Goal: Information Seeking & Learning: Learn about a topic

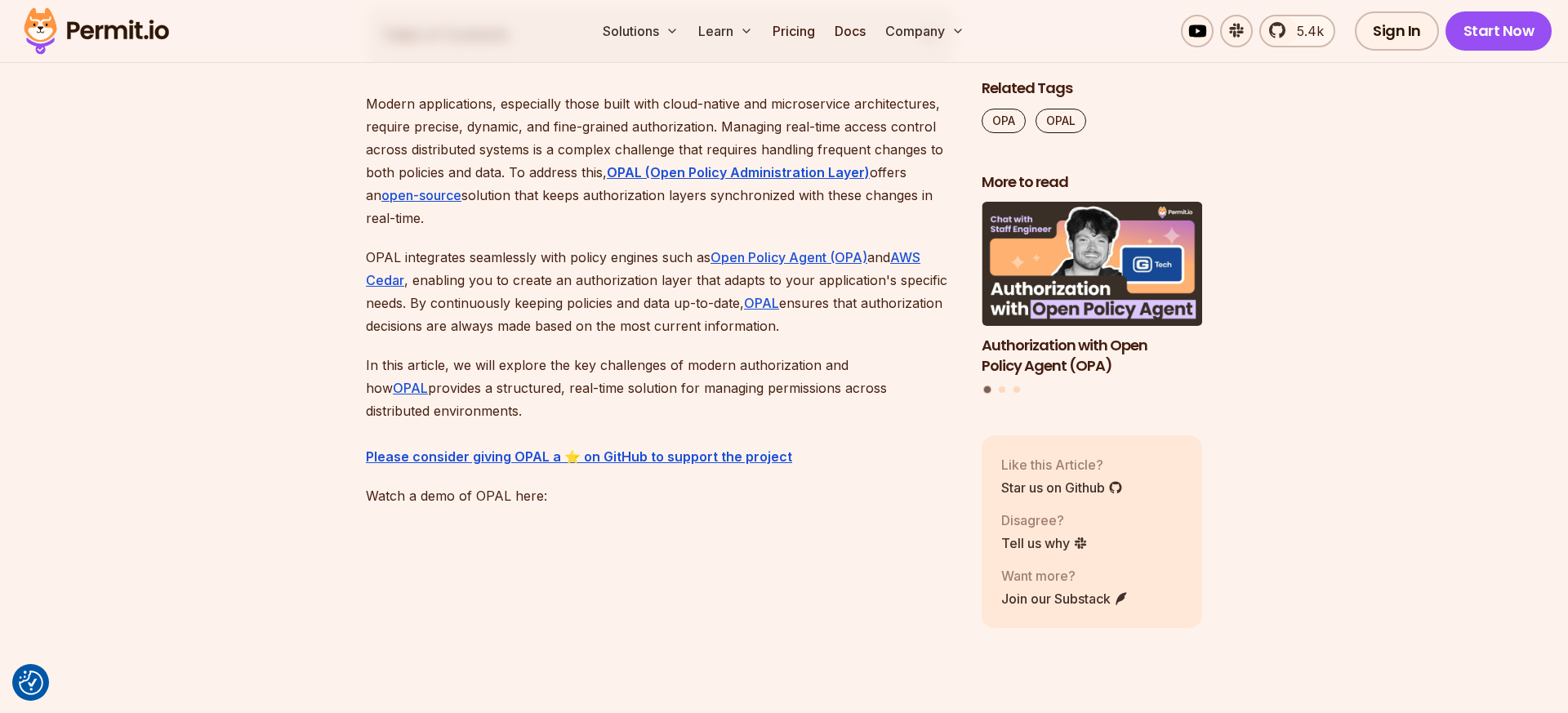
scroll to position [981, 0]
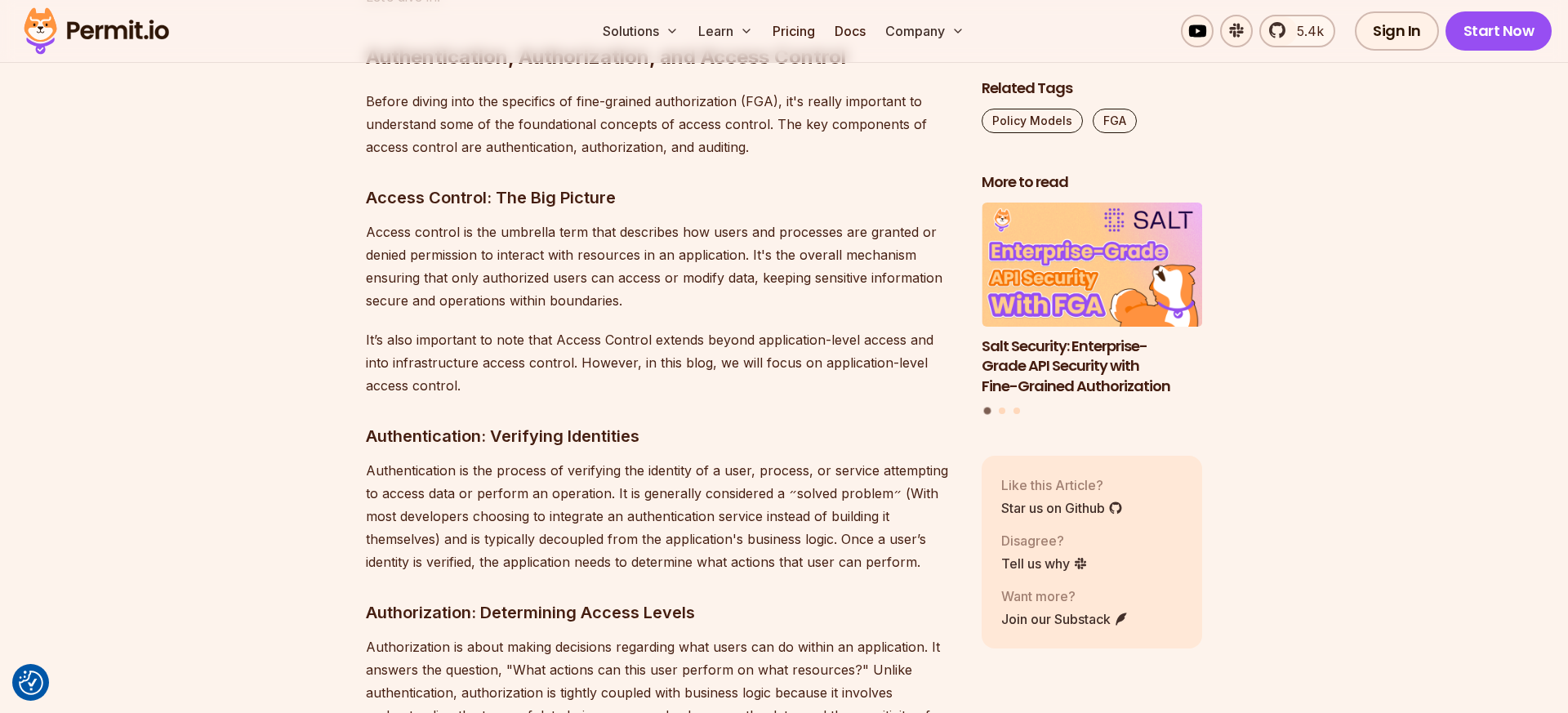
scroll to position [1731, 0]
click at [613, 241] on p "Access control is the umbrella term that describes how users and processes are …" at bounding box center [660, 265] width 589 height 91
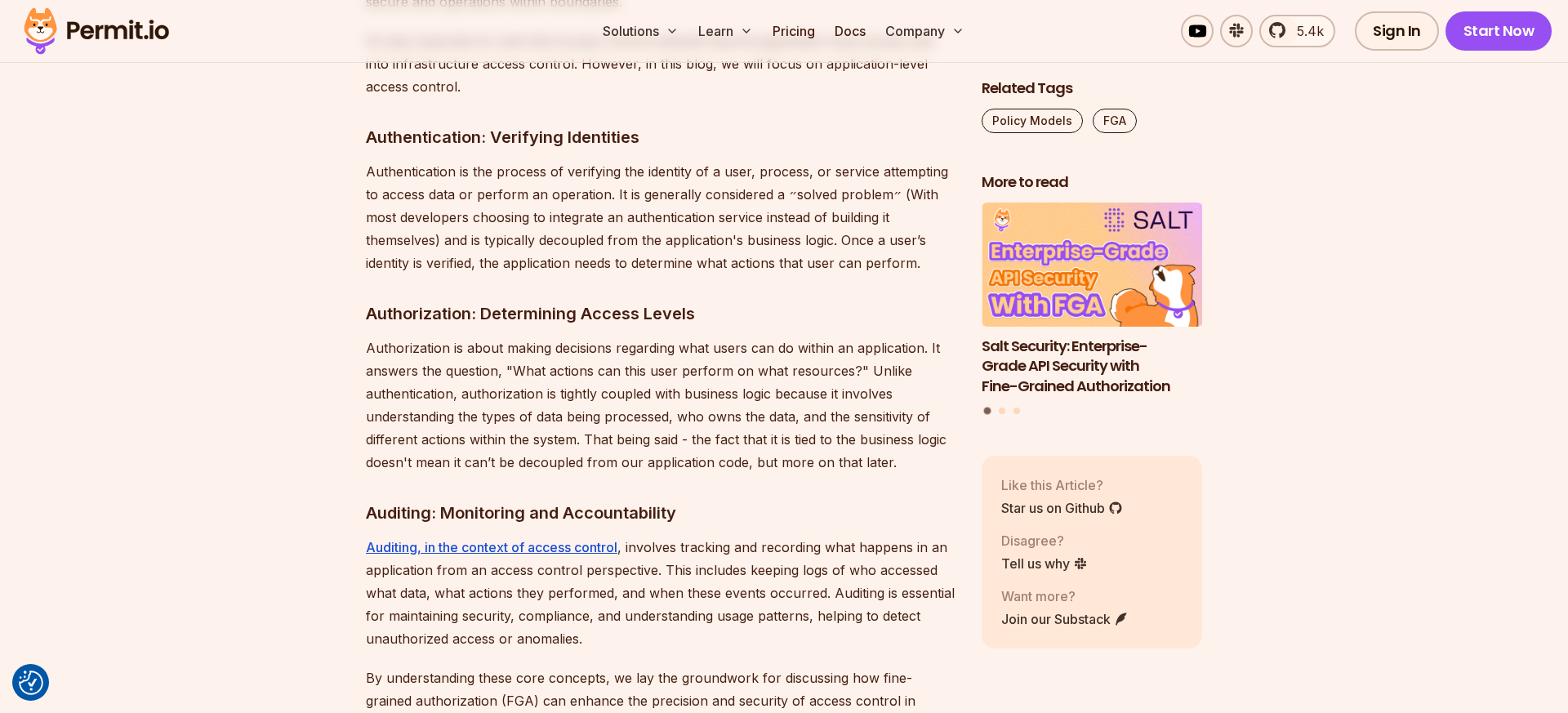
scroll to position [2039, 0]
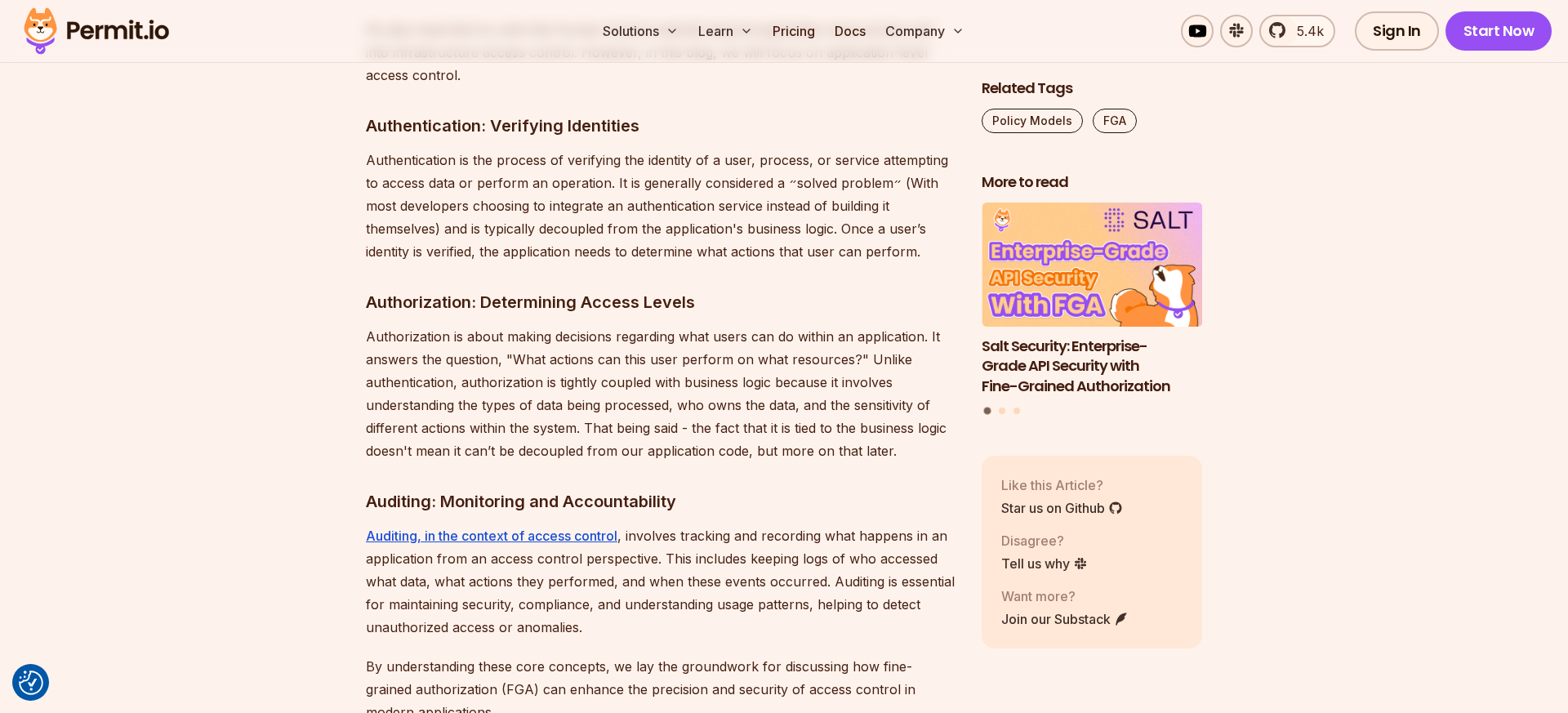
click at [607, 148] on p "Authentication is the process of verifying the identity of a user, process, or …" at bounding box center [660, 205] width 589 height 115
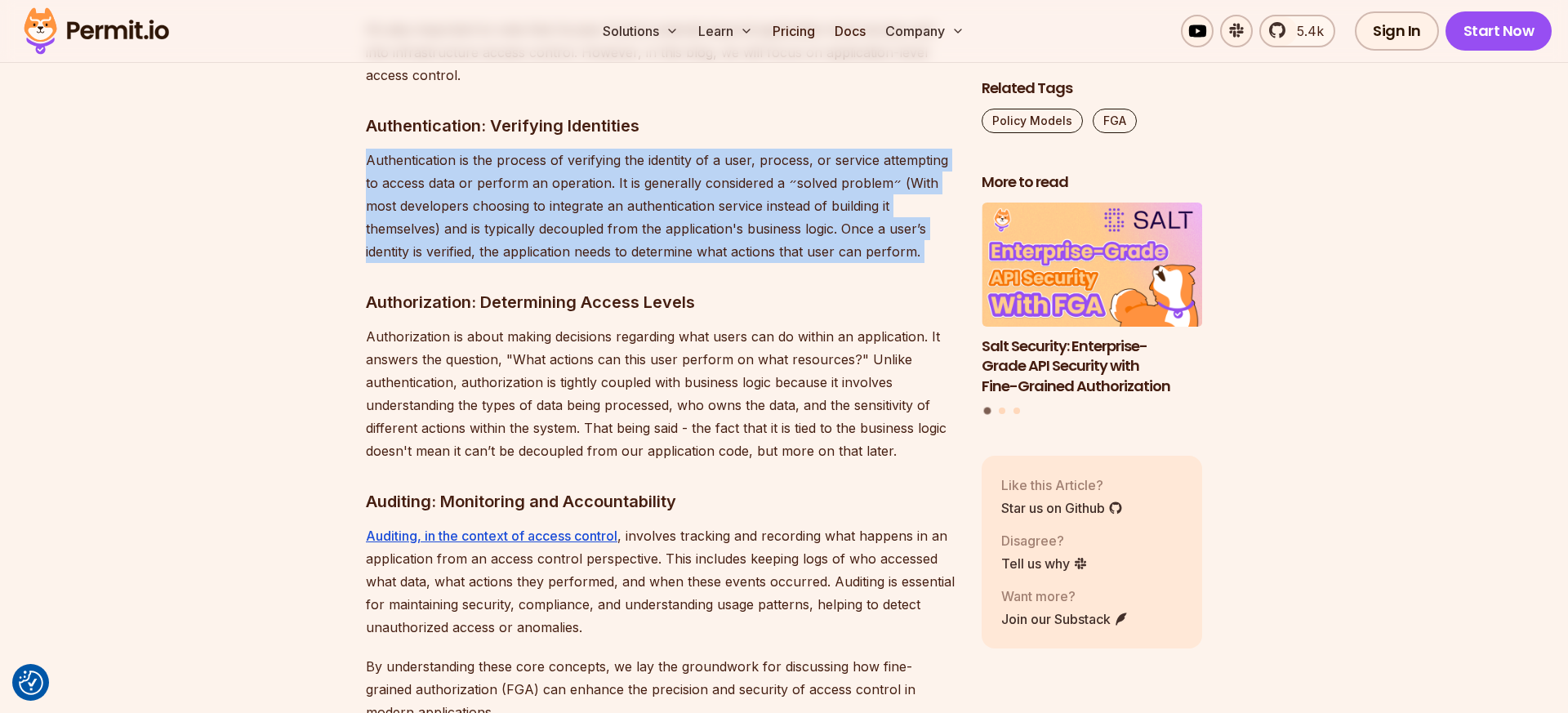
click at [607, 148] on p "Authentication is the process of verifying the identity of a user, process, or …" at bounding box center [660, 205] width 589 height 115
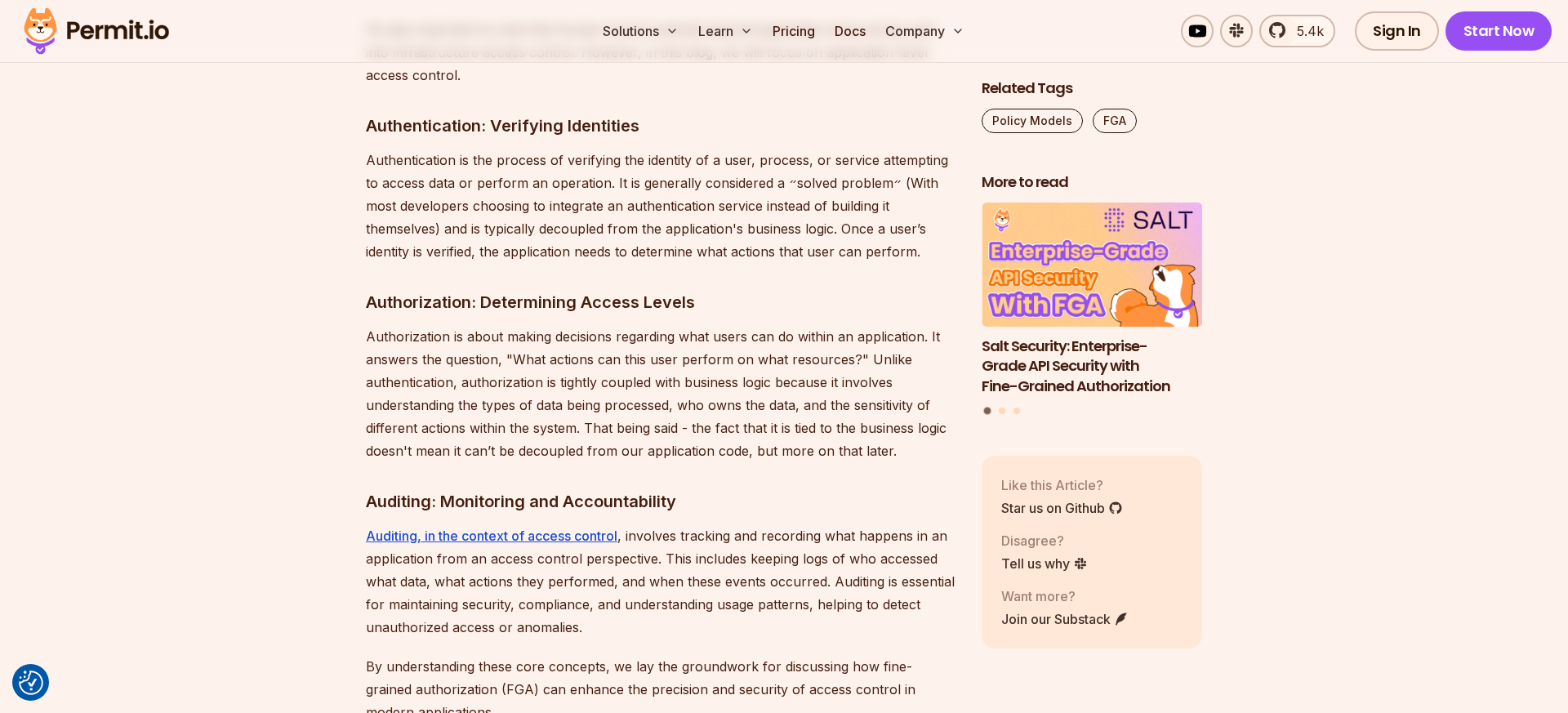
click at [607, 158] on p "Authentication is the process of verifying the identity of a user, process, or …" at bounding box center [660, 205] width 589 height 115
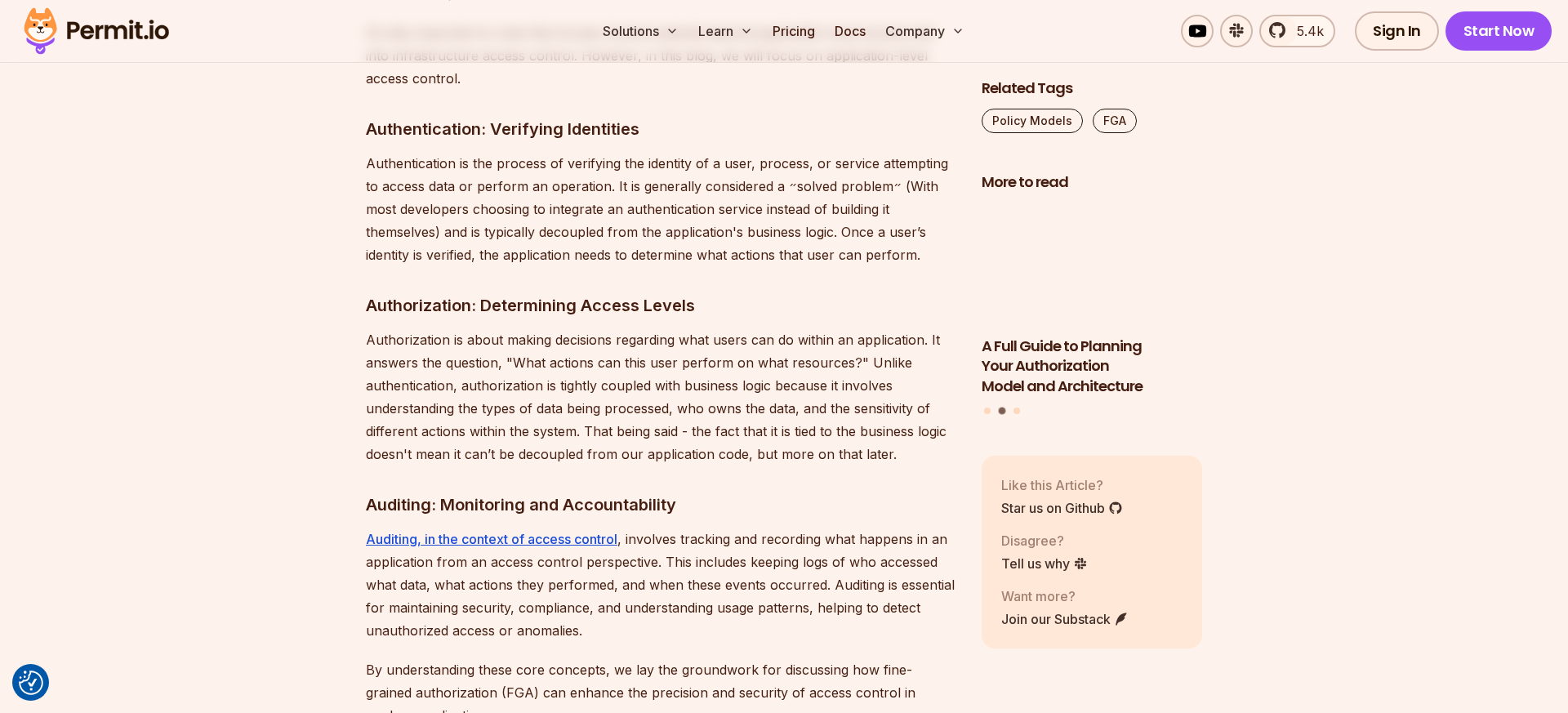
scroll to position [2033, 0]
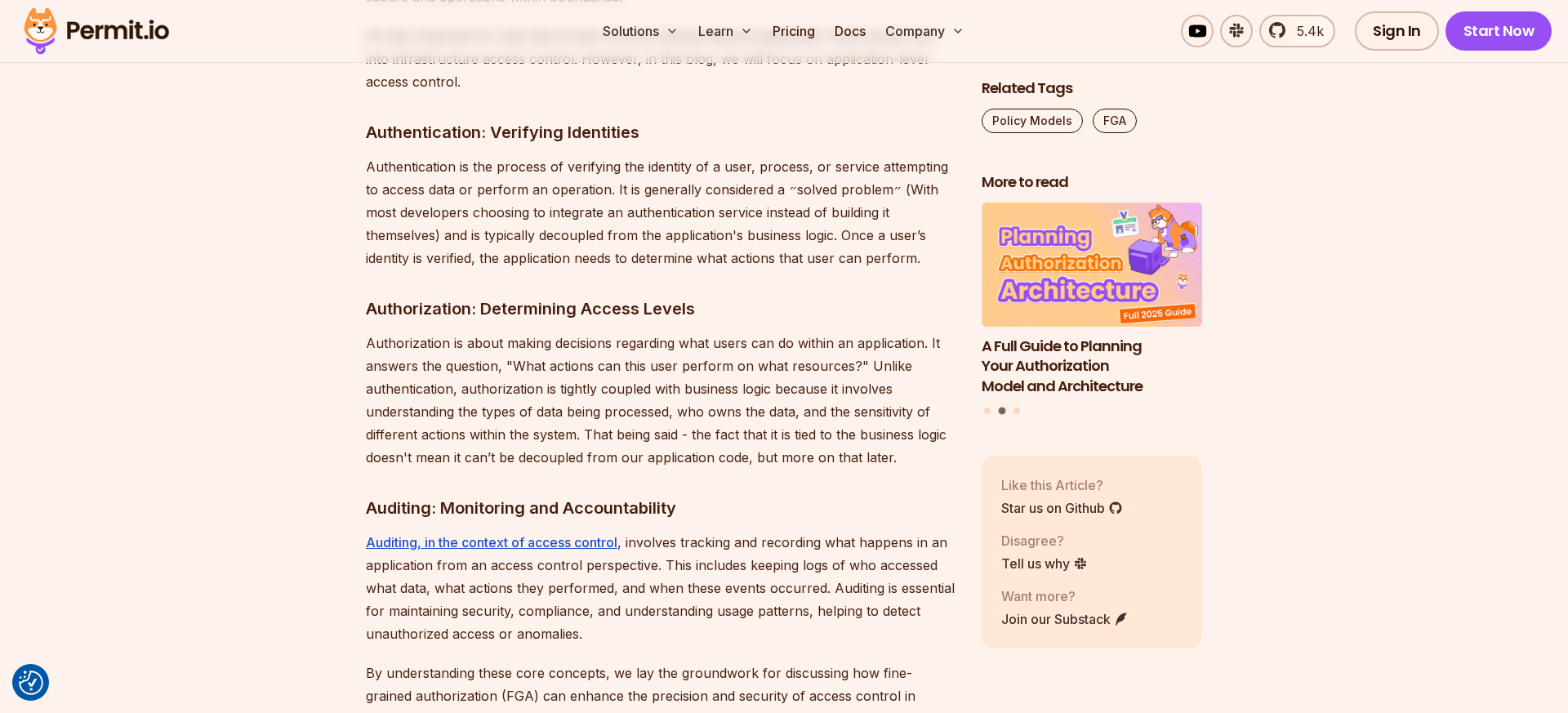
click at [589, 155] on p "Authentication is the process of verifying the identity of a user, process, or …" at bounding box center [660, 212] width 589 height 115
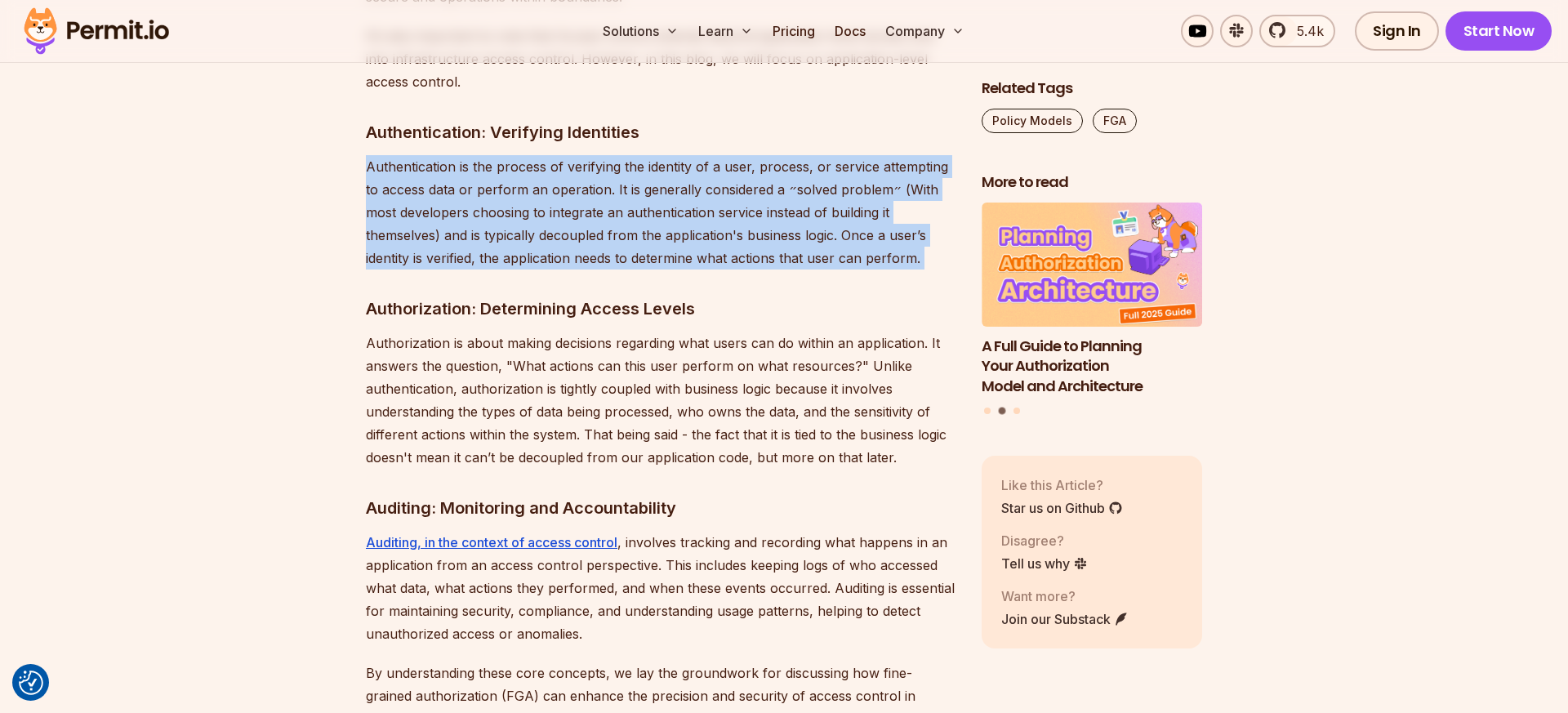
click at [589, 155] on p "Authentication is the process of verifying the identity of a user, process, or …" at bounding box center [660, 212] width 589 height 115
click at [584, 155] on p "Authentication is the process of verifying the identity of a user, process, or …" at bounding box center [660, 212] width 589 height 115
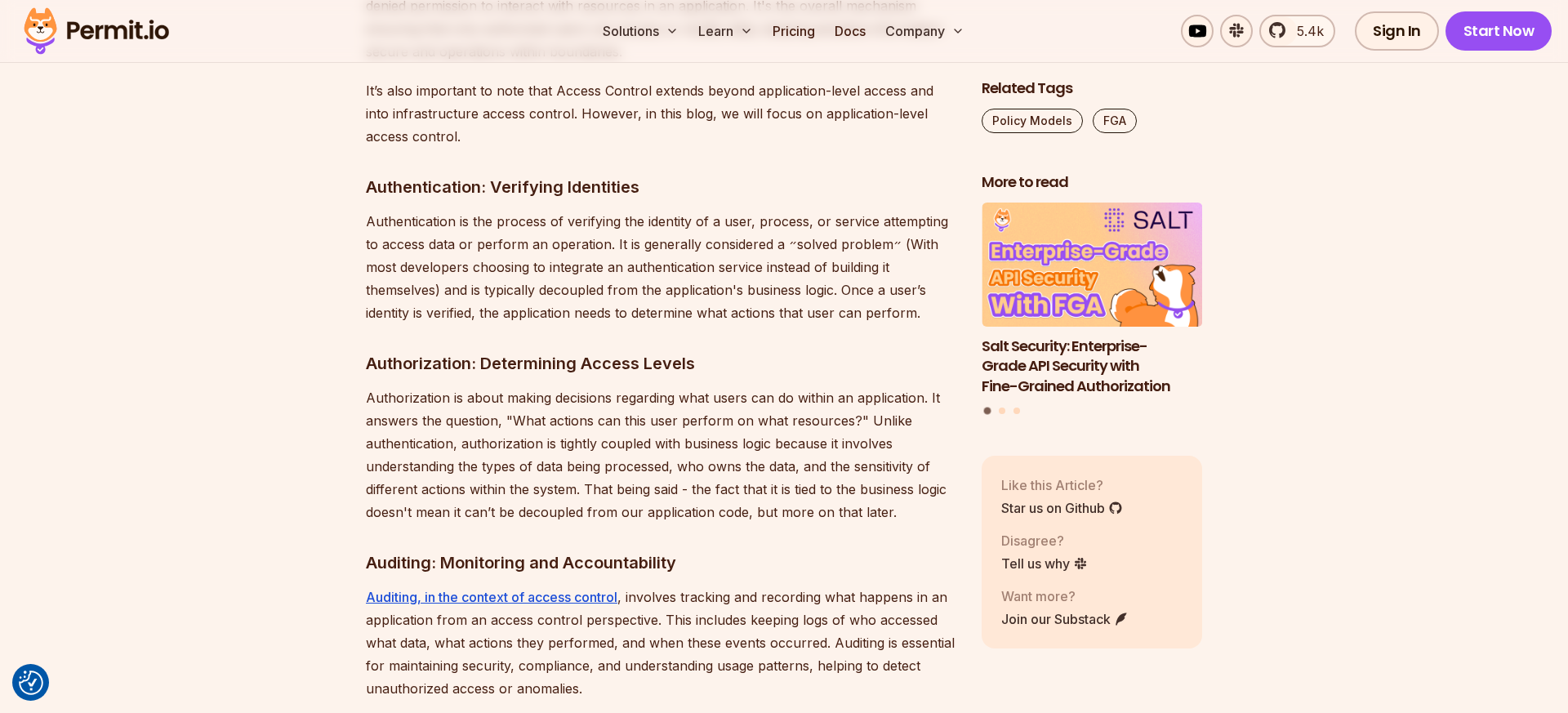
scroll to position [1981, 0]
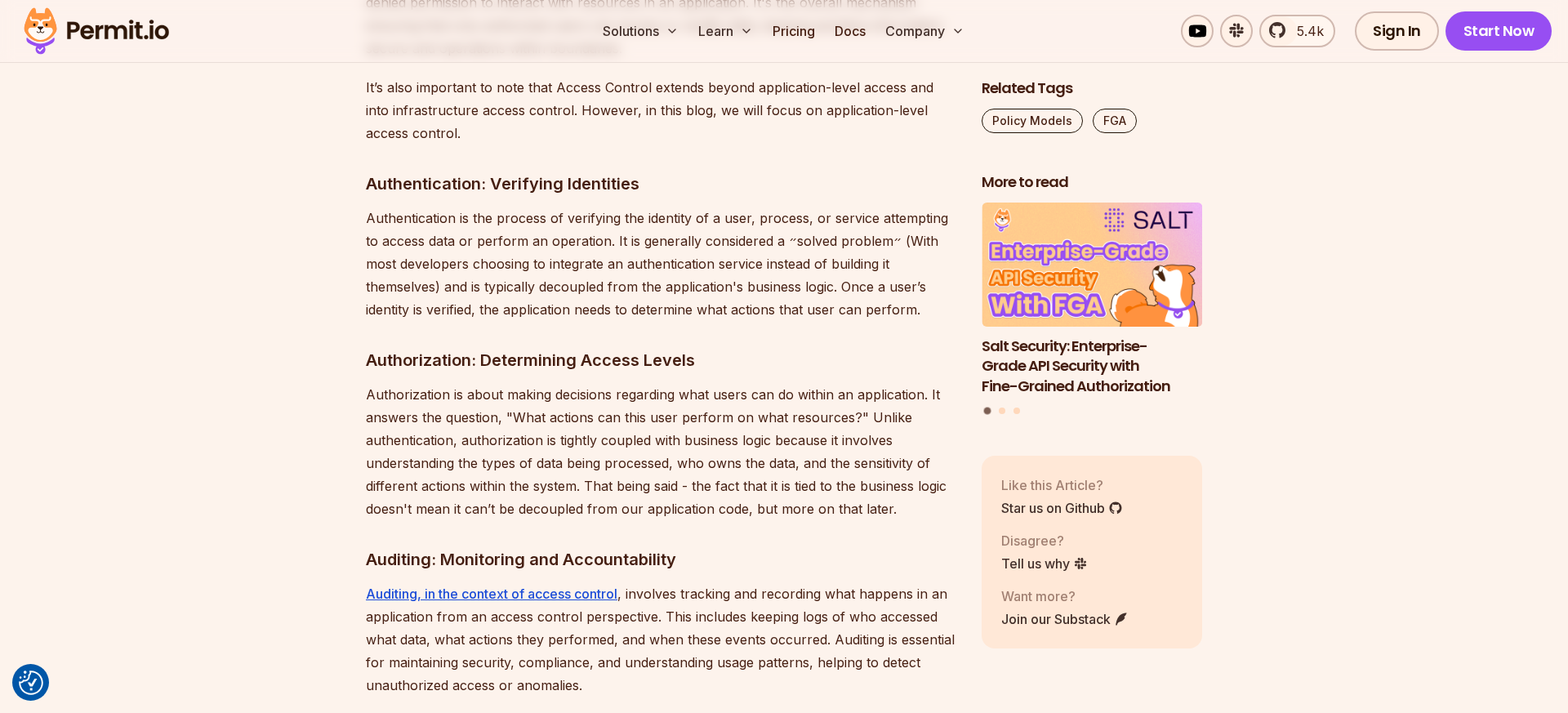
click at [613, 243] on p "Authentication is the process of verifying the identity of a user, process, or …" at bounding box center [660, 264] width 589 height 115
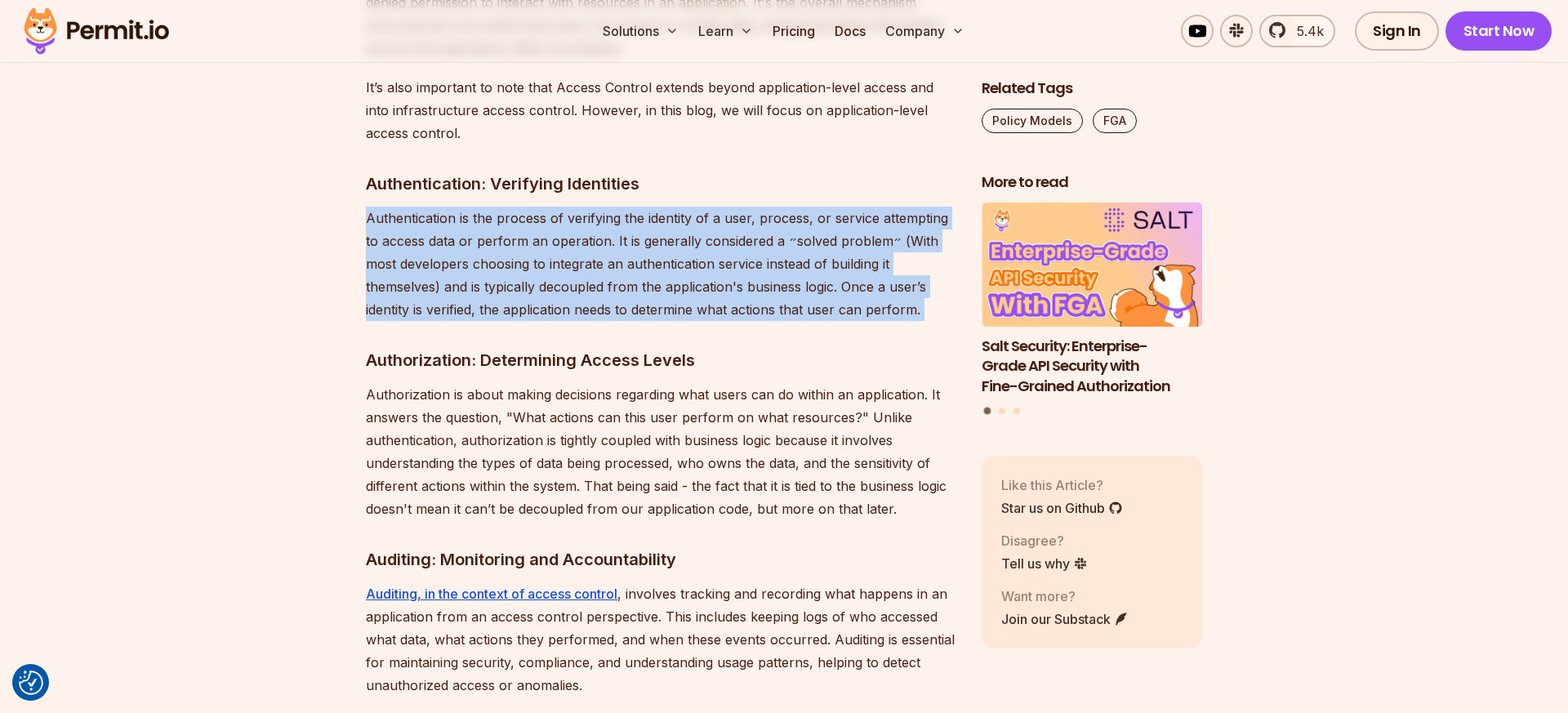
click at [613, 243] on p "Authentication is the process of verifying the identity of a user, process, or …" at bounding box center [660, 264] width 589 height 115
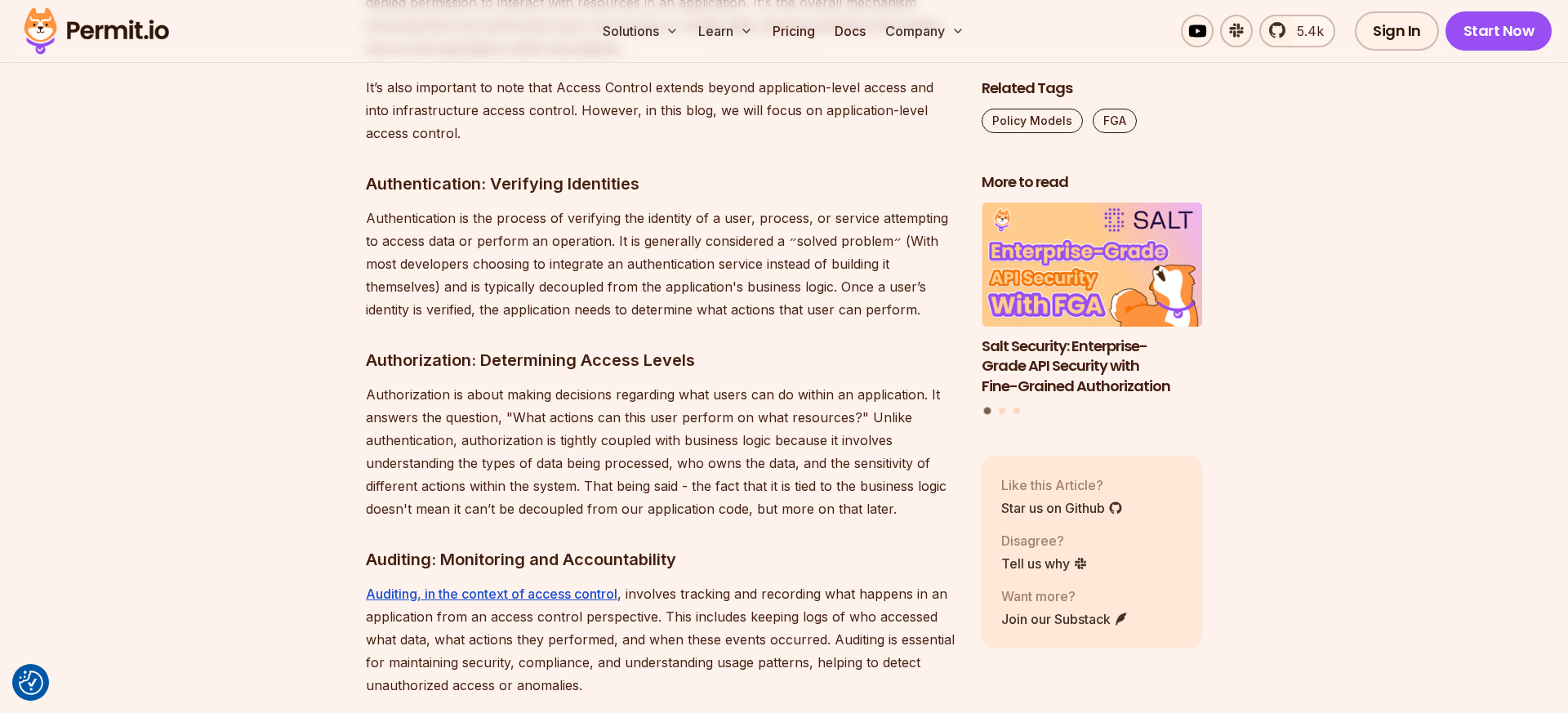
click at [589, 237] on p "Authentication is the process of verifying the identity of a user, process, or …" at bounding box center [660, 264] width 589 height 115
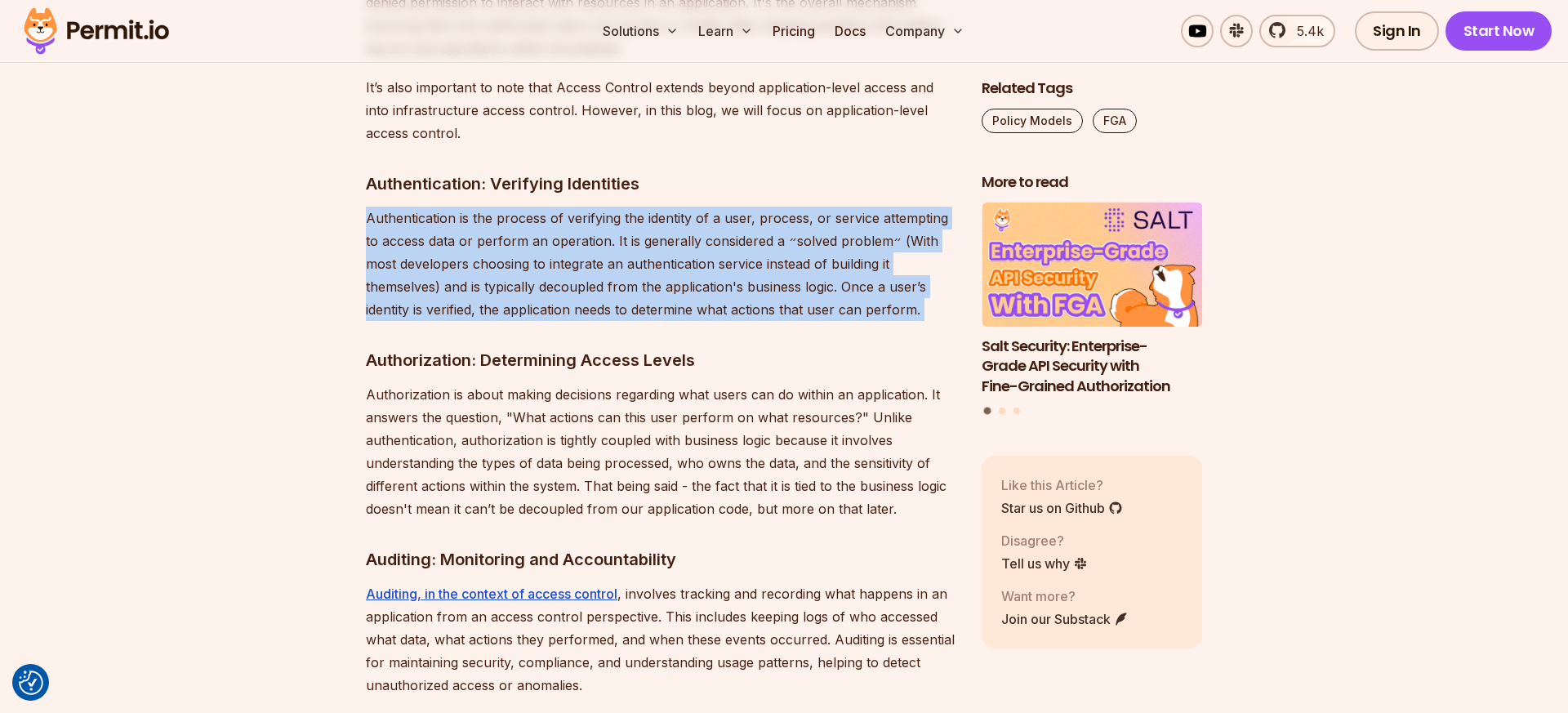
click at [589, 237] on p "Authentication is the process of verifying the identity of a user, process, or …" at bounding box center [660, 264] width 589 height 115
click at [635, 233] on p "Authentication is the process of verifying the identity of a user, process, or …" at bounding box center [660, 264] width 589 height 115
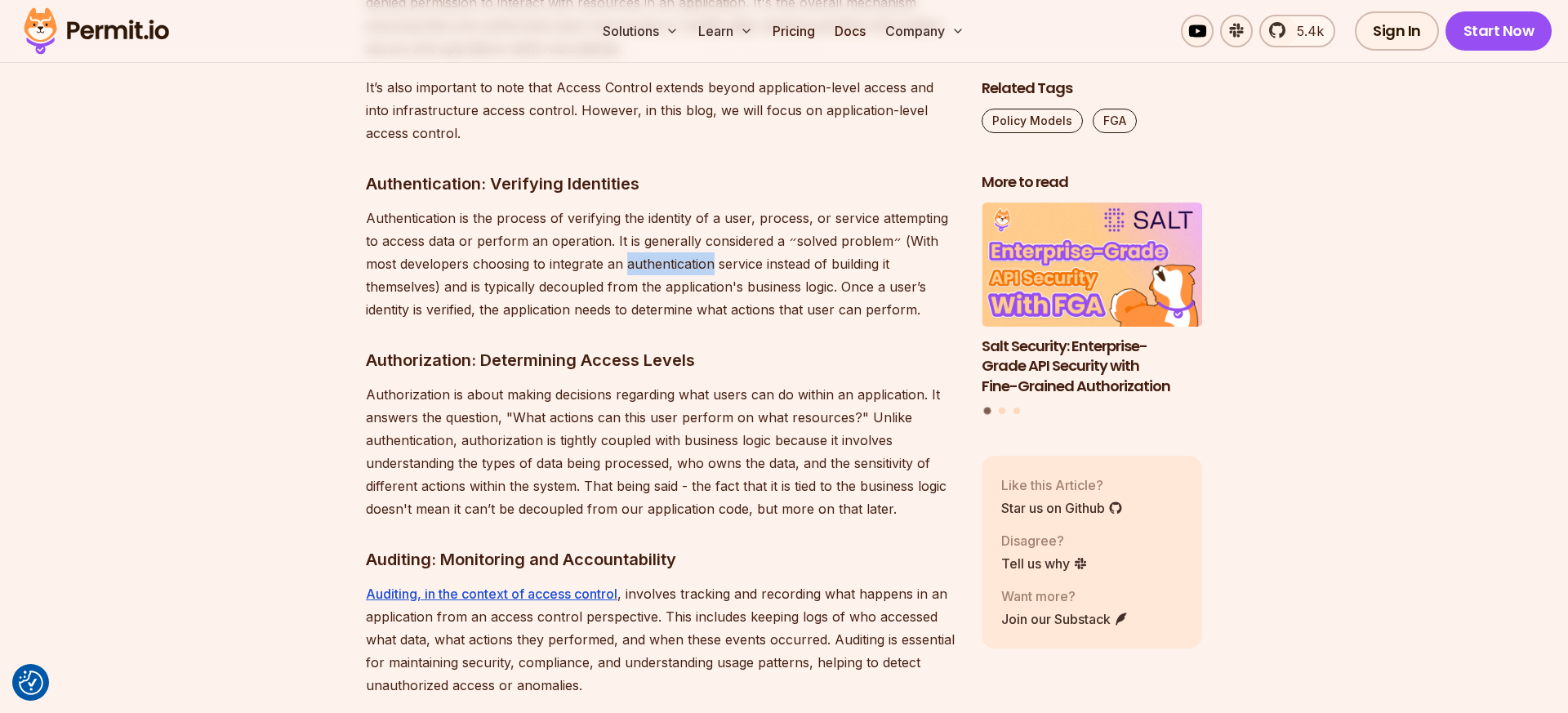
click at [635, 233] on p "Authentication is the process of verifying the identity of a user, process, or …" at bounding box center [660, 264] width 589 height 115
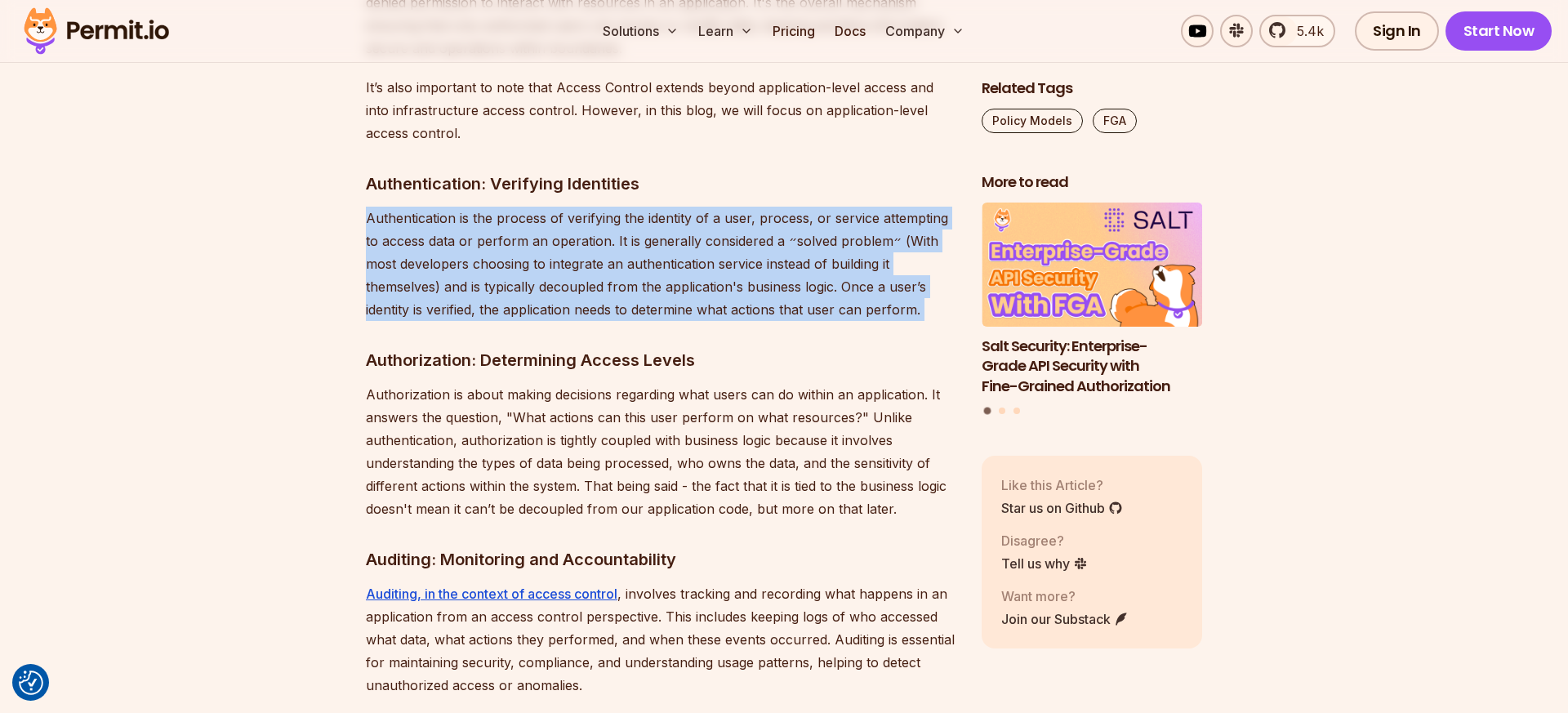
click at [635, 233] on p "Authentication is the process of verifying the identity of a user, process, or …" at bounding box center [660, 264] width 589 height 115
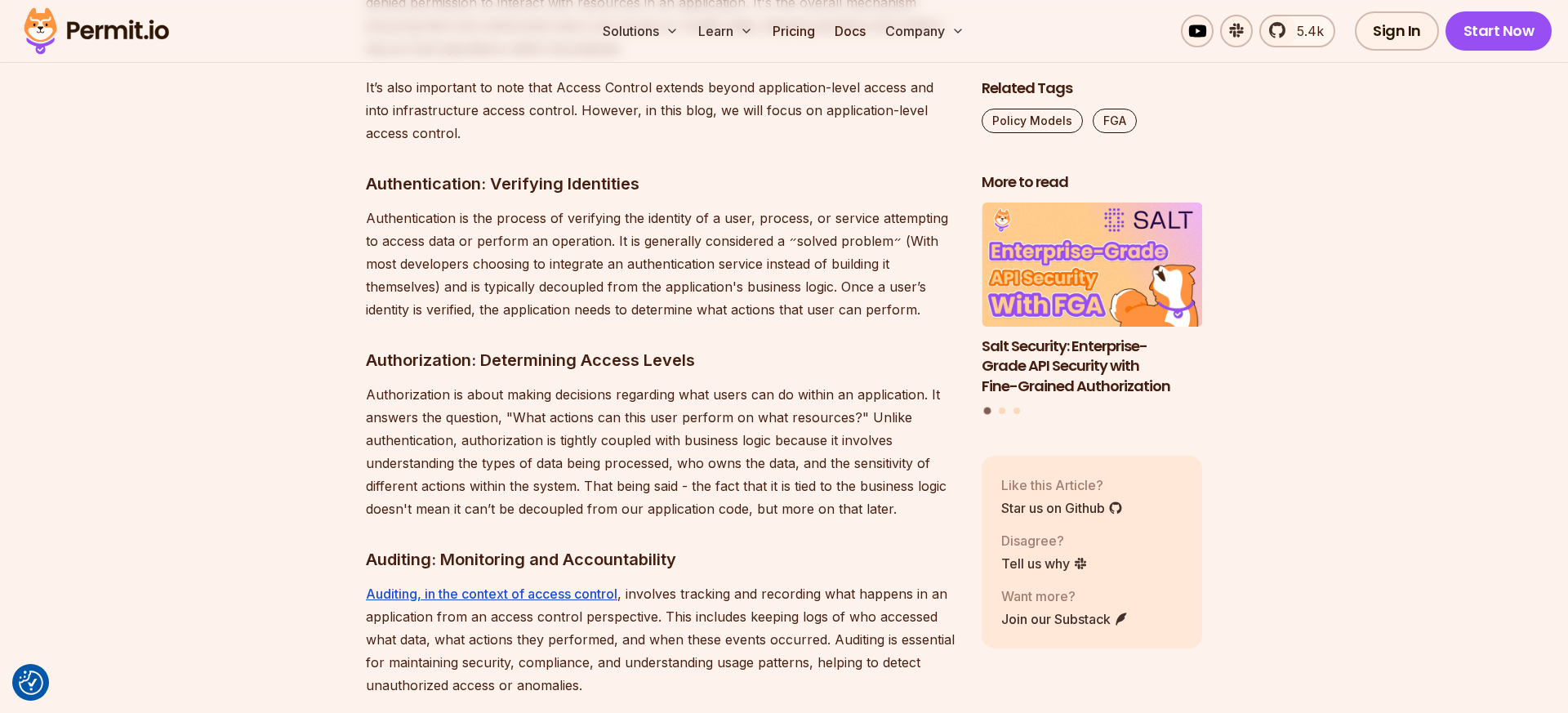
click at [612, 235] on p "Authentication is the process of verifying the identity of a user, process, or …" at bounding box center [660, 264] width 589 height 115
click at [612, 264] on p "Authentication is the process of verifying the identity of a user, process, or …" at bounding box center [660, 264] width 589 height 115
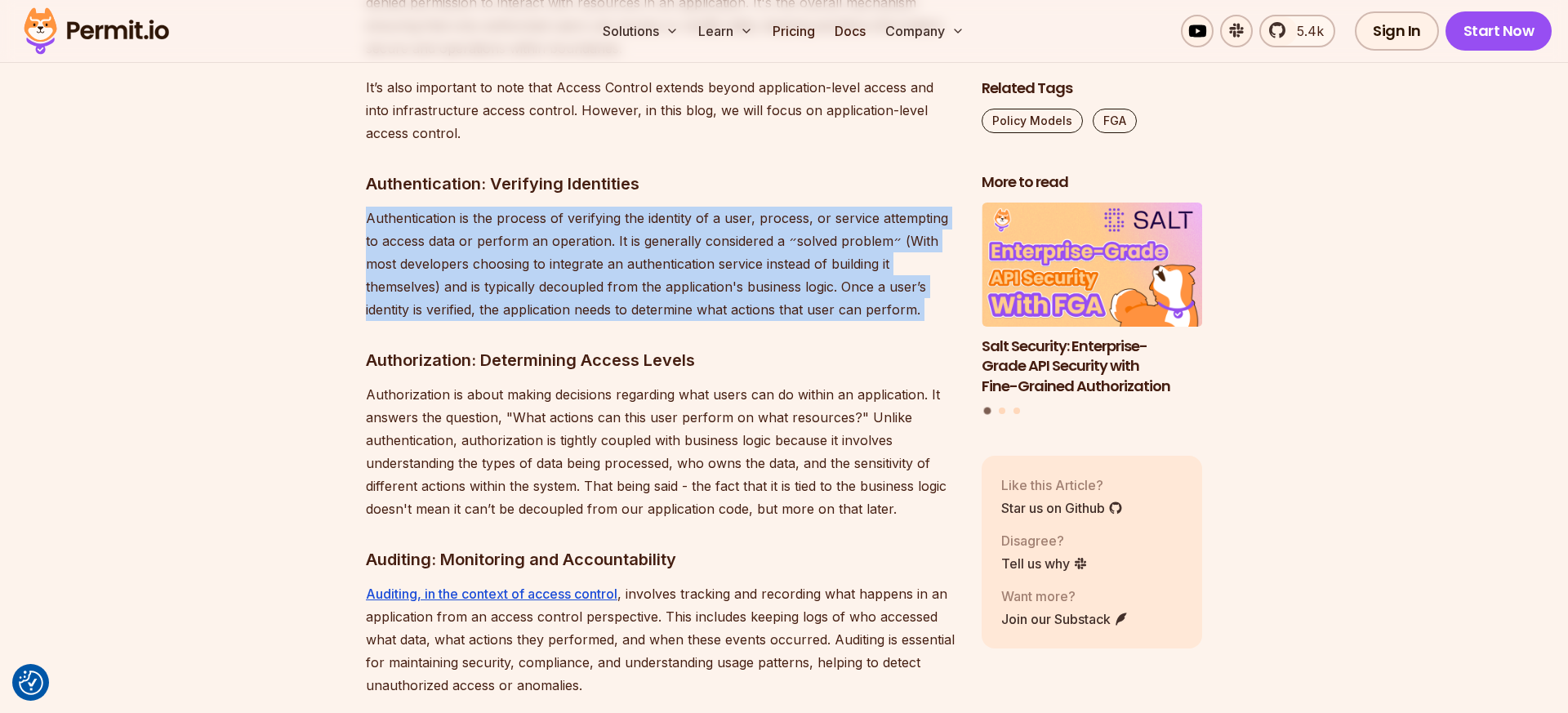
click at [612, 264] on p "Authentication is the process of verifying the identity of a user, process, or …" at bounding box center [660, 264] width 589 height 115
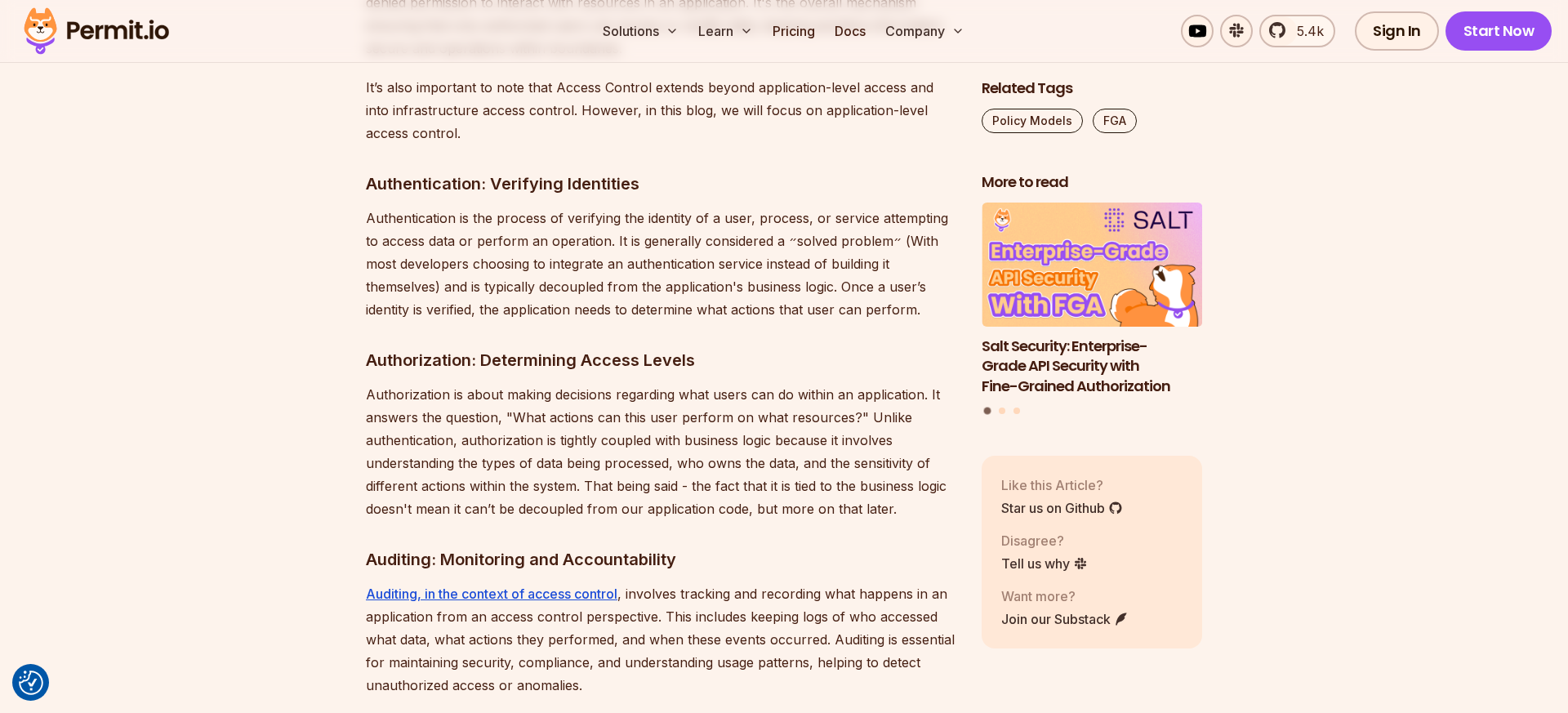
click at [597, 261] on p "Authentication is the process of verifying the identity of a user, process, or …" at bounding box center [660, 264] width 589 height 115
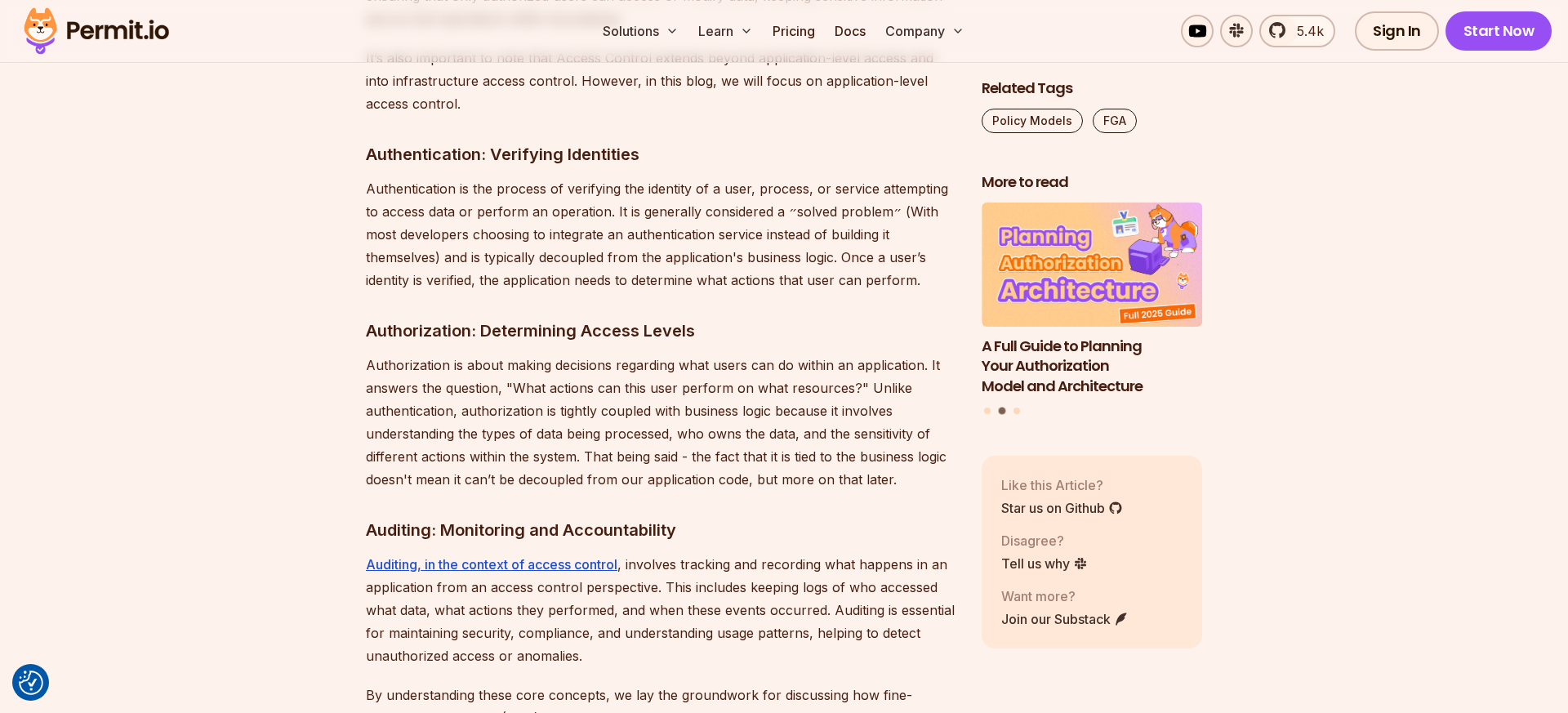
scroll to position [2012, 0]
click at [630, 236] on p "Authentication is the process of verifying the identity of a user, process, or …" at bounding box center [660, 232] width 589 height 115
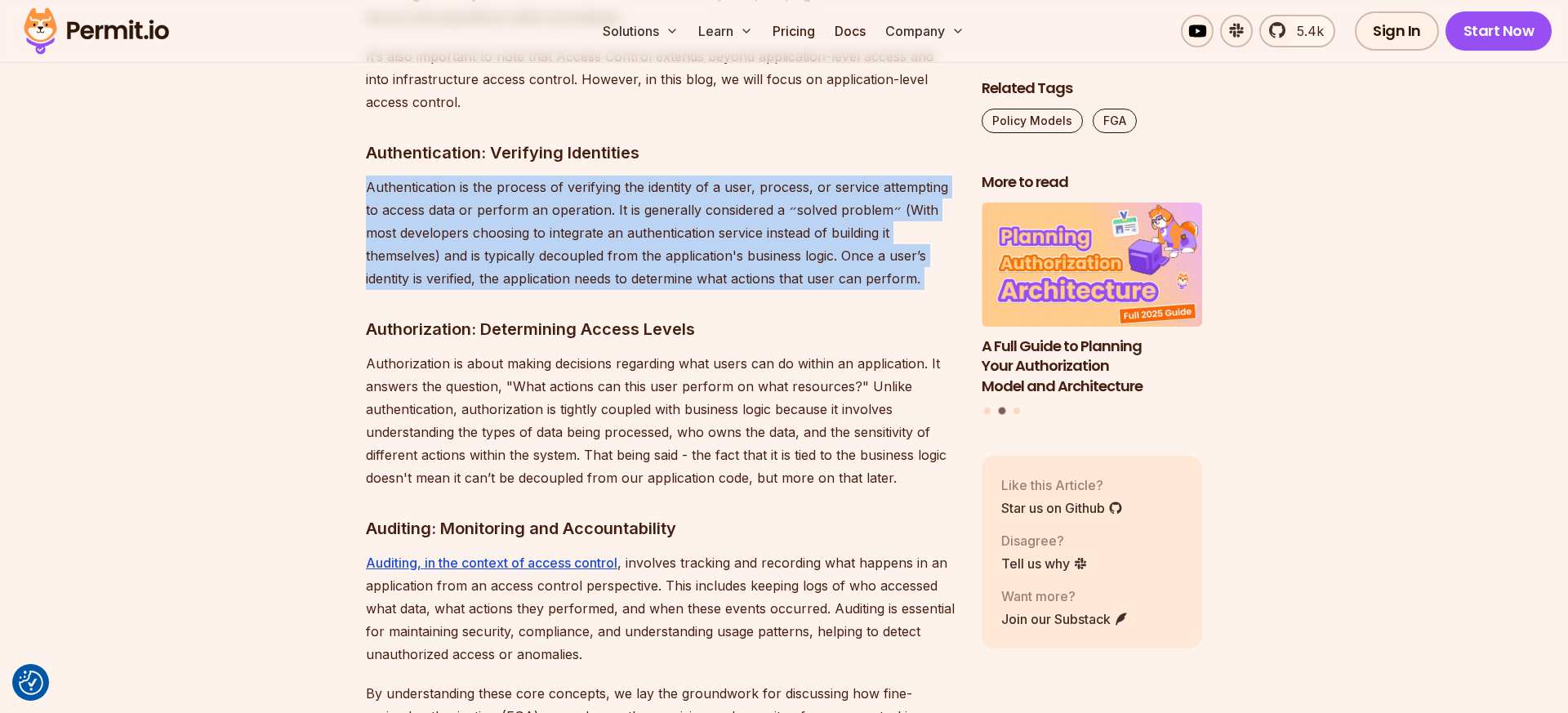
click at [630, 236] on p "Authentication is the process of verifying the identity of a user, process, or …" at bounding box center [660, 232] width 589 height 115
click at [583, 234] on p "Authentication is the process of verifying the identity of a user, process, or …" at bounding box center [660, 232] width 589 height 115
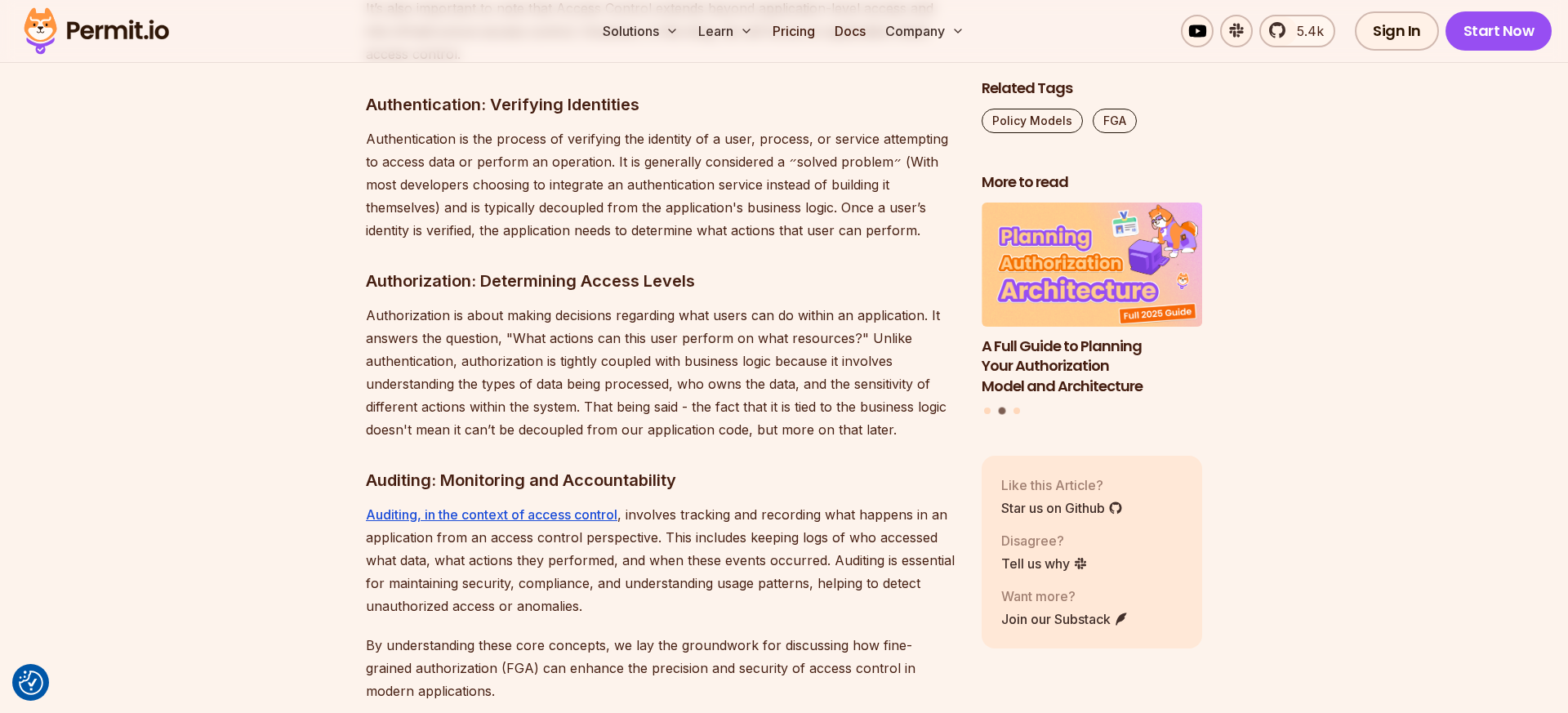
scroll to position [2062, 0]
click at [587, 314] on p "Authorization is about making decisions regarding what users can do within an a…" at bounding box center [660, 370] width 589 height 137
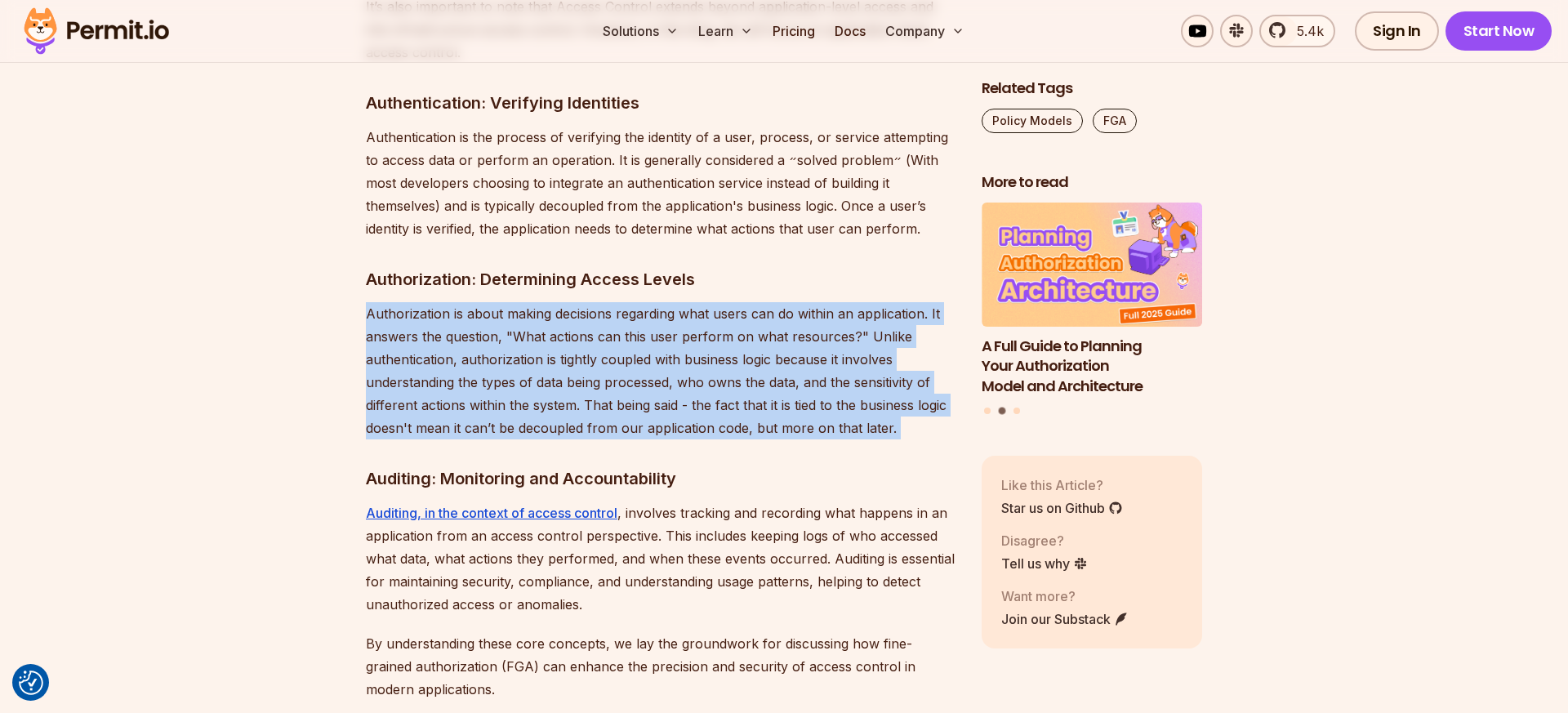
click at [587, 314] on p "Authorization is about making decisions regarding what users can do within an a…" at bounding box center [660, 370] width 589 height 137
click at [587, 348] on p "Authorization is about making decisions regarding what users can do within an a…" at bounding box center [660, 370] width 589 height 137
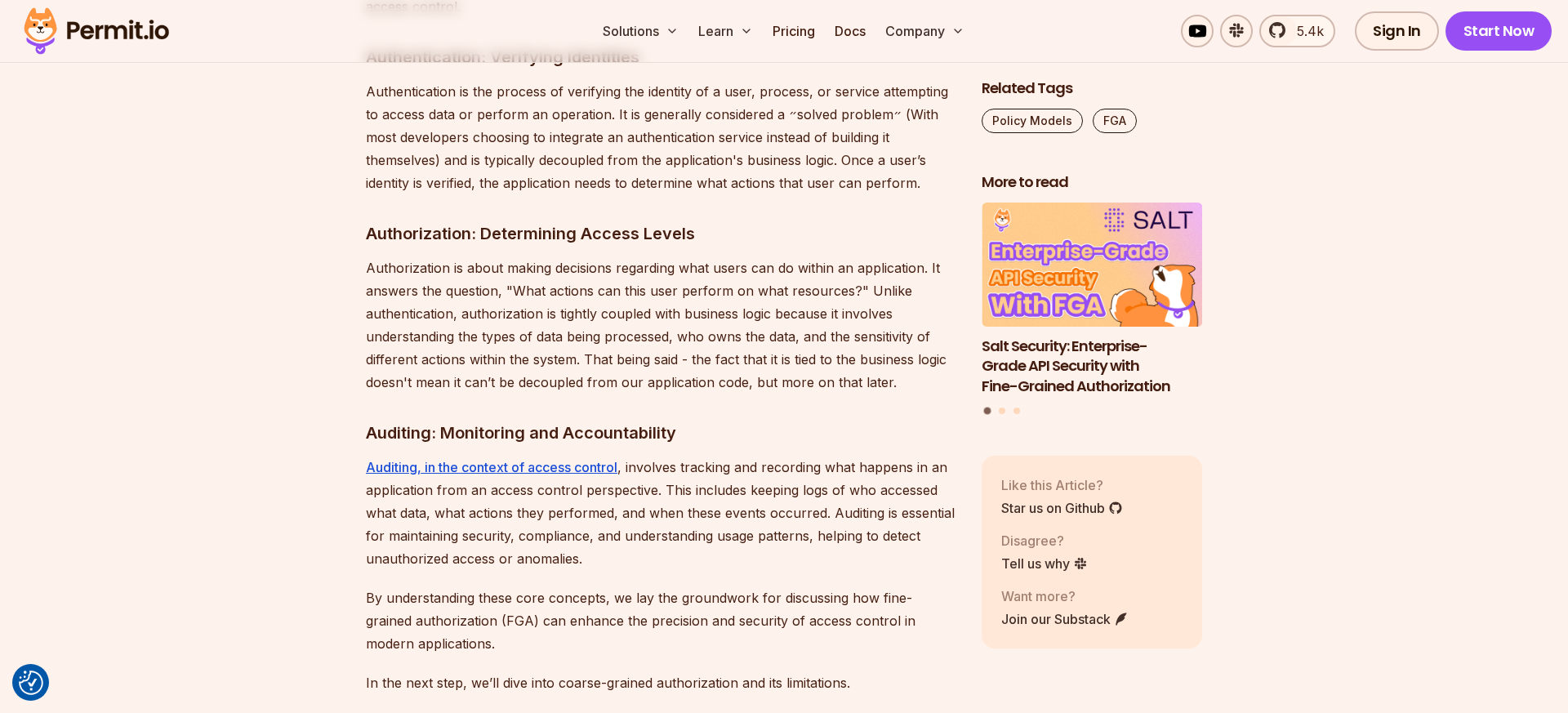
scroll to position [2118, 0]
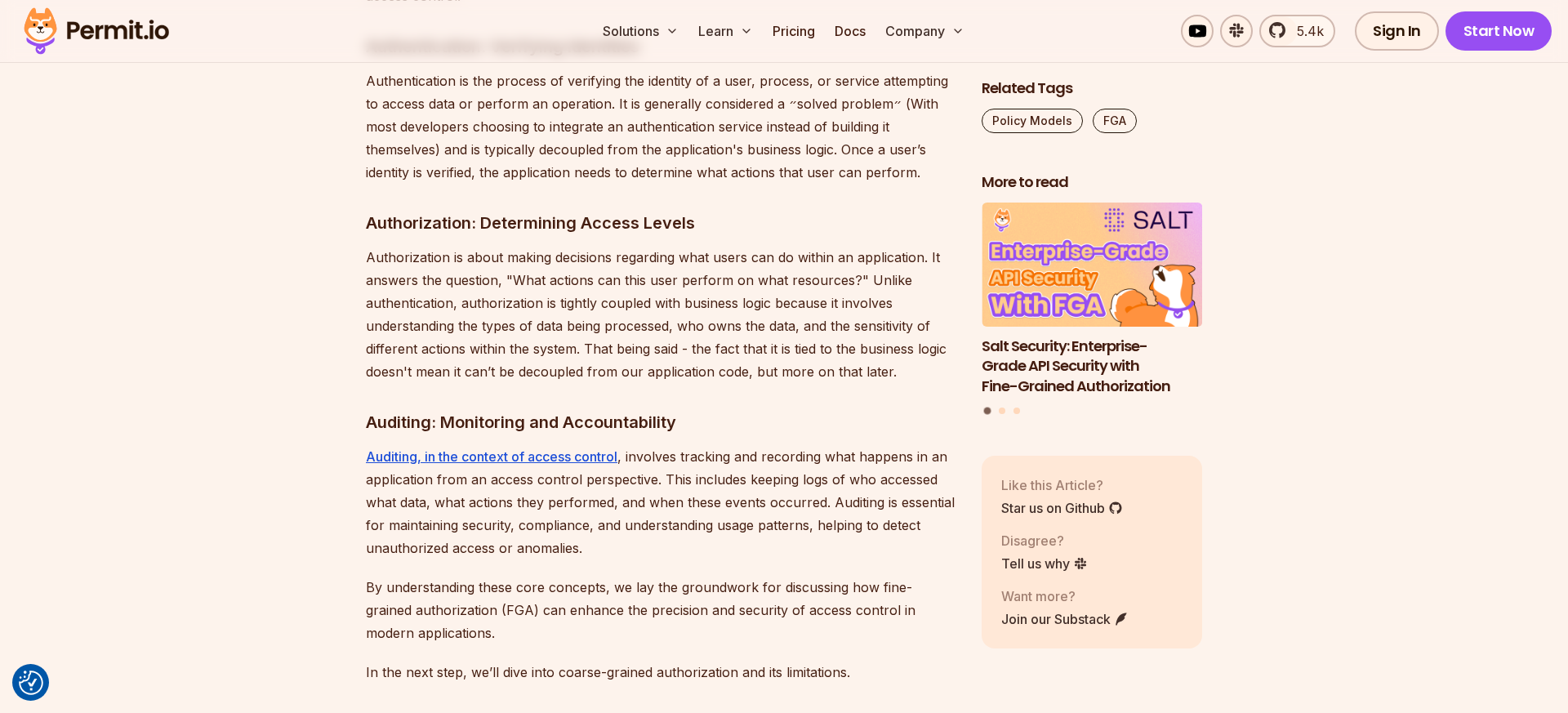
click at [589, 253] on p "Authorization is about making decisions regarding what users can do within an a…" at bounding box center [660, 314] width 589 height 137
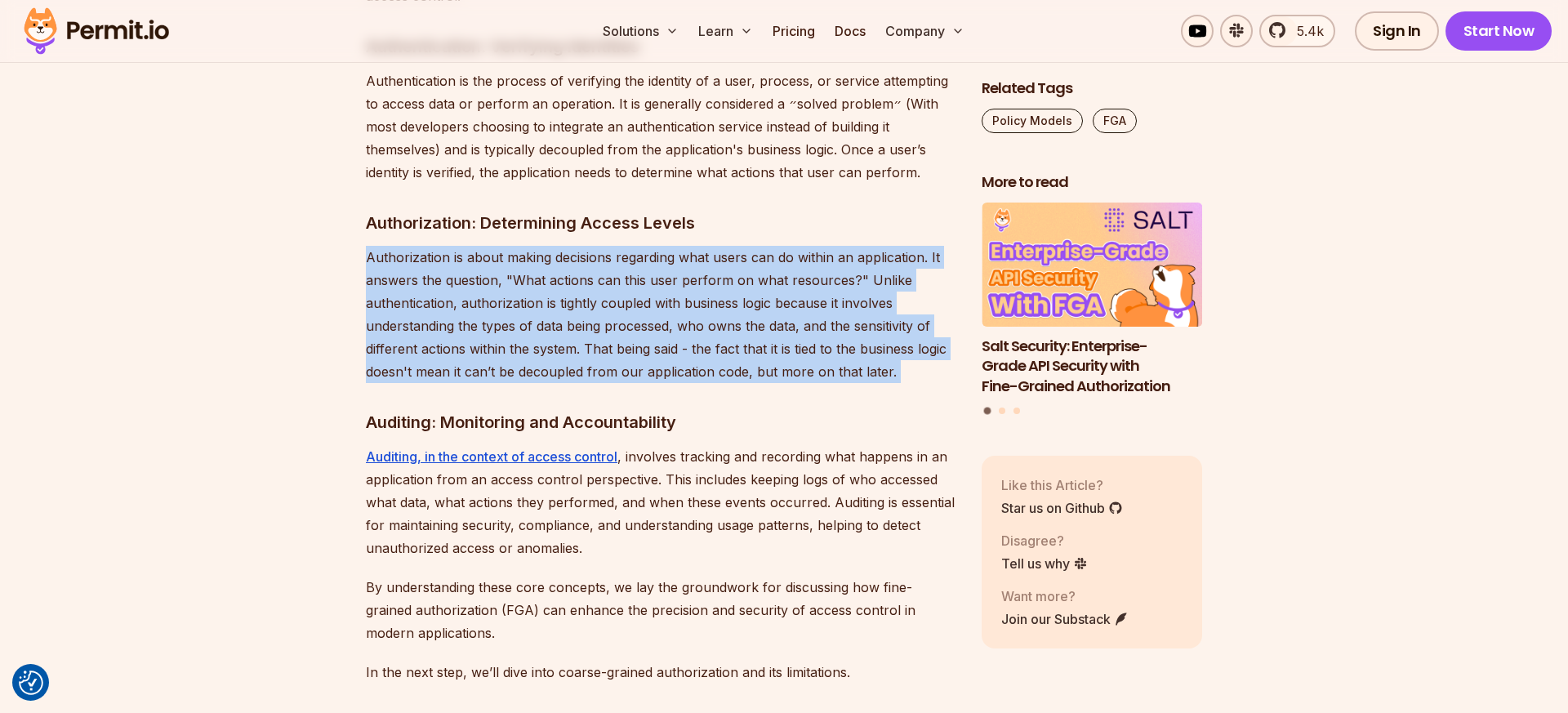
click at [589, 253] on p "Authorization is about making decisions regarding what users can do within an a…" at bounding box center [660, 314] width 589 height 137
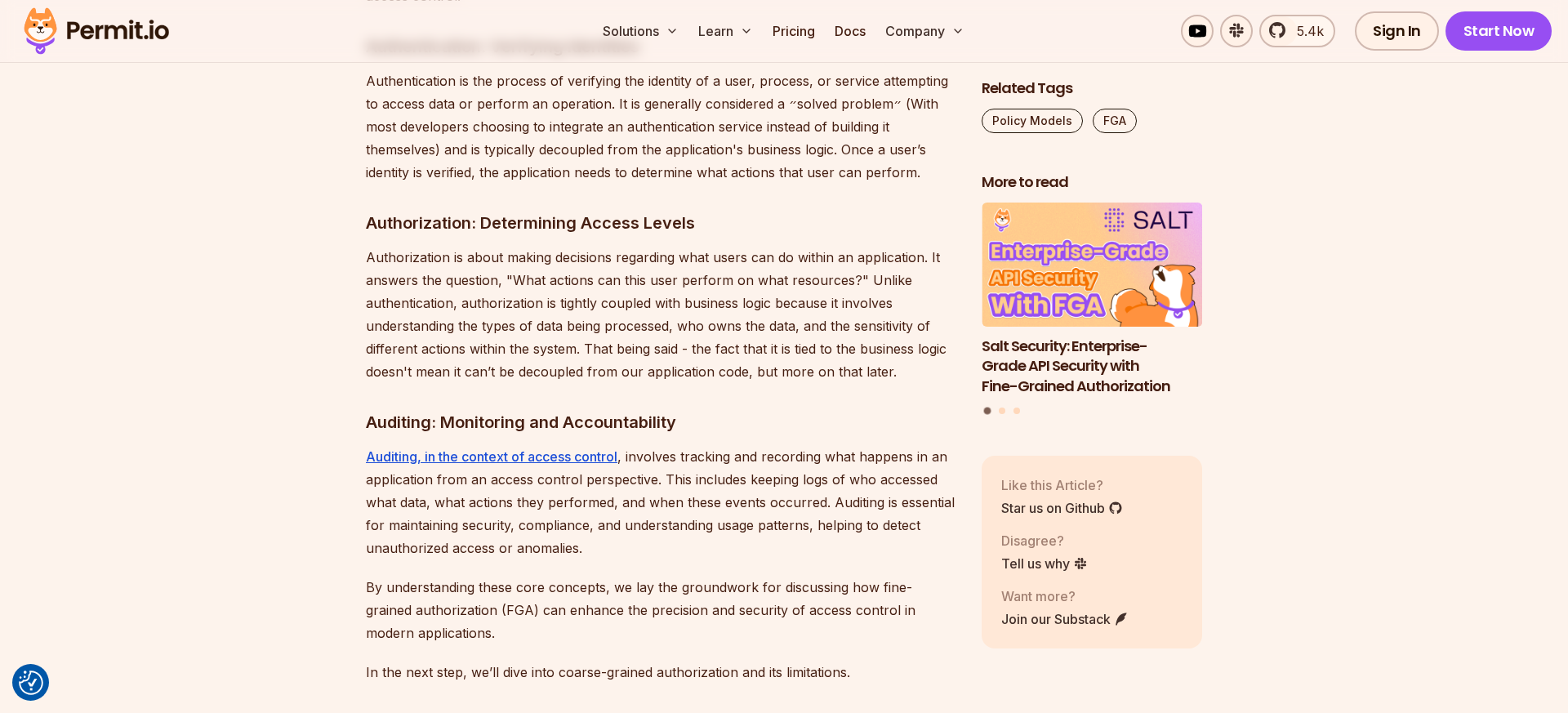
click at [571, 253] on p "Authorization is about making decisions regarding what users can do within an a…" at bounding box center [660, 314] width 589 height 137
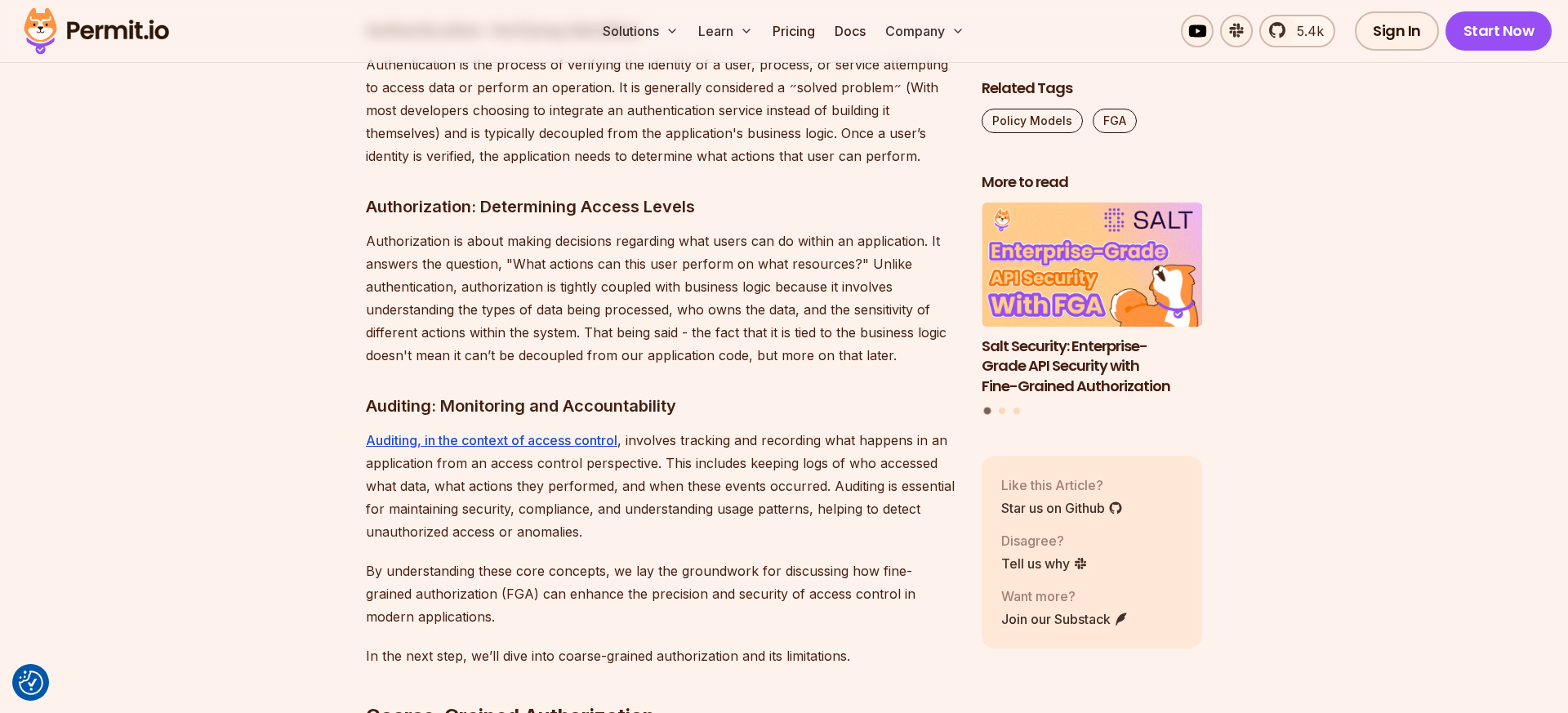
click at [562, 262] on p "Authorization is about making decisions regarding what users can do within an a…" at bounding box center [660, 297] width 589 height 137
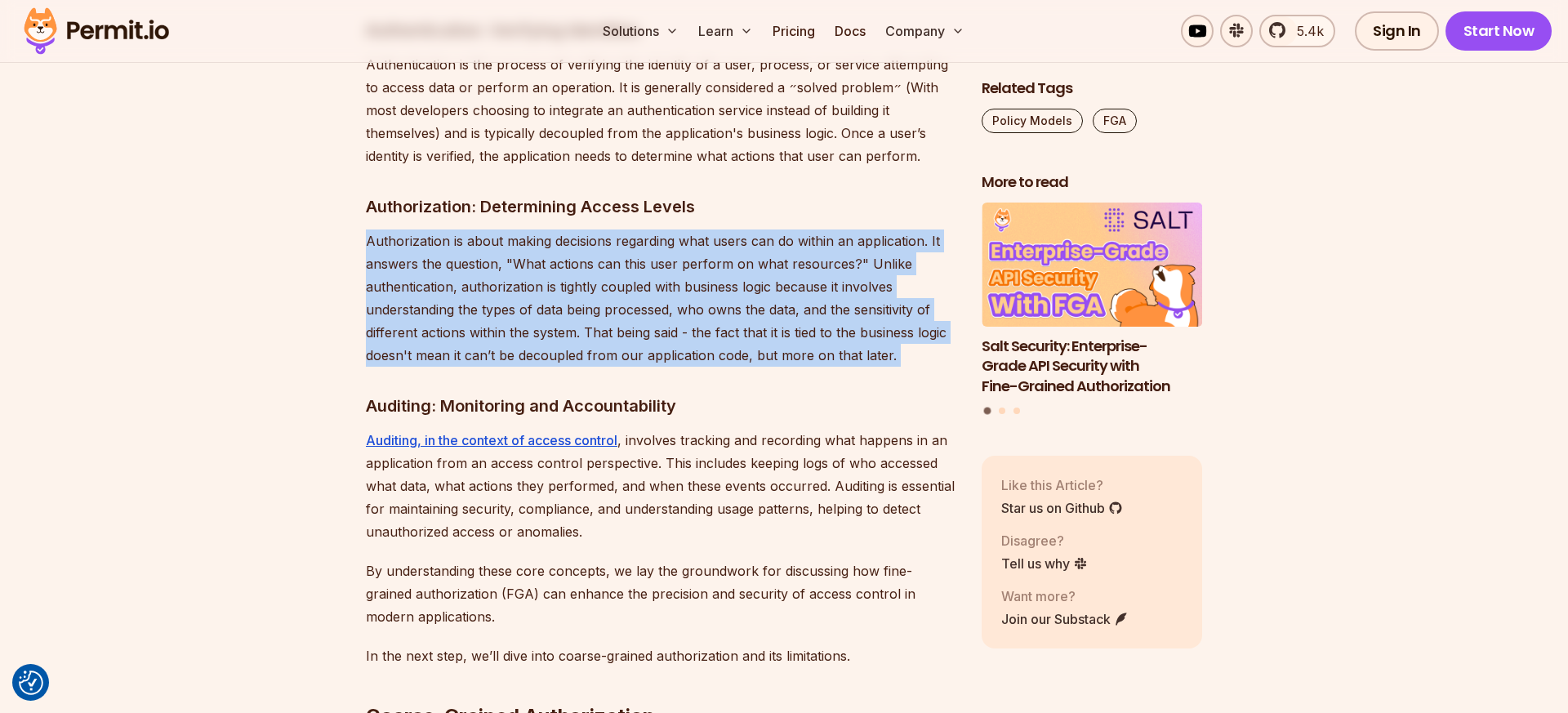
click at [562, 262] on p "Authorization is about making decisions regarding what users can do within an a…" at bounding box center [660, 297] width 589 height 137
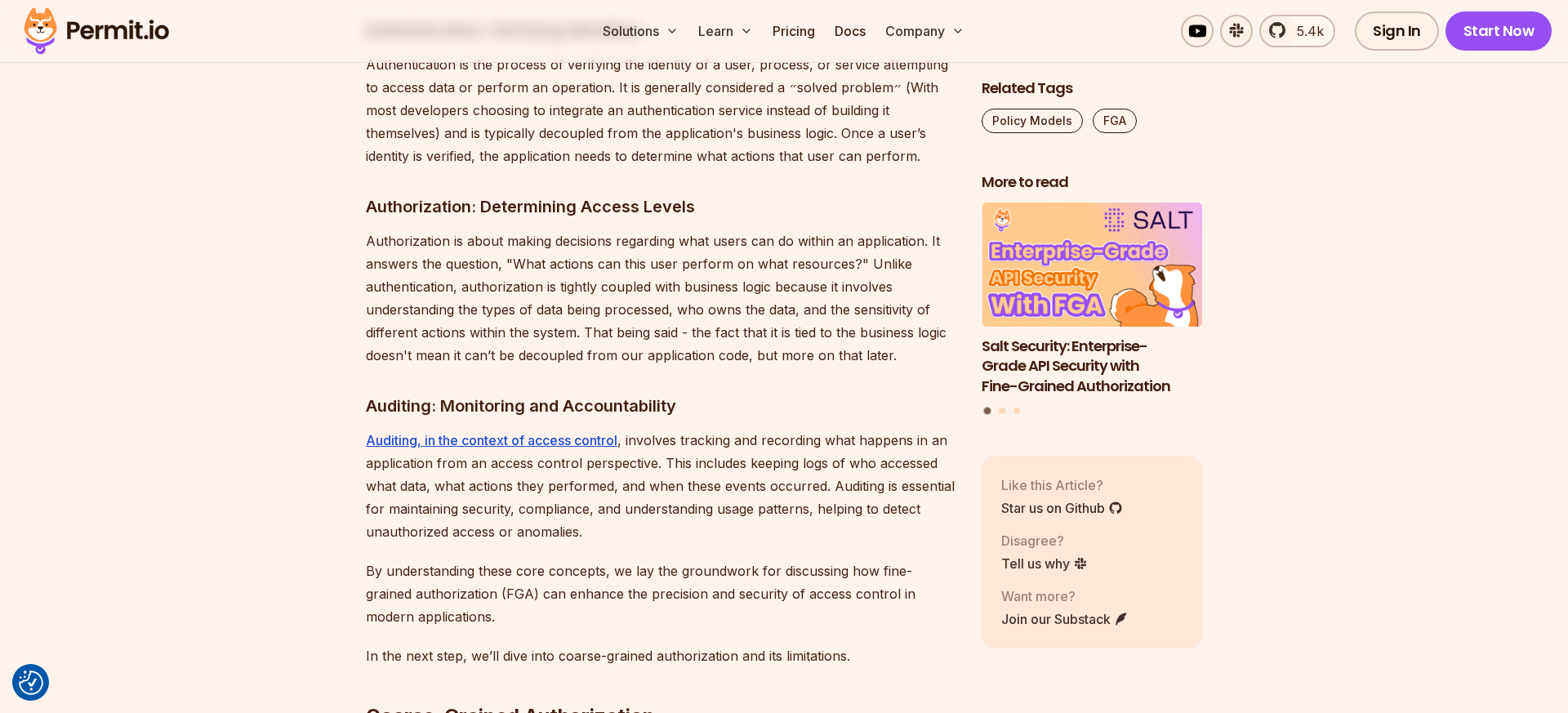
click at [551, 262] on p "Authorization is about making decisions regarding what users can do within an a…" at bounding box center [660, 297] width 589 height 137
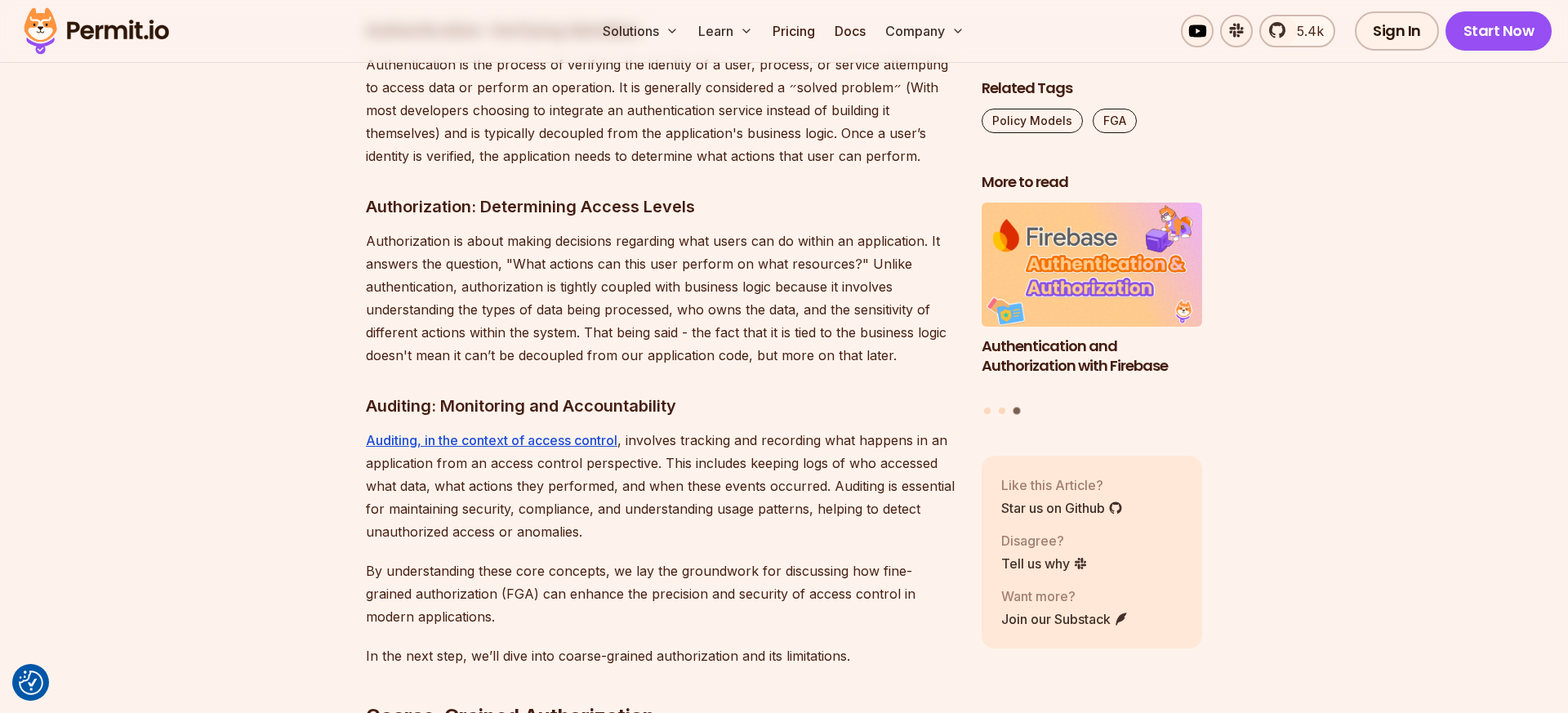
click at [622, 280] on p "Authorization is about making decisions regarding what users can do within an a…" at bounding box center [660, 297] width 589 height 137
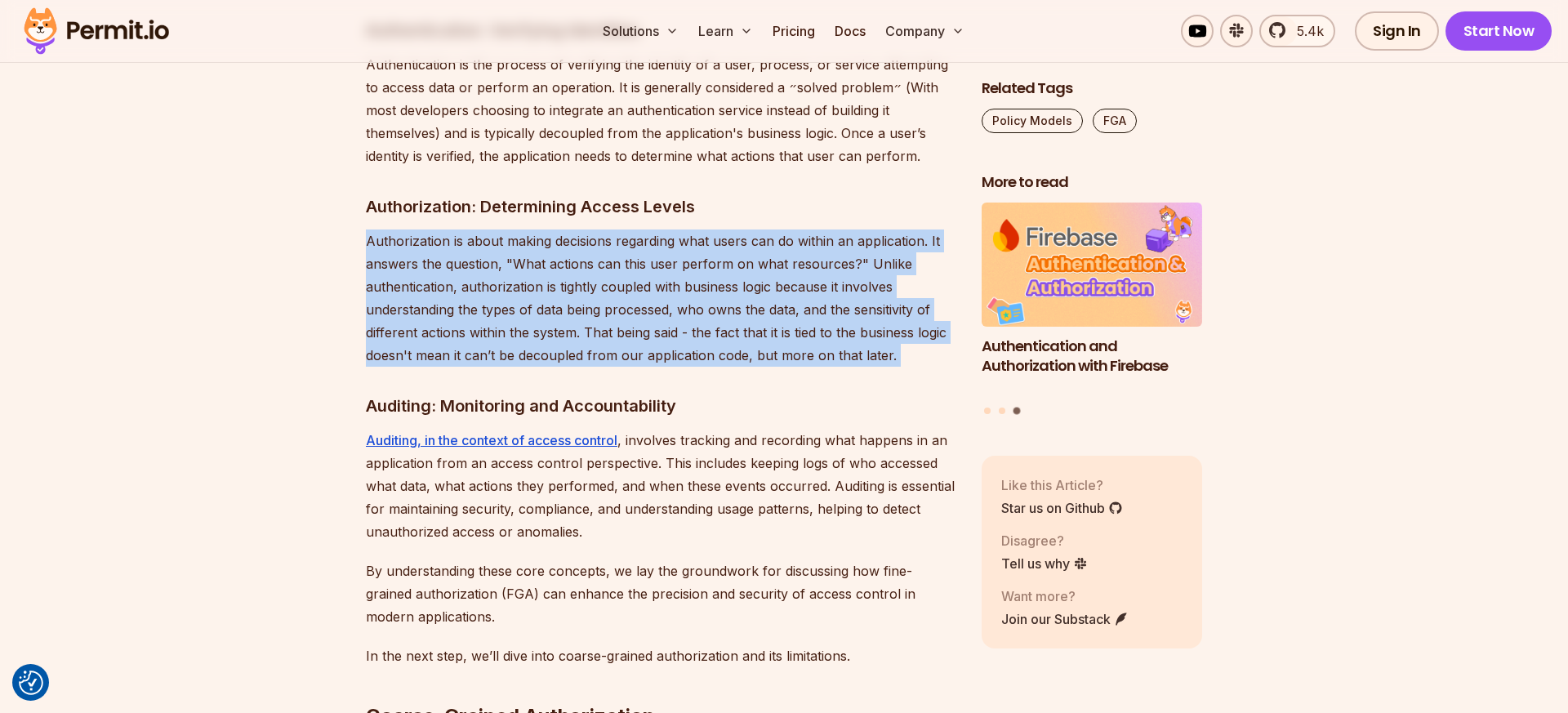
click at [622, 280] on p "Authorization is about making decisions regarding what users can do within an a…" at bounding box center [660, 297] width 589 height 137
click at [616, 280] on p "Authorization is about making decisions regarding what users can do within an a…" at bounding box center [660, 297] width 589 height 137
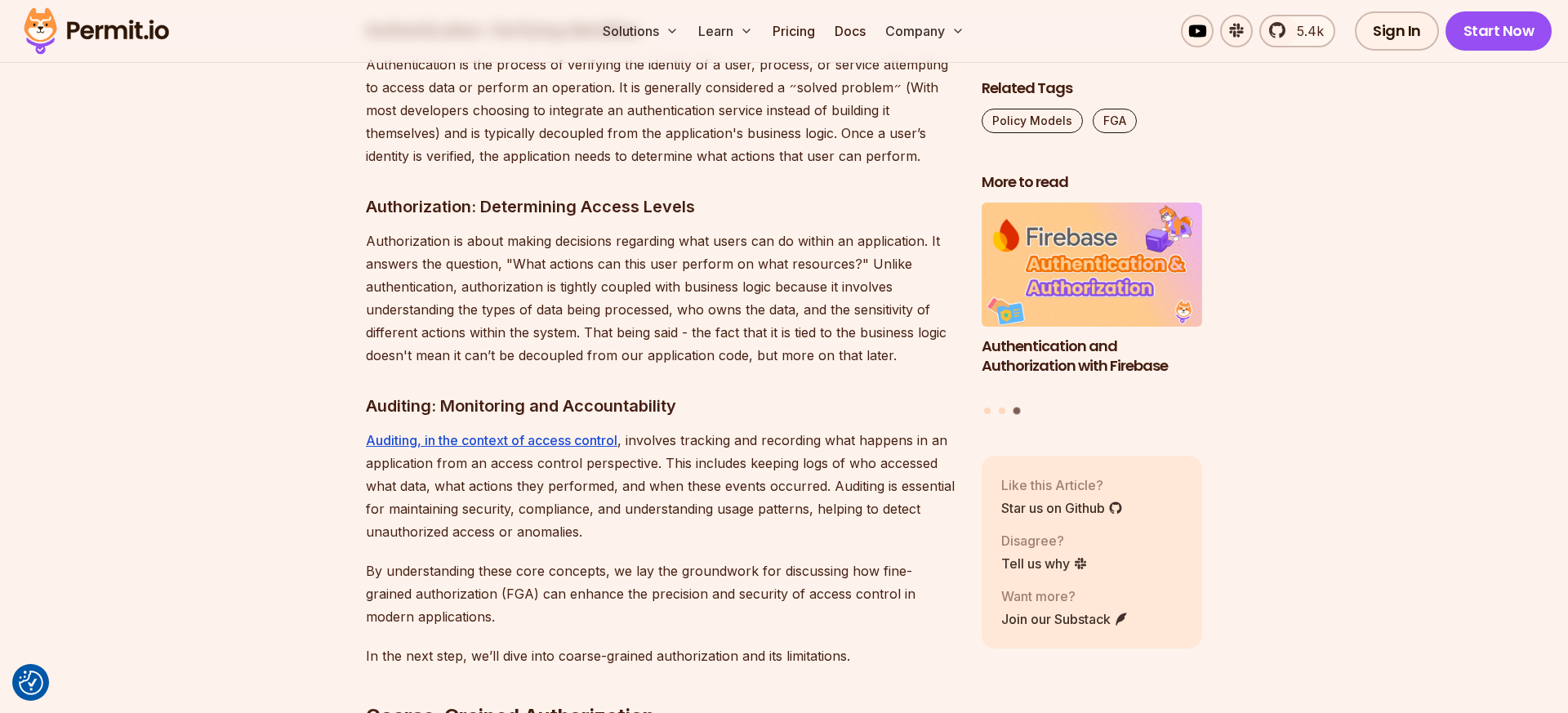
click at [616, 280] on p "Authorization is about making decisions regarding what users can do within an a…" at bounding box center [660, 297] width 589 height 137
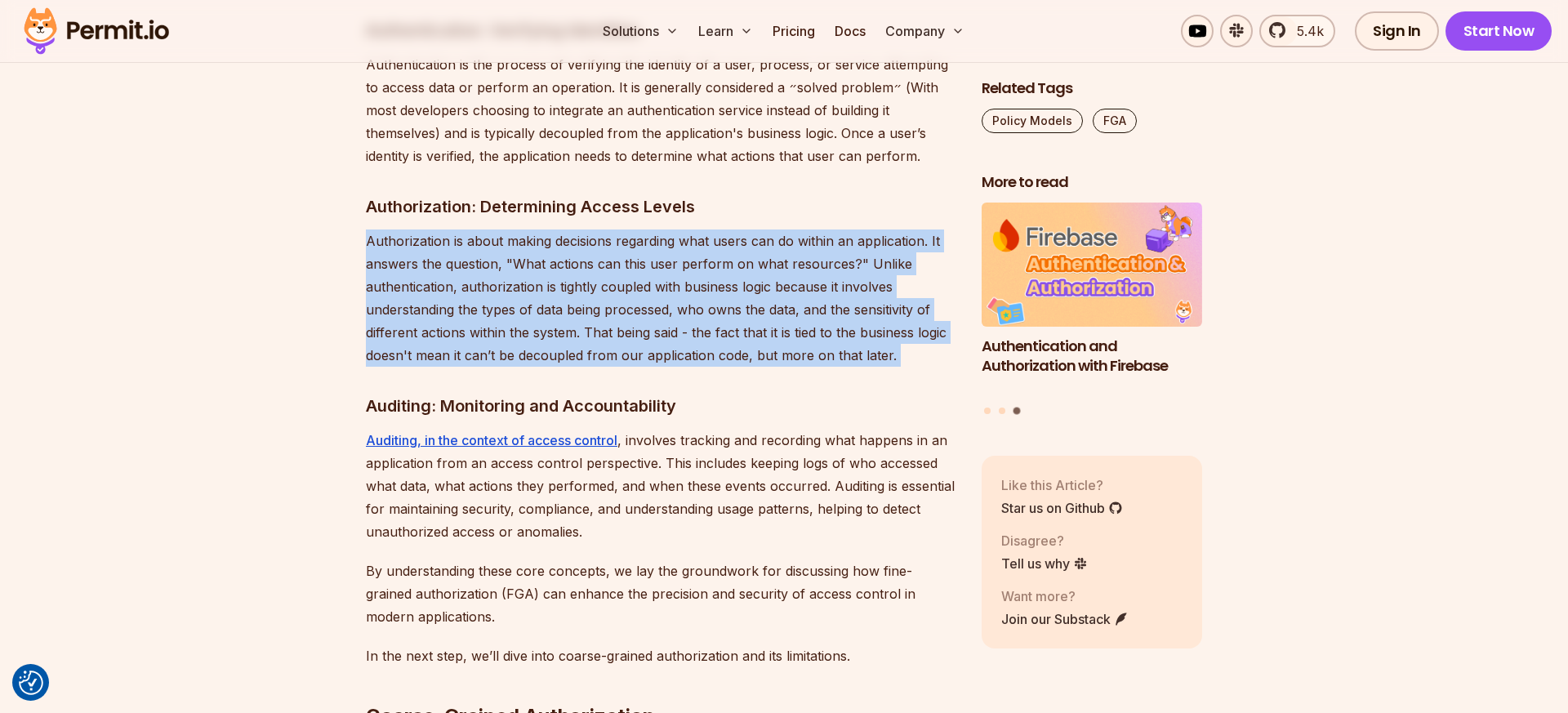
click at [616, 280] on p "Authorization is about making decisions regarding what users can do within an a…" at bounding box center [660, 297] width 589 height 137
click at [618, 280] on p "Authorization is about making decisions regarding what users can do within an a…" at bounding box center [660, 297] width 589 height 137
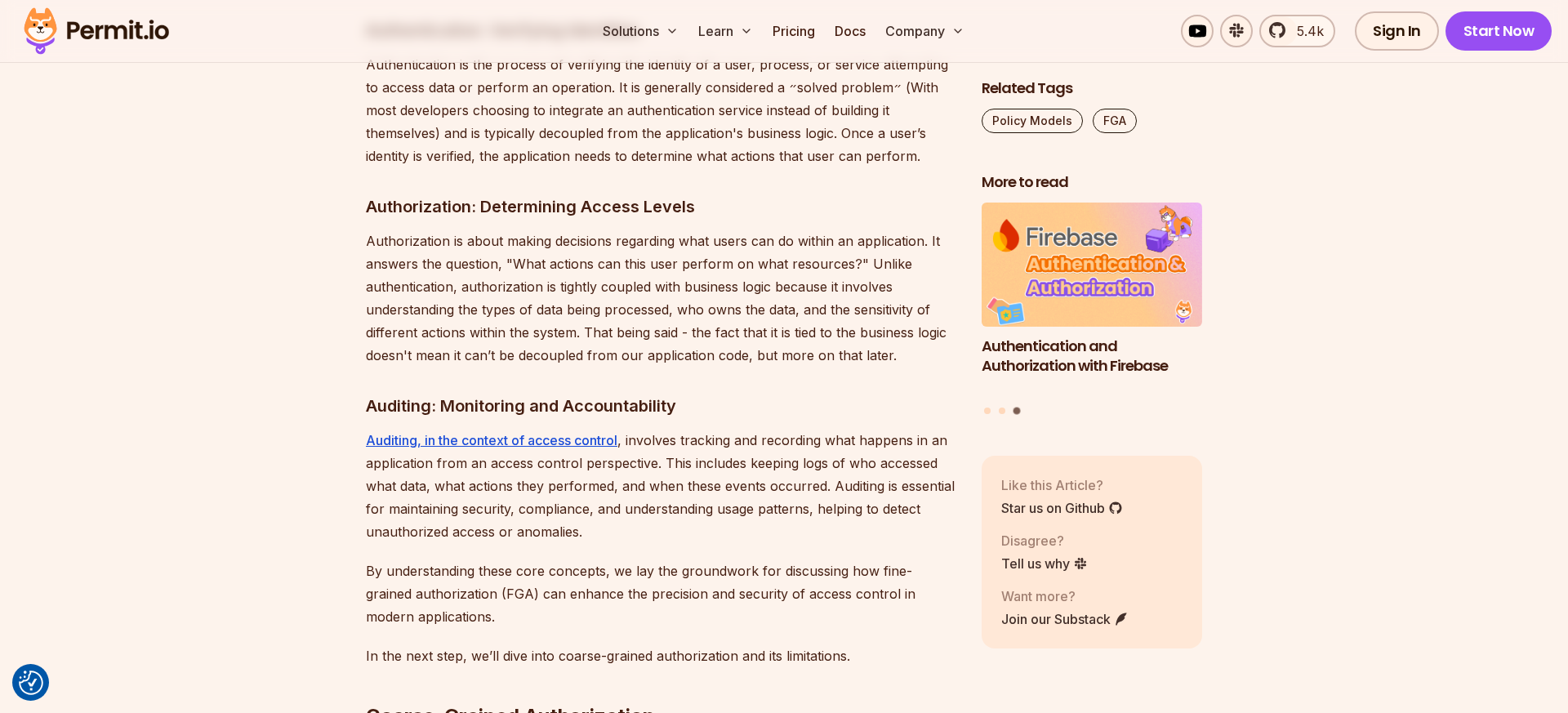
click at [618, 307] on p "Authorization is about making decisions regarding what users can do within an a…" at bounding box center [660, 297] width 589 height 137
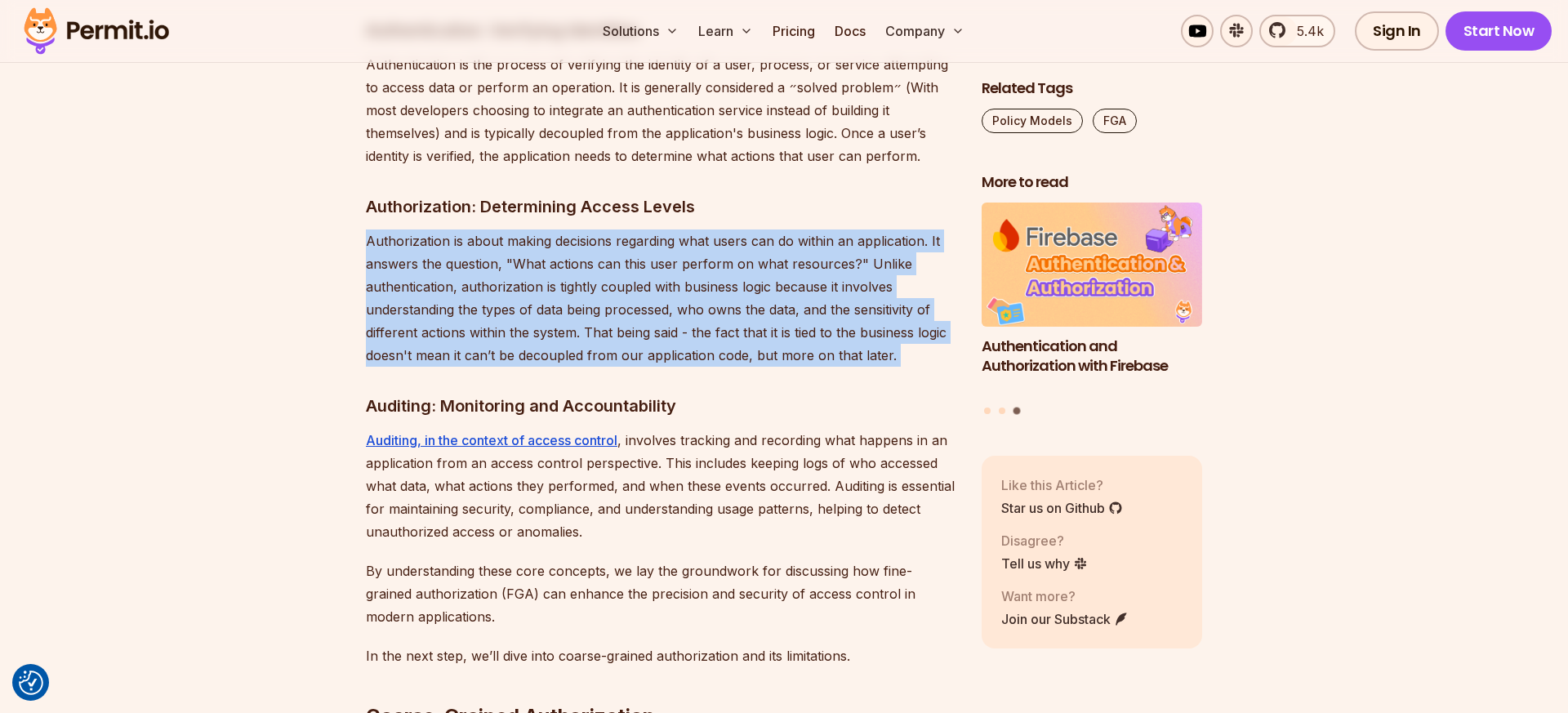
click at [618, 307] on p "Authorization is about making decisions regarding what users can do within an a…" at bounding box center [660, 297] width 589 height 137
click at [618, 295] on p "Authorization is about making decisions regarding what users can do within an a…" at bounding box center [660, 297] width 589 height 137
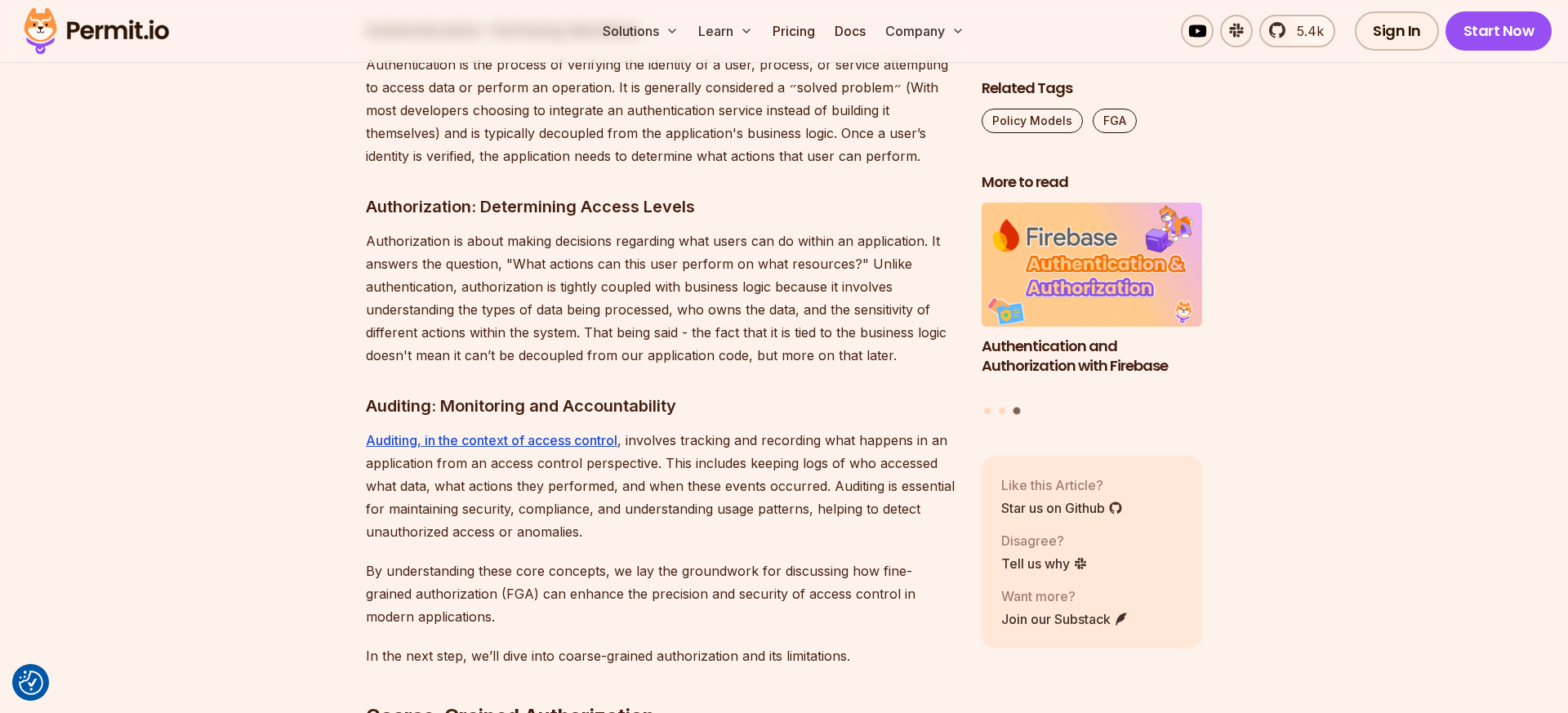
click at [616, 282] on p "Authorization is about making decisions regarding what users can do within an a…" at bounding box center [660, 297] width 589 height 137
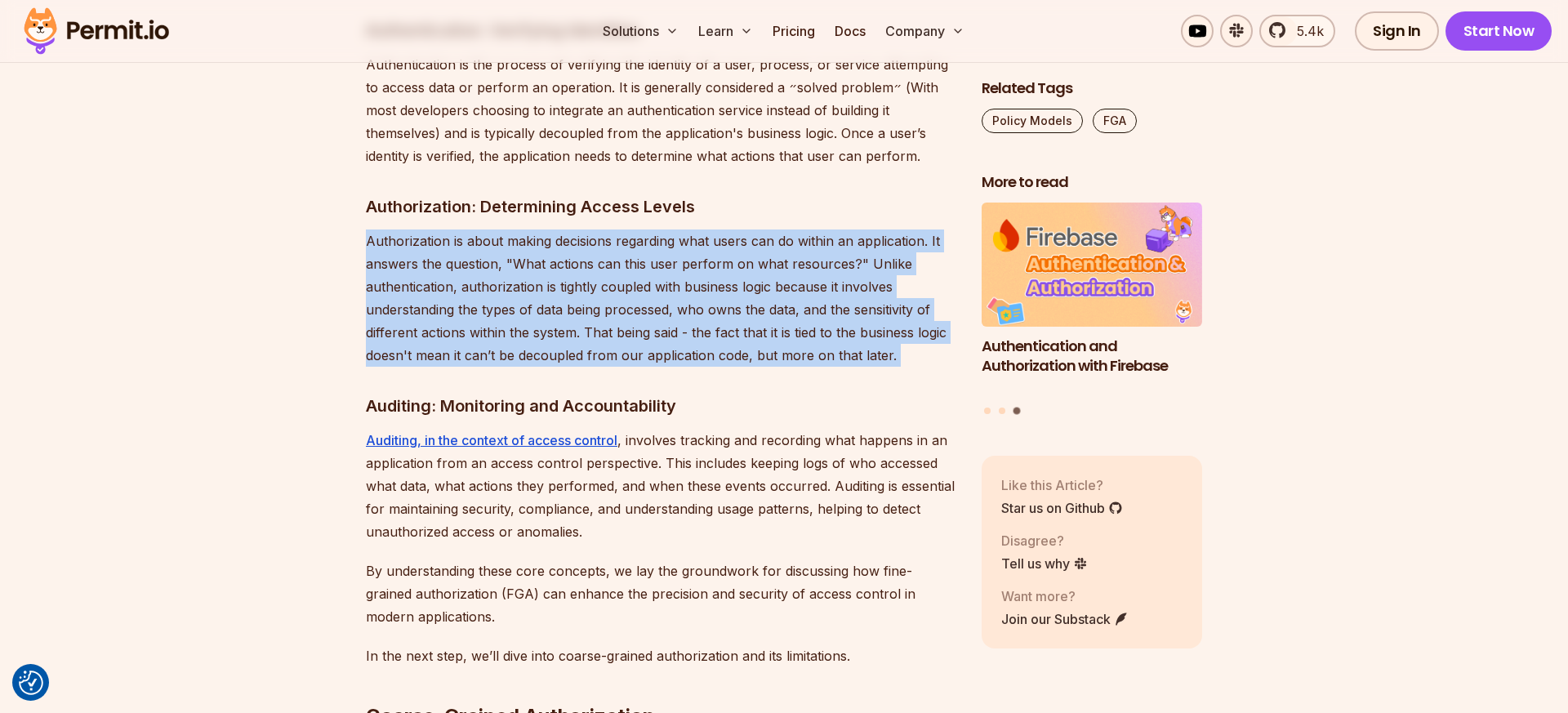
click at [616, 282] on p "Authorization is about making decisions regarding what users can do within an a…" at bounding box center [660, 297] width 589 height 137
click at [610, 282] on p "Authorization is about making decisions regarding what users can do within an a…" at bounding box center [660, 297] width 589 height 137
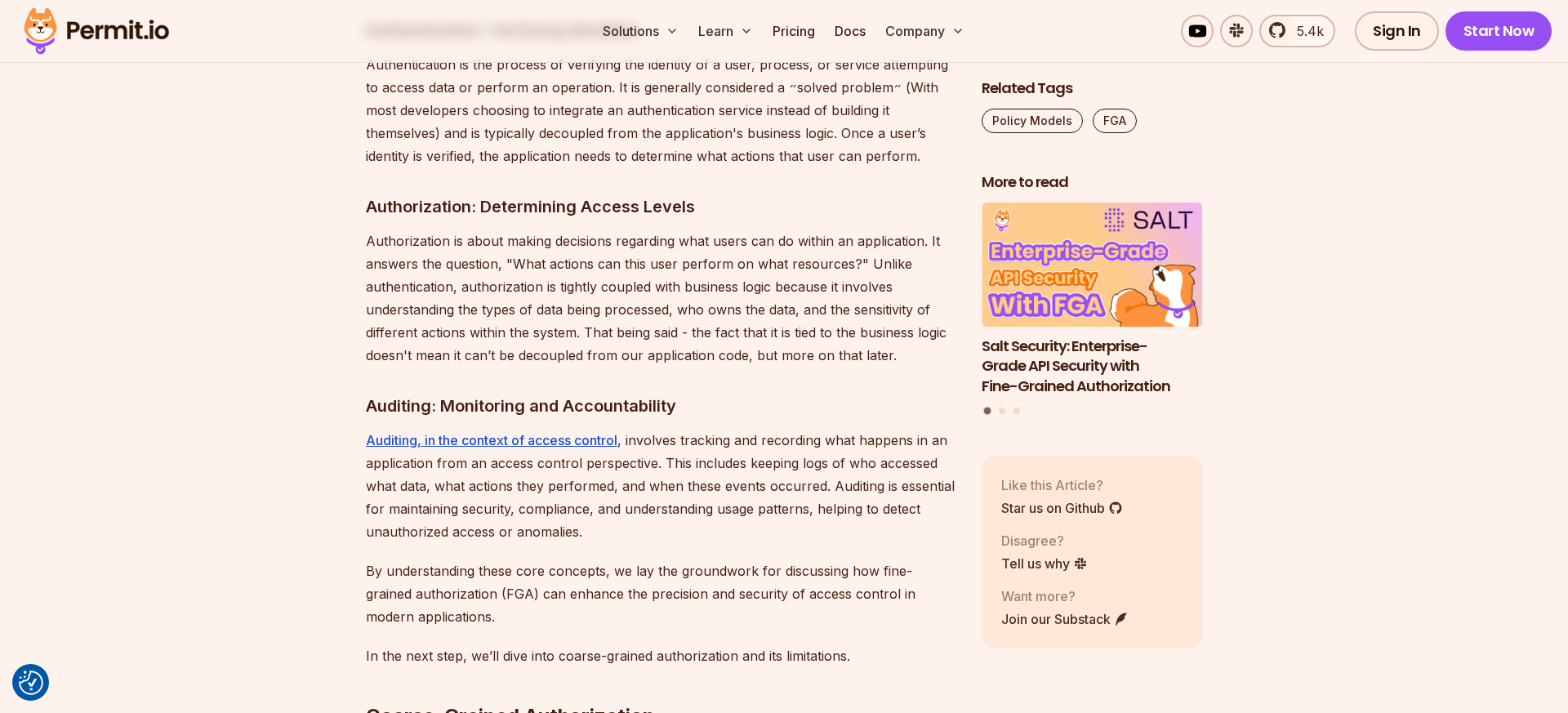
click at [610, 282] on p "Authorization is about making decisions regarding what users can do within an a…" at bounding box center [660, 297] width 589 height 137
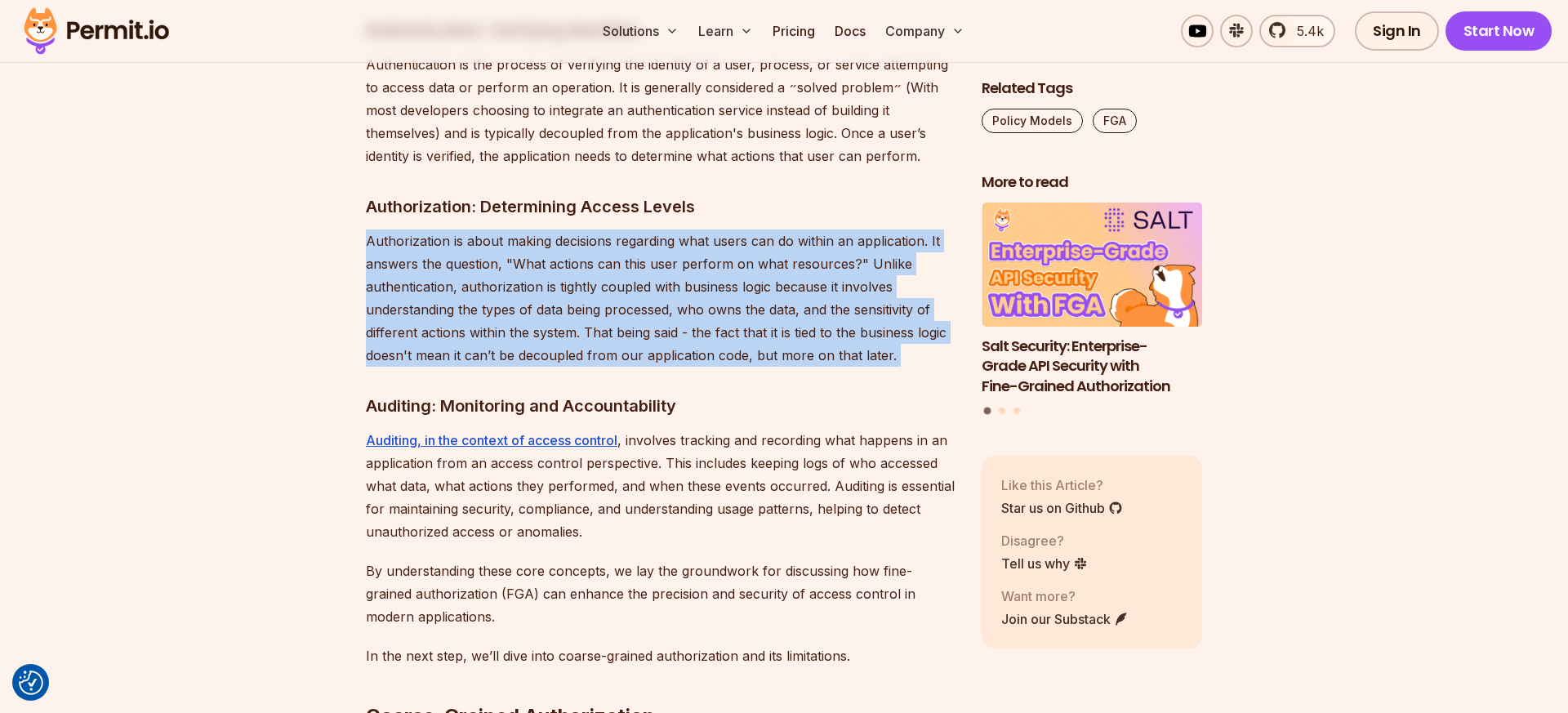
click at [610, 282] on p "Authorization is about making decisions regarding what users can do within an a…" at bounding box center [660, 297] width 589 height 137
click at [608, 282] on p "Authorization is about making decisions regarding what users can do within an a…" at bounding box center [660, 297] width 589 height 137
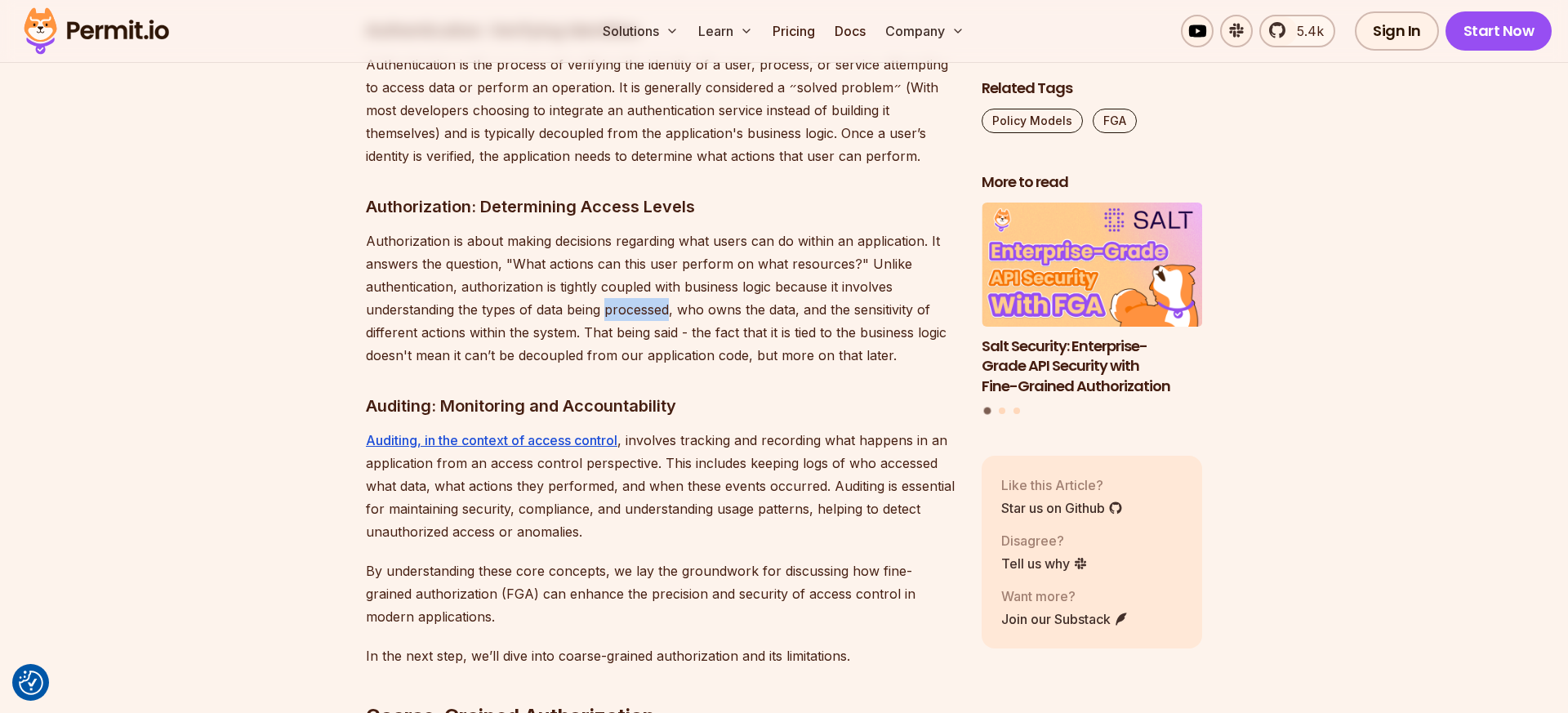
click at [608, 282] on p "Authorization is about making decisions regarding what users can do within an a…" at bounding box center [660, 297] width 589 height 137
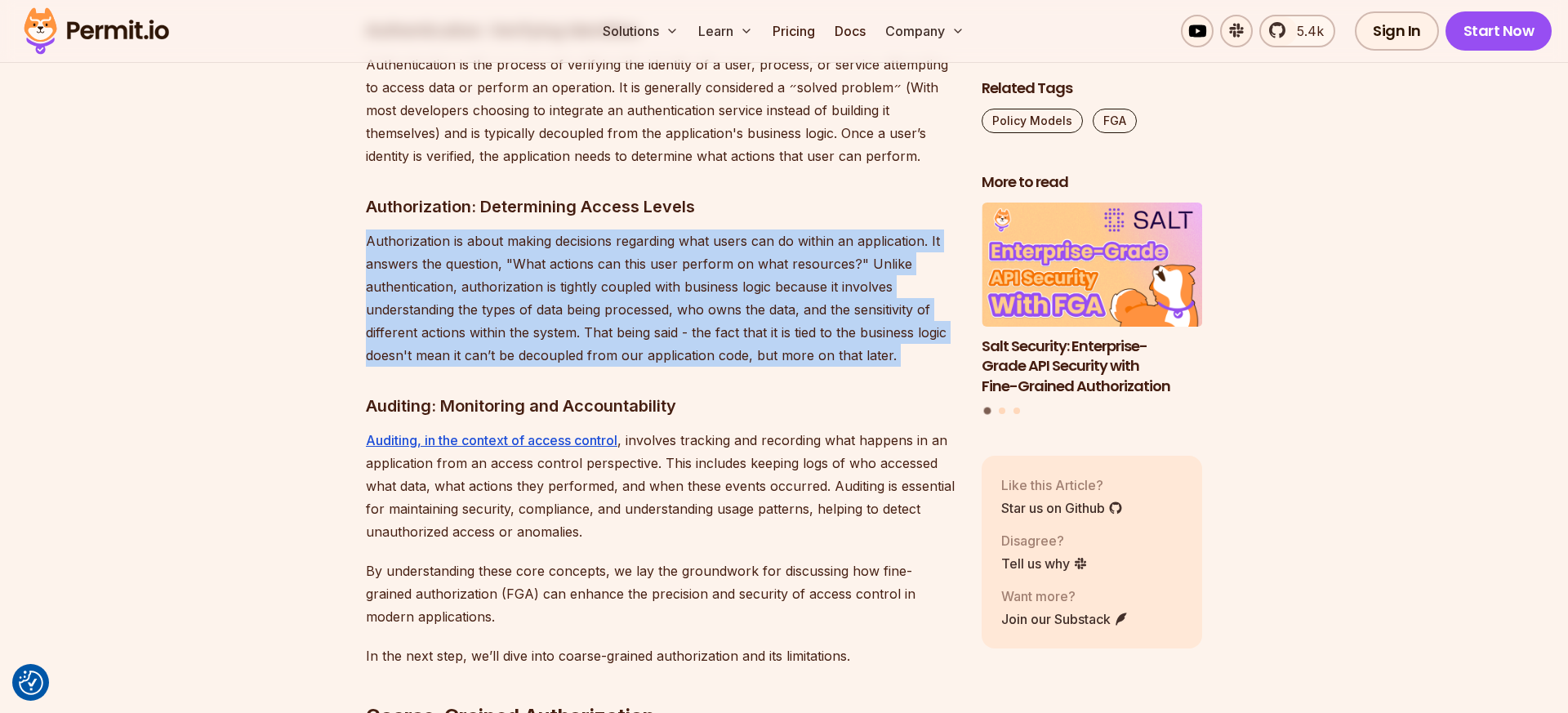
click at [608, 282] on p "Authorization is about making decisions regarding what users can do within an a…" at bounding box center [660, 297] width 589 height 137
click at [589, 282] on p "Authorization is about making decisions regarding what users can do within an a…" at bounding box center [660, 297] width 589 height 137
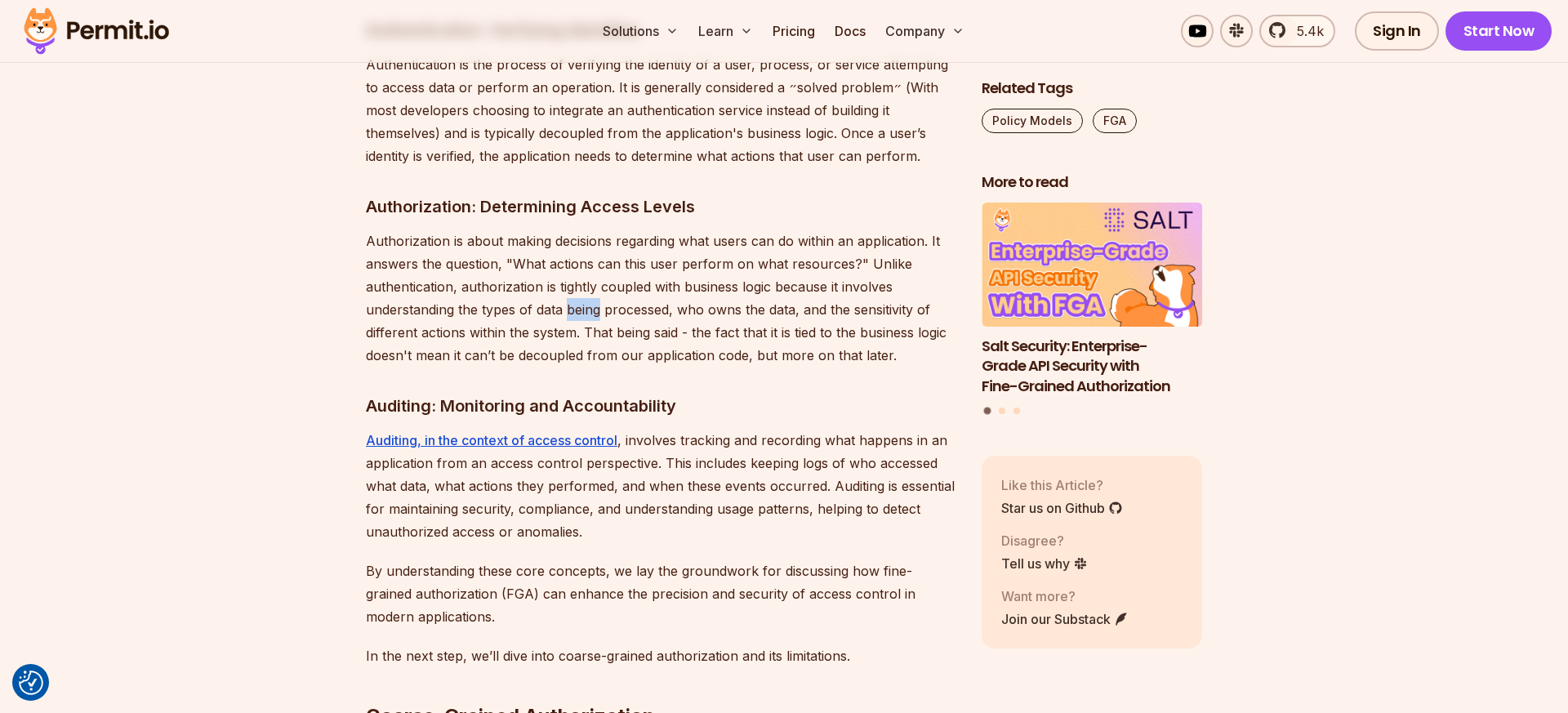
click at [589, 282] on p "Authorization is about making decisions regarding what users can do within an a…" at bounding box center [660, 297] width 589 height 137
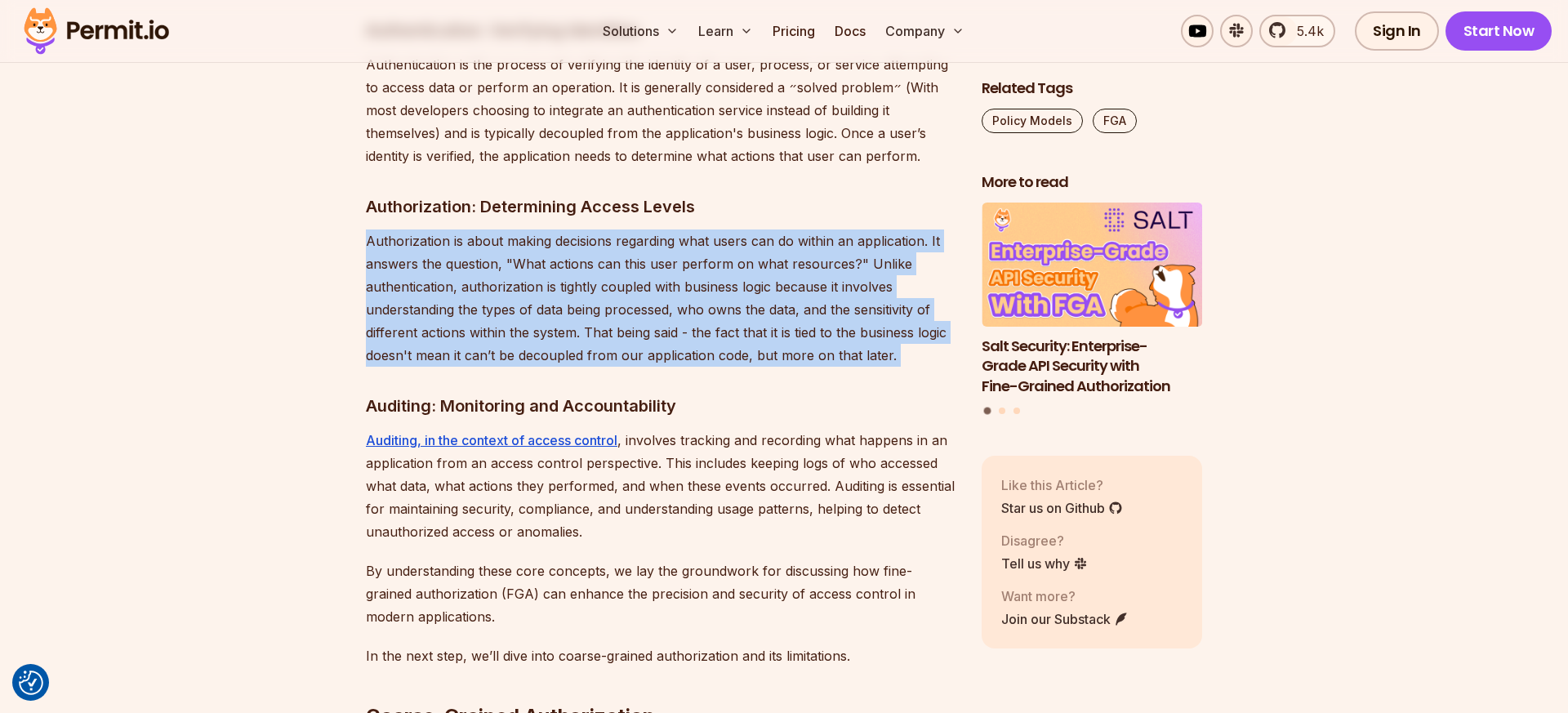
click at [589, 282] on p "Authorization is about making decisions regarding what users can do within an a…" at bounding box center [660, 297] width 589 height 137
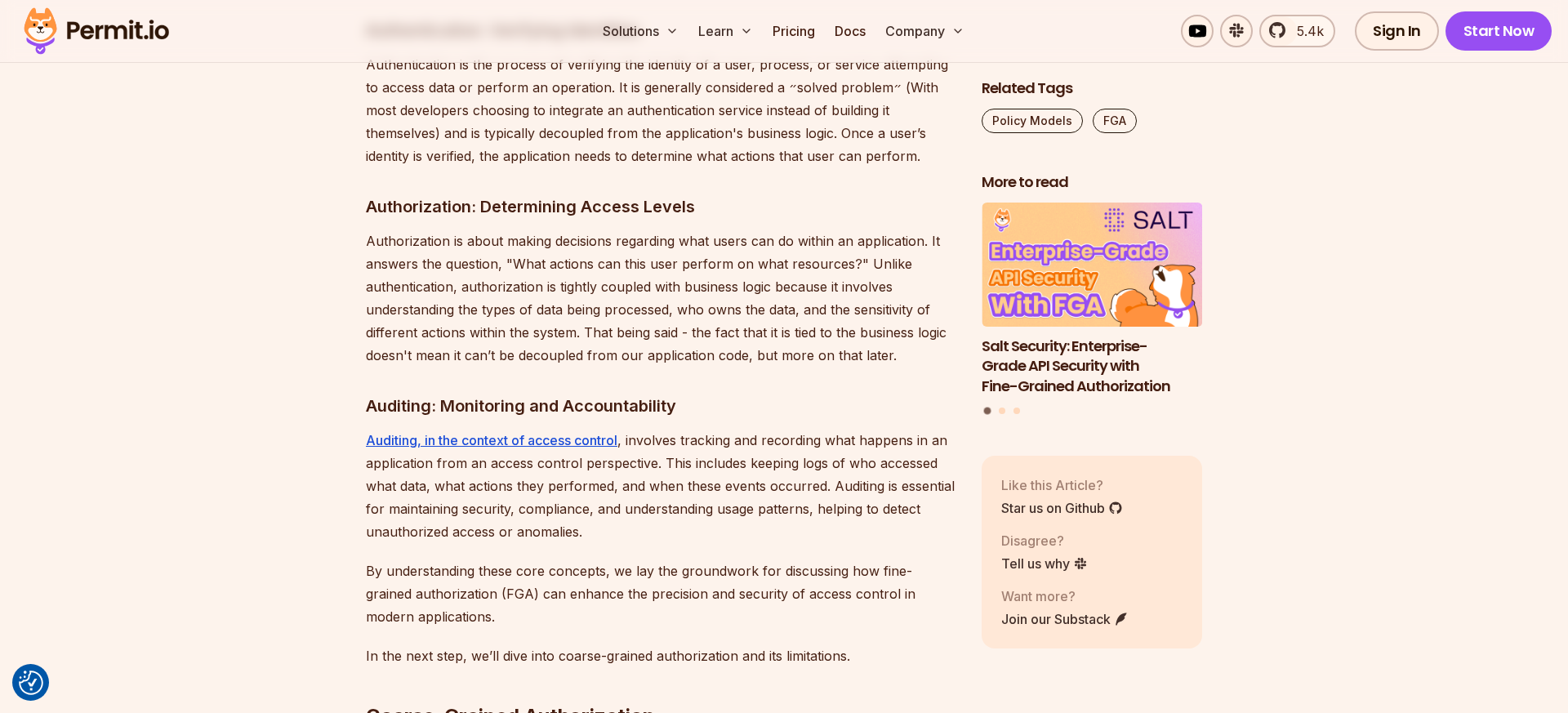
click at [604, 286] on p "Authorization is about making decisions regarding what users can do within an a…" at bounding box center [660, 297] width 589 height 137
click at [605, 291] on p "Authorization is about making decisions regarding what users can do within an a…" at bounding box center [660, 297] width 589 height 137
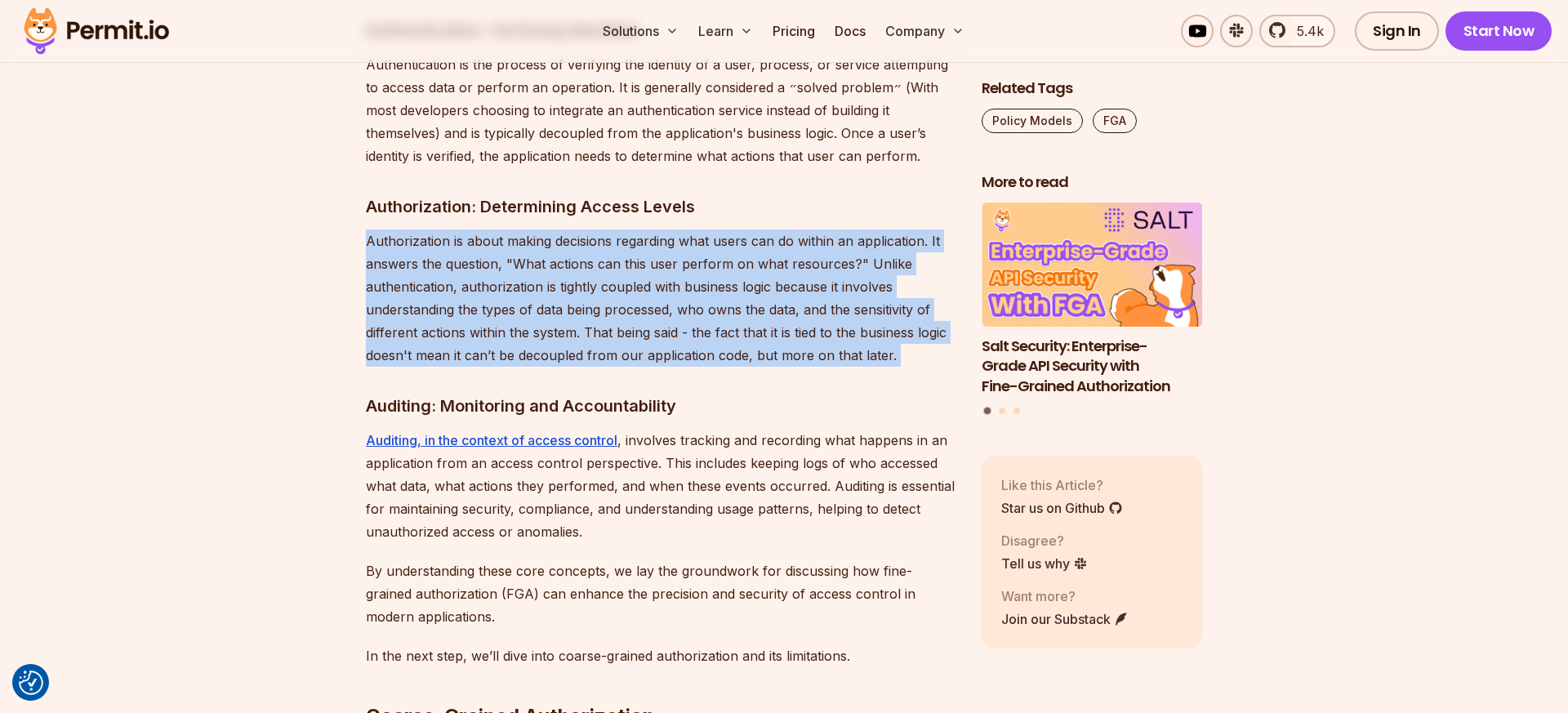
click at [605, 291] on p "Authorization is about making decisions regarding what users can do within an a…" at bounding box center [660, 297] width 589 height 137
click at [615, 299] on p "Authorization is about making decisions regarding what users can do within an a…" at bounding box center [660, 297] width 589 height 137
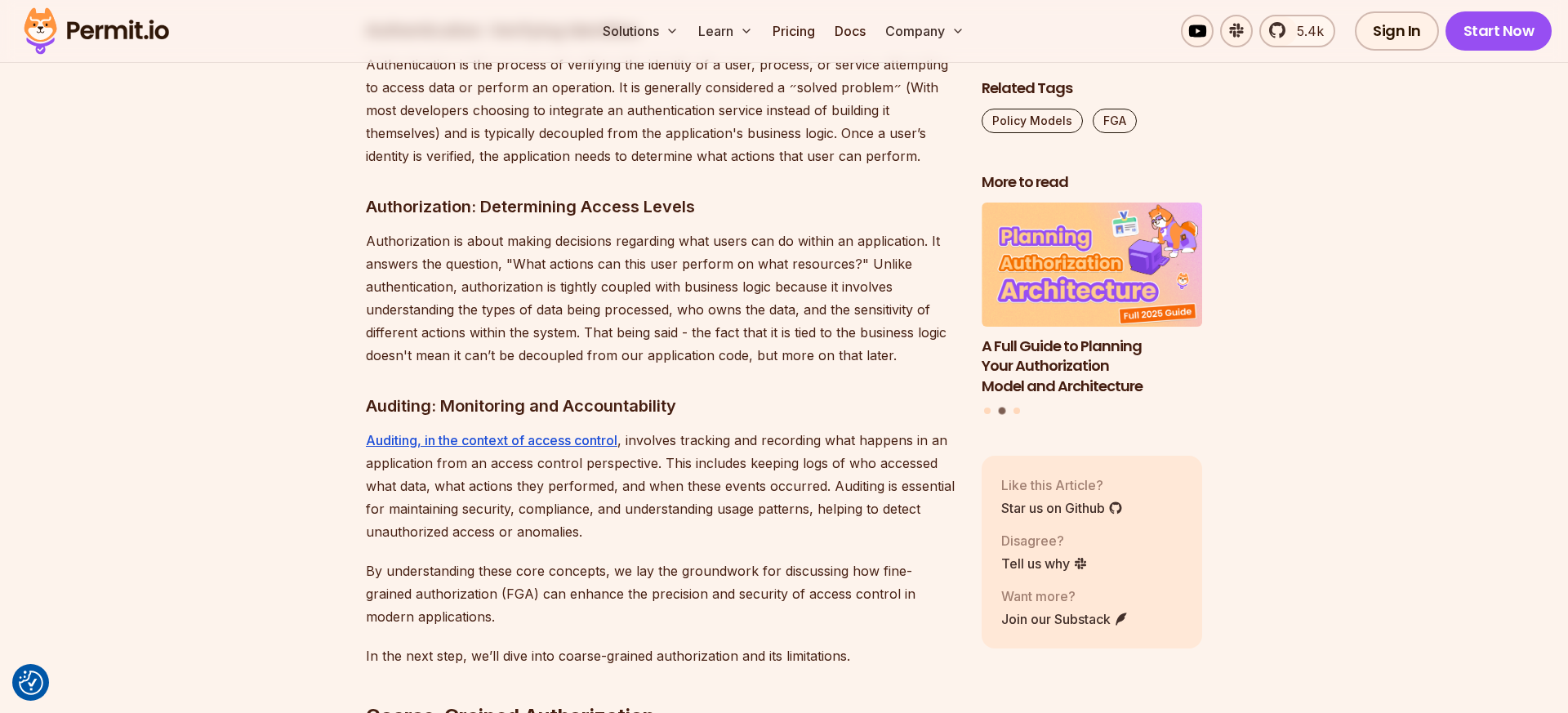
click at [619, 281] on p "Authorization is about making decisions regarding what users can do within an a…" at bounding box center [660, 297] width 589 height 137
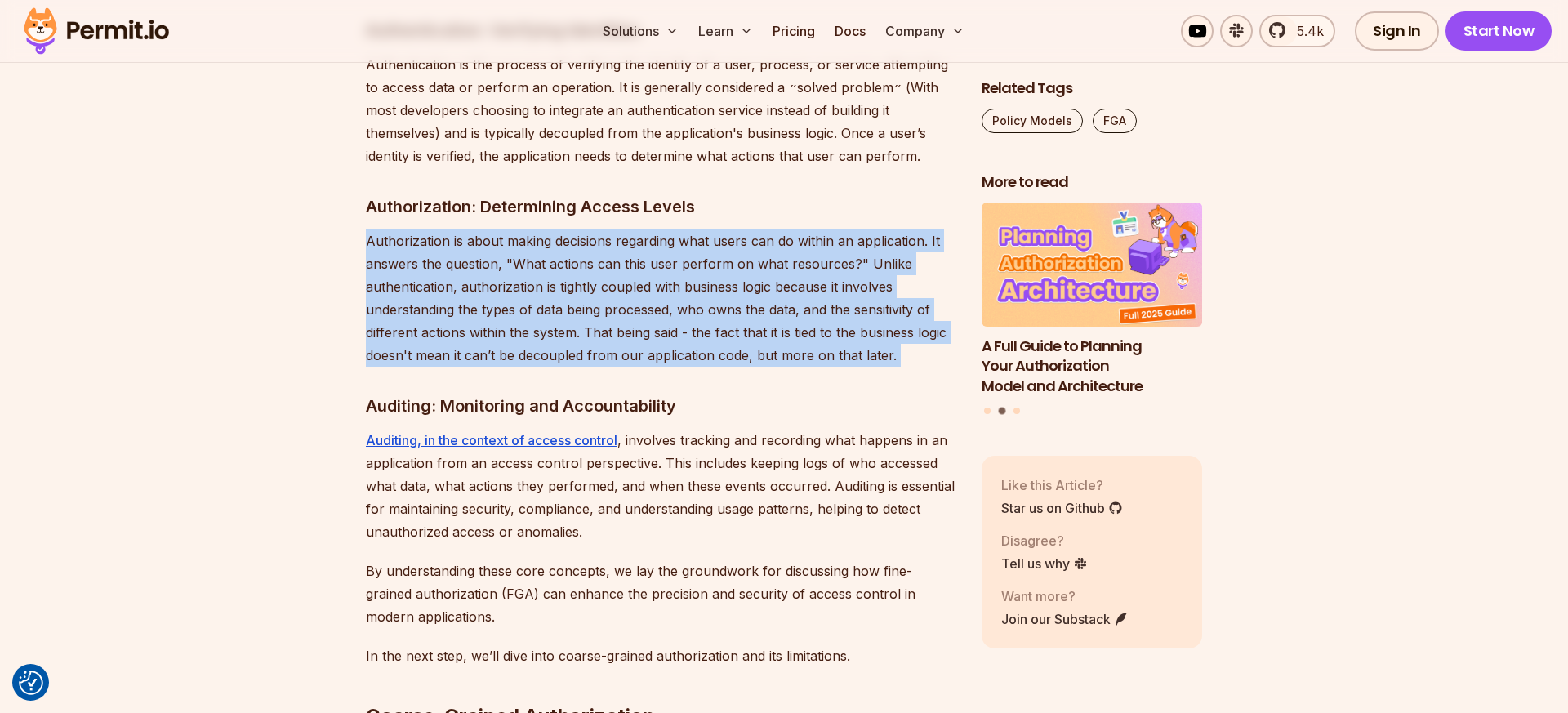
click at [619, 281] on p "Authorization is about making decisions regarding what users can do within an a…" at bounding box center [660, 297] width 589 height 137
click at [613, 281] on p "Authorization is about making decisions regarding what users can do within an a…" at bounding box center [660, 297] width 589 height 137
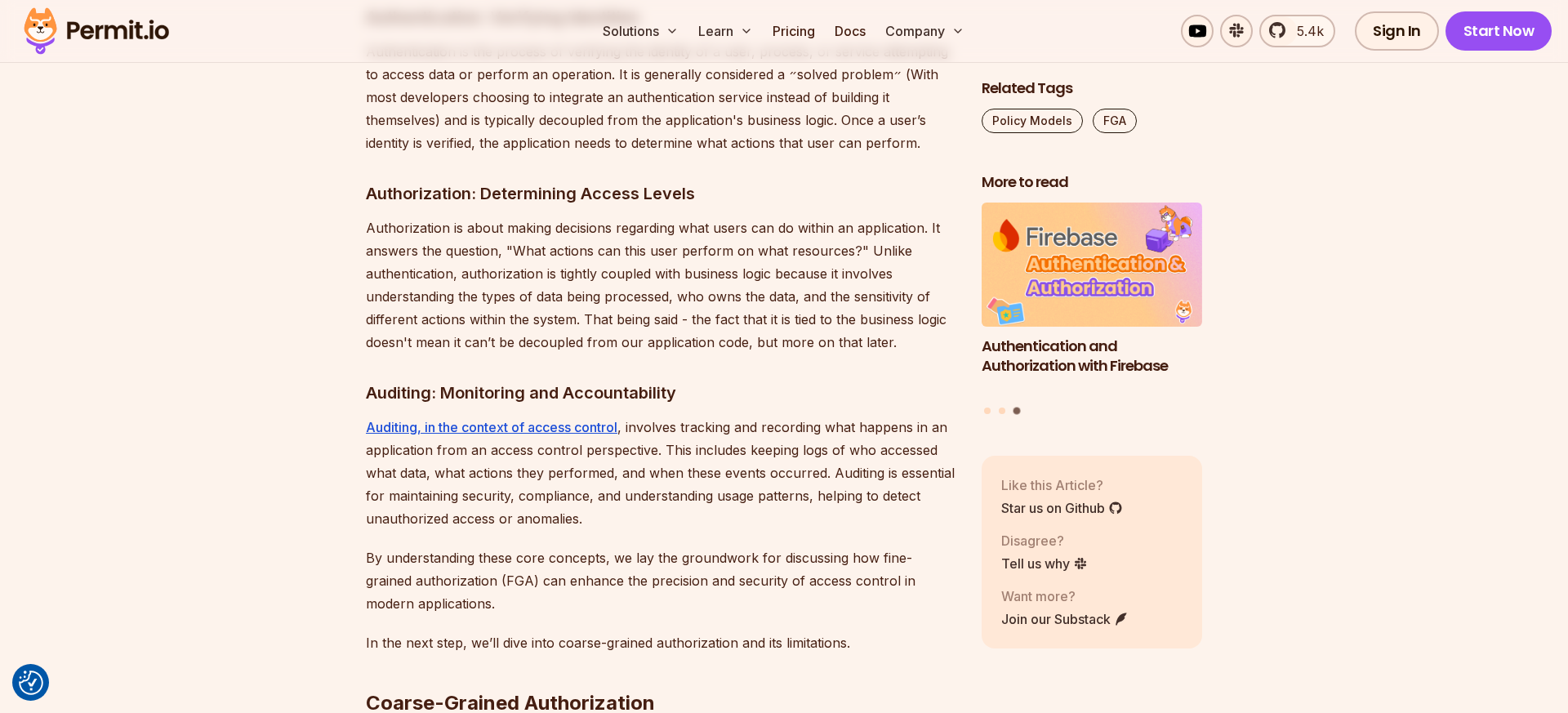
scroll to position [2150, 0]
click at [565, 292] on p "Authorization is about making decisions regarding what users can do within an a…" at bounding box center [660, 281] width 589 height 137
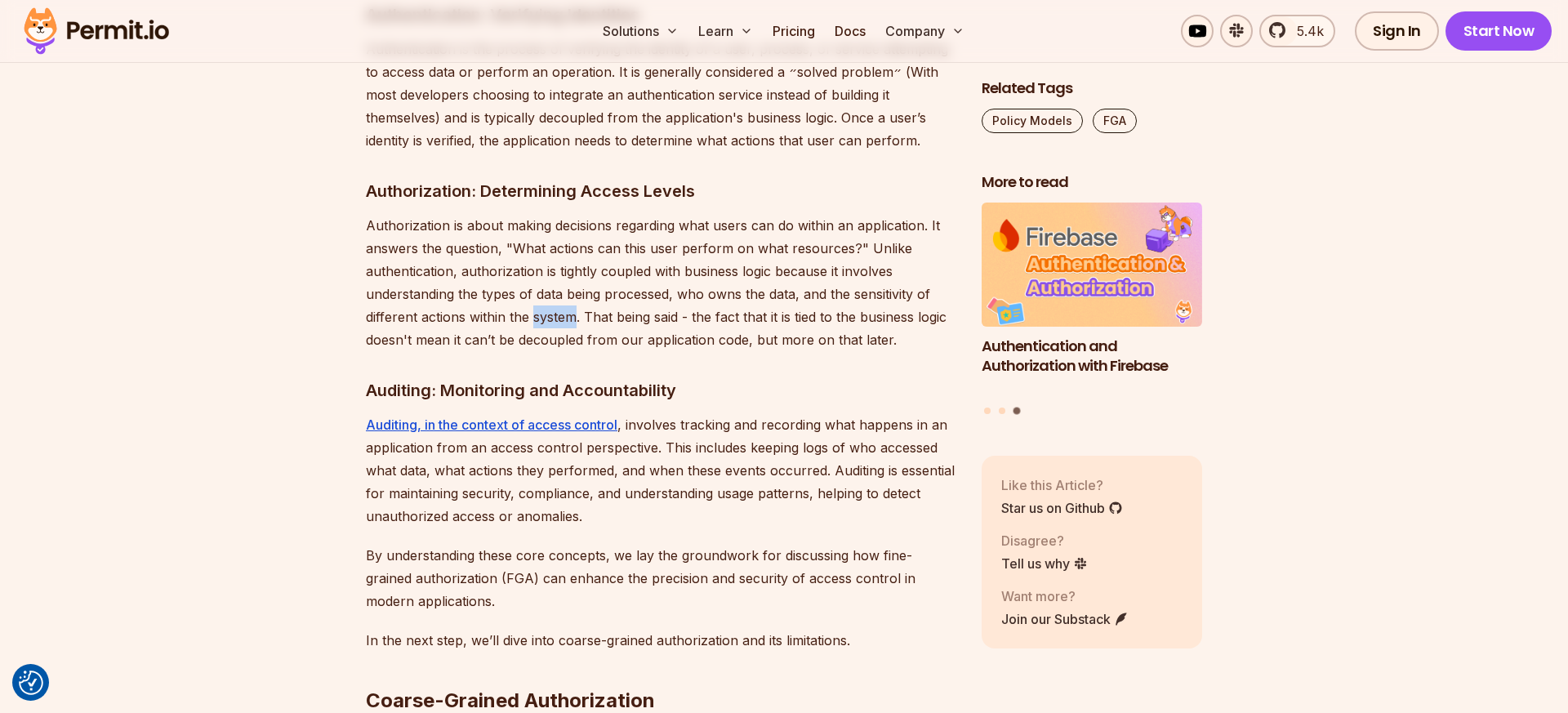
click at [565, 292] on p "Authorization is about making decisions regarding what users can do within an a…" at bounding box center [660, 281] width 589 height 137
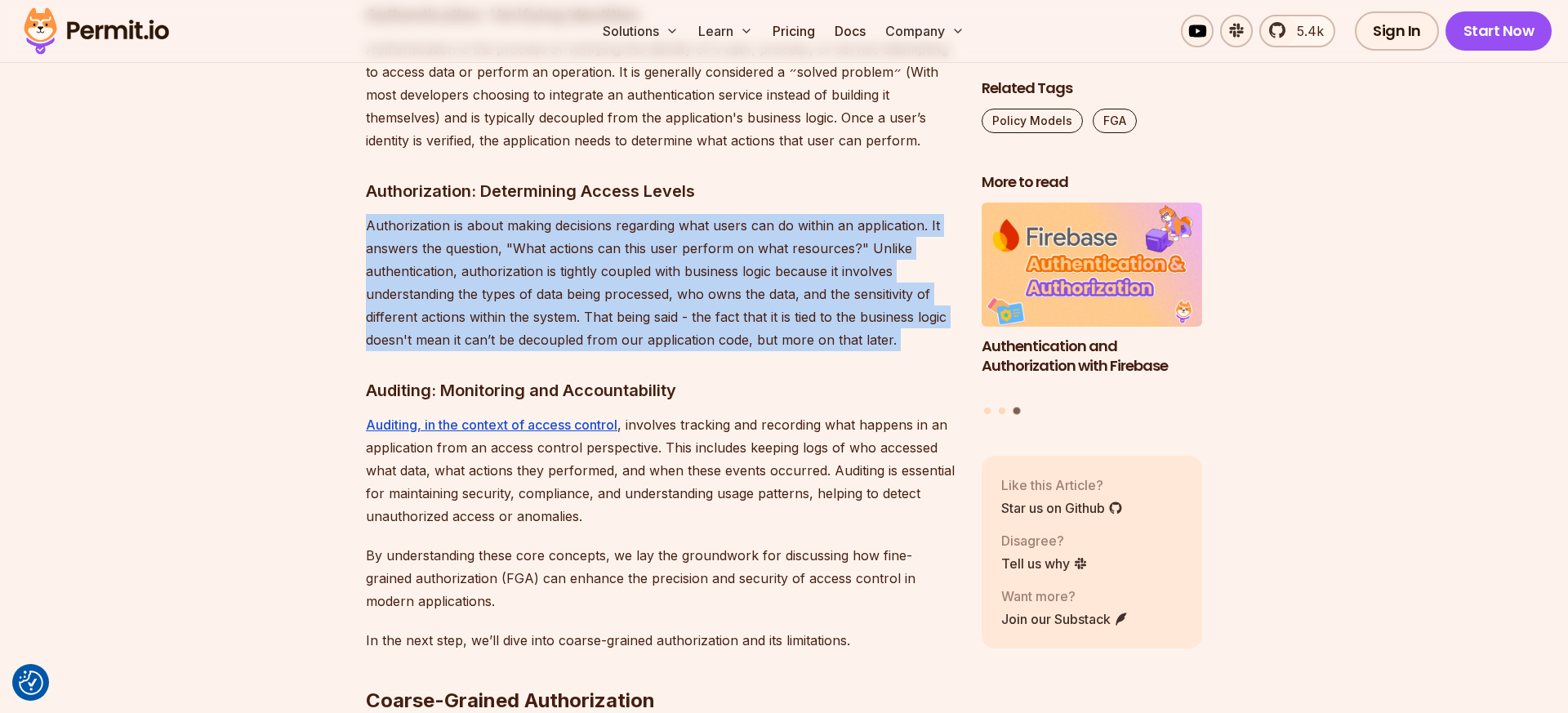
click at [565, 292] on p "Authorization is about making decisions regarding what users can do within an a…" at bounding box center [660, 281] width 589 height 137
click at [554, 292] on p "Authorization is about making decisions regarding what users can do within an a…" at bounding box center [660, 281] width 589 height 137
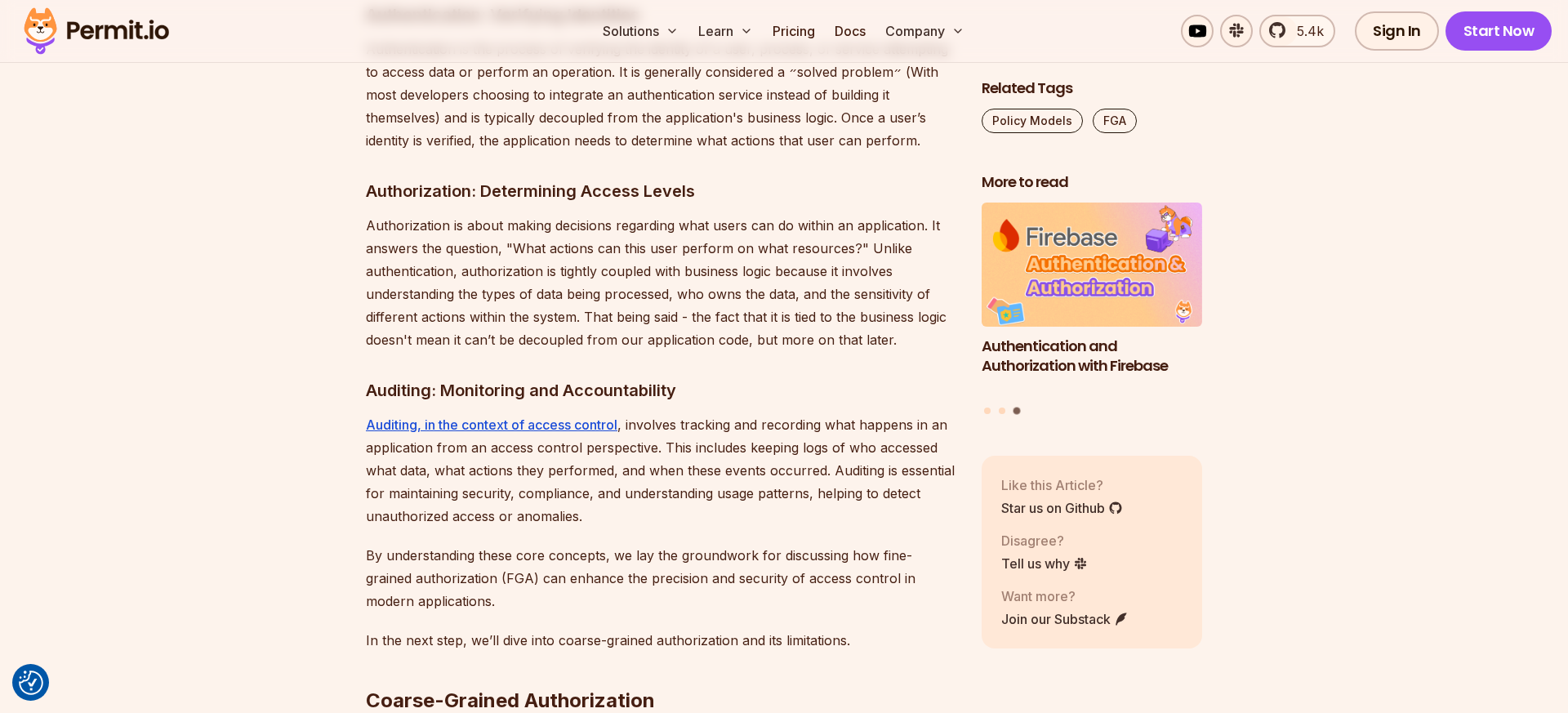
click at [649, 299] on p "Authorization is about making decisions regarding what users can do within an a…" at bounding box center [660, 281] width 589 height 137
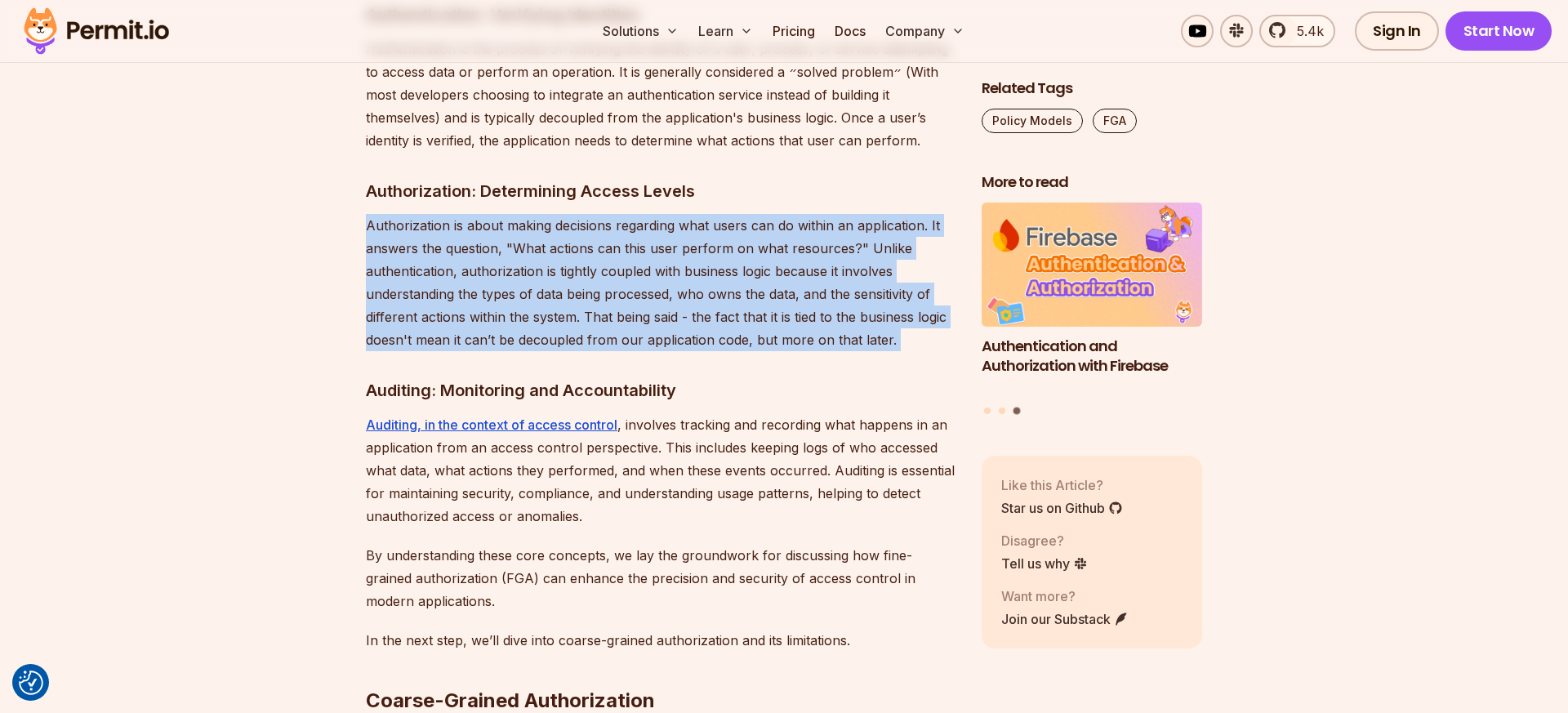
click at [649, 299] on p "Authorization is about making decisions regarding what users can do within an a…" at bounding box center [660, 281] width 589 height 137
click at [635, 299] on p "Authorization is about making decisions regarding what users can do within an a…" at bounding box center [660, 281] width 589 height 137
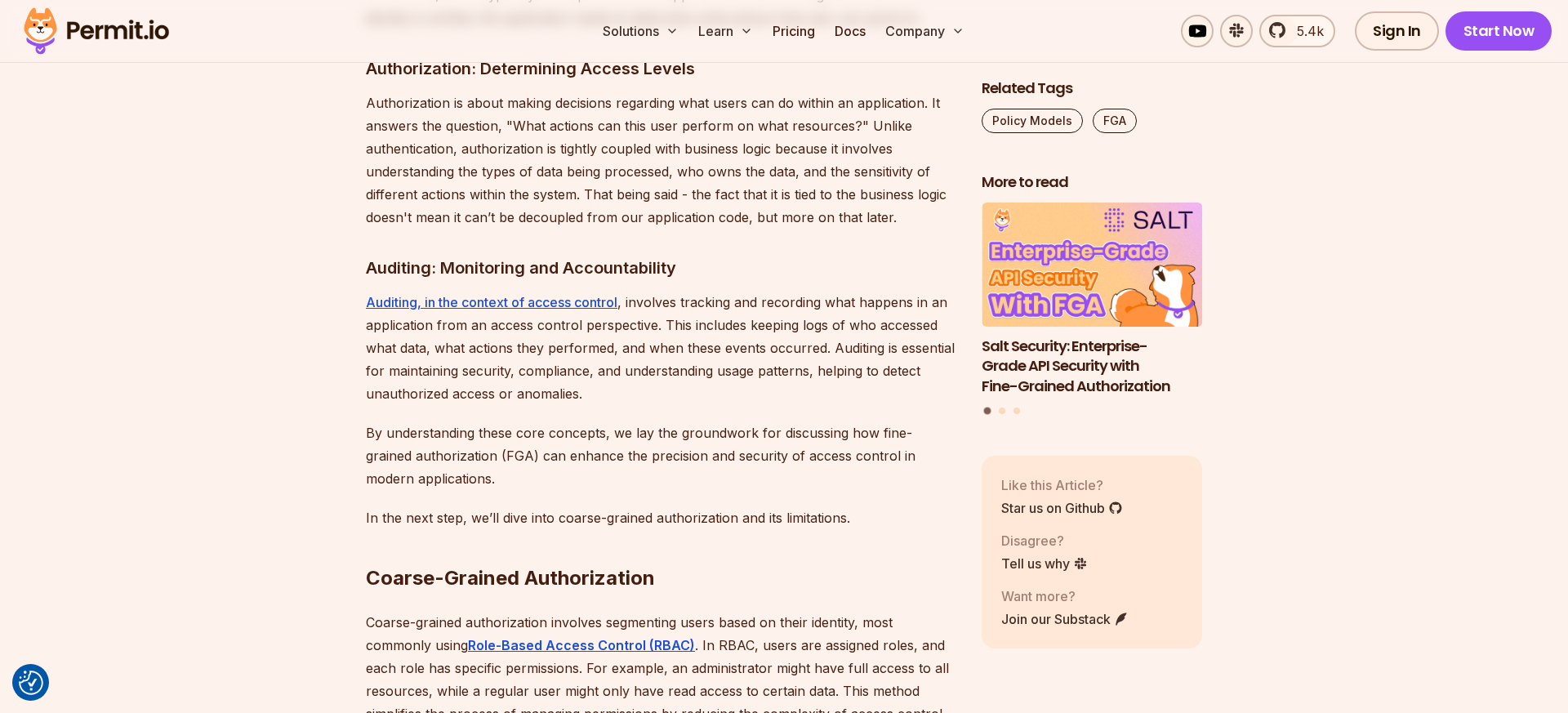
scroll to position [2275, 0]
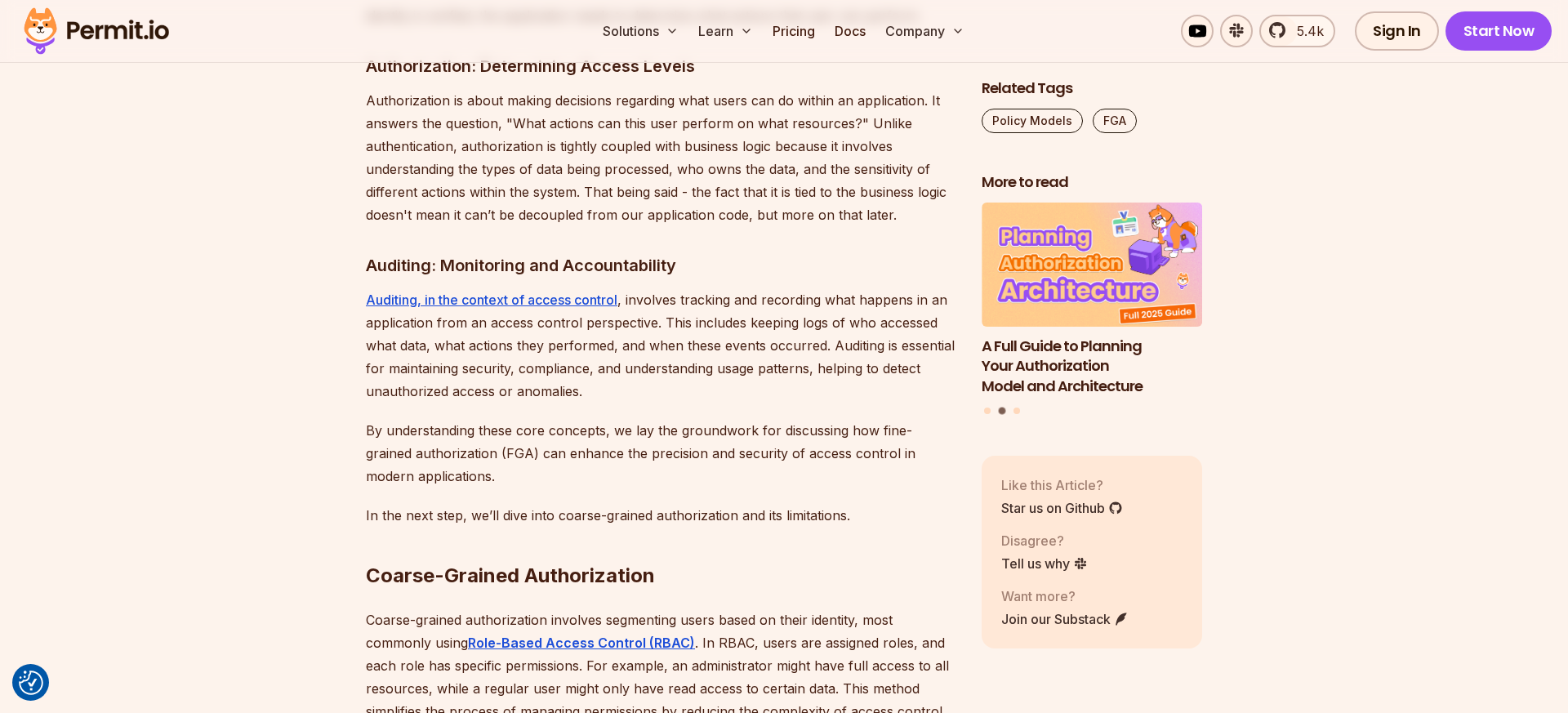
click at [647, 300] on p "Auditing, in the context of access control , involves tracking and recording wh…" at bounding box center [660, 345] width 589 height 115
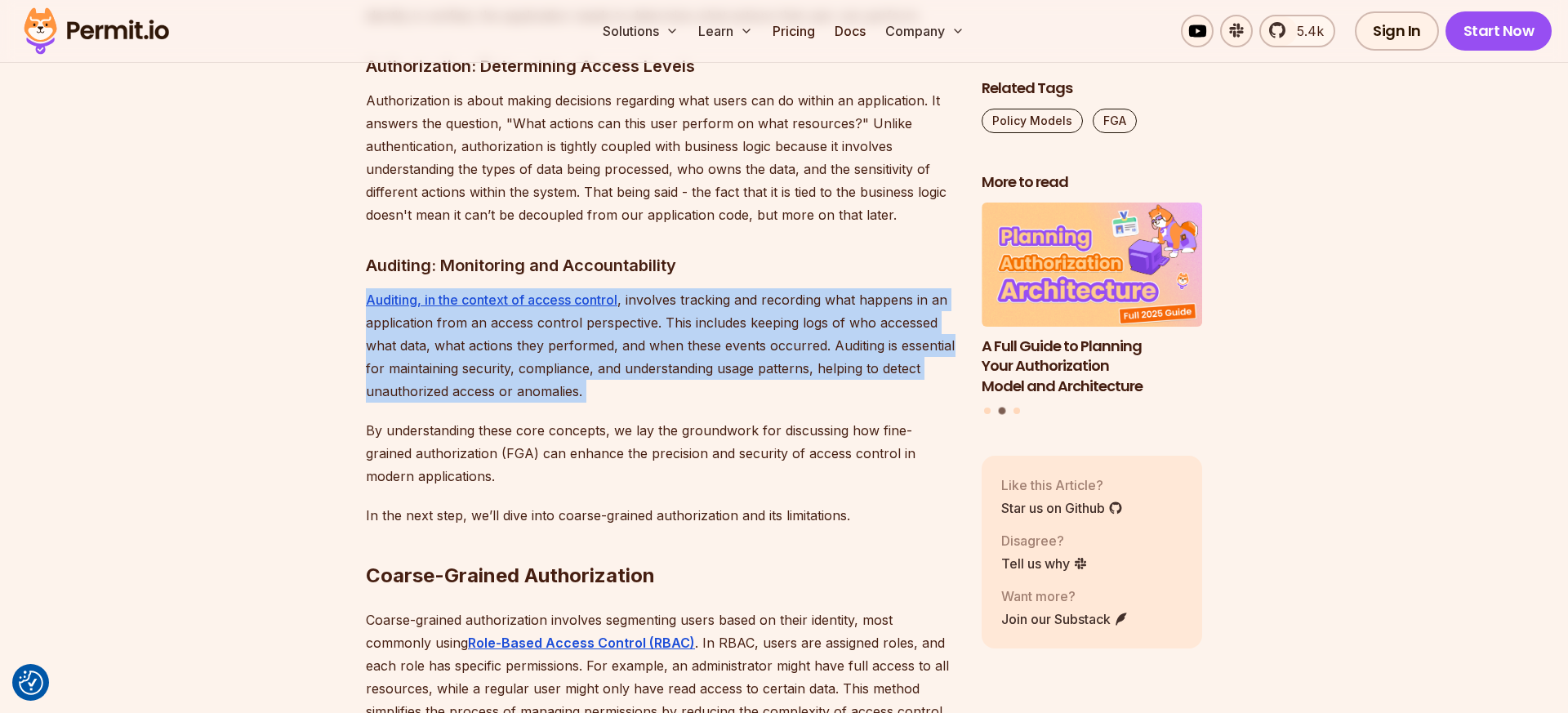
click at [647, 300] on p "Auditing, in the context of access control , involves tracking and recording wh…" at bounding box center [660, 345] width 589 height 115
click at [667, 301] on p "Auditing, in the context of access control , involves tracking and recording wh…" at bounding box center [660, 345] width 589 height 115
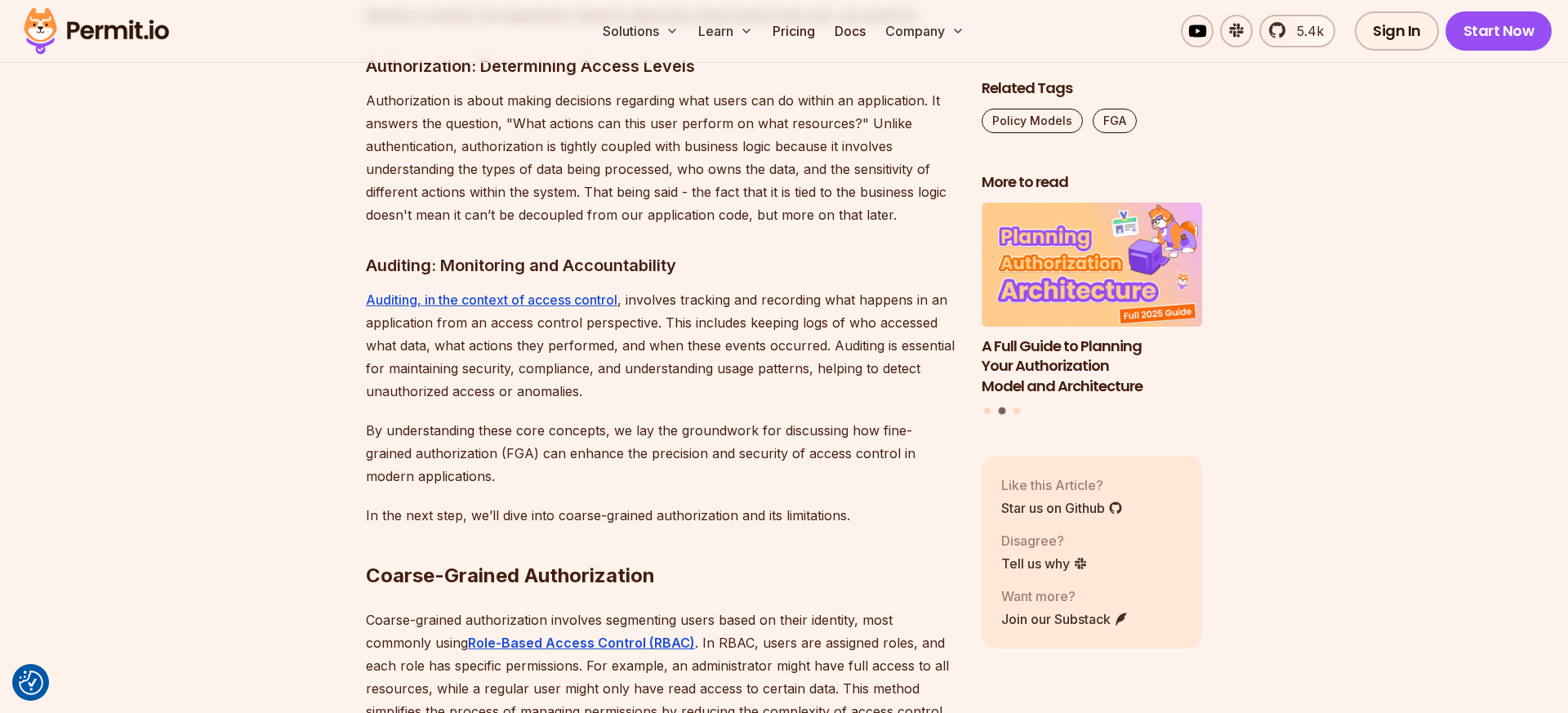
click at [669, 311] on p "Auditing, in the context of access control , involves tracking and recording wh…" at bounding box center [660, 345] width 589 height 115
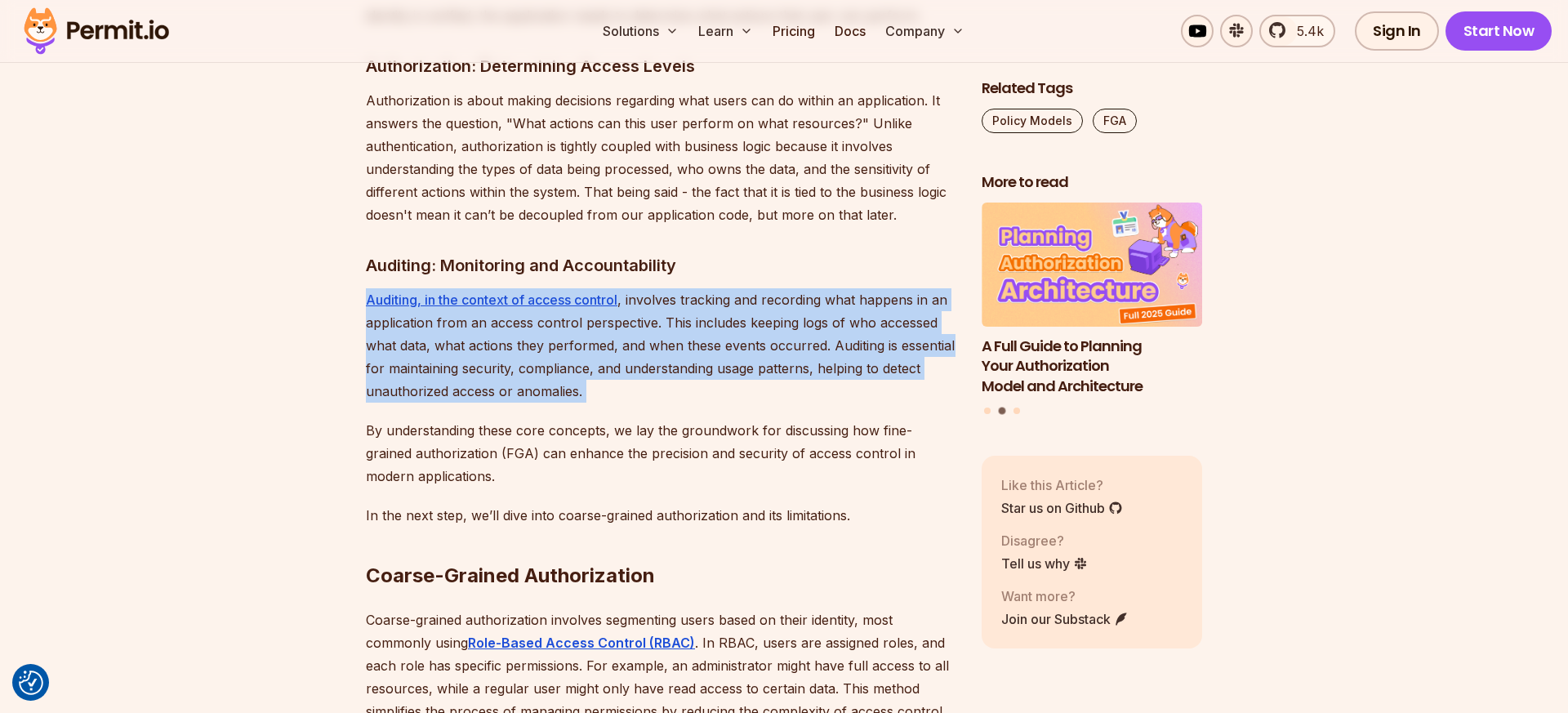
click at [669, 311] on p "Auditing, in the context of access control , involves tracking and recording wh…" at bounding box center [660, 345] width 589 height 115
click at [641, 311] on p "Auditing, in the context of access control , involves tracking and recording wh…" at bounding box center [660, 345] width 589 height 115
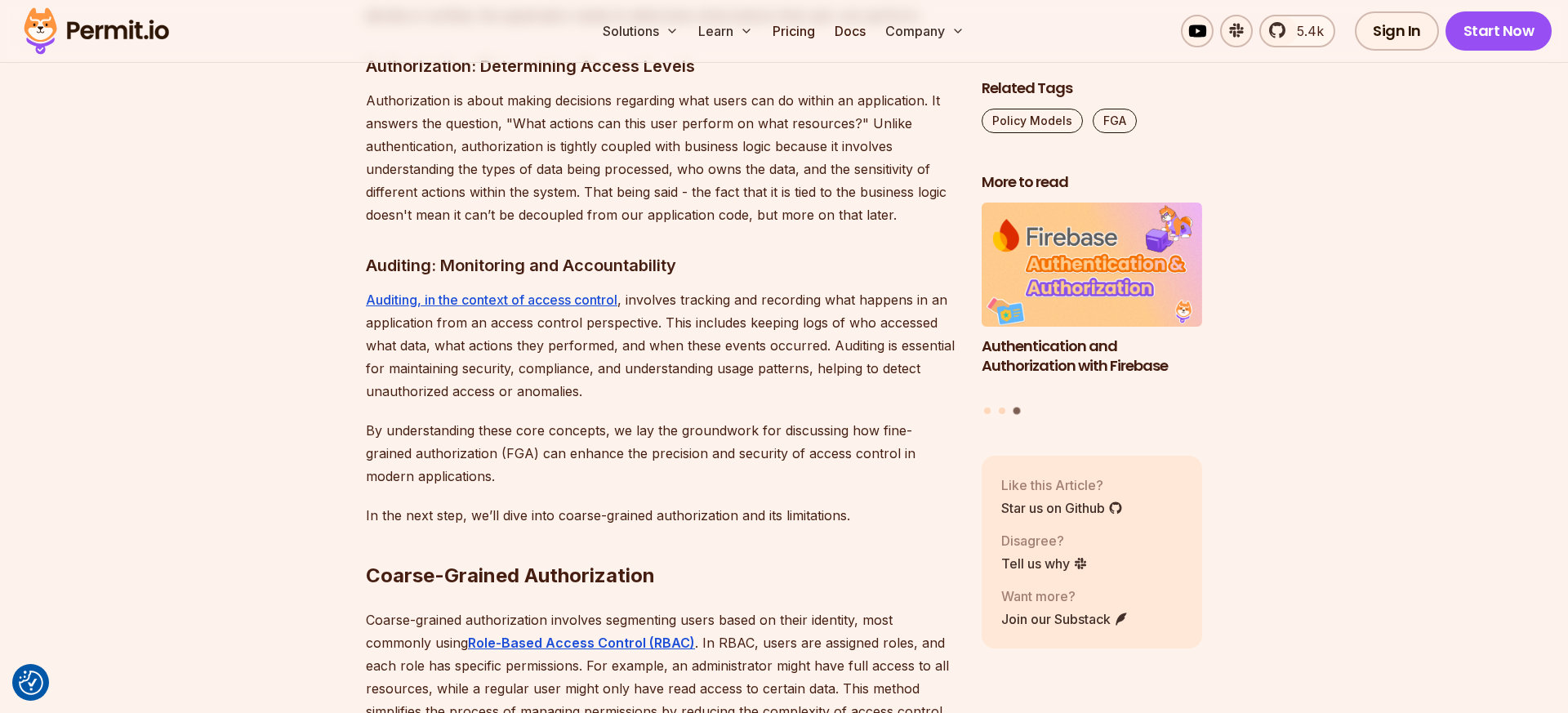
click at [622, 330] on p "Auditing, in the context of access control , involves tracking and recording wh…" at bounding box center [660, 345] width 589 height 115
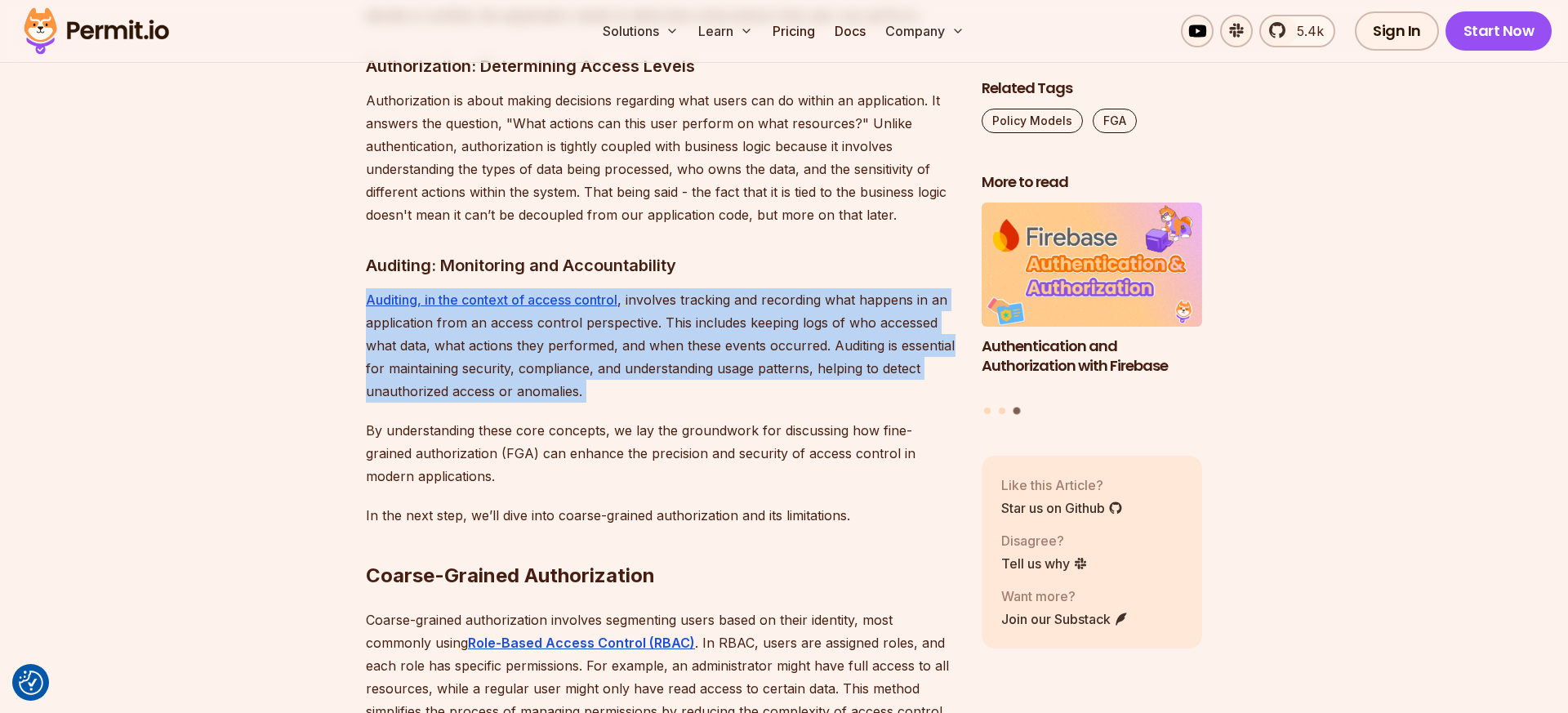
click at [622, 330] on p "Auditing, in the context of access control , involves tracking and recording wh…" at bounding box center [660, 345] width 589 height 115
click at [626, 343] on p "Auditing, in the context of access control , involves tracking and recording wh…" at bounding box center [660, 345] width 589 height 115
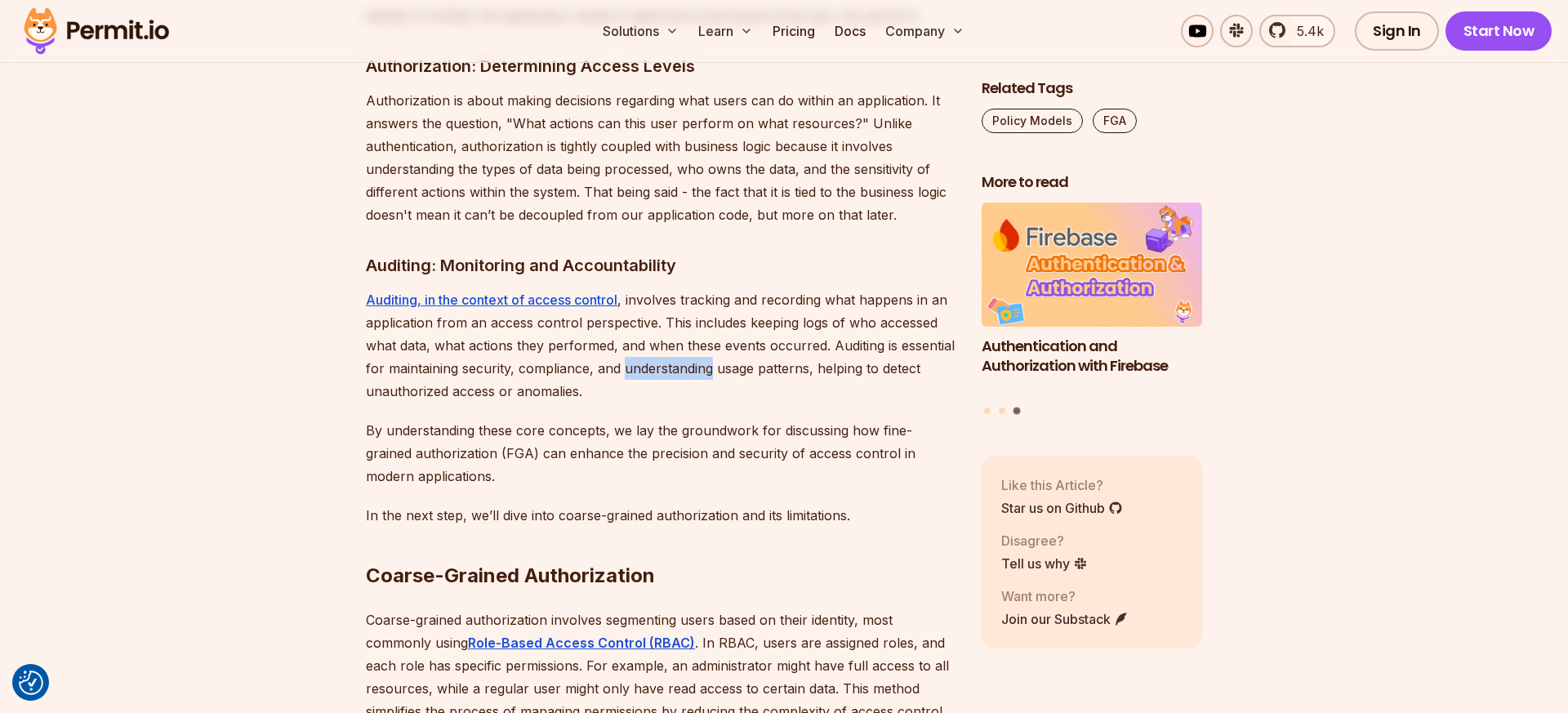
click at [626, 343] on p "Auditing, in the context of access control , involves tracking and recording wh…" at bounding box center [660, 345] width 589 height 115
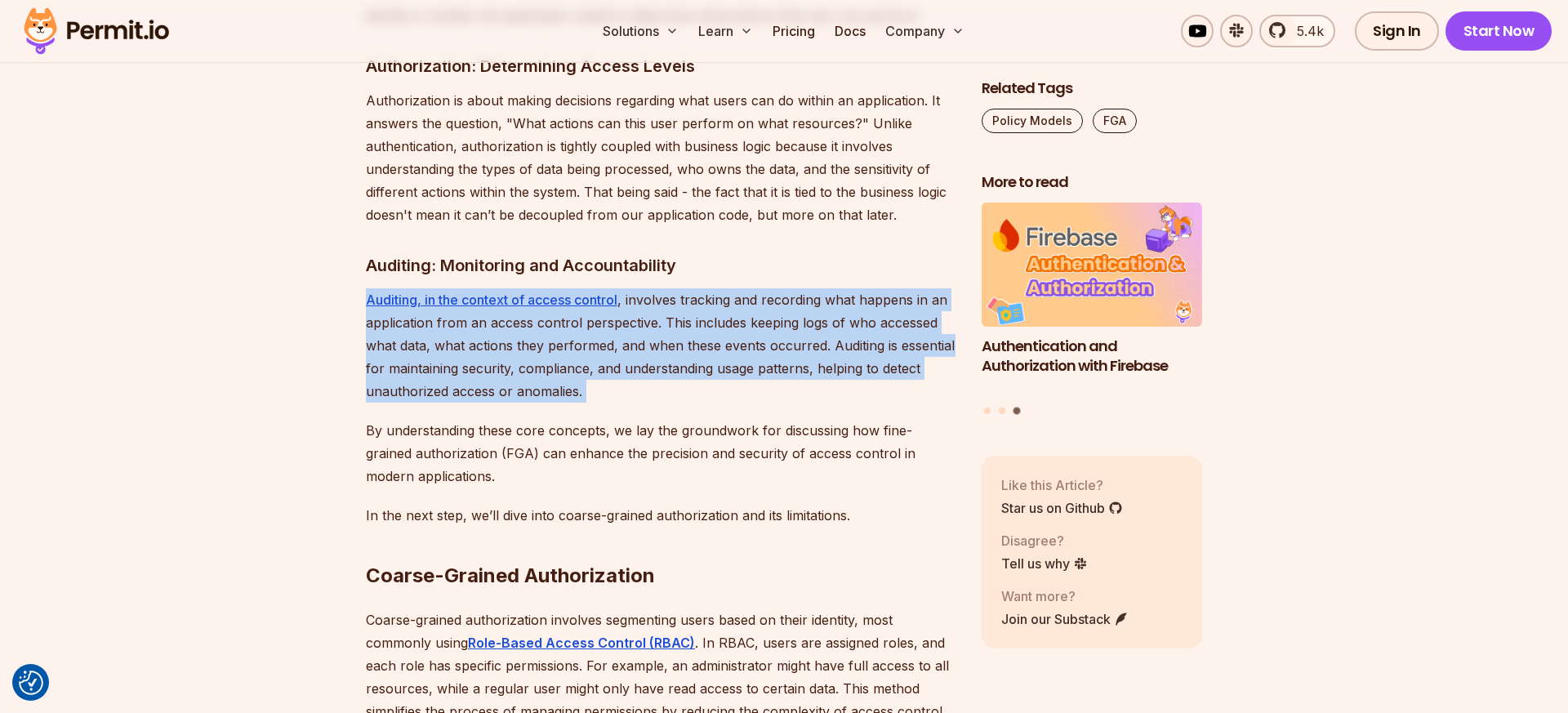
click at [626, 343] on p "Auditing, in the context of access control , involves tracking and recording wh…" at bounding box center [660, 345] width 589 height 115
click at [618, 330] on p "Auditing, in the context of access control , involves tracking and recording wh…" at bounding box center [660, 345] width 589 height 115
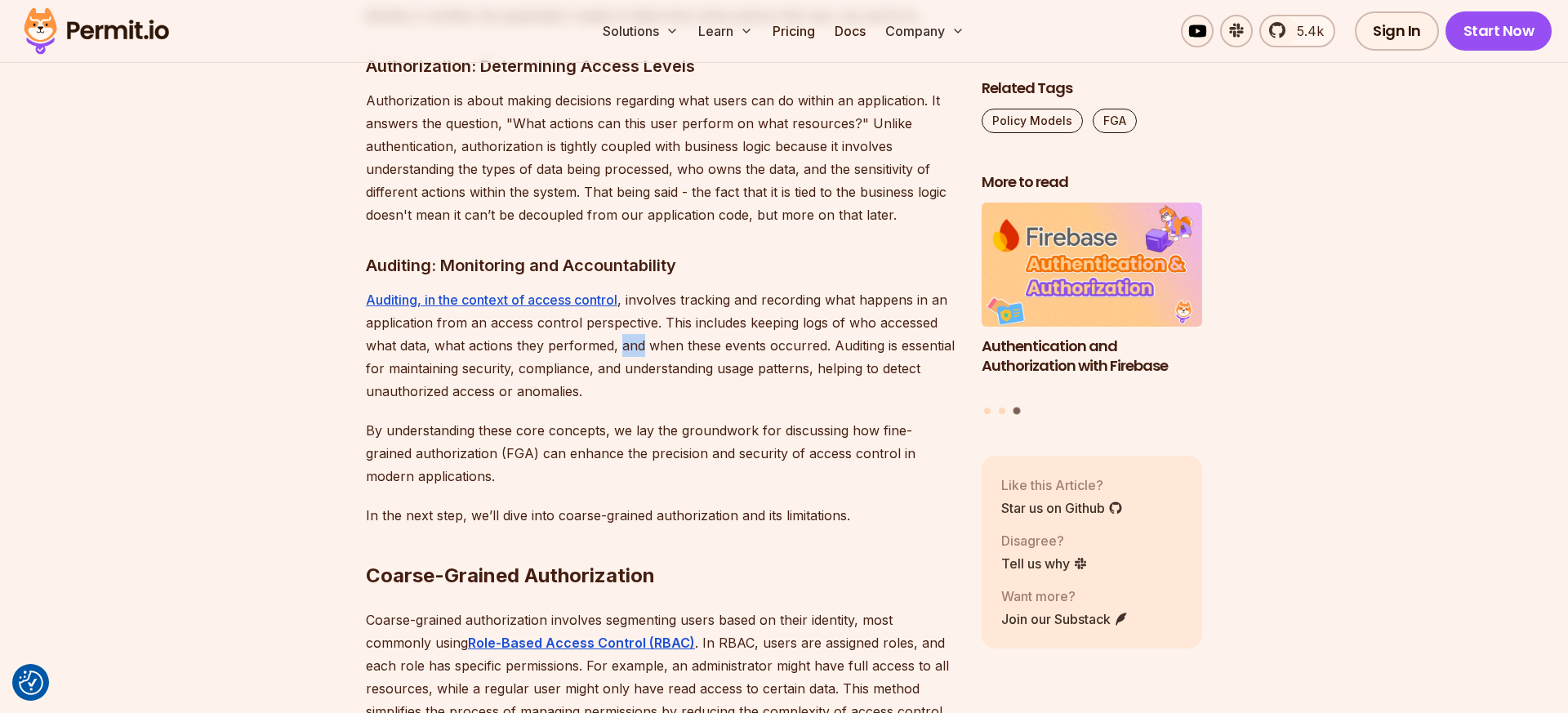
click at [618, 330] on p "Auditing, in the context of access control , involves tracking and recording wh…" at bounding box center [660, 345] width 589 height 115
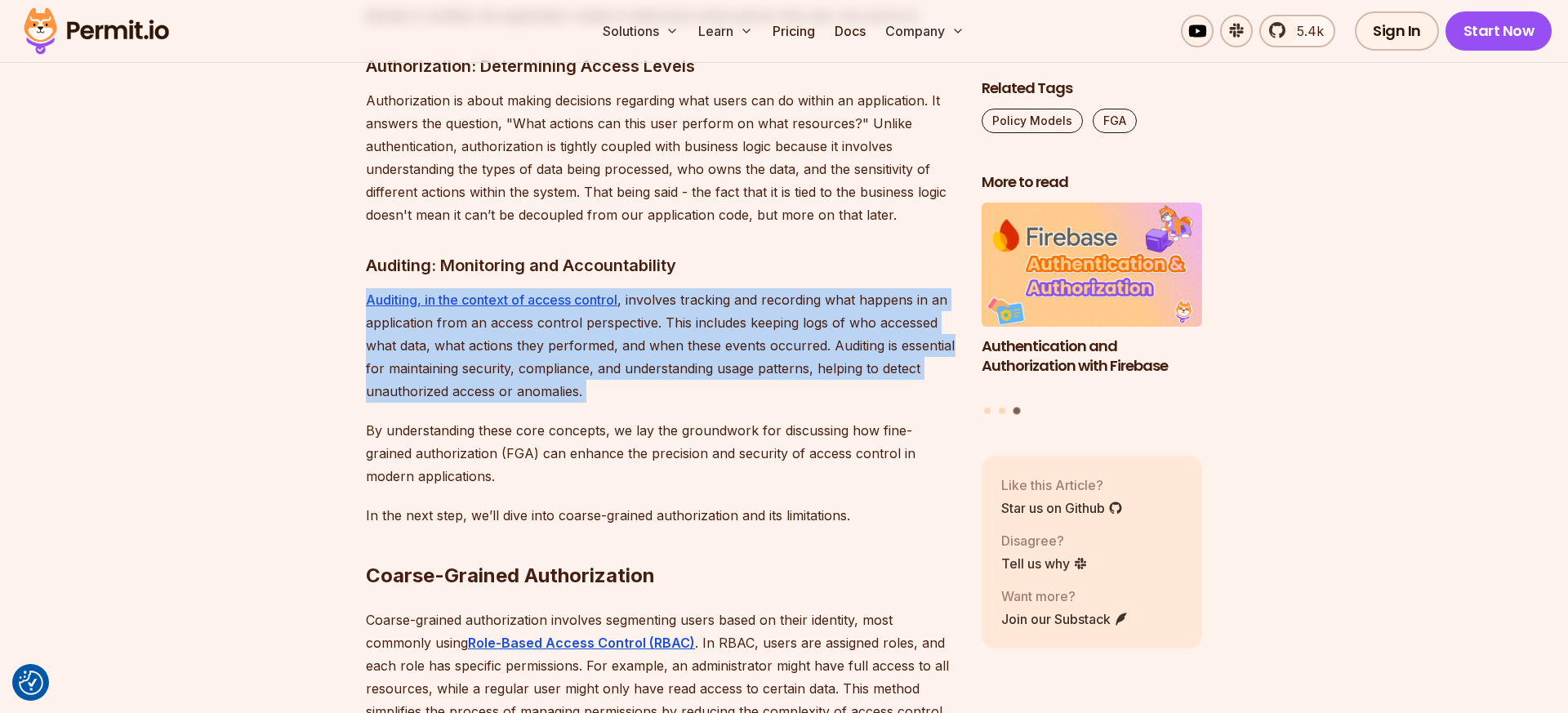
click at [618, 330] on p "Auditing, in the context of access control , involves tracking and recording wh…" at bounding box center [660, 345] width 589 height 115
click at [618, 332] on p "Auditing, in the context of access control , involves tracking and recording wh…" at bounding box center [660, 345] width 589 height 115
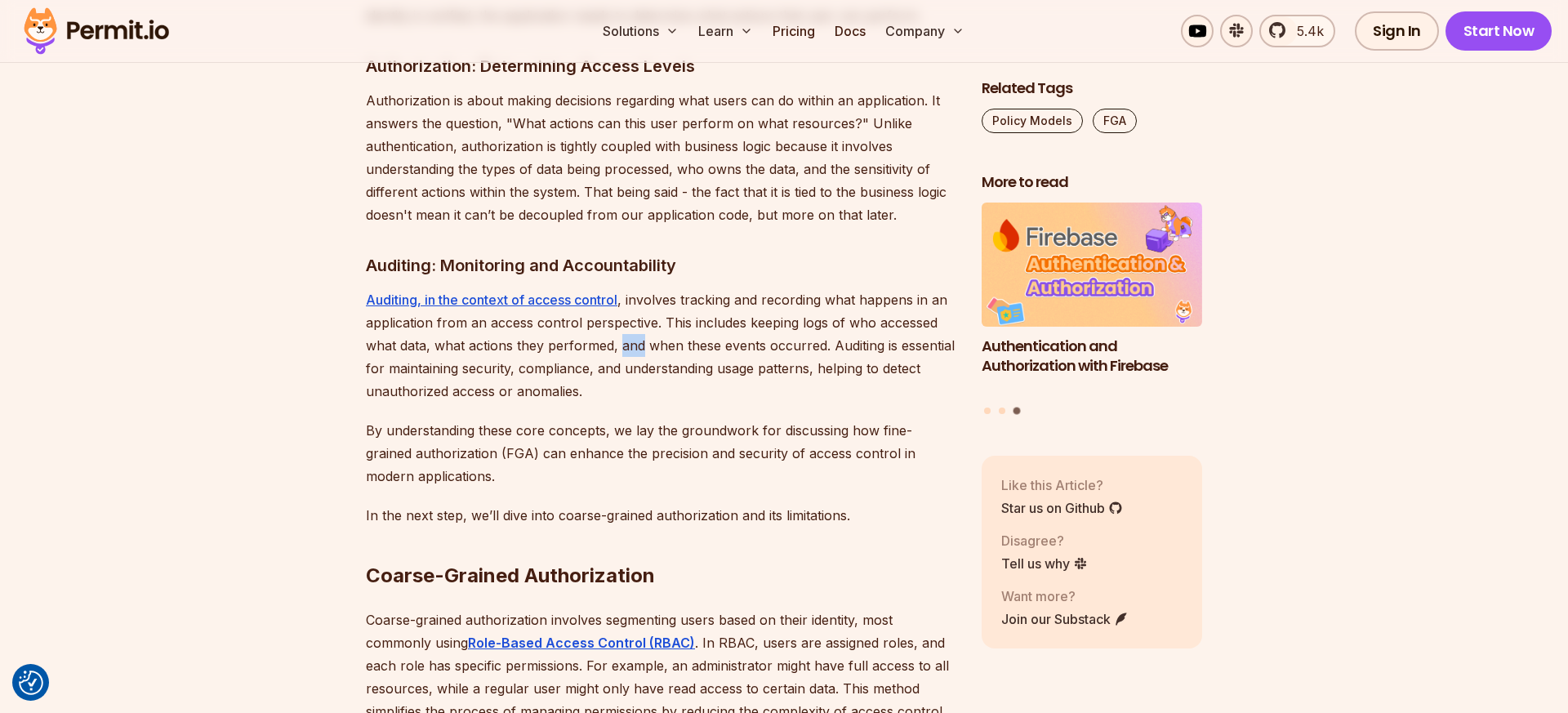
click at [618, 332] on p "Auditing, in the context of access control , involves tracking and recording wh…" at bounding box center [660, 345] width 589 height 115
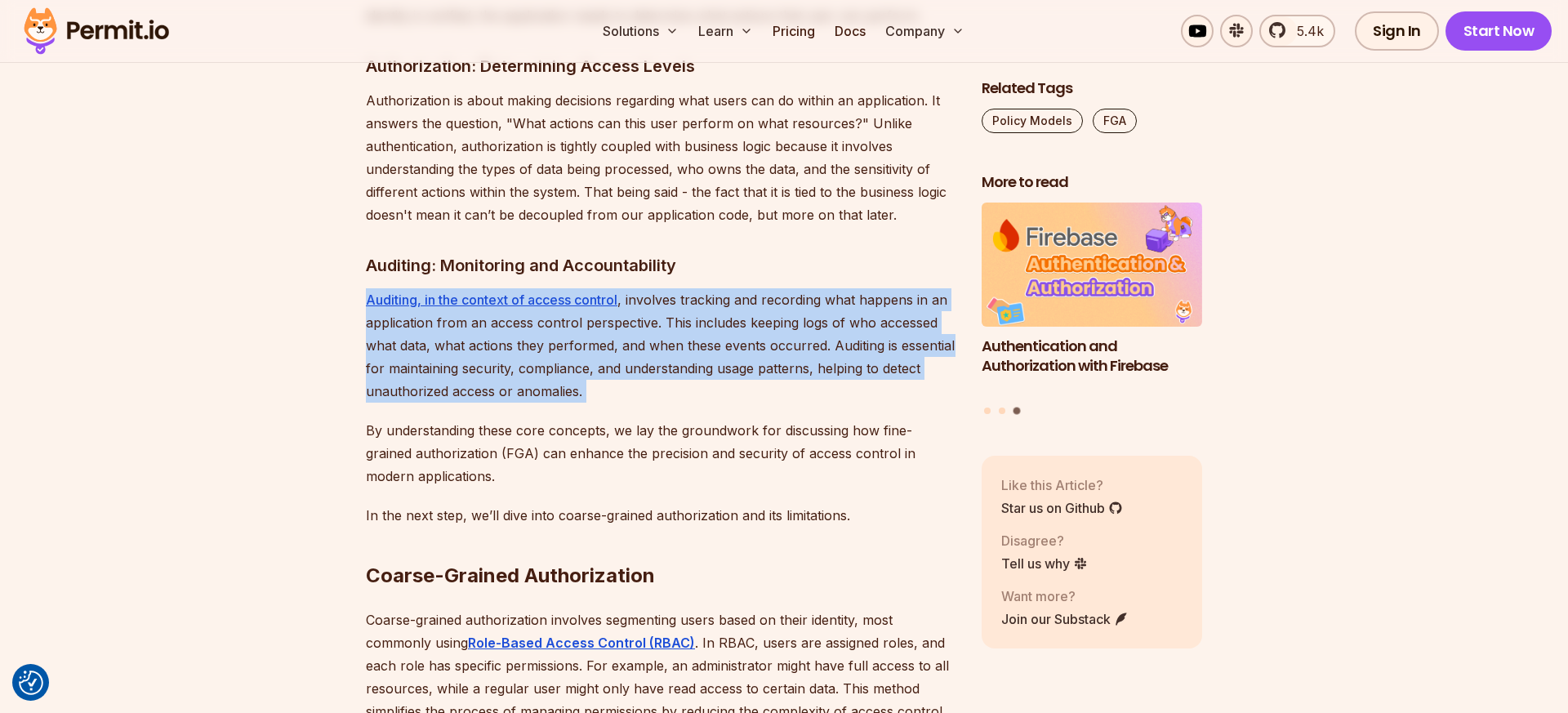
click at [618, 332] on p "Auditing, in the context of access control , involves tracking and recording wh…" at bounding box center [660, 345] width 589 height 115
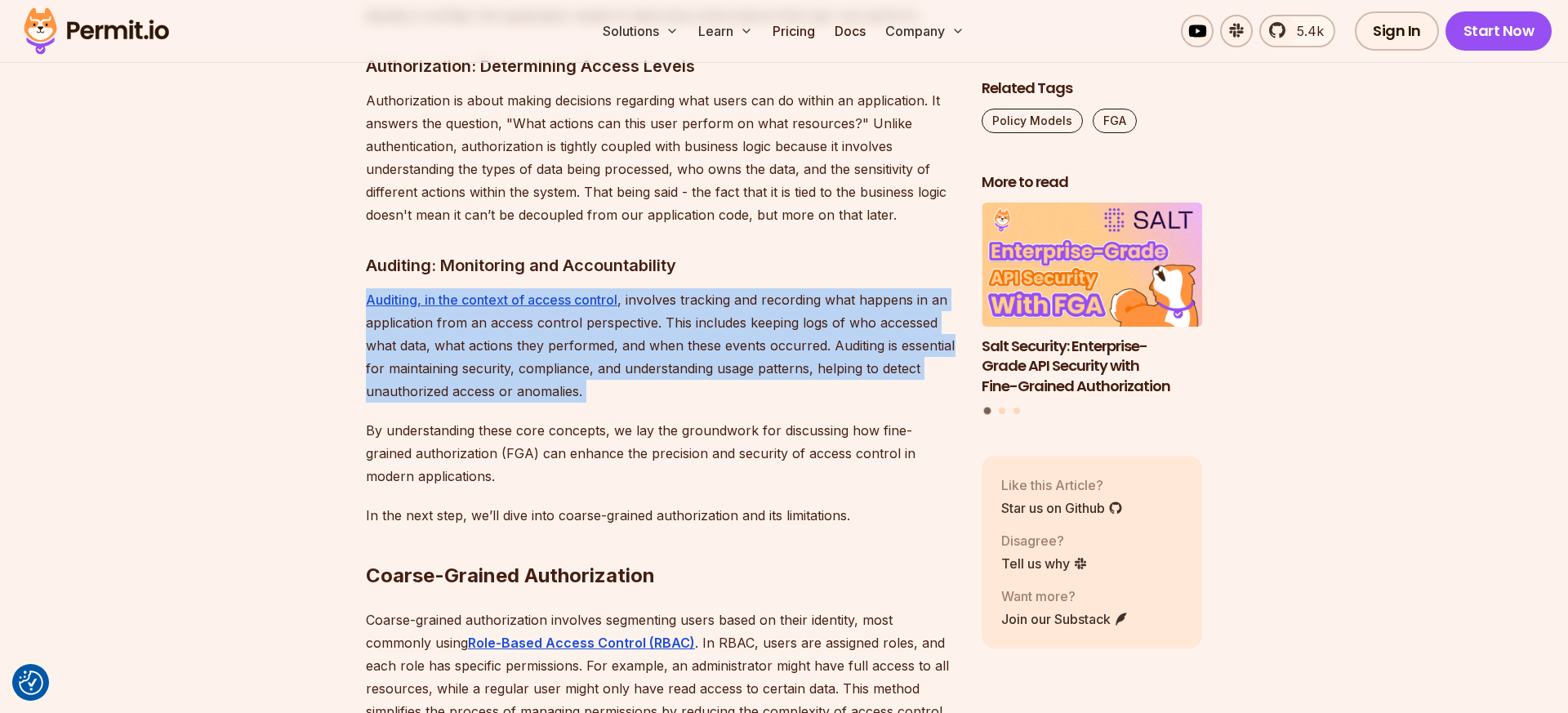
click at [621, 336] on p "Auditing, in the context of access control , involves tracking and recording wh…" at bounding box center [660, 345] width 589 height 115
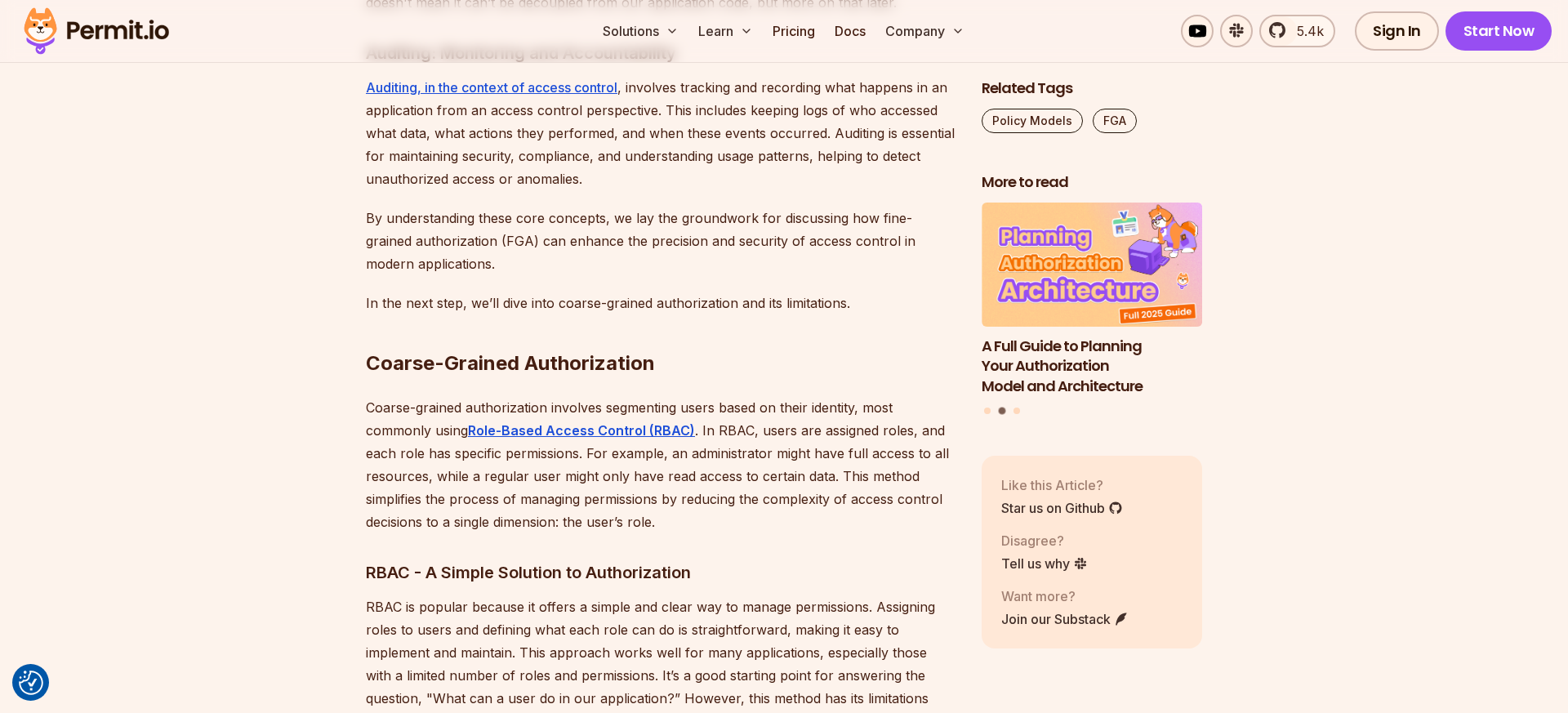
scroll to position [2497, 0]
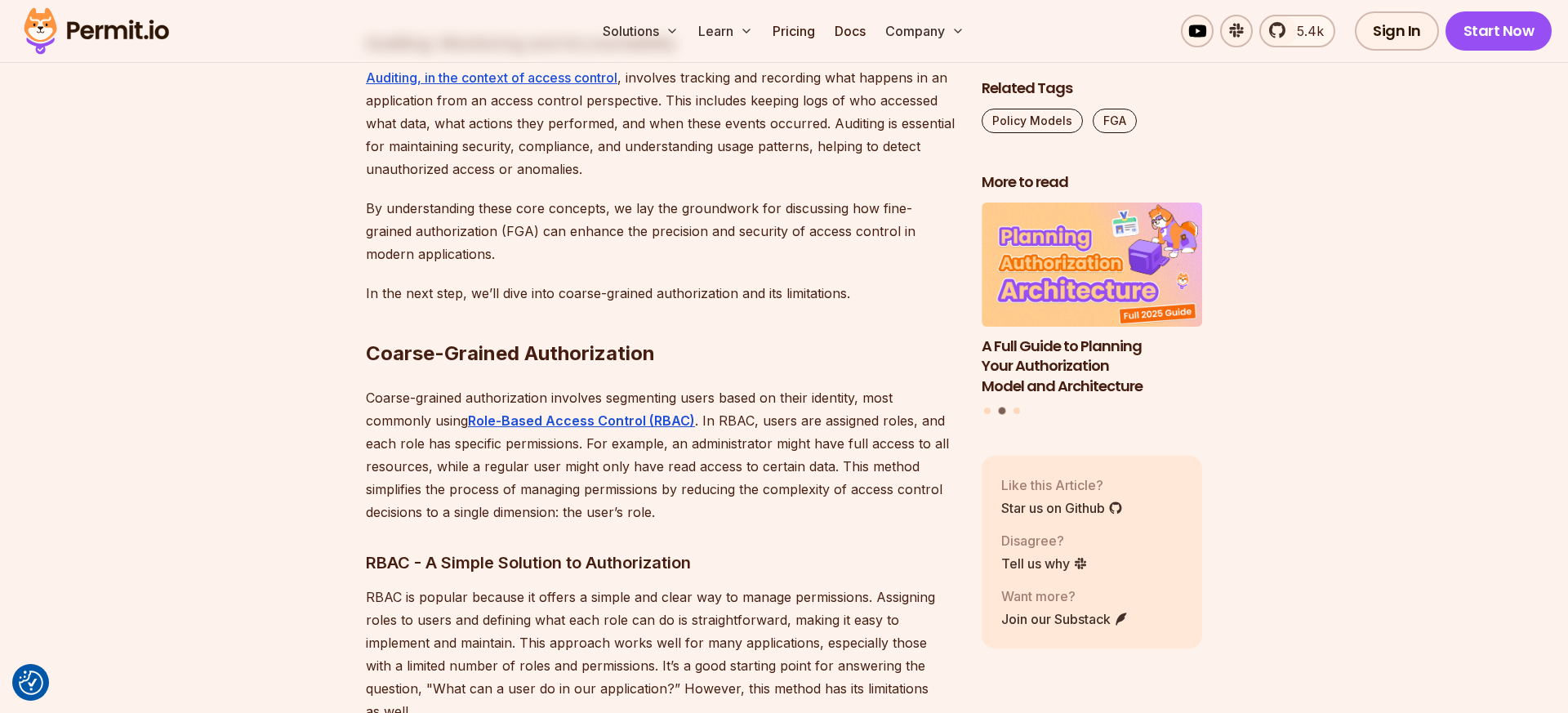
click at [627, 281] on p "In the next step, we’ll dive into coarse-grained authorization and its limitati…" at bounding box center [660, 293] width 589 height 23
click at [596, 281] on p "In the next step, we’ll dive into coarse-grained authorization and its limitati…" at bounding box center [660, 293] width 589 height 23
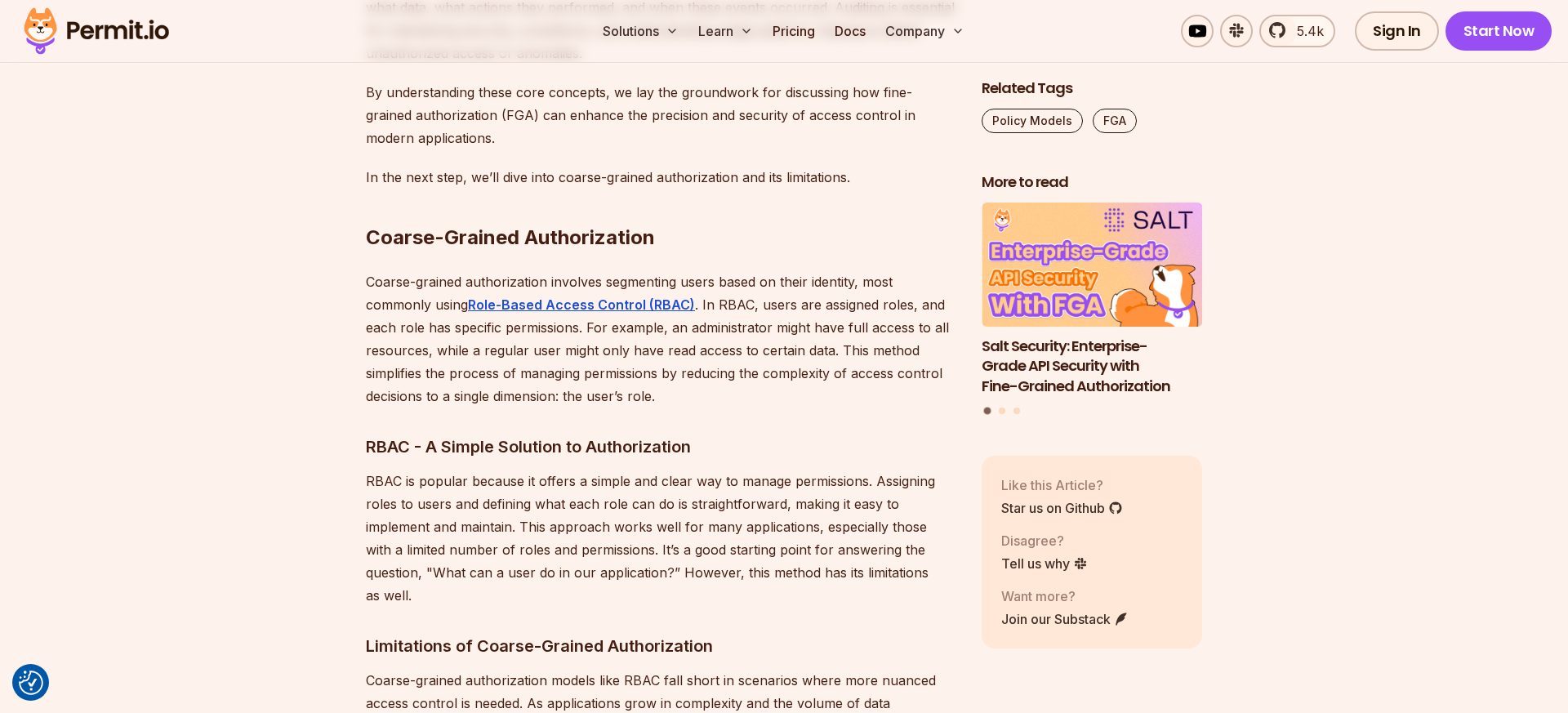
scroll to position [2646, 0]
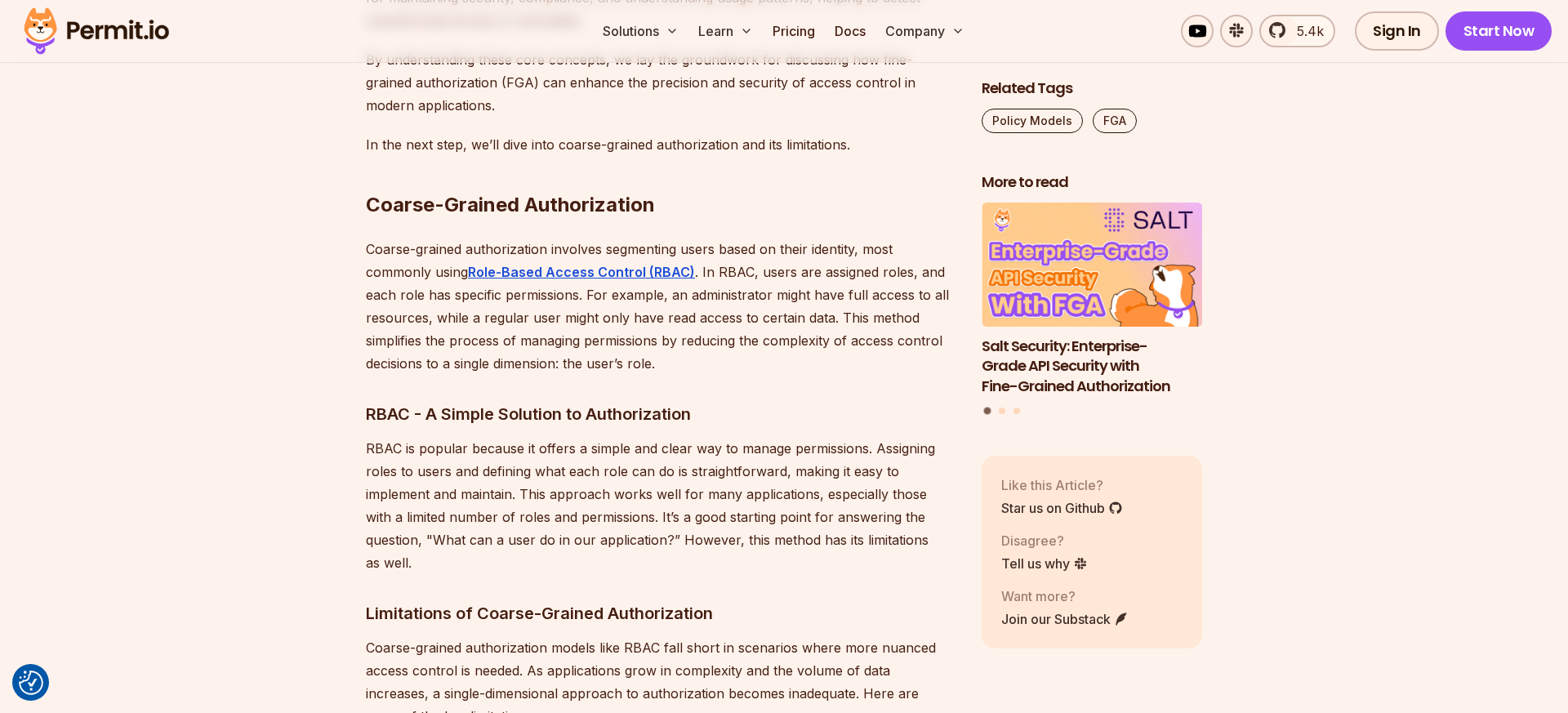
click at [464, 268] on p "Coarse-grained authorization involves segmenting users based on their identity,…" at bounding box center [660, 306] width 589 height 137
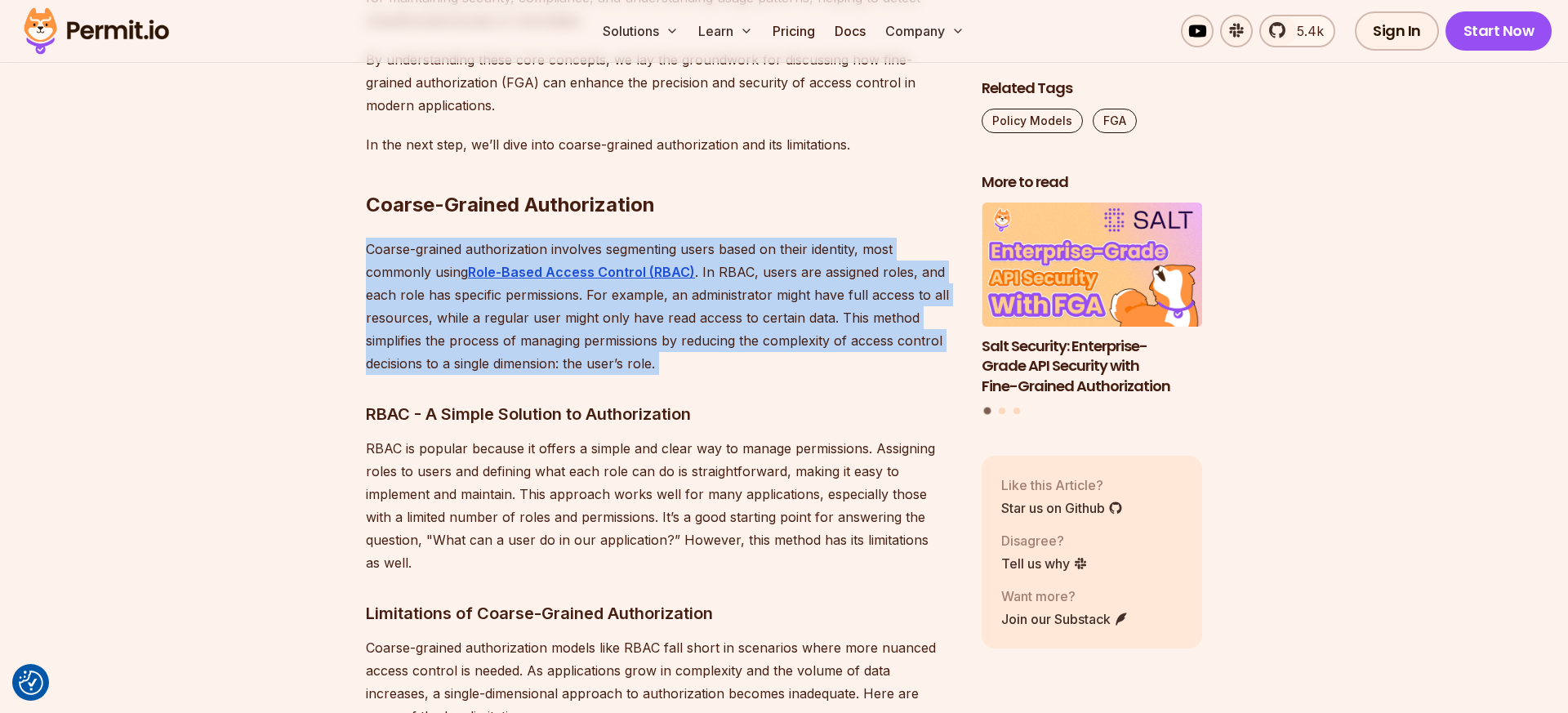
click at [464, 268] on p "Coarse-grained authorization involves segmenting users based on their identity,…" at bounding box center [660, 306] width 589 height 137
click at [464, 286] on p "Coarse-grained authorization involves segmenting users based on their identity,…" at bounding box center [660, 306] width 589 height 137
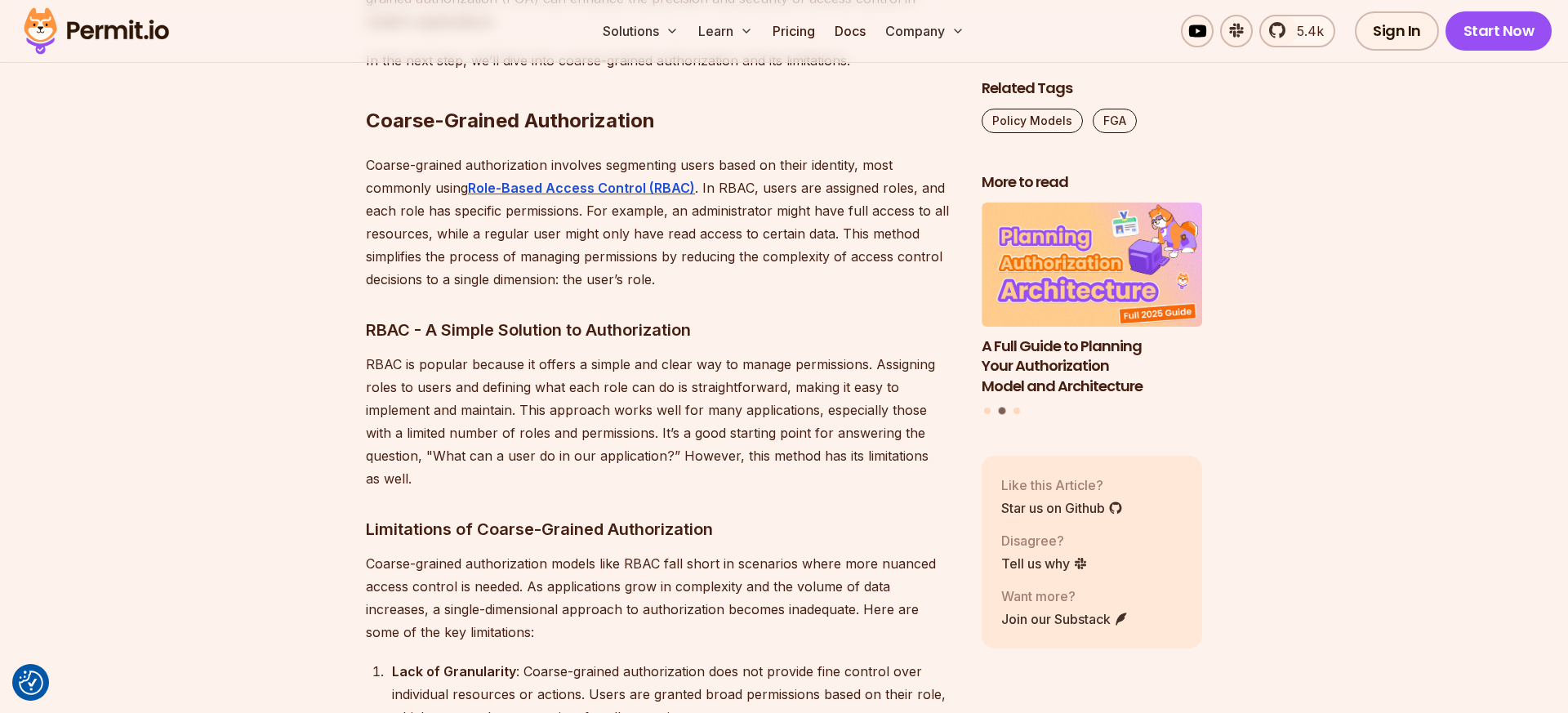
scroll to position [2732, 0]
click at [485, 244] on p "Coarse-grained authorization involves segmenting users based on their identity,…" at bounding box center [660, 220] width 589 height 137
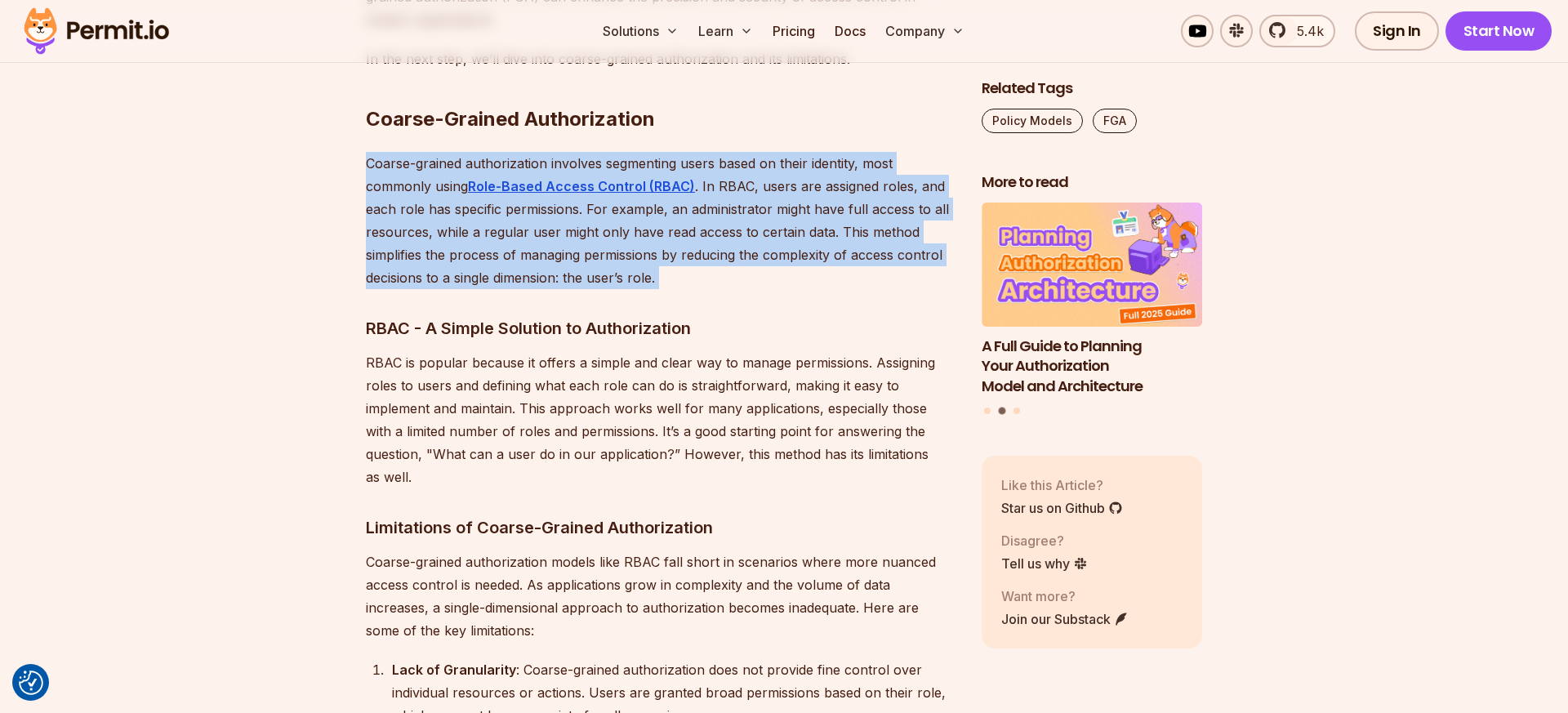
click at [485, 244] on p "Coarse-grained authorization involves segmenting users based on their identity,…" at bounding box center [660, 220] width 589 height 137
click at [473, 238] on p "Coarse-grained authorization involves segmenting users based on their identity,…" at bounding box center [660, 220] width 589 height 137
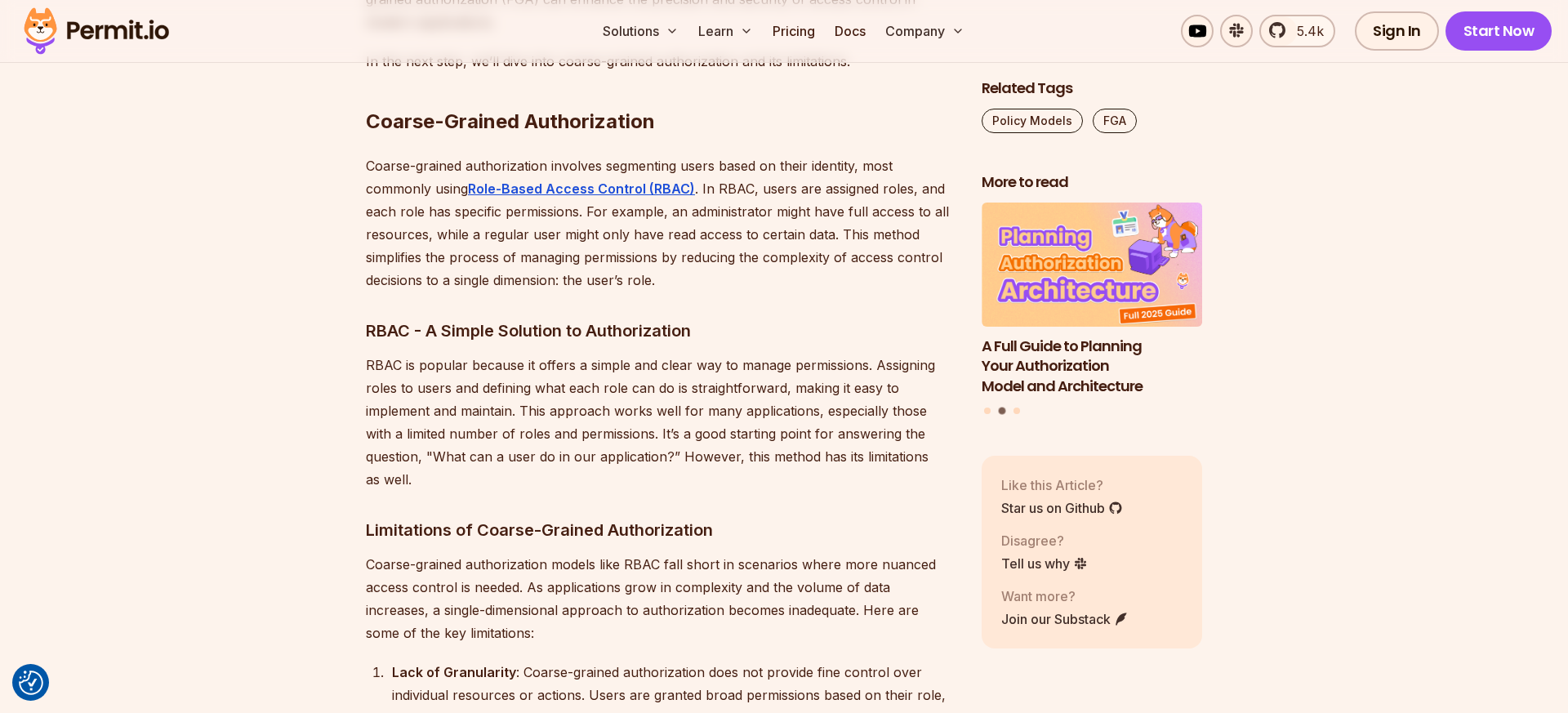
scroll to position [2713, 0]
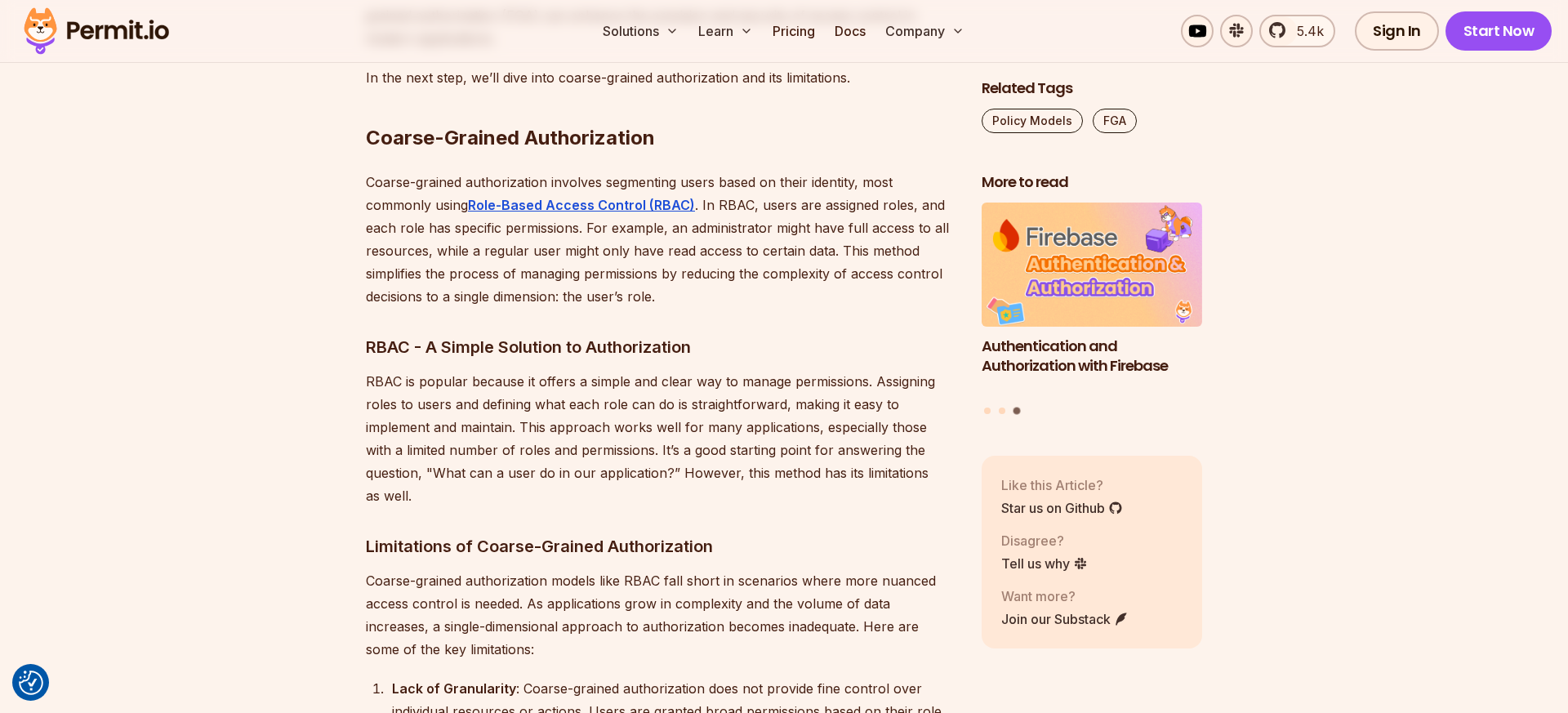
click at [568, 334] on h3 "RBAC - A Simple Solution to Authorization" at bounding box center [660, 347] width 589 height 26
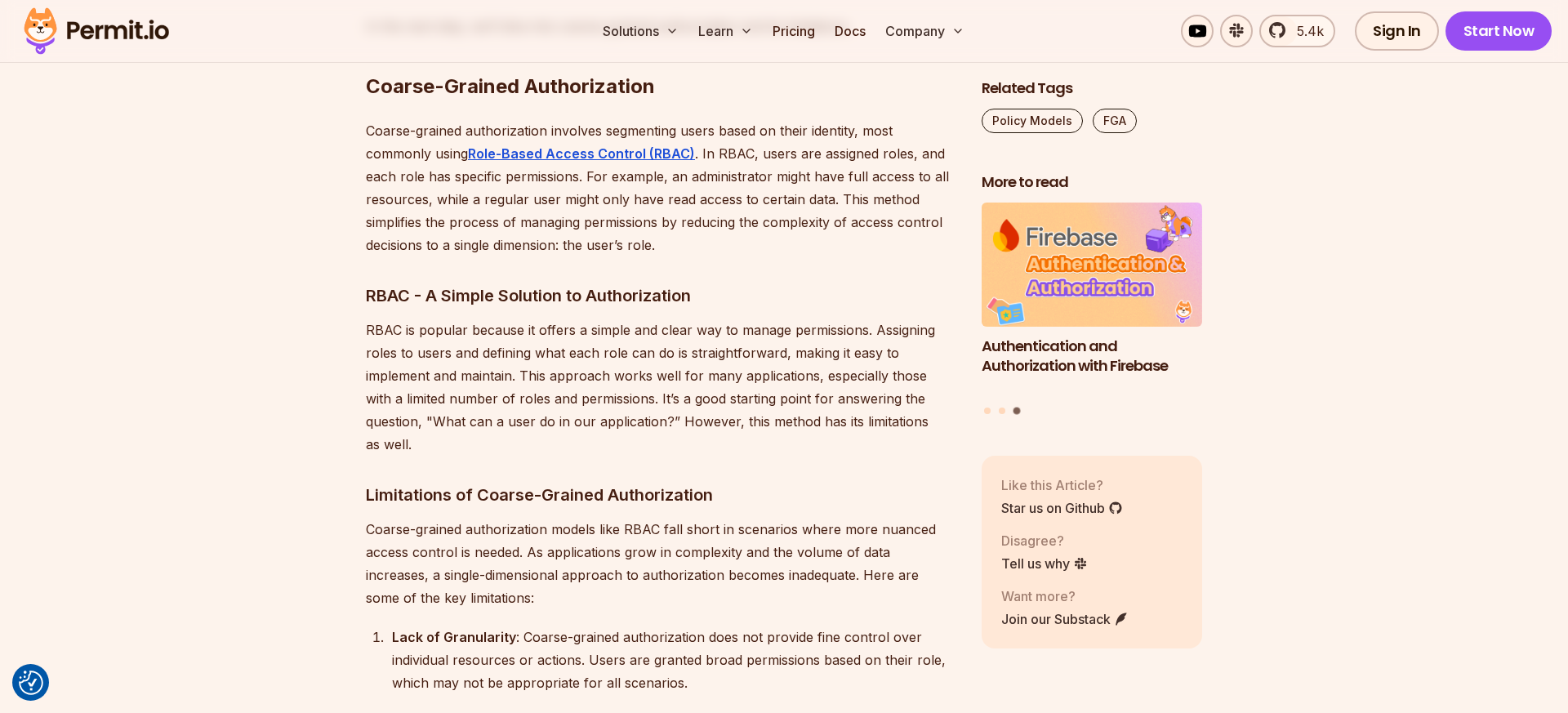
scroll to position [2765, 0]
click at [561, 325] on p "RBAC is popular because it offers a simple and clear way to manage permissions.…" at bounding box center [660, 385] width 589 height 137
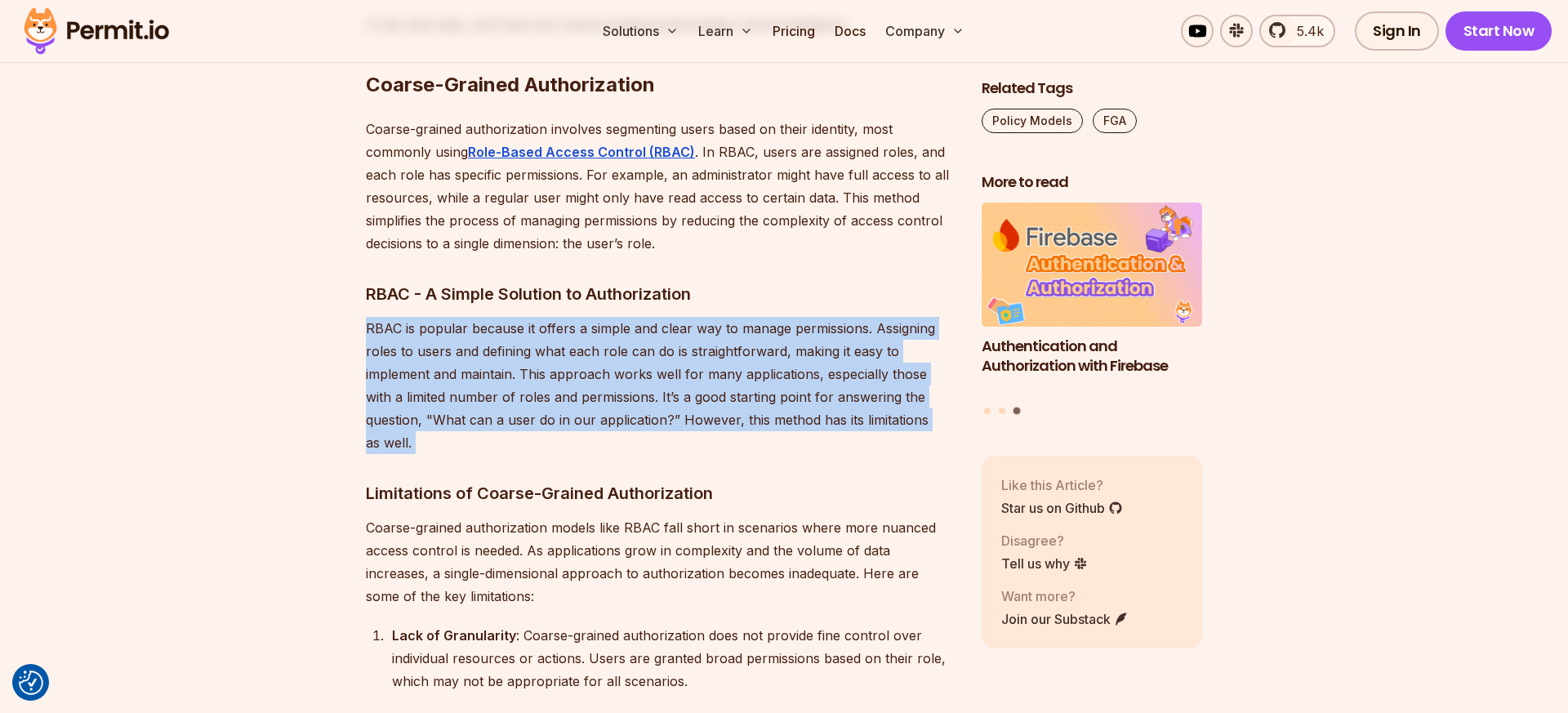
click at [561, 325] on p "RBAC is popular because it offers a simple and clear way to manage permissions.…" at bounding box center [660, 385] width 589 height 137
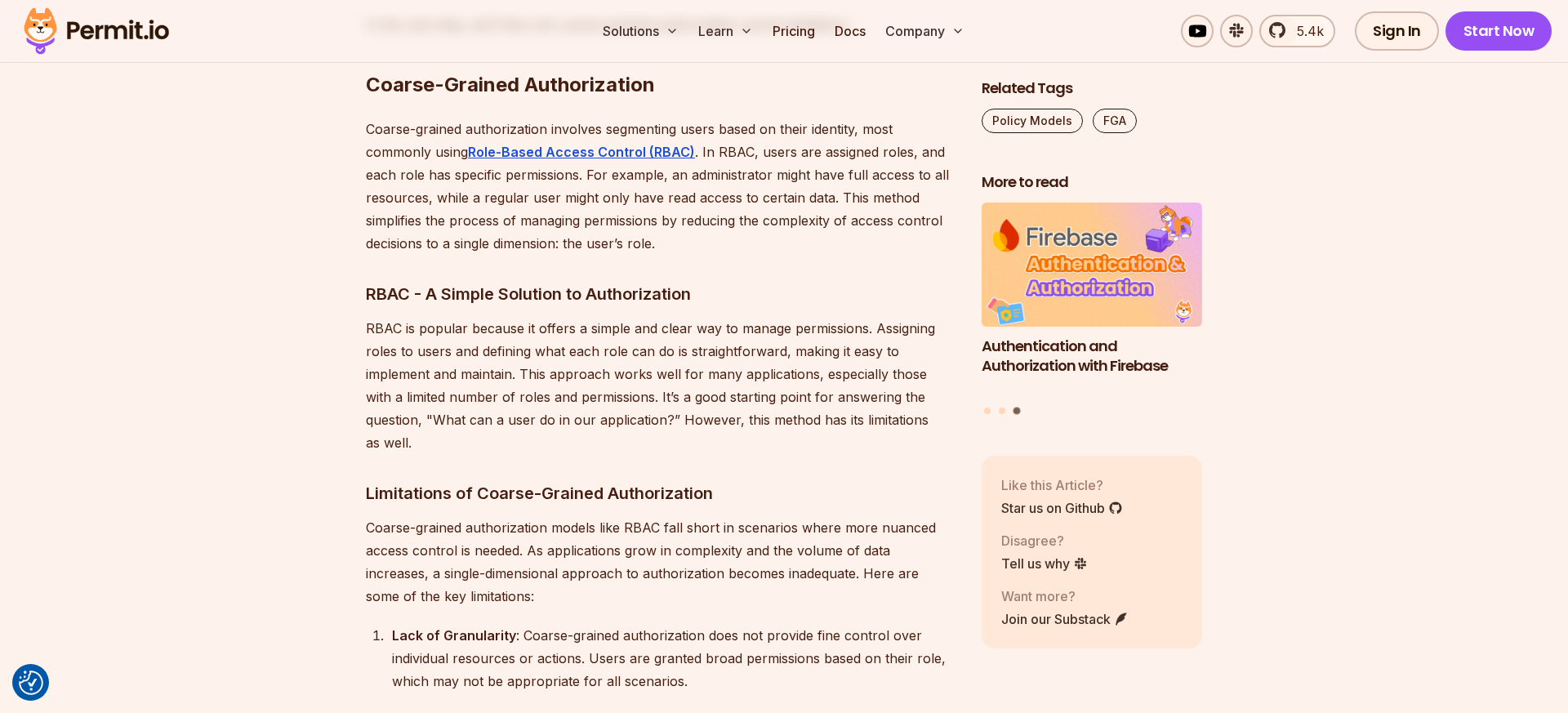
click at [545, 325] on p "RBAC is popular because it offers a simple and clear way to manage permissions.…" at bounding box center [660, 385] width 589 height 137
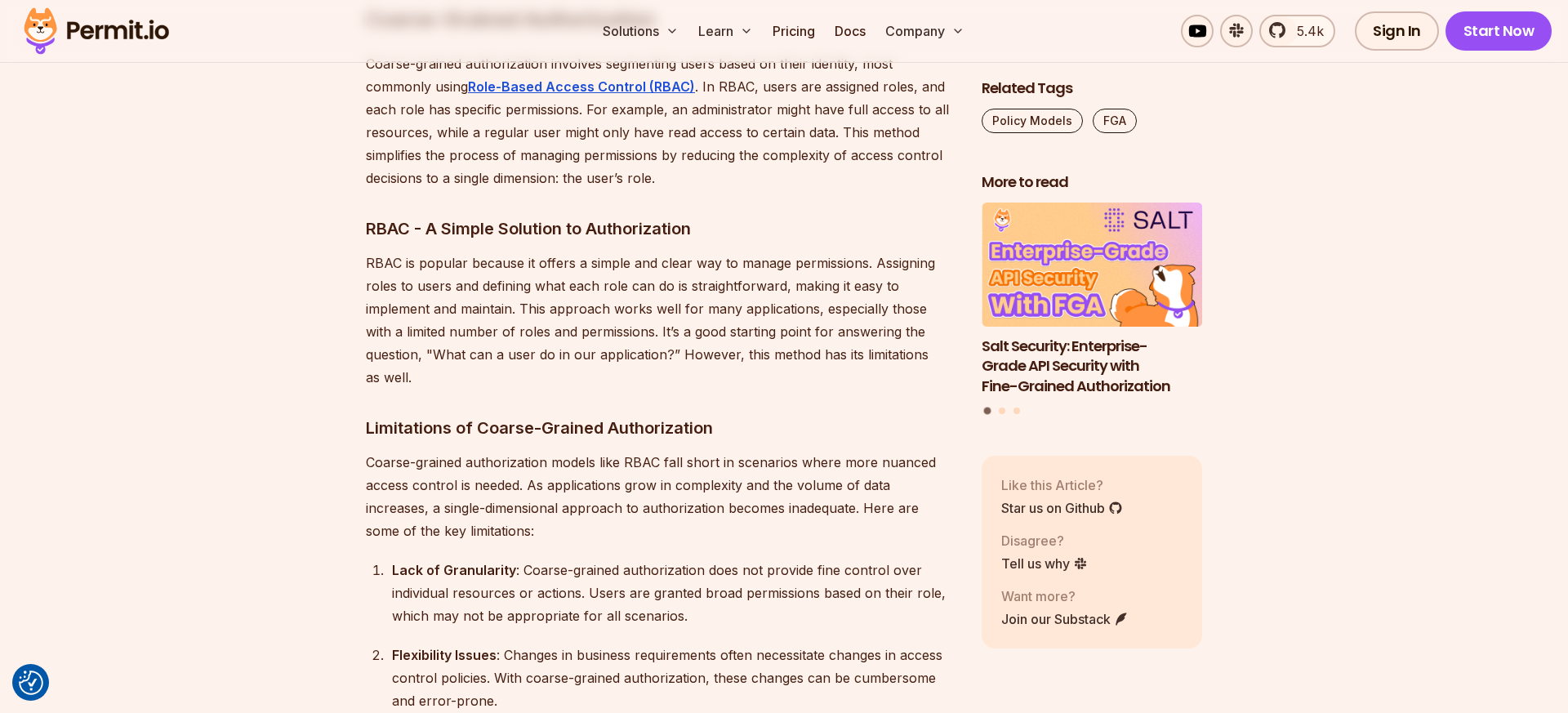
scroll to position [2834, 0]
click at [547, 248] on p "RBAC is popular because it offers a simple and clear way to manage permissions.…" at bounding box center [660, 316] width 589 height 137
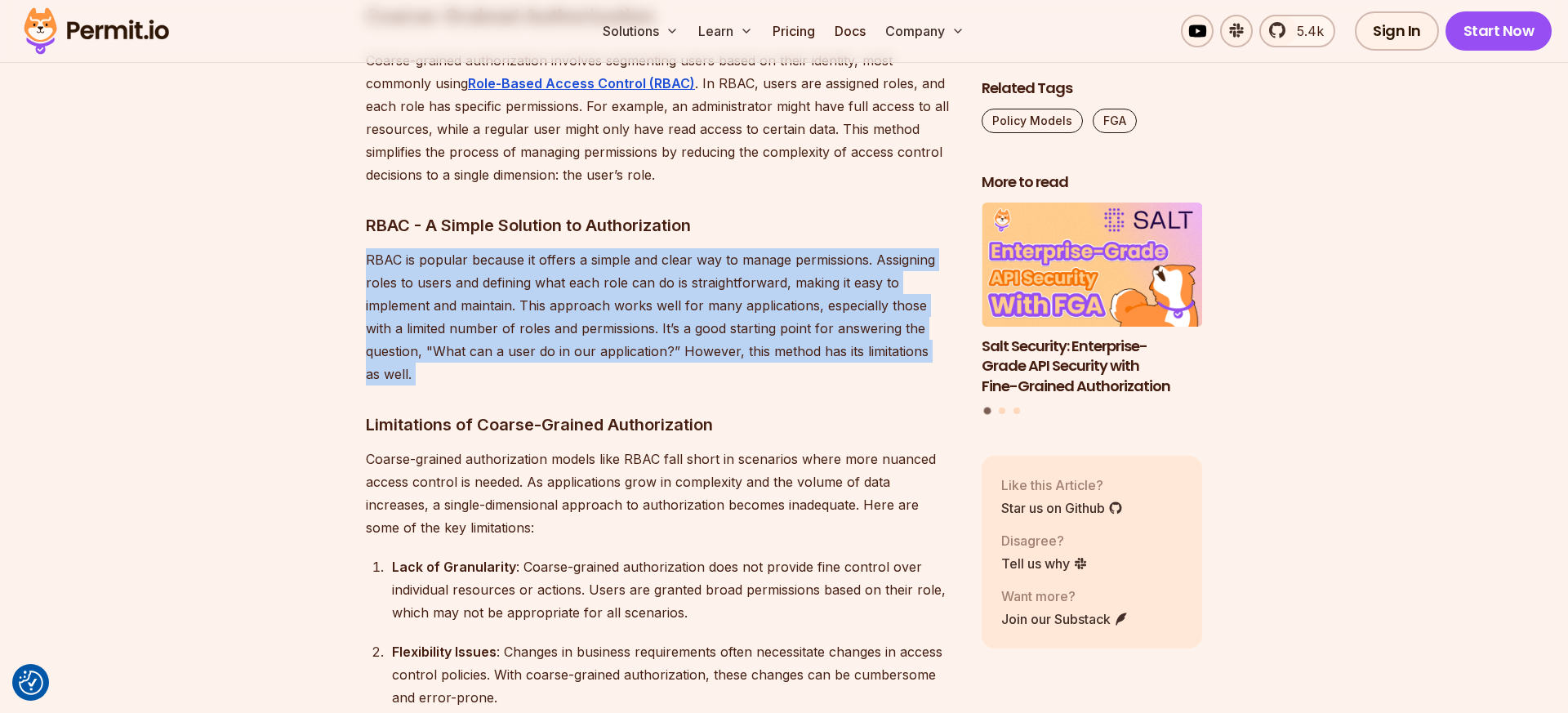
click at [547, 248] on p "RBAC is popular because it offers a simple and clear way to manage permissions.…" at bounding box center [660, 316] width 589 height 137
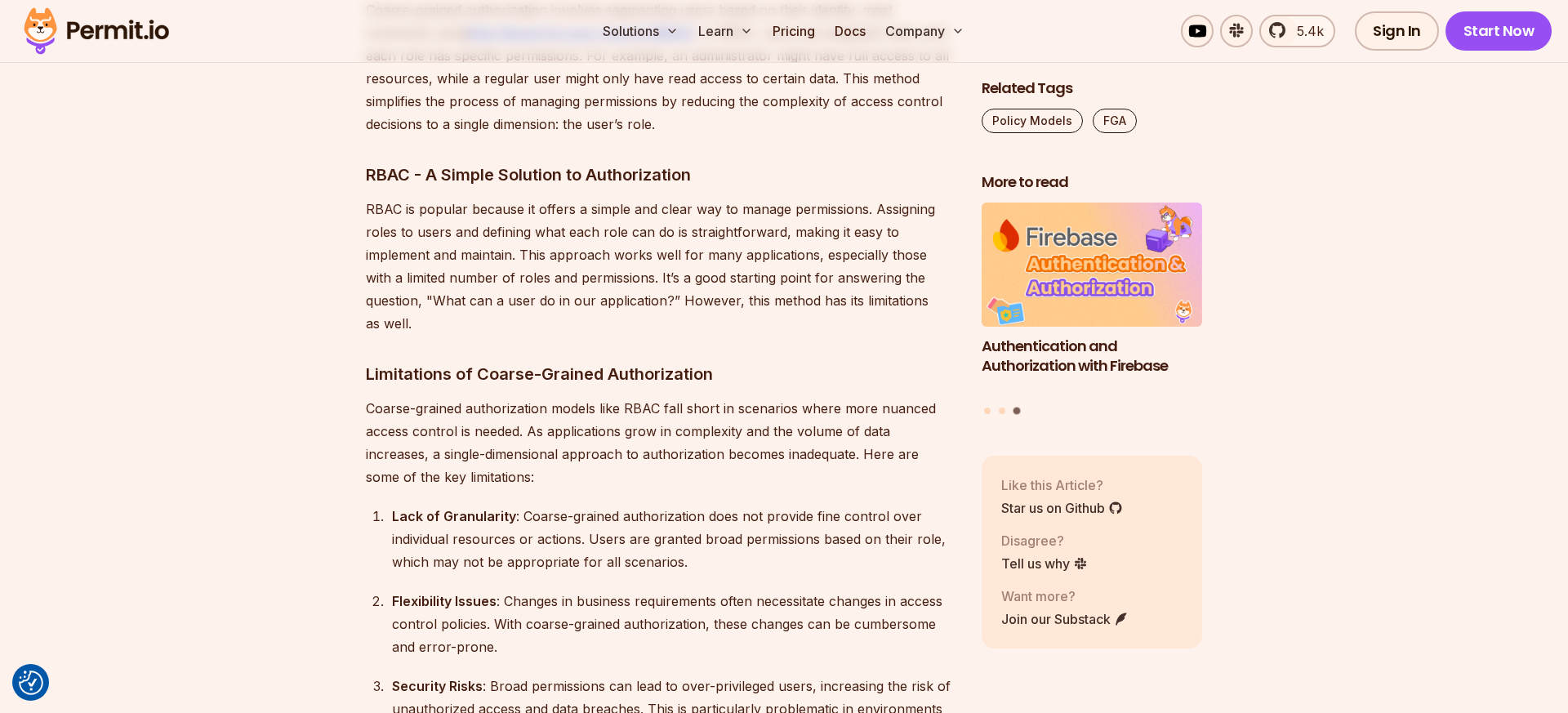
scroll to position [2888, 0]
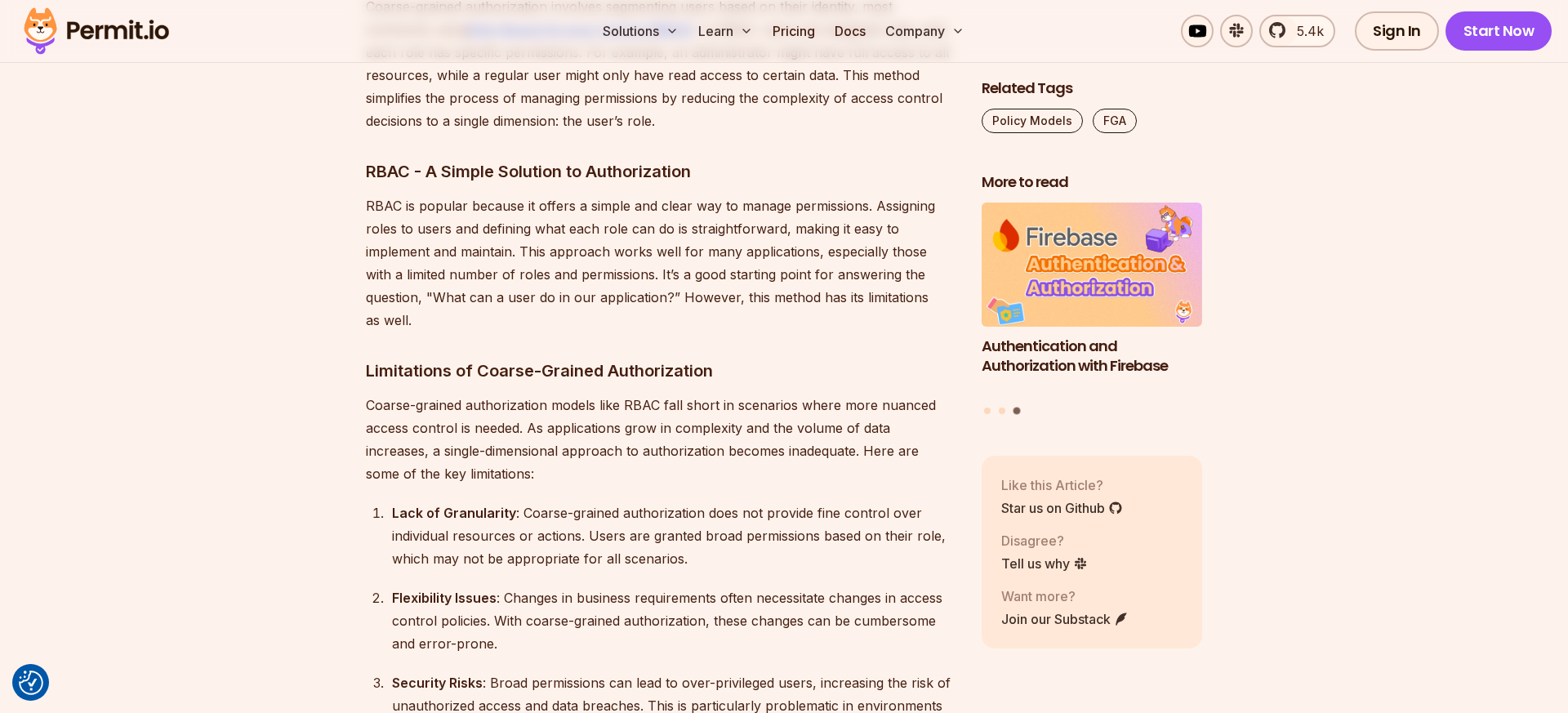
click at [776, 393] on p "Coarse-grained authorization models like RBAC fall short in scenarios where mor…" at bounding box center [660, 439] width 589 height 91
click at [750, 268] on p "RBAC is popular because it offers a simple and clear way to manage permissions.…" at bounding box center [660, 262] width 589 height 137
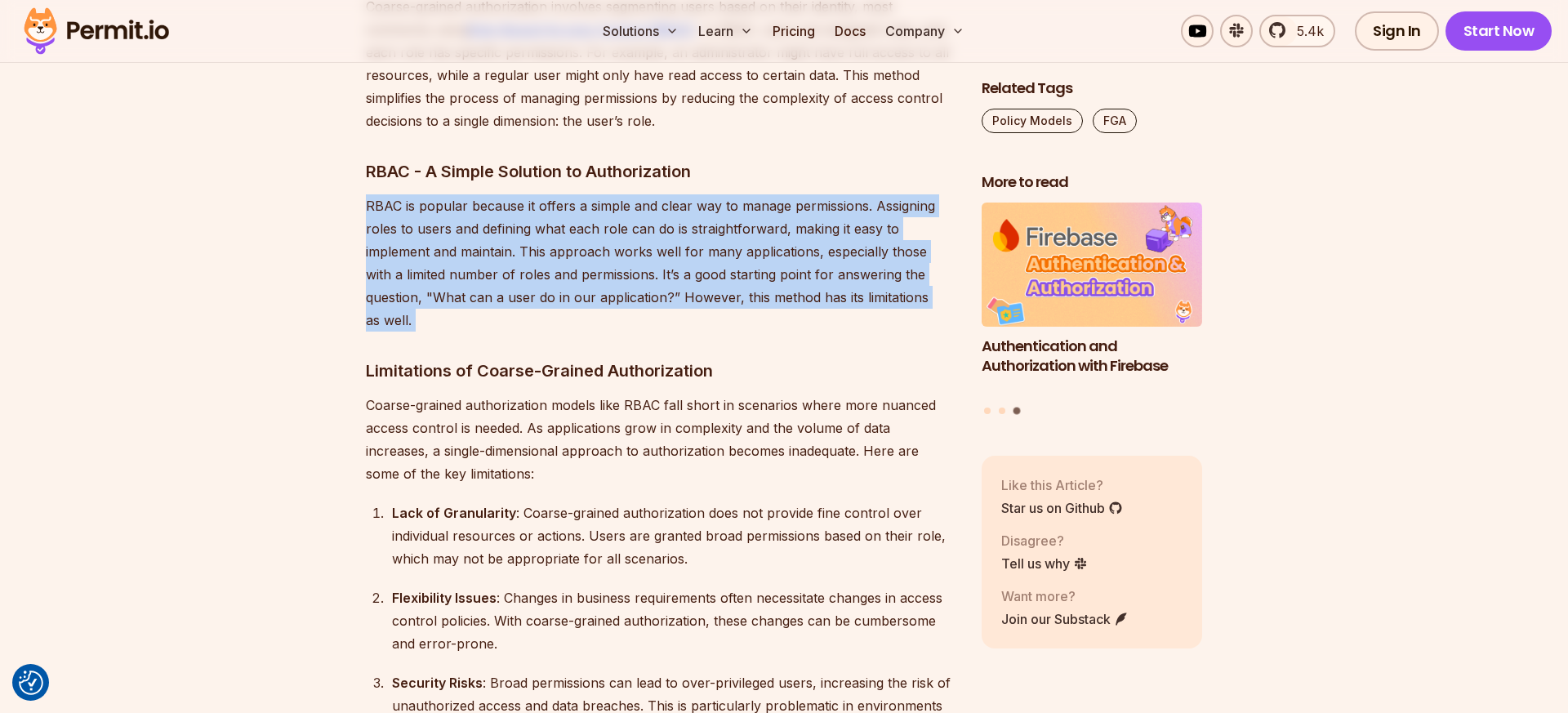
click at [750, 268] on p "RBAC is popular because it offers a simple and clear way to manage permissions.…" at bounding box center [660, 262] width 589 height 137
click at [728, 267] on p "RBAC is popular because it offers a simple and clear way to manage permissions.…" at bounding box center [660, 262] width 589 height 137
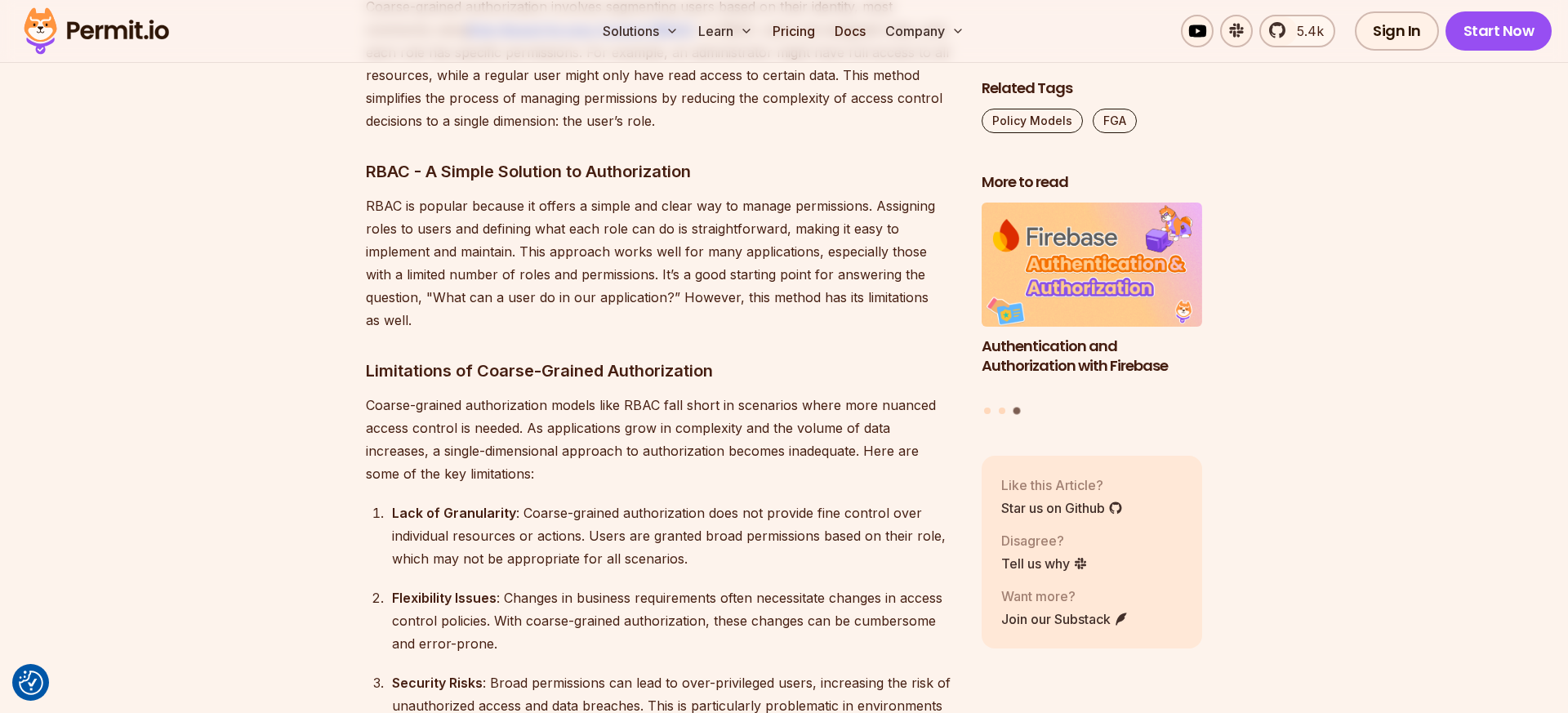
click at [730, 261] on p "RBAC is popular because it offers a simple and clear way to manage permissions.…" at bounding box center [660, 262] width 589 height 137
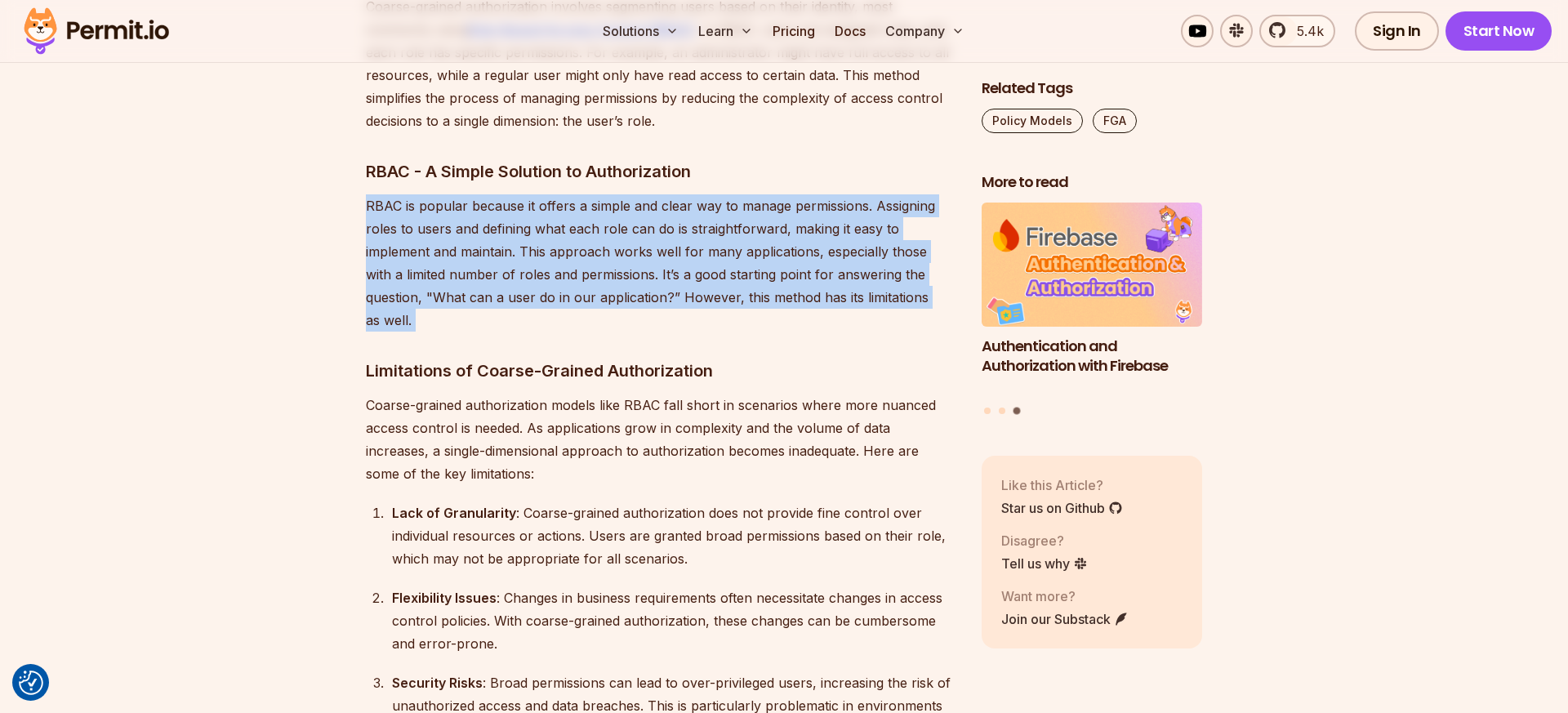
click at [730, 261] on p "RBAC is popular because it offers a simple and clear way to manage permissions.…" at bounding box center [660, 262] width 589 height 137
click at [718, 256] on p "RBAC is popular because it offers a simple and clear way to manage permissions.…" at bounding box center [660, 262] width 589 height 137
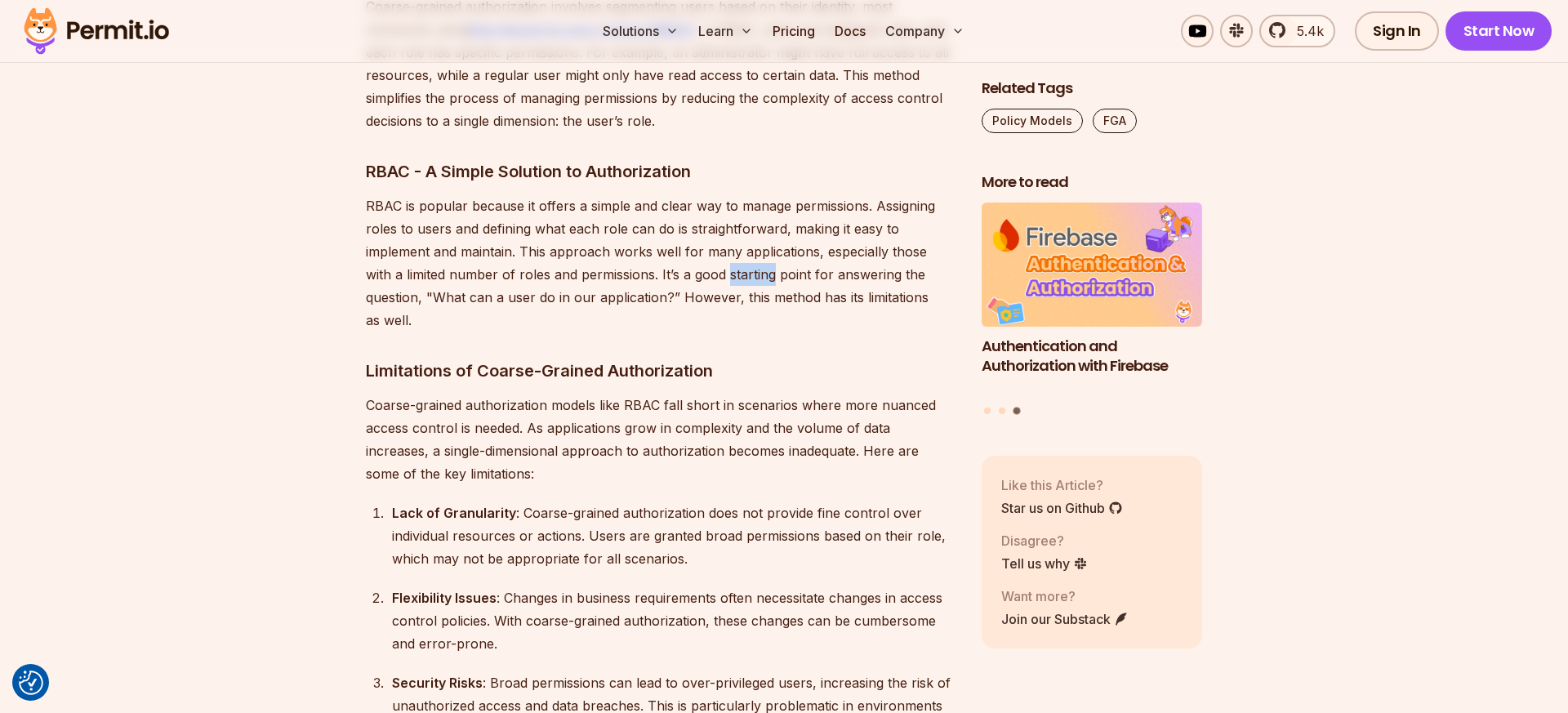
click at [718, 256] on p "RBAC is popular because it offers a simple and clear way to manage permissions.…" at bounding box center [660, 262] width 589 height 137
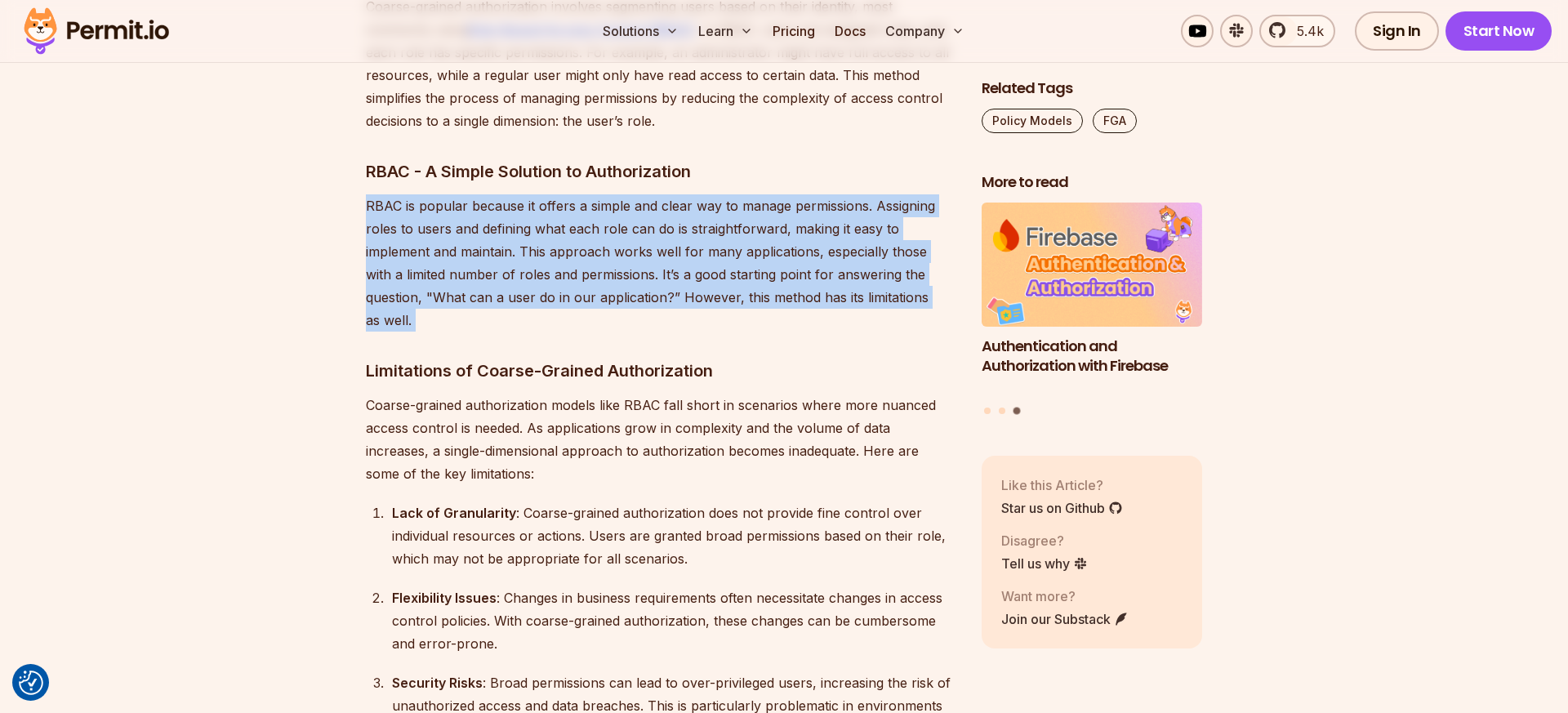
click at [718, 256] on p "RBAC is popular because it offers a simple and clear way to manage permissions.…" at bounding box center [660, 262] width 589 height 137
click at [700, 240] on p "RBAC is popular because it offers a simple and clear way to manage permissions.…" at bounding box center [660, 262] width 589 height 137
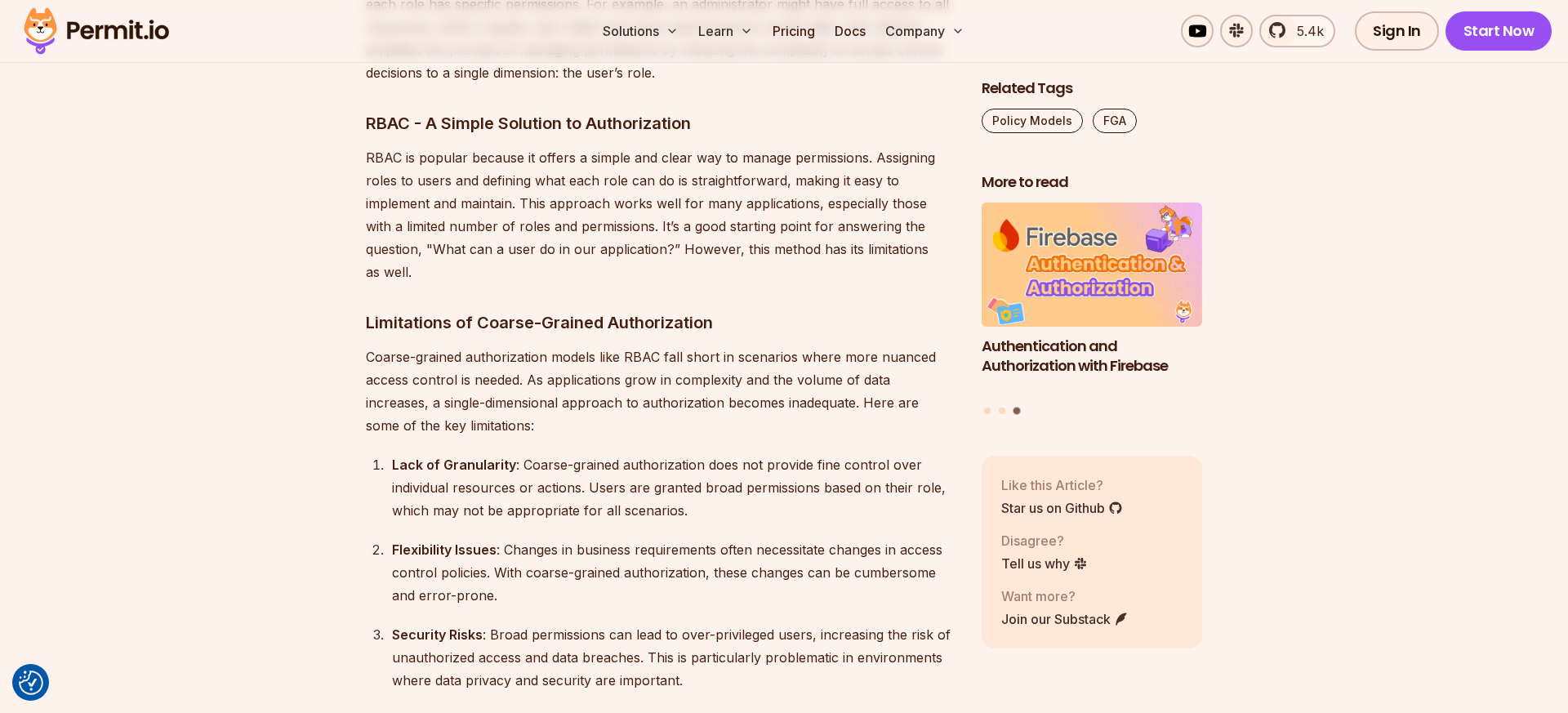
scroll to position [2946, 0]
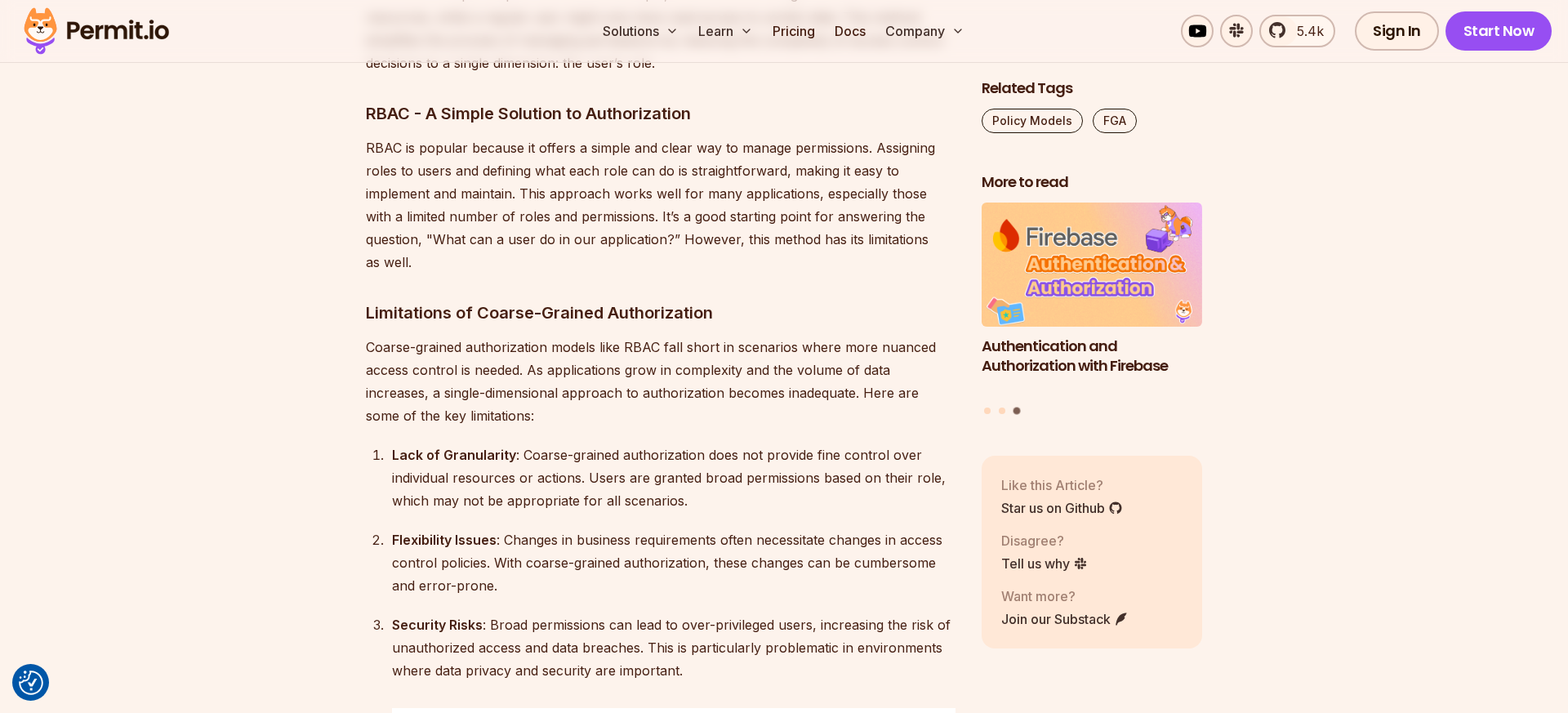
click at [709, 207] on p "RBAC is popular because it offers a simple and clear way to manage permissions.…" at bounding box center [660, 204] width 589 height 137
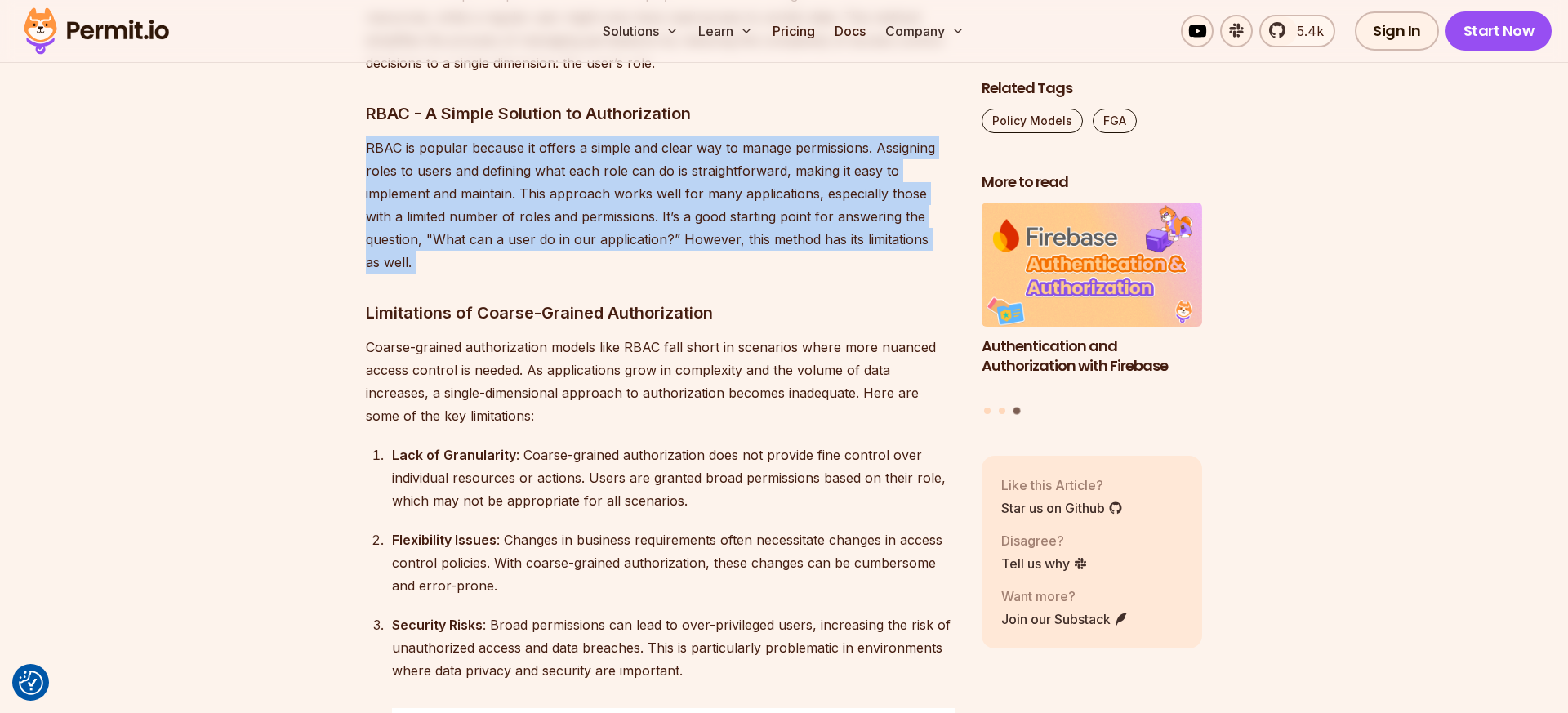
click at [709, 207] on p "RBAC is popular because it offers a simple and clear way to manage permissions.…" at bounding box center [660, 204] width 589 height 137
click at [708, 207] on p "RBAC is popular because it offers a simple and clear way to manage permissions.…" at bounding box center [660, 204] width 589 height 137
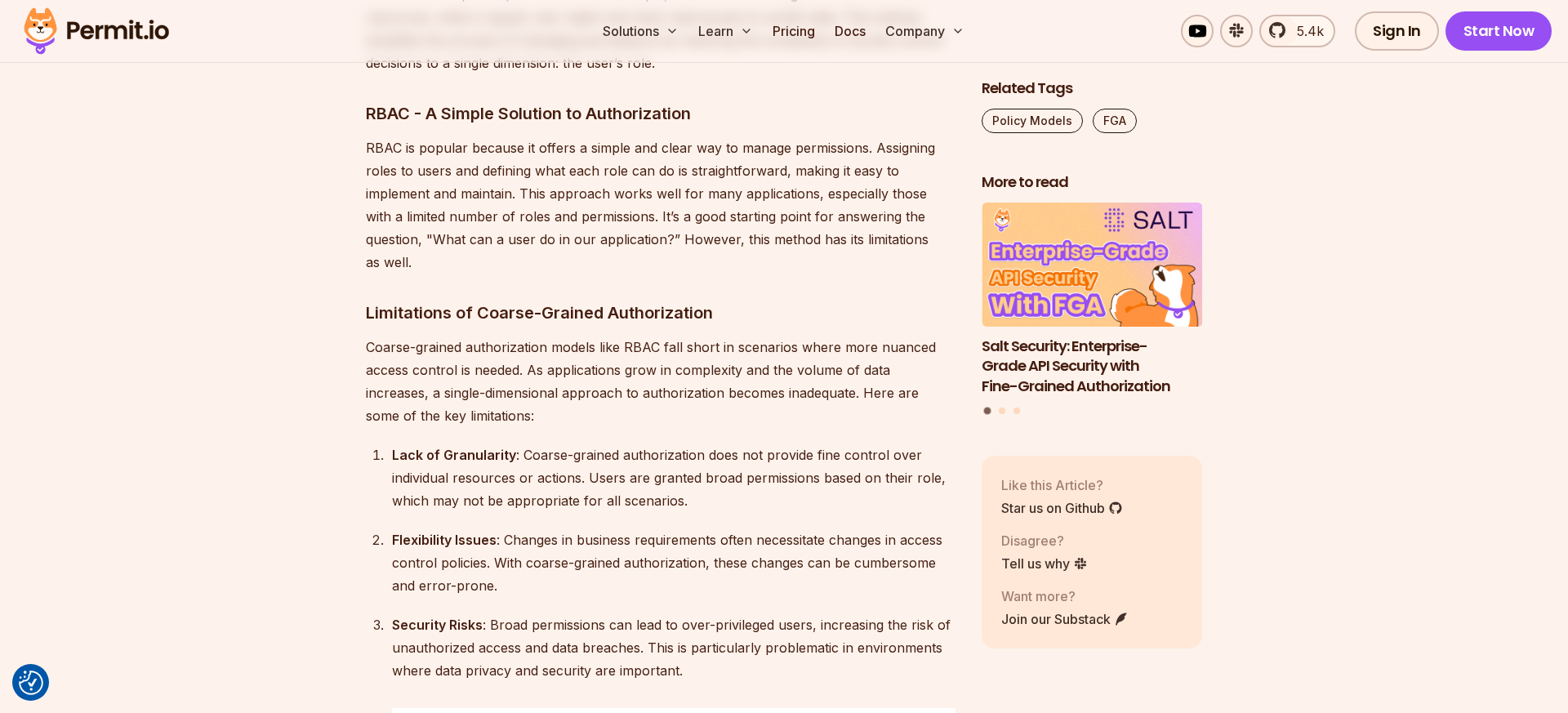
click at [673, 161] on p "RBAC is popular because it offers a simple and clear way to manage permissions.…" at bounding box center [660, 204] width 589 height 137
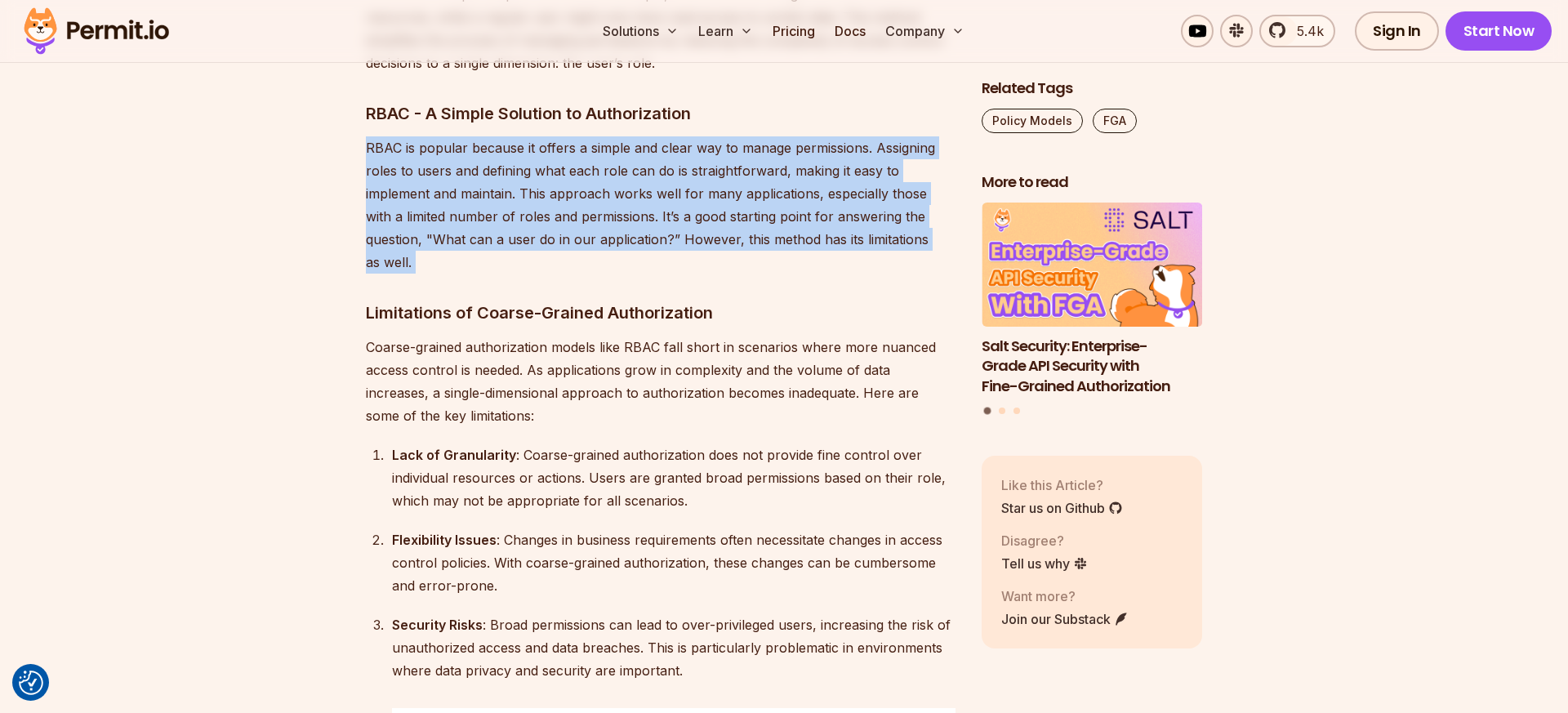
click at [673, 161] on p "RBAC is popular because it offers a simple and clear way to manage permissions.…" at bounding box center [660, 204] width 589 height 137
click at [673, 192] on p "RBAC is popular because it offers a simple and clear way to manage permissions.…" at bounding box center [660, 204] width 589 height 137
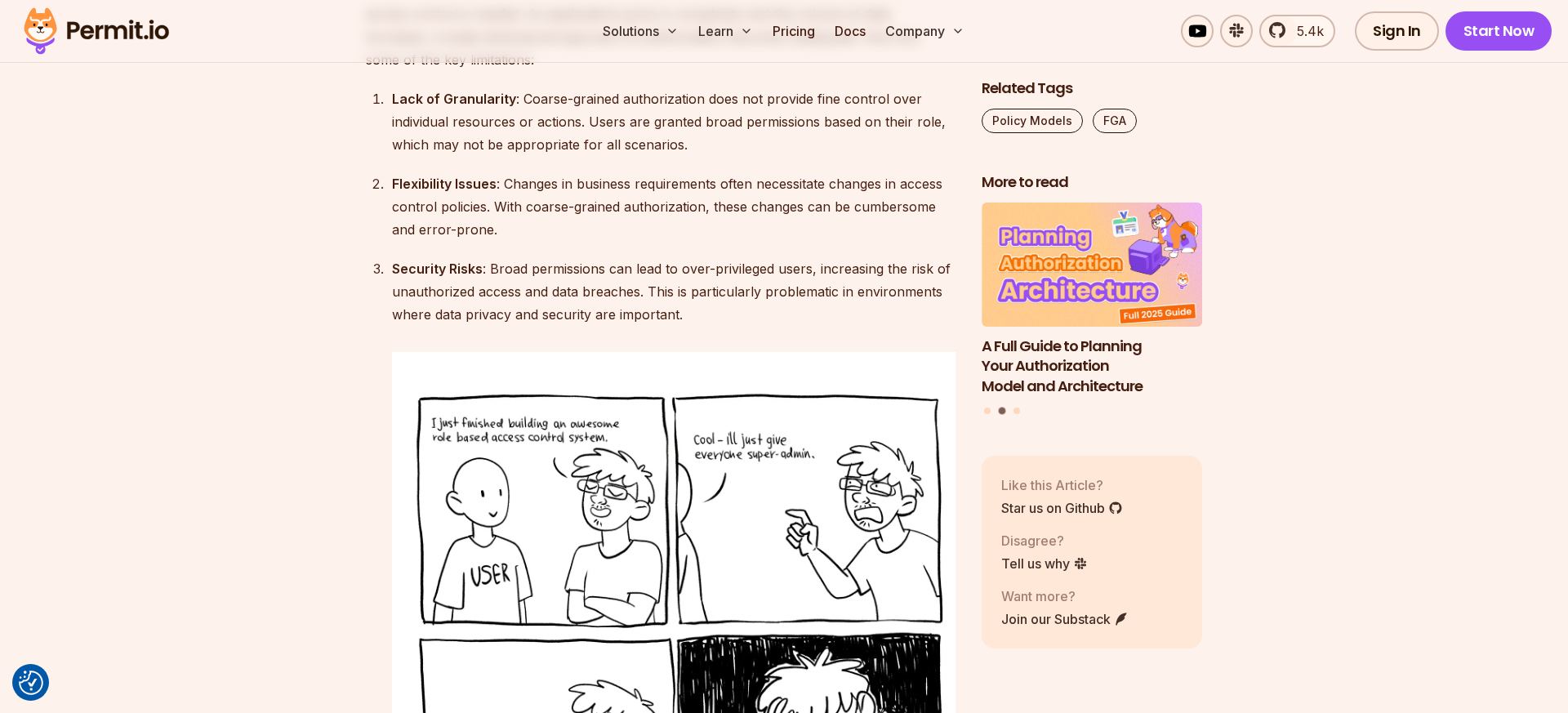
scroll to position [3305, 0]
click at [625, 254] on div "Security Risks : Broad permissions can lead to over-privileged users, increasin…" at bounding box center [673, 289] width 563 height 69
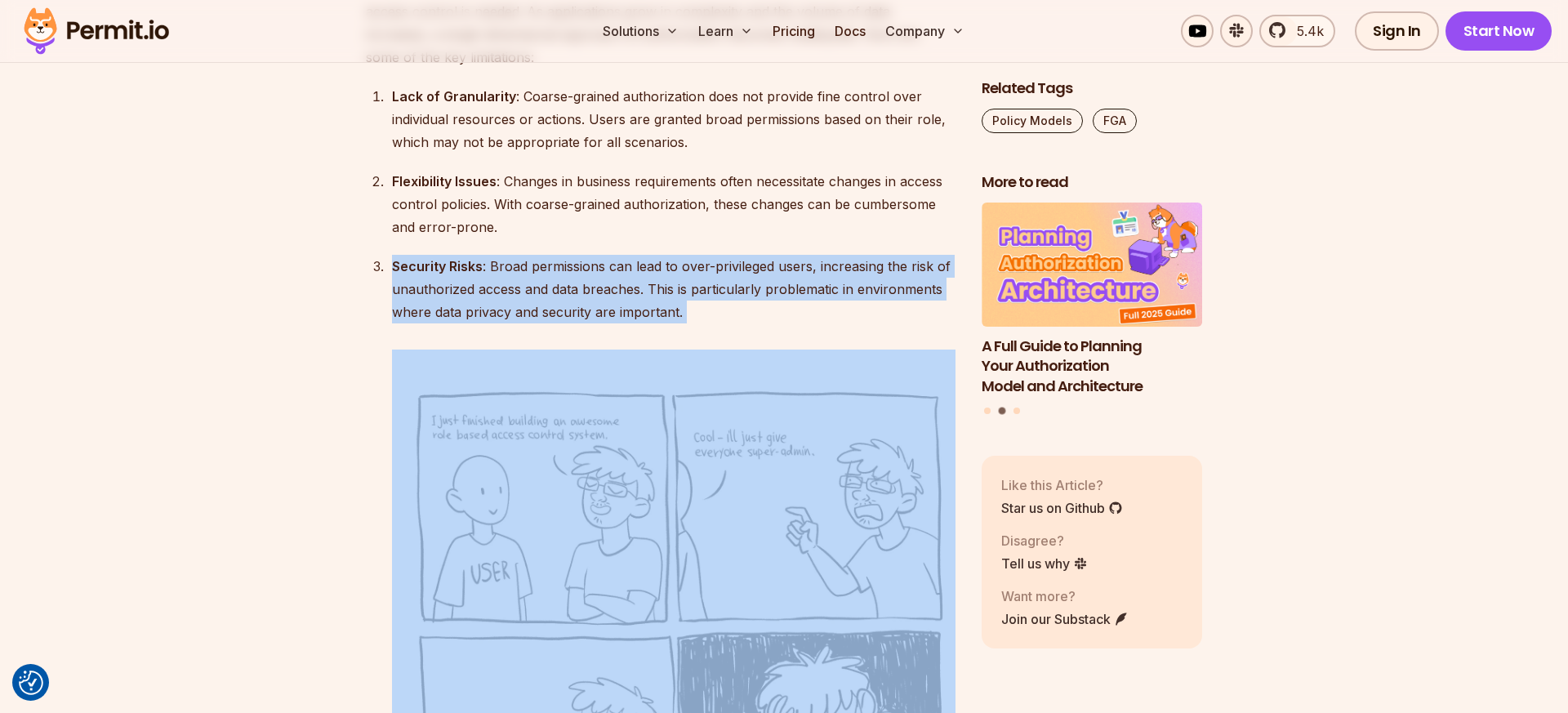
click at [625, 254] on div "Security Risks : Broad permissions can lead to over-privileged users, increasin…" at bounding box center [673, 289] width 563 height 69
click at [606, 254] on div "Security Risks : Broad permissions can lead to over-privileged users, increasin…" at bounding box center [673, 289] width 563 height 69
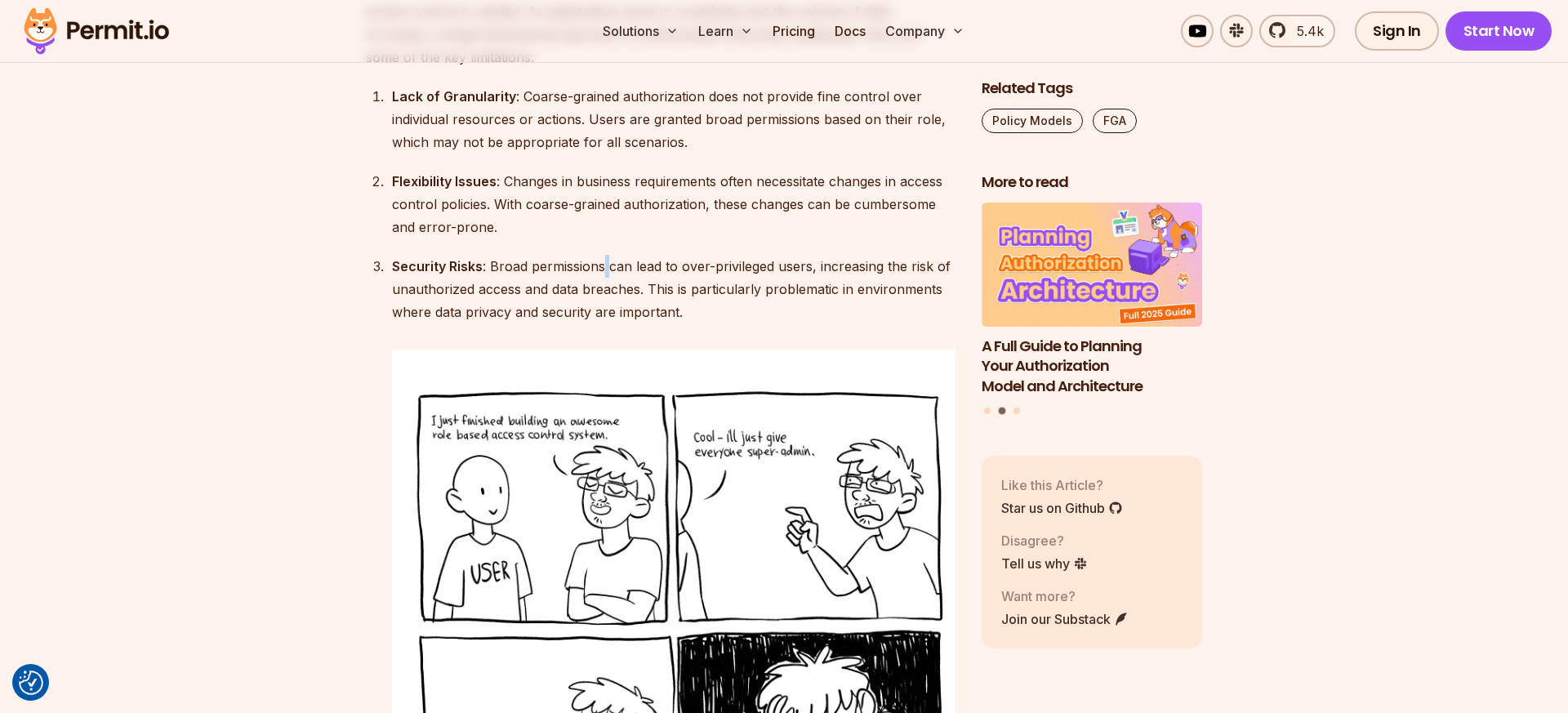
click at [606, 254] on div "Security Risks : Broad permissions can lead to over-privileged users, increasin…" at bounding box center [673, 289] width 563 height 69
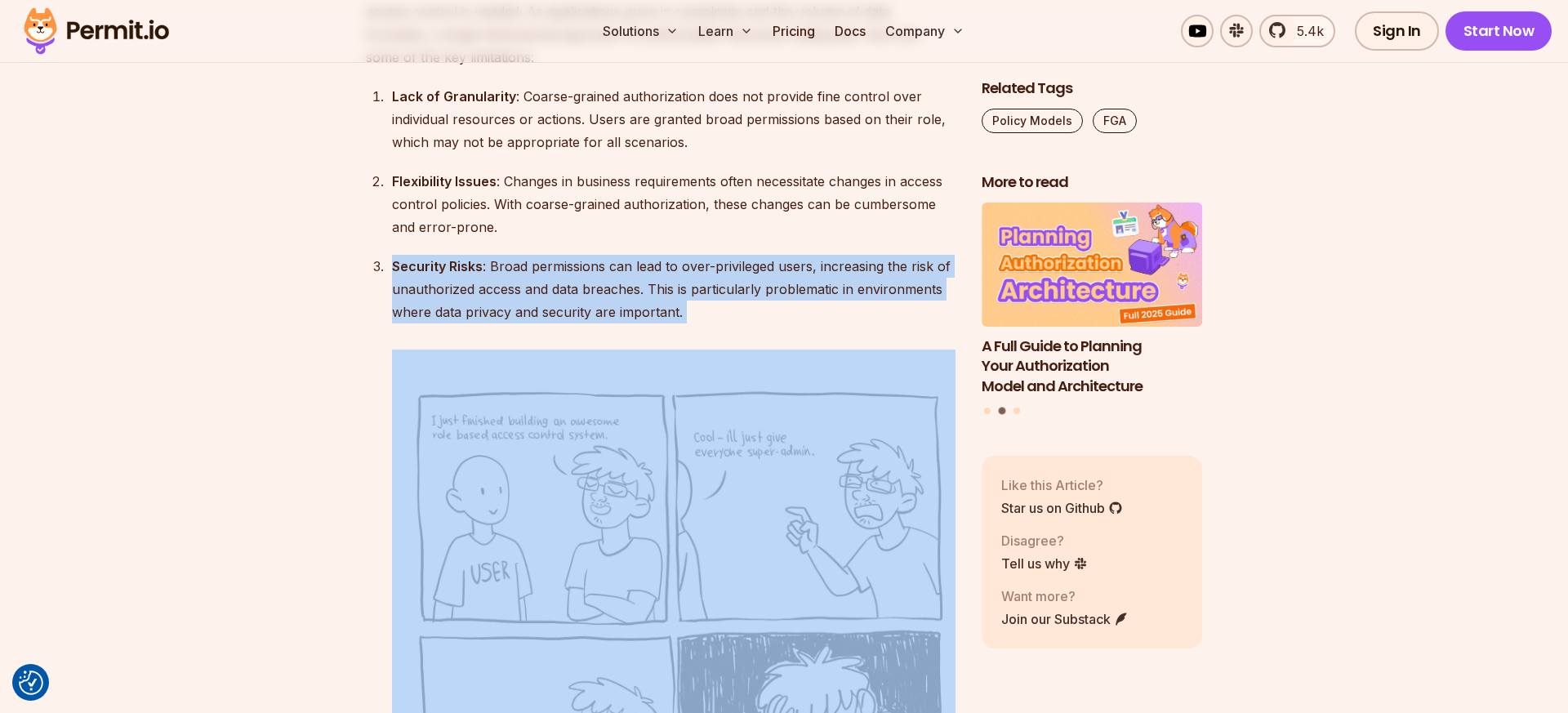
click at [606, 254] on div "Security Risks : Broad permissions can lead to over-privileged users, increasin…" at bounding box center [673, 289] width 563 height 69
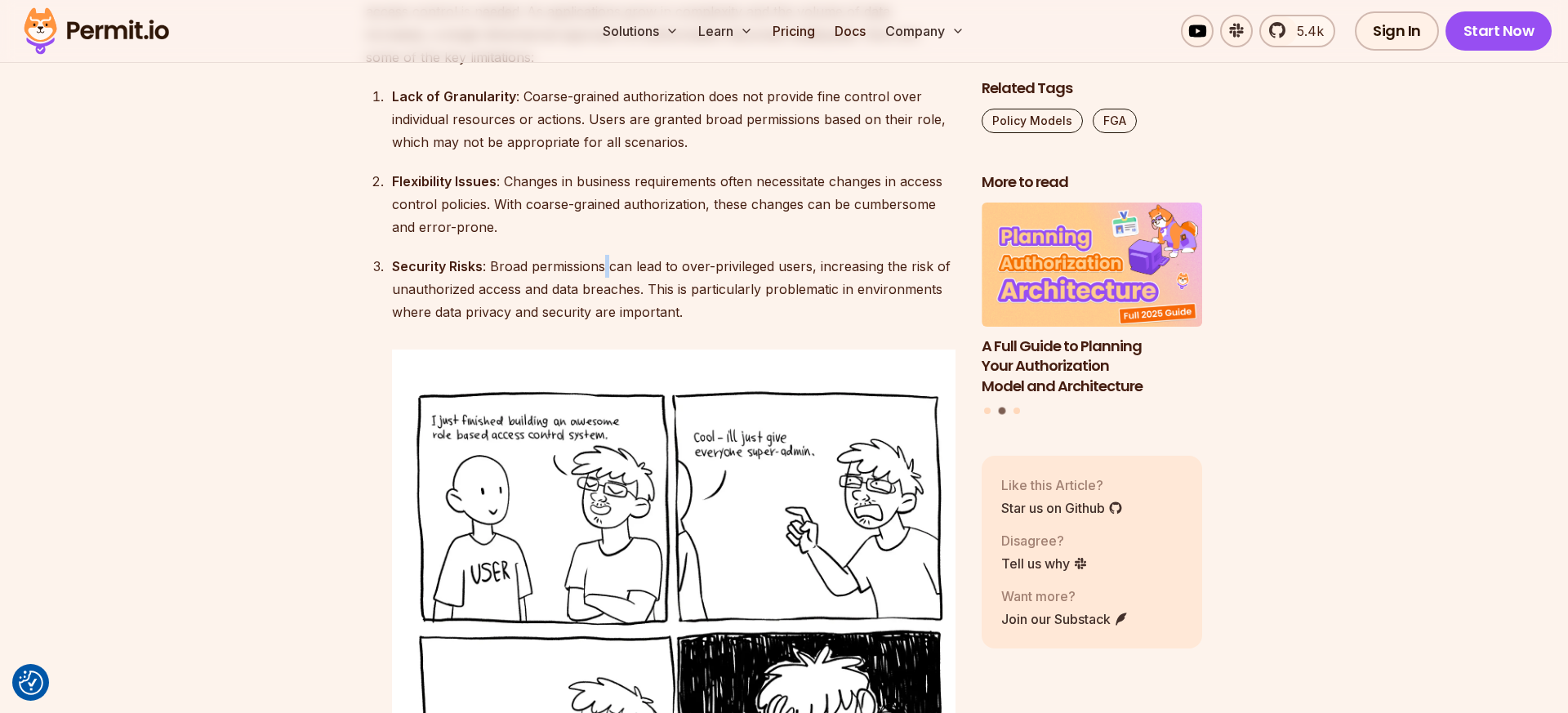
click at [606, 254] on div "Security Risks : Broad permissions can lead to over-privileged users, increasin…" at bounding box center [673, 289] width 563 height 69
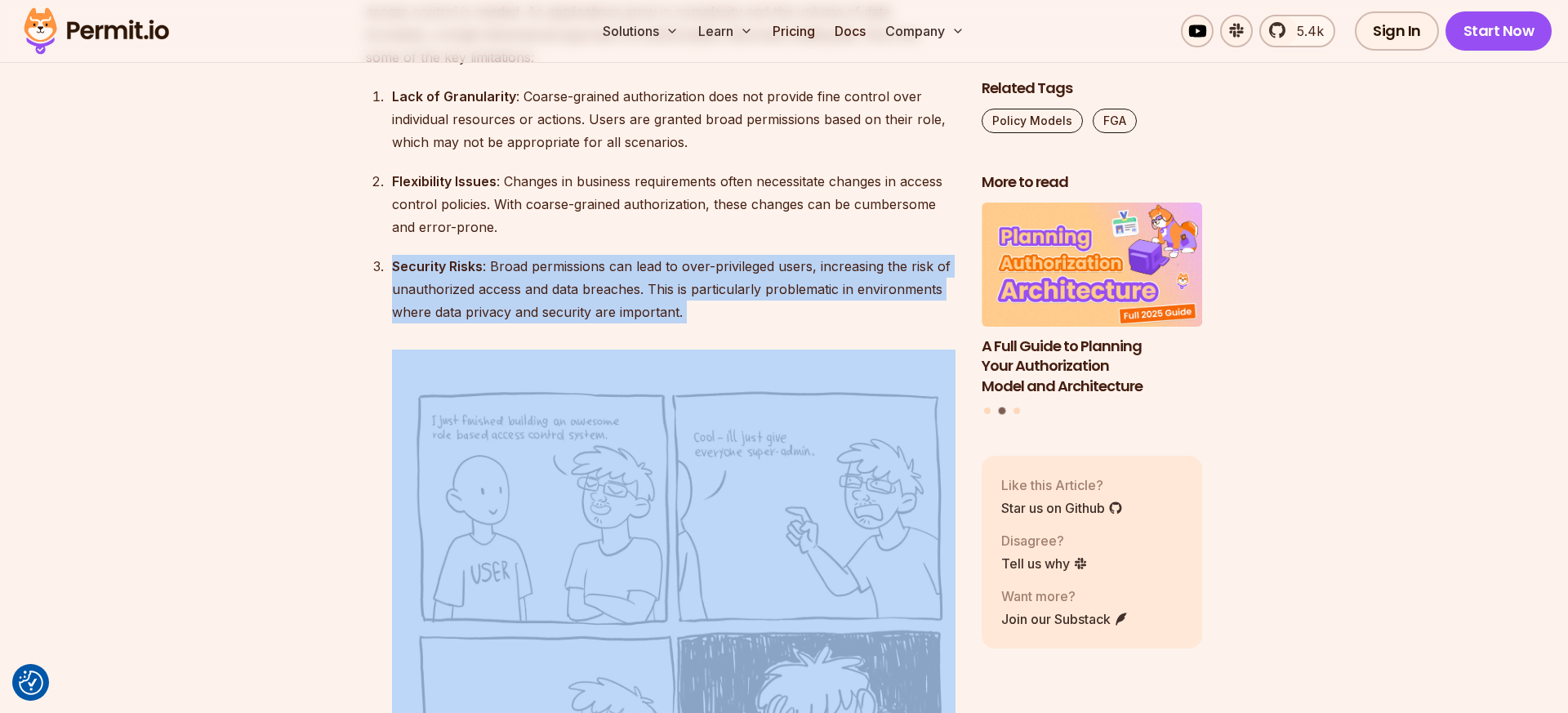
click at [606, 254] on div "Security Risks : Broad permissions can lead to over-privileged users, increasin…" at bounding box center [673, 289] width 563 height 69
click at [610, 254] on div "Security Risks : Broad permissions can lead to over-privileged users, increasin…" at bounding box center [673, 289] width 563 height 69
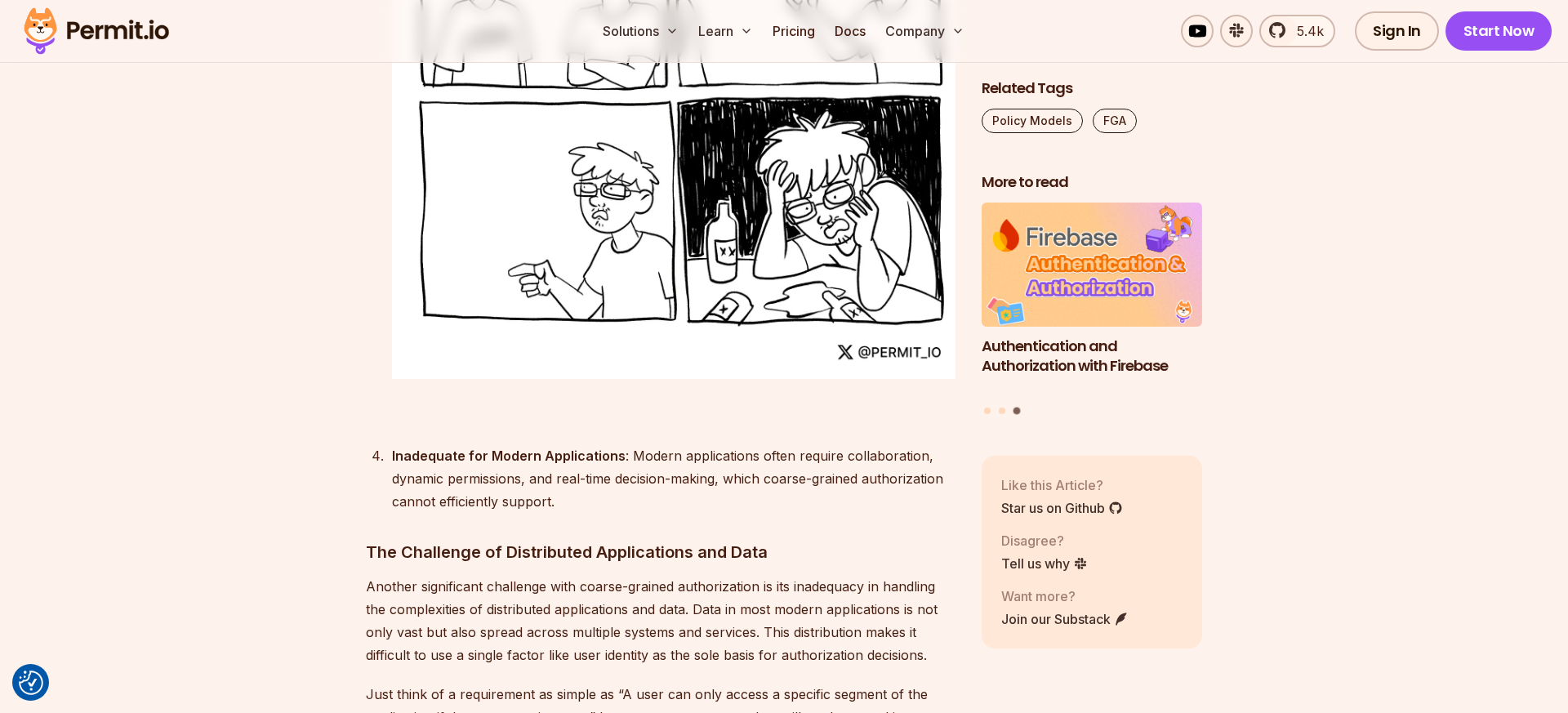
scroll to position [3841, 0]
click at [481, 443] on div "Inadequate for Modern Applications : Modern applications often require collabor…" at bounding box center [673, 477] width 563 height 69
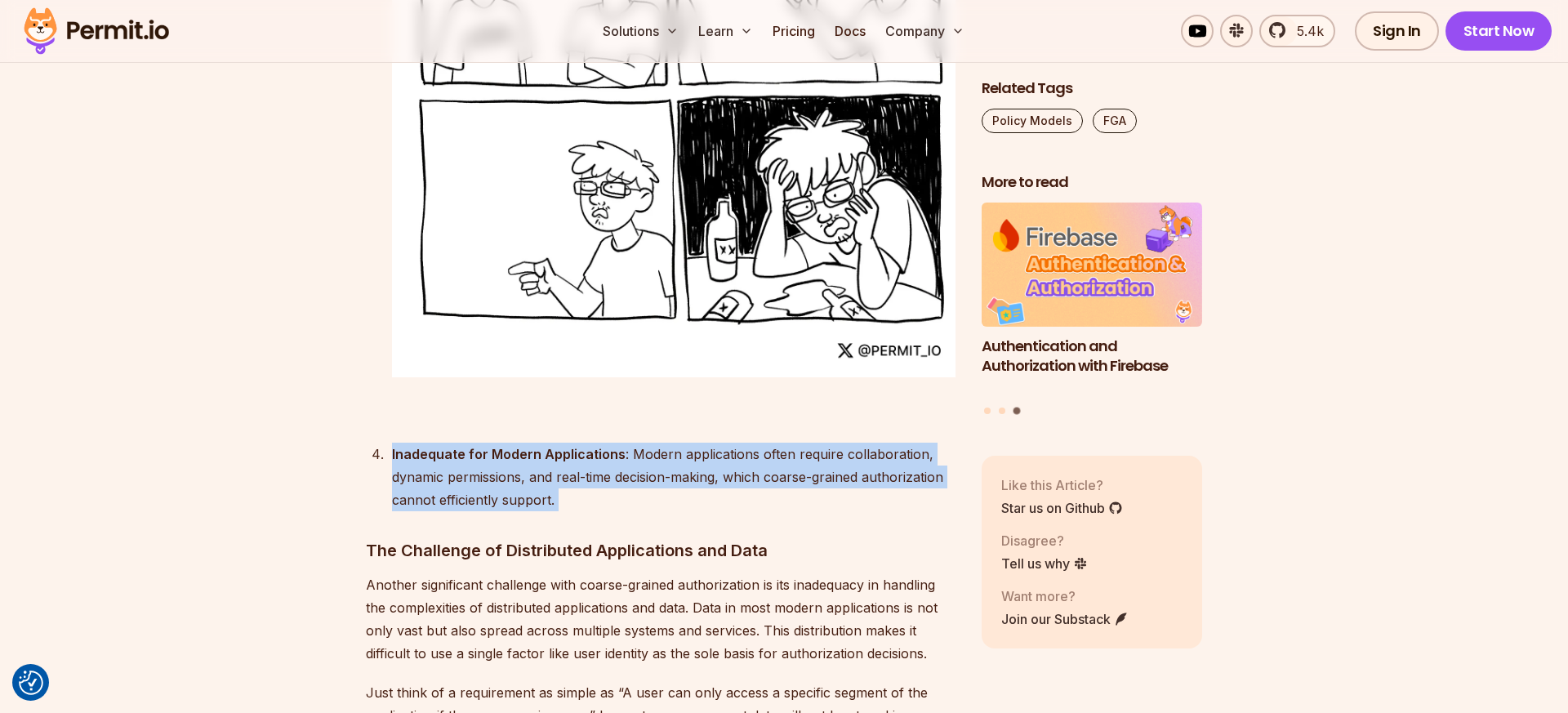
click at [481, 443] on div "Inadequate for Modern Applications : Modern applications often require collabor…" at bounding box center [673, 477] width 563 height 69
click at [472, 443] on div "Inadequate for Modern Applications : Modern applications often require collabor…" at bounding box center [673, 477] width 563 height 69
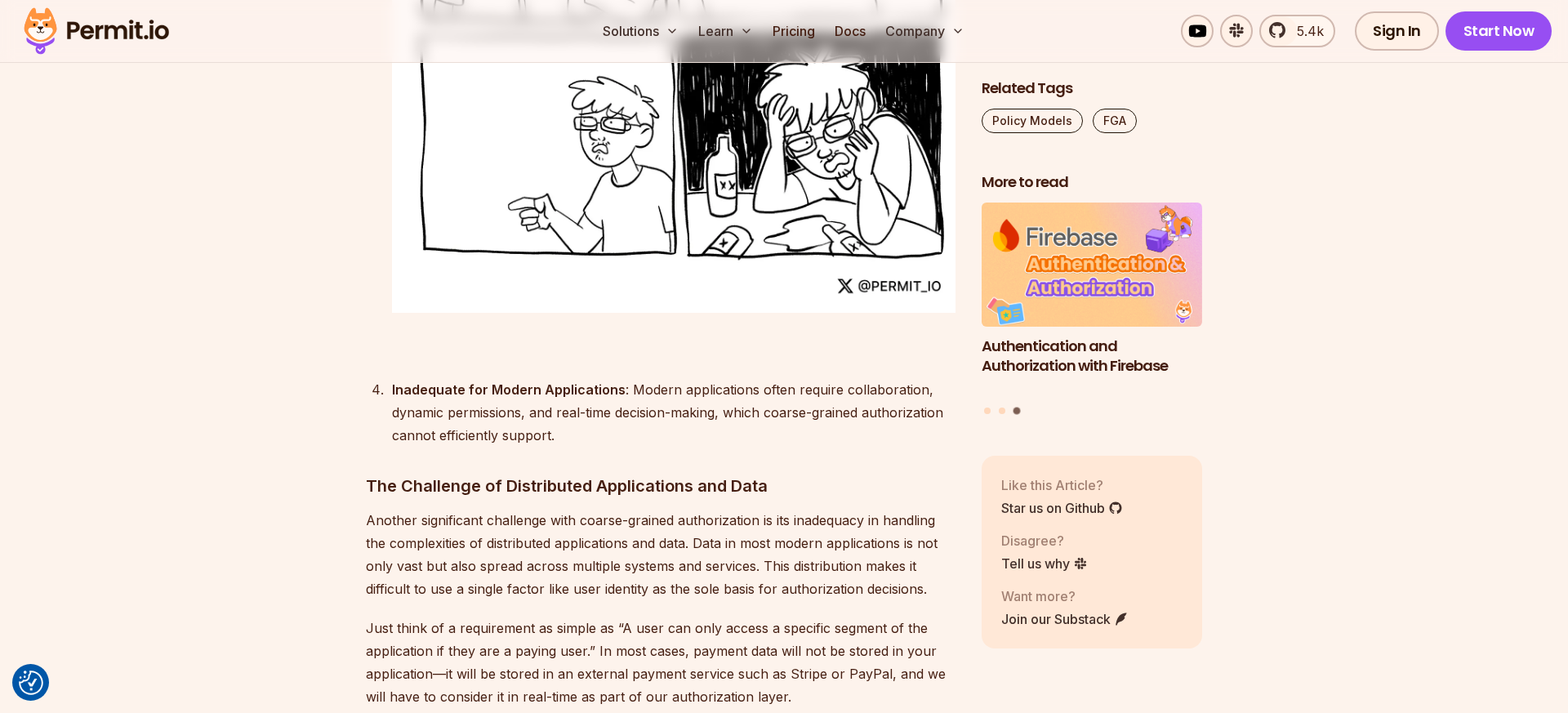
scroll to position [3906, 0]
click at [468, 377] on div "Inadequate for Modern Applications : Modern applications often require collabor…" at bounding box center [673, 412] width 563 height 69
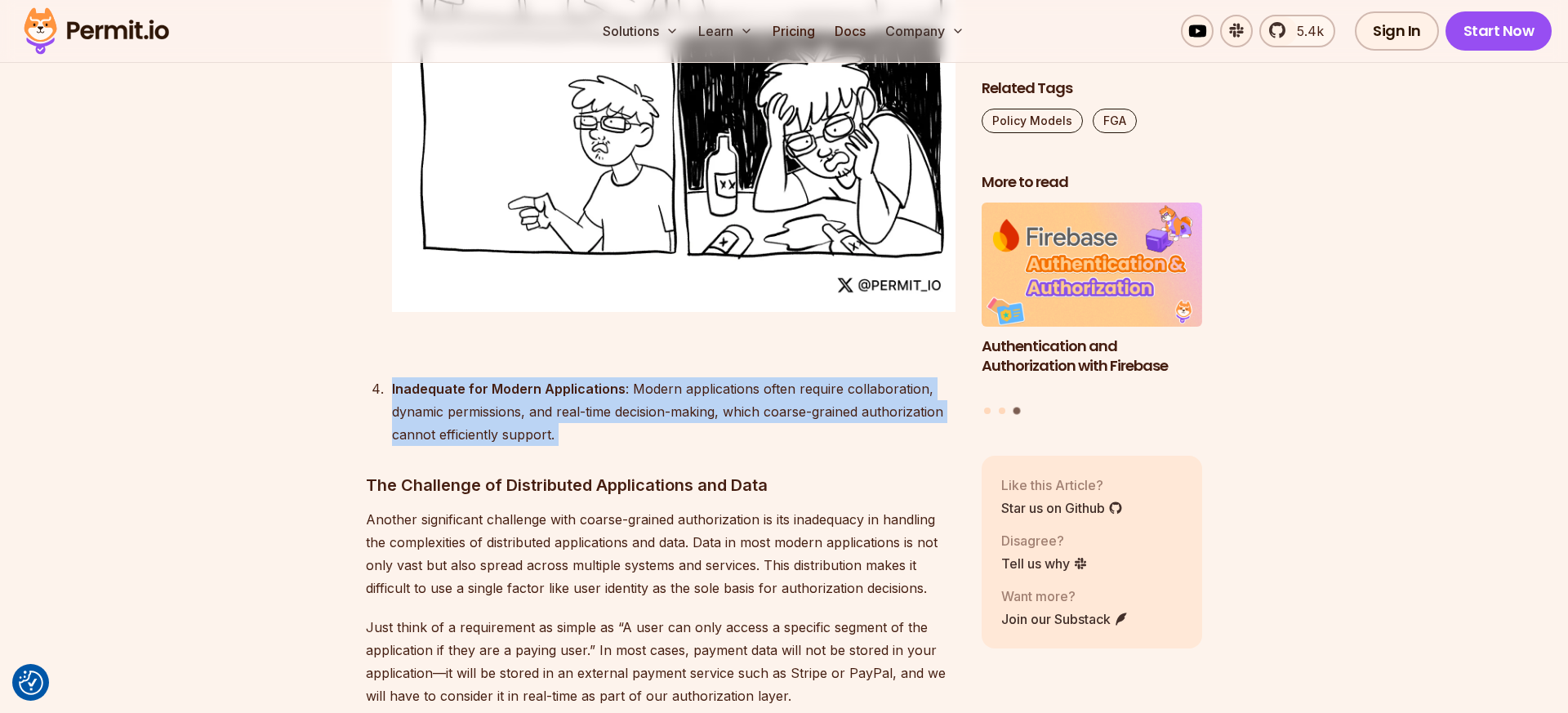
click at [468, 377] on div "Inadequate for Modern Applications : Modern applications often require collabor…" at bounding box center [673, 412] width 563 height 69
click at [464, 377] on div "Inadequate for Modern Applications : Modern applications often require collabor…" at bounding box center [673, 412] width 563 height 69
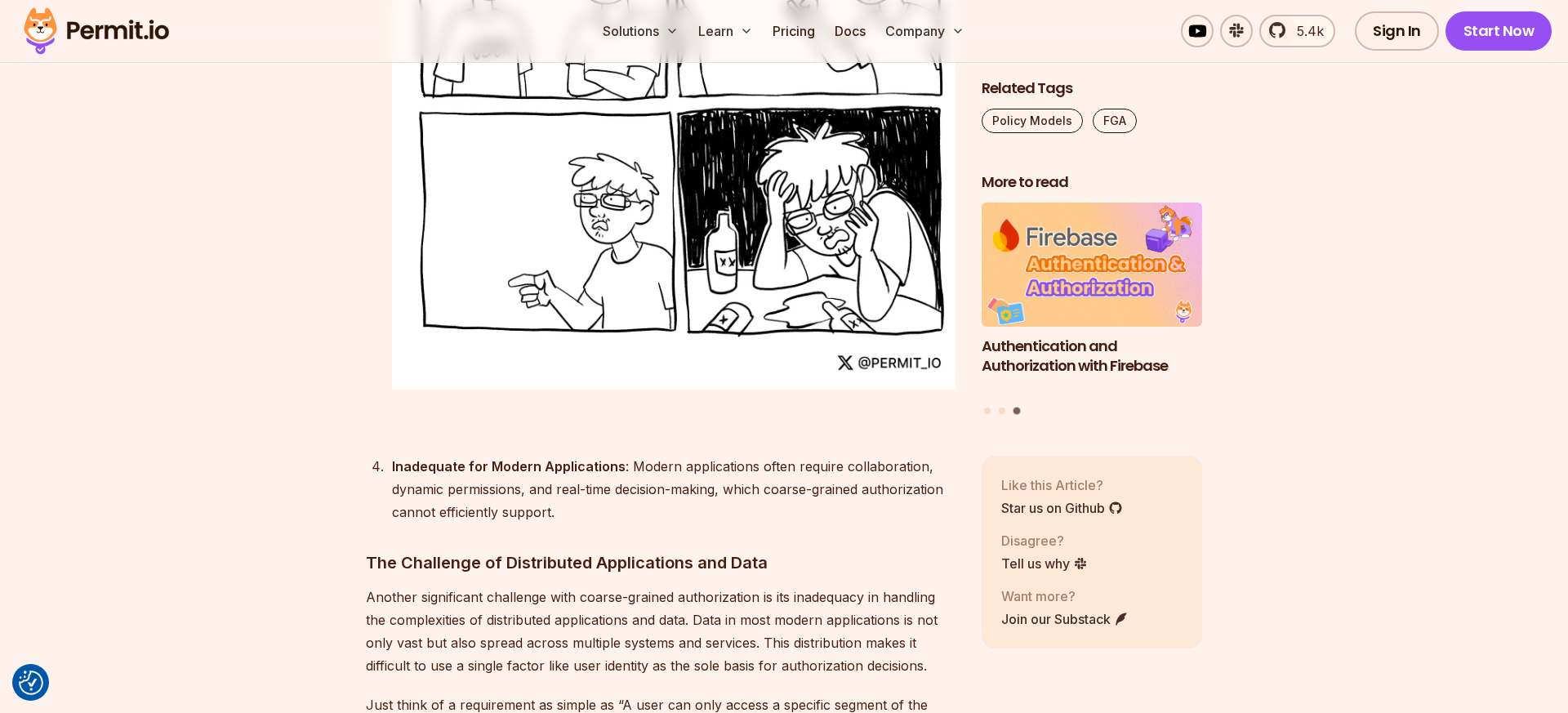
scroll to position [3848, 0]
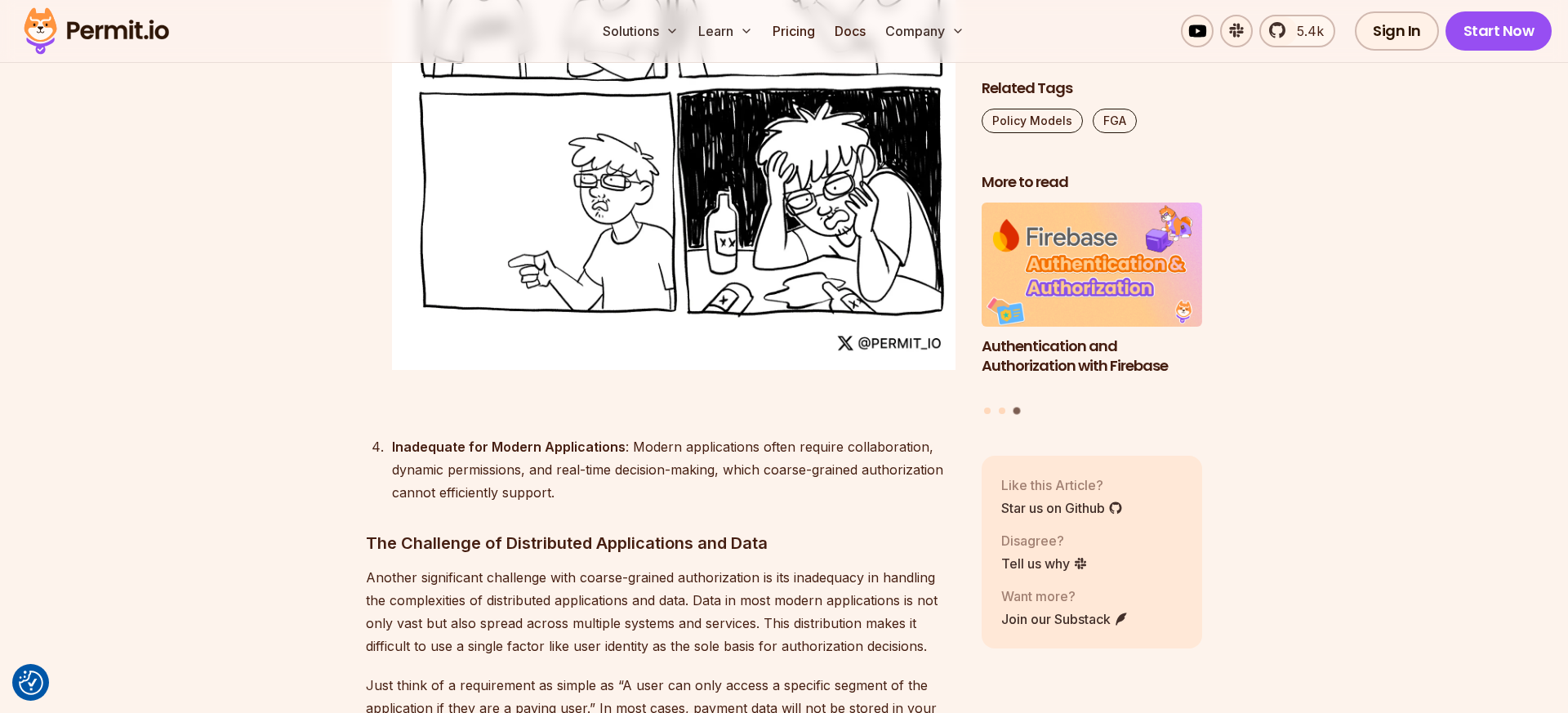
click at [557, 435] on div "Inadequate for Modern Applications : Modern applications often require collabor…" at bounding box center [673, 470] width 563 height 69
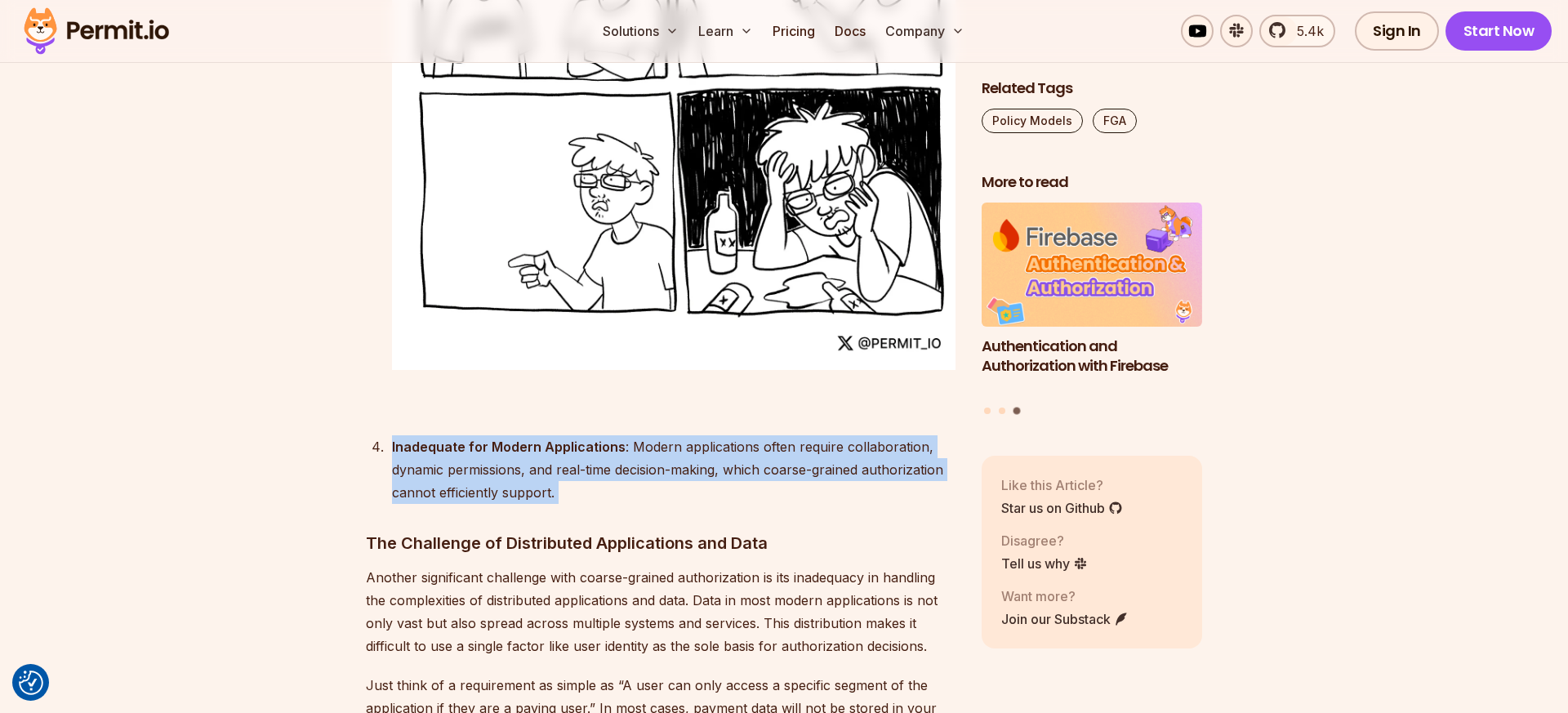
click at [557, 435] on div "Inadequate for Modern Applications : Modern applications often require collabor…" at bounding box center [673, 470] width 563 height 69
click at [523, 435] on div "Inadequate for Modern Applications : Modern applications often require collabor…" at bounding box center [673, 470] width 563 height 69
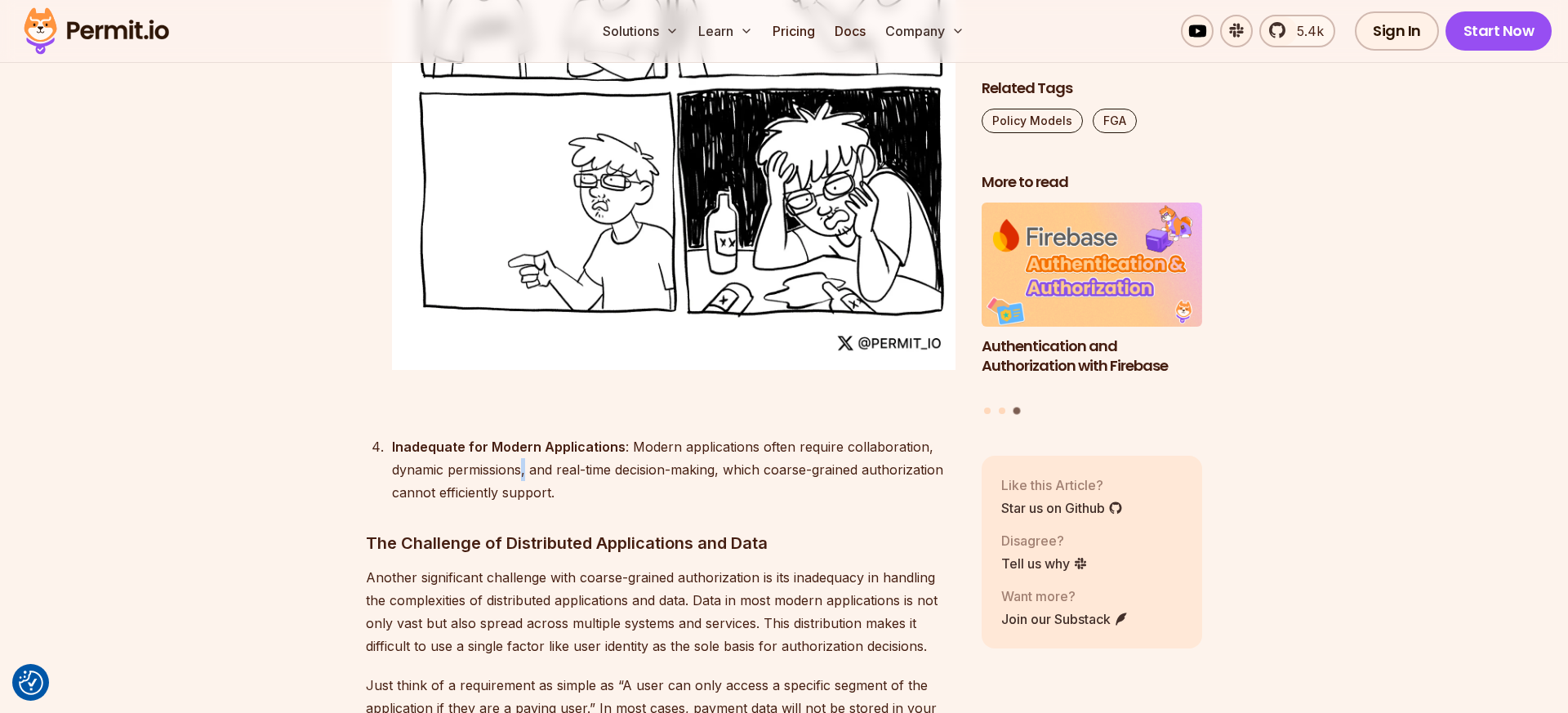
click at [523, 435] on div "Inadequate for Modern Applications : Modern applications often require collabor…" at bounding box center [673, 470] width 563 height 69
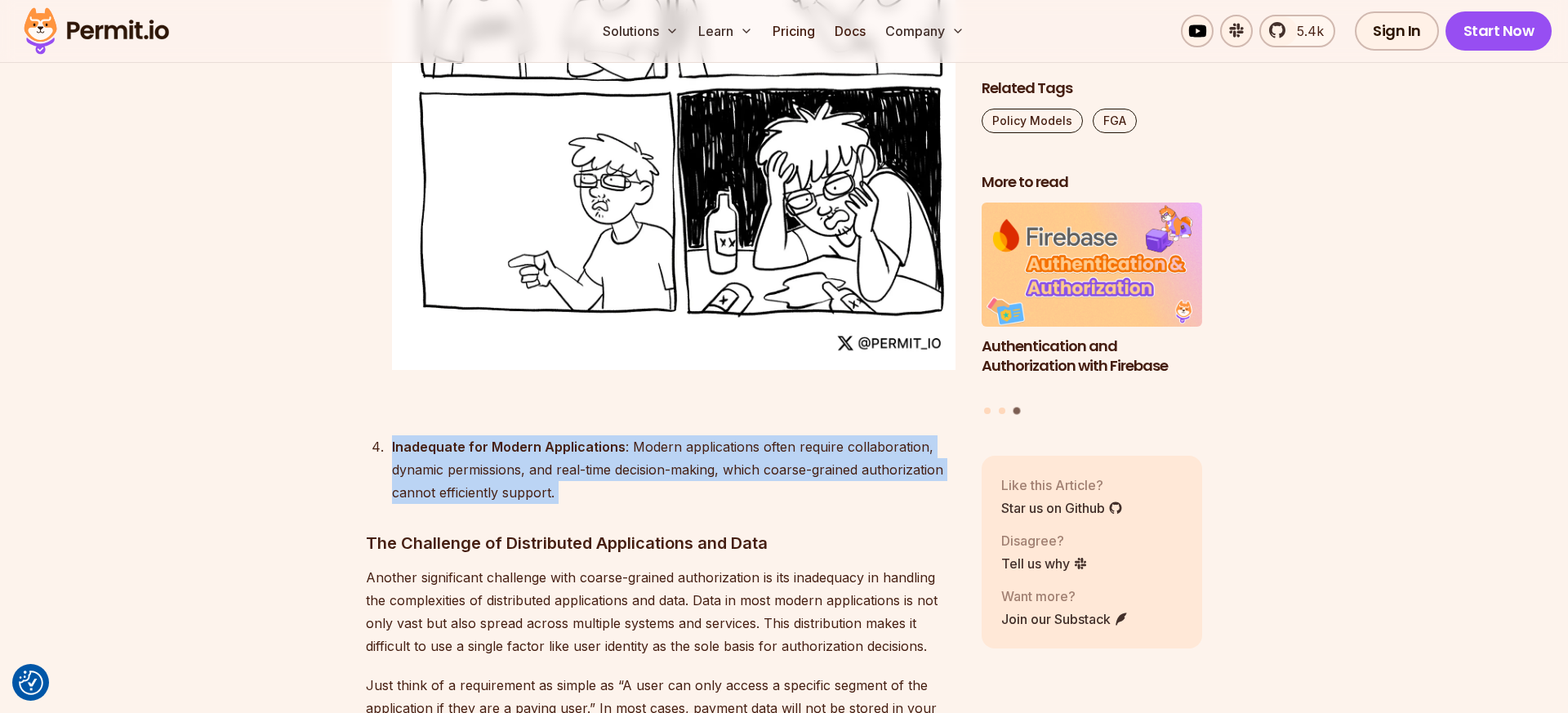
click at [523, 435] on div "Inadequate for Modern Applications : Modern applications often require collabor…" at bounding box center [673, 470] width 563 height 69
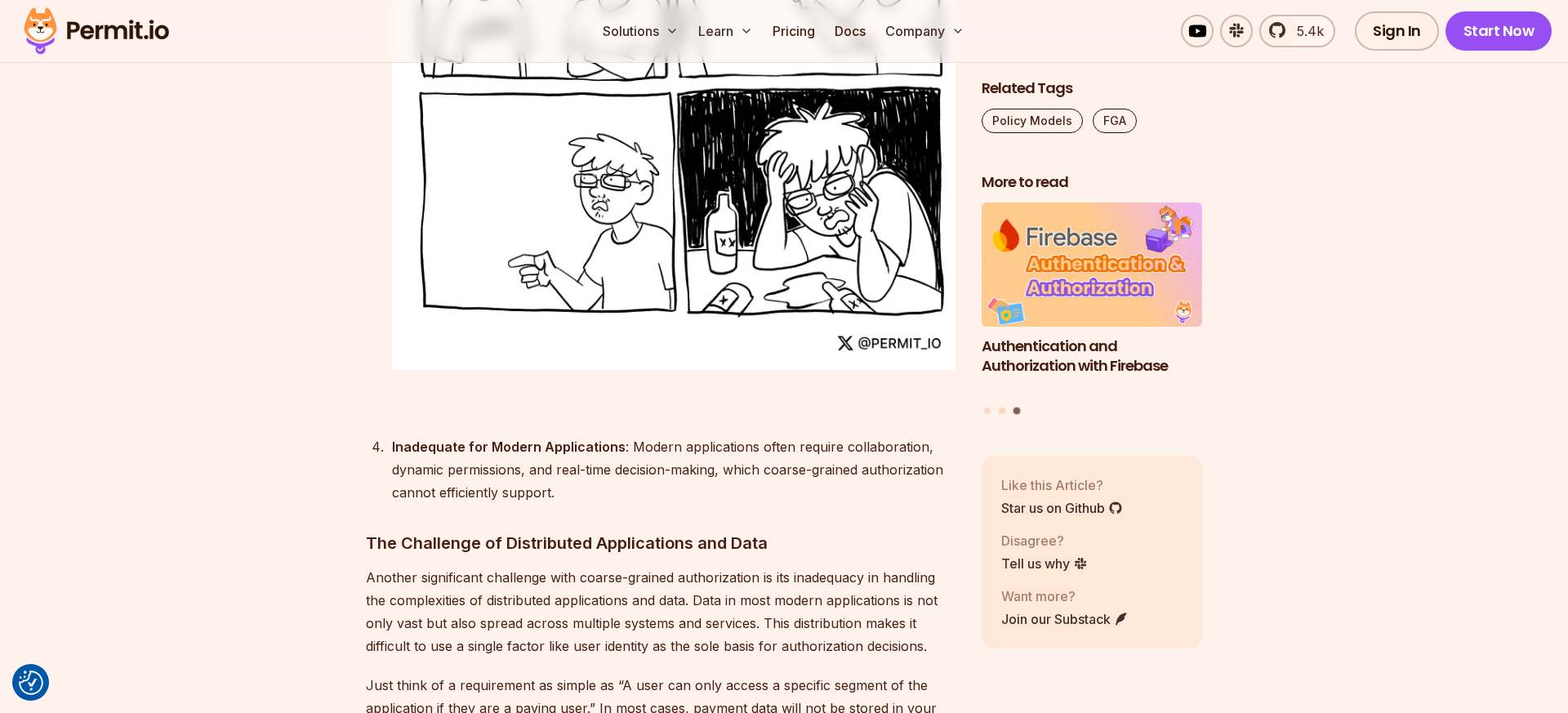
click at [494, 435] on div "Inadequate for Modern Applications : Modern applications often require collabor…" at bounding box center [673, 470] width 563 height 69
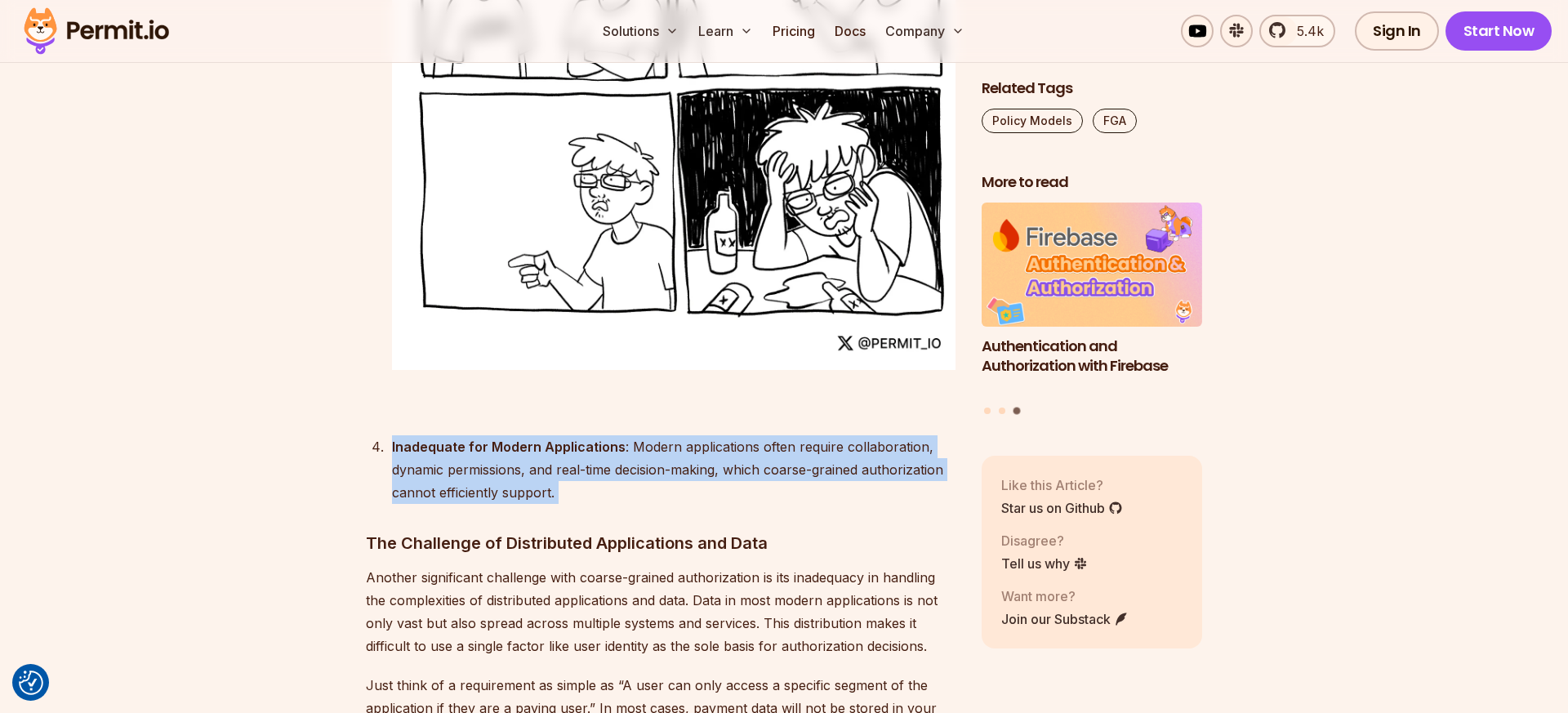
click at [494, 435] on div "Inadequate for Modern Applications : Modern applications often require collabor…" at bounding box center [673, 470] width 563 height 69
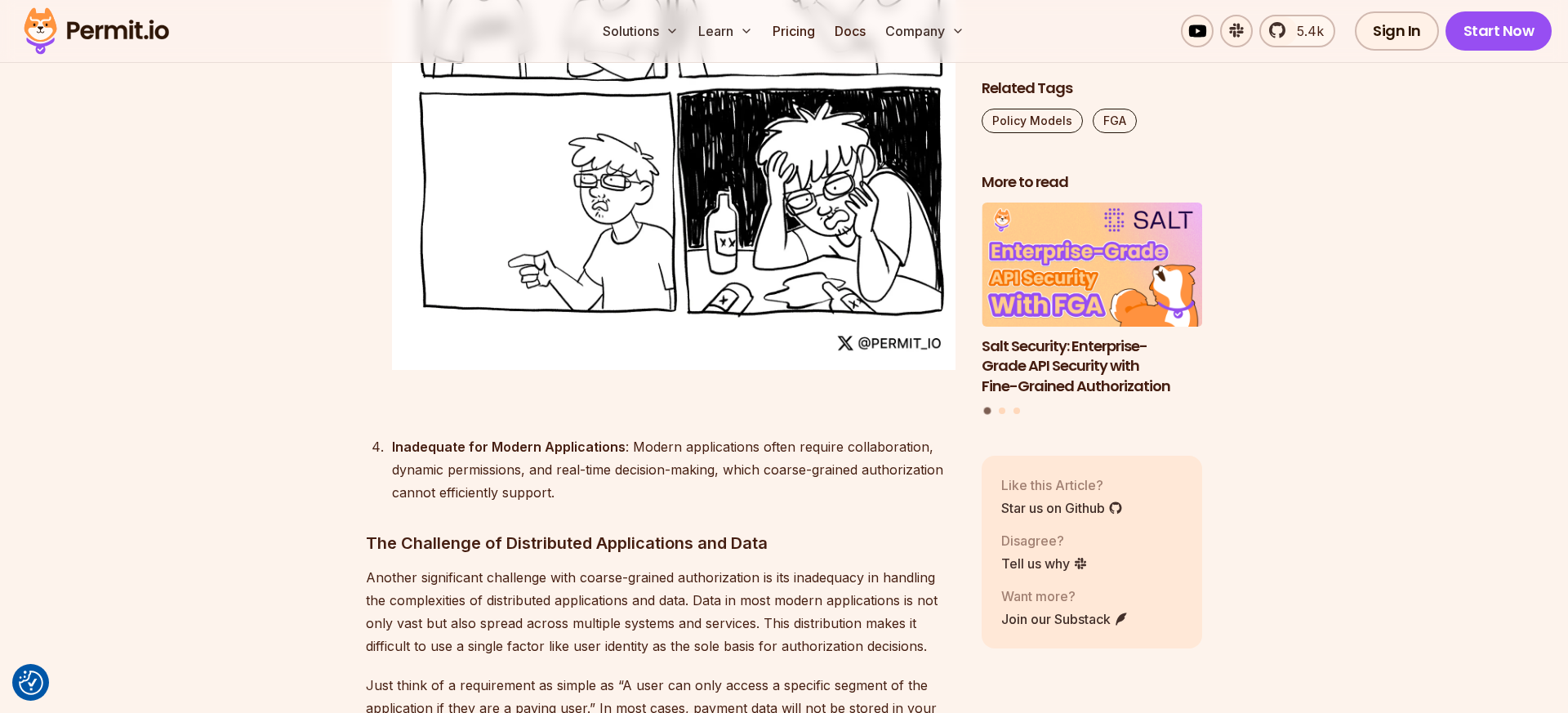
click at [467, 435] on div "Inadequate for Modern Applications : Modern applications often require collabor…" at bounding box center [673, 470] width 563 height 69
click at [466, 448] on div "Inadequate for Modern Applications : Modern applications often require collabor…" at bounding box center [673, 470] width 563 height 69
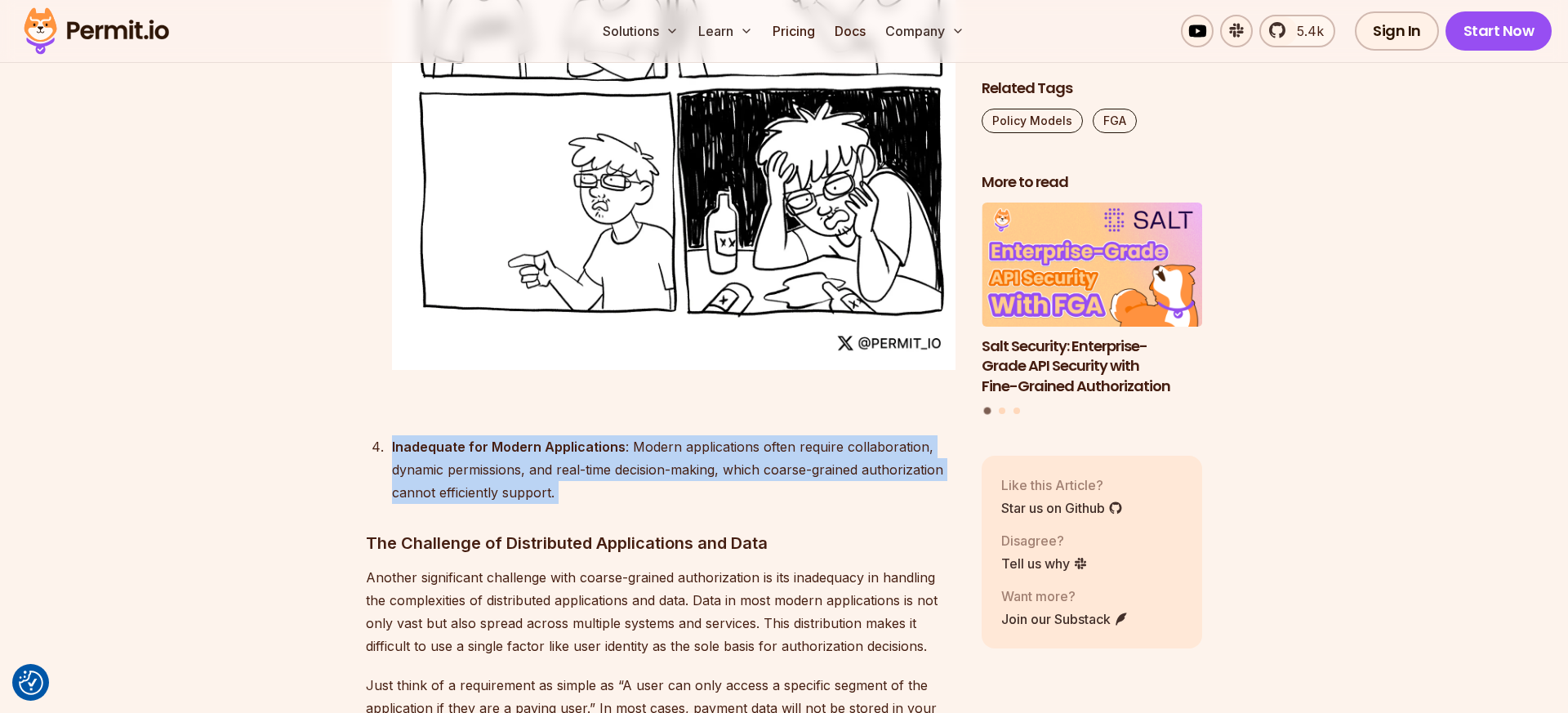
click at [466, 448] on div "Inadequate for Modern Applications : Modern applications often require collabor…" at bounding box center [673, 470] width 563 height 69
click at [451, 448] on div "Inadequate for Modern Applications : Modern applications often require collabor…" at bounding box center [673, 470] width 563 height 69
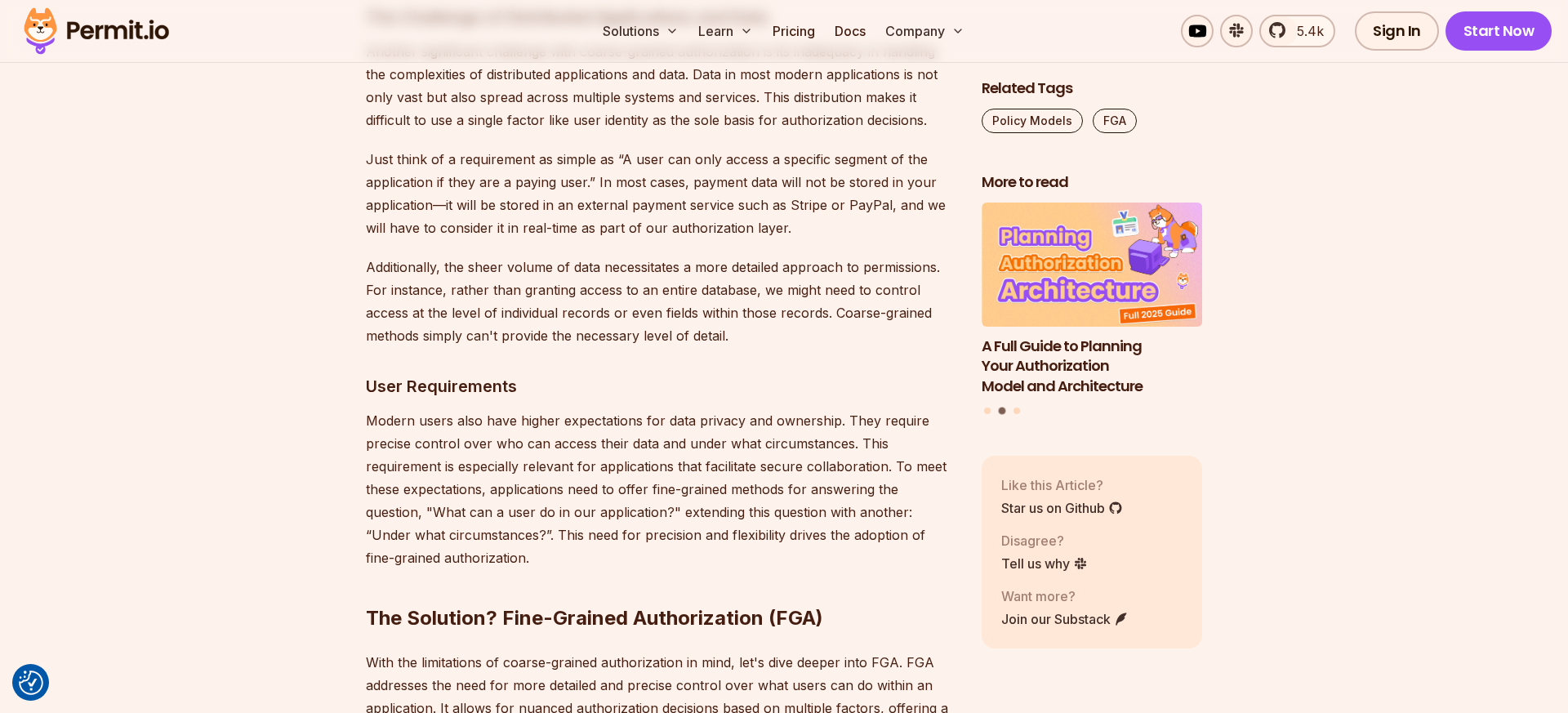
scroll to position [4376, 0]
click at [575, 254] on p "Additionally, the sheer volume of data necessitates a more detailed approach to…" at bounding box center [660, 299] width 589 height 91
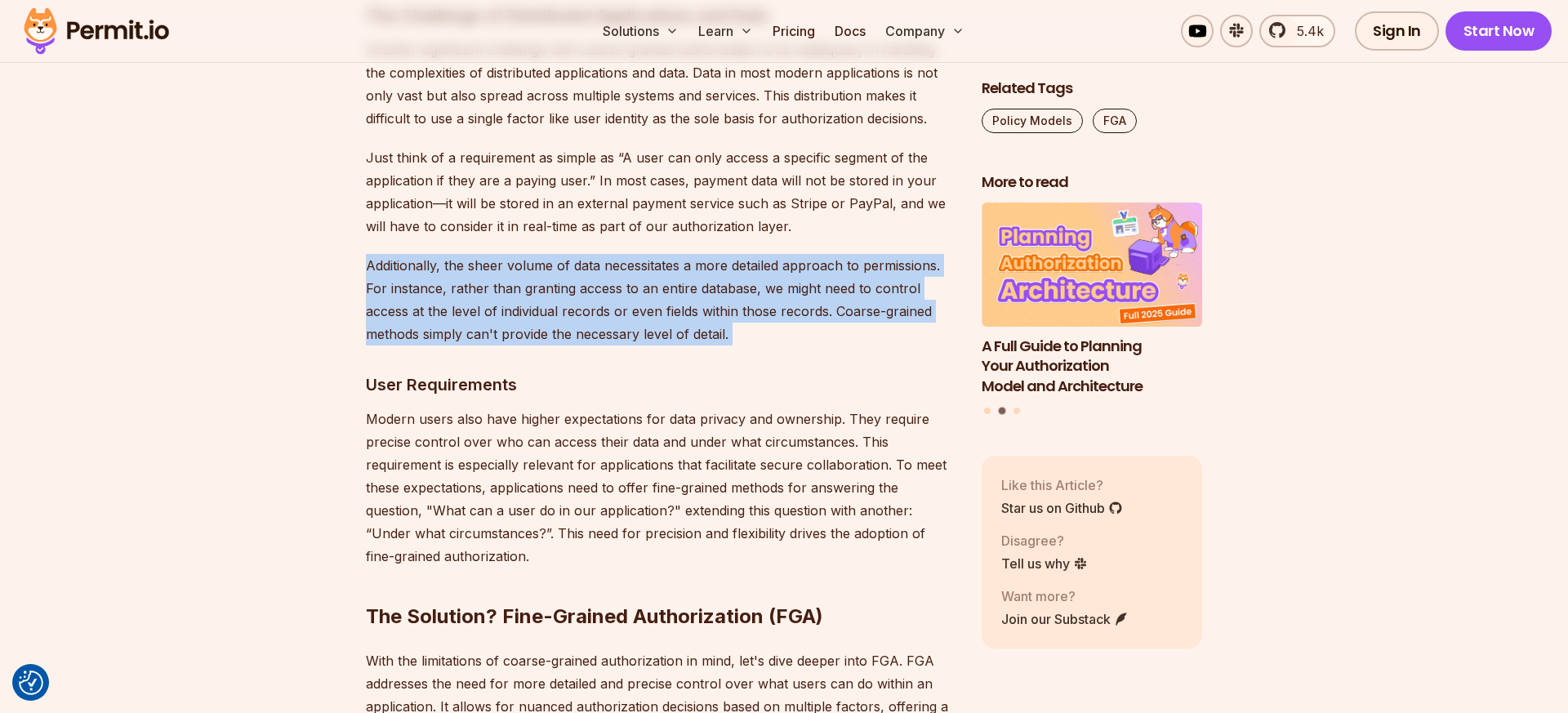
click at [575, 254] on p "Additionally, the sheer volume of data necessitates a more detailed approach to…" at bounding box center [660, 299] width 589 height 91
click at [570, 254] on p "Additionally, the sheer volume of data necessitates a more detailed approach to…" at bounding box center [660, 299] width 589 height 91
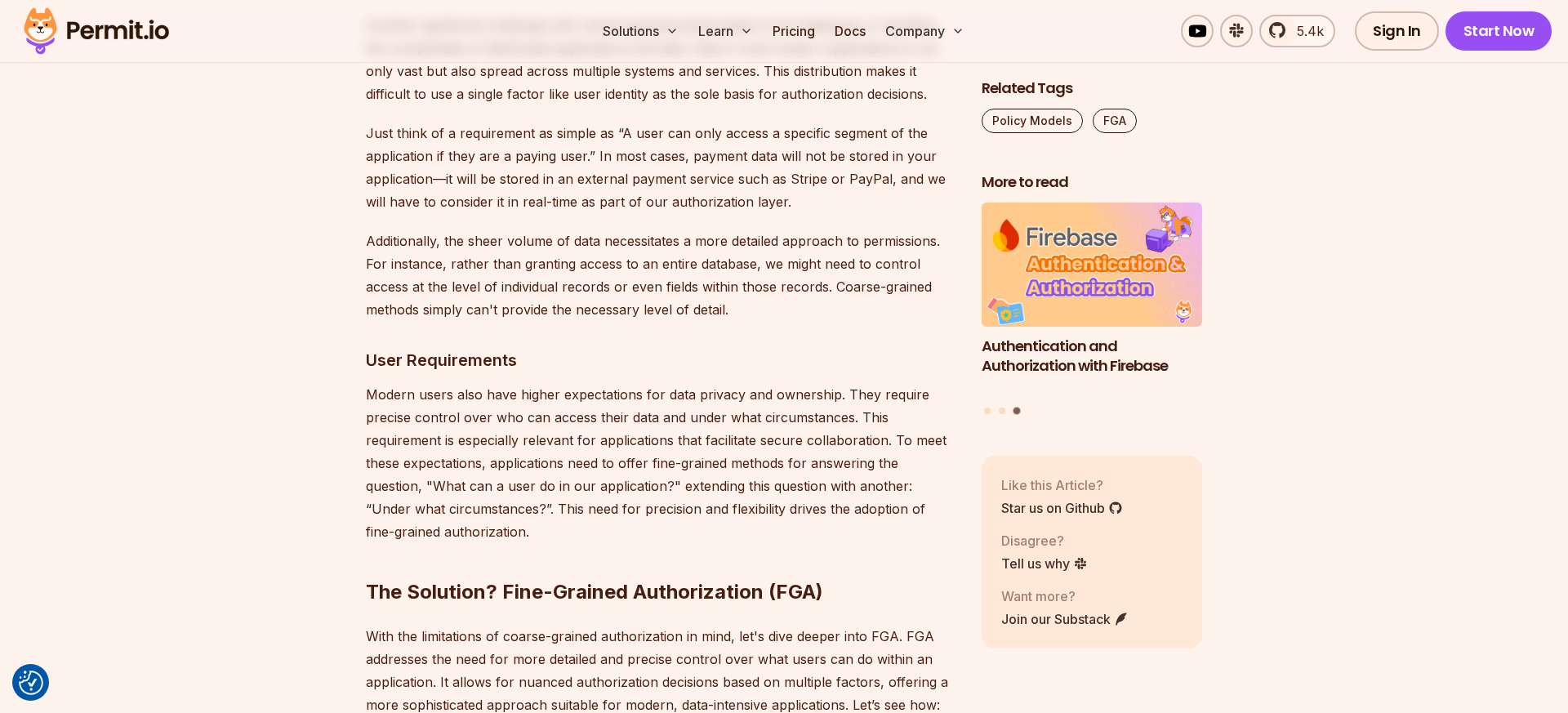
scroll to position [4401, 0]
click at [570, 228] on p "Additionally, the sheer volume of data necessitates a more detailed approach to…" at bounding box center [660, 274] width 589 height 91
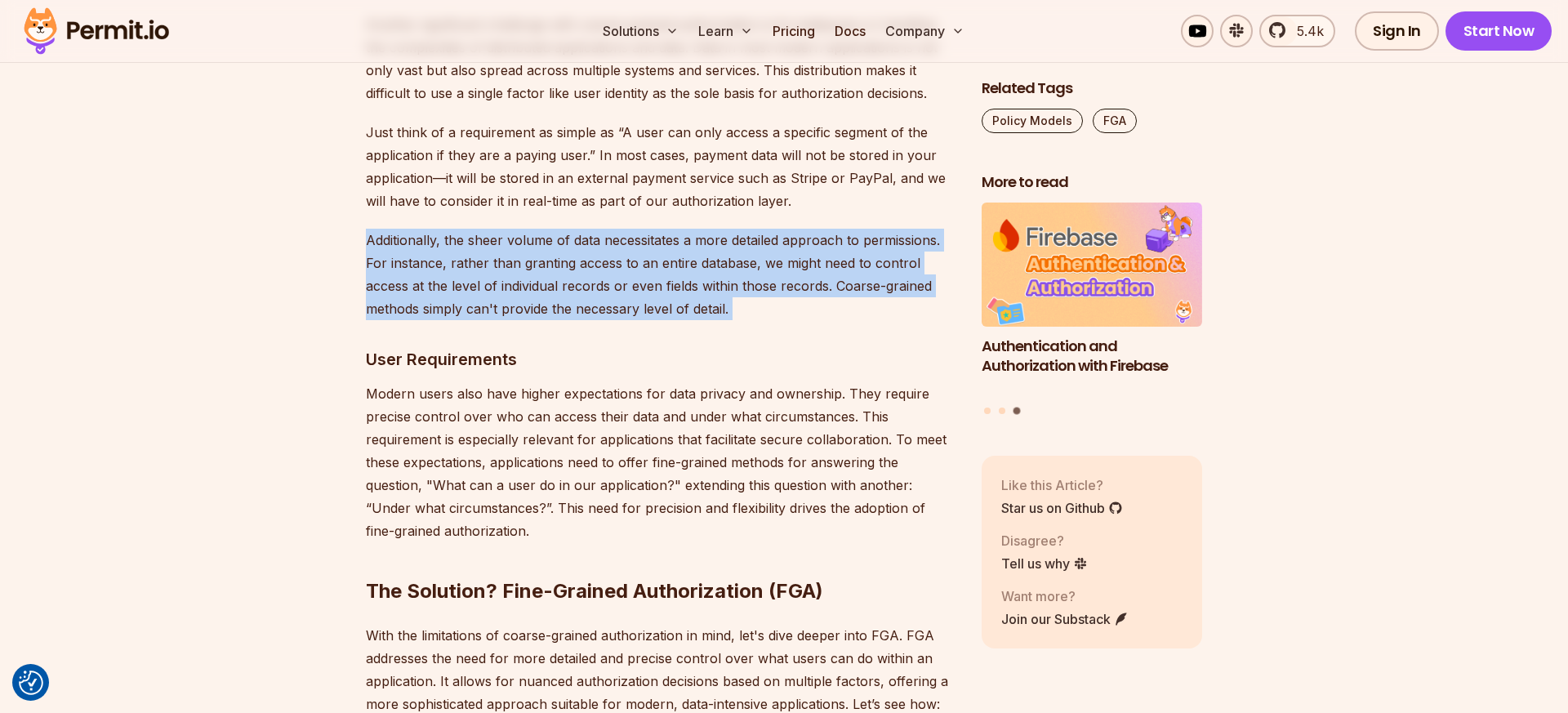
click at [570, 228] on p "Additionally, the sheer volume of data necessitates a more detailed approach to…" at bounding box center [660, 274] width 589 height 91
click at [566, 228] on p "Additionally, the sheer volume of data necessitates a more detailed approach to…" at bounding box center [660, 274] width 589 height 91
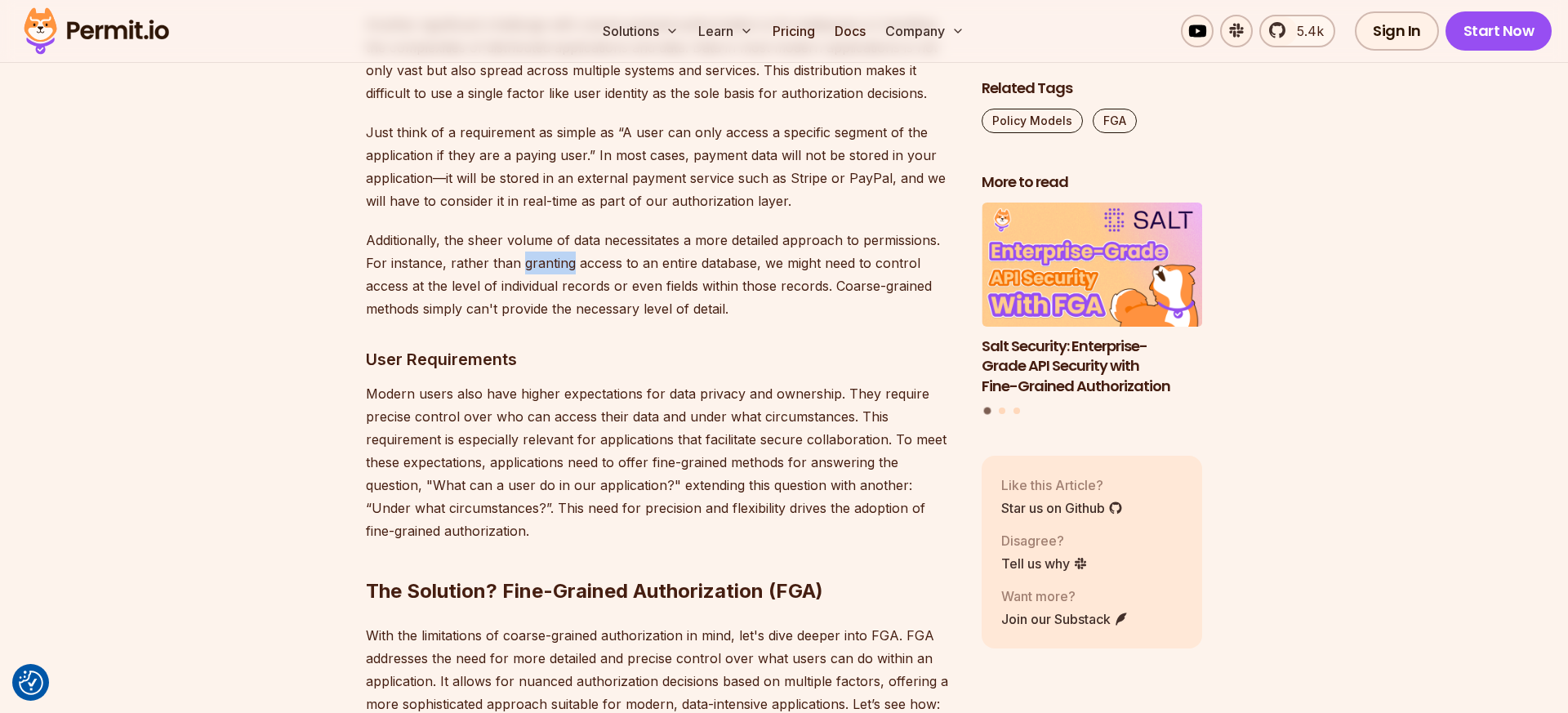
click at [566, 228] on p "Additionally, the sheer volume of data necessitates a more detailed approach to…" at bounding box center [660, 274] width 589 height 91
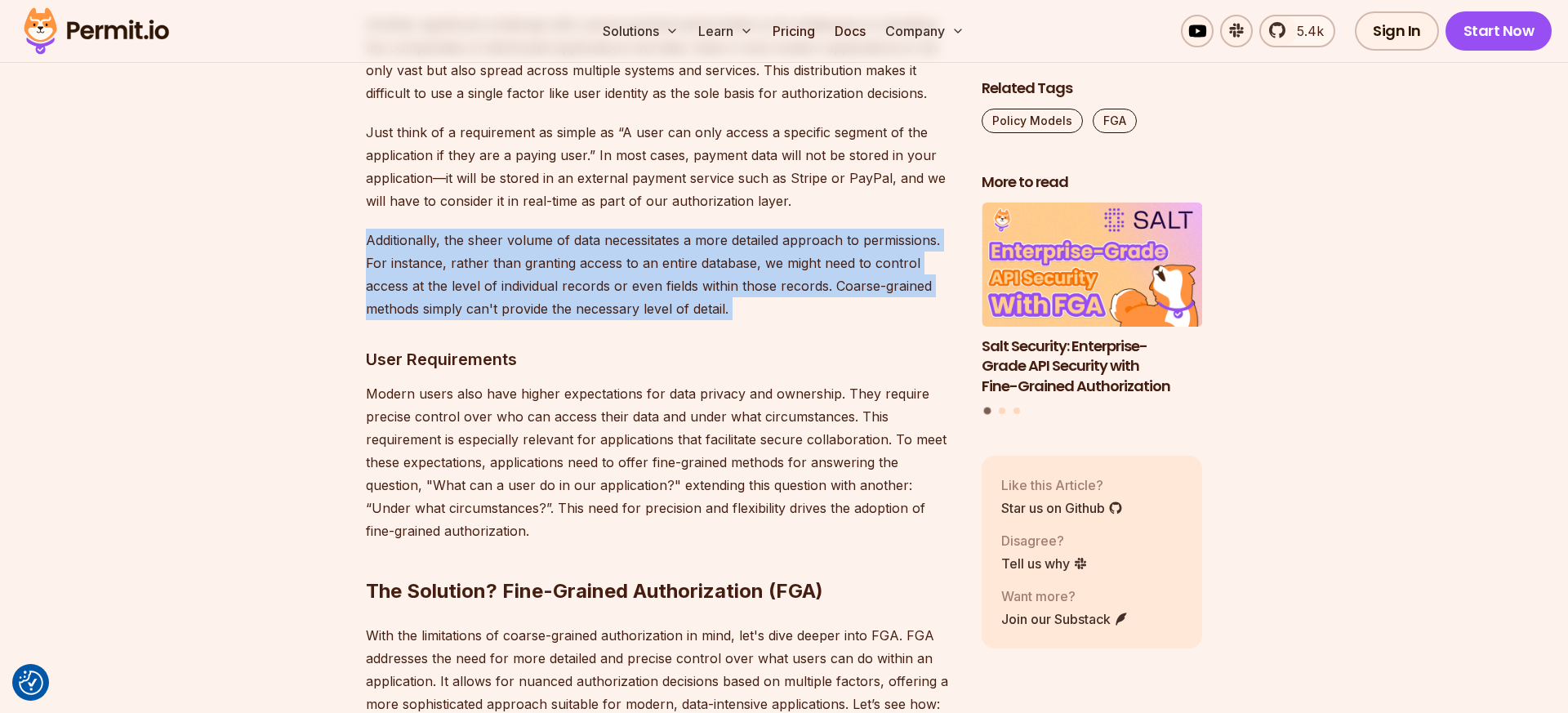
click at [566, 228] on p "Additionally, the sheer volume of data necessitates a more detailed approach to…" at bounding box center [660, 274] width 589 height 91
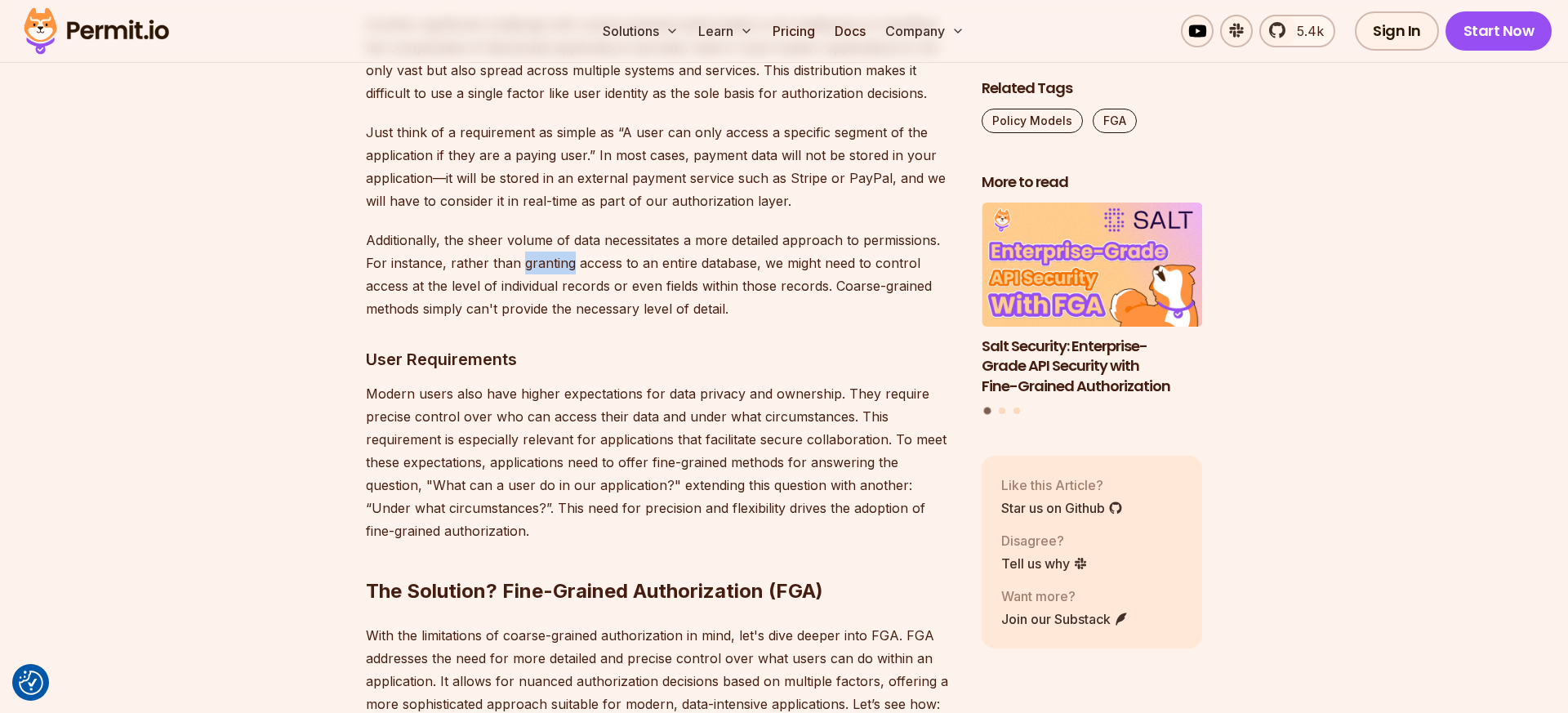
click at [566, 228] on p "Additionally, the sheer volume of data necessitates a more detailed approach to…" at bounding box center [660, 274] width 589 height 91
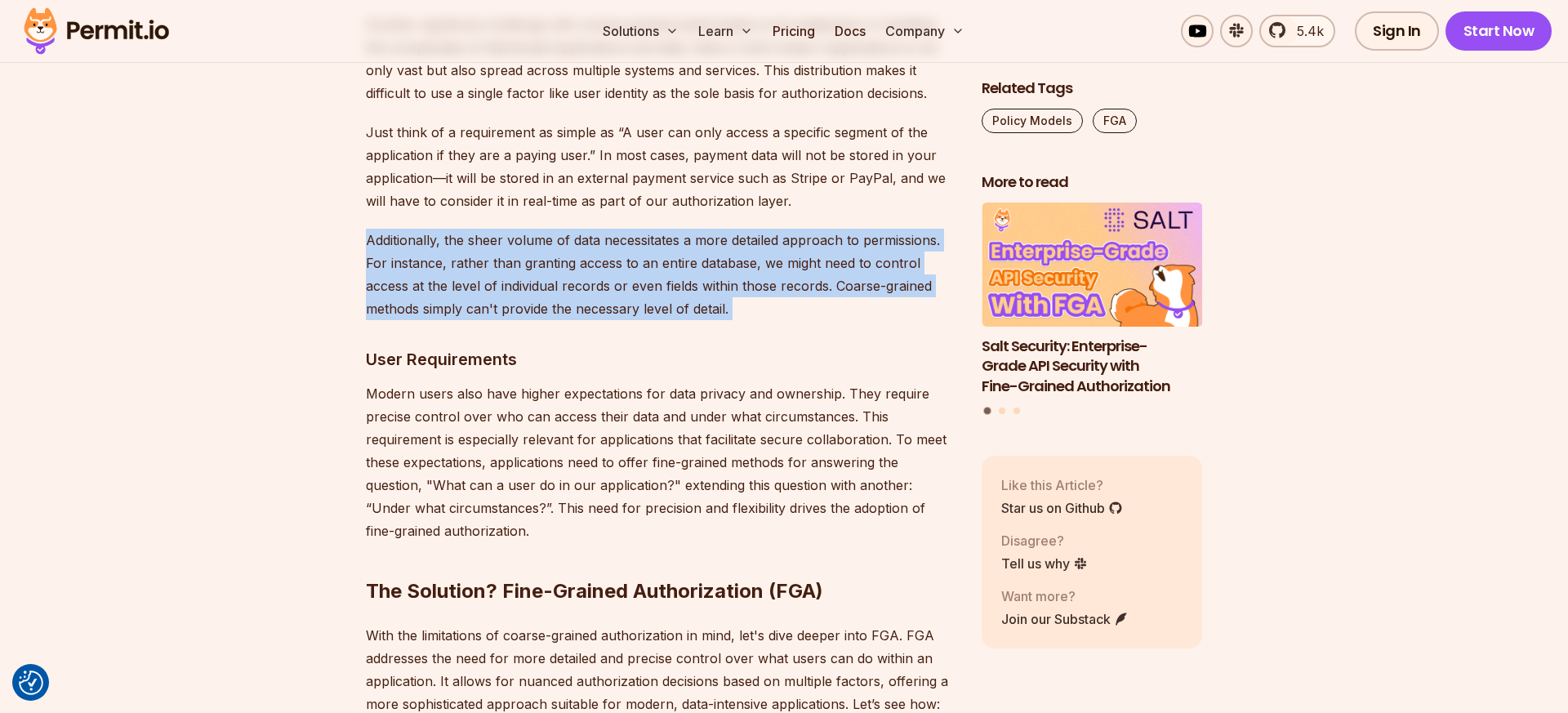
click at [566, 228] on p "Additionally, the sheer volume of data necessitates a more detailed approach to…" at bounding box center [660, 274] width 589 height 91
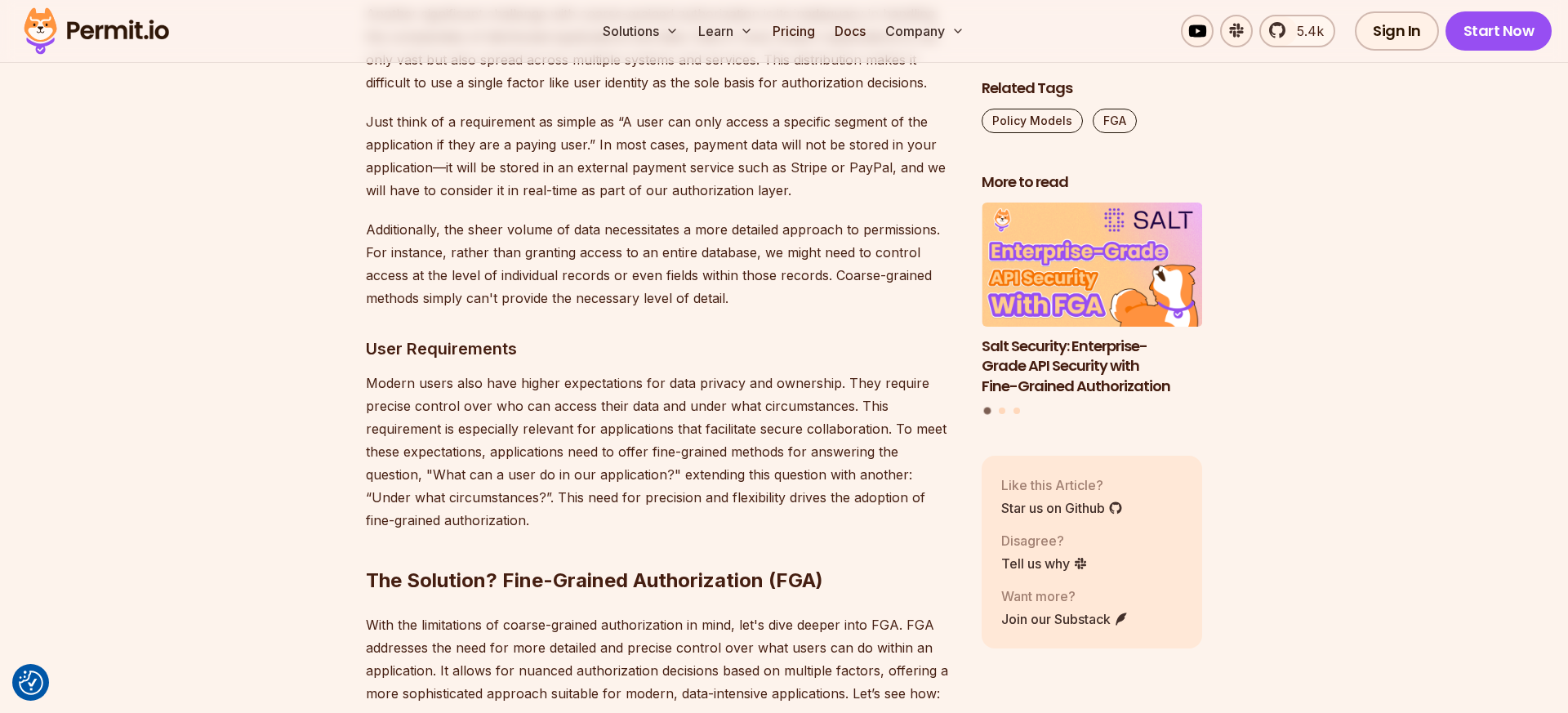
scroll to position [4413, 0]
click at [566, 223] on p "Additionally, the sheer volume of data necessitates a more detailed approach to…" at bounding box center [660, 262] width 589 height 91
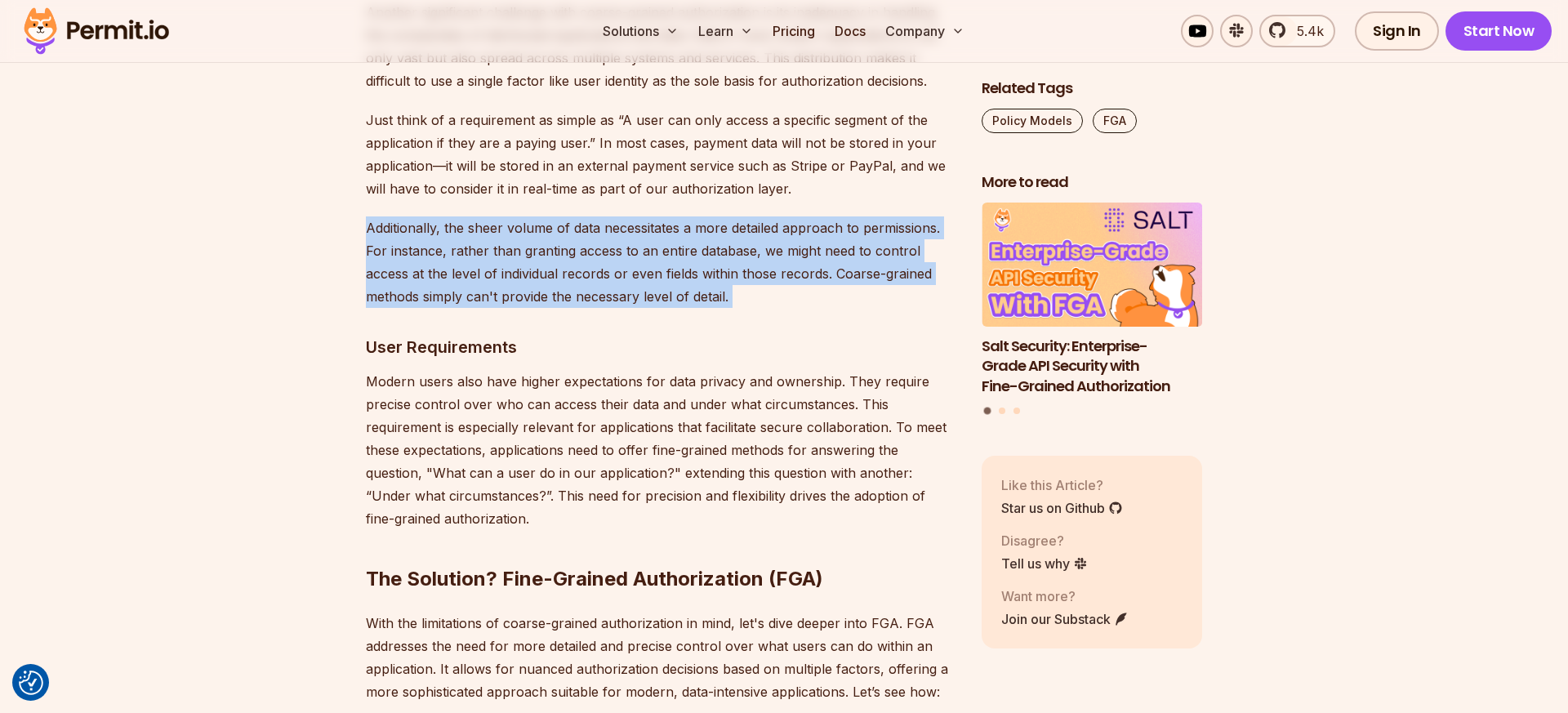
click at [566, 223] on p "Additionally, the sheer volume of data necessitates a more detailed approach to…" at bounding box center [660, 262] width 589 height 91
click at [564, 220] on p "Additionally, the sheer volume of data necessitates a more detailed approach to…" at bounding box center [660, 262] width 589 height 91
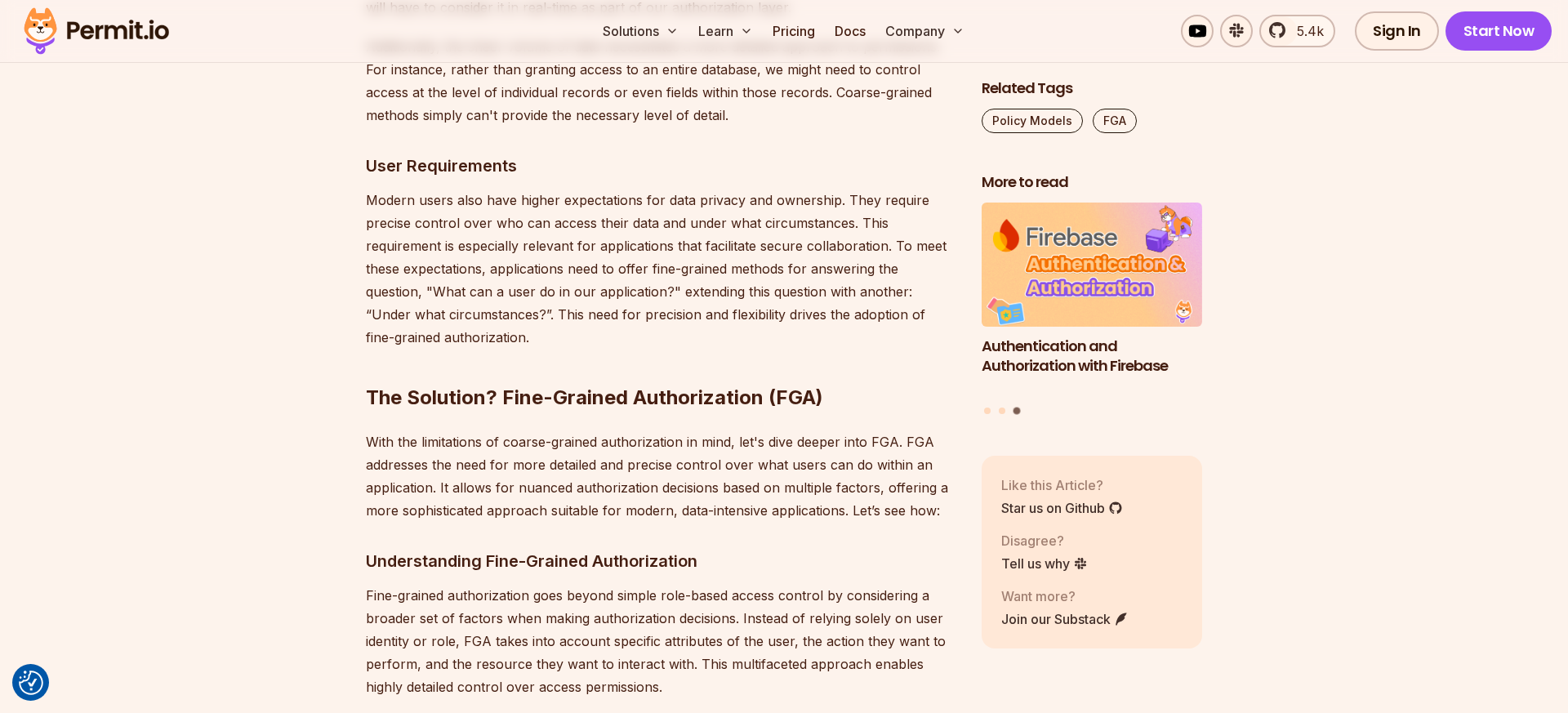
scroll to position [4599, 0]
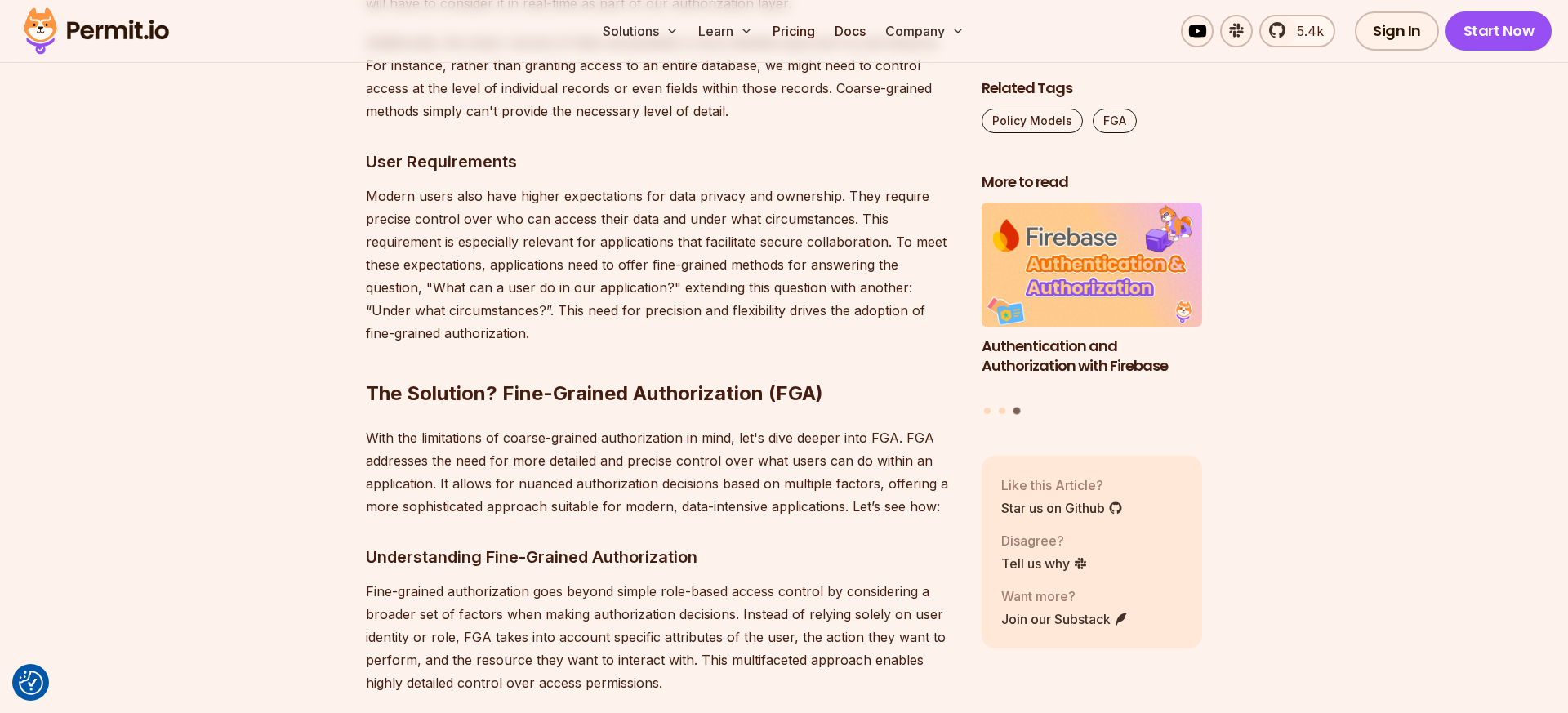
click at [625, 194] on p "Modern users also have higher expectations for data privacy and ownership. They…" at bounding box center [660, 265] width 589 height 160
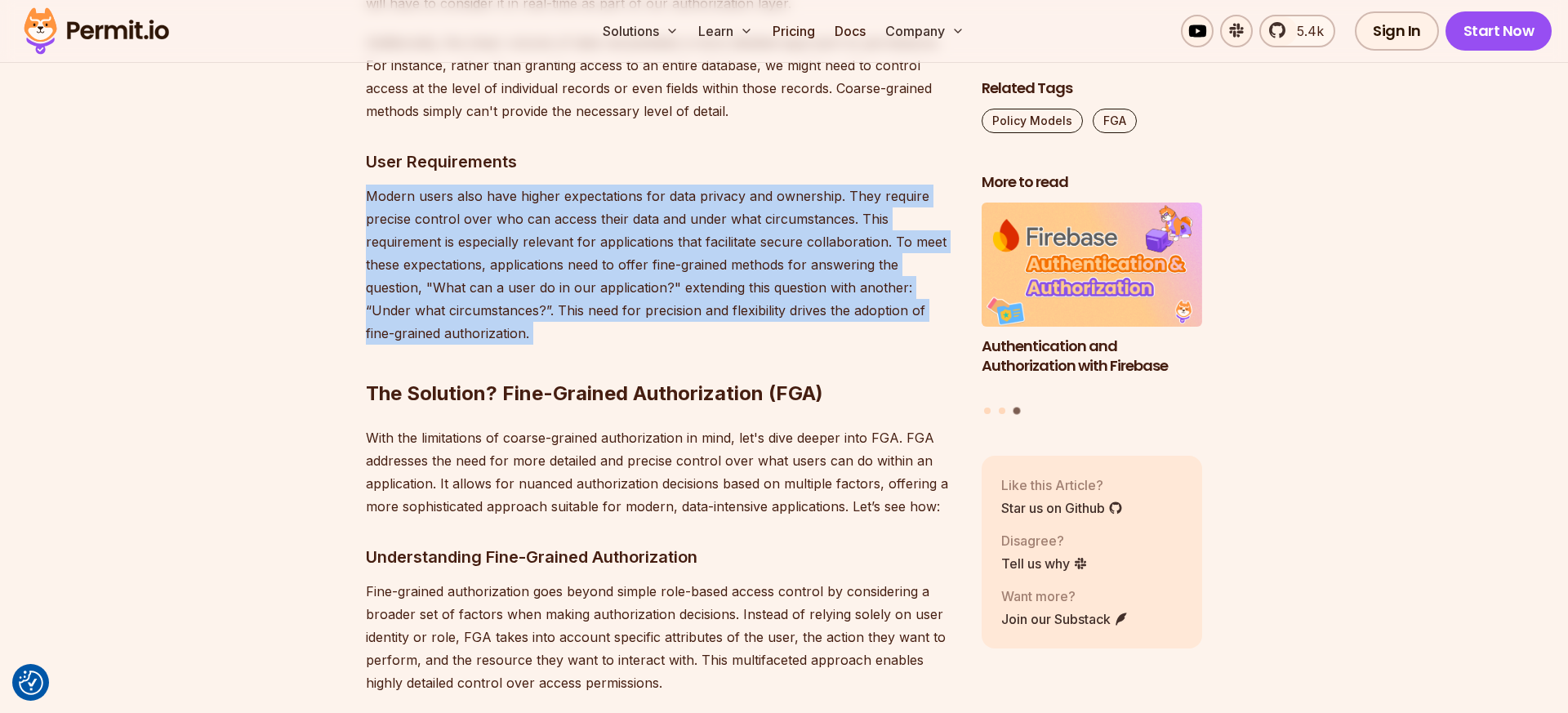
click at [625, 194] on p "Modern users also have higher expectations for data privacy and ownership. They…" at bounding box center [660, 265] width 589 height 160
click at [612, 194] on p "Modern users also have higher expectations for data privacy and ownership. They…" at bounding box center [660, 265] width 589 height 160
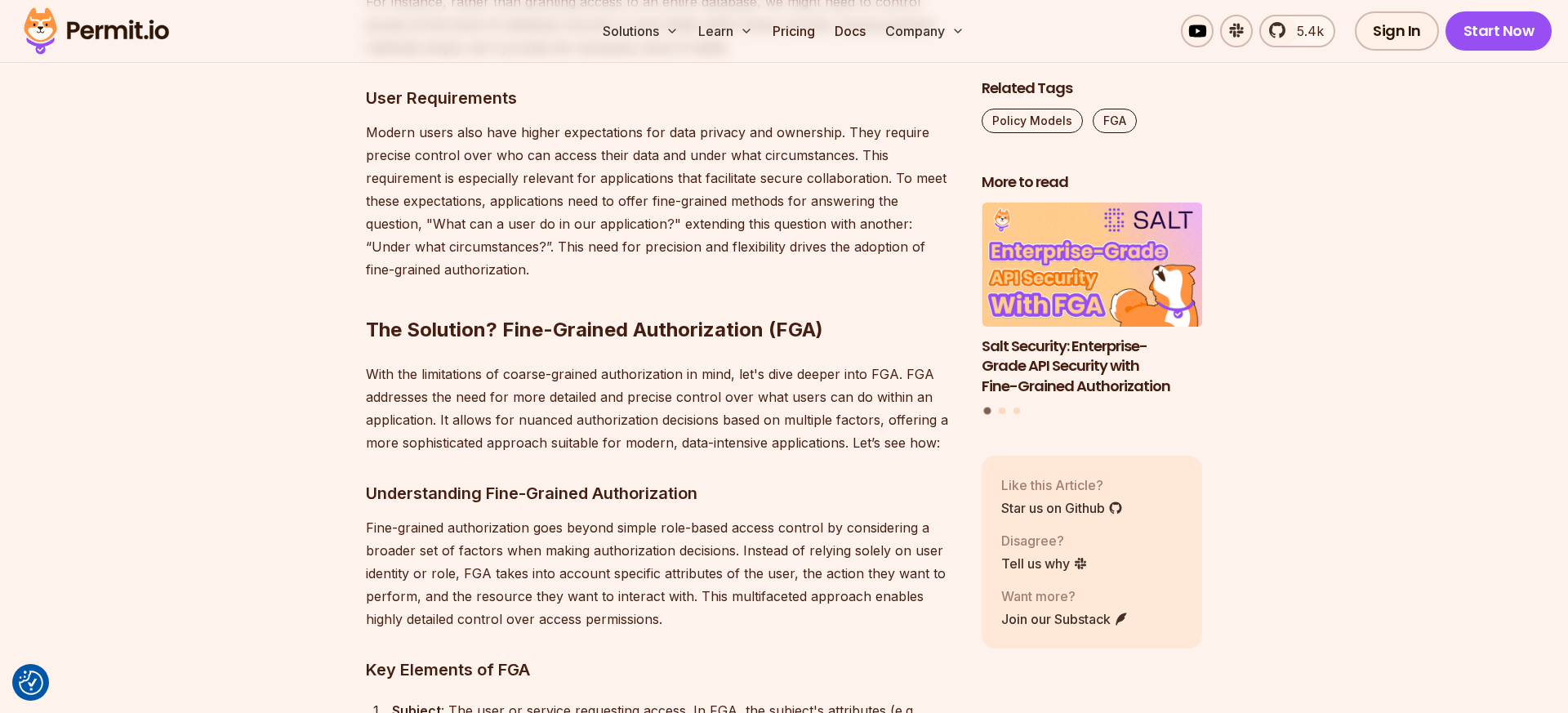
scroll to position [4666, 0]
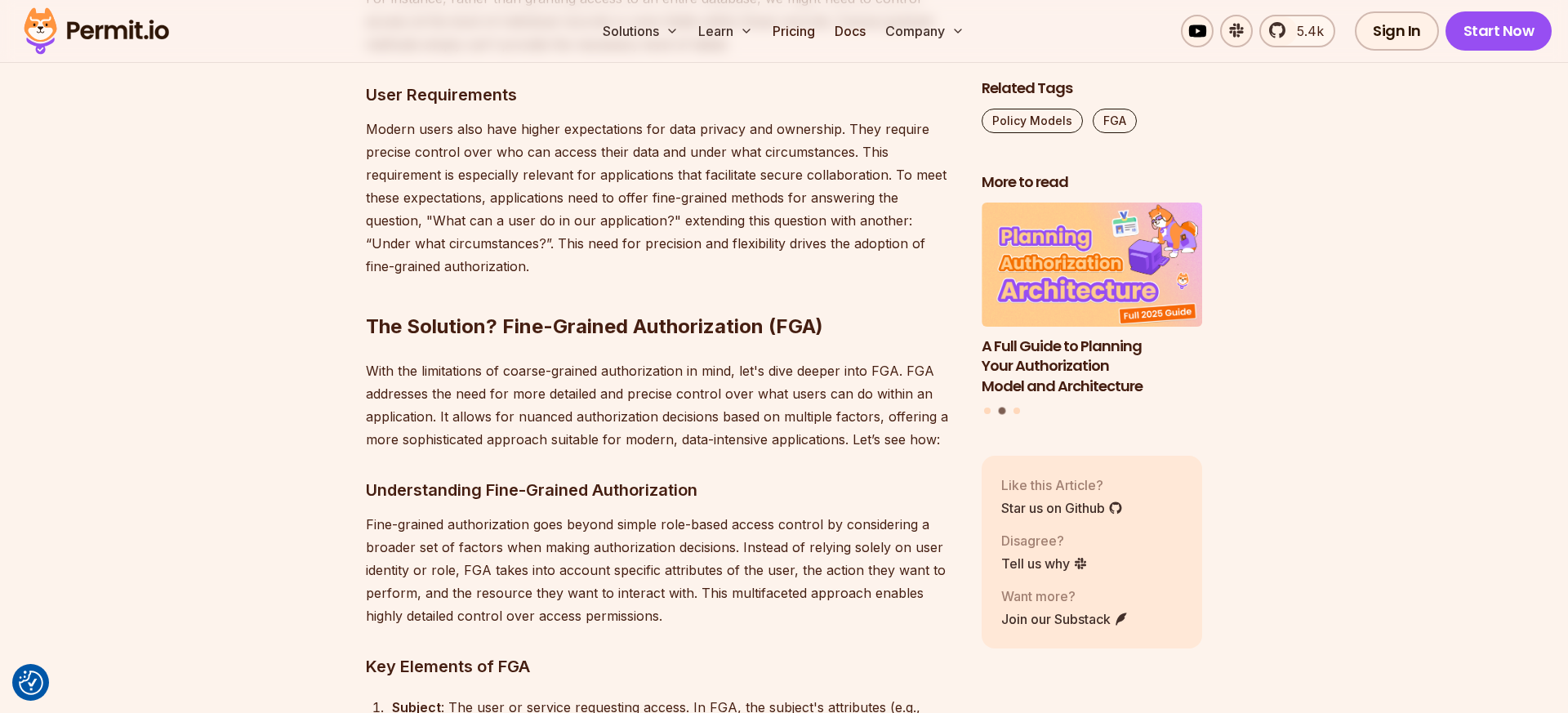
click at [601, 201] on p "Modern users also have higher expectations for data privacy and ownership. They…" at bounding box center [660, 198] width 589 height 160
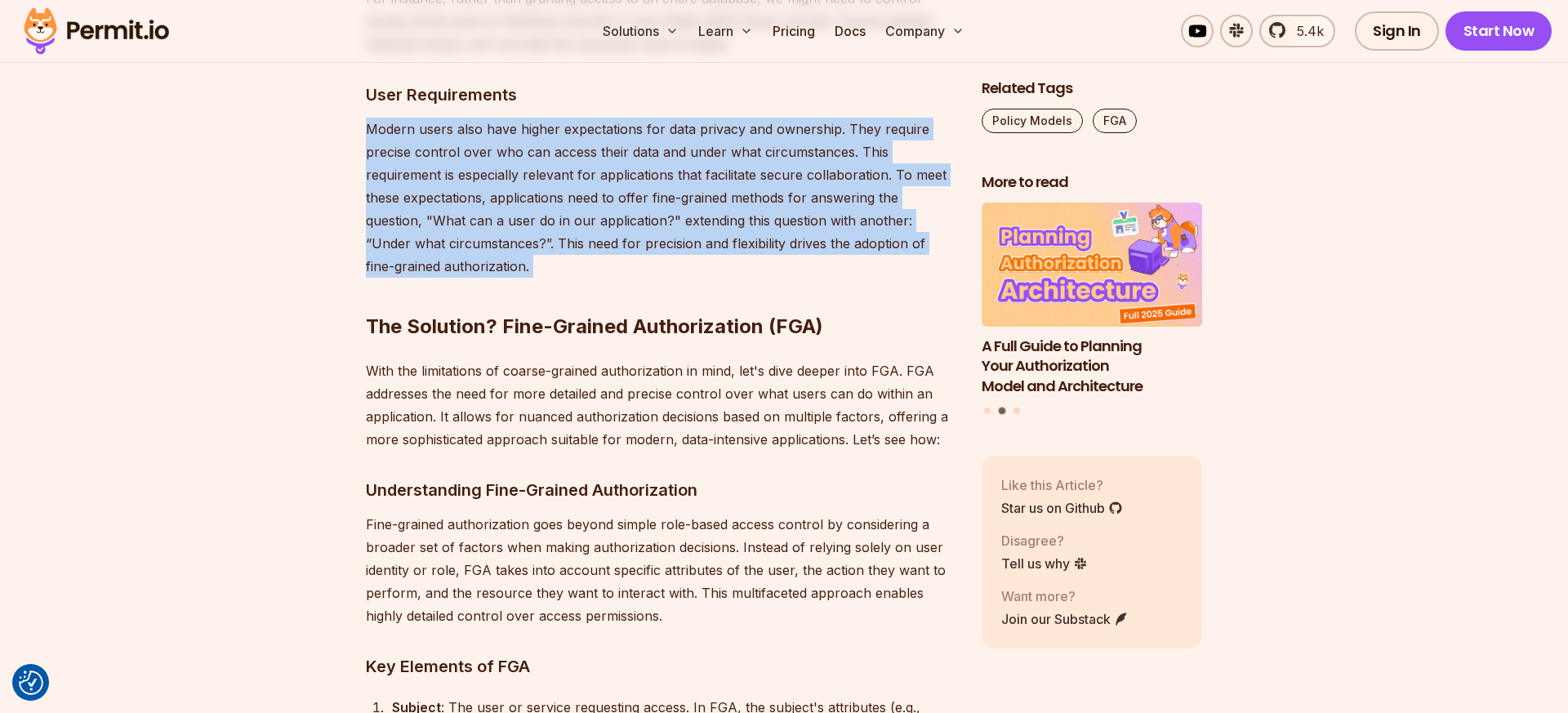
click at [601, 201] on p "Modern users also have higher expectations for data privacy and ownership. They…" at bounding box center [660, 198] width 589 height 160
click at [585, 201] on p "Modern users also have higher expectations for data privacy and ownership. They…" at bounding box center [660, 198] width 589 height 160
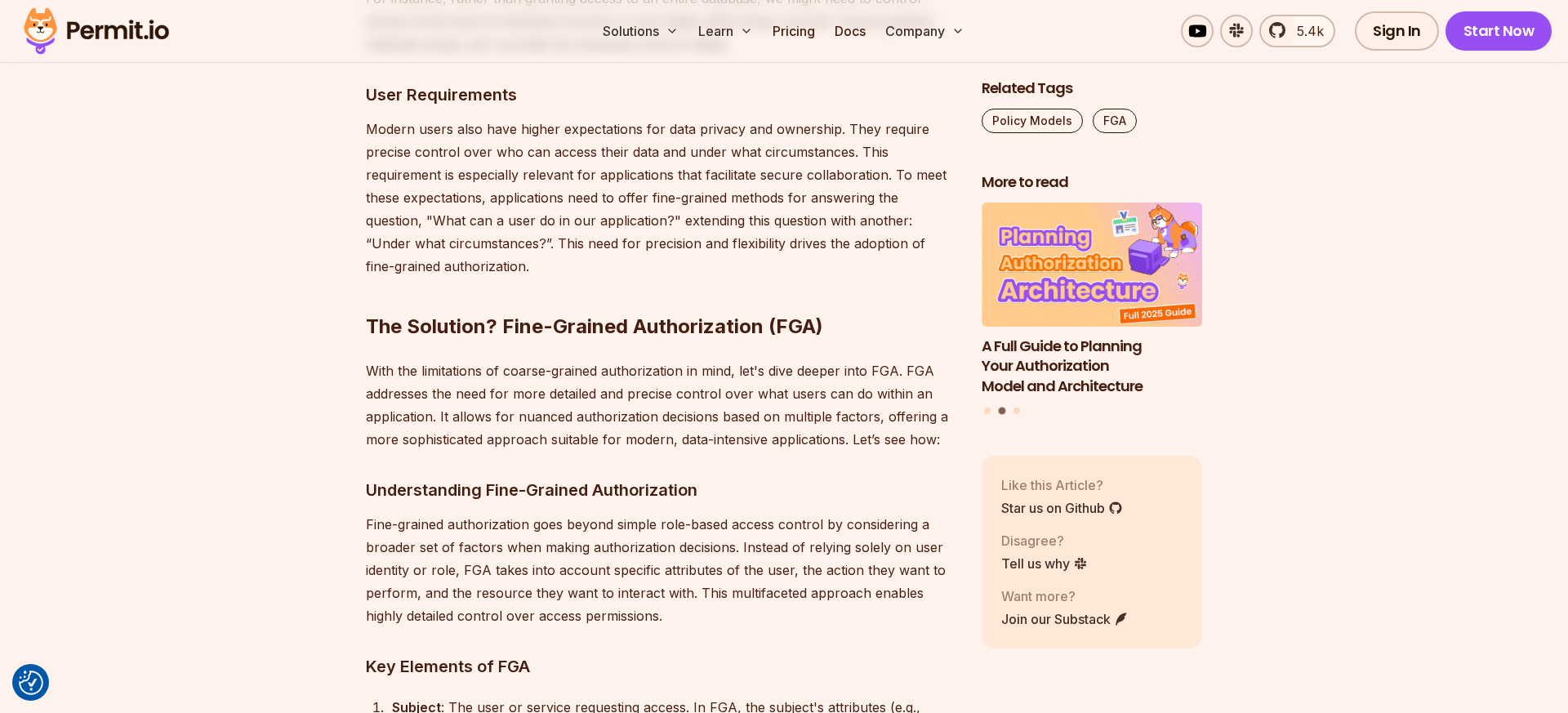
click at [583, 201] on p "Modern users also have higher expectations for data privacy and ownership. They…" at bounding box center [660, 198] width 589 height 160
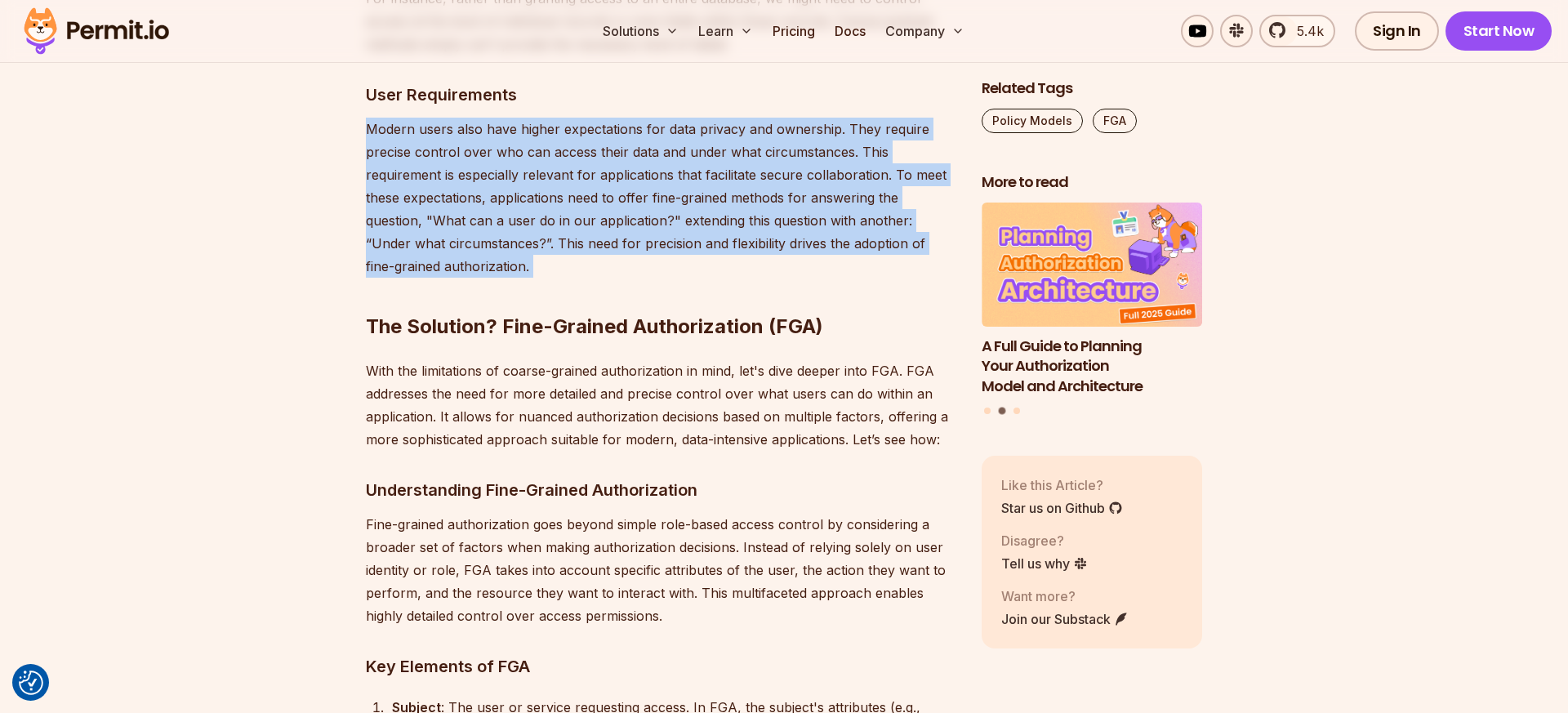
click at [583, 201] on p "Modern users also have higher expectations for data privacy and ownership. They…" at bounding box center [660, 198] width 589 height 160
click at [582, 248] on h2 "The Solution? Fine-Grained Authorization (FGA)" at bounding box center [660, 294] width 589 height 91
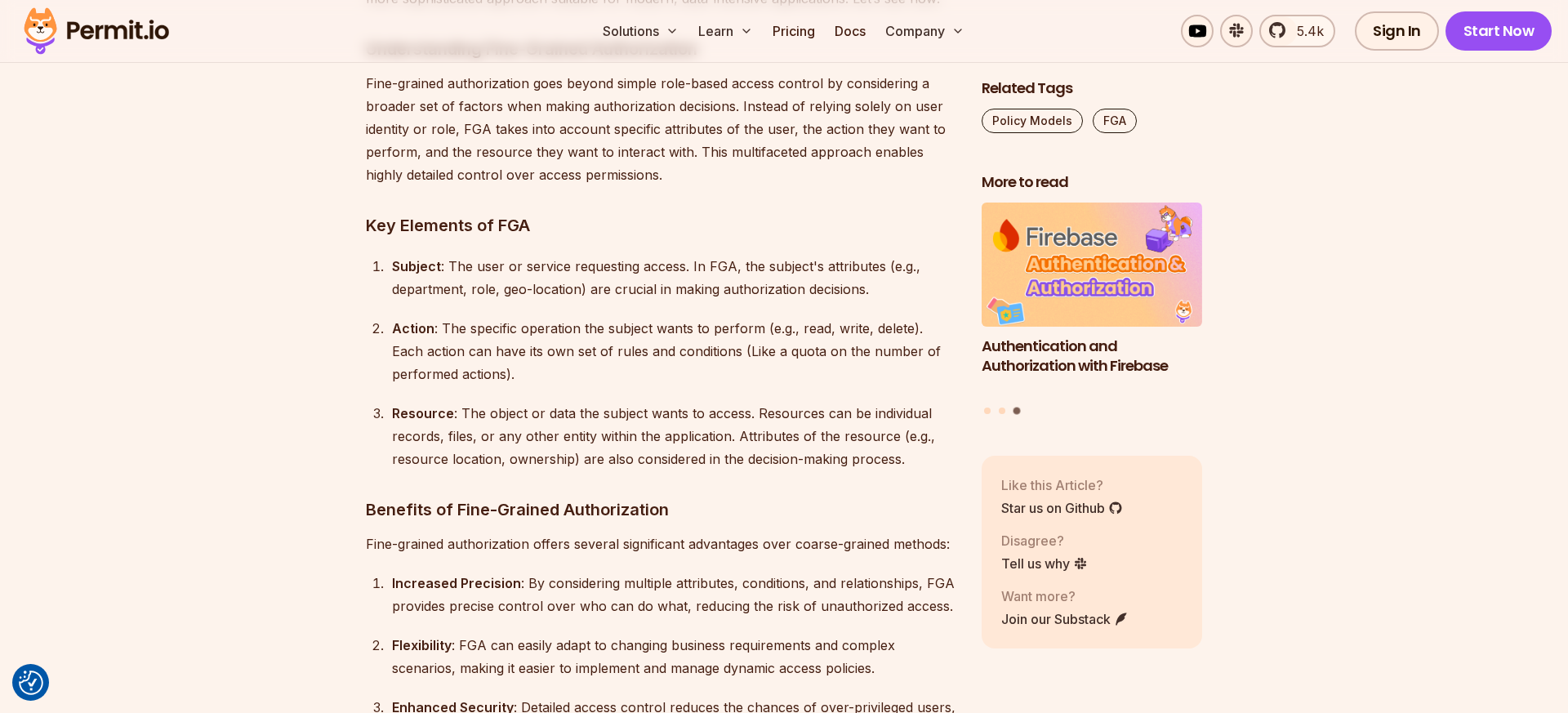
scroll to position [5108, 0]
click at [607, 254] on div "Subject : The user or service requesting access. In FGA, the subject's attribut…" at bounding box center [673, 276] width 563 height 46
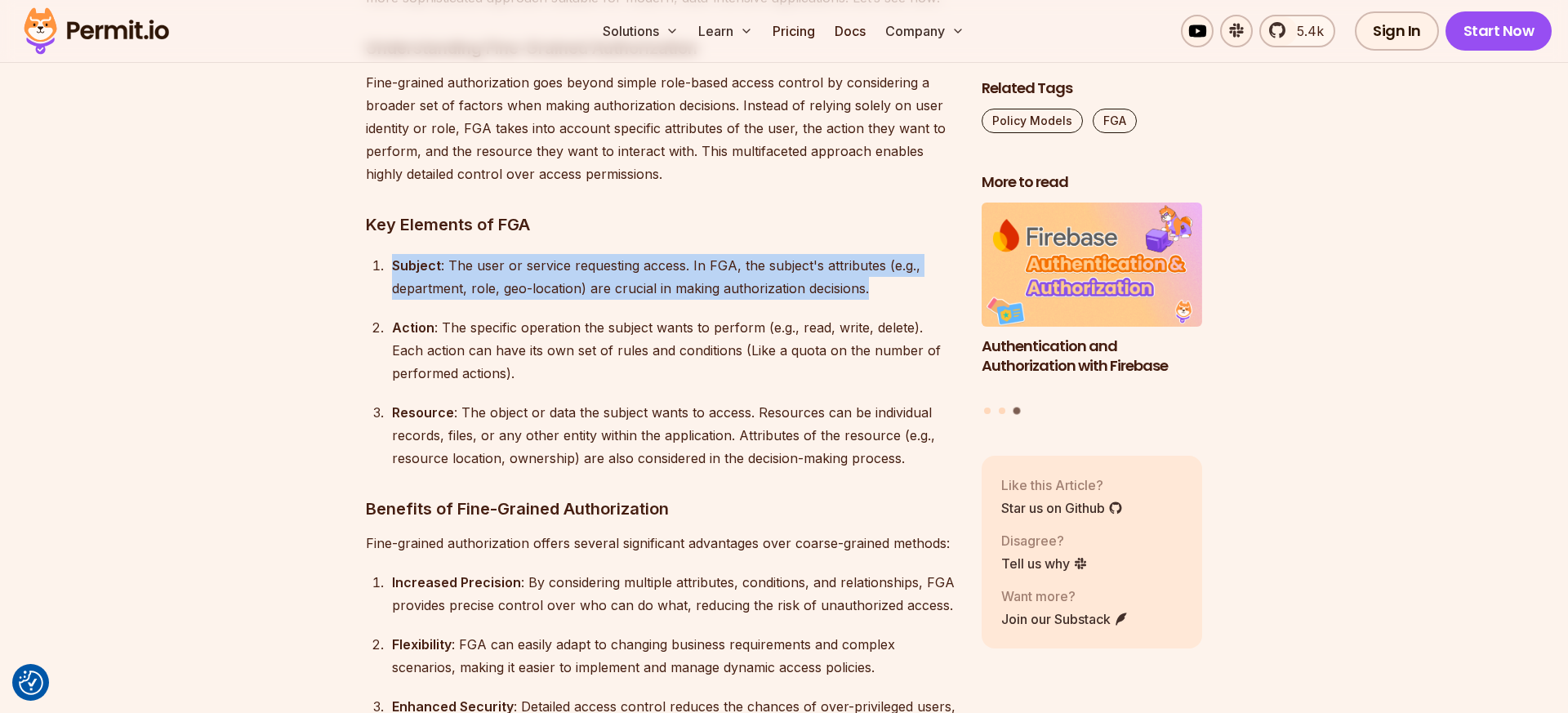
click at [607, 254] on div "Subject : The user or service requesting access. In FGA, the subject's attribut…" at bounding box center [673, 276] width 563 height 46
click at [596, 254] on div "Subject : The user or service requesting access. In FGA, the subject's attribut…" at bounding box center [673, 276] width 563 height 46
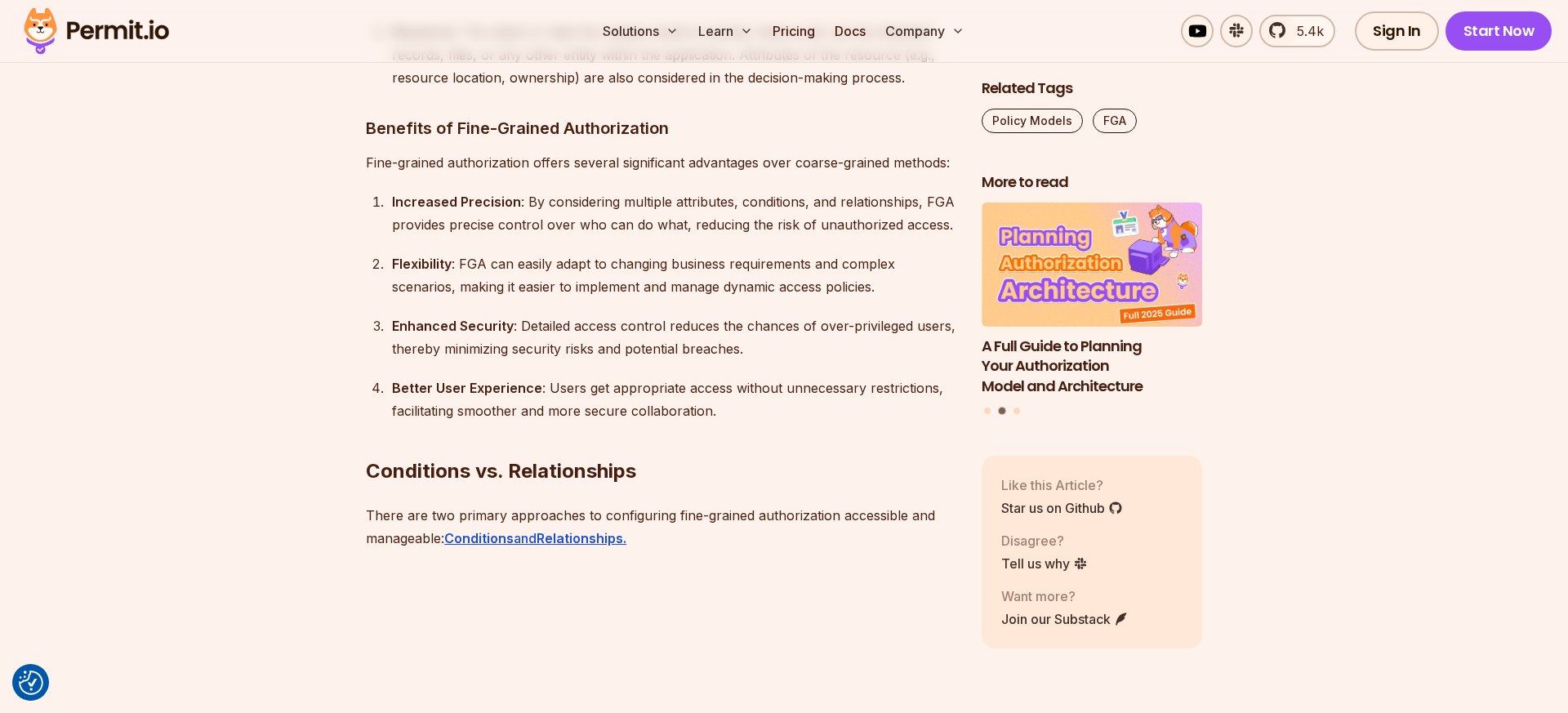
scroll to position [5491, 0]
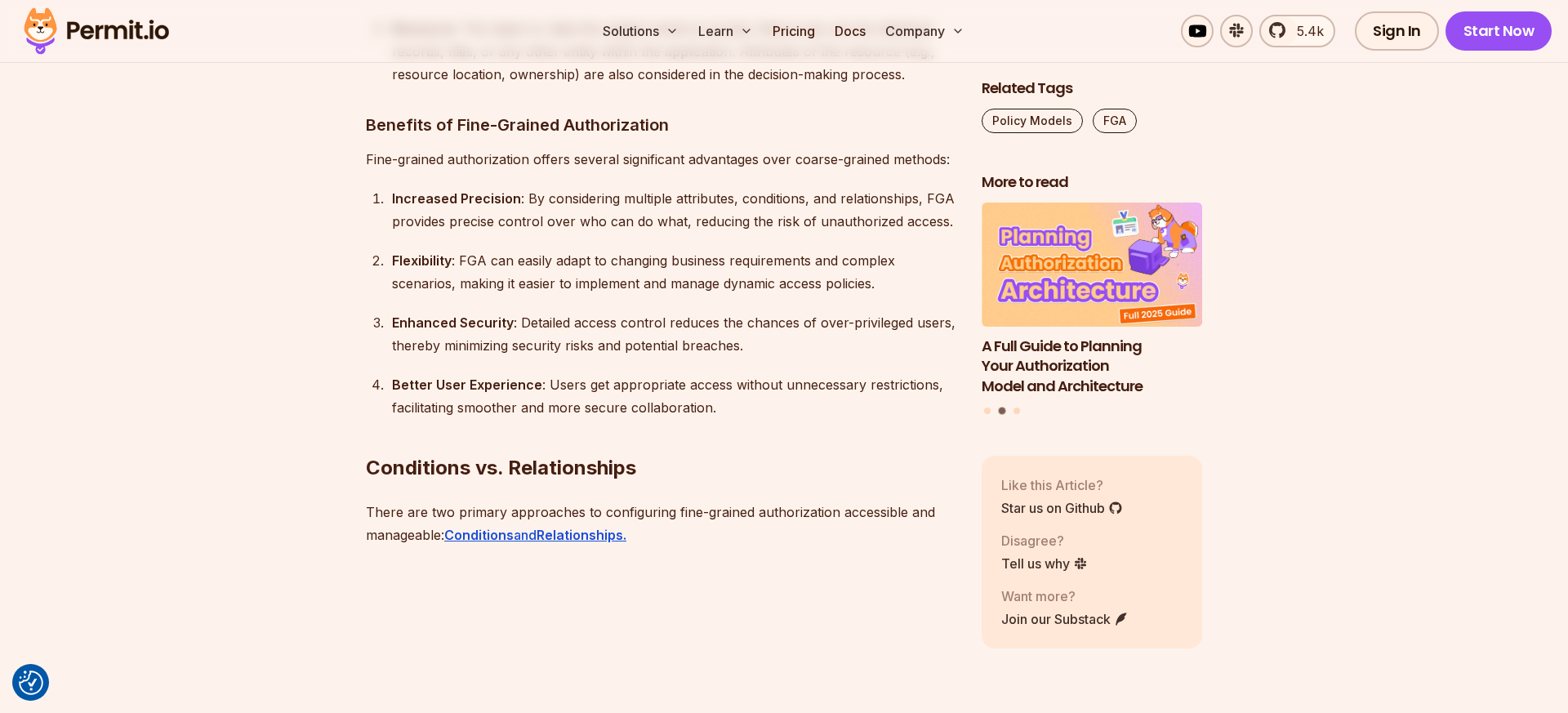
click at [593, 200] on ol "Increased Precision : By considering multiple attributes, conditions, and relat…" at bounding box center [660, 303] width 589 height 232
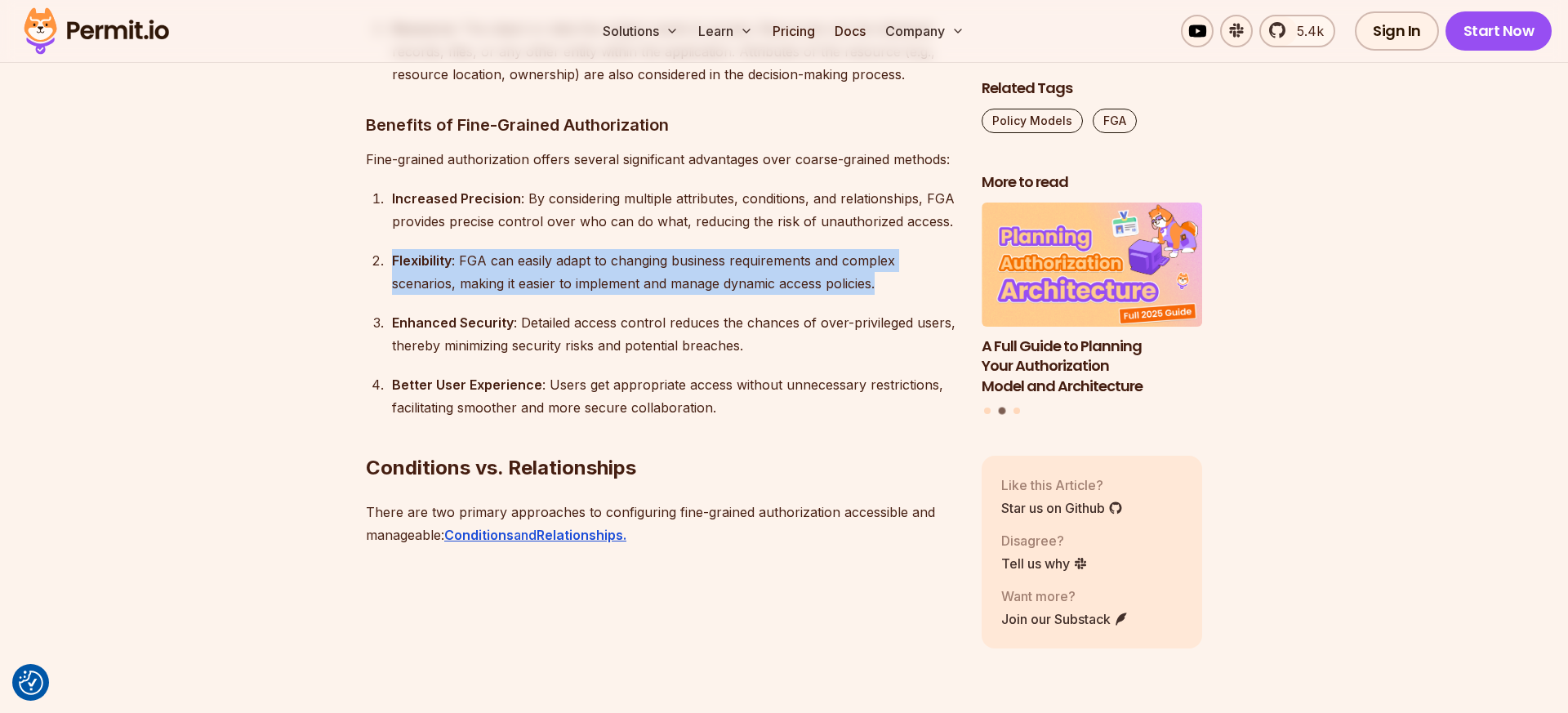
click at [593, 200] on ol "Increased Precision : By considering multiple attributes, conditions, and relat…" at bounding box center [660, 303] width 589 height 232
click at [593, 249] on div "Flexibility : FGA can easily adapt to changing business requirements and comple…" at bounding box center [673, 271] width 563 height 46
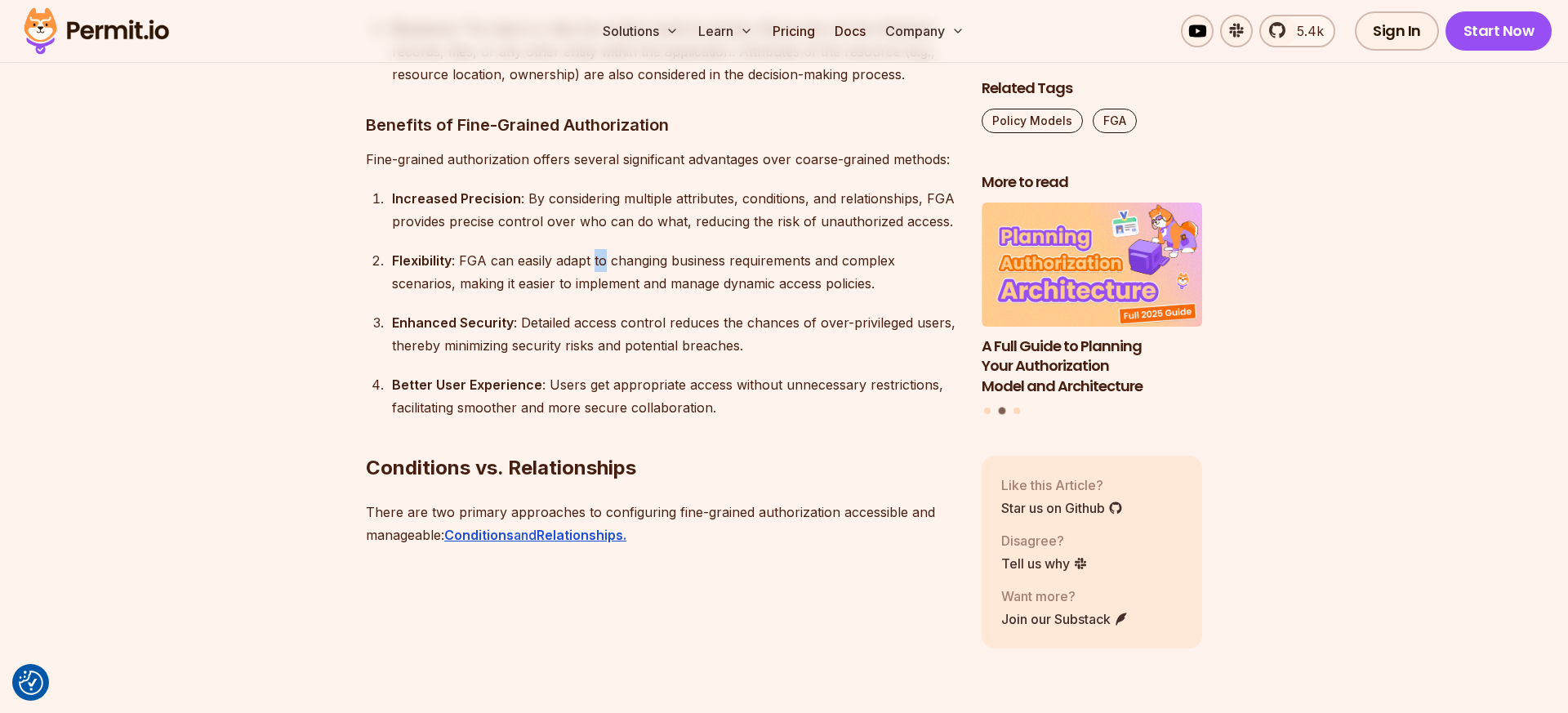
click at [593, 249] on div "Flexibility : FGA can easily adapt to changing business requirements and comple…" at bounding box center [673, 271] width 563 height 46
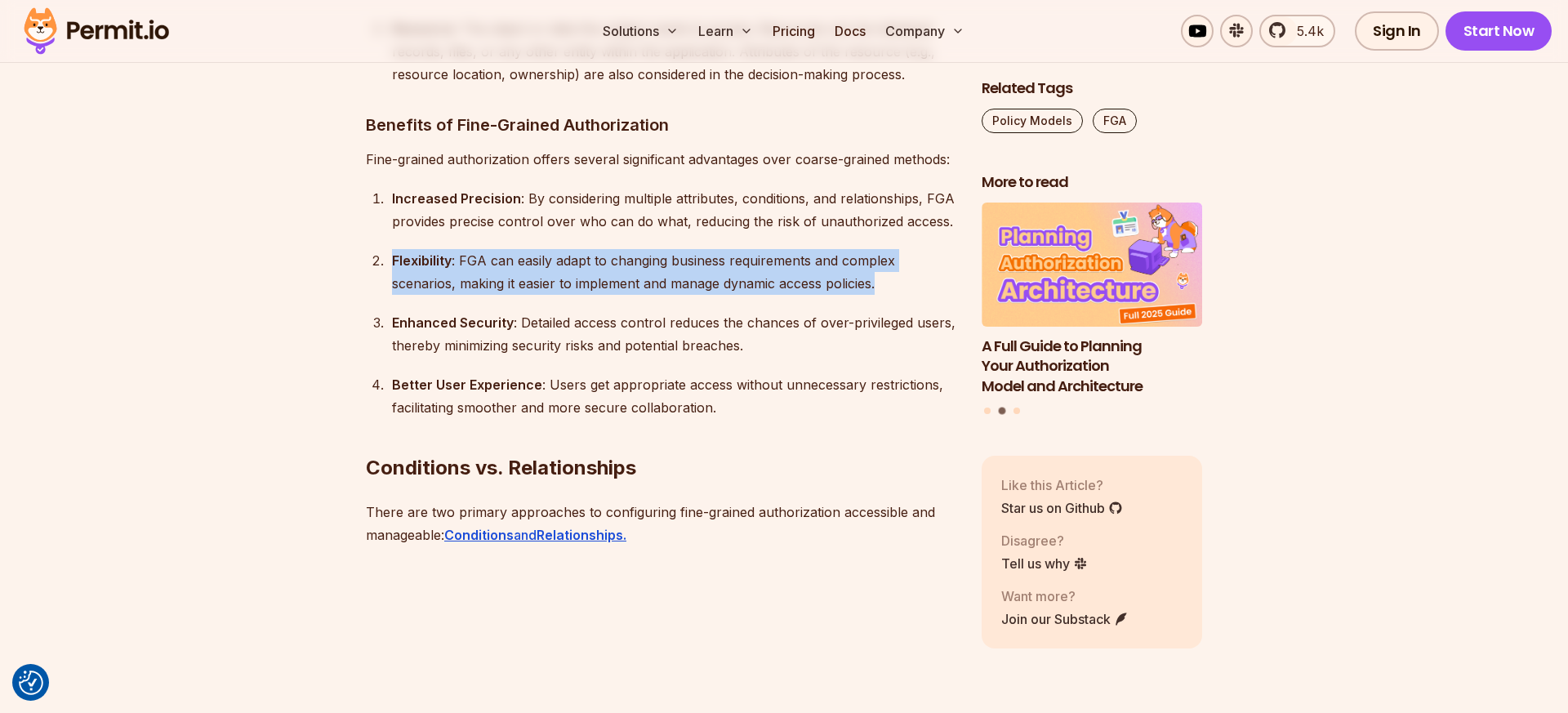
click at [593, 249] on div "Flexibility : FGA can easily adapt to changing business requirements and comple…" at bounding box center [673, 271] width 563 height 46
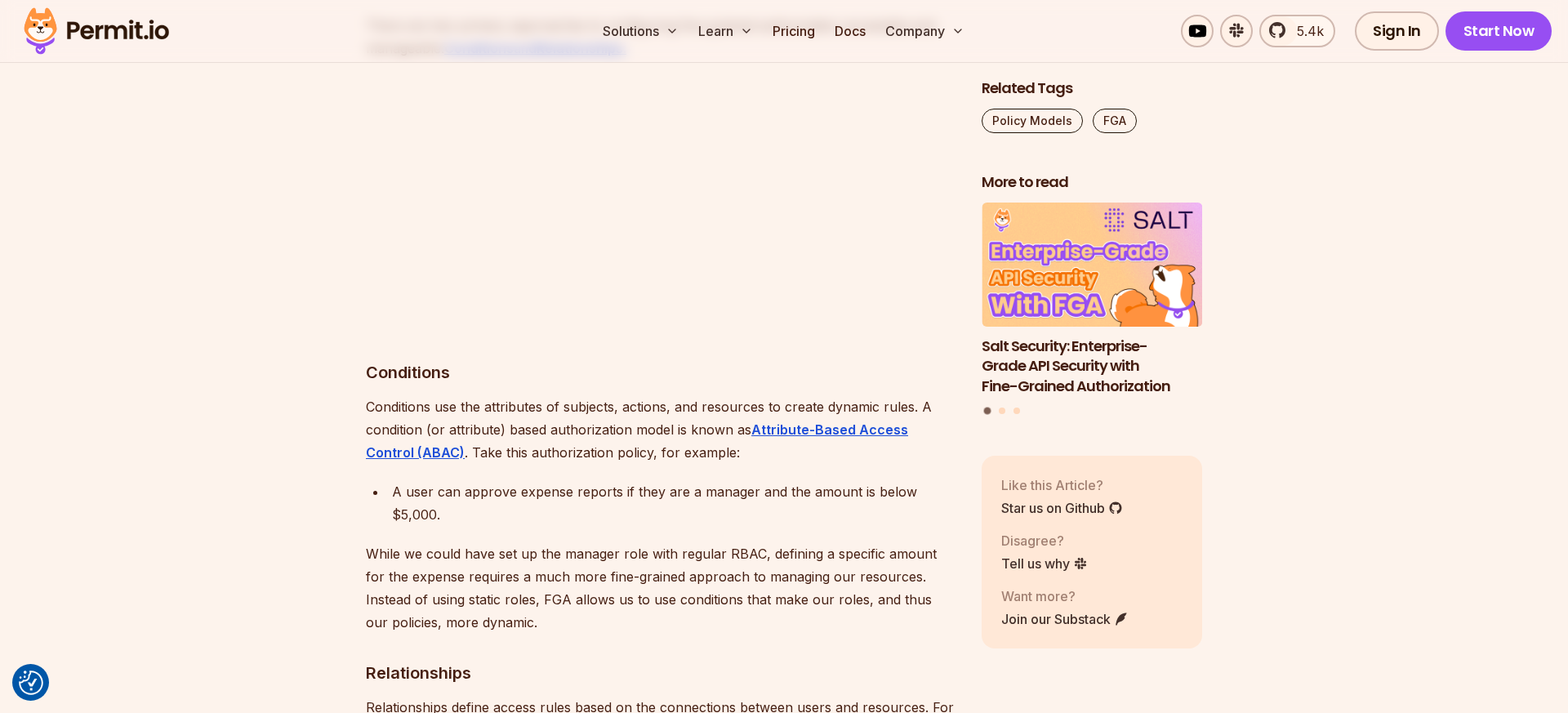
scroll to position [6066, 0]
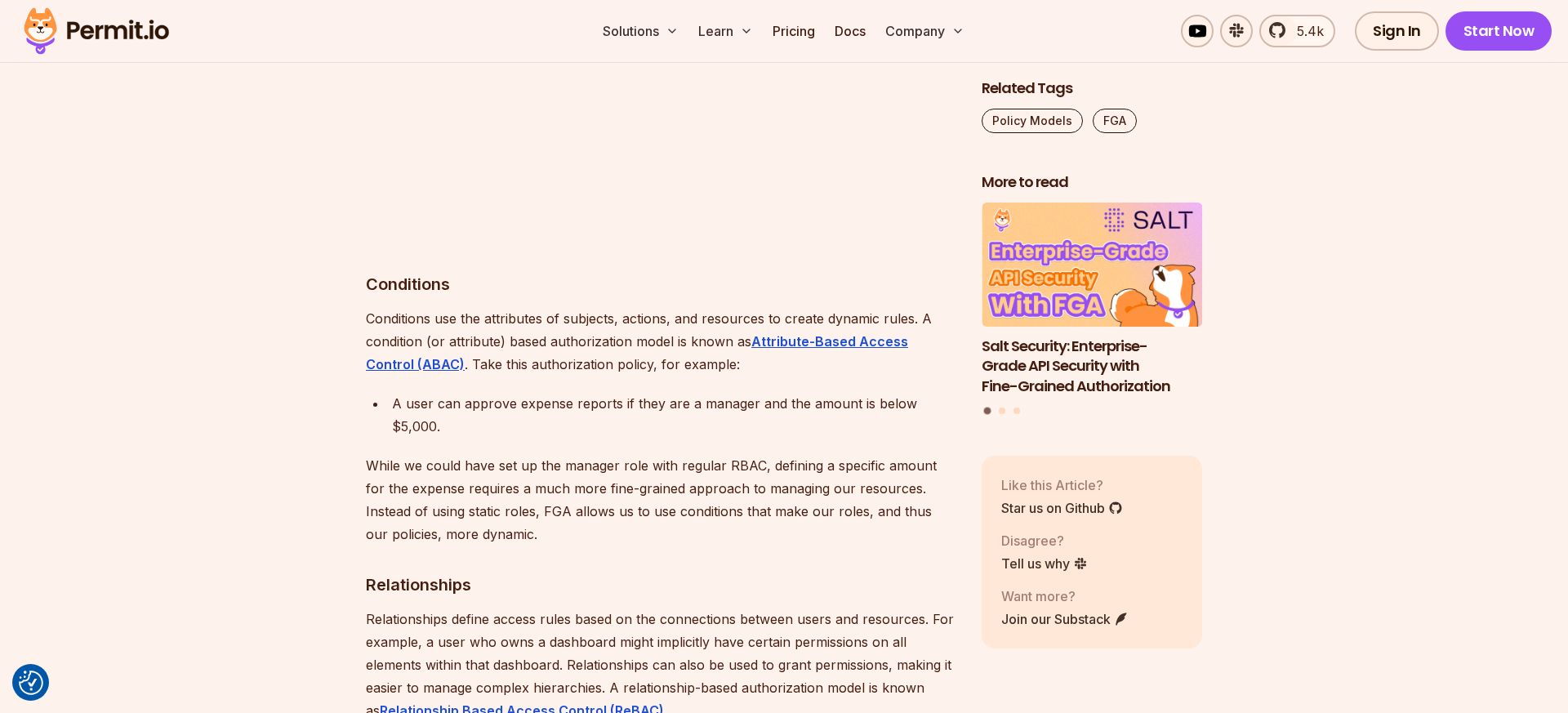
click at [631, 307] on p "Conditions use the attributes of subjects, actions, and resources to create dyn…" at bounding box center [660, 341] width 589 height 69
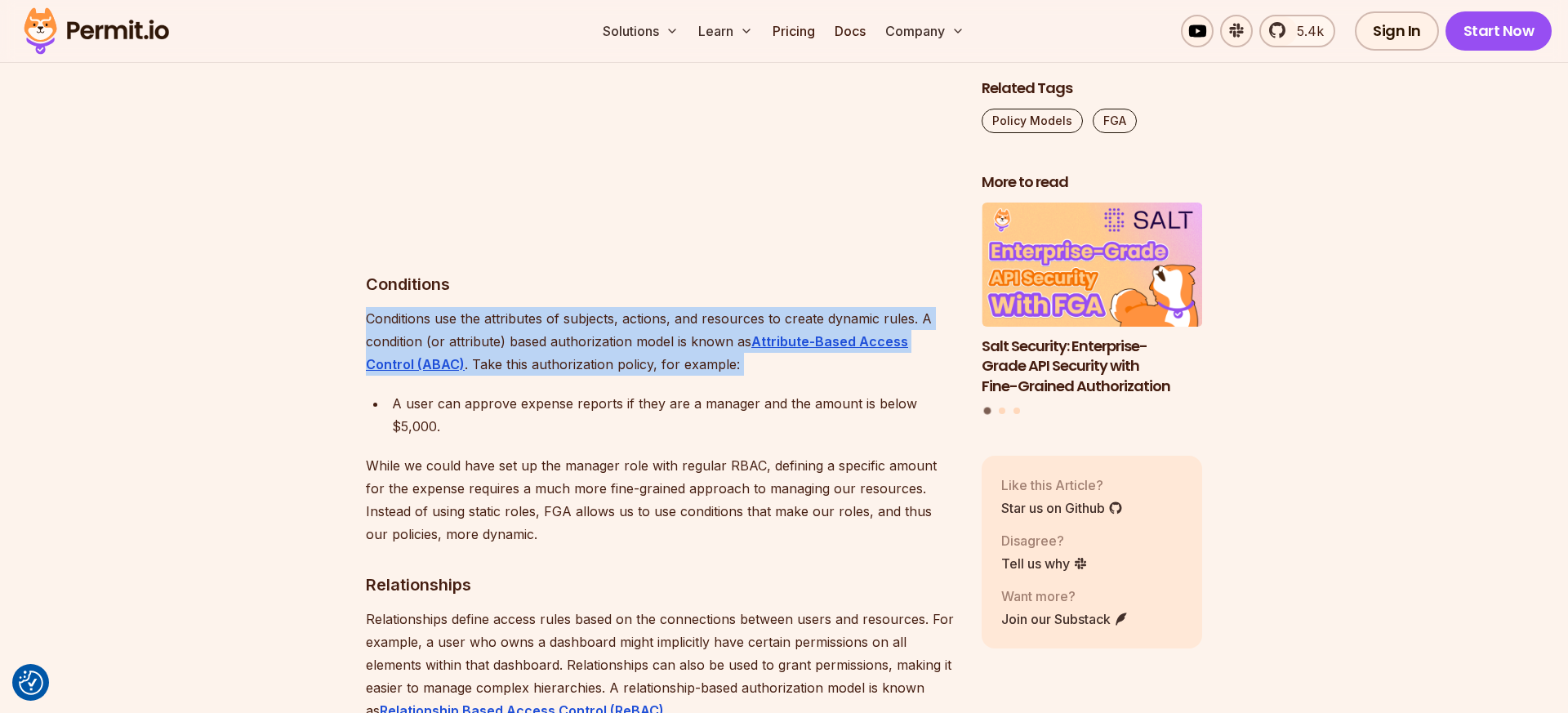
click at [631, 307] on p "Conditions use the attributes of subjects, actions, and resources to create dyn…" at bounding box center [660, 341] width 589 height 69
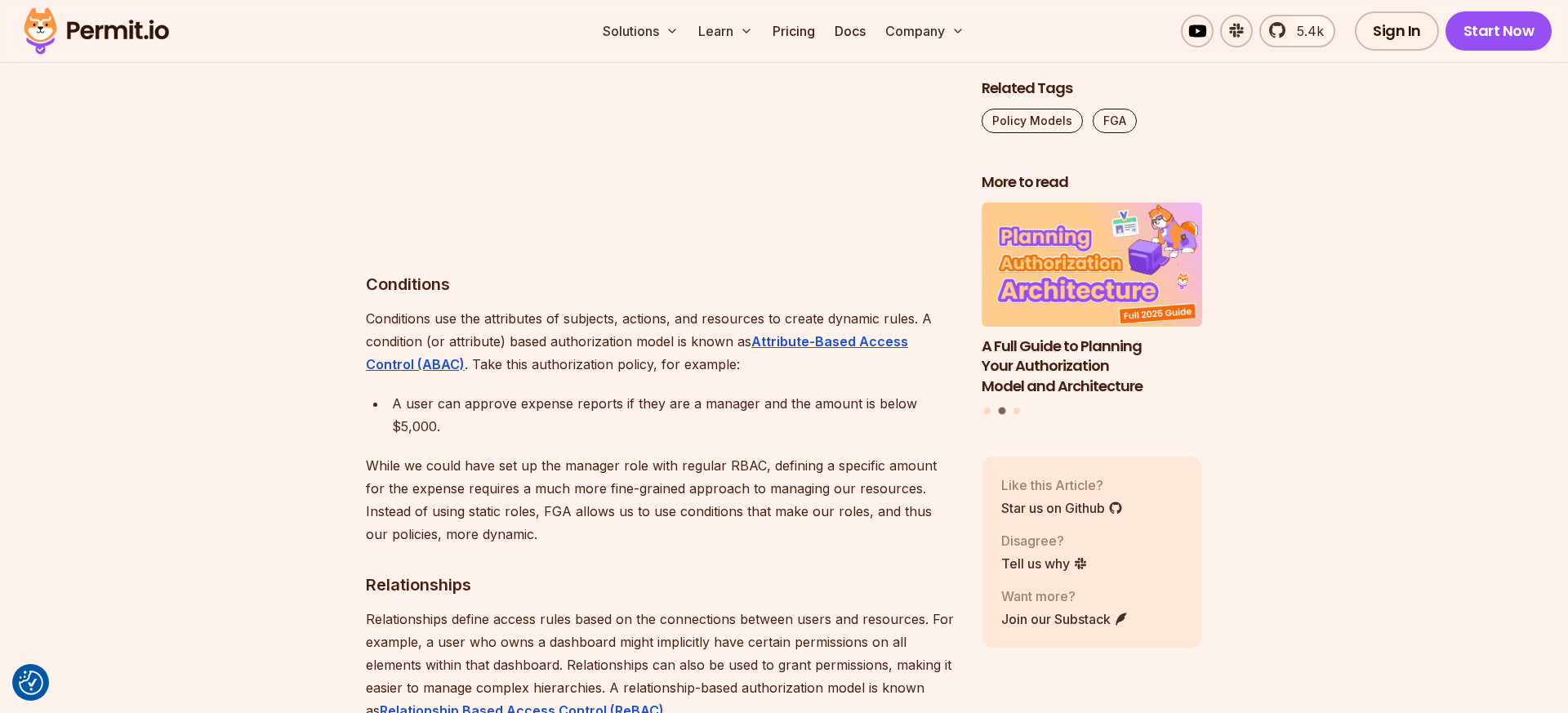
click at [625, 307] on p "Conditions use the attributes of subjects, actions, and resources to create dyn…" at bounding box center [660, 341] width 589 height 69
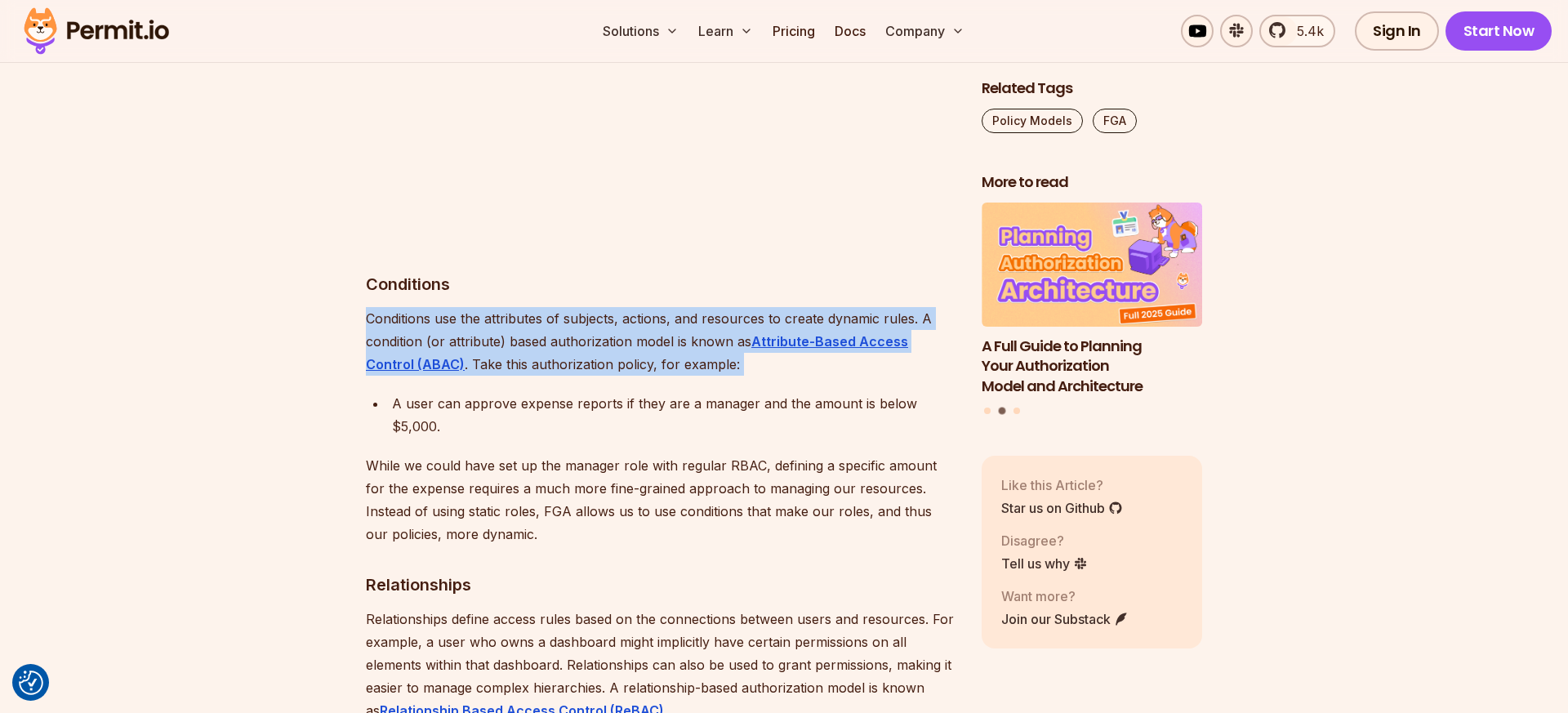
click at [625, 307] on p "Conditions use the attributes of subjects, actions, and resources to create dyn…" at bounding box center [660, 341] width 589 height 69
click at [620, 307] on p "Conditions use the attributes of subjects, actions, and resources to create dyn…" at bounding box center [660, 341] width 589 height 69
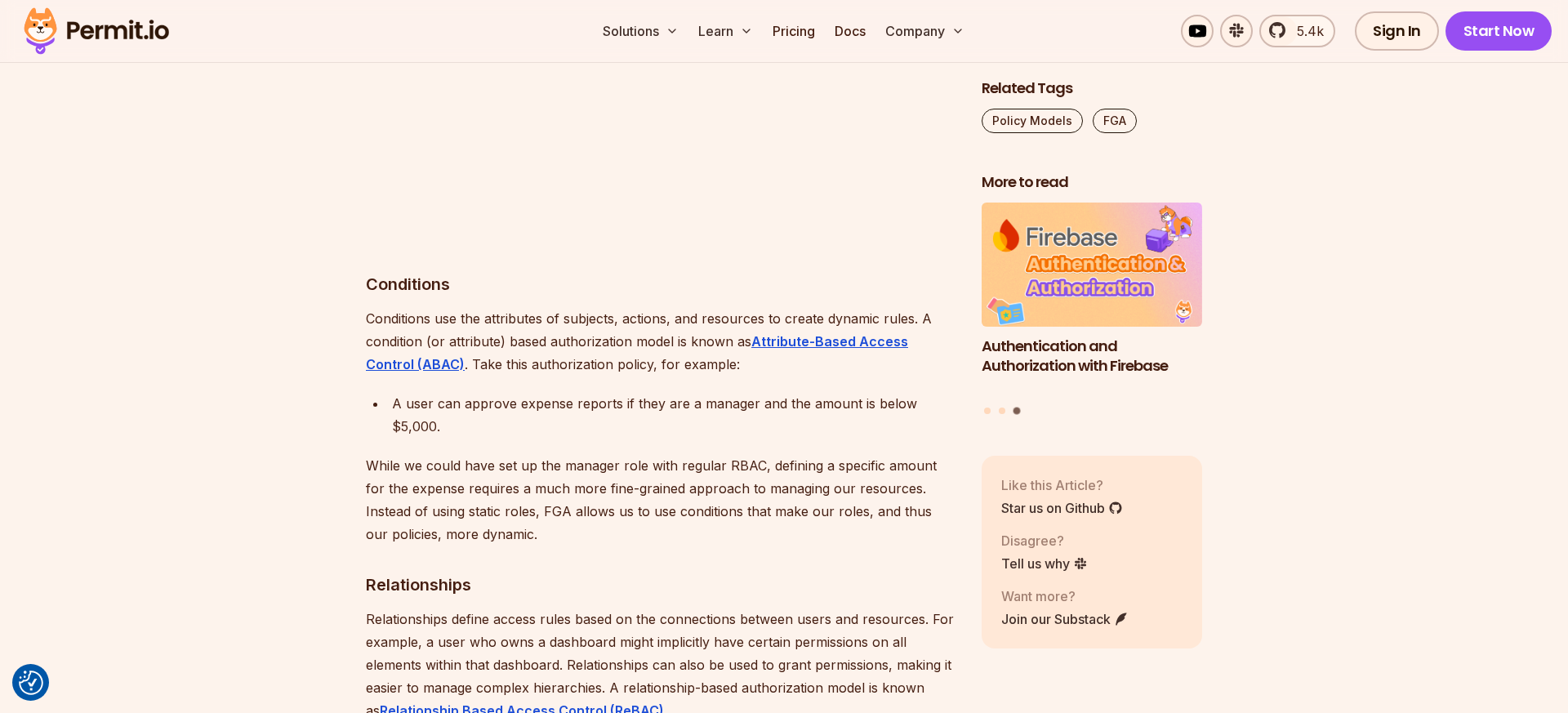
scroll to position [6092, 0]
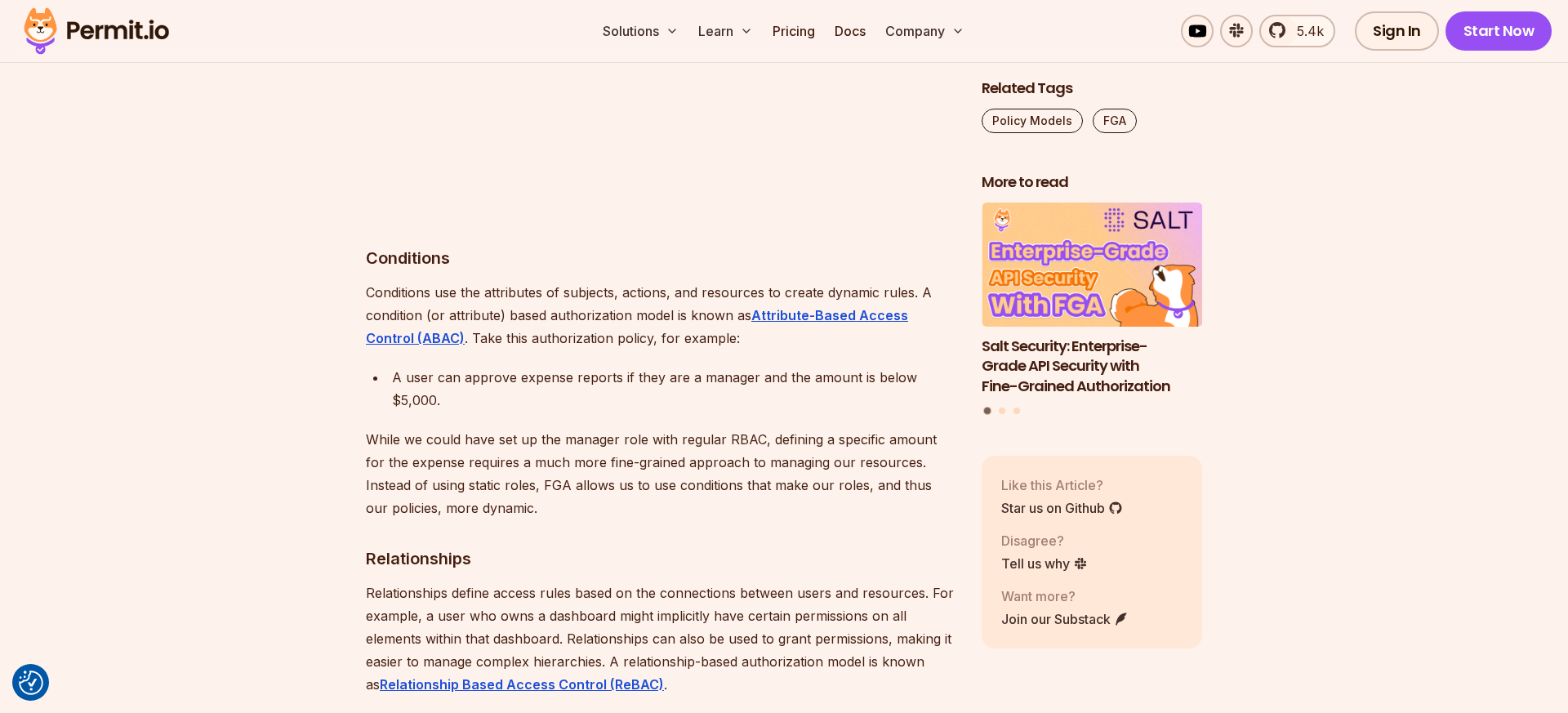
click at [585, 428] on p "While we could have set up the manager role with regular RBAC, defining a speci…" at bounding box center [660, 473] width 589 height 91
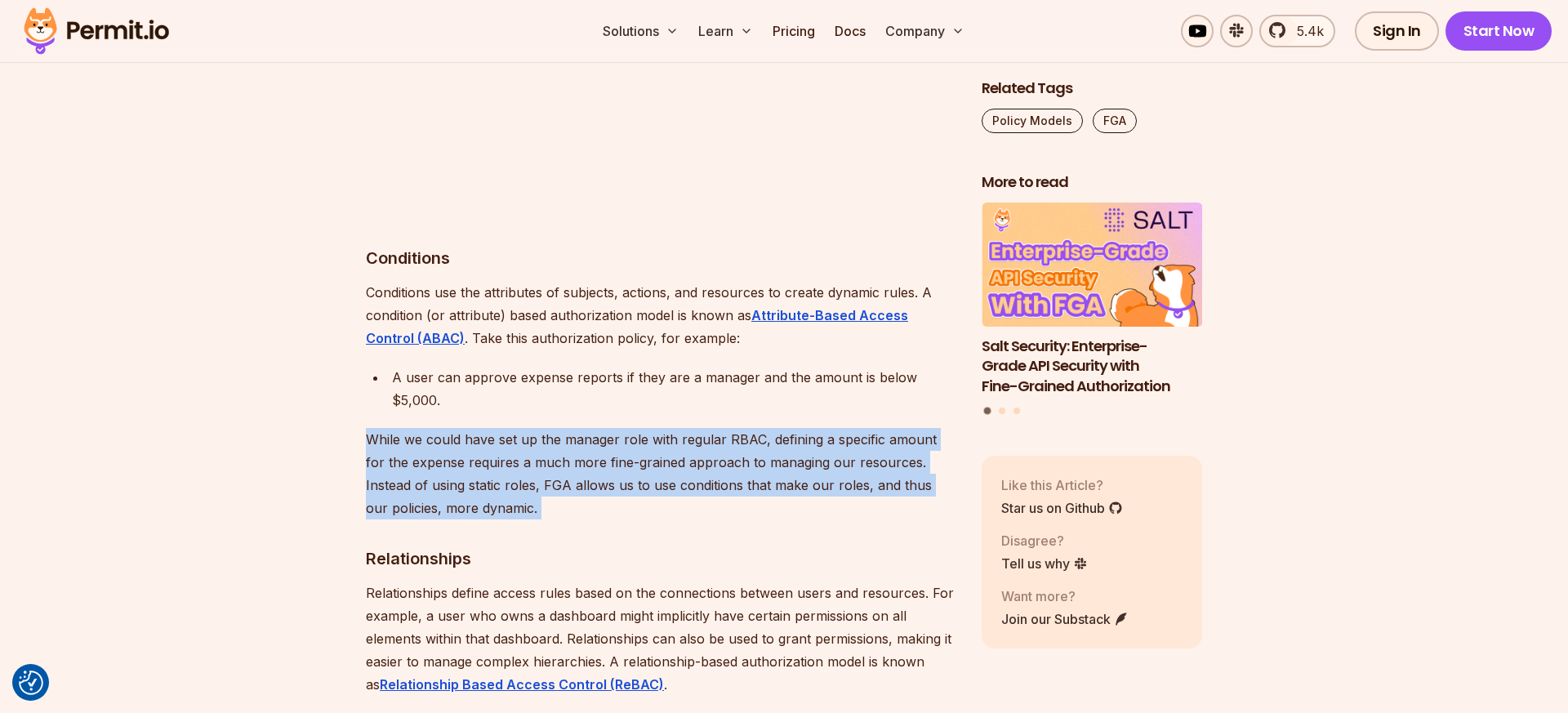
click at [585, 428] on p "While we could have set up the manager role with regular RBAC, defining a speci…" at bounding box center [660, 473] width 589 height 91
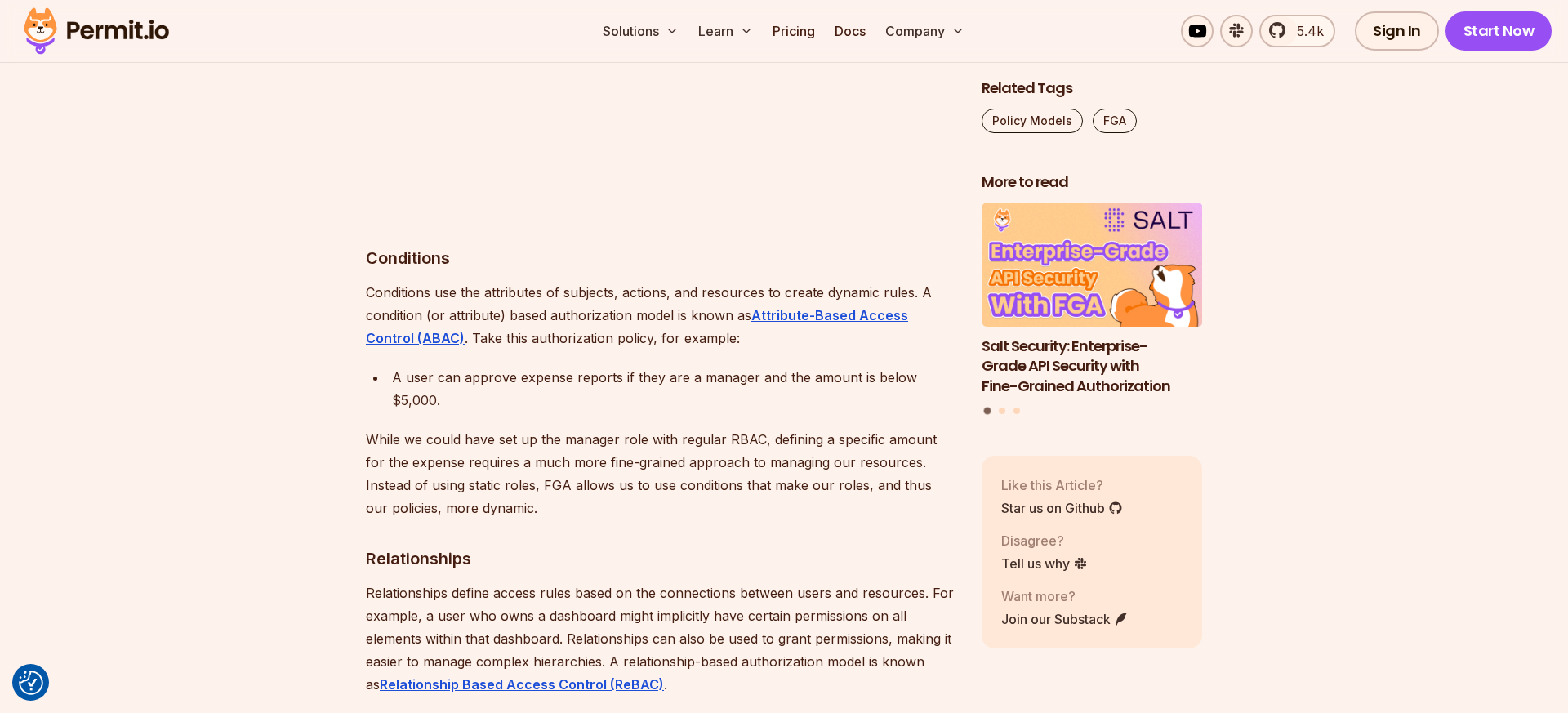
click at [603, 428] on p "While we could have set up the manager role with regular RBAC, defining a speci…" at bounding box center [660, 473] width 589 height 91
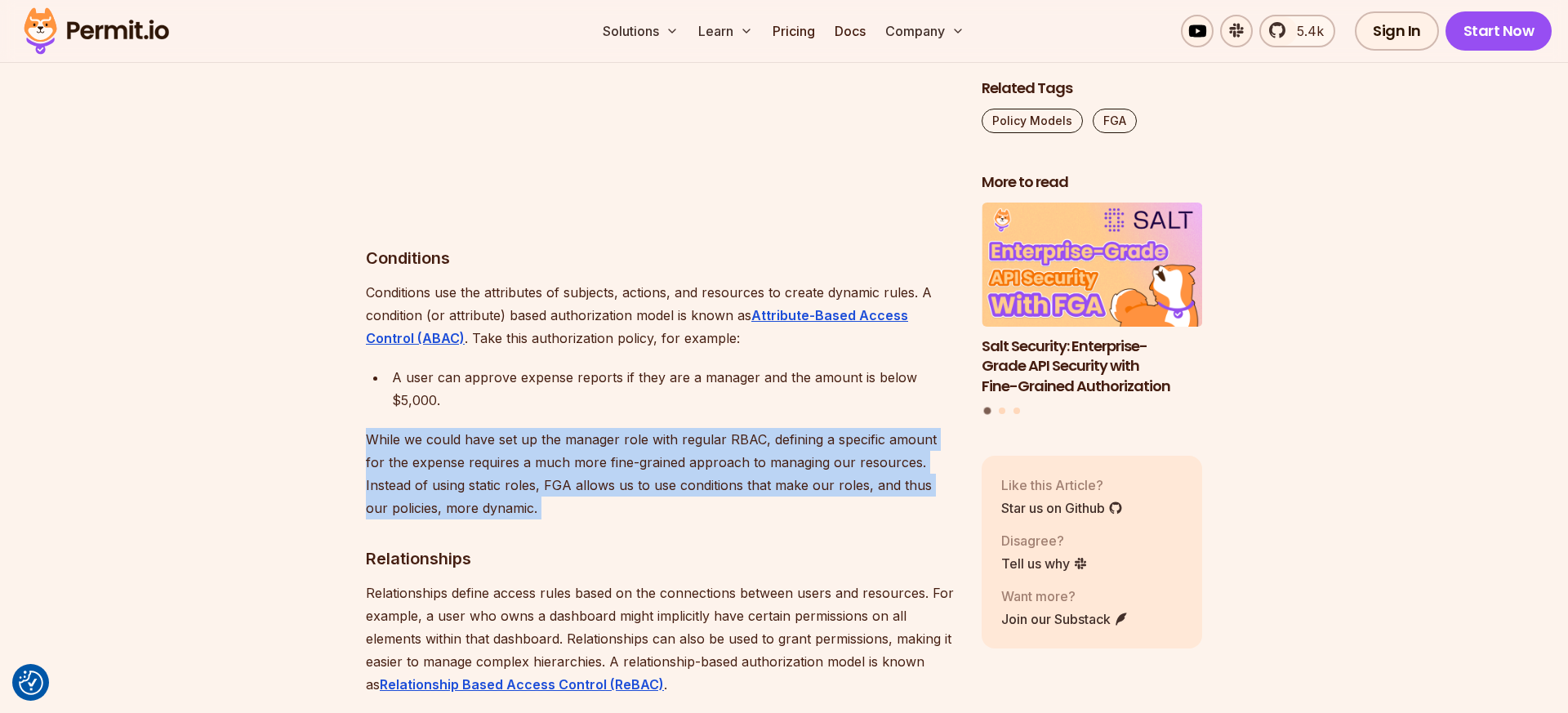
click at [603, 428] on p "While we could have set up the manager role with regular RBAC, defining a speci…" at bounding box center [660, 473] width 589 height 91
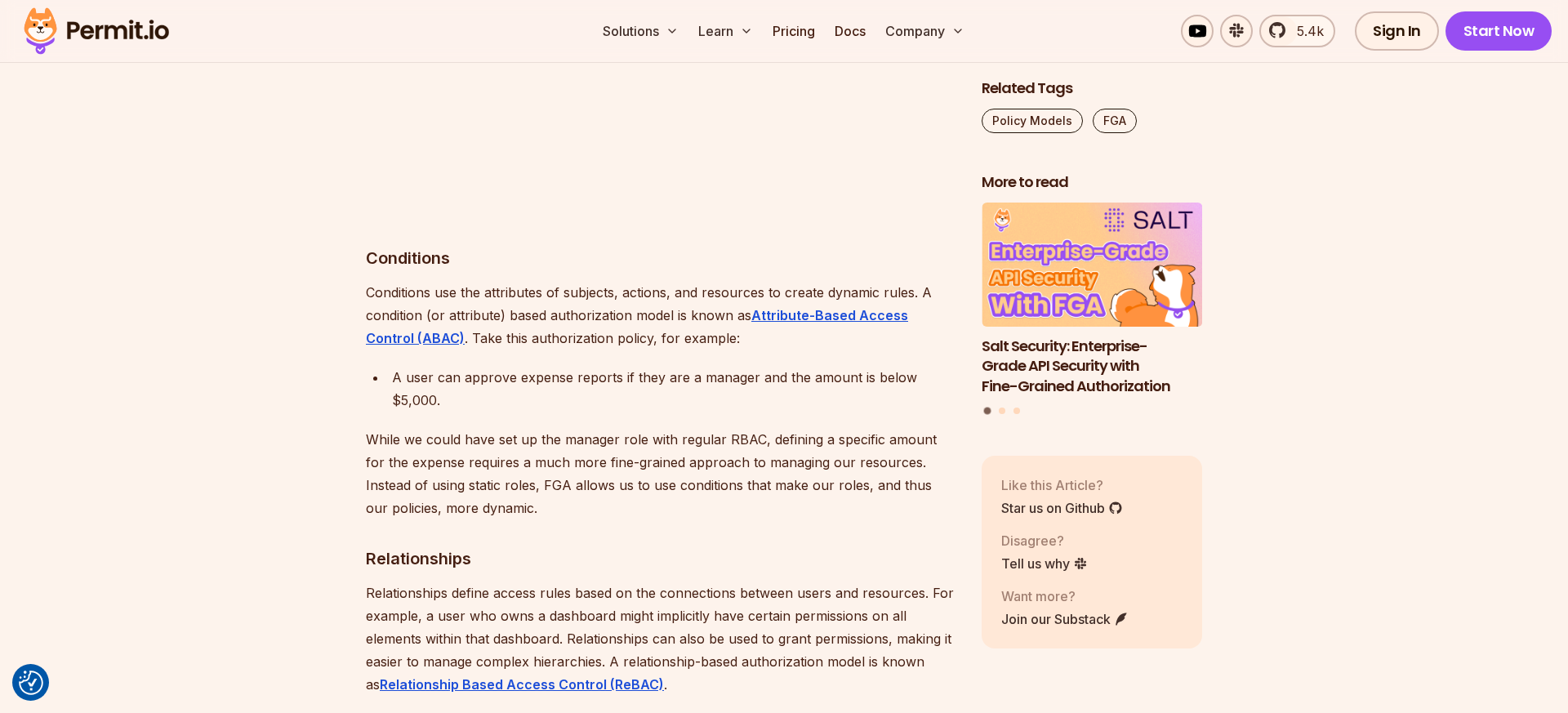
click at [580, 428] on p "While we could have set up the manager role with regular RBAC, defining a speci…" at bounding box center [660, 473] width 589 height 91
click at [536, 428] on p "While we could have set up the manager role with regular RBAC, defining a speci…" at bounding box center [660, 473] width 589 height 91
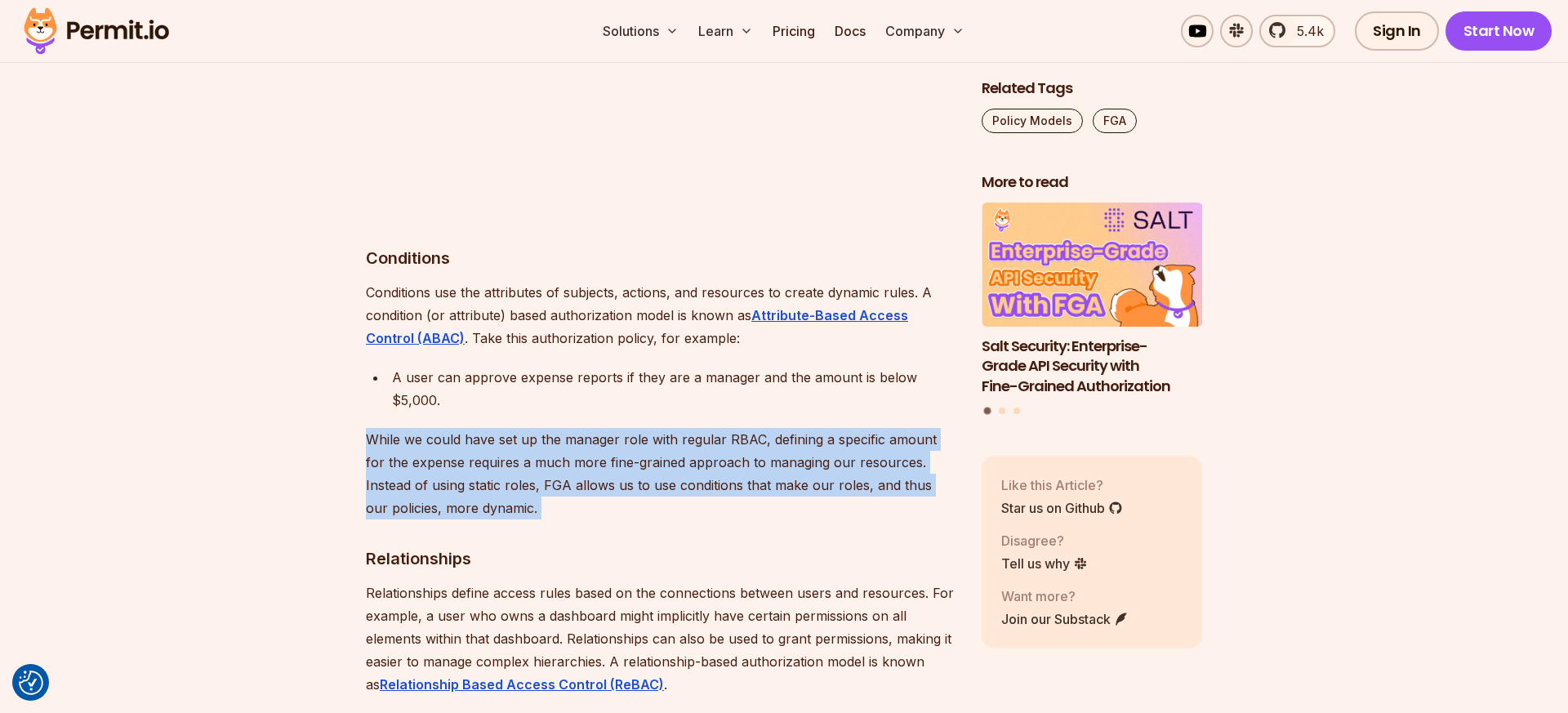
click at [536, 428] on p "While we could have set up the manager role with regular RBAC, defining a speci…" at bounding box center [660, 473] width 589 height 91
click at [543, 428] on p "While we could have set up the manager role with regular RBAC, defining a speci…" at bounding box center [660, 473] width 589 height 91
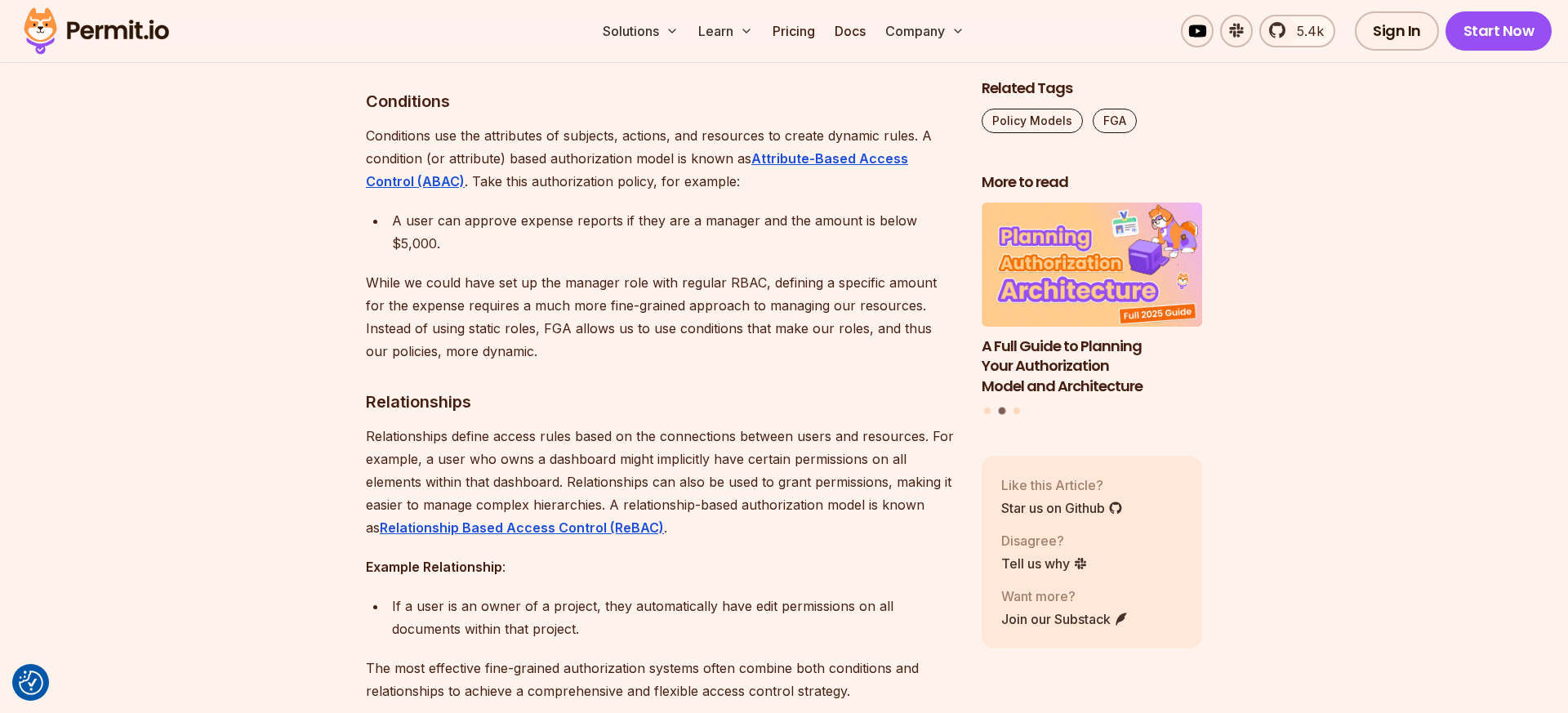
scroll to position [6257, 0]
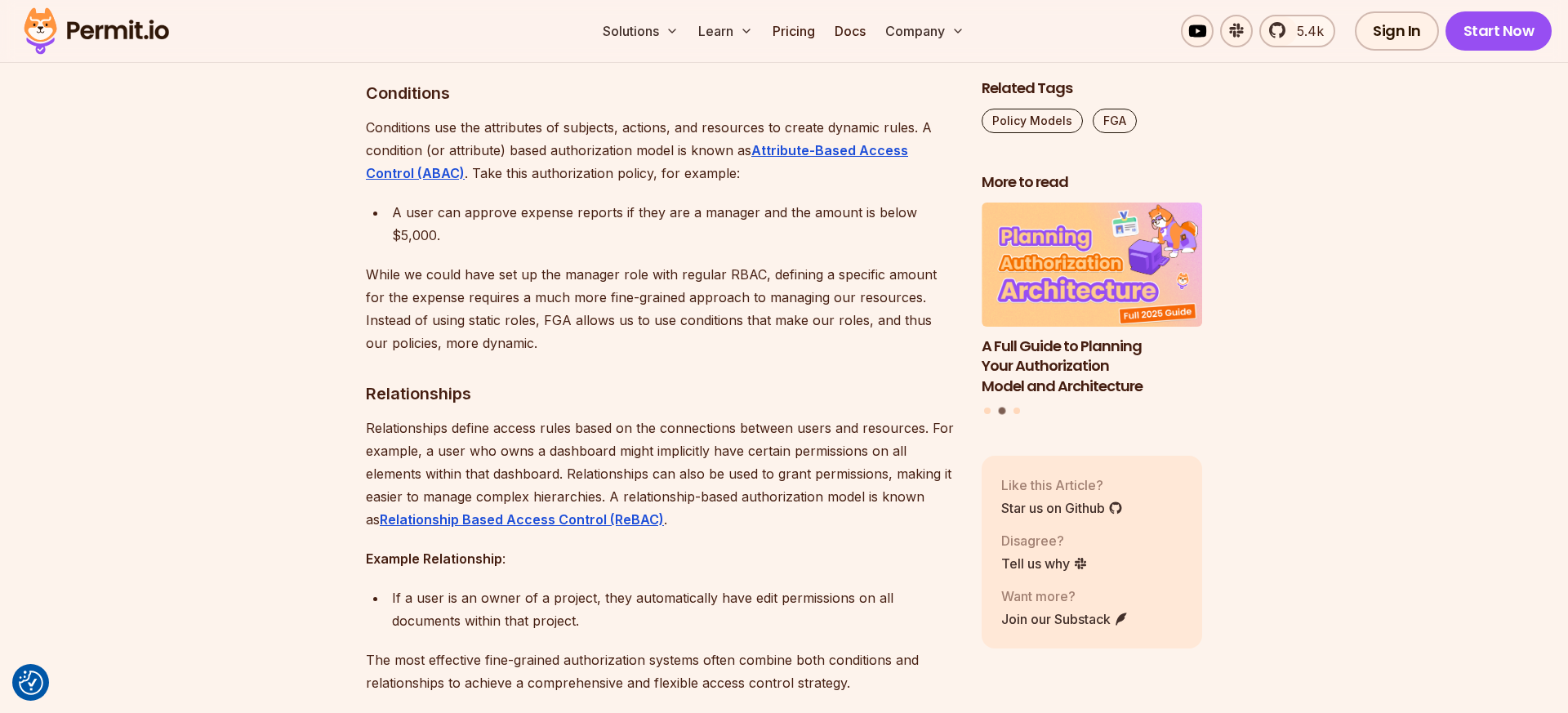
click at [562, 417] on p "Relationships define access rules based on the connections between users and re…" at bounding box center [660, 473] width 589 height 115
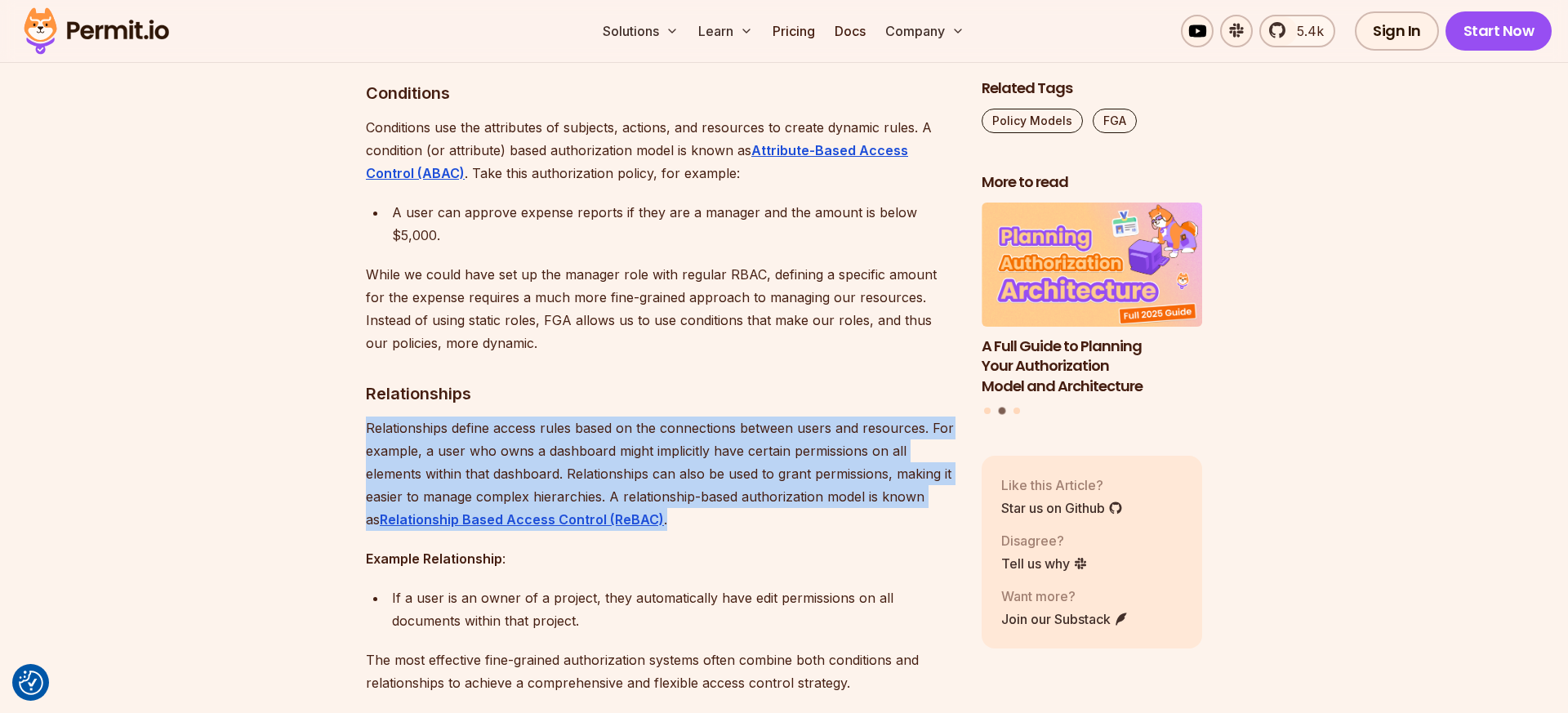
click at [562, 417] on p "Relationships define access rules based on the connections between users and re…" at bounding box center [660, 473] width 589 height 115
click at [547, 417] on p "Relationships define access rules based on the connections between users and re…" at bounding box center [660, 473] width 589 height 115
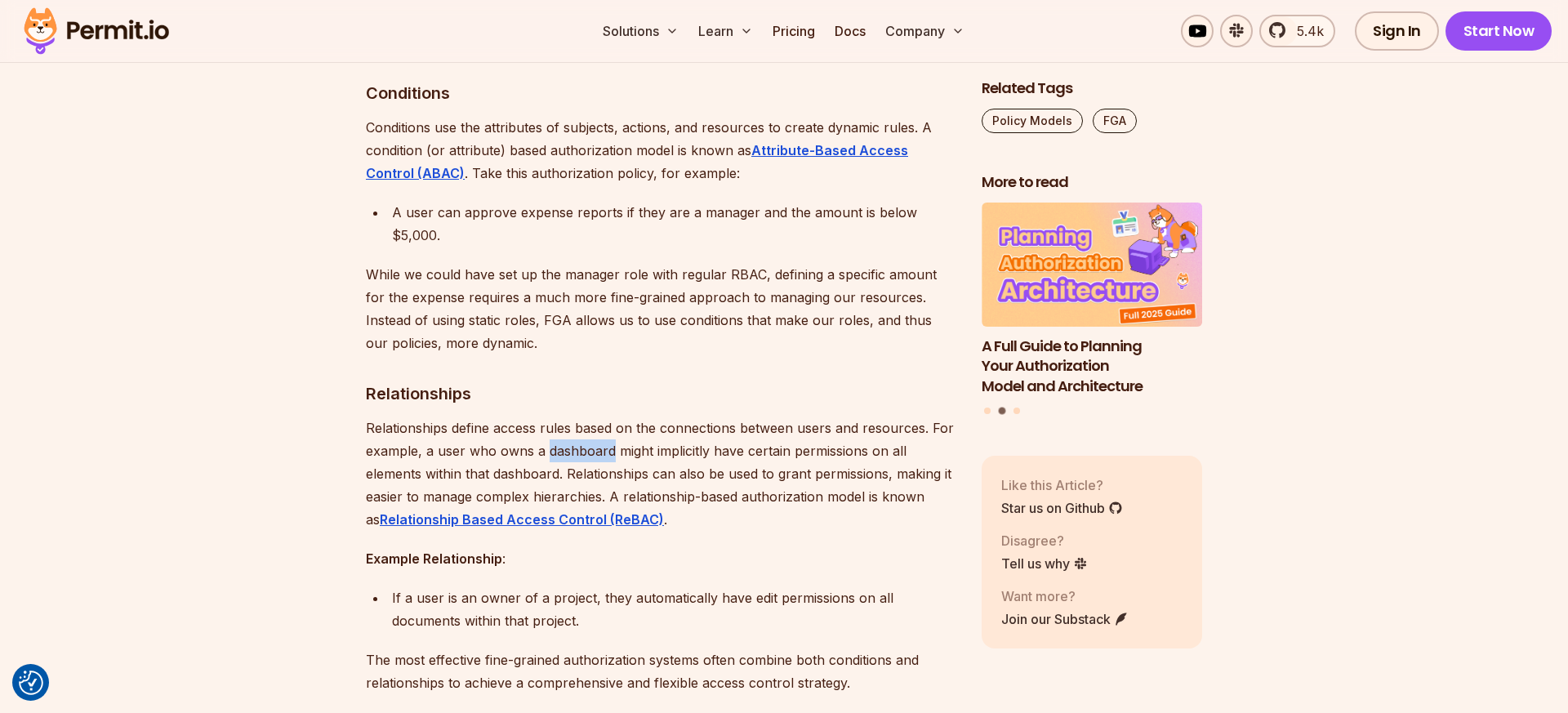
click at [547, 417] on p "Relationships define access rules based on the connections between users and re…" at bounding box center [660, 473] width 589 height 115
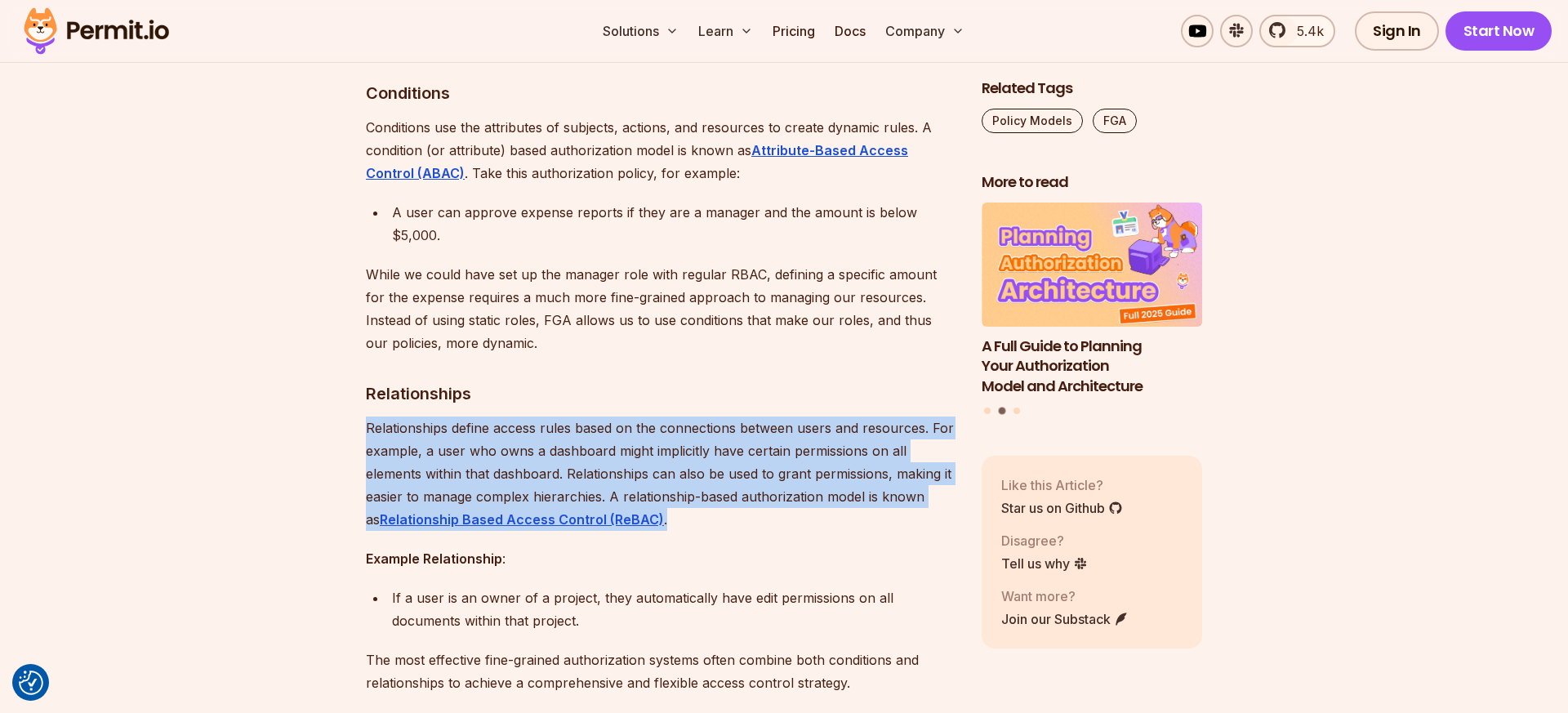
click at [547, 417] on p "Relationships define access rules based on the connections between users and re…" at bounding box center [660, 473] width 589 height 115
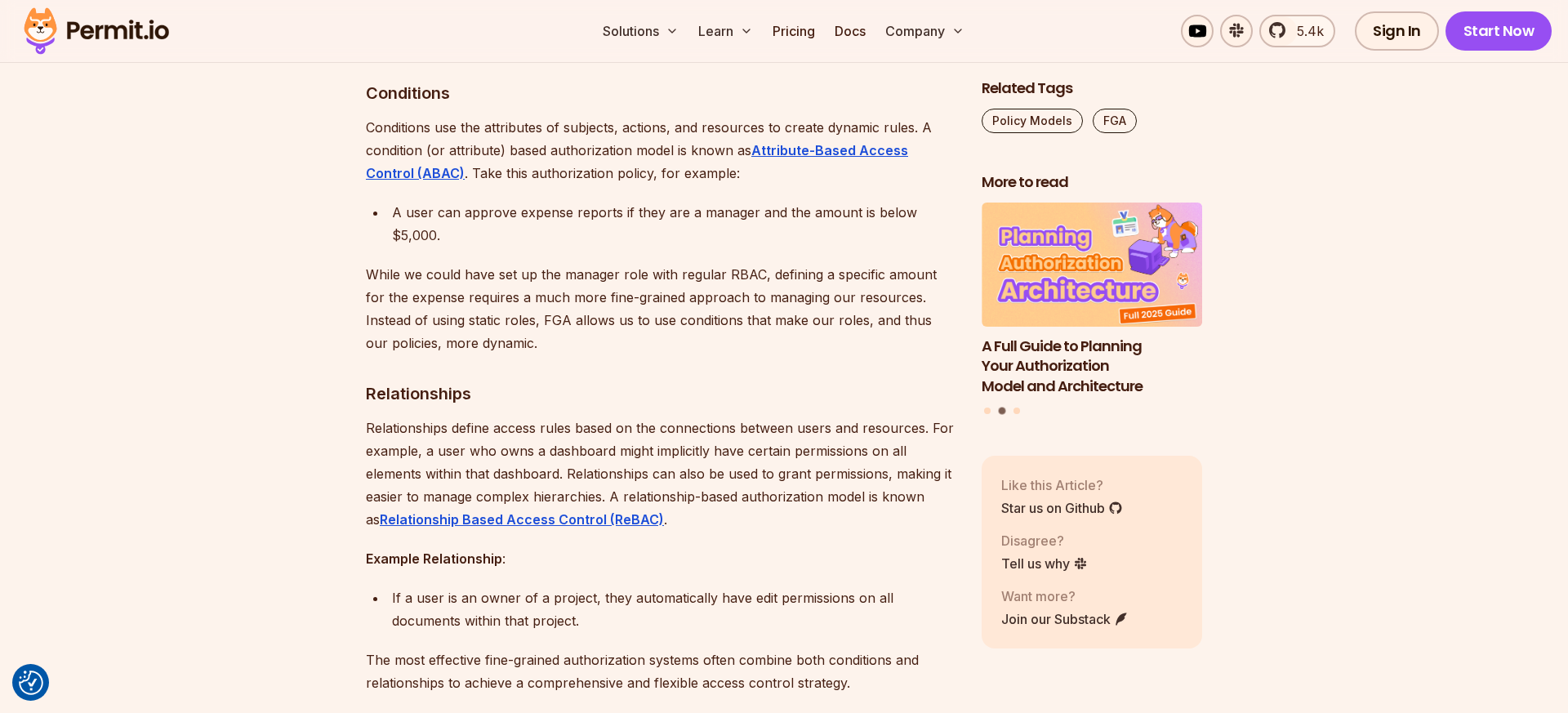
click at [497, 417] on p "Relationships define access rules based on the connections between users and re…" at bounding box center [660, 473] width 589 height 115
click at [407, 436] on p "Relationships define access rules based on the connections between users and re…" at bounding box center [660, 473] width 589 height 115
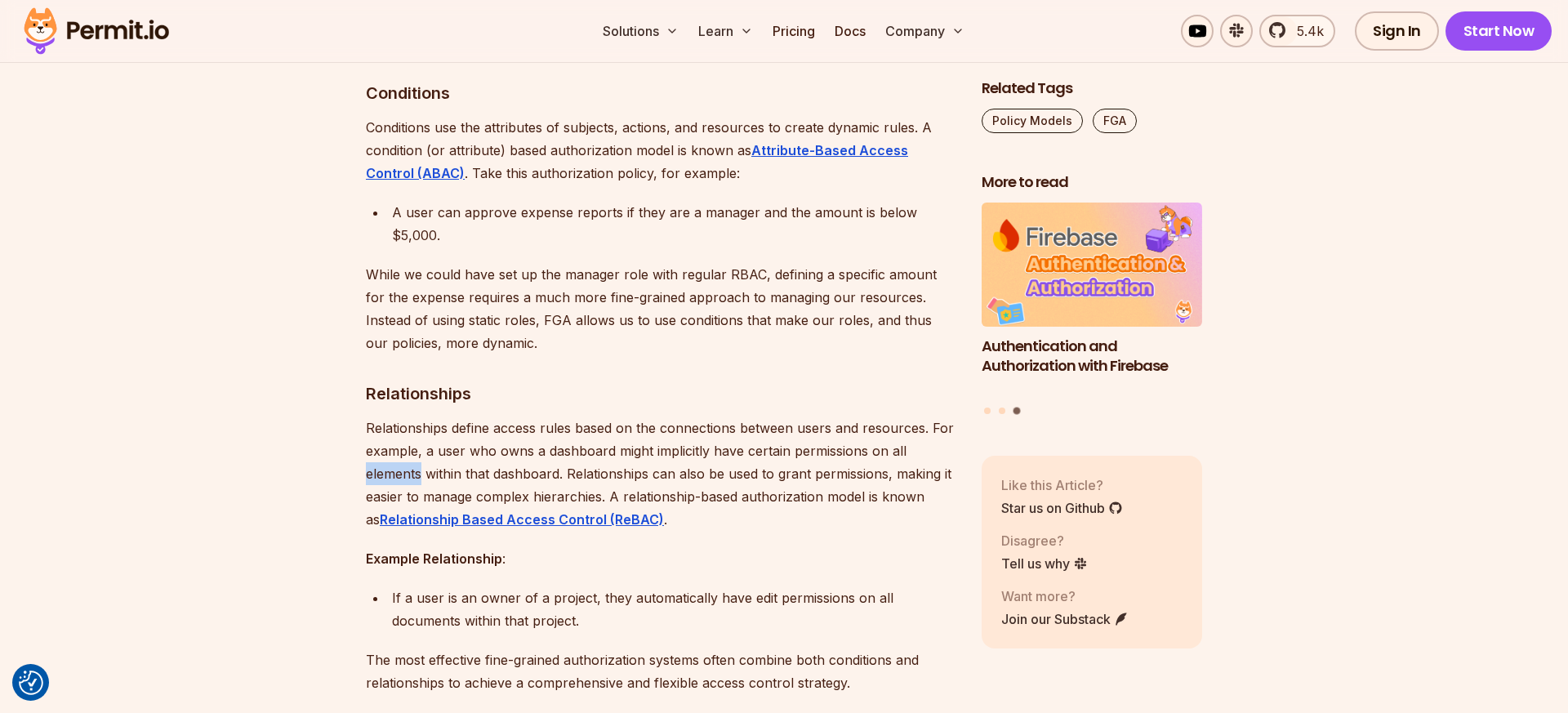
click at [407, 436] on p "Relationships define access rules based on the connections between users and re…" at bounding box center [660, 473] width 589 height 115
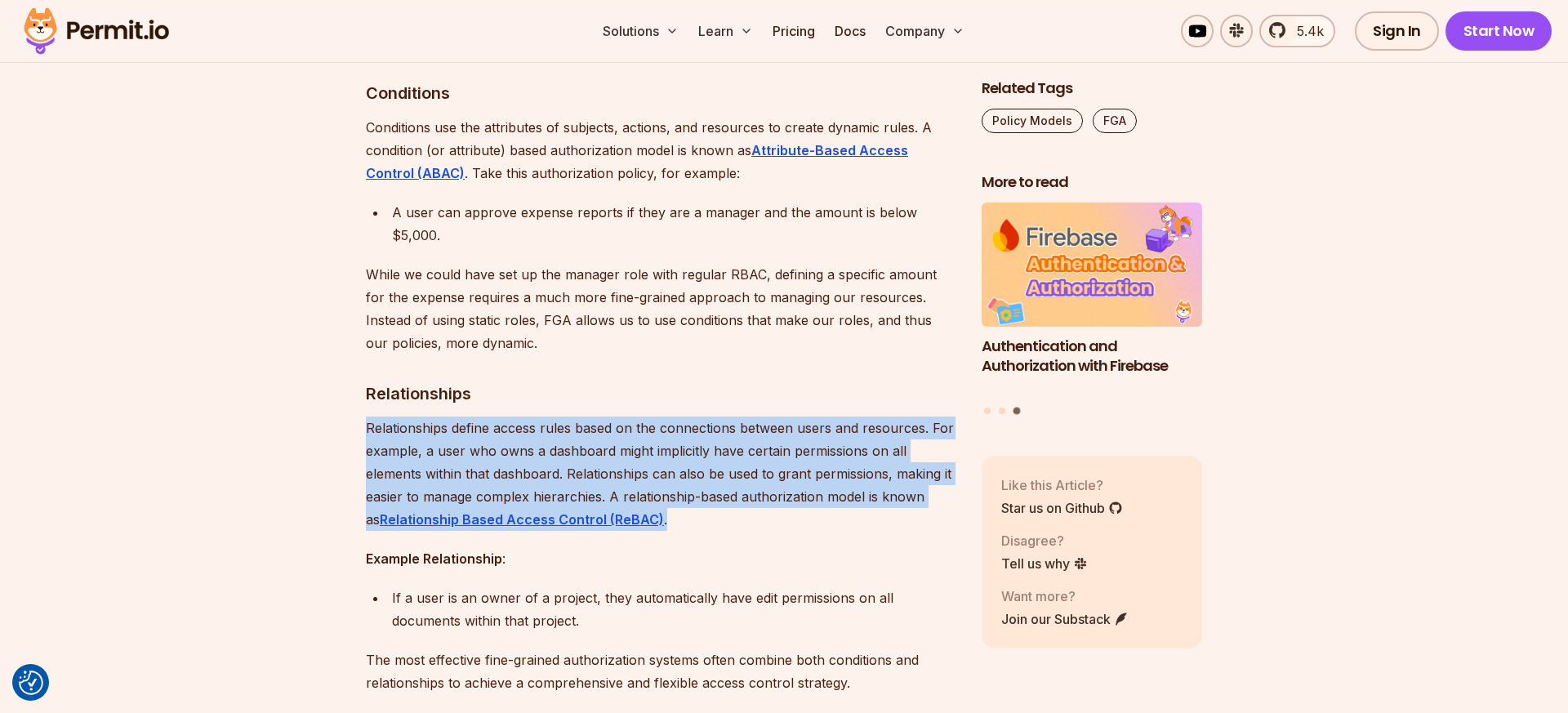
click at [407, 436] on p "Relationships define access rules based on the connections between users and re…" at bounding box center [660, 473] width 589 height 115
click at [374, 436] on p "Relationships define access rules based on the connections between users and re…" at bounding box center [660, 473] width 589 height 115
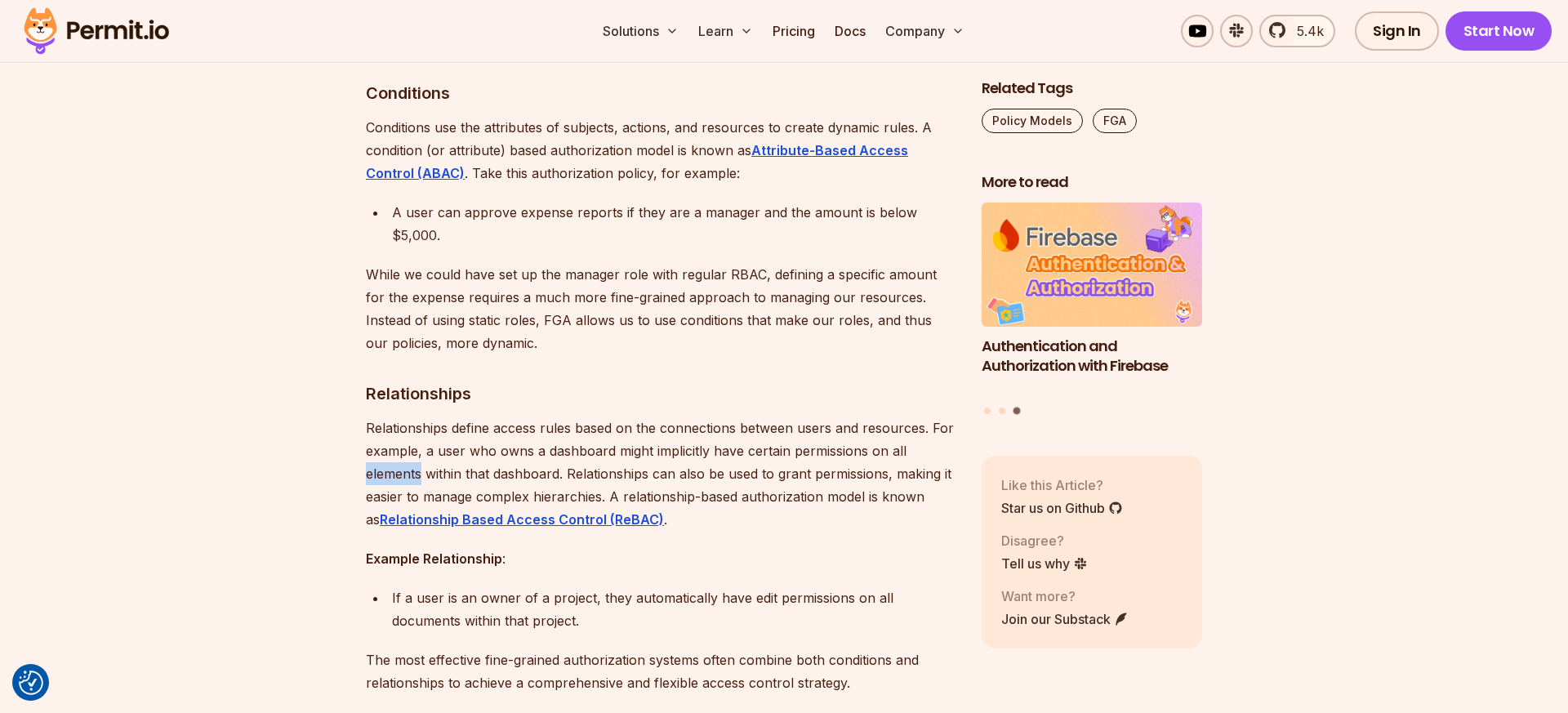
click at [374, 436] on p "Relationships define access rules based on the connections between users and re…" at bounding box center [660, 473] width 589 height 115
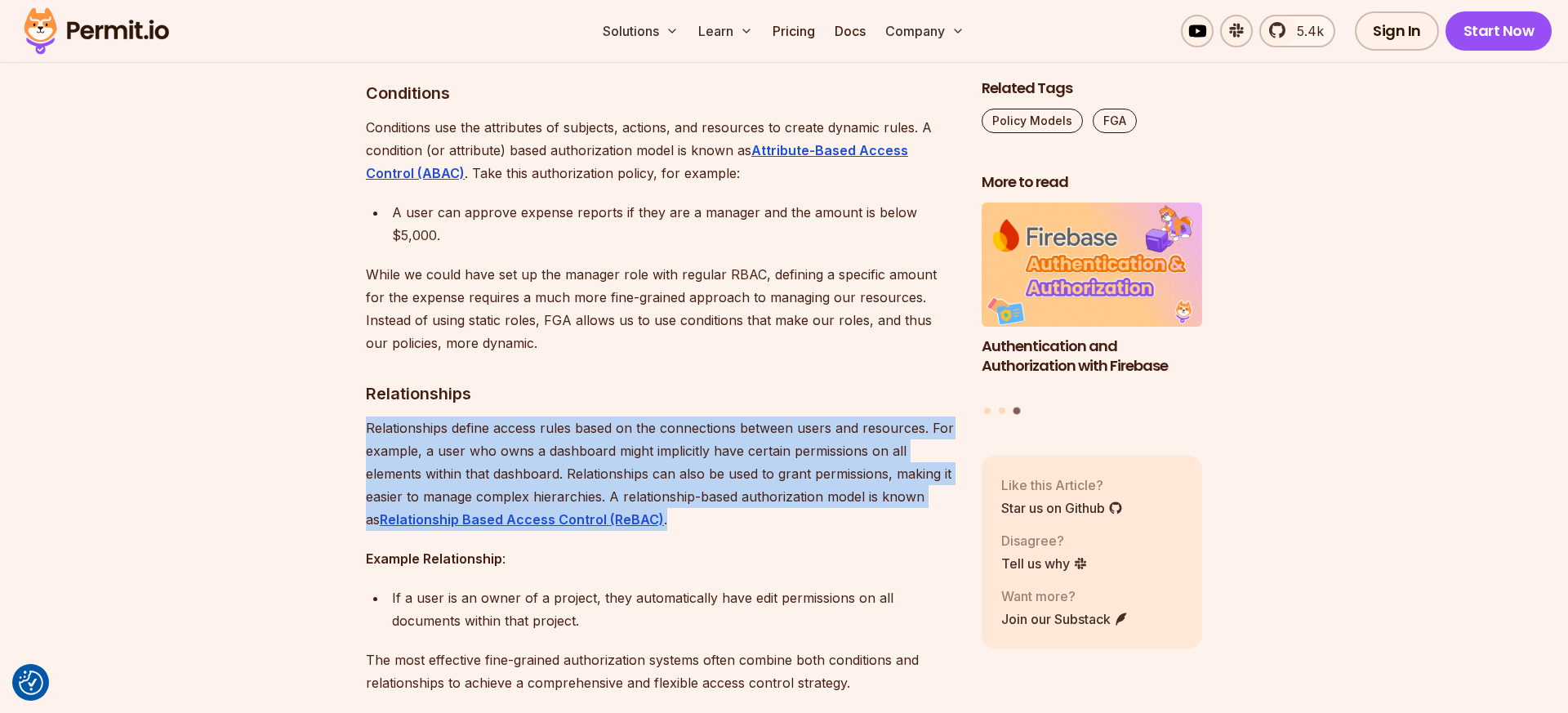
click at [374, 436] on p "Relationships define access rules based on the connections between users and re…" at bounding box center [660, 473] width 589 height 115
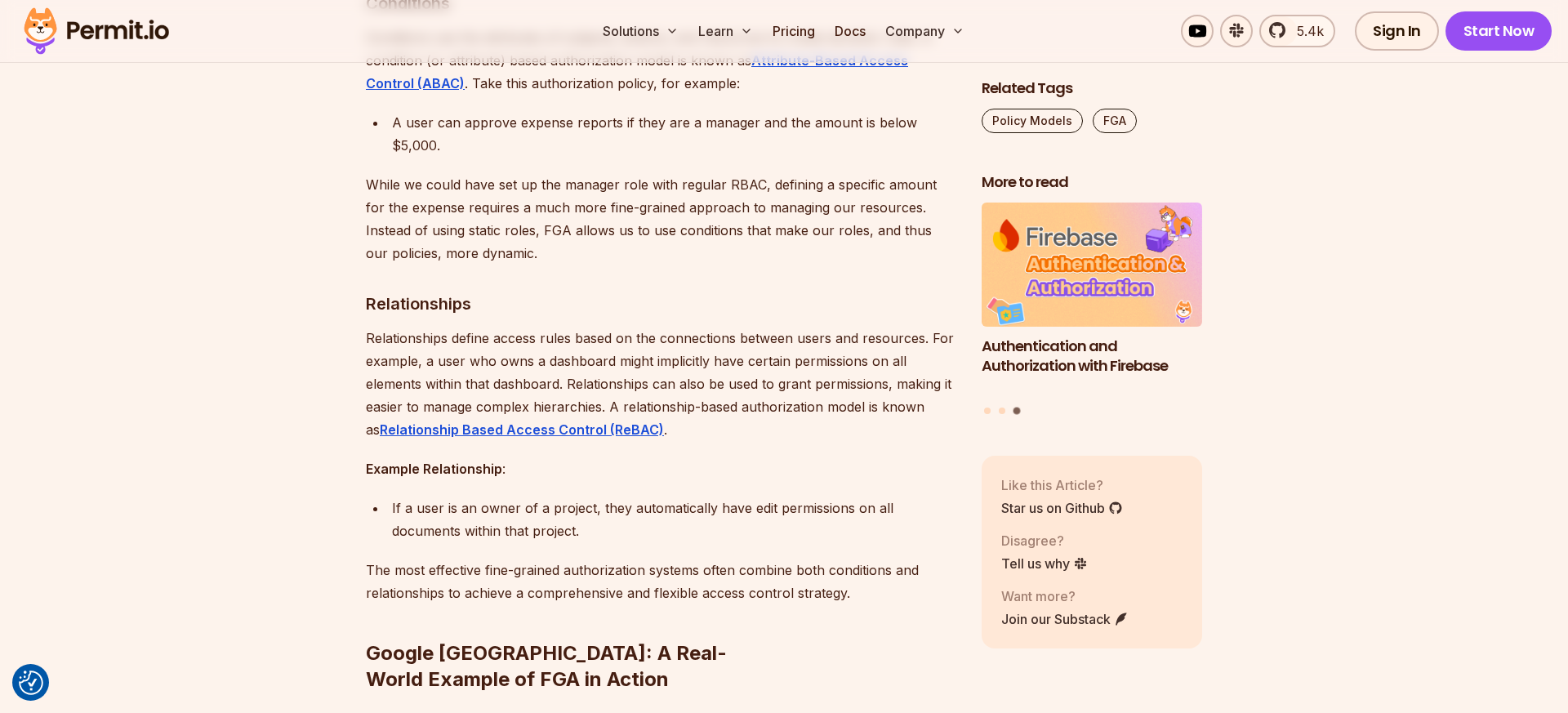
scroll to position [6349, 0]
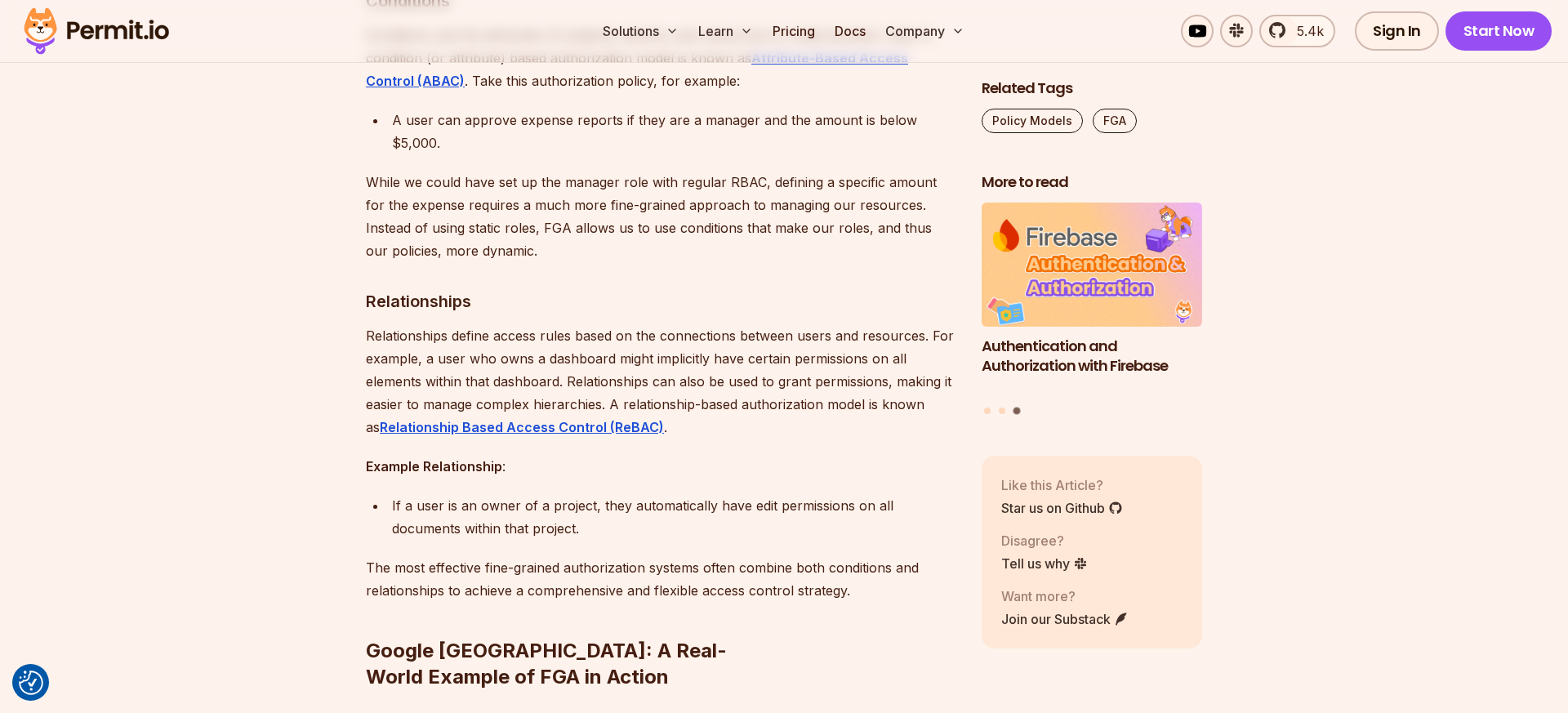
click at [504, 494] on div "If a user is an owner of a project, they automatically have edit permissions on…" at bounding box center [673, 516] width 563 height 46
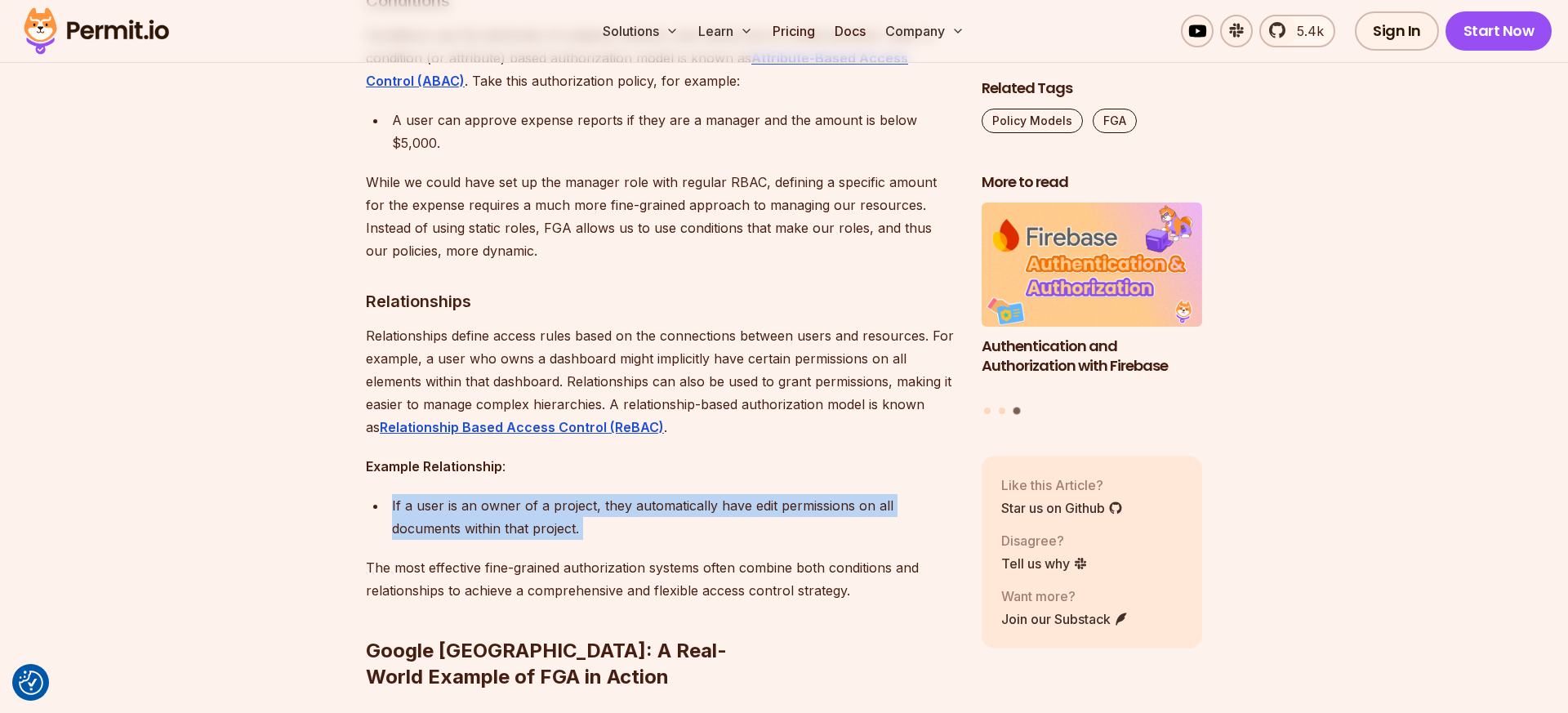
click at [504, 494] on div "If a user is an owner of a project, they automatically have edit permissions on…" at bounding box center [673, 516] width 563 height 46
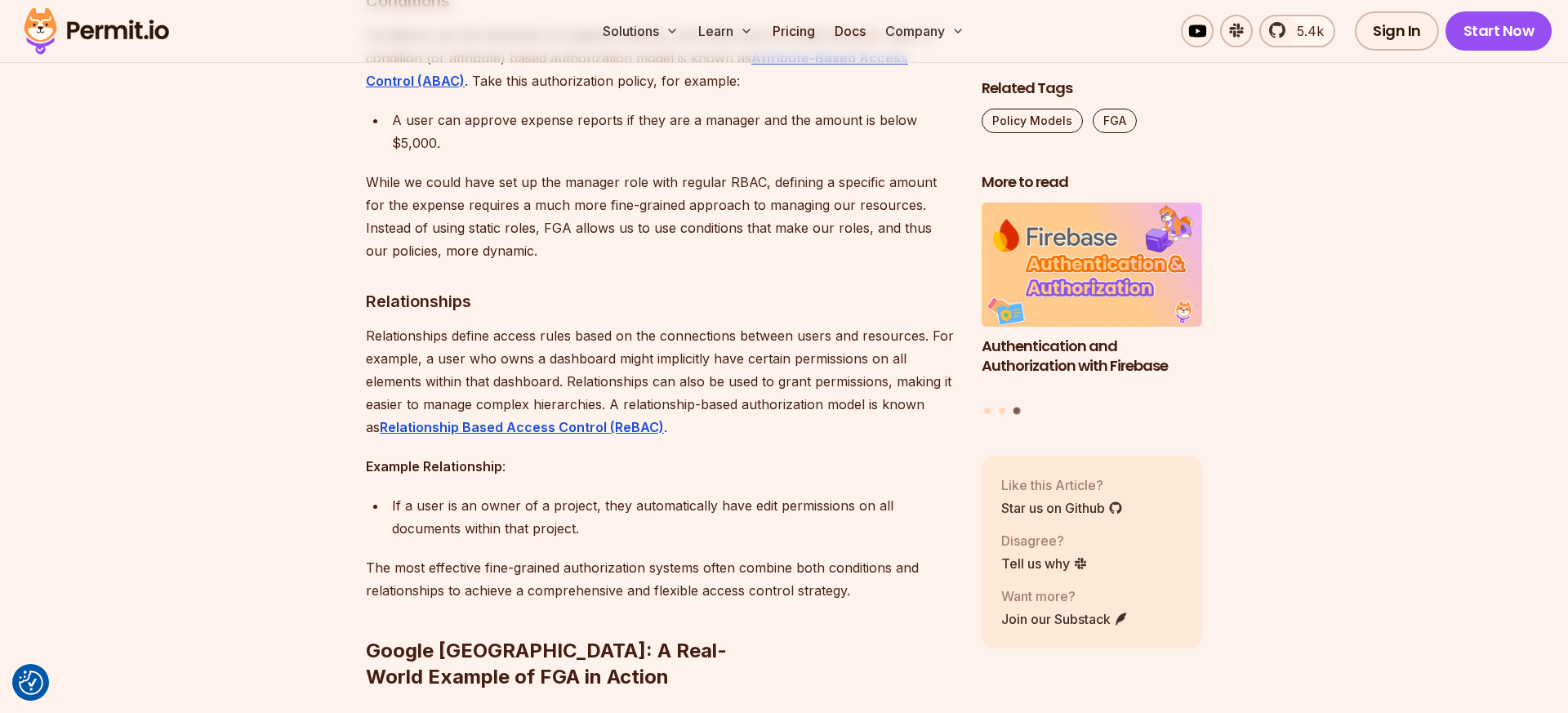
click at [475, 494] on div "If a user is an owner of a project, they automatically have edit permissions on…" at bounding box center [673, 516] width 563 height 46
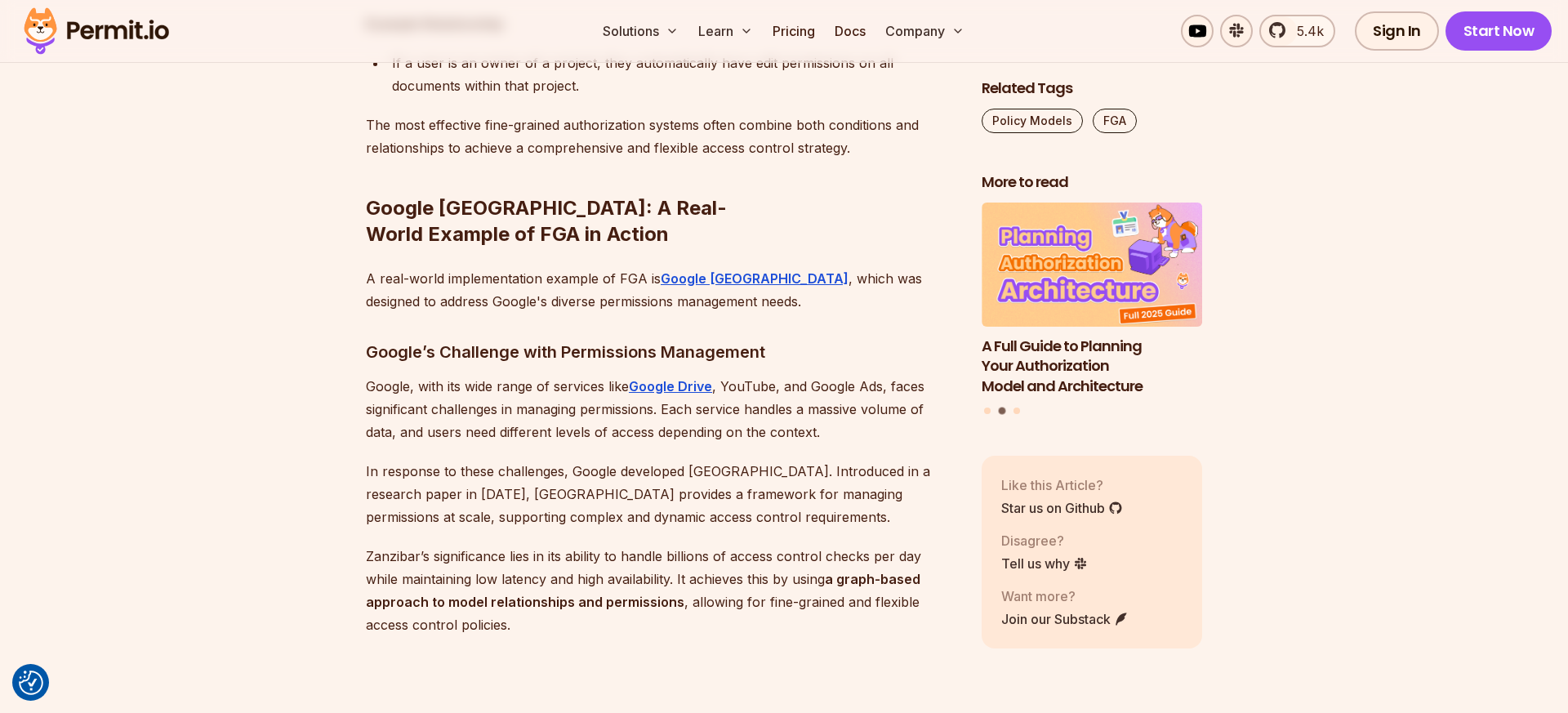
scroll to position [6792, 0]
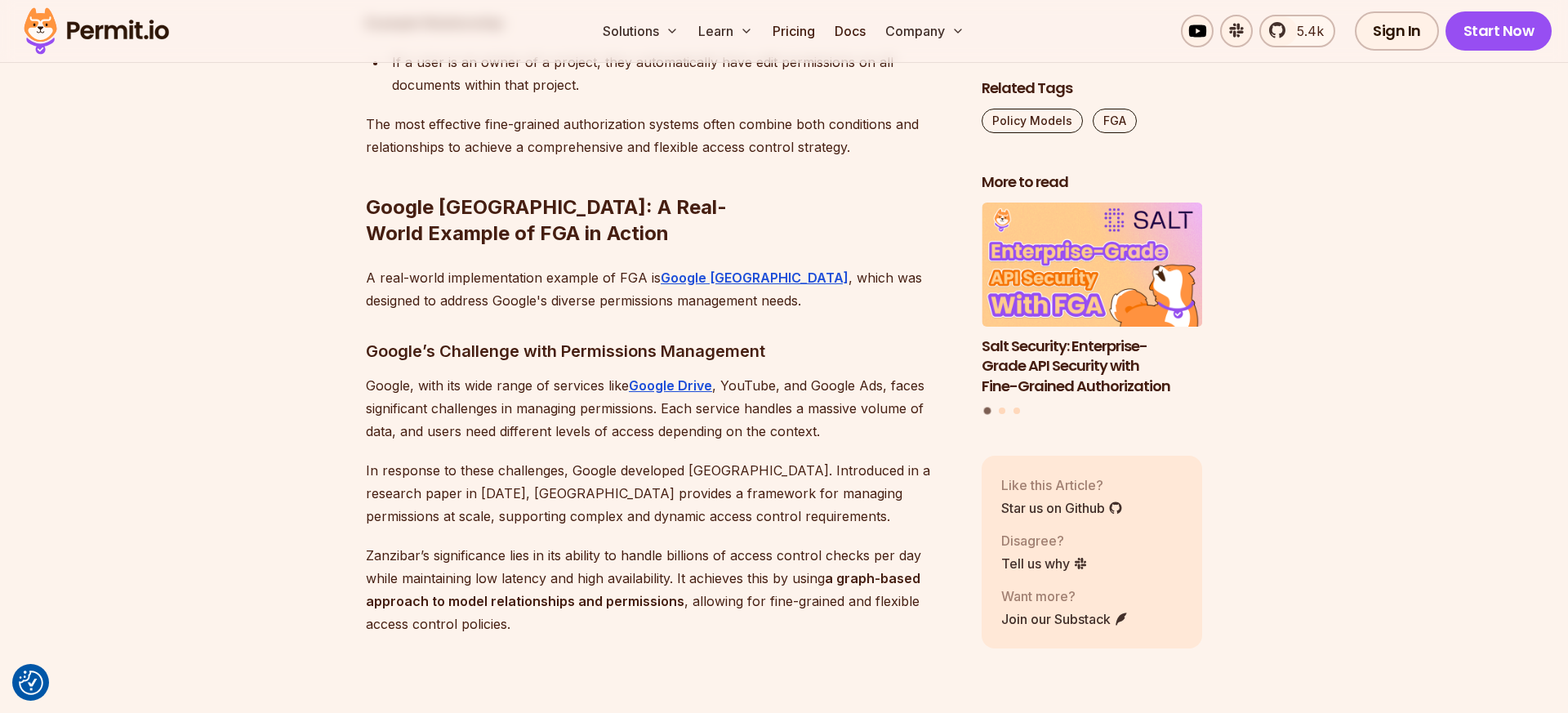
click at [512, 267] on p "A real-world implementation example of FGA is Google [GEOGRAPHIC_DATA] , which …" at bounding box center [660, 289] width 589 height 46
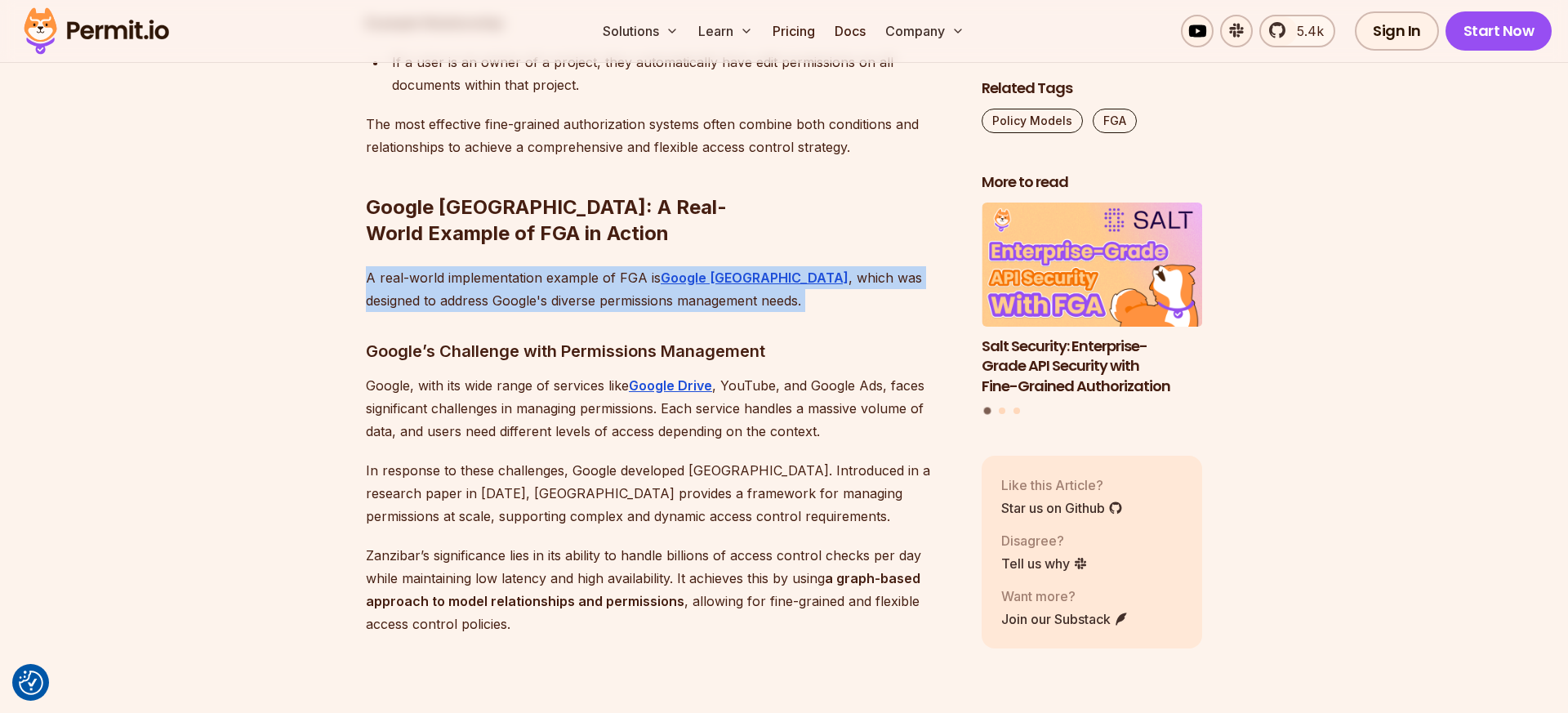
click at [512, 267] on p "A real-world implementation example of FGA is Google [GEOGRAPHIC_DATA] , which …" at bounding box center [660, 289] width 589 height 46
click at [508, 267] on p "A real-world implementation example of FGA is Google [GEOGRAPHIC_DATA] , which …" at bounding box center [660, 289] width 589 height 46
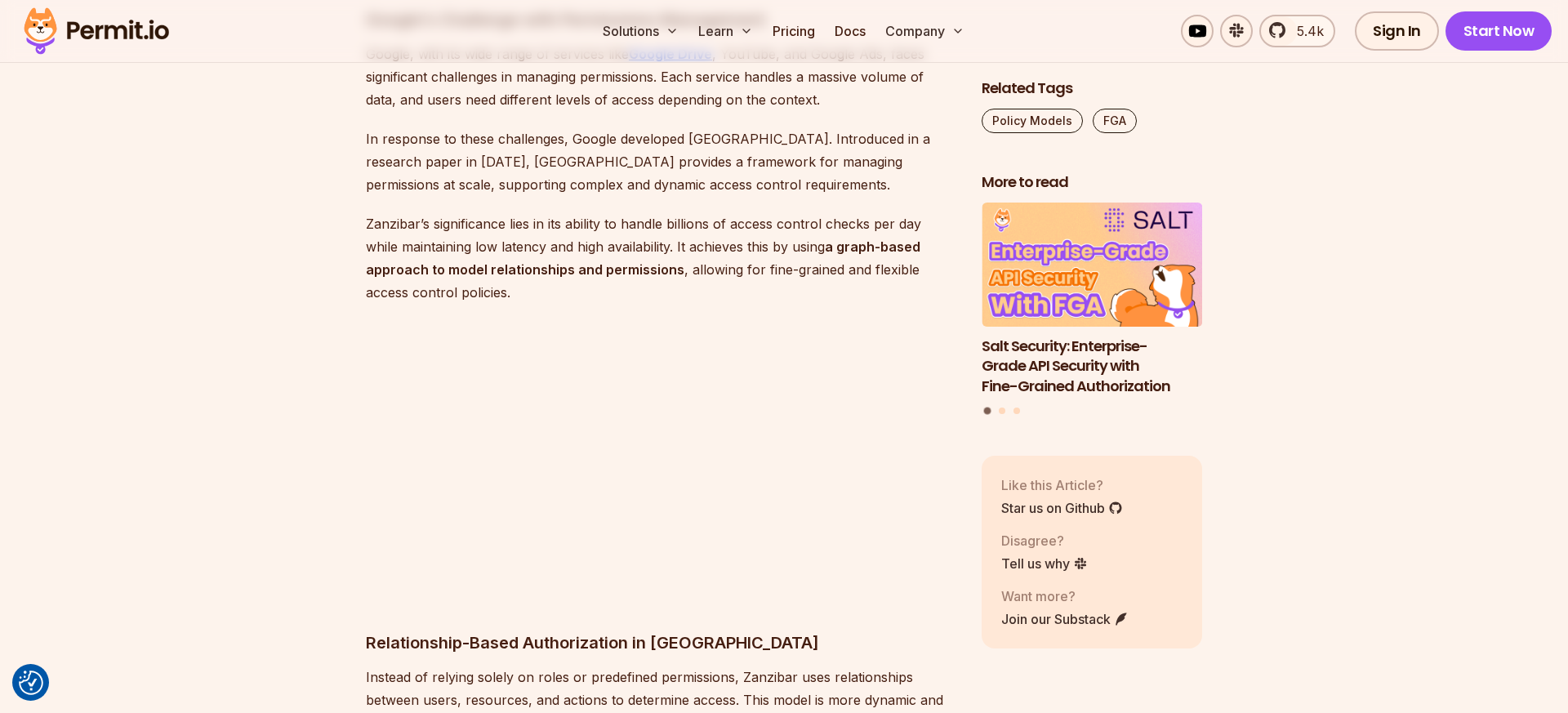
scroll to position [7124, 0]
click at [453, 212] on p "Zanzibar’s significance lies in its ability to handle billions of access contro…" at bounding box center [660, 257] width 589 height 91
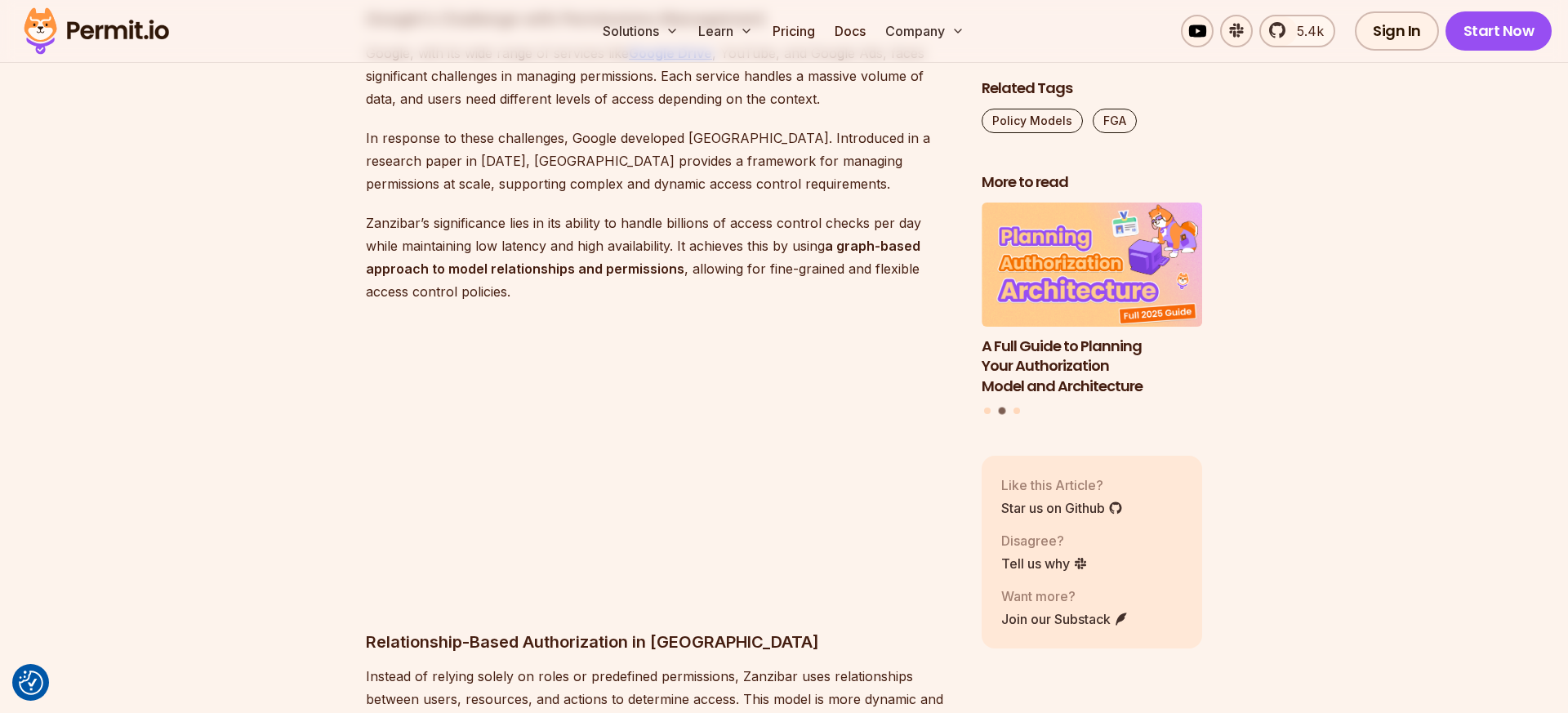
click at [453, 238] on strong "a graph-based approach to model relationships and permissions" at bounding box center [642, 257] width 555 height 39
click at [453, 212] on p "Zanzibar’s significance lies in its ability to handle billions of access contro…" at bounding box center [660, 257] width 589 height 91
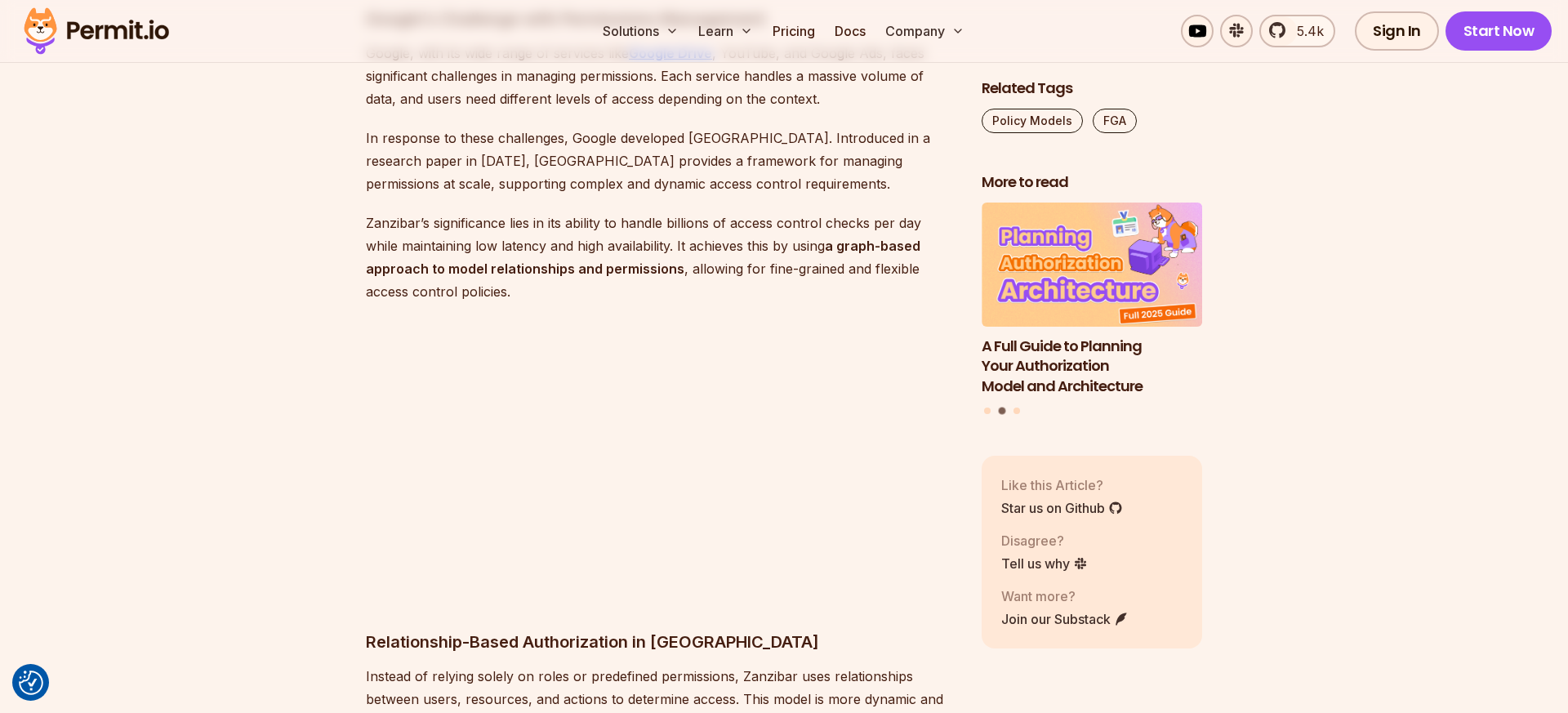
click at [453, 212] on p "Zanzibar’s significance lies in its ability to handle billions of access contro…" at bounding box center [660, 257] width 589 height 91
click at [453, 238] on strong "a graph-based approach to model relationships and permissions" at bounding box center [642, 257] width 555 height 39
click at [453, 212] on p "Zanzibar’s significance lies in its ability to handle billions of access contro…" at bounding box center [660, 257] width 589 height 91
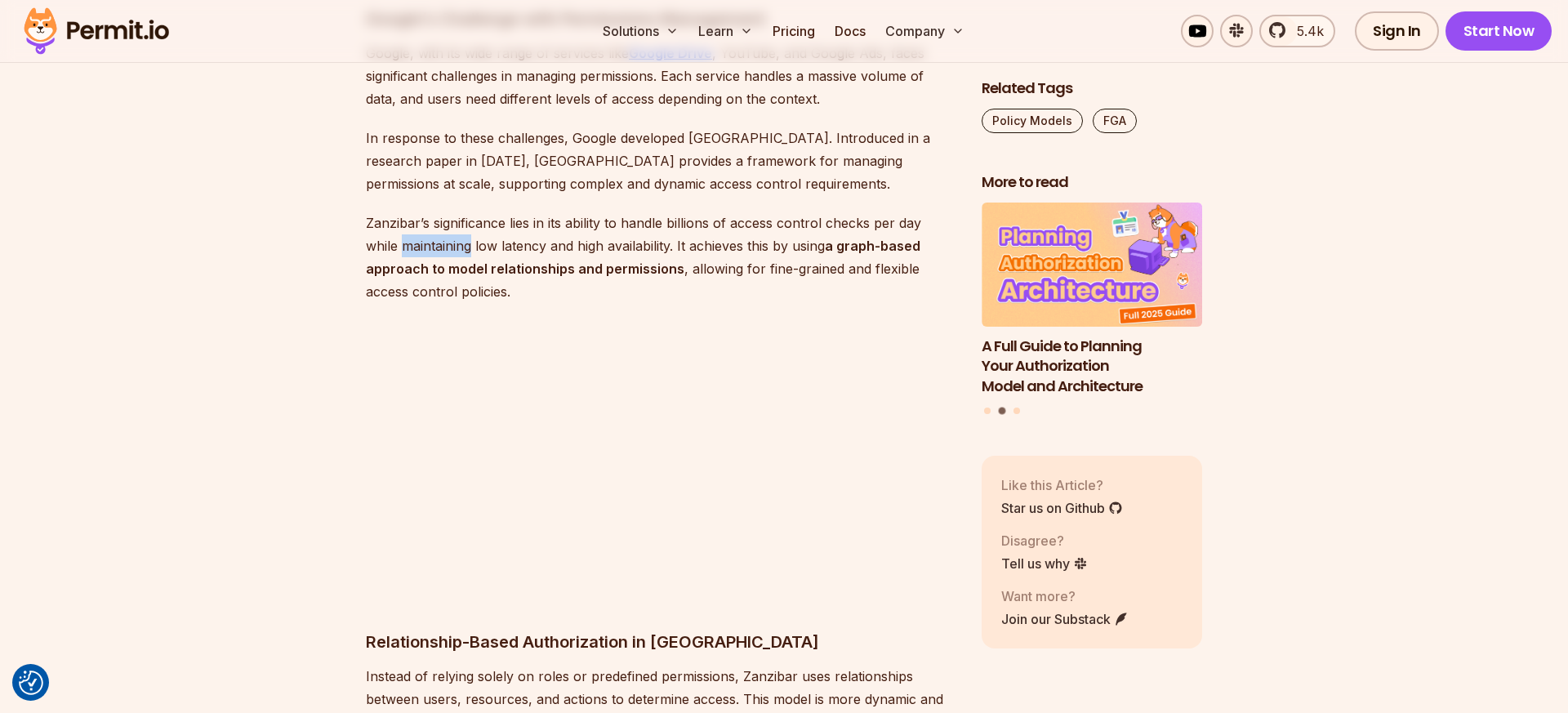
click at [453, 212] on p "Zanzibar’s significance lies in its ability to handle billions of access contro…" at bounding box center [660, 257] width 589 height 91
click at [453, 238] on strong "a graph-based approach to model relationships and permissions" at bounding box center [642, 257] width 555 height 39
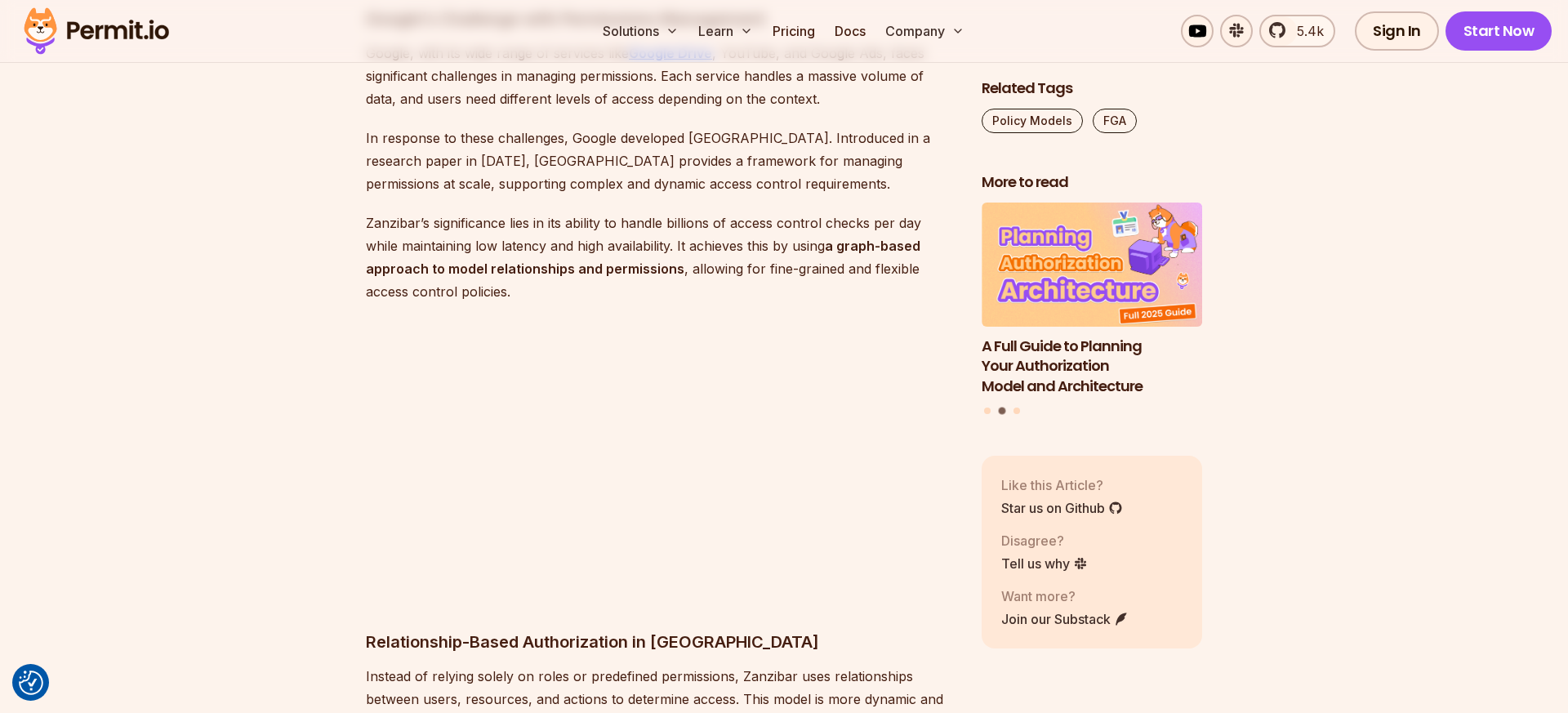
click at [453, 212] on p "Zanzibar’s significance lies in its ability to handle billions of access contro…" at bounding box center [660, 257] width 589 height 91
click at [454, 238] on strong "a graph-based approach to model relationships and permissions" at bounding box center [642, 257] width 555 height 39
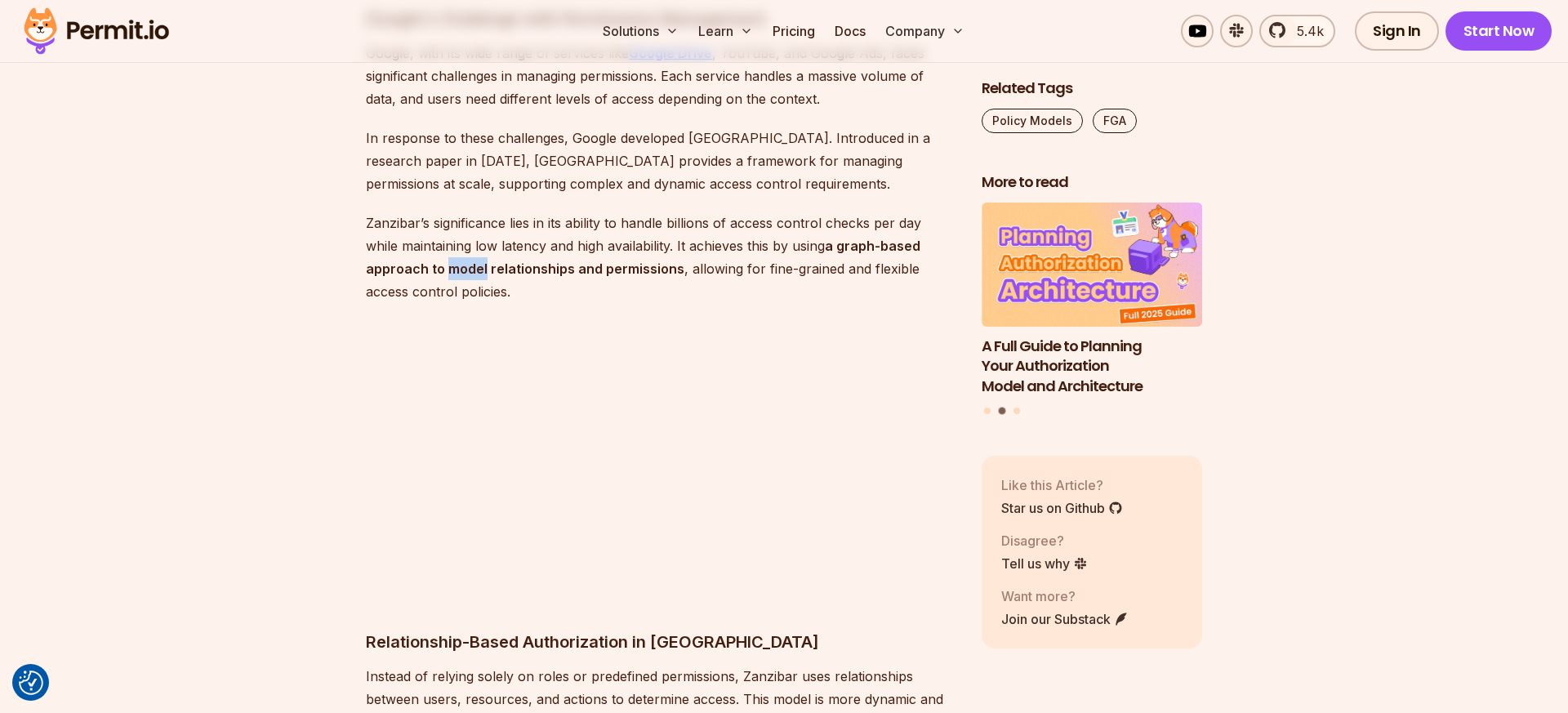
click at [454, 238] on strong "a graph-based approach to model relationships and permissions" at bounding box center [642, 257] width 555 height 39
click at [454, 212] on p "Zanzibar’s significance lies in its ability to handle billions of access contro…" at bounding box center [660, 257] width 589 height 91
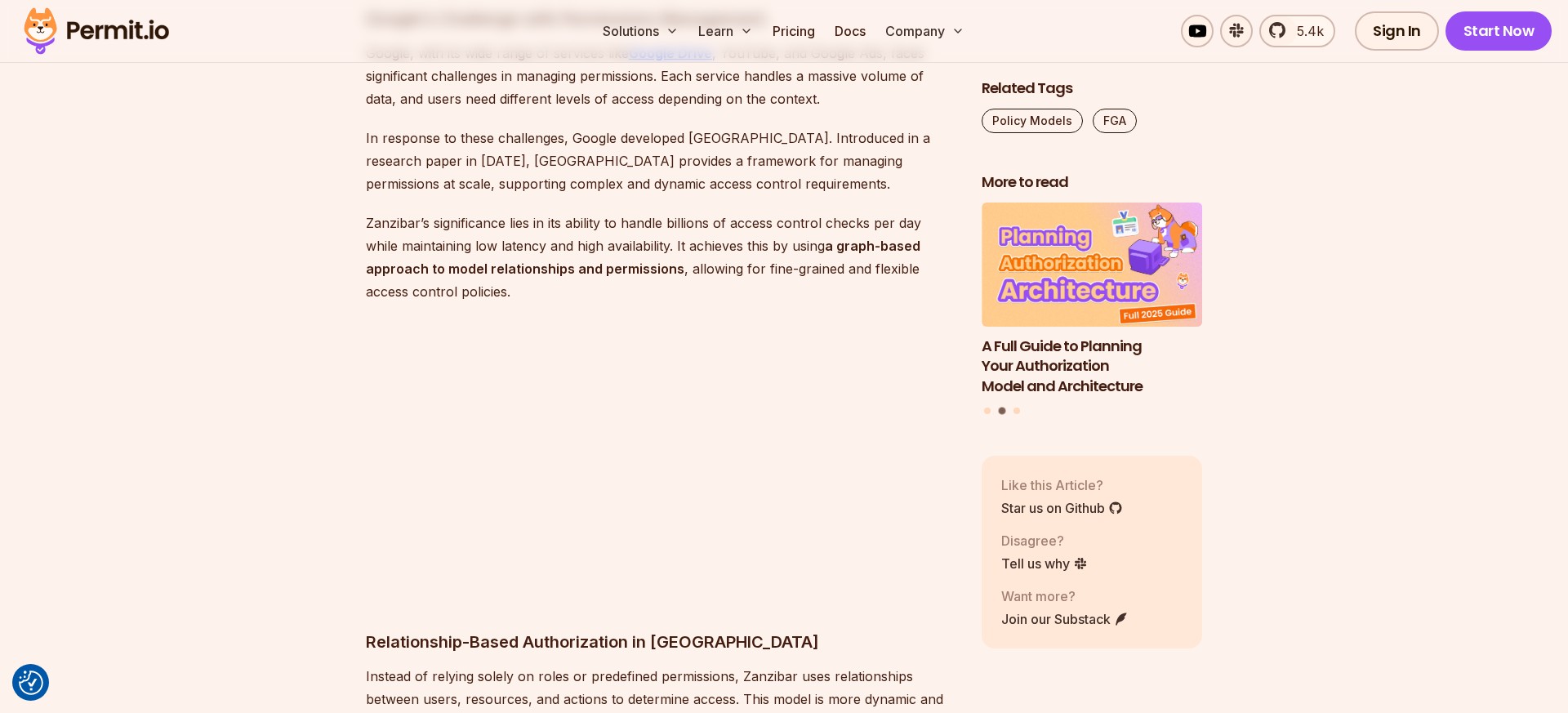
click at [454, 212] on p "Zanzibar’s significance lies in its ability to handle billions of access contro…" at bounding box center [660, 257] width 589 height 91
click at [454, 238] on strong "a graph-based approach to model relationships and permissions" at bounding box center [642, 257] width 555 height 39
click at [457, 238] on strong "a graph-based approach to model relationships and permissions" at bounding box center [642, 257] width 555 height 39
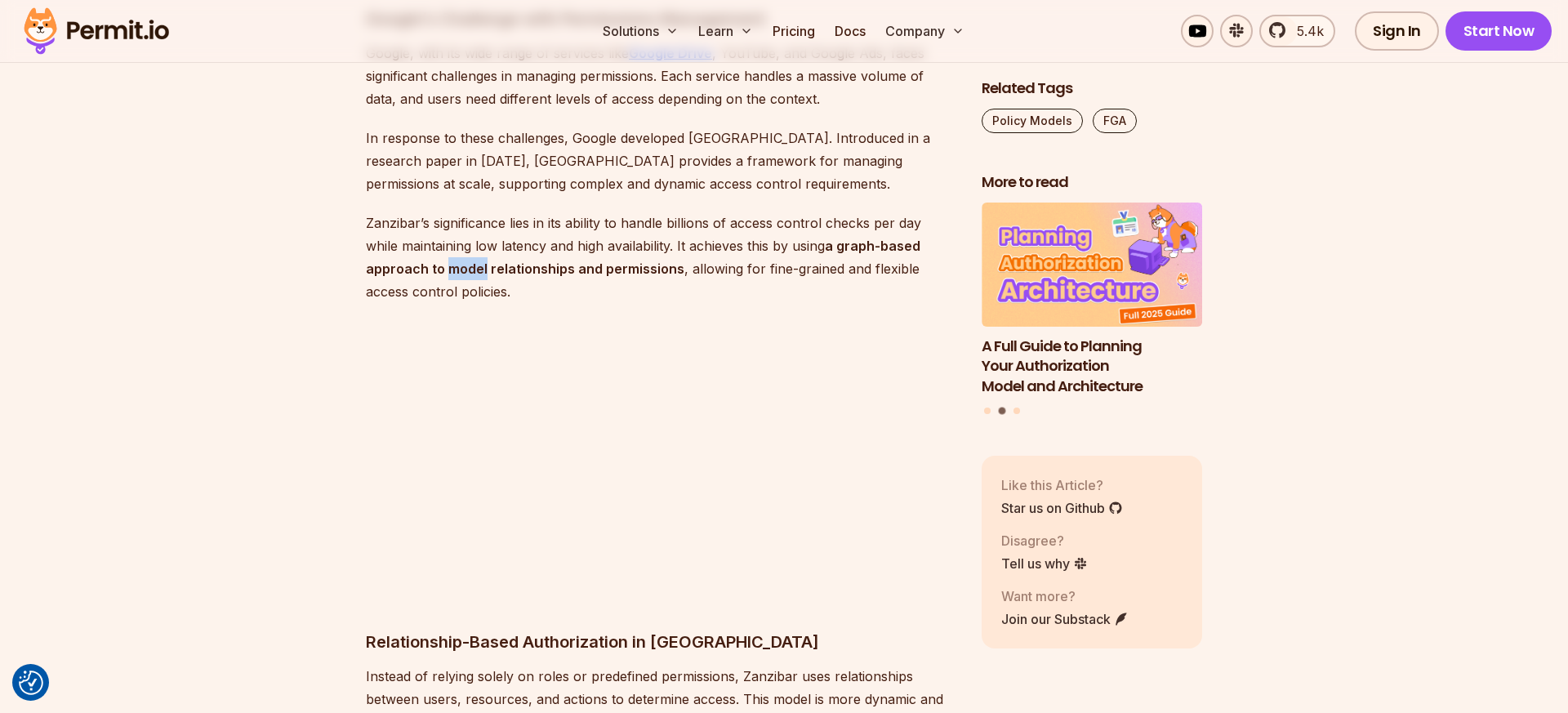
click at [457, 238] on strong "a graph-based approach to model relationships and permissions" at bounding box center [642, 257] width 555 height 39
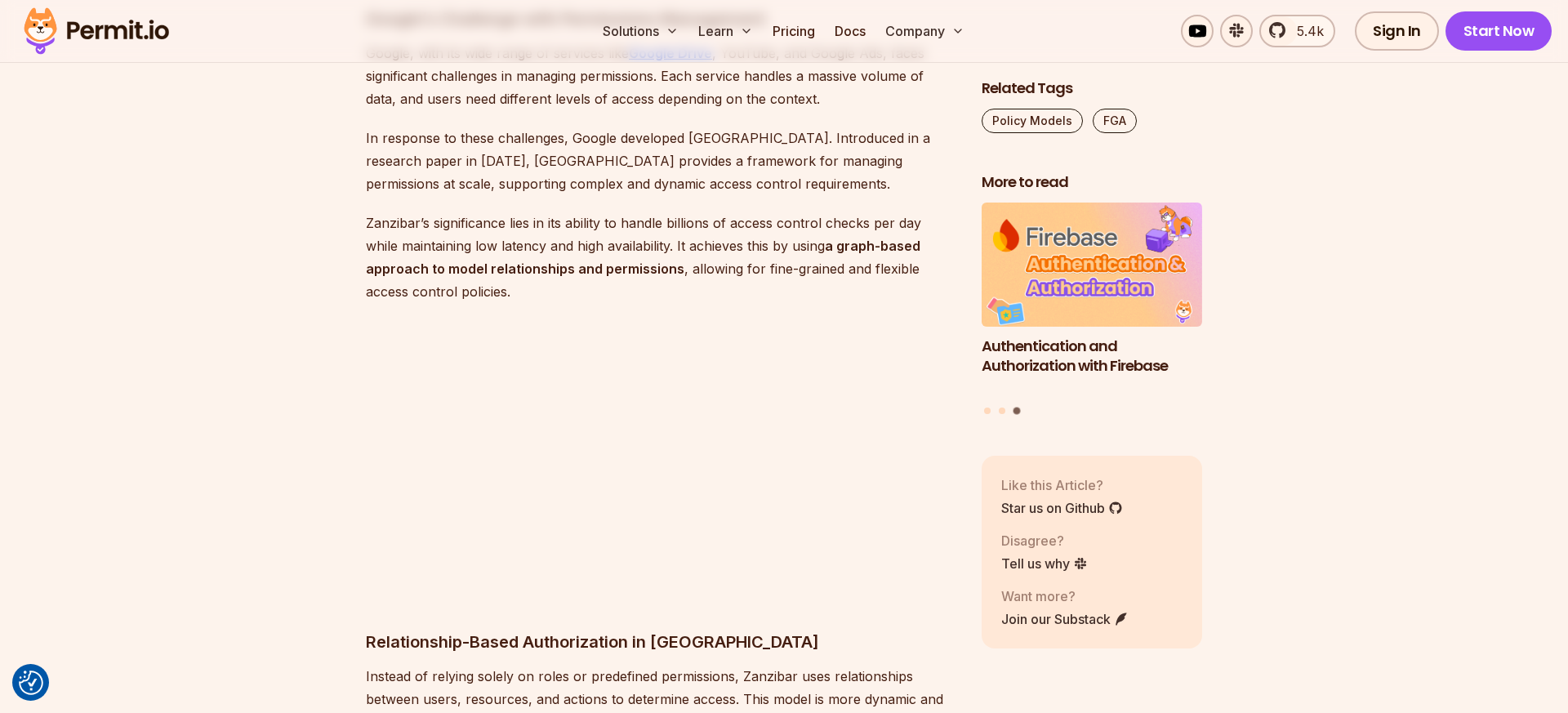
click at [450, 238] on strong "a graph-based approach to model relationships and permissions" at bounding box center [642, 257] width 555 height 39
click at [441, 238] on strong "a graph-based approach to model relationships and permissions" at bounding box center [642, 257] width 555 height 39
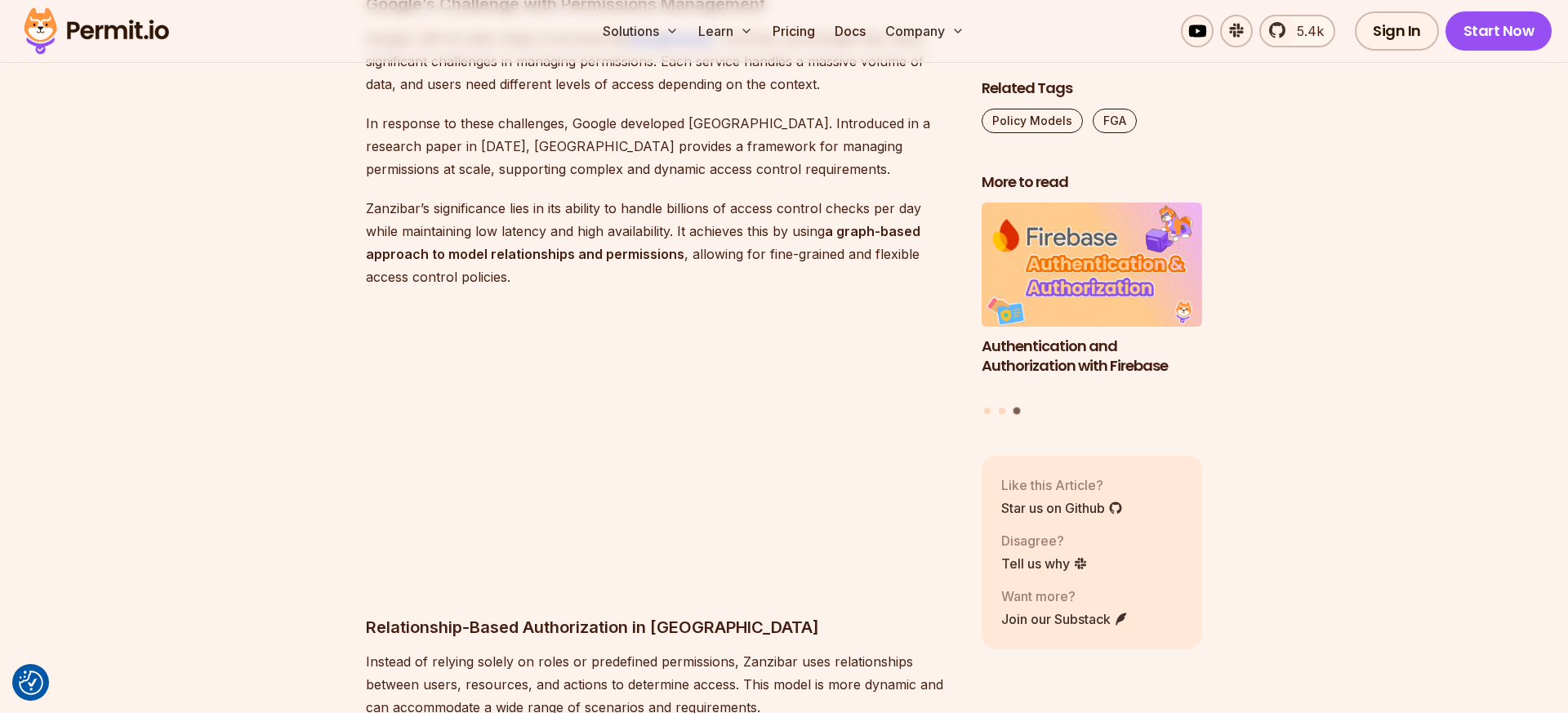
scroll to position [7139, 0]
click at [441, 196] on p "Zanzibar’s significance lies in its ability to handle billions of access contro…" at bounding box center [660, 241] width 589 height 91
click at [441, 222] on strong "a graph-based approach to model relationships and permissions" at bounding box center [642, 241] width 555 height 39
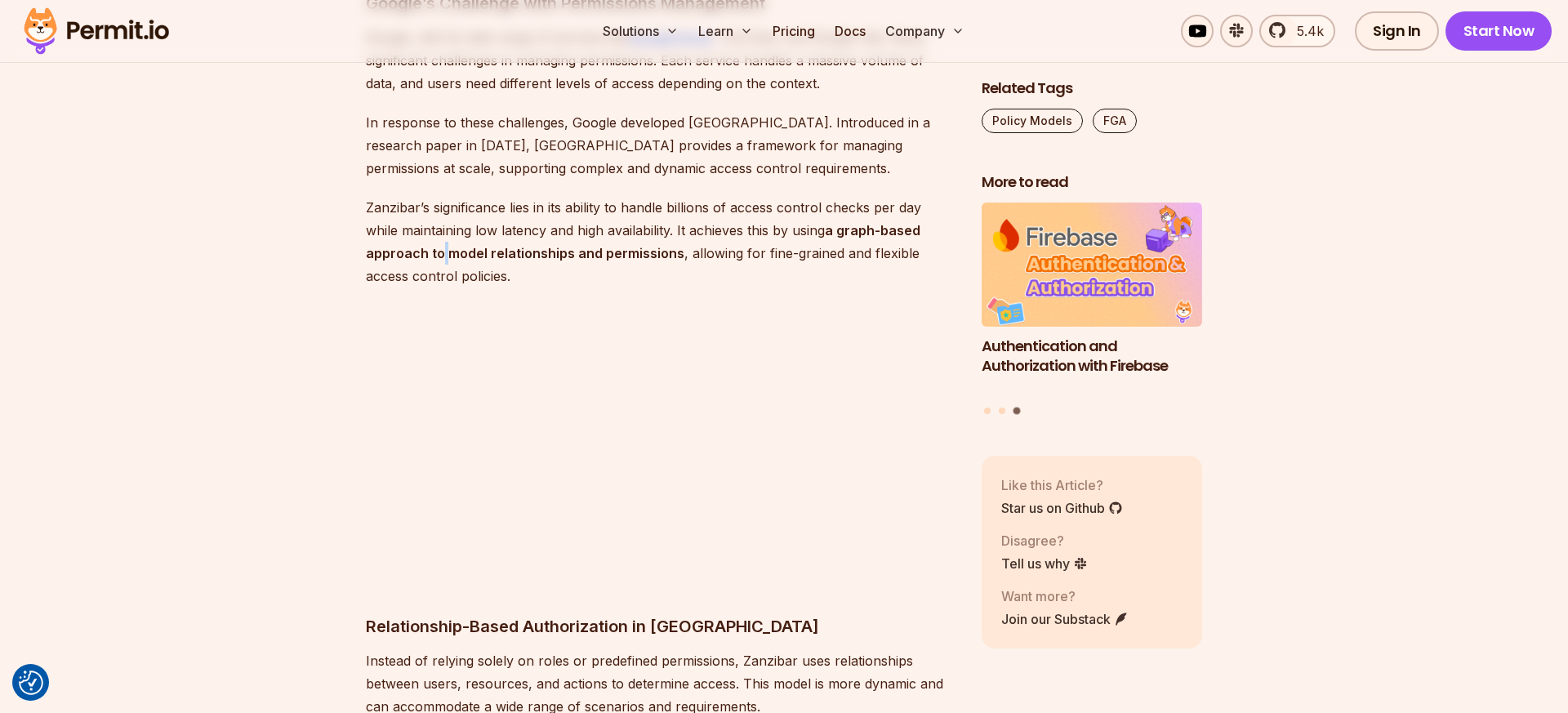
click at [441, 222] on strong "a graph-based approach to model relationships and permissions" at bounding box center [642, 241] width 555 height 39
click at [430, 222] on strong "a graph-based approach to model relationships and permissions" at bounding box center [642, 241] width 555 height 39
click at [420, 222] on strong "a graph-based approach to model relationships and permissions" at bounding box center [642, 241] width 555 height 39
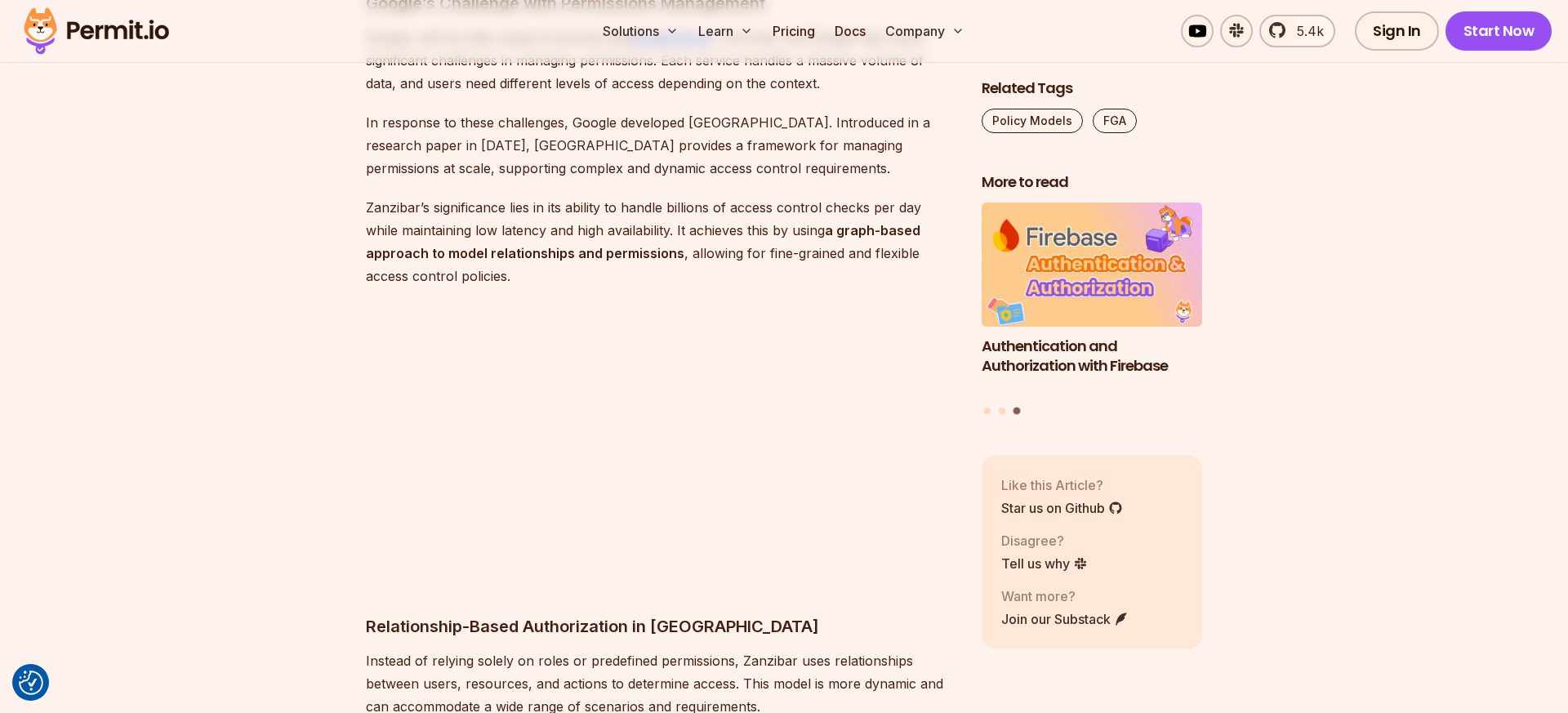
click at [420, 222] on strong "a graph-based approach to model relationships and permissions" at bounding box center [642, 241] width 555 height 39
click at [429, 222] on strong "a graph-based approach to model relationships and permissions" at bounding box center [642, 241] width 555 height 39
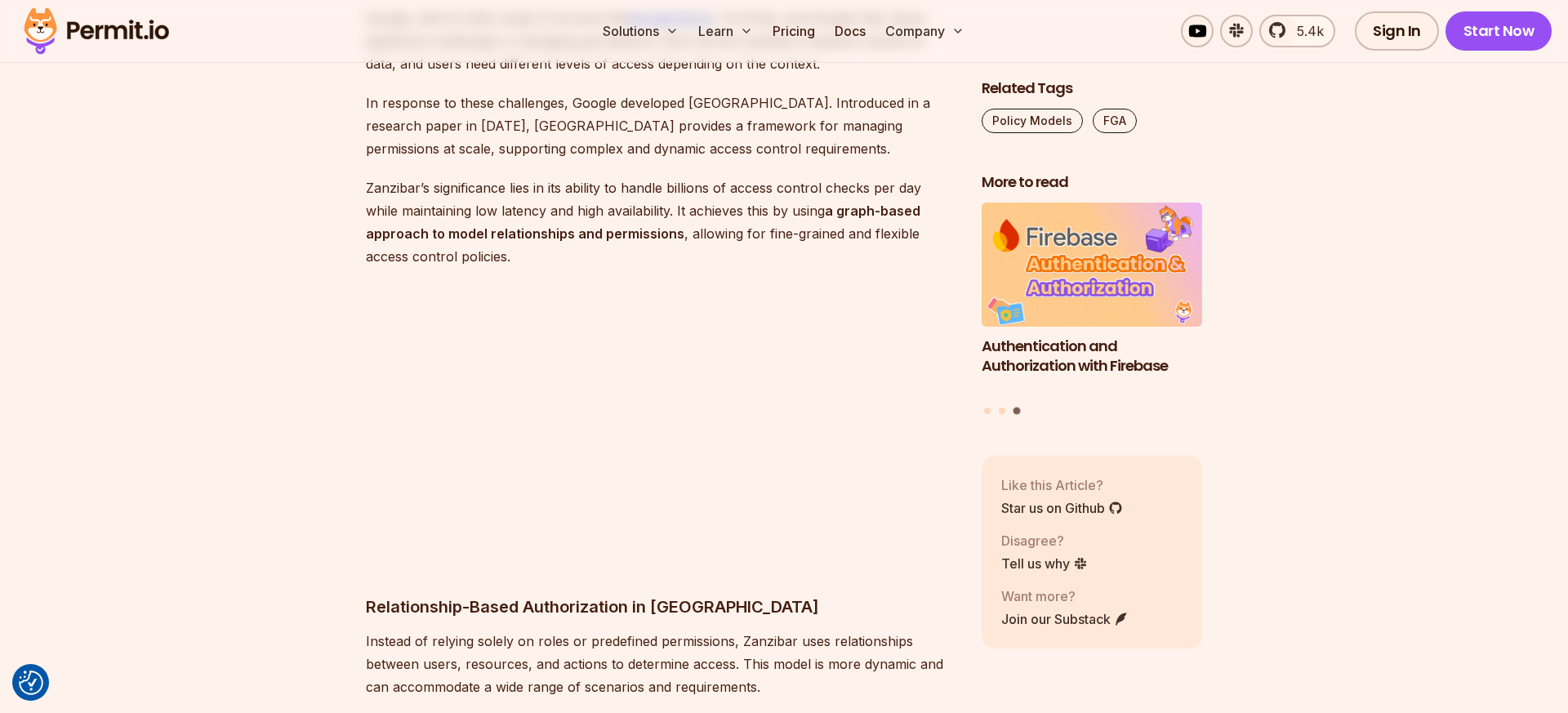
scroll to position [7162, 0]
click at [411, 174] on p "Zanzibar’s significance lies in its ability to handle billions of access contro…" at bounding box center [660, 220] width 589 height 91
click at [394, 174] on p "Zanzibar’s significance lies in its ability to handle billions of access contro…" at bounding box center [660, 220] width 589 height 91
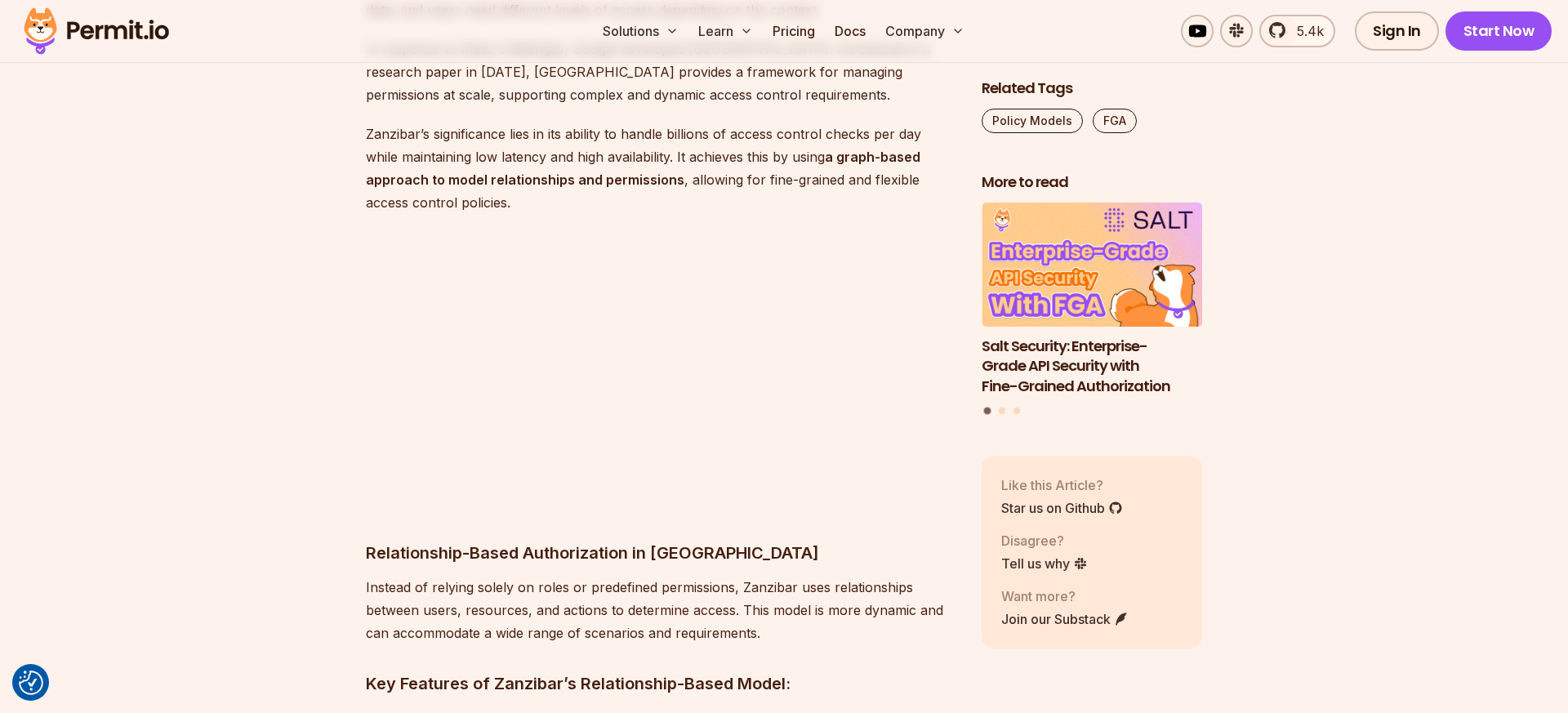
scroll to position [7219, 0]
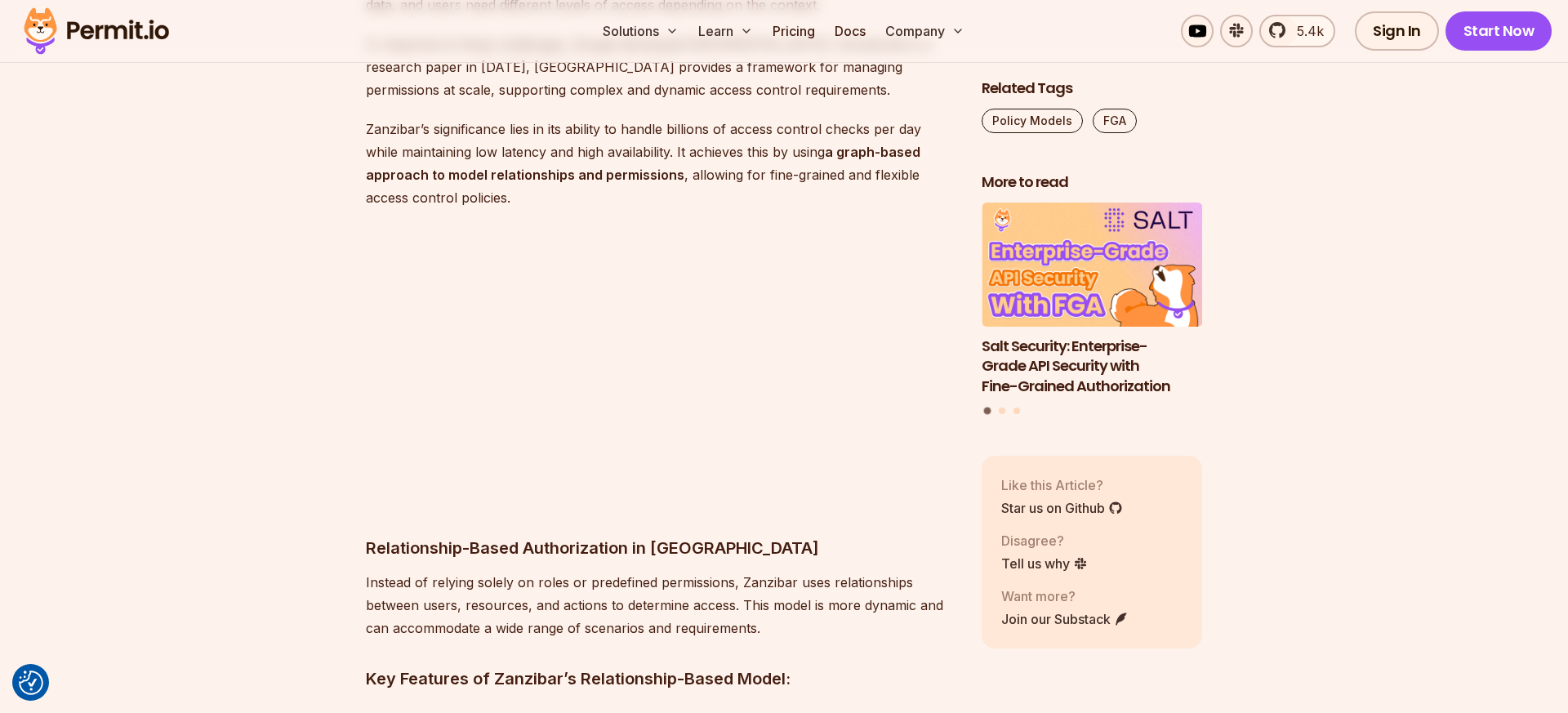
click at [457, 124] on p "Zanzibar’s significance lies in its ability to handle billions of access contro…" at bounding box center [660, 163] width 589 height 91
click at [450, 124] on p "Zanzibar’s significance lies in its ability to handle billions of access contro…" at bounding box center [660, 163] width 589 height 91
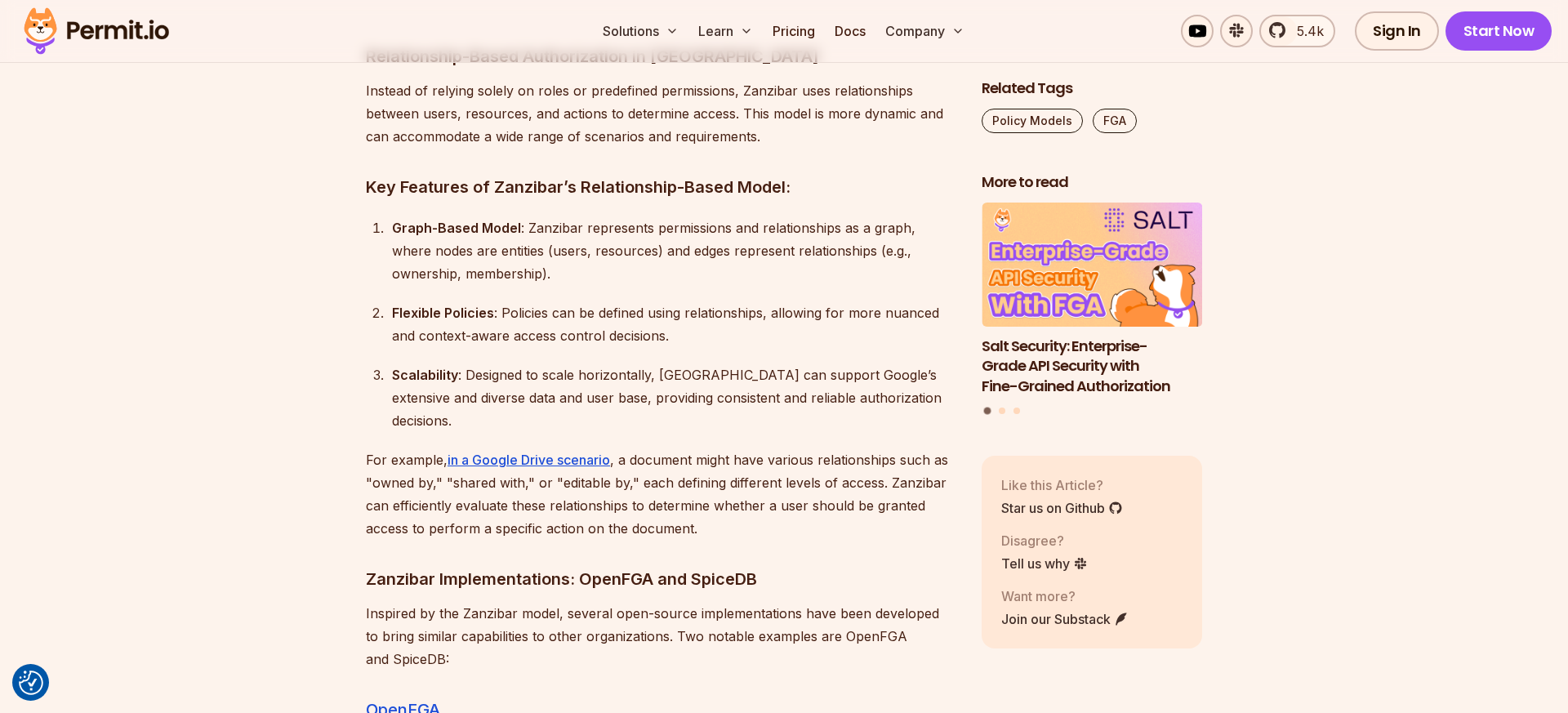
scroll to position [7712, 0]
click at [447, 214] on div "Graph-Based Model : Zanzibar represents permissions and relationships as a grap…" at bounding box center [673, 249] width 563 height 69
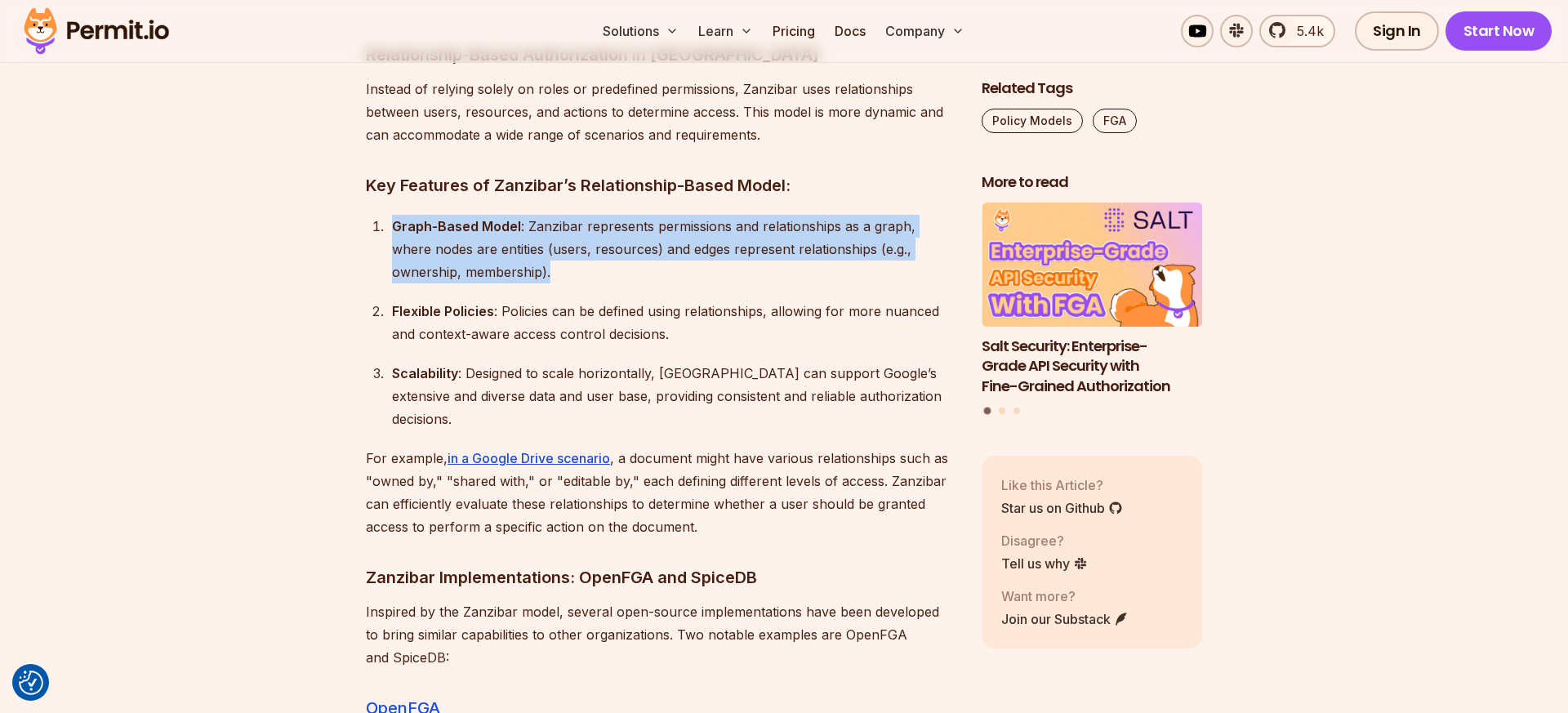
click at [447, 214] on div "Graph-Based Model : Zanzibar represents permissions and relationships as a grap…" at bounding box center [673, 249] width 563 height 69
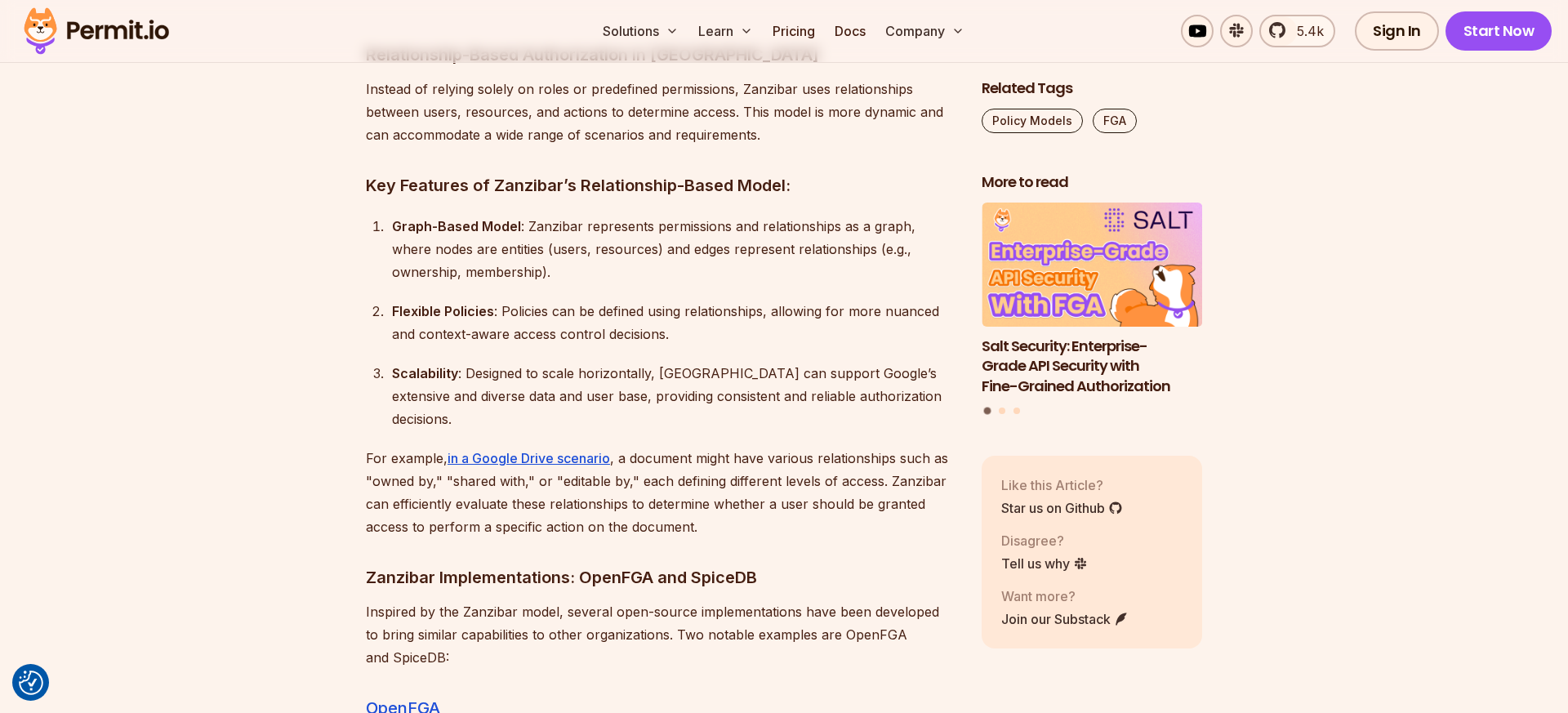
click at [431, 214] on div "Graph-Based Model : Zanzibar represents permissions and relationships as a grap…" at bounding box center [673, 249] width 563 height 69
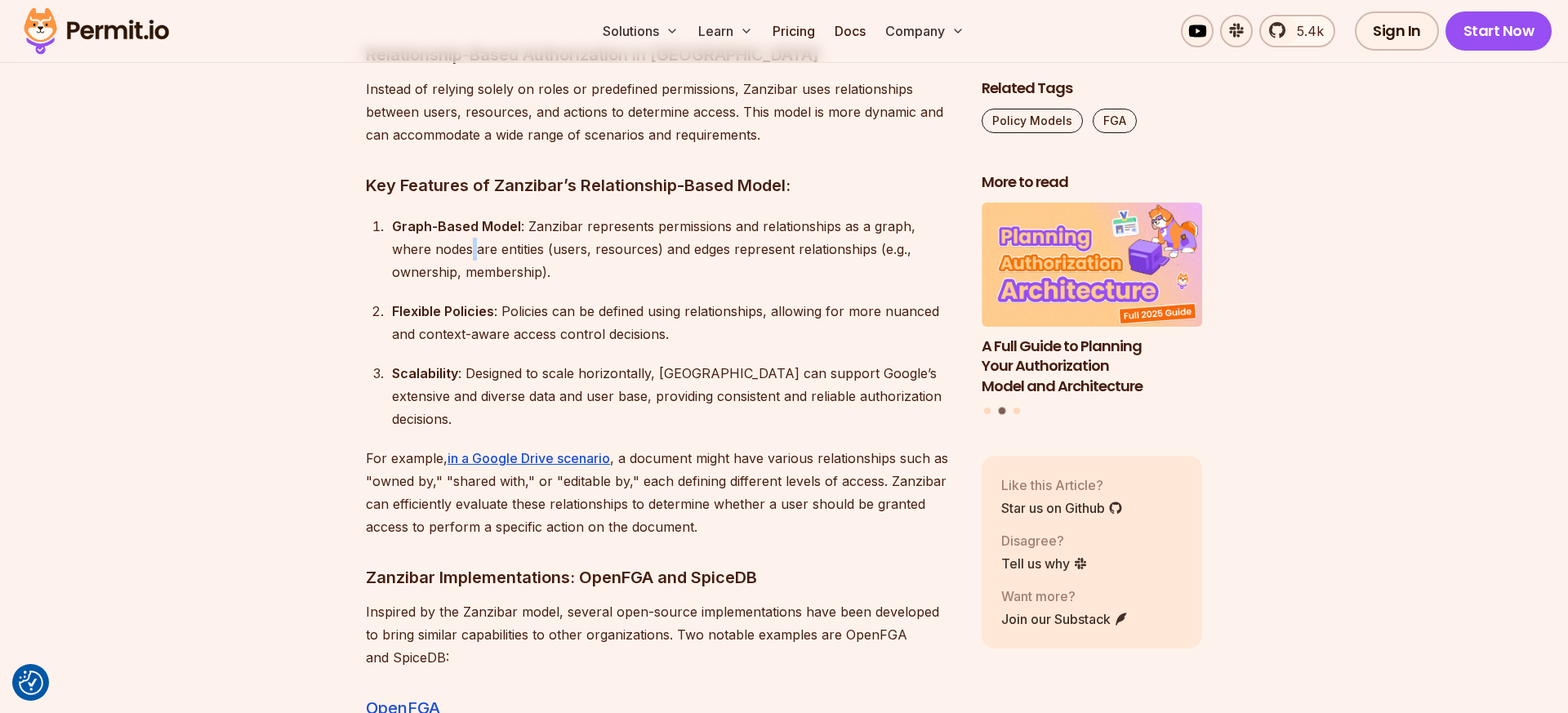
click at [431, 214] on div "Graph-Based Model : Zanzibar represents permissions and relationships as a grap…" at bounding box center [673, 249] width 563 height 69
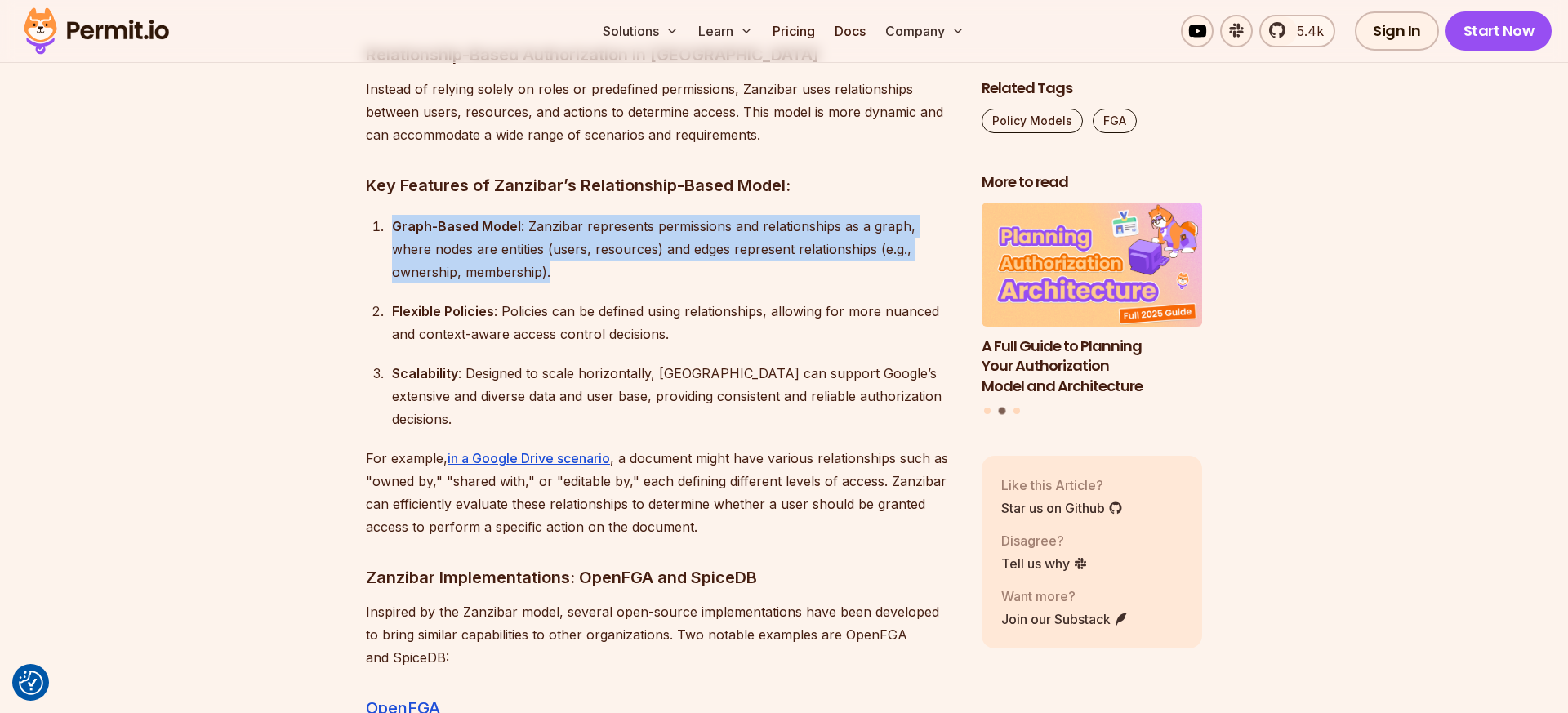
click at [431, 214] on div "Graph-Based Model : Zanzibar represents permissions and relationships as a grap…" at bounding box center [673, 249] width 563 height 69
click at [435, 214] on div "Graph-Based Model : Zanzibar represents permissions and relationships as a grap…" at bounding box center [673, 249] width 563 height 69
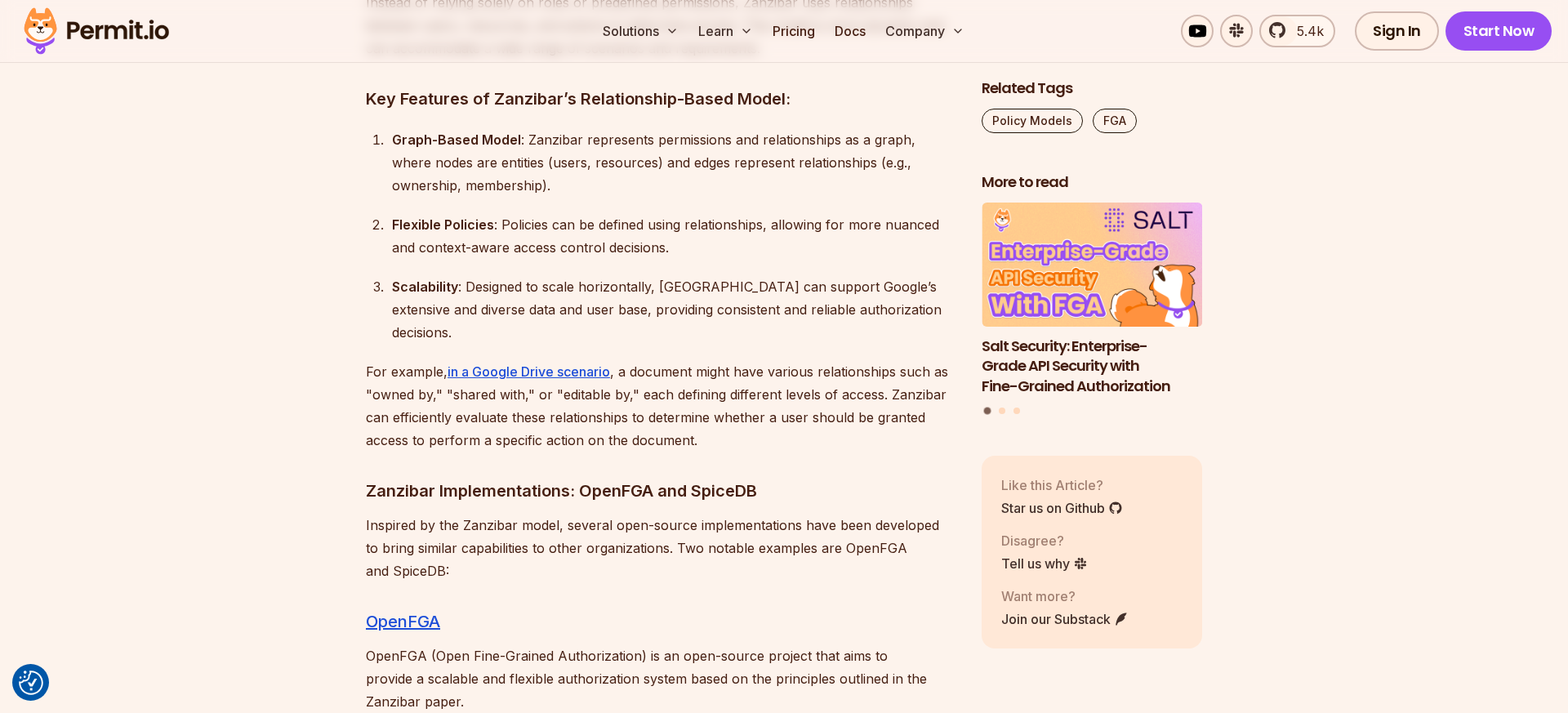
scroll to position [7810, 0]
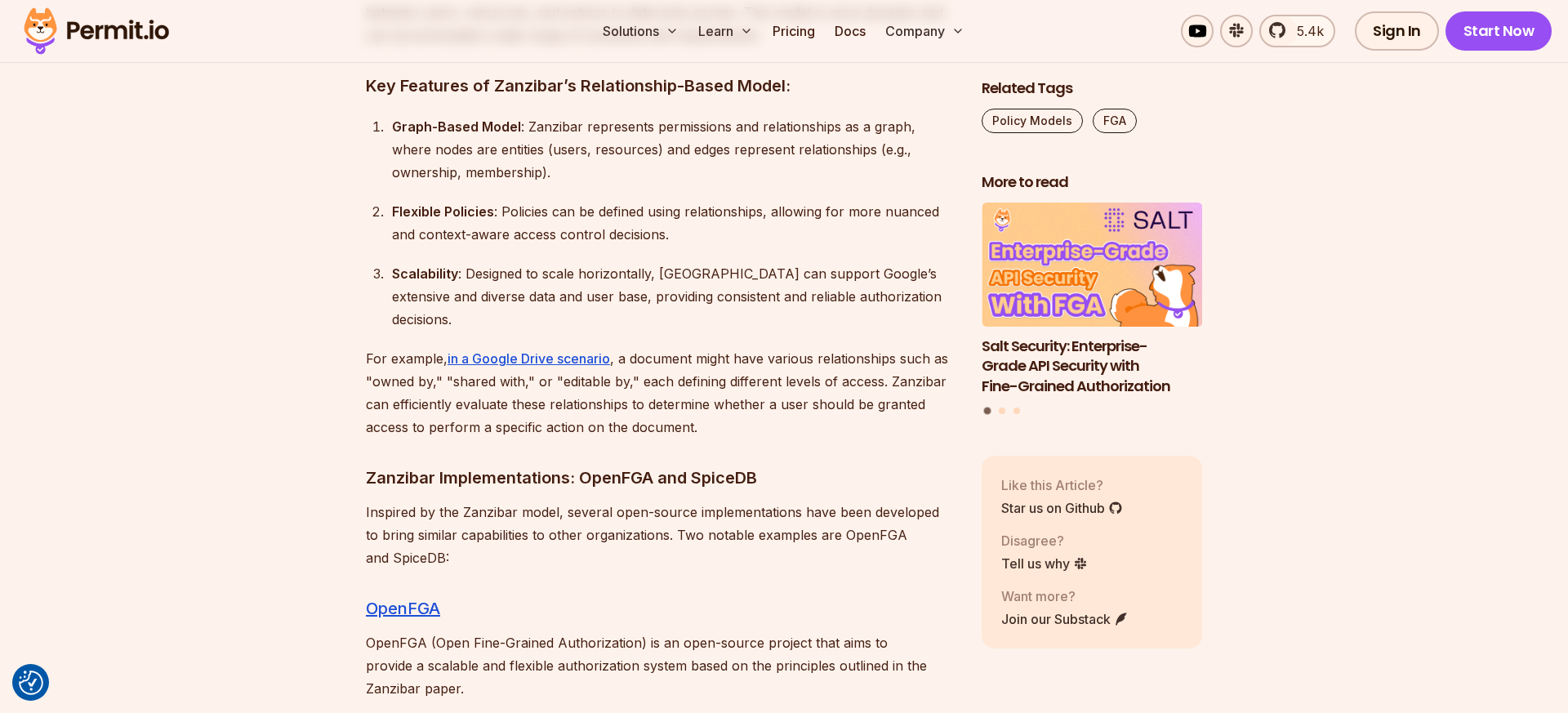
click at [502, 347] on p "For example, in a Google Drive scenario , a document might have various relatio…" at bounding box center [660, 392] width 589 height 91
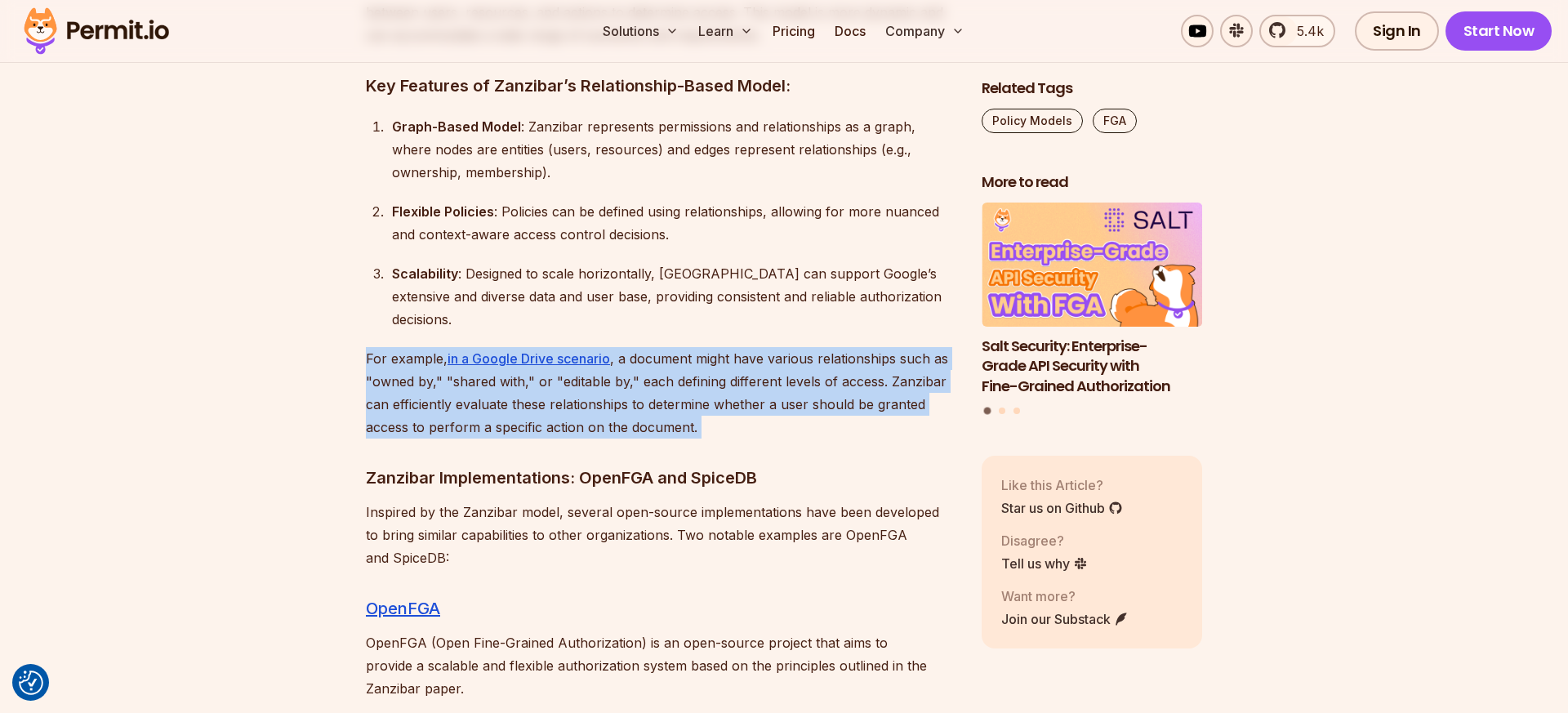
click at [502, 347] on p "For example, in a Google Drive scenario , a document might have various relatio…" at bounding box center [660, 392] width 589 height 91
click at [486, 347] on p "For example, in a Google Drive scenario , a document might have various relatio…" at bounding box center [660, 392] width 589 height 91
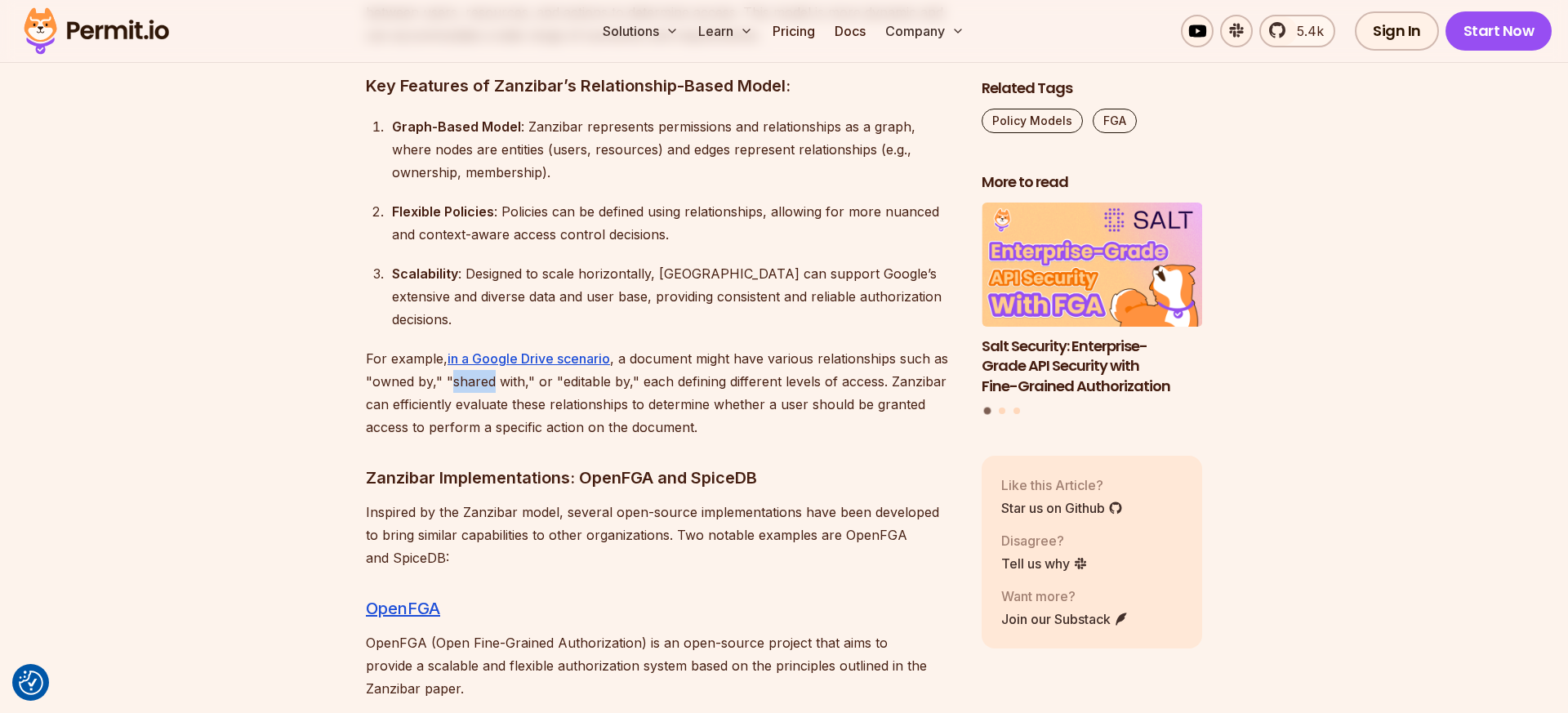
click at [486, 347] on p "For example, in a Google Drive scenario , a document might have various relatio…" at bounding box center [660, 392] width 589 height 91
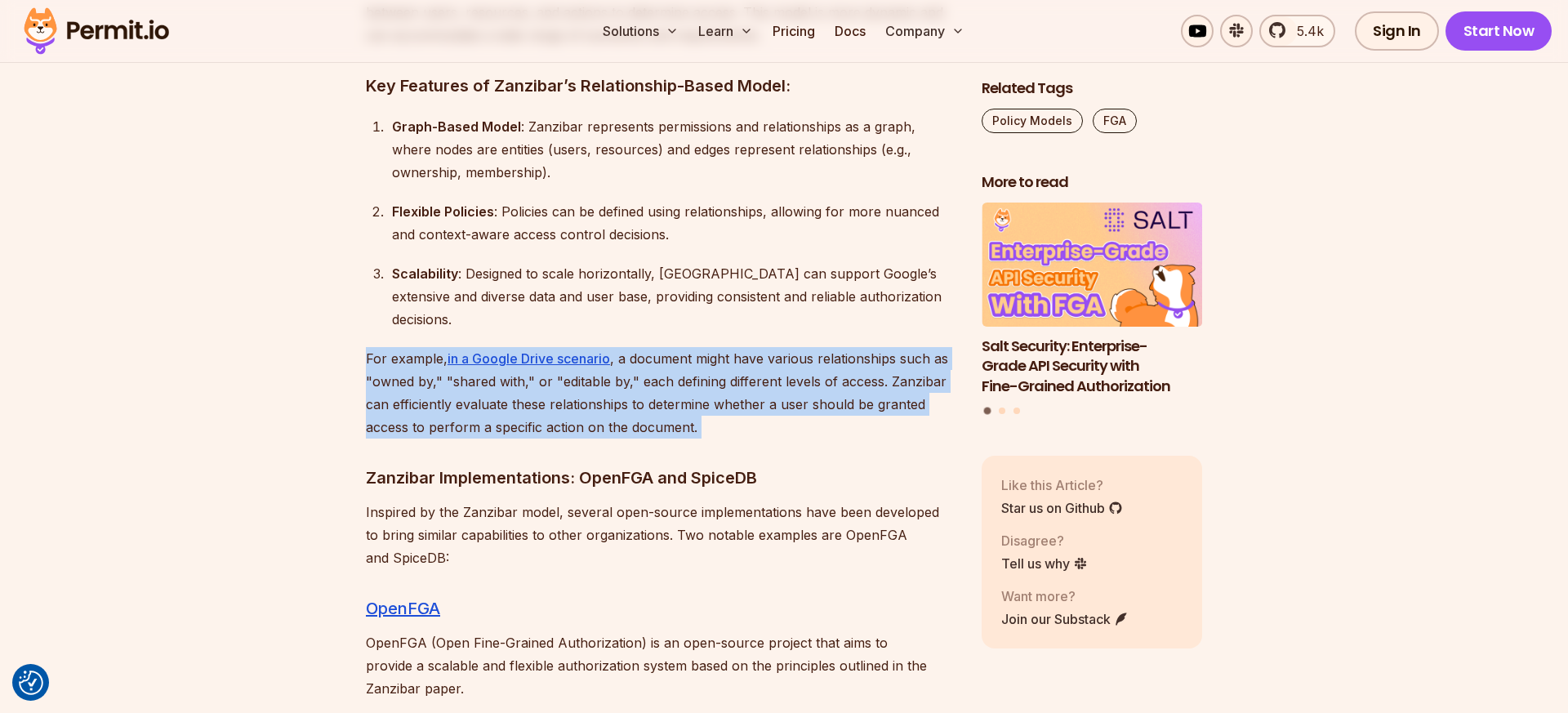
click at [486, 347] on p "For example, in a Google Drive scenario , a document might have various relatio…" at bounding box center [660, 392] width 589 height 91
click at [485, 347] on p "For example, in a Google Drive scenario , a document might have various relatio…" at bounding box center [660, 392] width 589 height 91
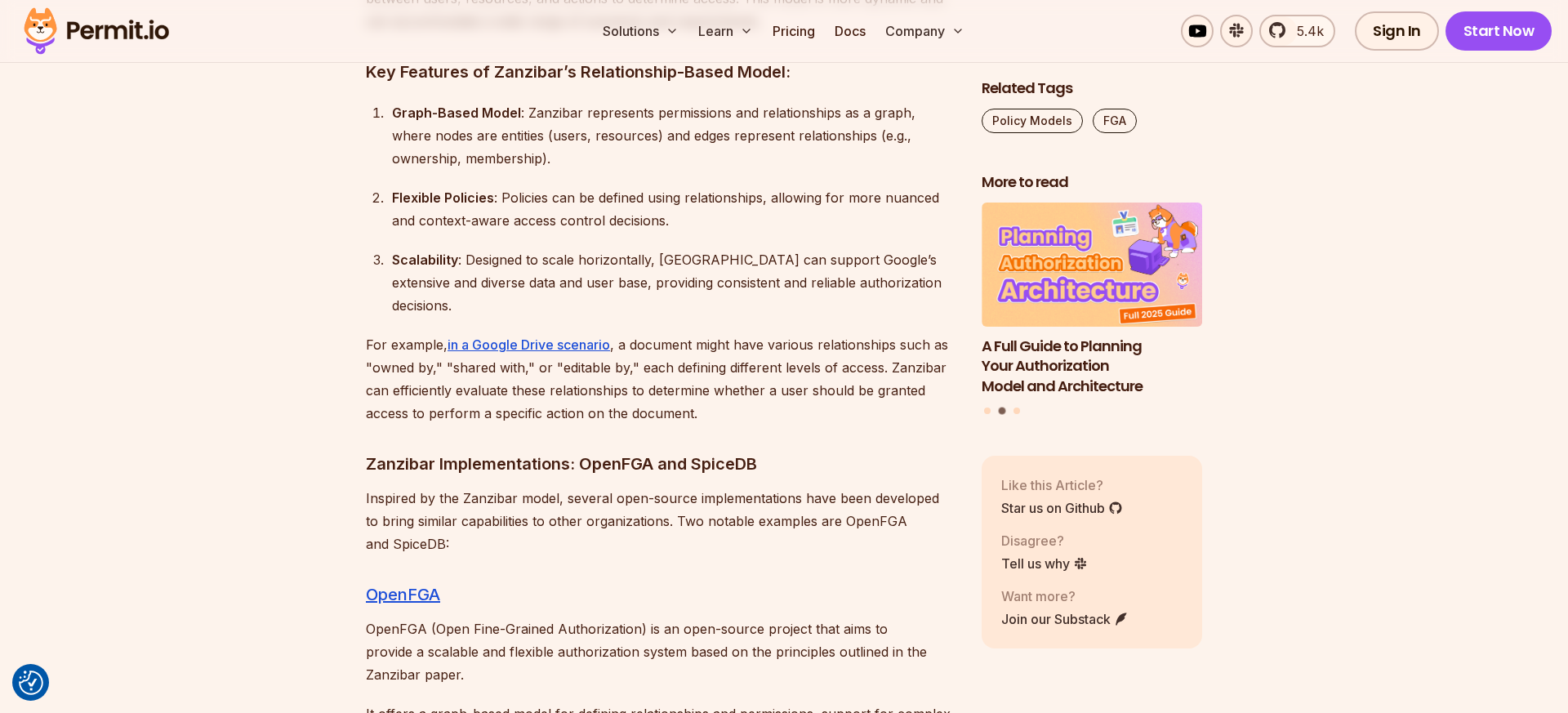
scroll to position [7828, 0]
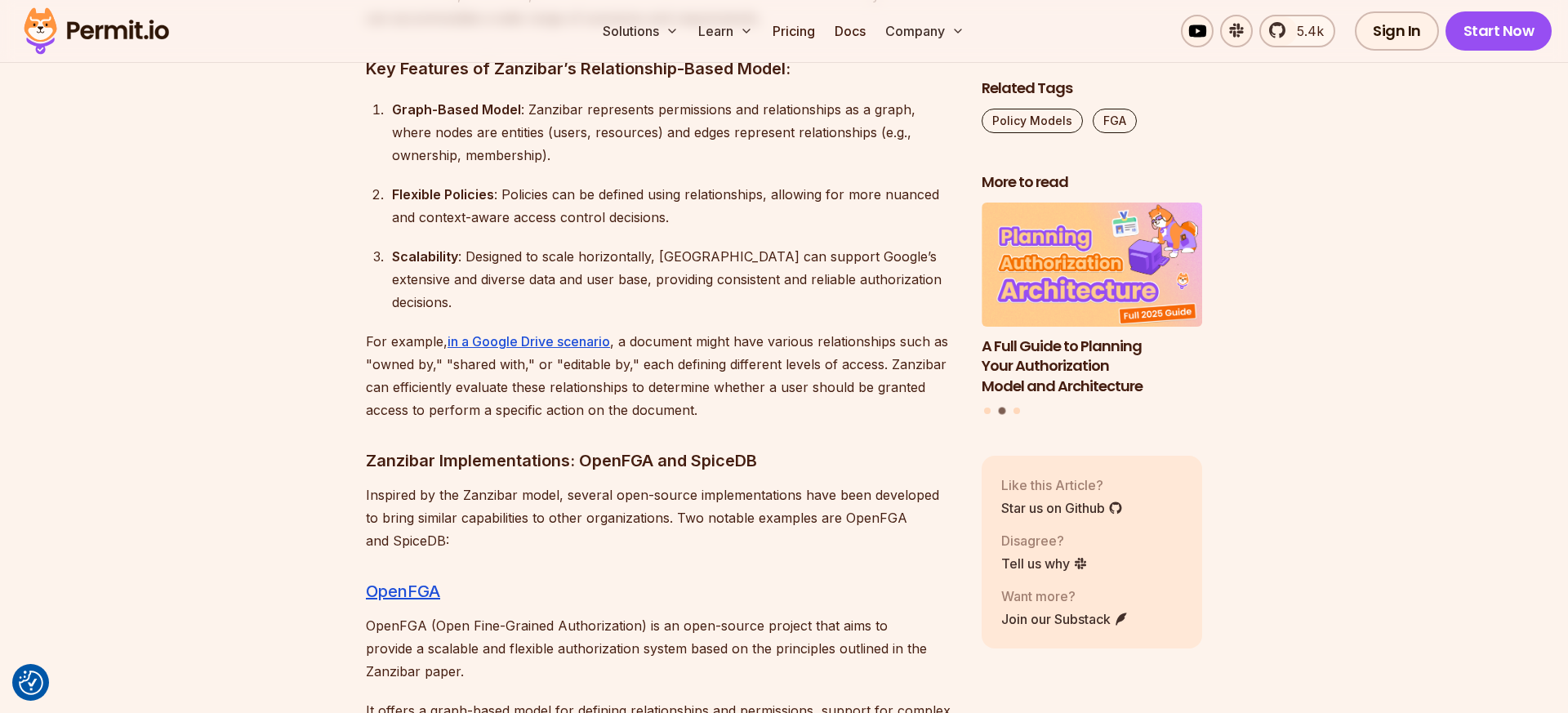
click at [469, 330] on p "For example, in a Google Drive scenario , a document might have various relatio…" at bounding box center [660, 376] width 589 height 91
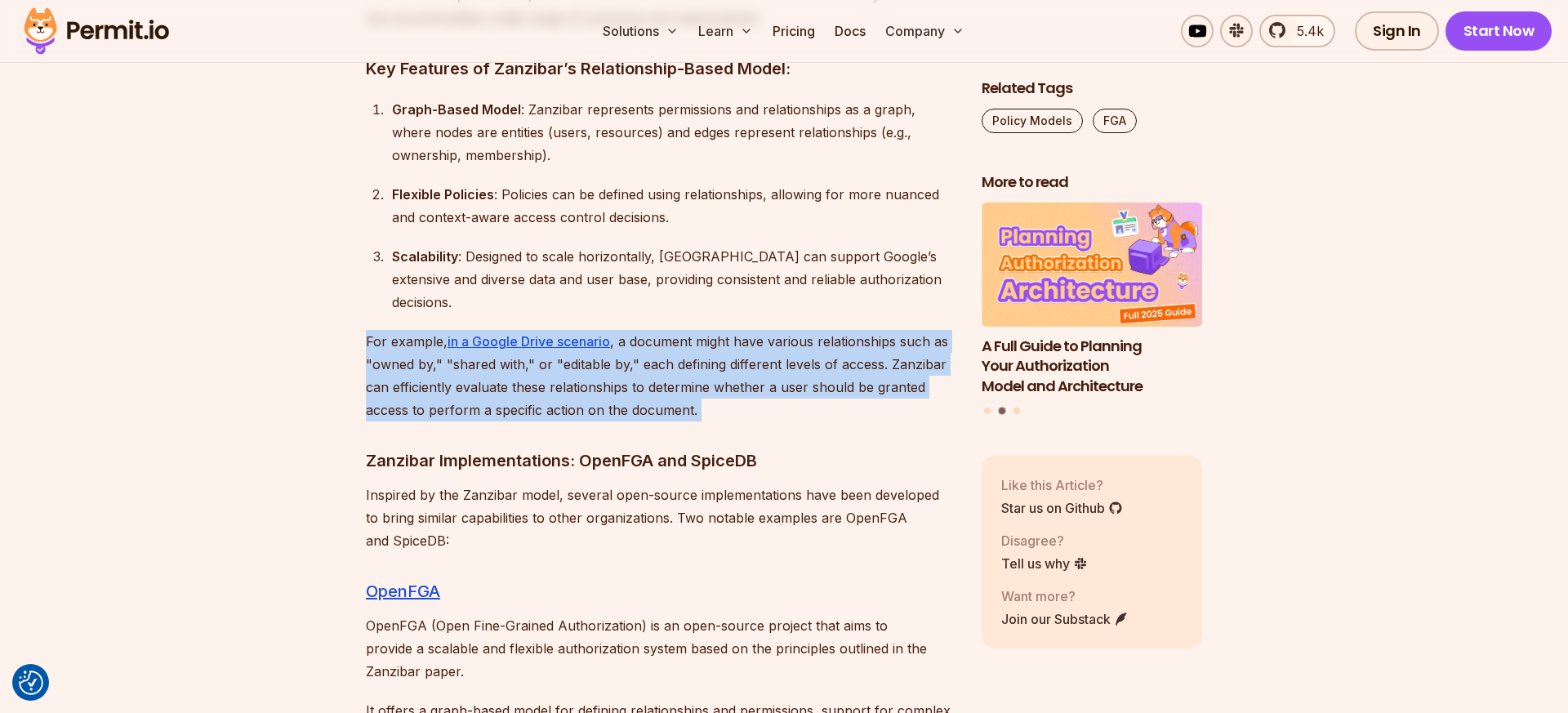
click at [469, 330] on p "For example, in a Google Drive scenario , a document might have various relatio…" at bounding box center [660, 376] width 589 height 91
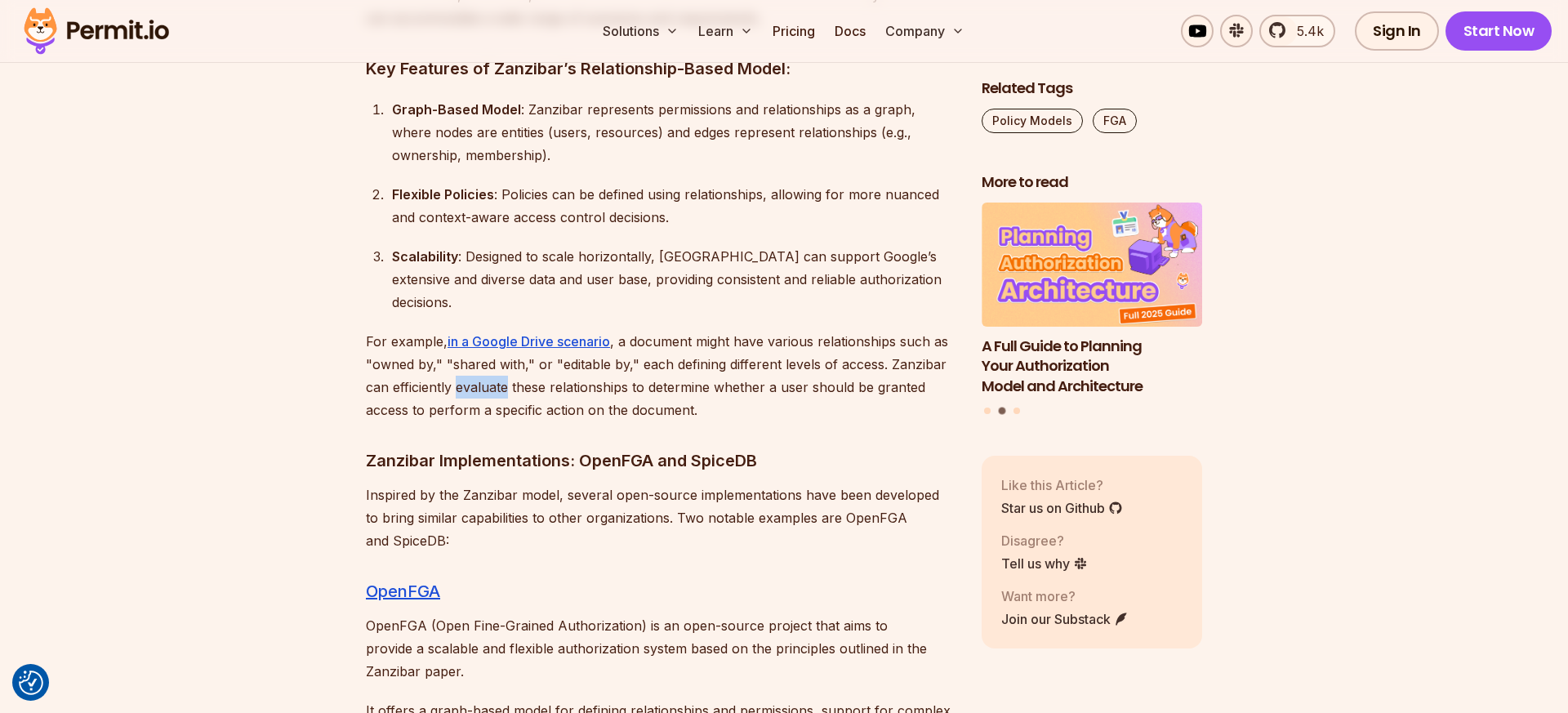
click at [469, 330] on p "For example, in a Google Drive scenario , a document might have various relatio…" at bounding box center [660, 376] width 589 height 91
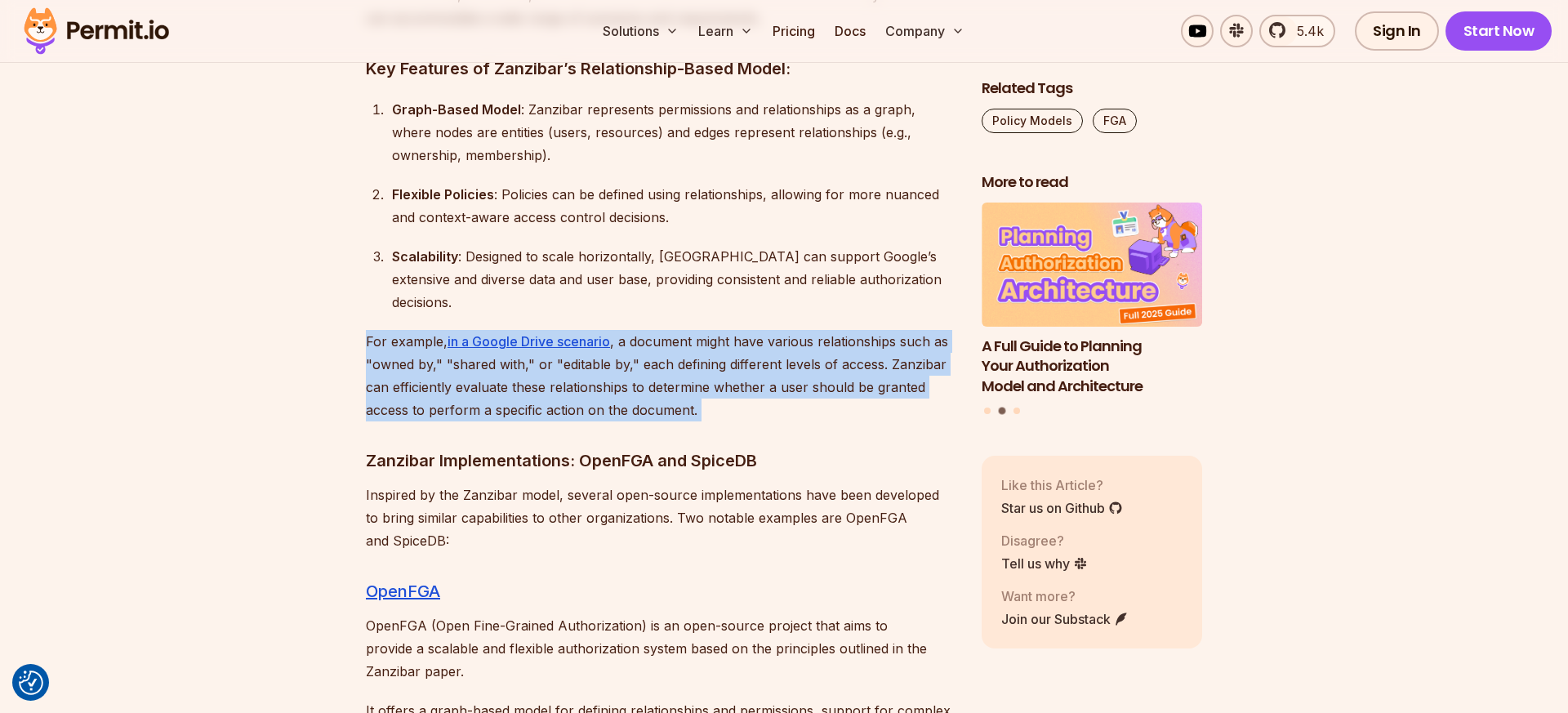
click at [469, 330] on p "For example, in a Google Drive scenario , a document might have various relatio…" at bounding box center [660, 376] width 589 height 91
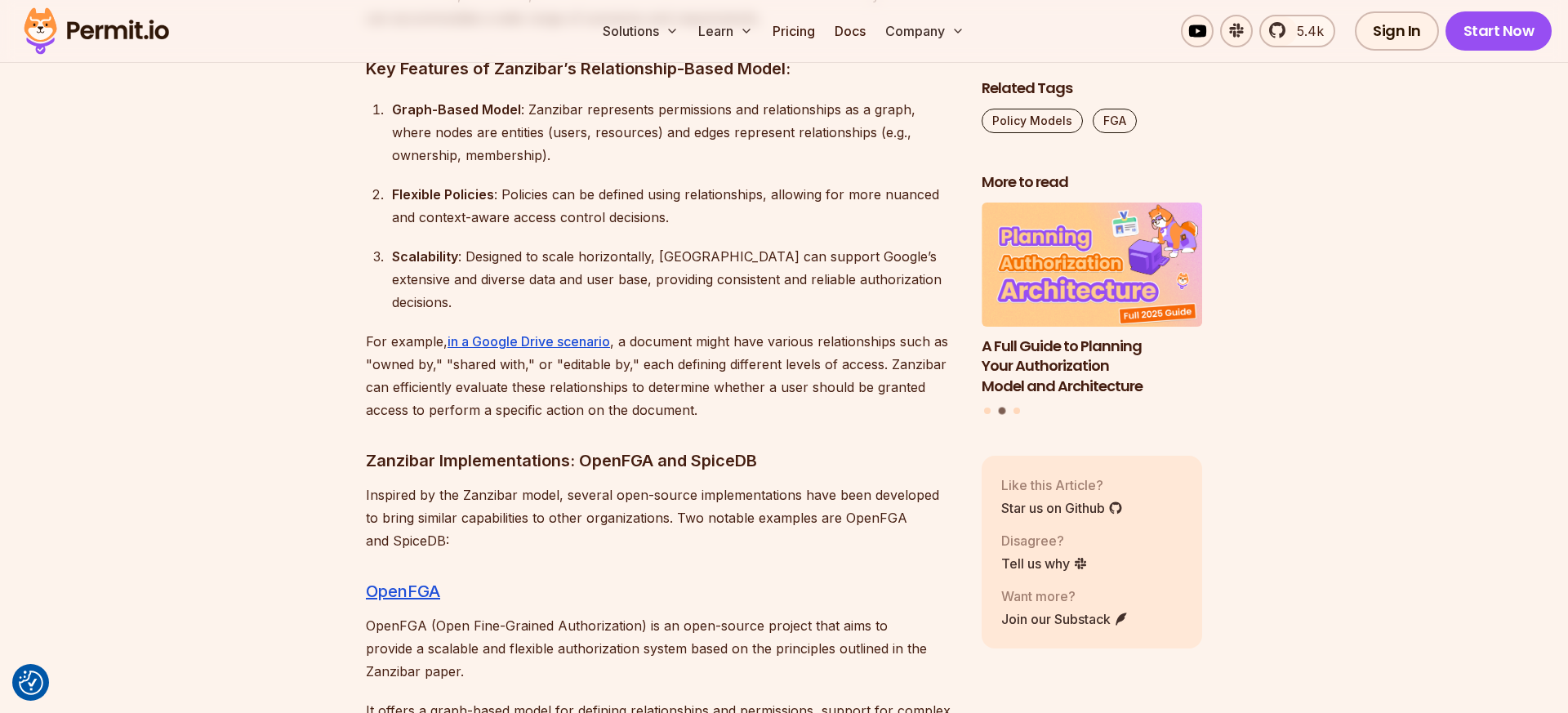
click at [469, 330] on p "For example, in a Google Drive scenario , a document might have various relatio…" at bounding box center [660, 376] width 589 height 91
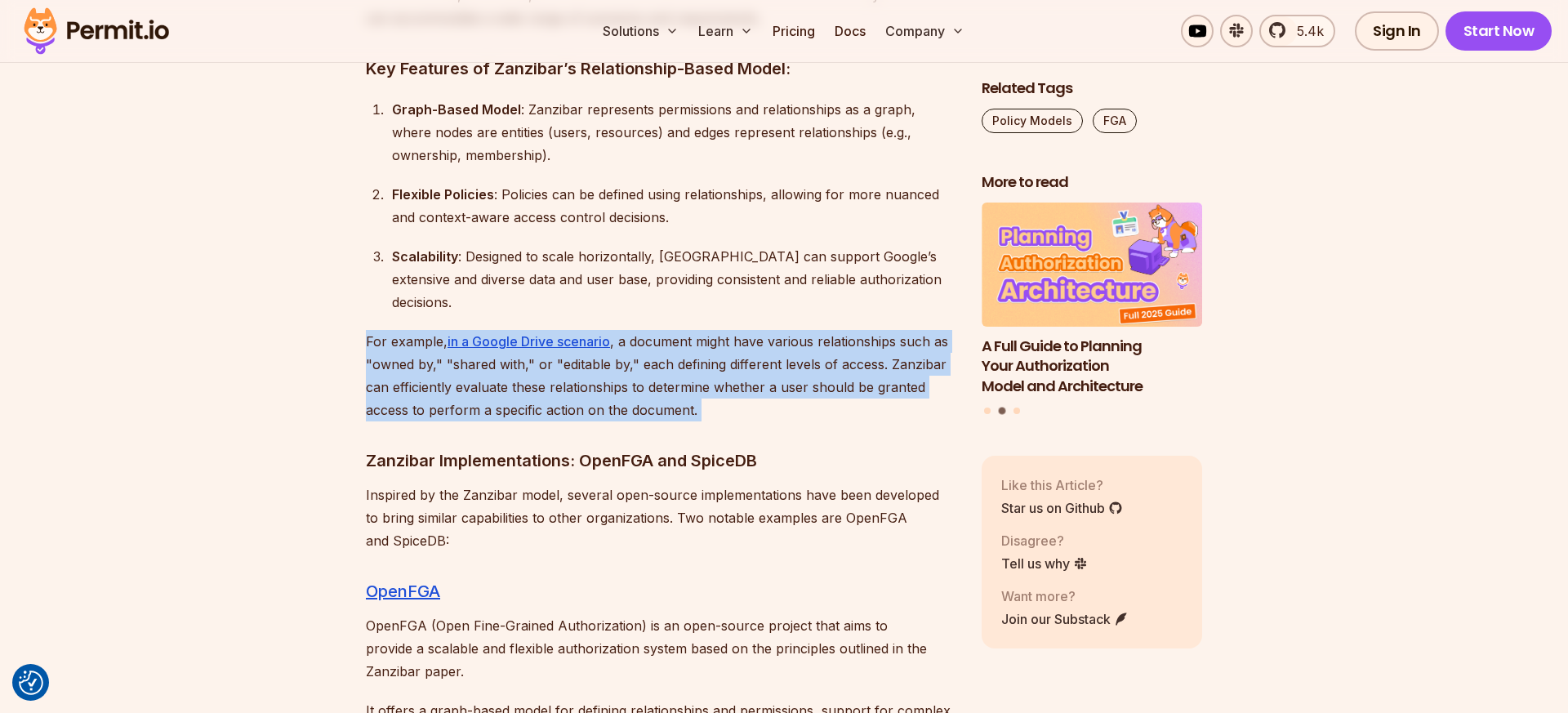
click at [469, 330] on p "For example, in a Google Drive scenario , a document might have various relatio…" at bounding box center [660, 376] width 589 height 91
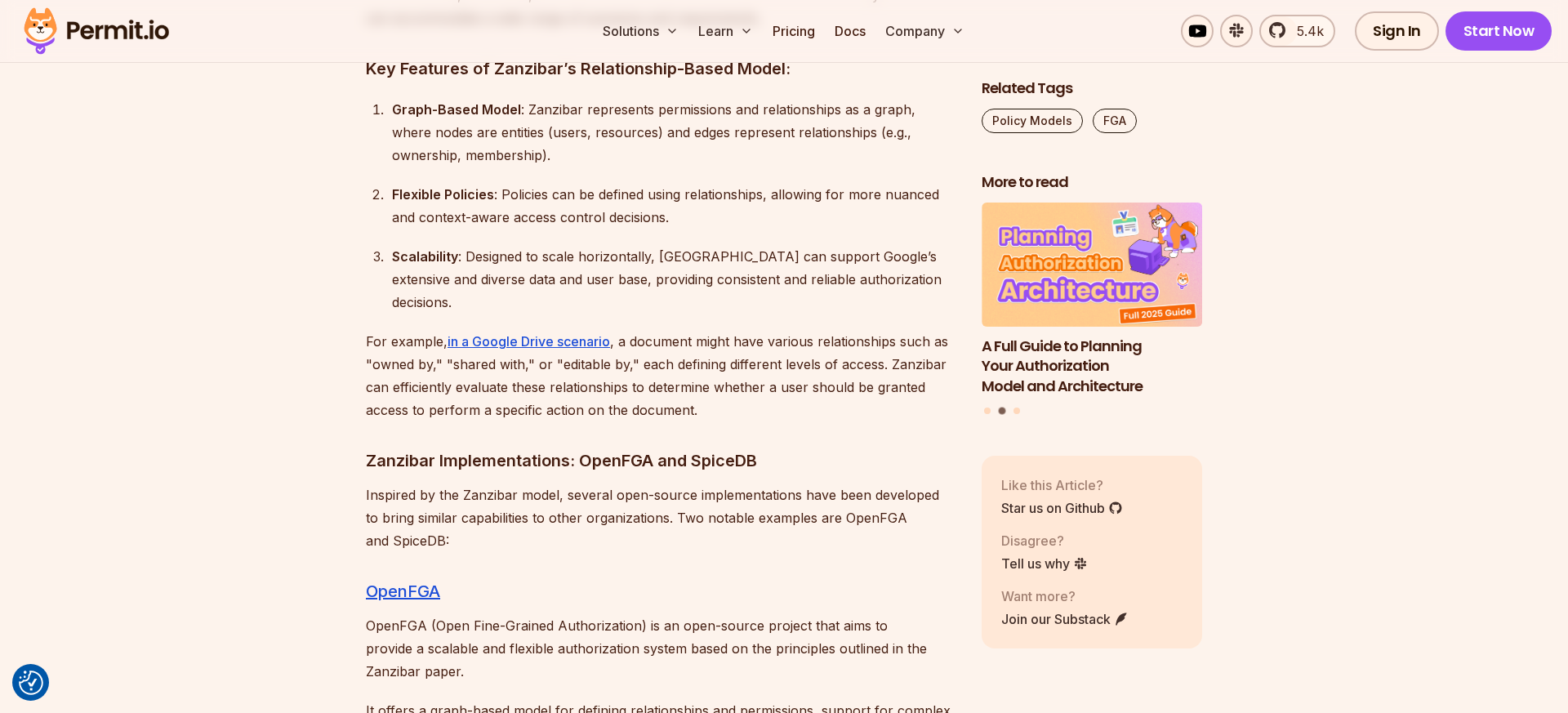
click at [450, 330] on p "For example, in a Google Drive scenario , a document might have various relatio…" at bounding box center [660, 376] width 589 height 91
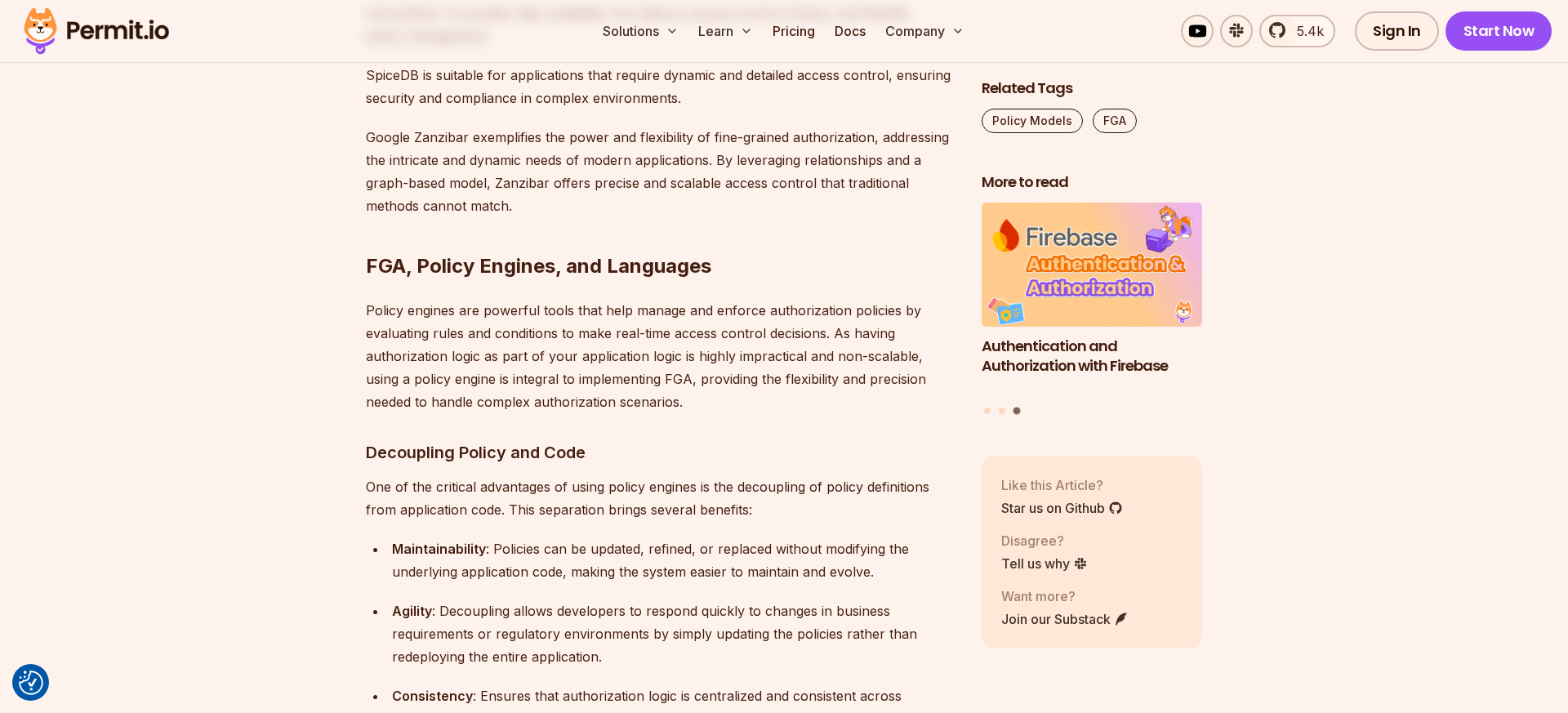
scroll to position [8782, 0]
click at [539, 296] on p "Policy engines are powerful tools that help manage and enforce authorization po…" at bounding box center [660, 353] width 589 height 115
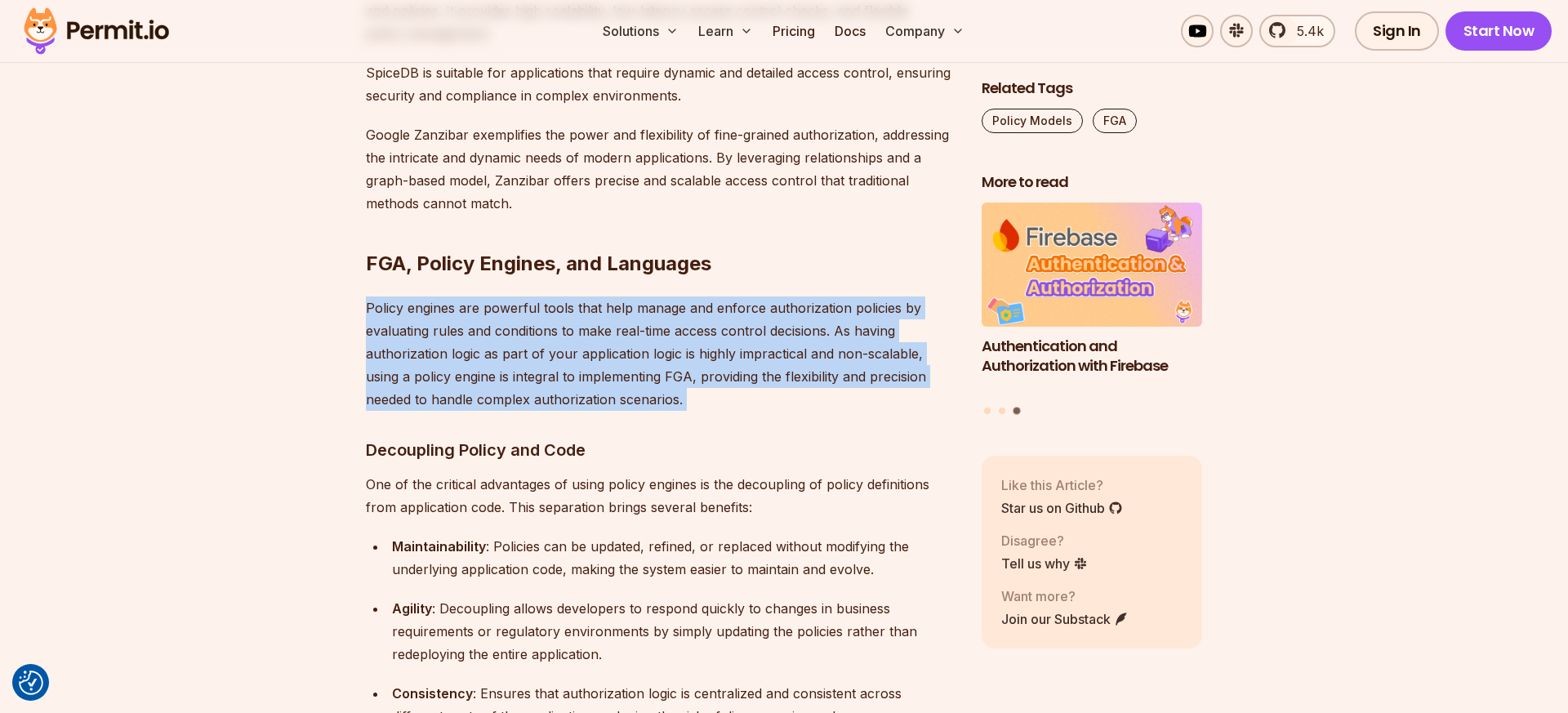
click at [539, 296] on p "Policy engines are powerful tools that help manage and enforce authorization po…" at bounding box center [660, 353] width 589 height 115
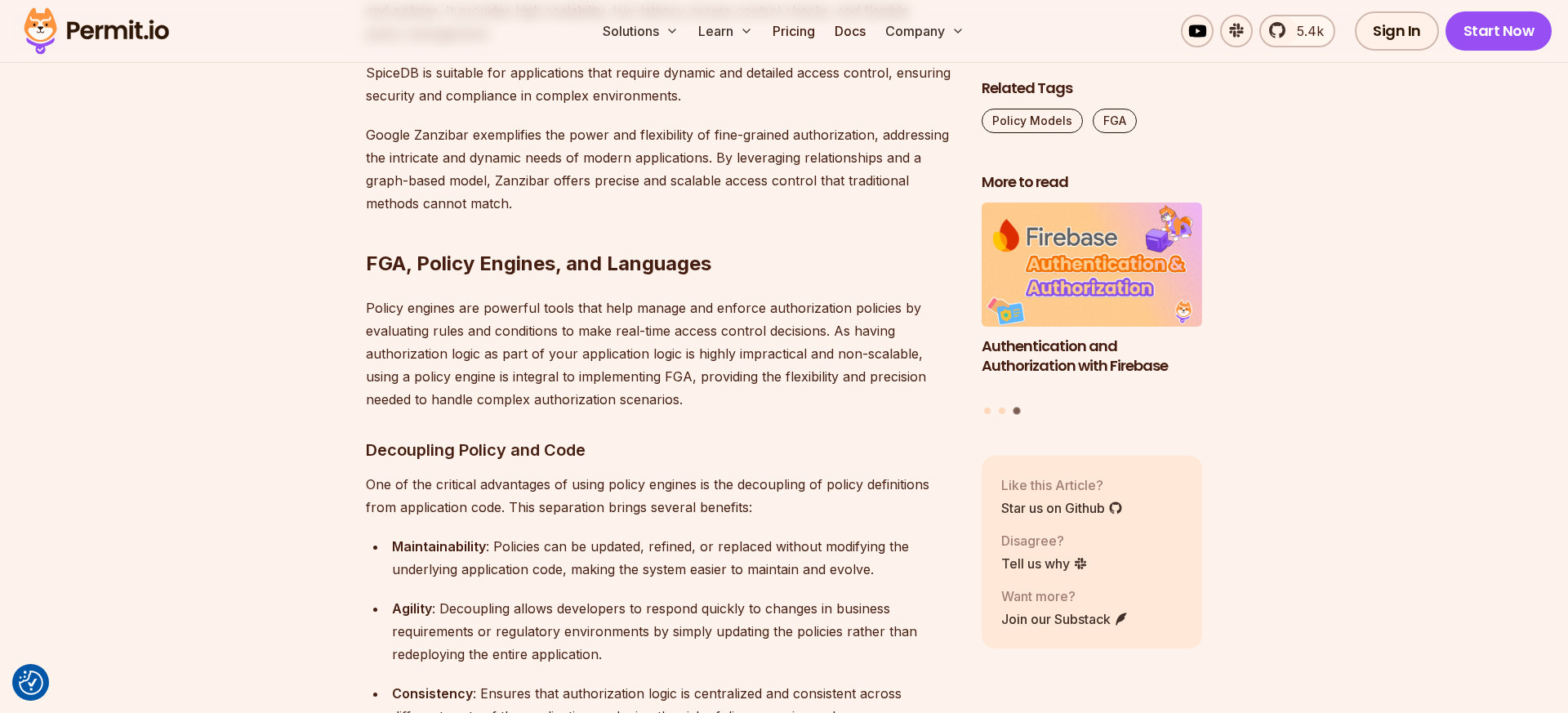
click at [512, 296] on p "Policy engines are powerful tools that help manage and enforce authorization po…" at bounding box center [660, 353] width 589 height 115
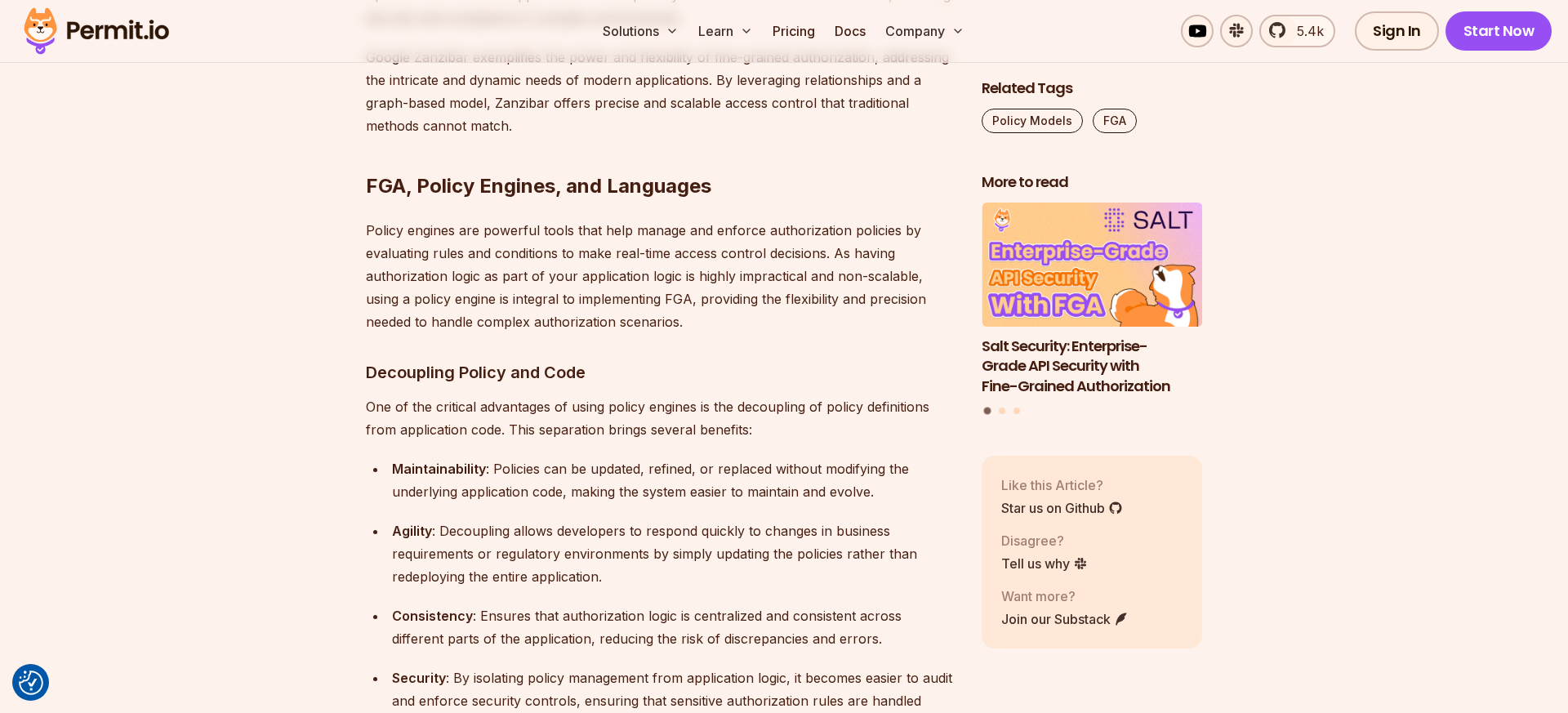
scroll to position [8861, 0]
click at [537, 218] on p "Policy engines are powerful tools that help manage and enforce authorization po…" at bounding box center [660, 275] width 589 height 115
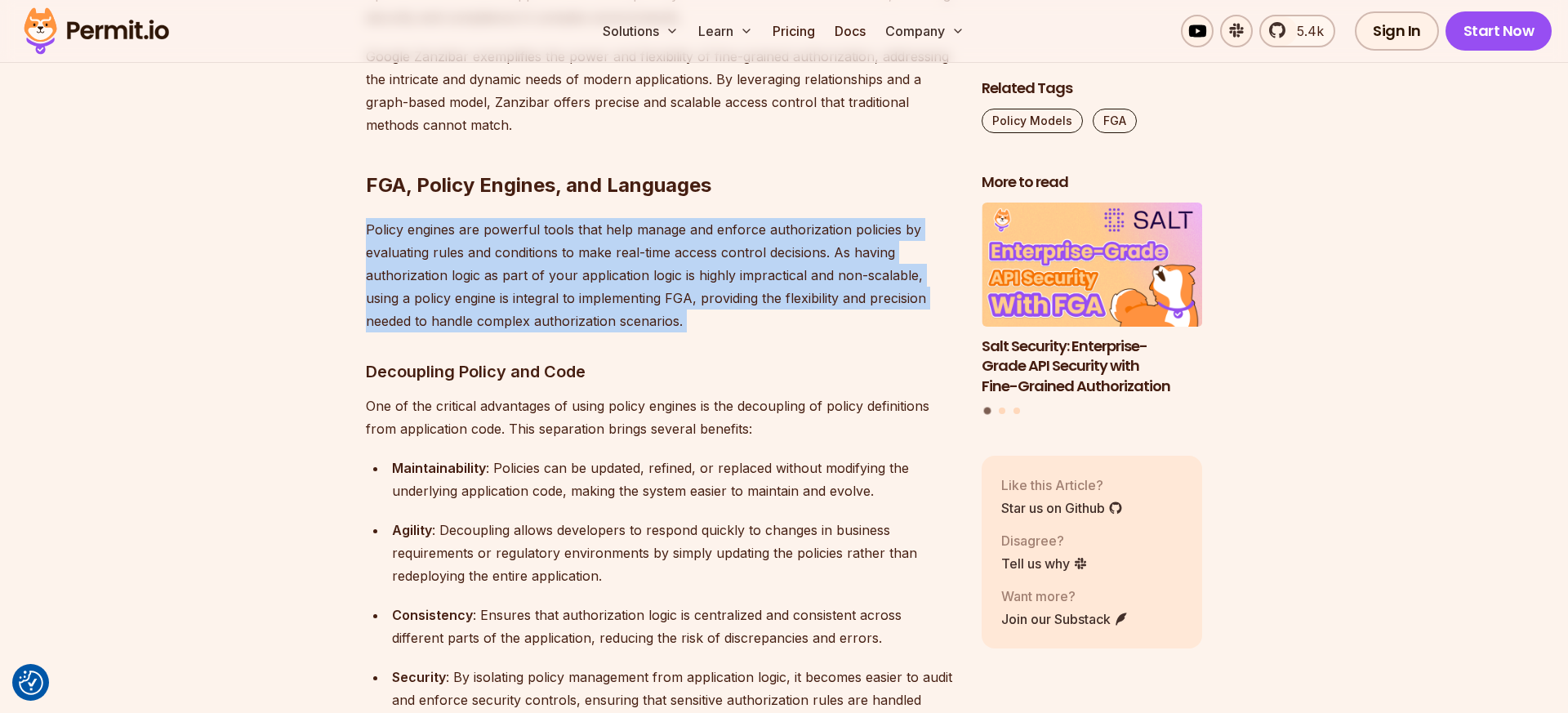
click at [537, 218] on p "Policy engines are powerful tools that help manage and enforce authorization po…" at bounding box center [660, 275] width 589 height 115
click at [536, 218] on p "Policy engines are powerful tools that help manage and enforce authorization po…" at bounding box center [660, 275] width 589 height 115
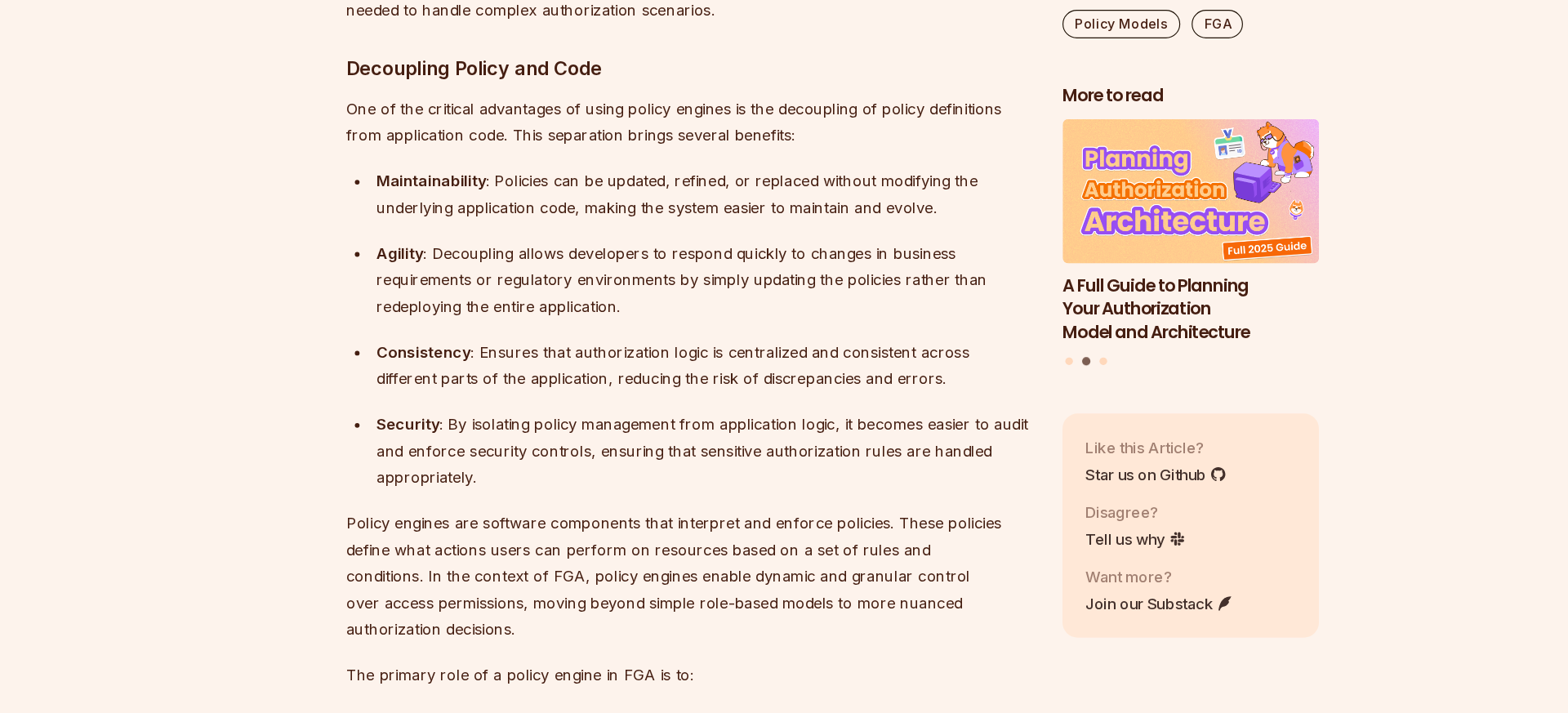
scroll to position [9081, 0]
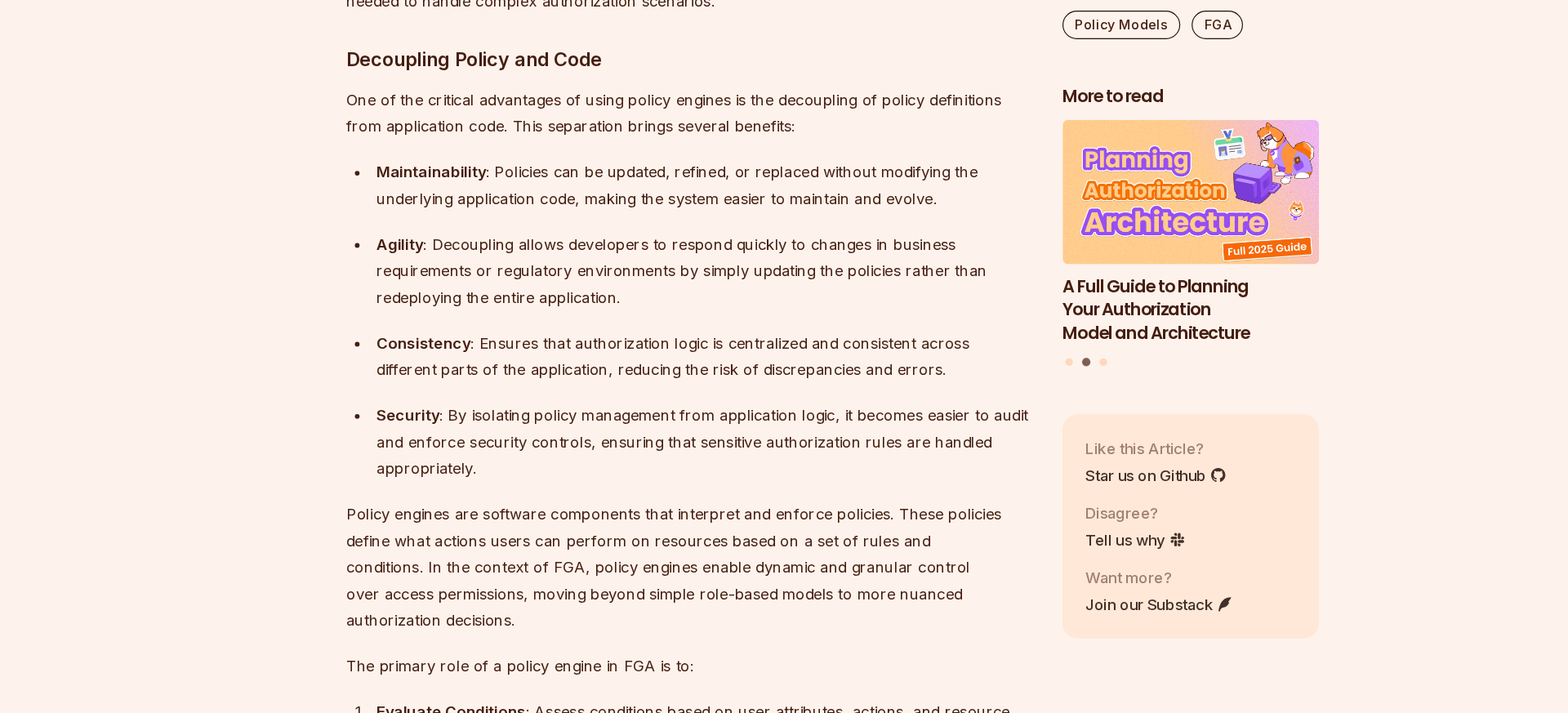
click at [562, 298] on div "Agility : Decoupling allows developers to respond quickly to changes in busines…" at bounding box center [673, 333] width 563 height 69
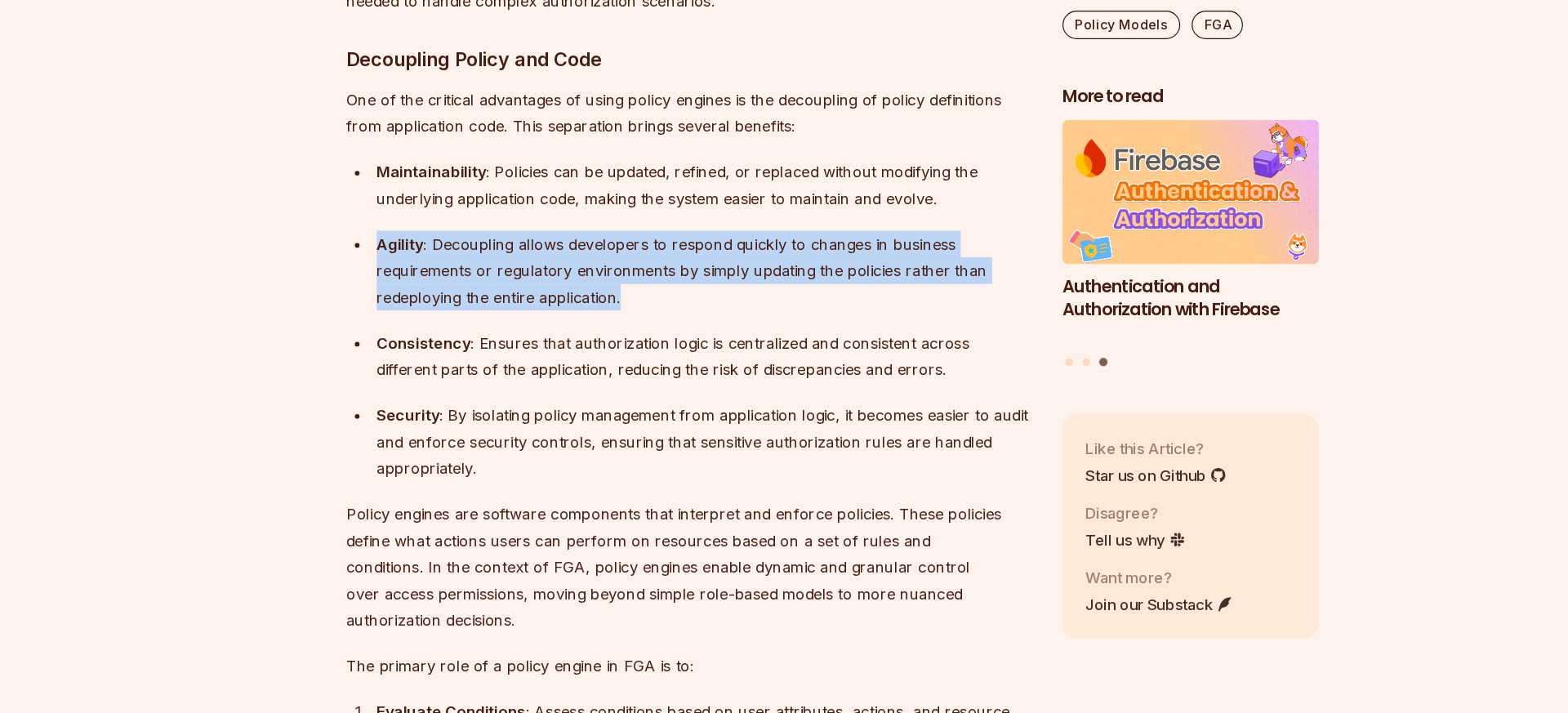
click at [562, 298] on div "Agility : Decoupling allows developers to respond quickly to changes in busines…" at bounding box center [673, 333] width 563 height 69
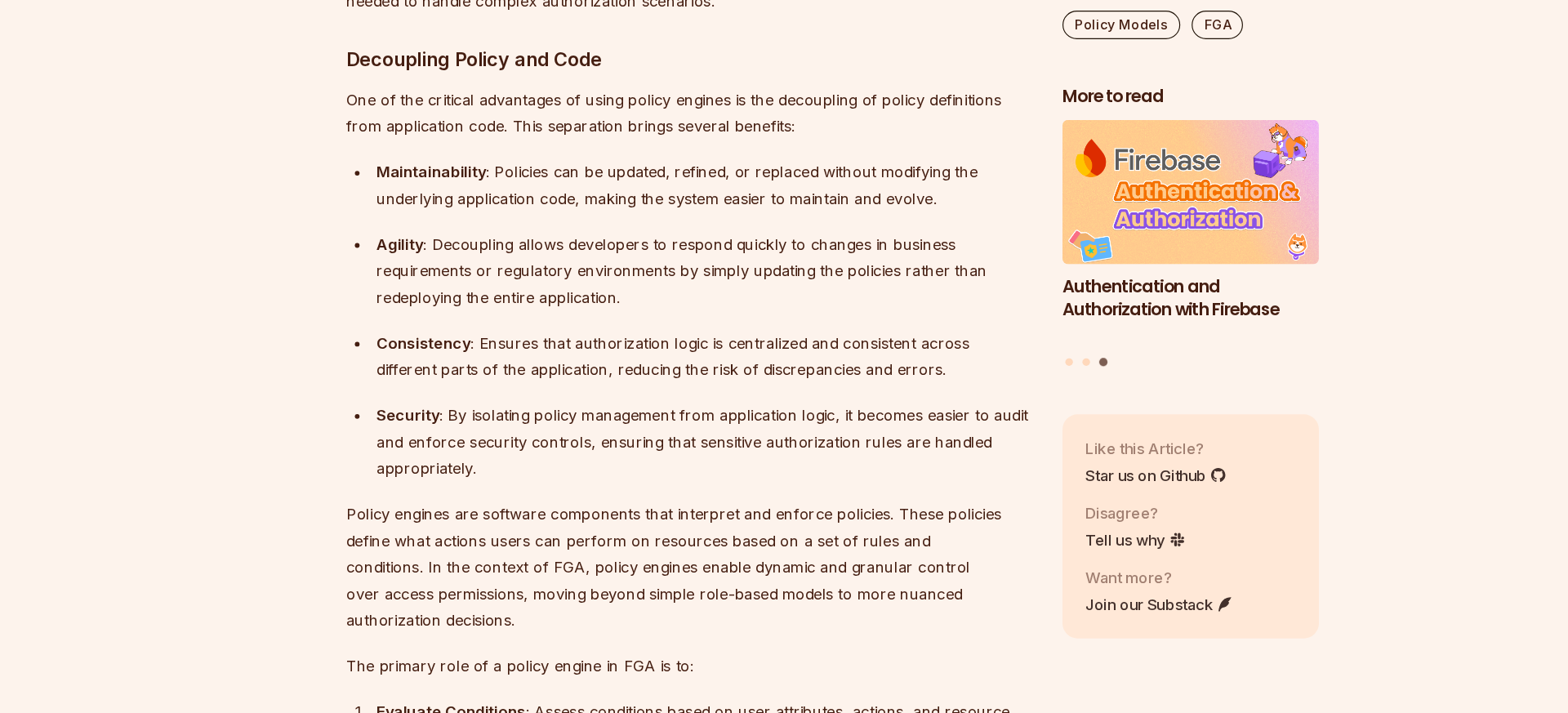
click at [562, 298] on div "Agility : Decoupling allows developers to respond quickly to changes in busines…" at bounding box center [673, 333] width 563 height 69
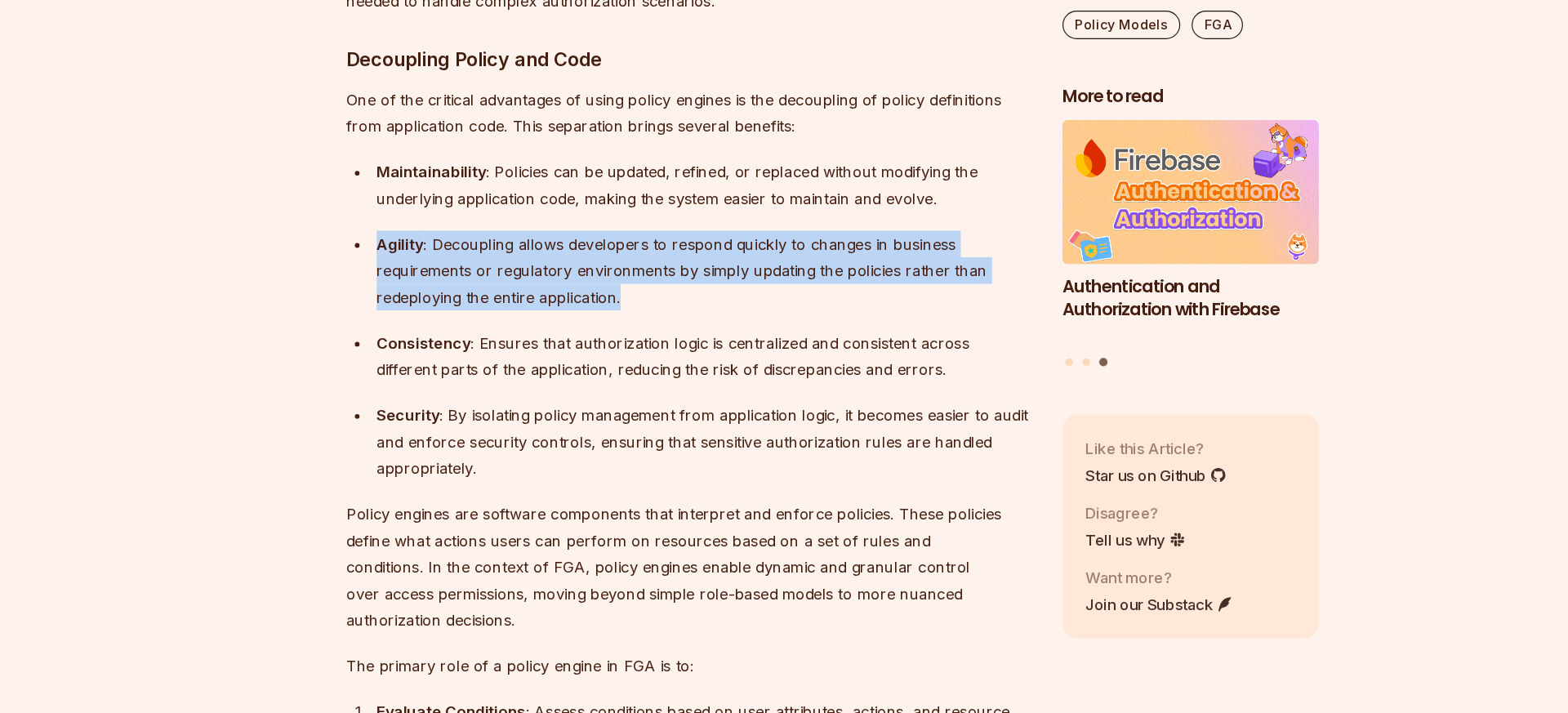
click at [562, 298] on div "Agility : Decoupling allows developers to respond quickly to changes in busines…" at bounding box center [673, 333] width 563 height 69
click at [566, 278] on ul "Maintainability : Policies can be updated, refined, or replaced without modifyi…" at bounding box center [660, 375] width 589 height 278
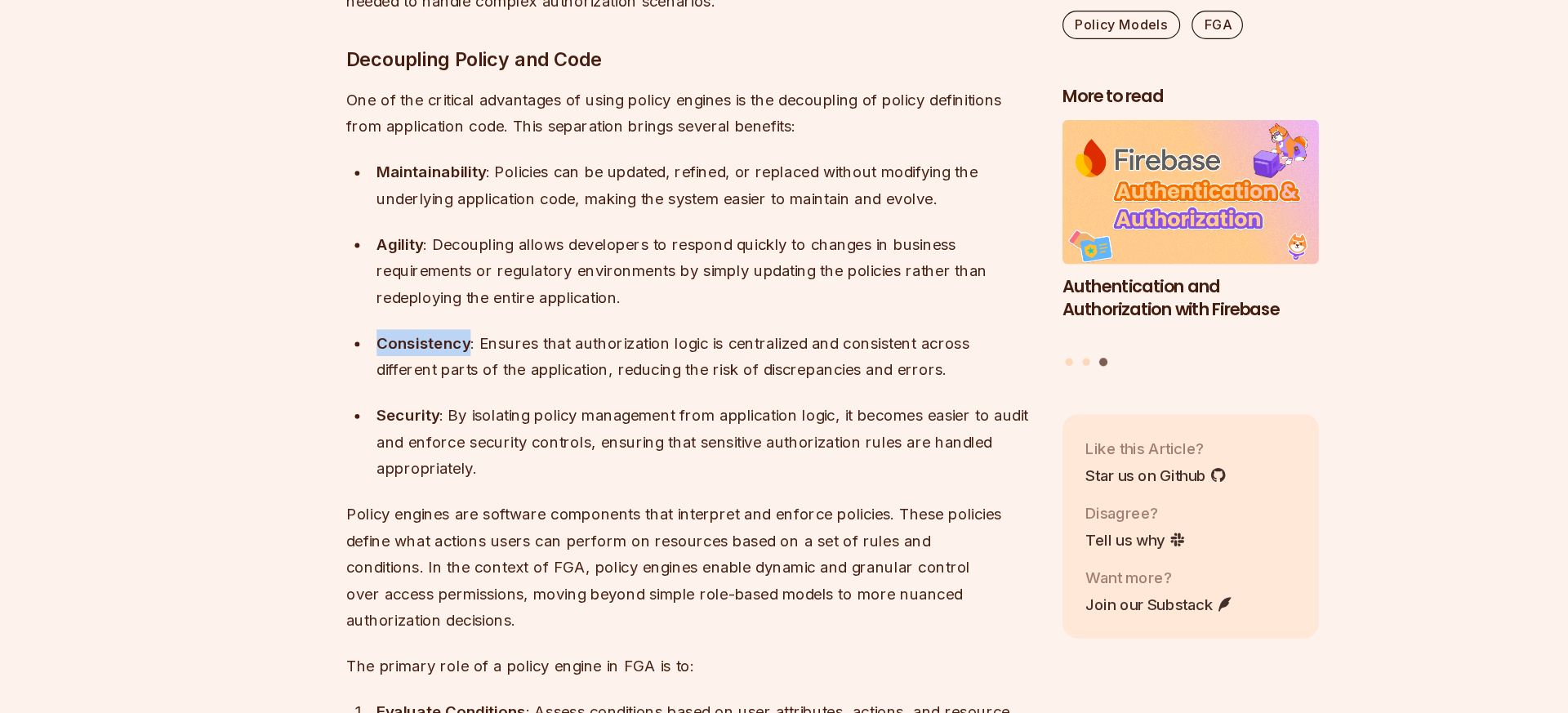
click at [566, 278] on ul "Maintainability : Policies can be updated, refined, or replaced without modifyi…" at bounding box center [660, 375] width 589 height 278
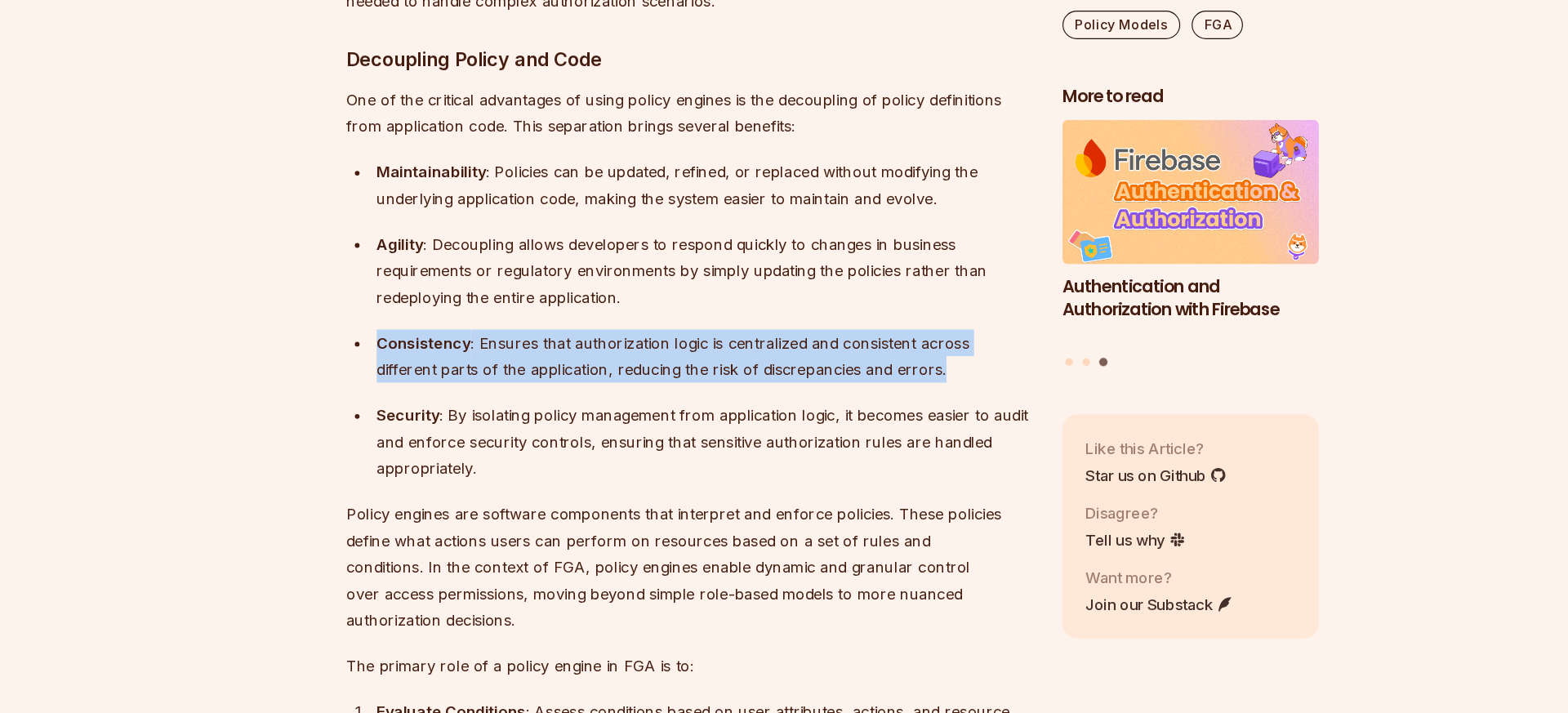
click at [566, 278] on ul "Maintainability : Policies can be updated, refined, or replaced without modifyi…" at bounding box center [660, 375] width 589 height 278
click at [566, 383] on div "Consistency : Ensures that authorization logic is centralized and consistent ac…" at bounding box center [673, 405] width 563 height 46
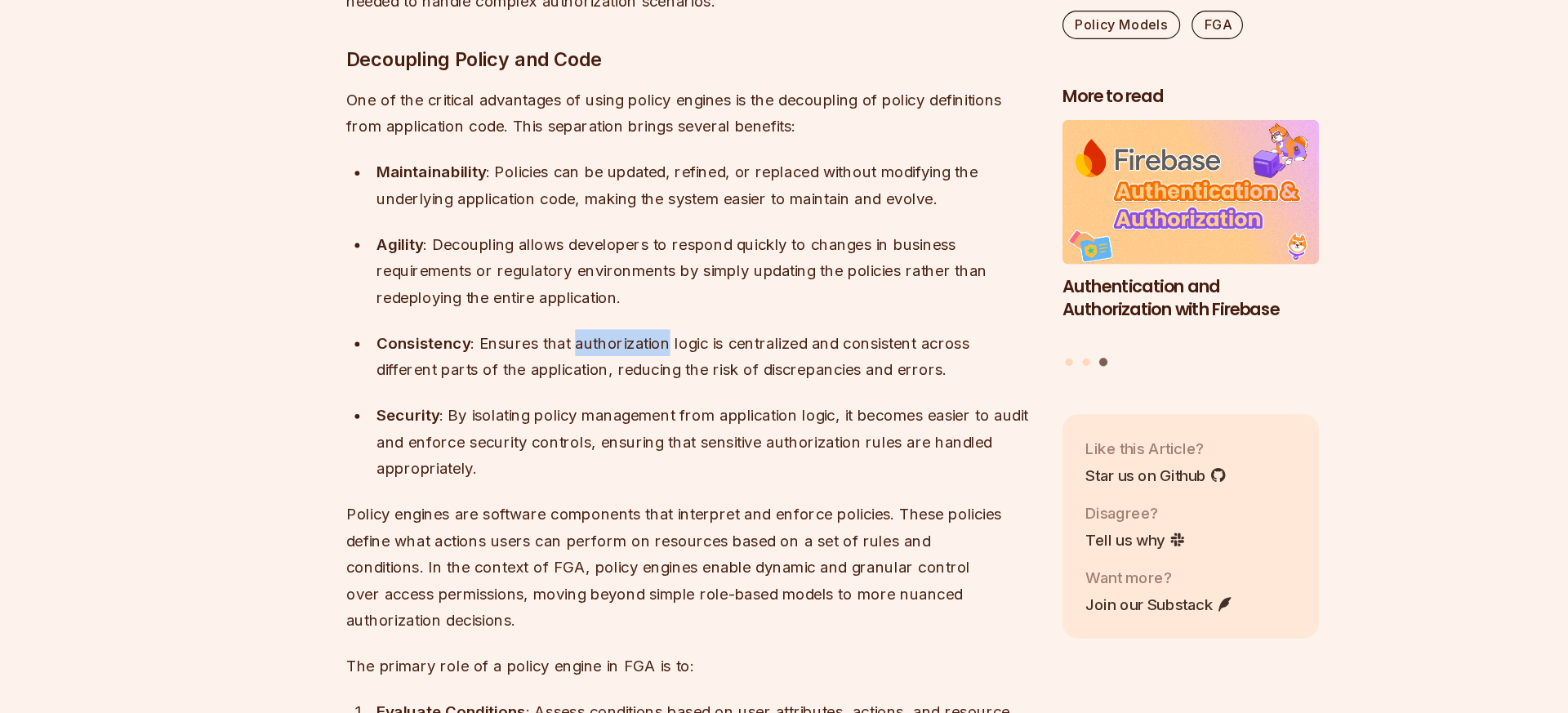
click at [566, 383] on div "Consistency : Ensures that authorization logic is centralized and consistent ac…" at bounding box center [673, 405] width 563 height 46
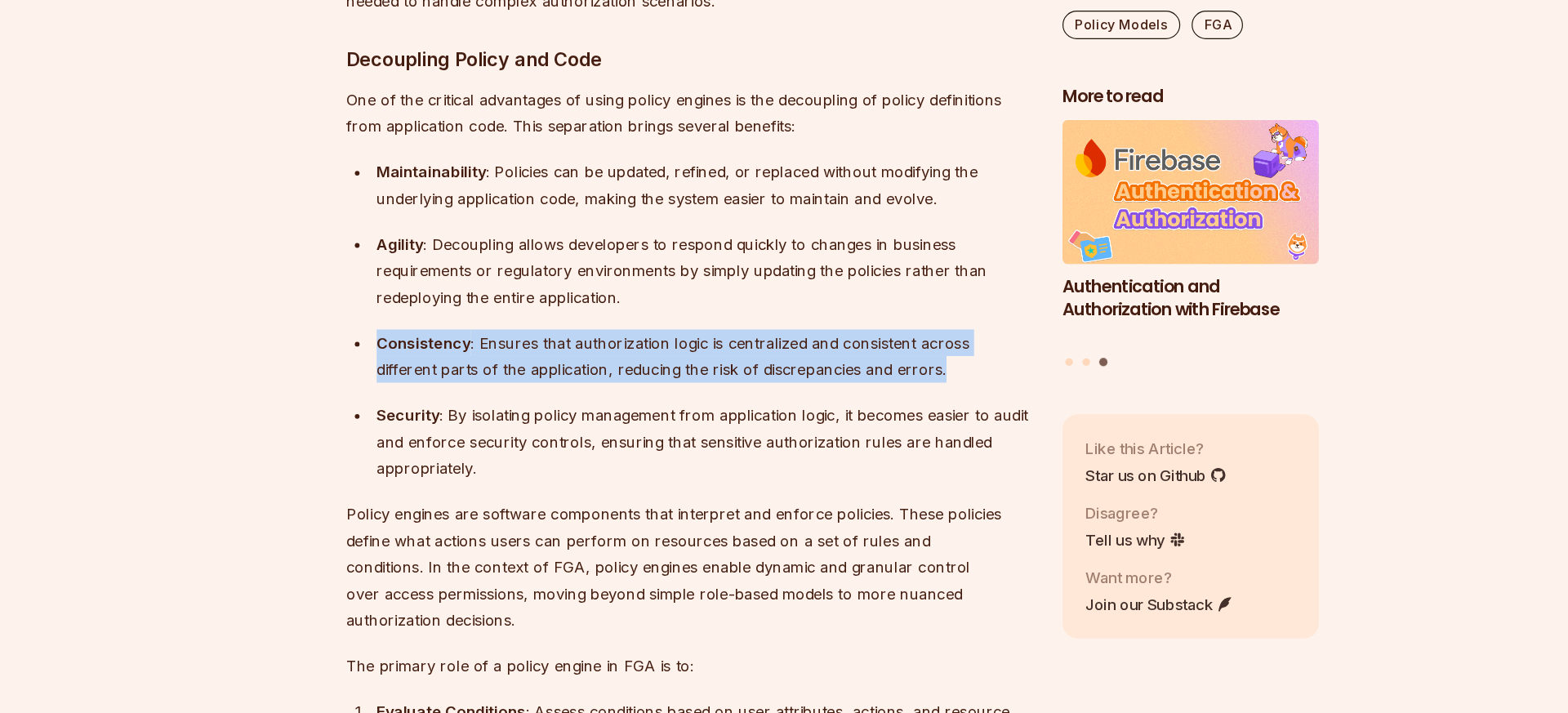
click at [566, 383] on div "Consistency : Ensures that authorization logic is centralized and consistent ac…" at bounding box center [673, 405] width 563 height 46
click at [565, 383] on div "Consistency : Ensures that authorization logic is centralized and consistent ac…" at bounding box center [673, 405] width 563 height 46
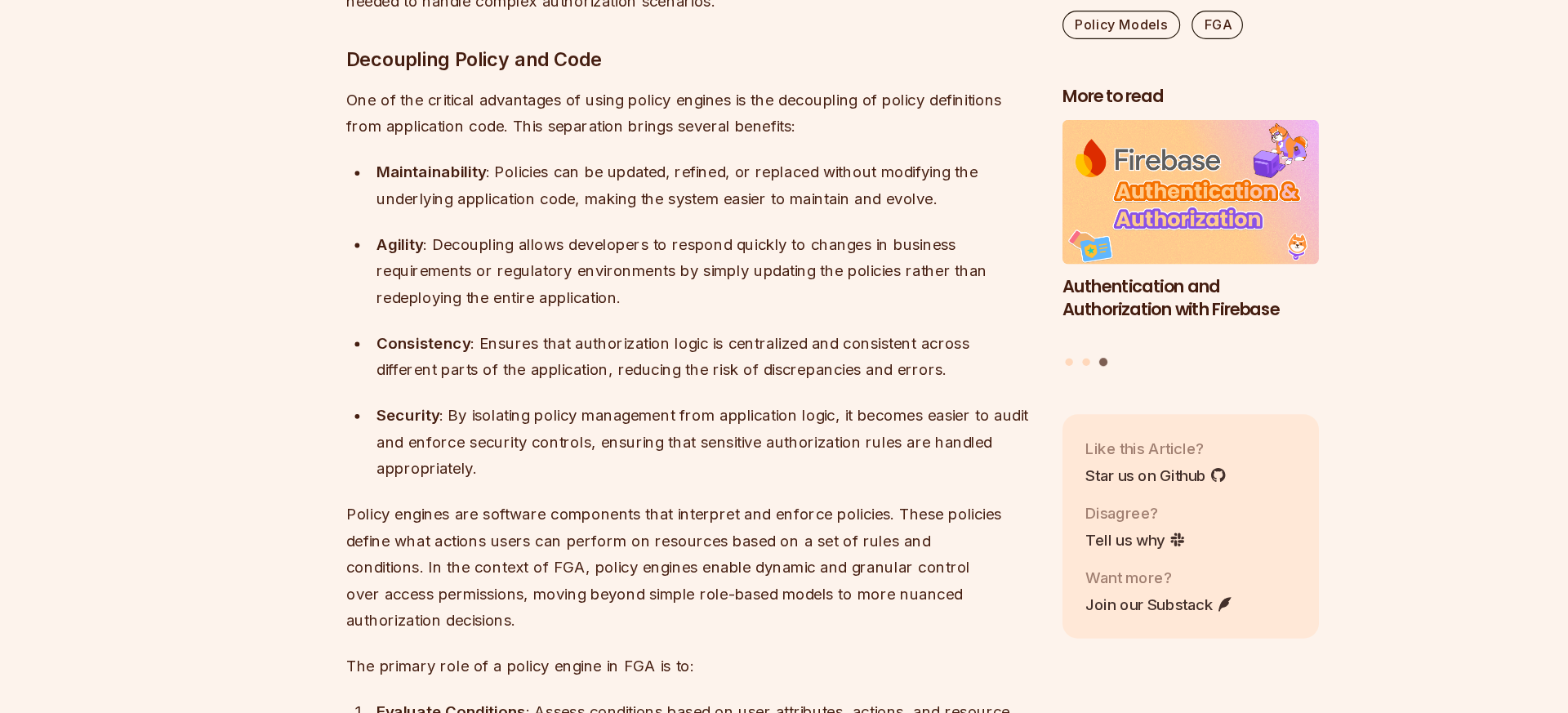
click at [553, 298] on div "Agility : Decoupling allows developers to respond quickly to changes in busines…" at bounding box center [673, 333] width 563 height 69
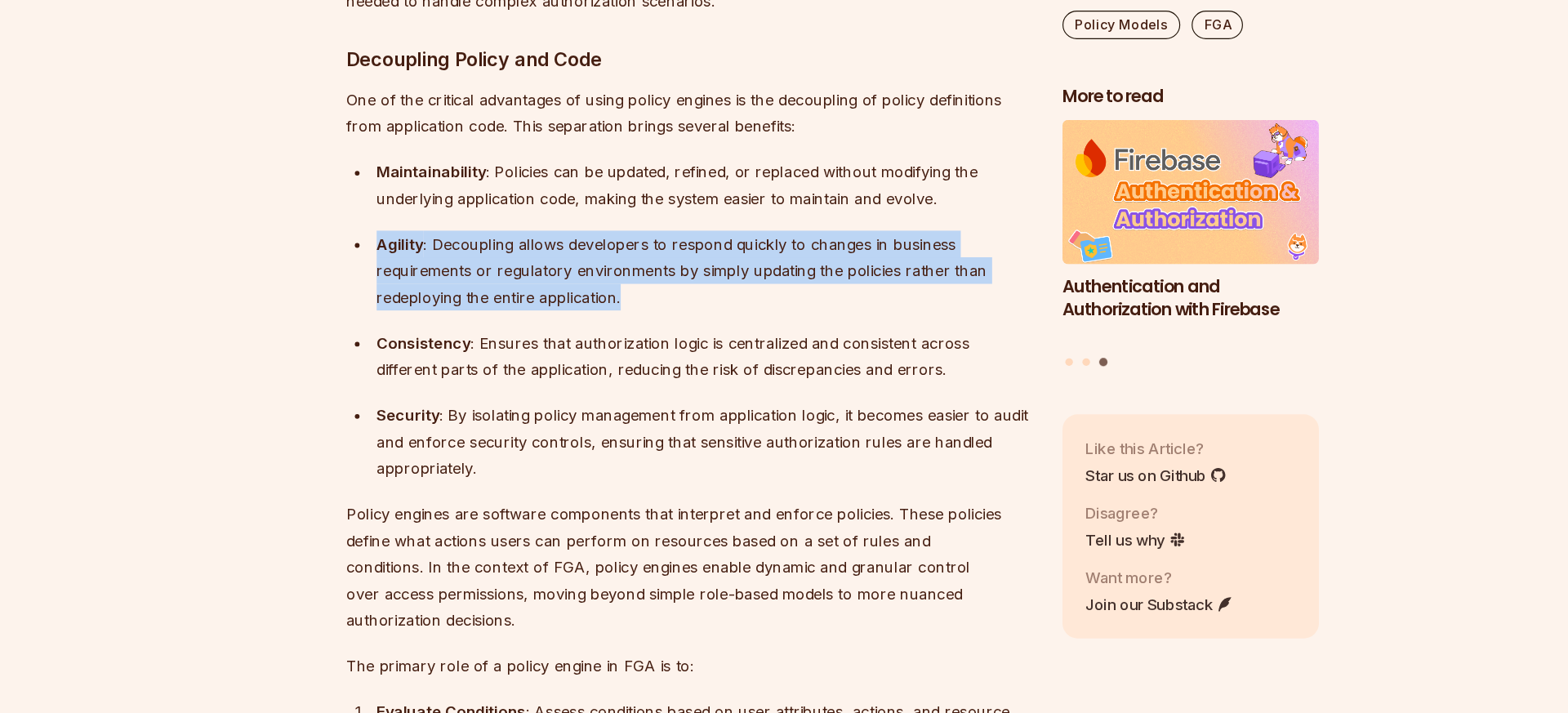
click at [553, 298] on div "Agility : Decoupling allows developers to respond quickly to changes in busines…" at bounding box center [673, 333] width 563 height 69
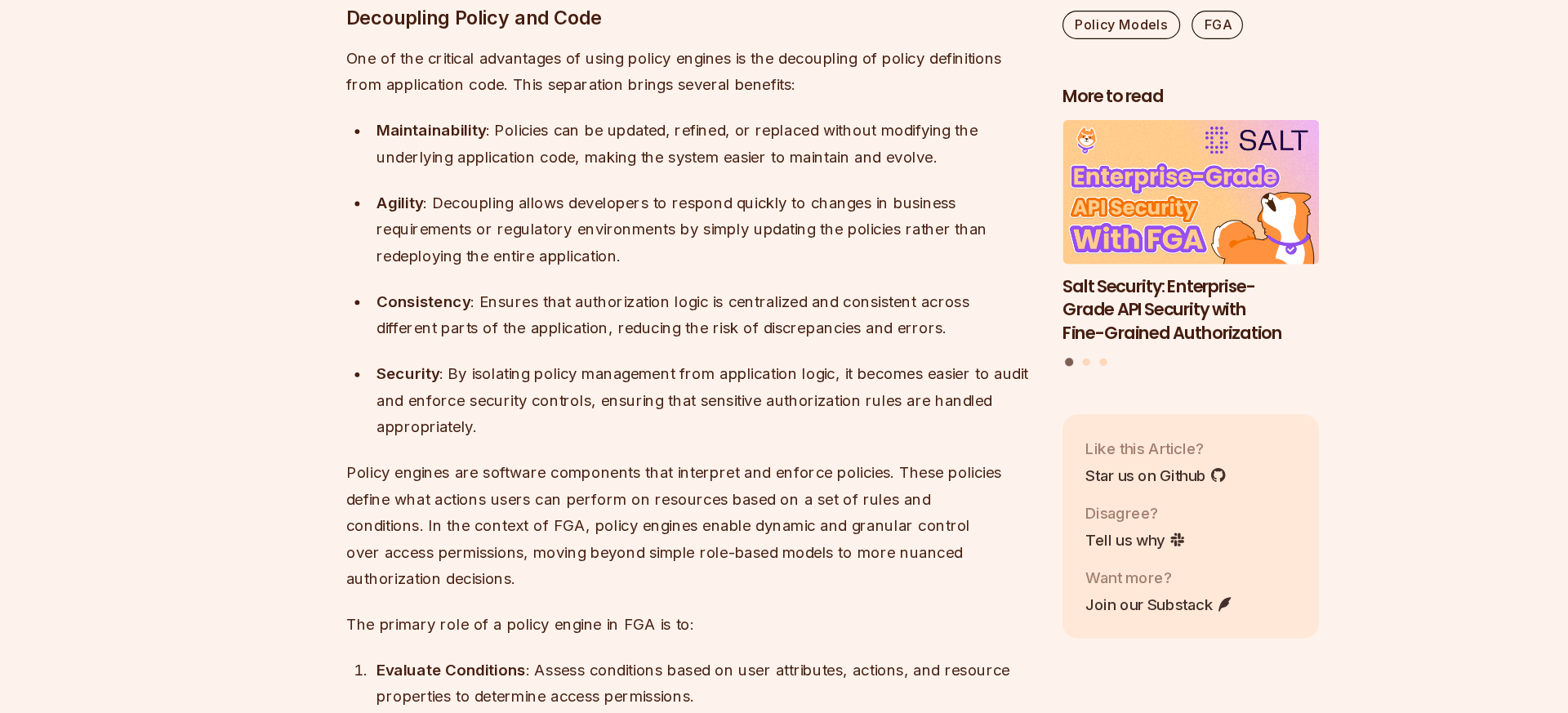
scroll to position [9132, 0]
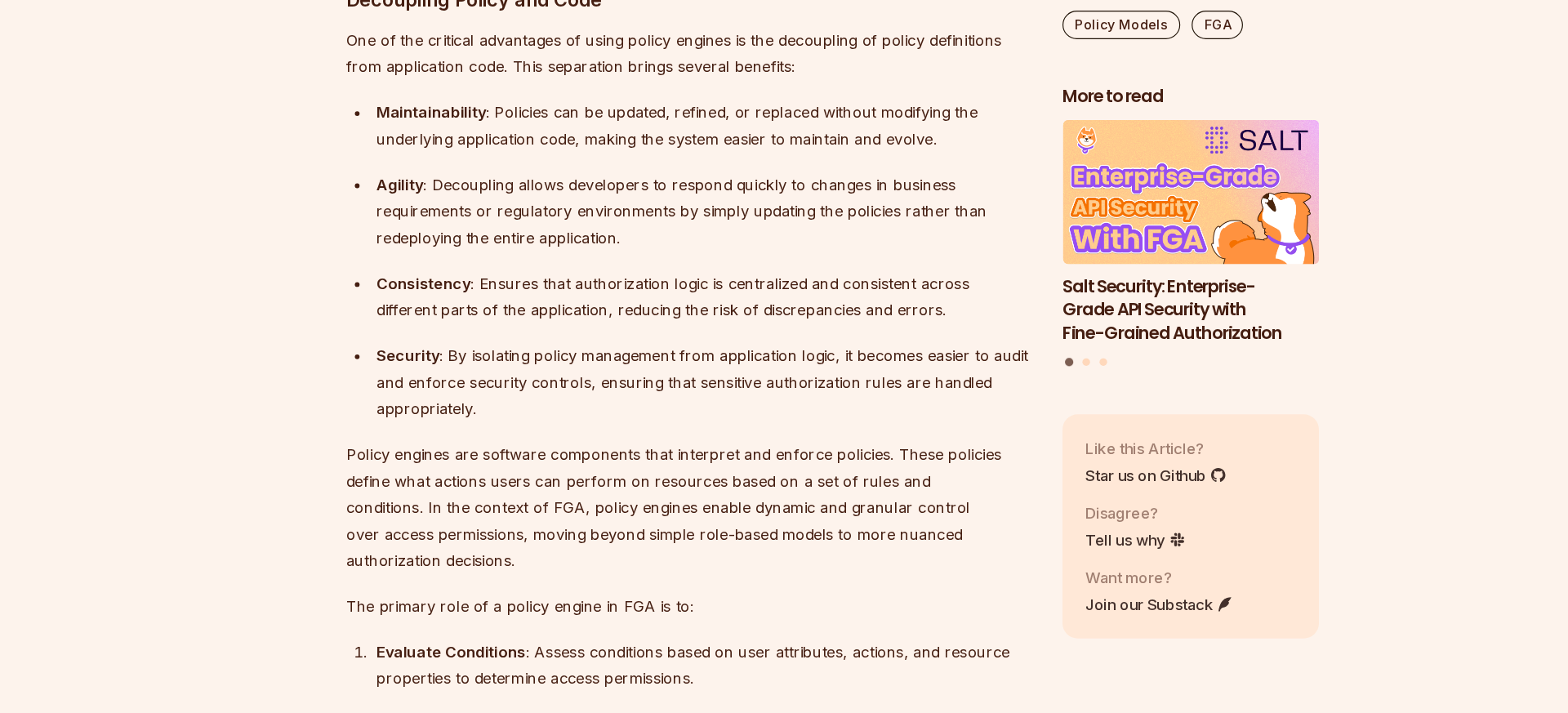
click at [555, 332] on div "Consistency : Ensures that authorization logic is centralized and consistent ac…" at bounding box center [673, 354] width 563 height 46
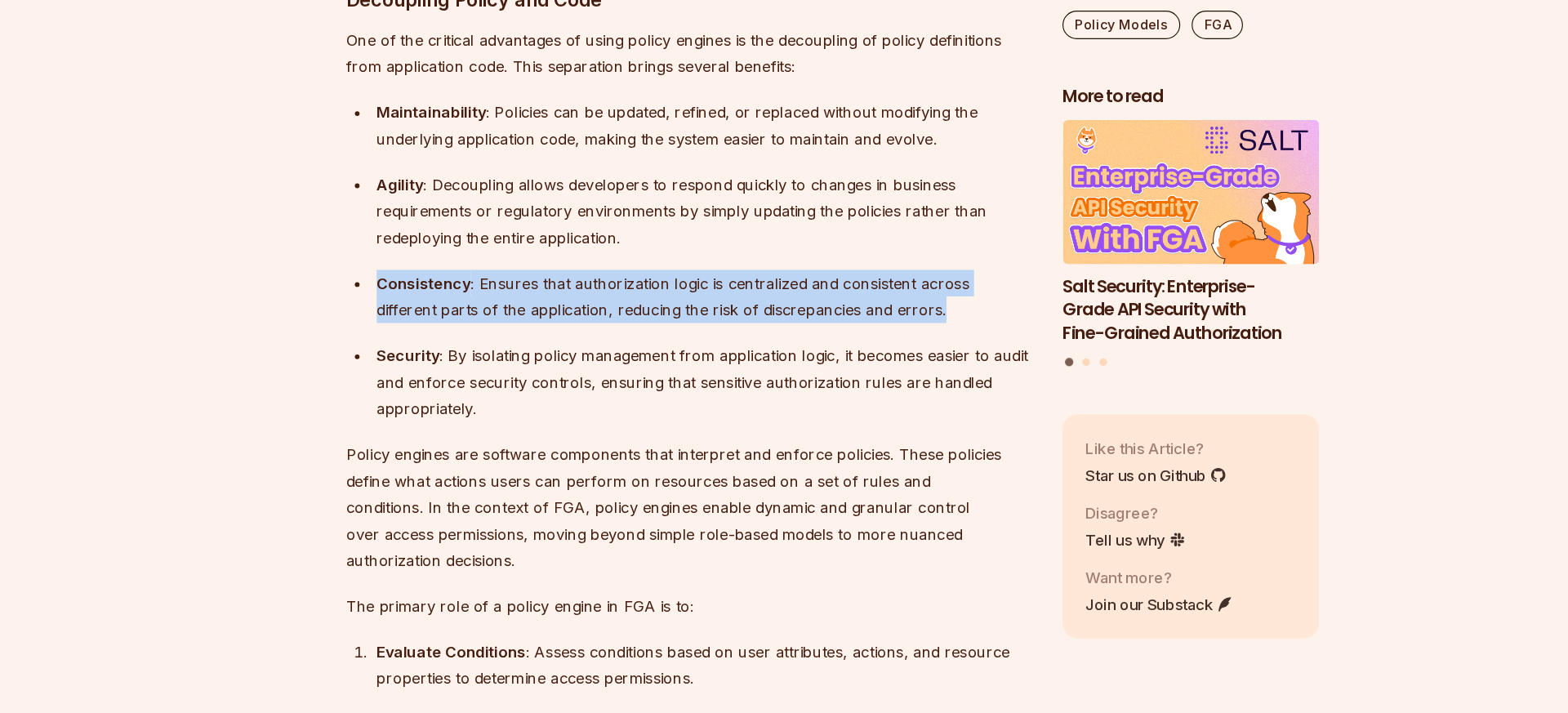
click at [555, 332] on div "Consistency : Ensures that authorization logic is centralized and consistent ac…" at bounding box center [673, 354] width 563 height 46
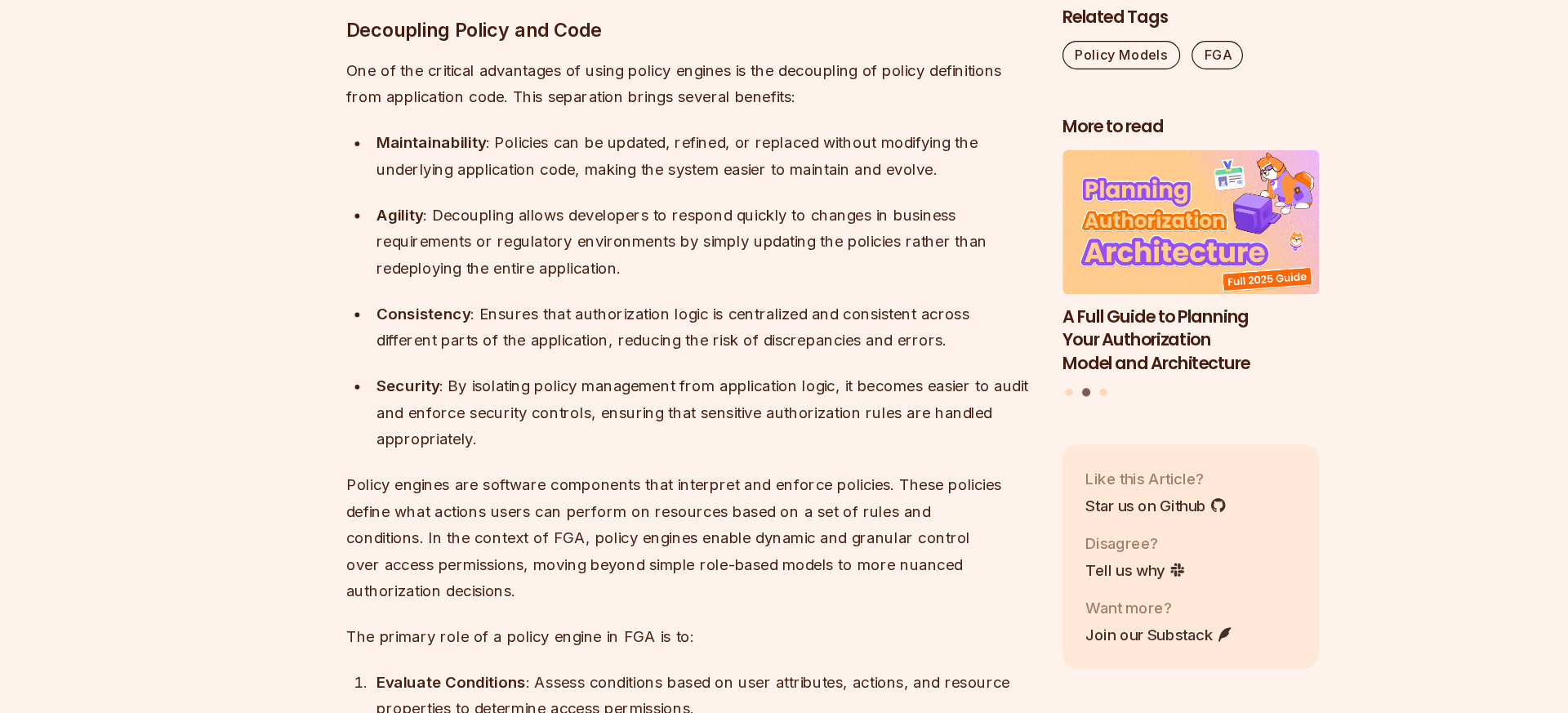
click at [586, 393] on div "Security : By isolating policy management from application logic, it becomes ea…" at bounding box center [673, 428] width 563 height 69
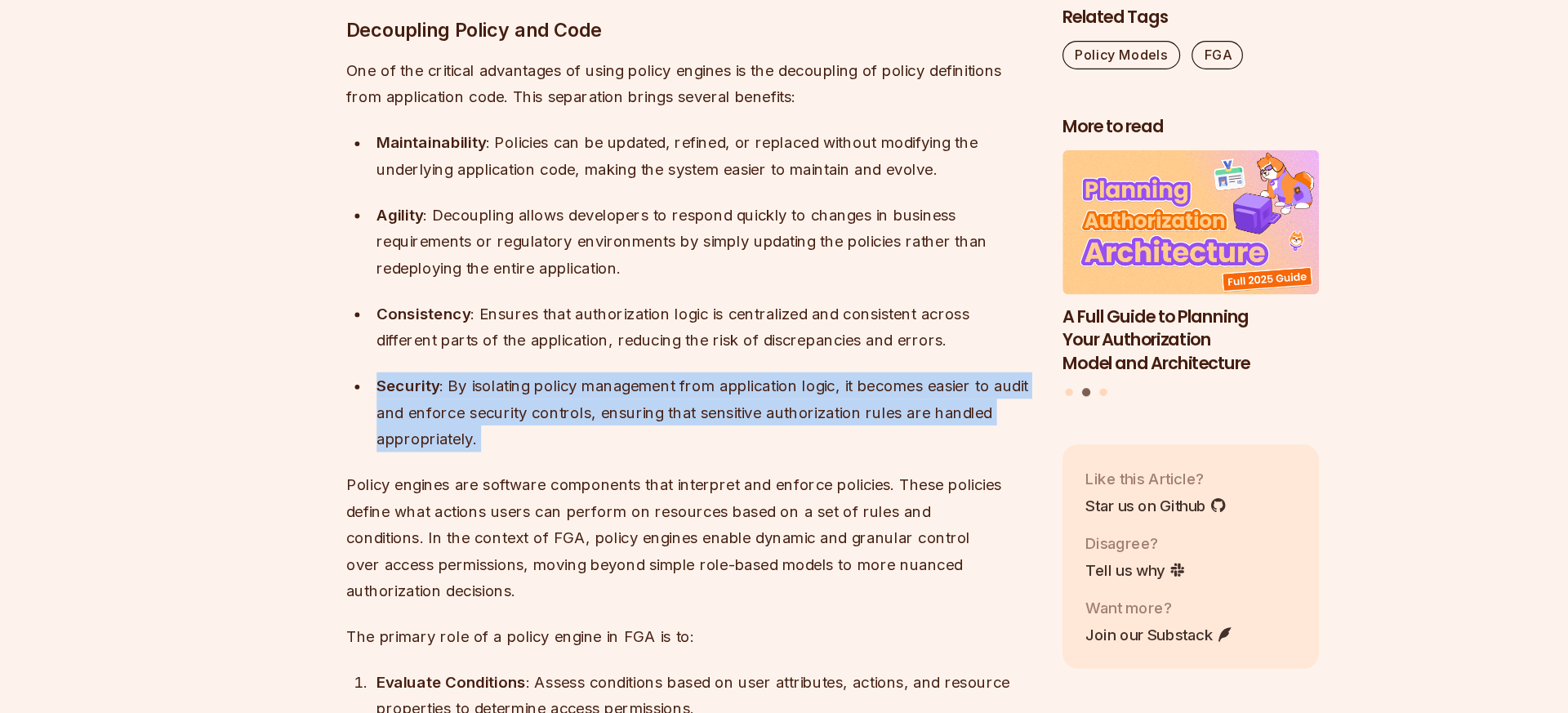
click at [586, 393] on div "Security : By isolating policy management from application logic, it becomes ea…" at bounding box center [673, 428] width 563 height 69
click at [576, 393] on div "Security : By isolating policy management from application logic, it becomes ea…" at bounding box center [673, 428] width 563 height 69
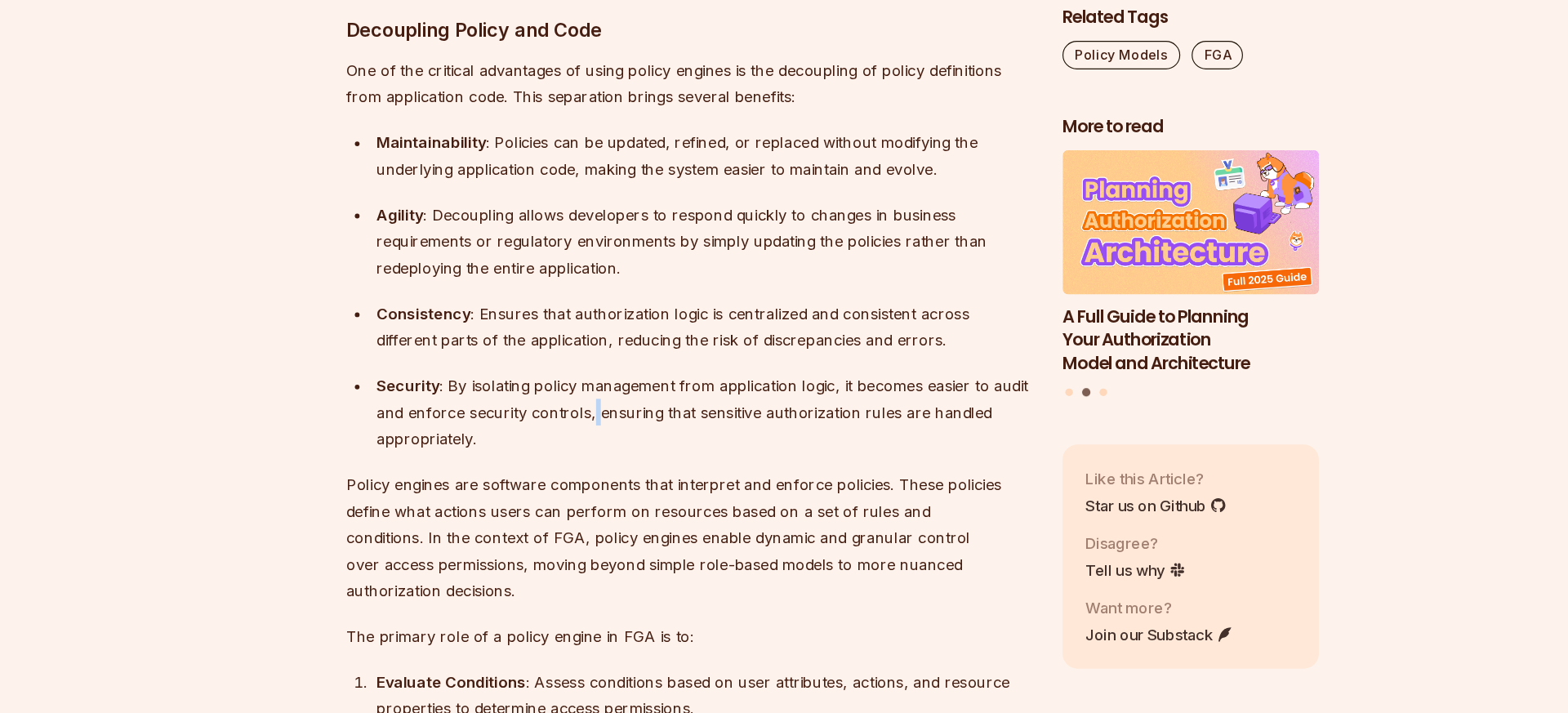
click at [576, 393] on div "Security : By isolating policy management from application logic, it becomes ea…" at bounding box center [673, 428] width 563 height 69
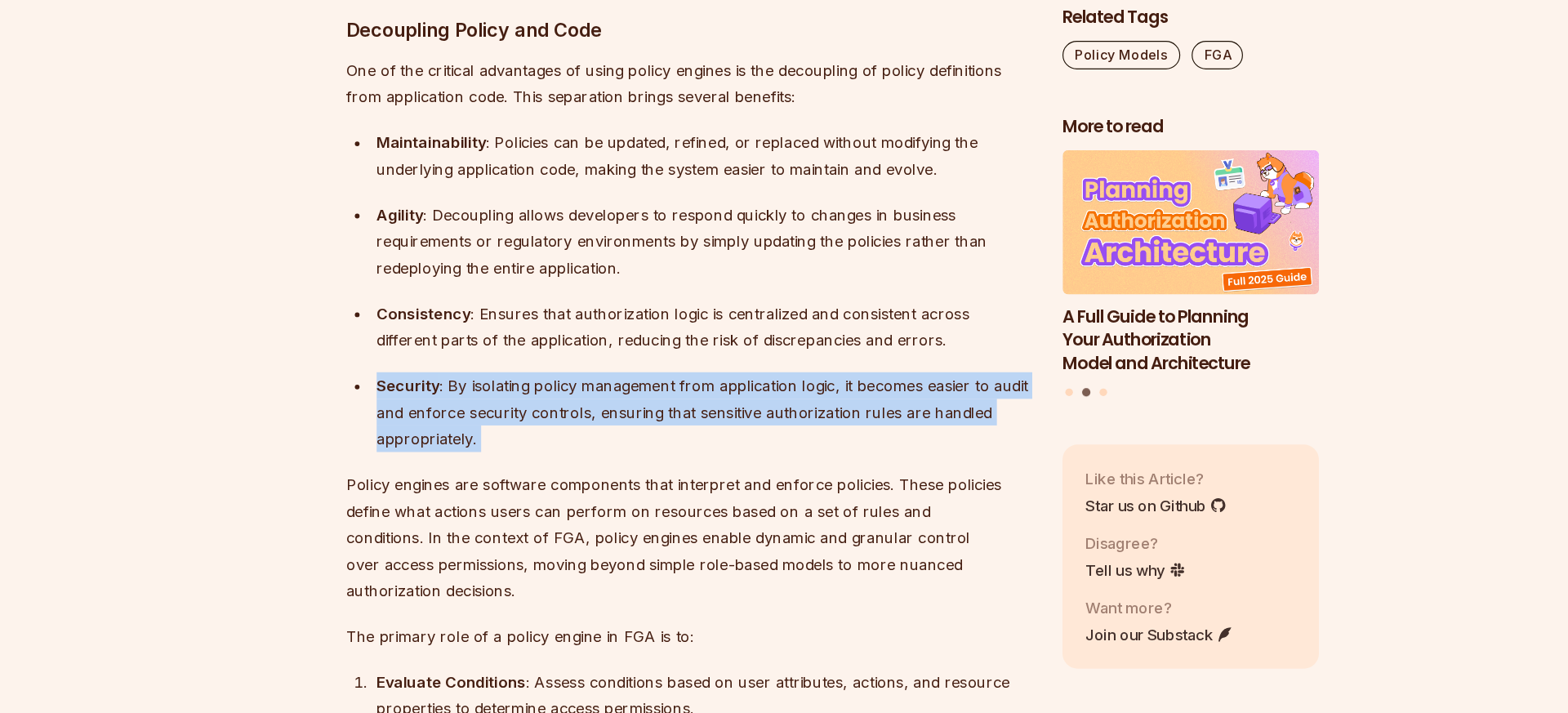
click at [576, 393] on div "Security : By isolating policy management from application logic, it becomes ea…" at bounding box center [673, 428] width 563 height 69
click at [587, 393] on div "Security : By isolating policy management from application logic, it becomes ea…" at bounding box center [673, 428] width 563 height 69
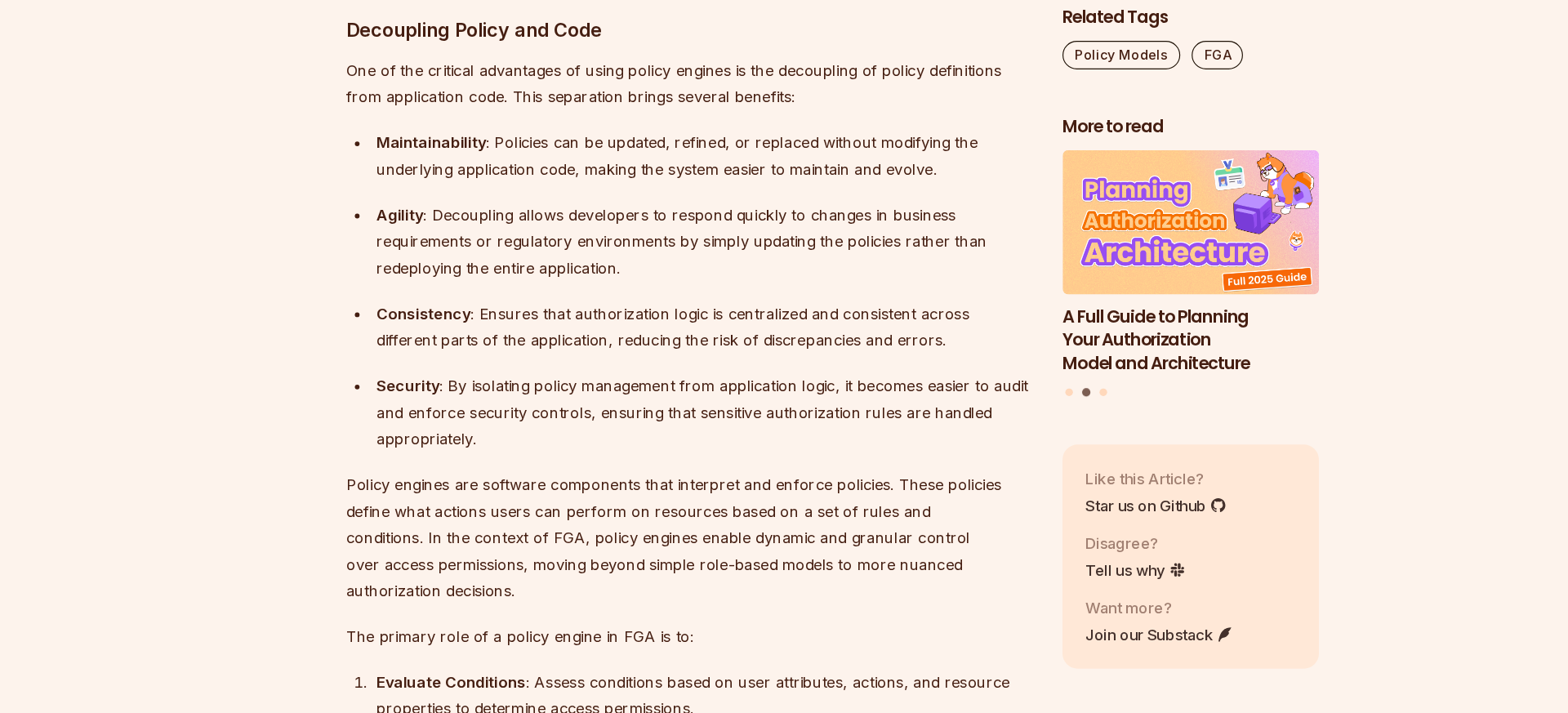
click at [616, 247] on div "Agility : Decoupling allows developers to respond quickly to changes in busines…" at bounding box center [673, 281] width 563 height 69
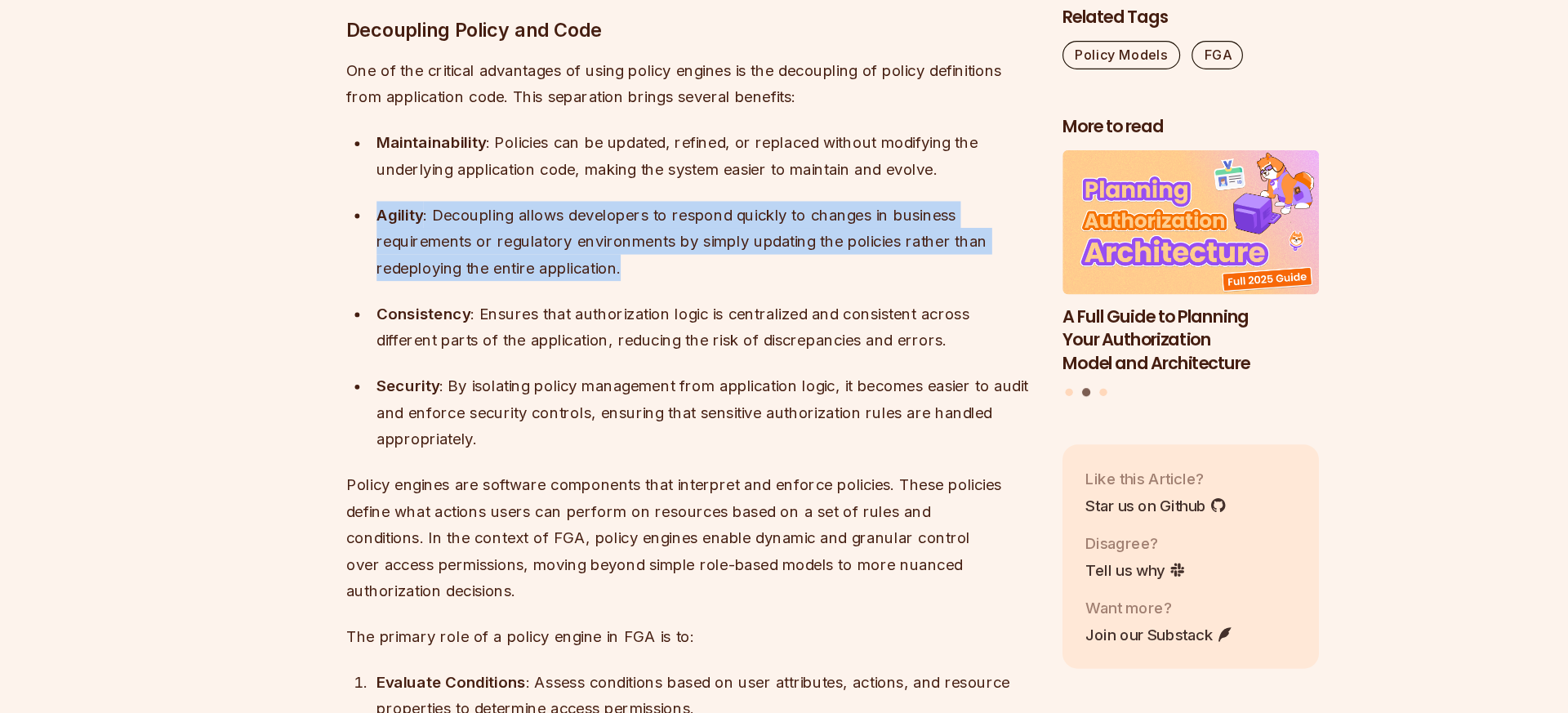
click at [616, 247] on div "Agility : Decoupling allows developers to respond quickly to changes in busines…" at bounding box center [673, 281] width 563 height 69
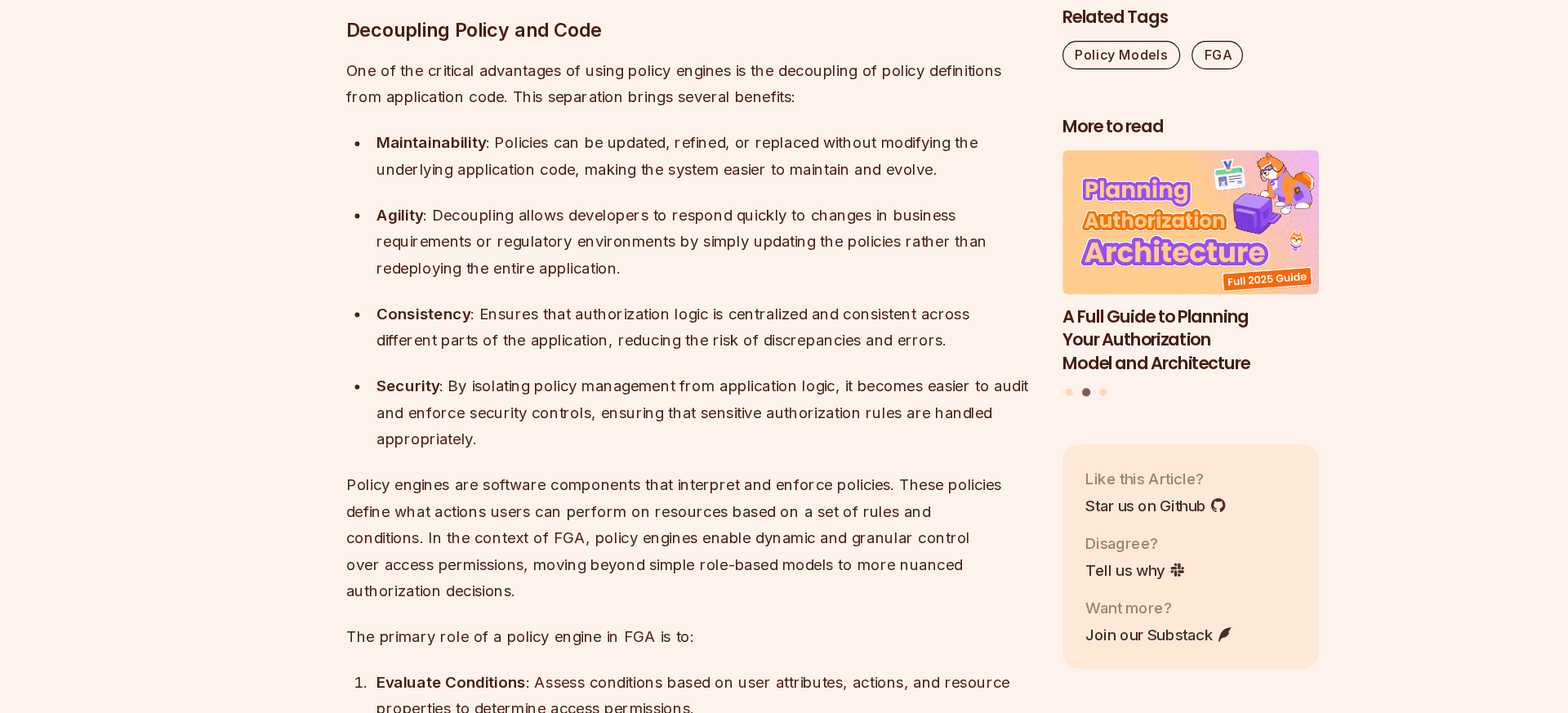
click at [616, 332] on div "Consistency : Ensures that authorization logic is centralized and consistent ac…" at bounding box center [673, 354] width 563 height 46
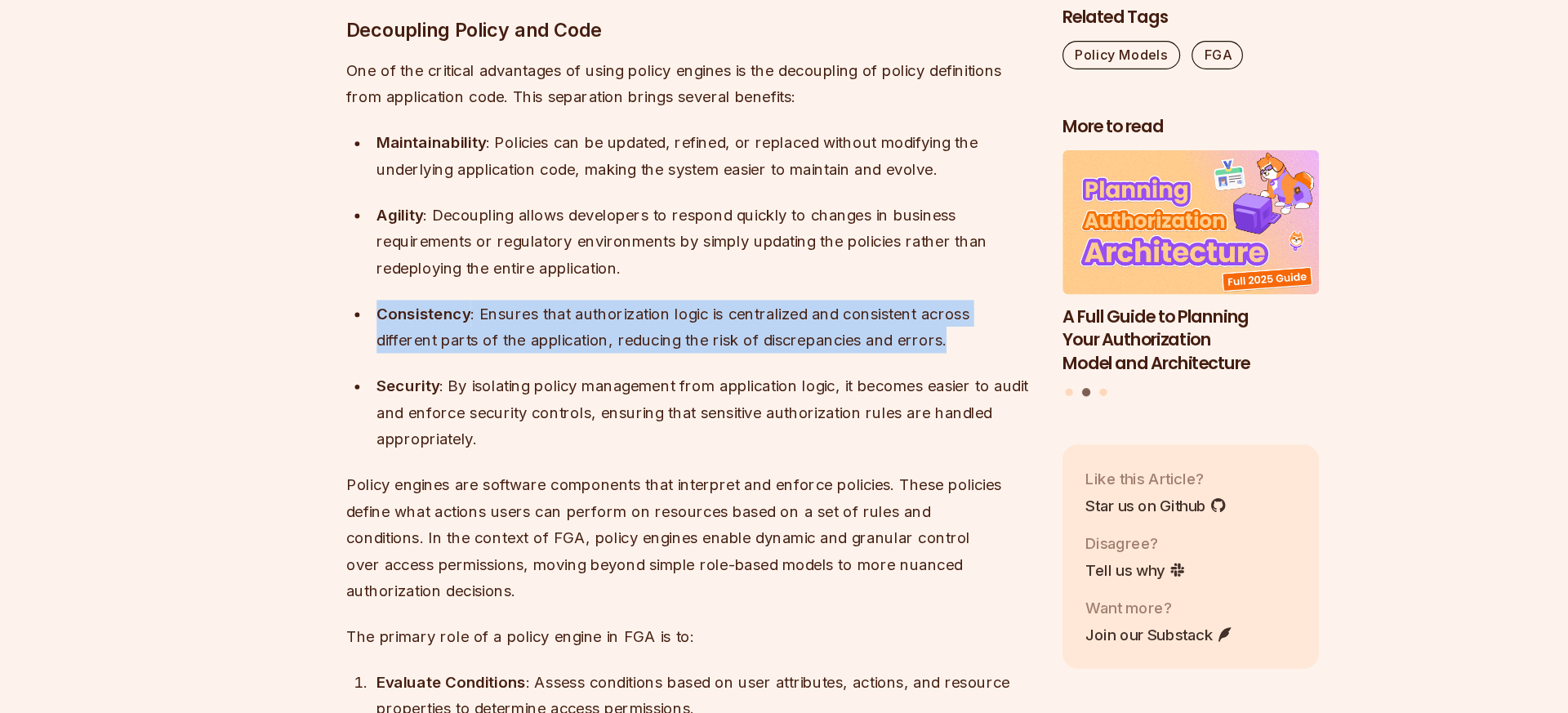
click at [616, 332] on div "Consistency : Ensures that authorization logic is centralized and consistent ac…" at bounding box center [673, 354] width 563 height 46
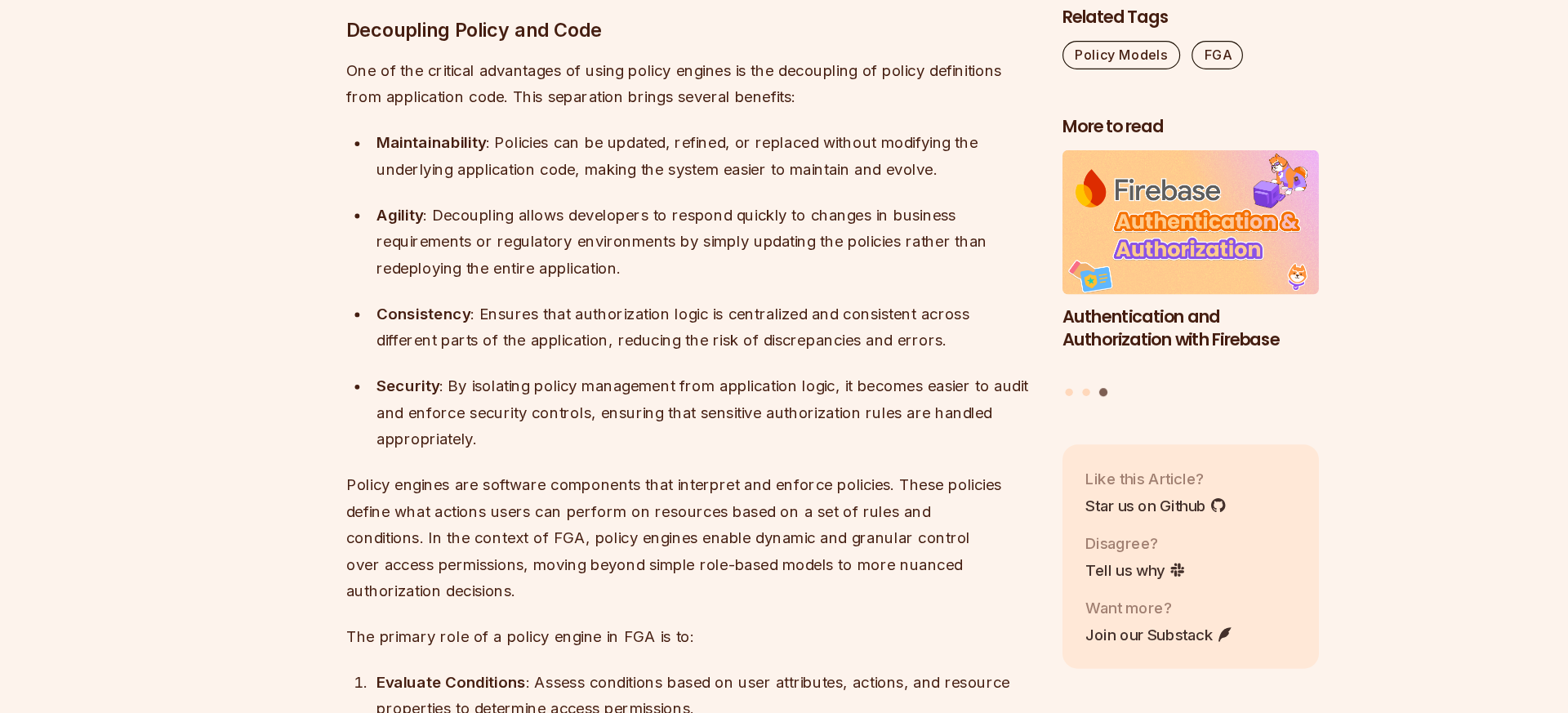
click at [610, 393] on div "Security : By isolating policy management from application logic, it becomes ea…" at bounding box center [673, 428] width 563 height 69
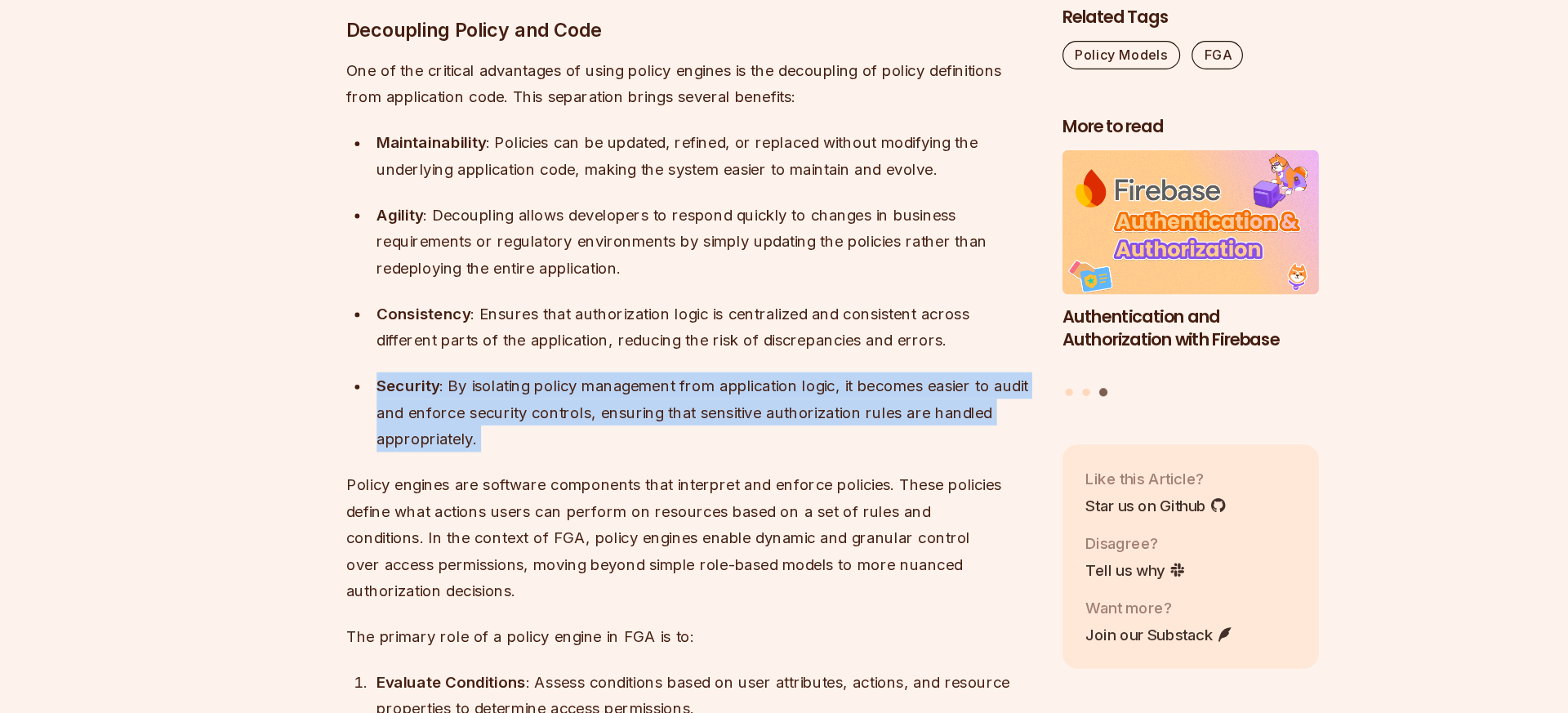
click at [610, 393] on div "Security : By isolating policy management from application logic, it becomes ea…" at bounding box center [673, 428] width 563 height 69
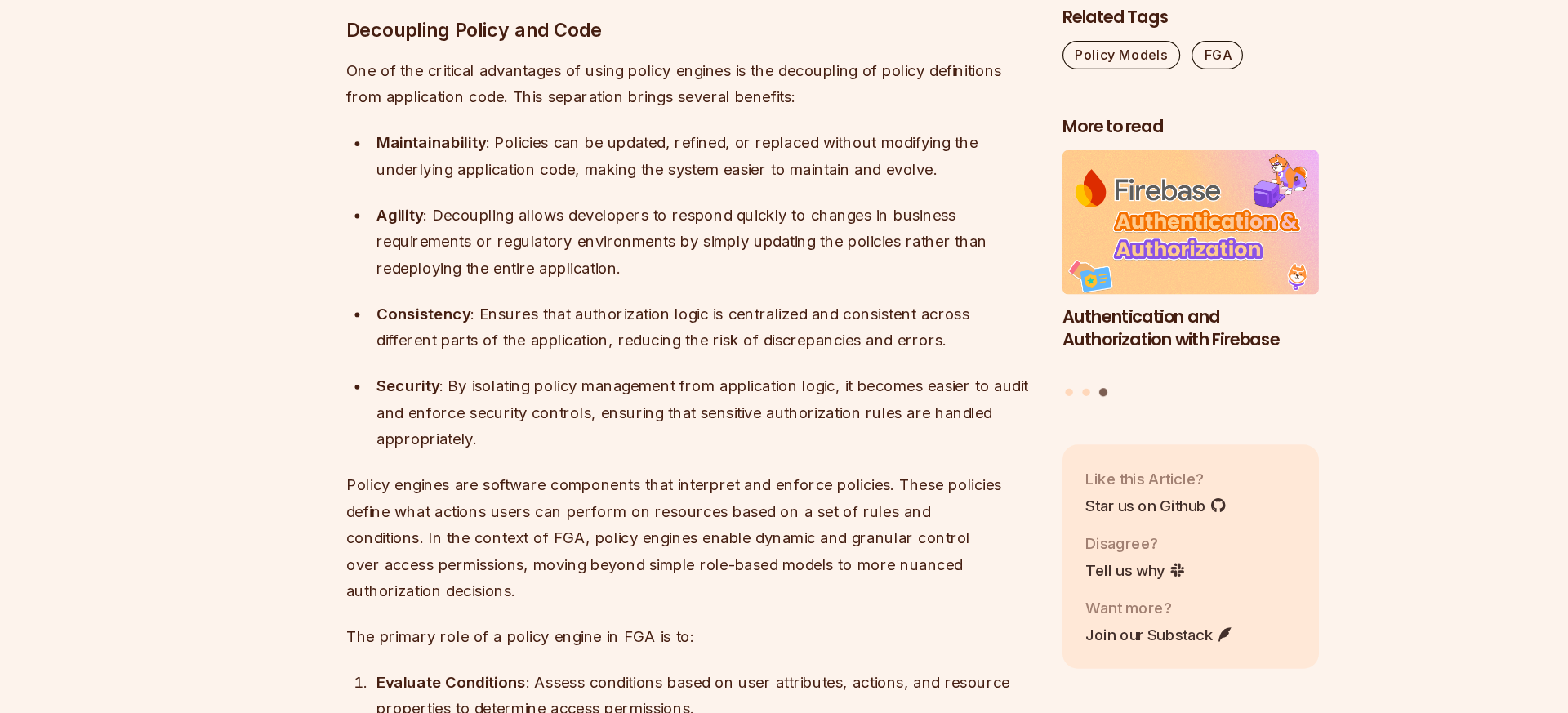
click at [602, 393] on div "Security : By isolating policy management from application logic, it becomes ea…" at bounding box center [673, 428] width 563 height 69
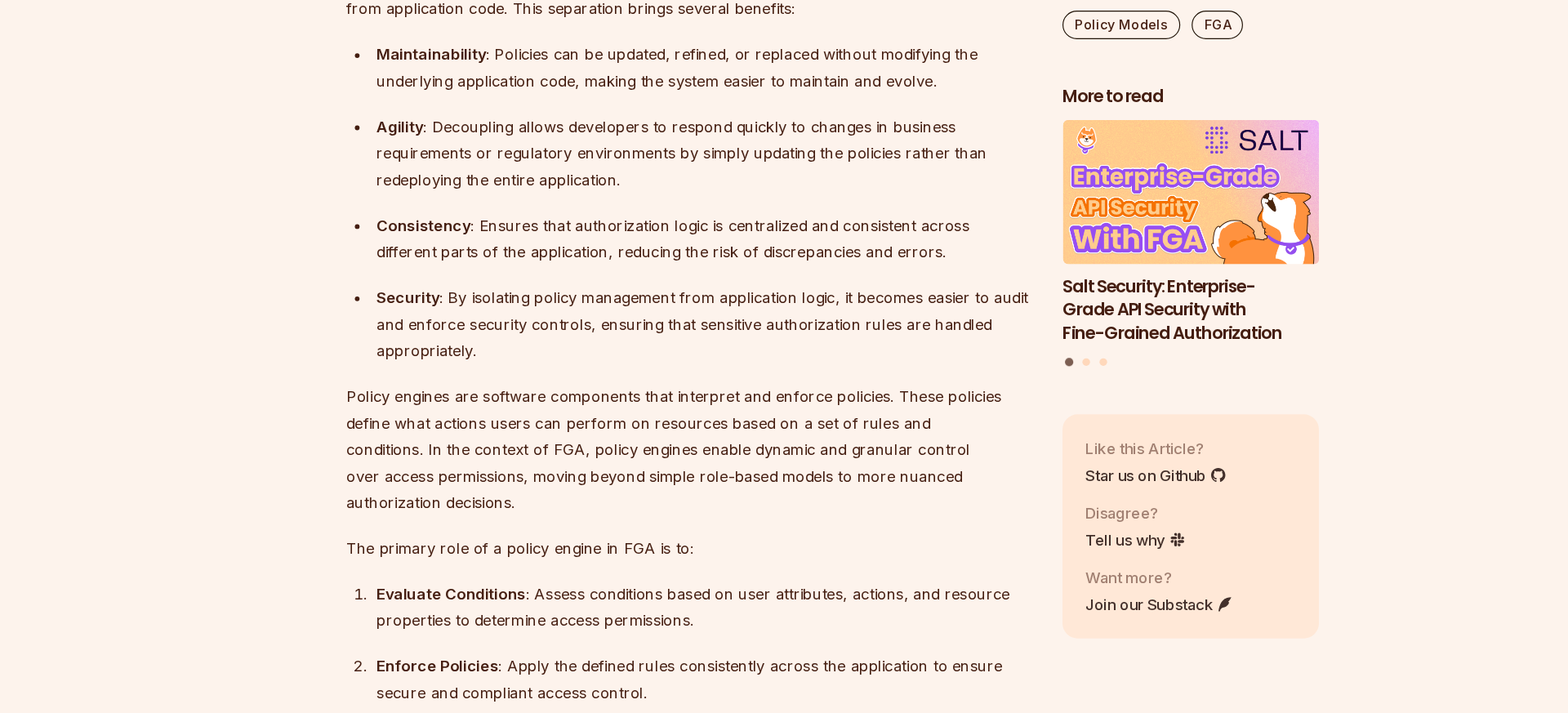
scroll to position [9193, 0]
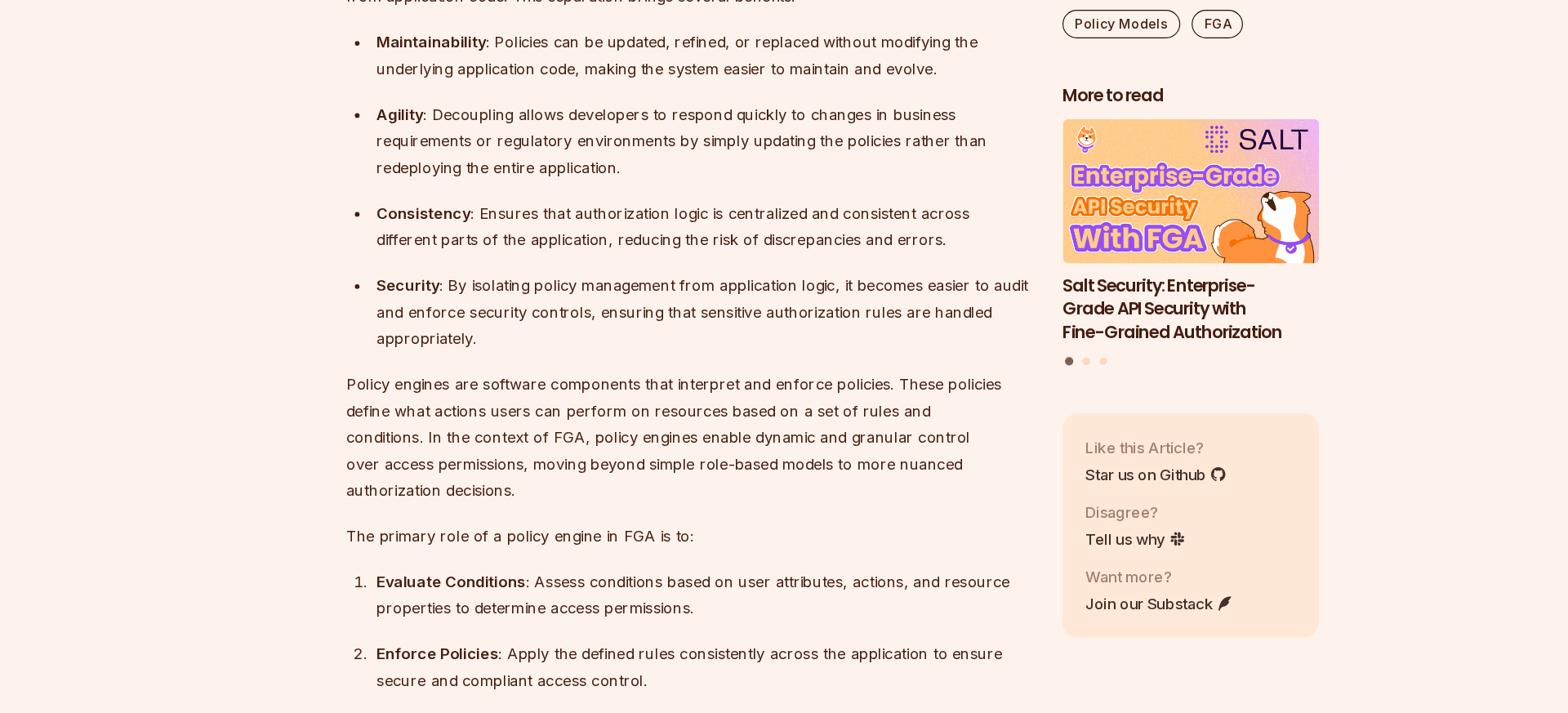
click at [525, 418] on p "Policy engines are software components that interpret and enforce policies. The…" at bounding box center [660, 474] width 589 height 115
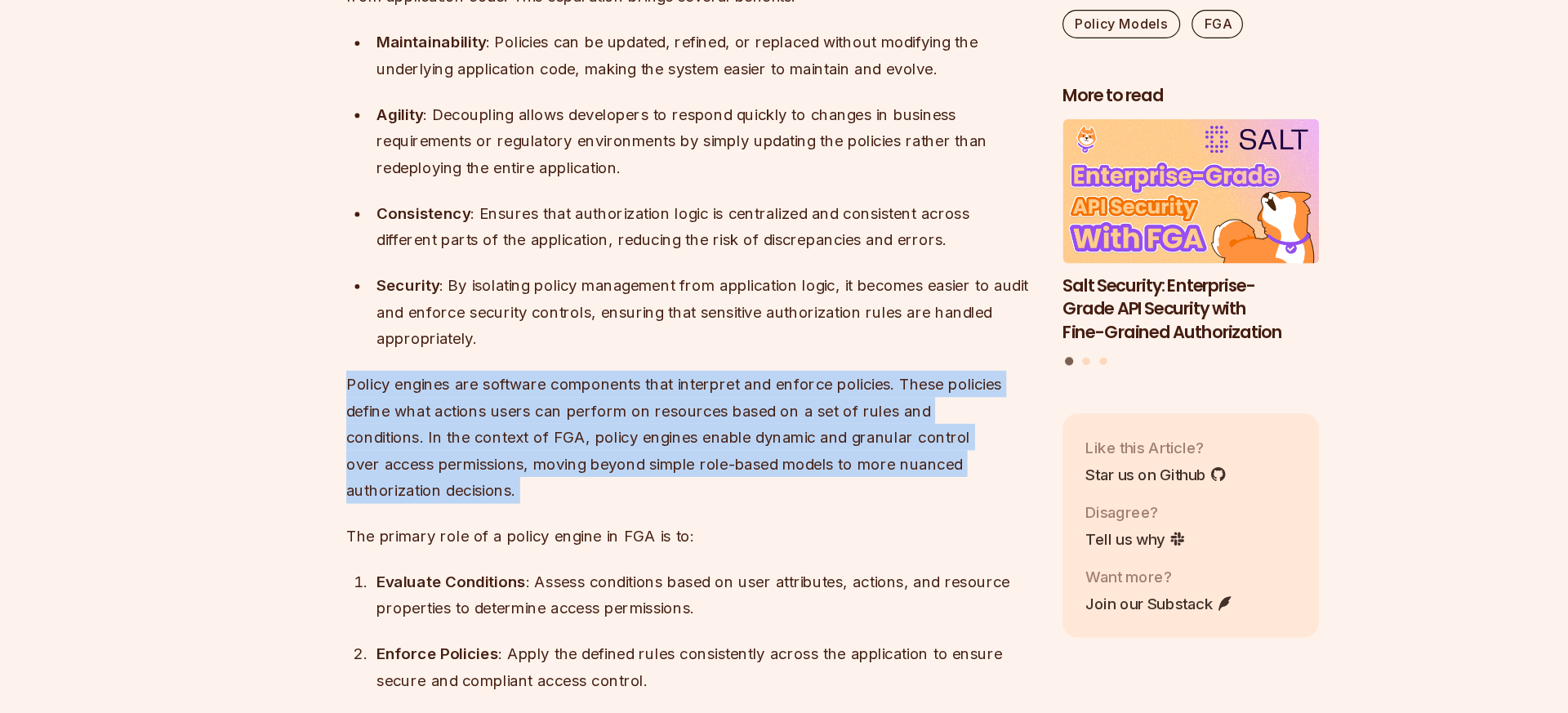
click at [525, 418] on p "Policy engines are software components that interpret and enforce policies. The…" at bounding box center [660, 474] width 589 height 115
click at [514, 418] on p "Policy engines are software components that interpret and enforce policies. The…" at bounding box center [660, 474] width 589 height 115
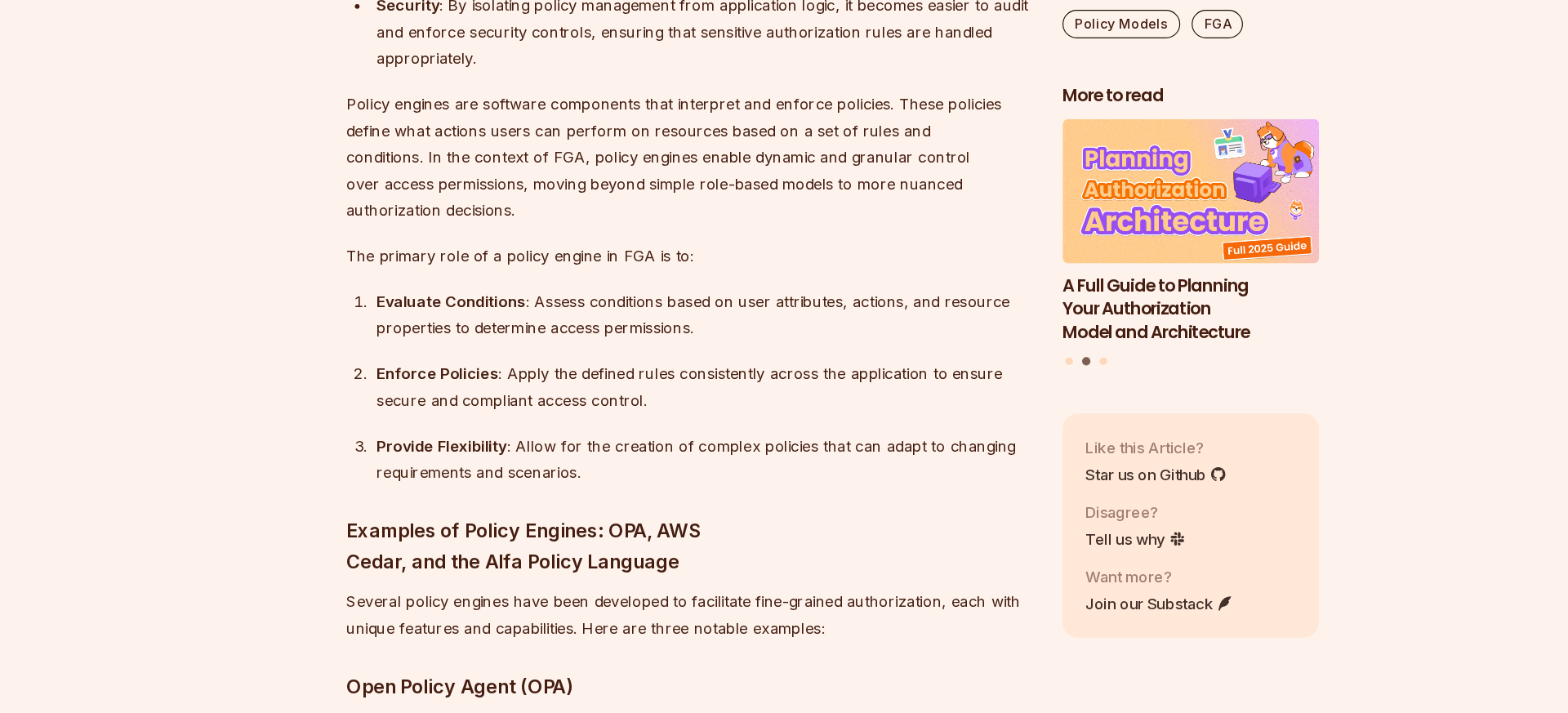
scroll to position [9446, 0]
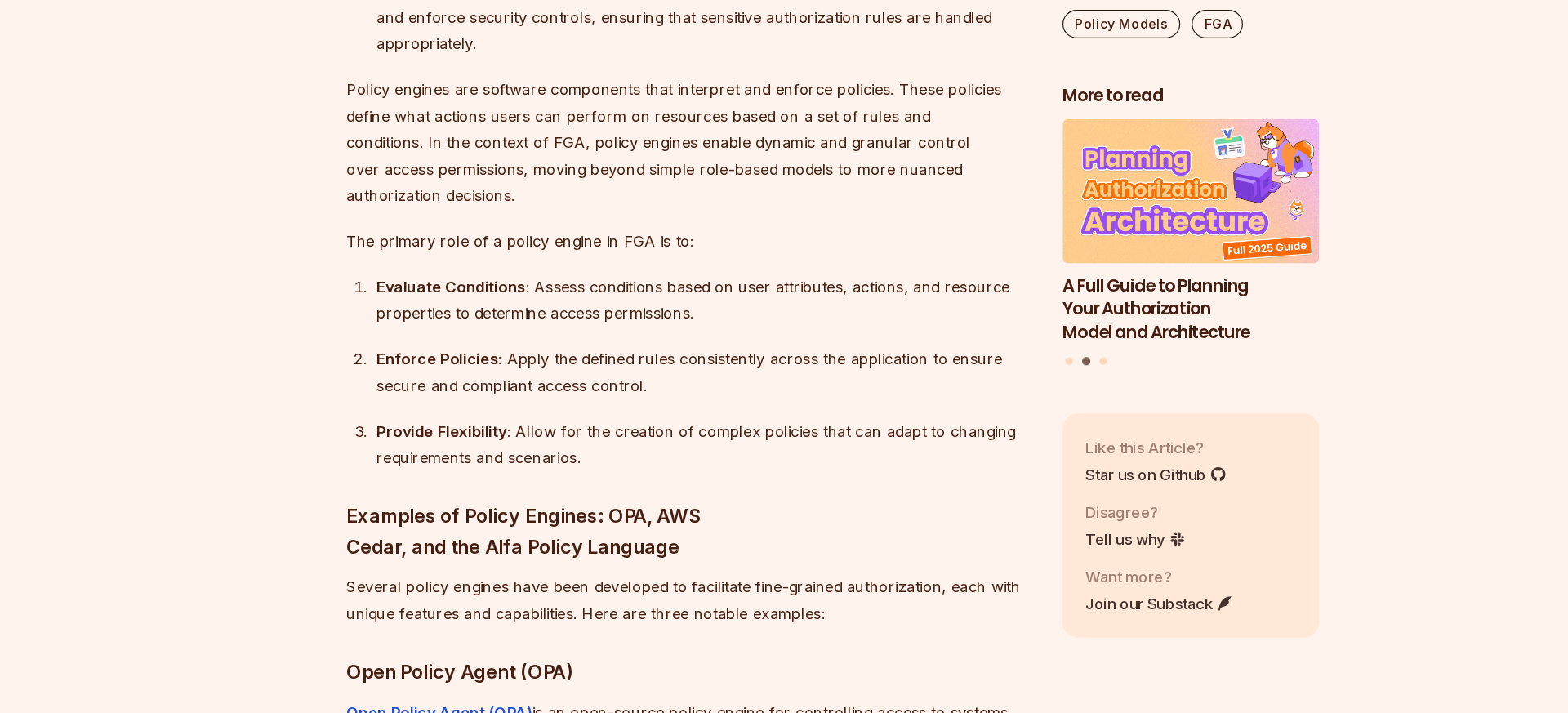
click at [583, 335] on div "Evaluate Conditions : Assess conditions based on user attributes, actions, and …" at bounding box center [673, 357] width 563 height 46
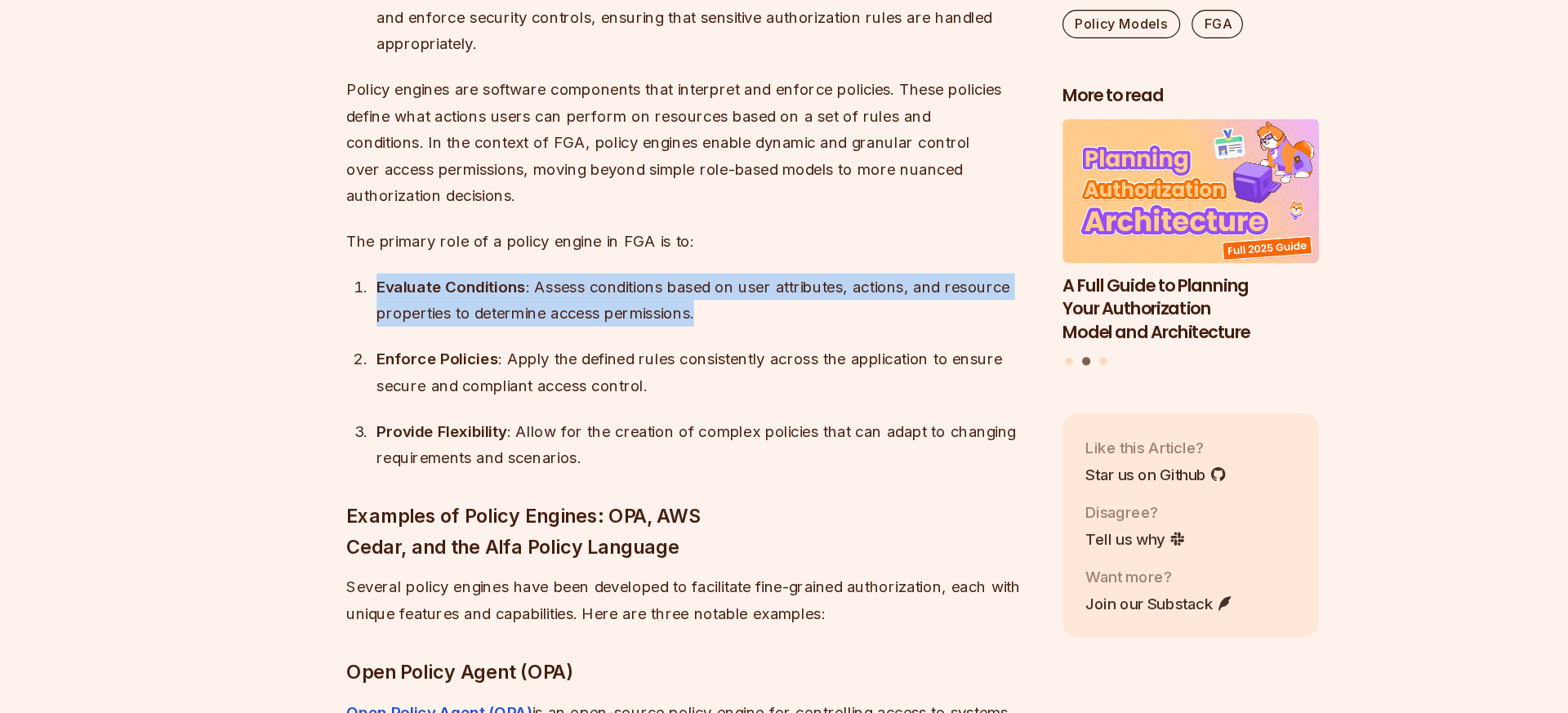
click at [583, 335] on div "Evaluate Conditions : Assess conditions based on user attributes, actions, and …" at bounding box center [673, 357] width 563 height 46
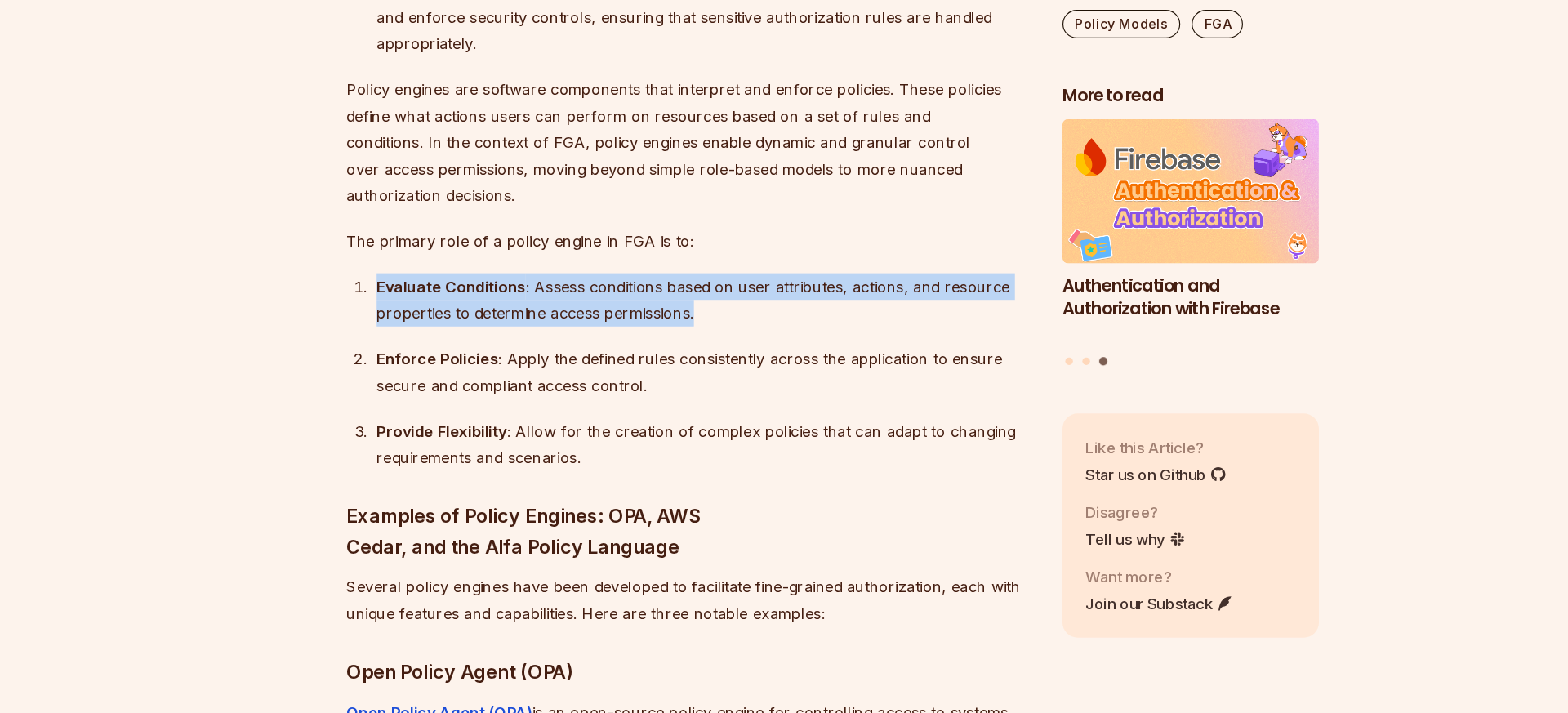
click at [581, 335] on div "Evaluate Conditions : Assess conditions based on user attributes, actions, and …" at bounding box center [673, 357] width 563 height 46
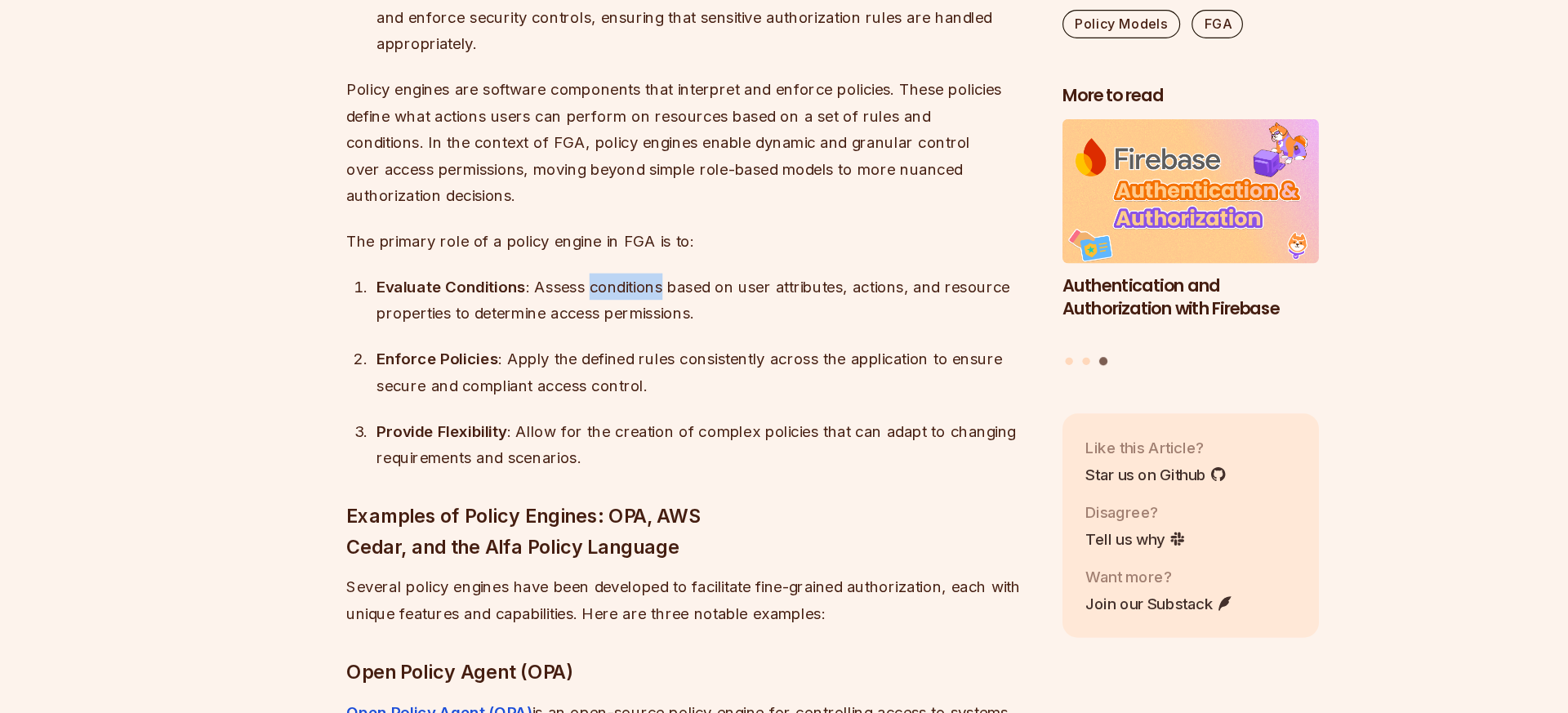
click at [581, 335] on div "Evaluate Conditions : Assess conditions based on user attributes, actions, and …" at bounding box center [673, 357] width 563 height 46
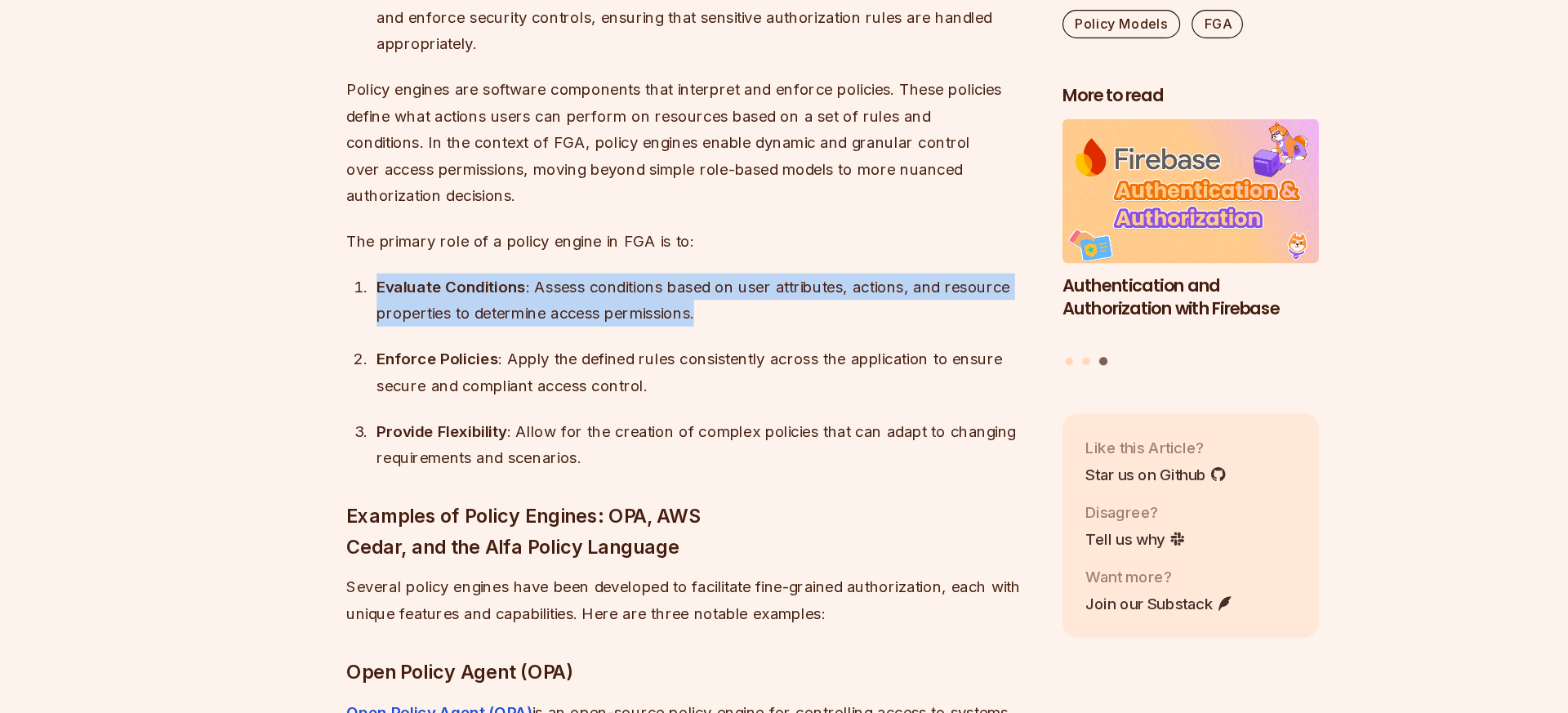
click at [581, 335] on div "Evaluate Conditions : Assess conditions based on user attributes, actions, and …" at bounding box center [673, 357] width 563 height 46
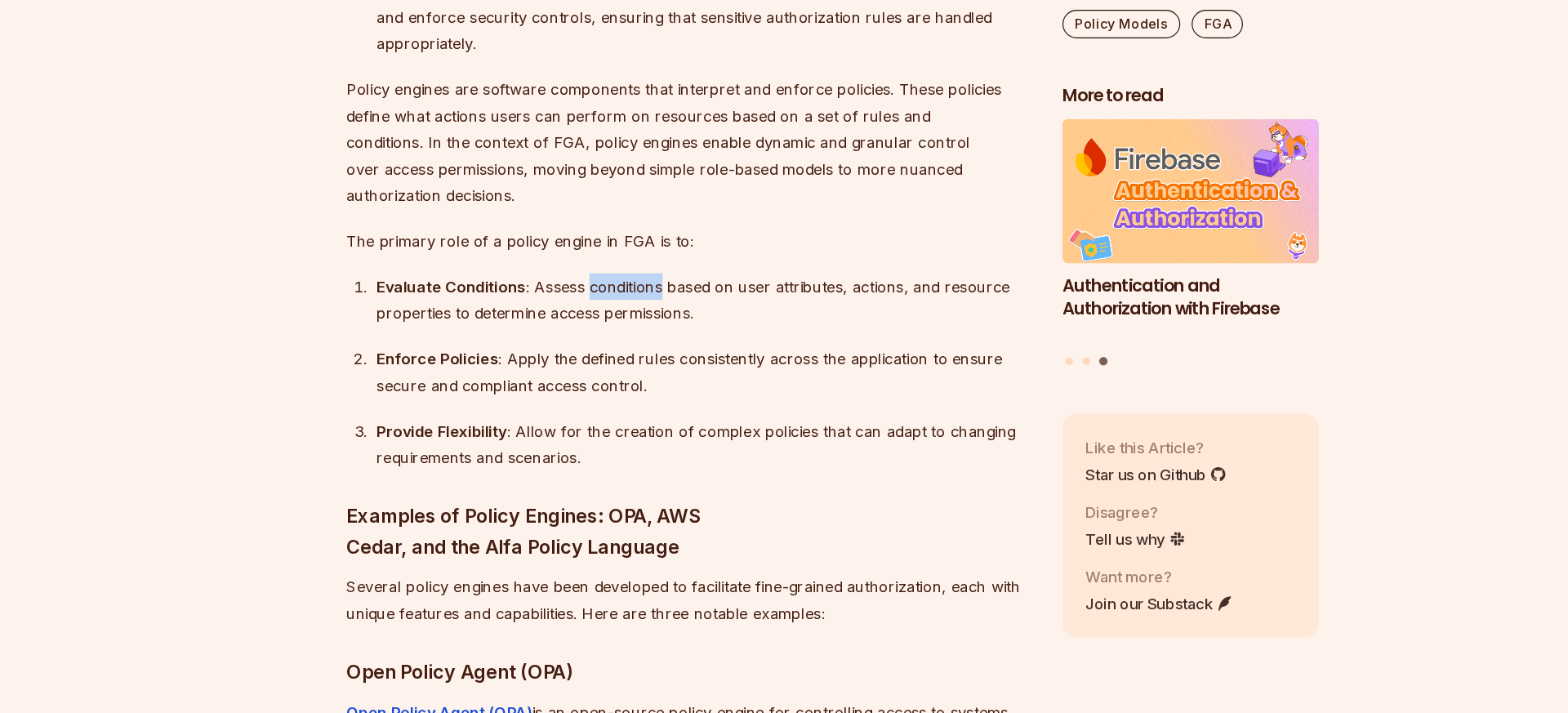
click at [581, 335] on div "Evaluate Conditions : Assess conditions based on user attributes, actions, and …" at bounding box center [673, 357] width 563 height 46
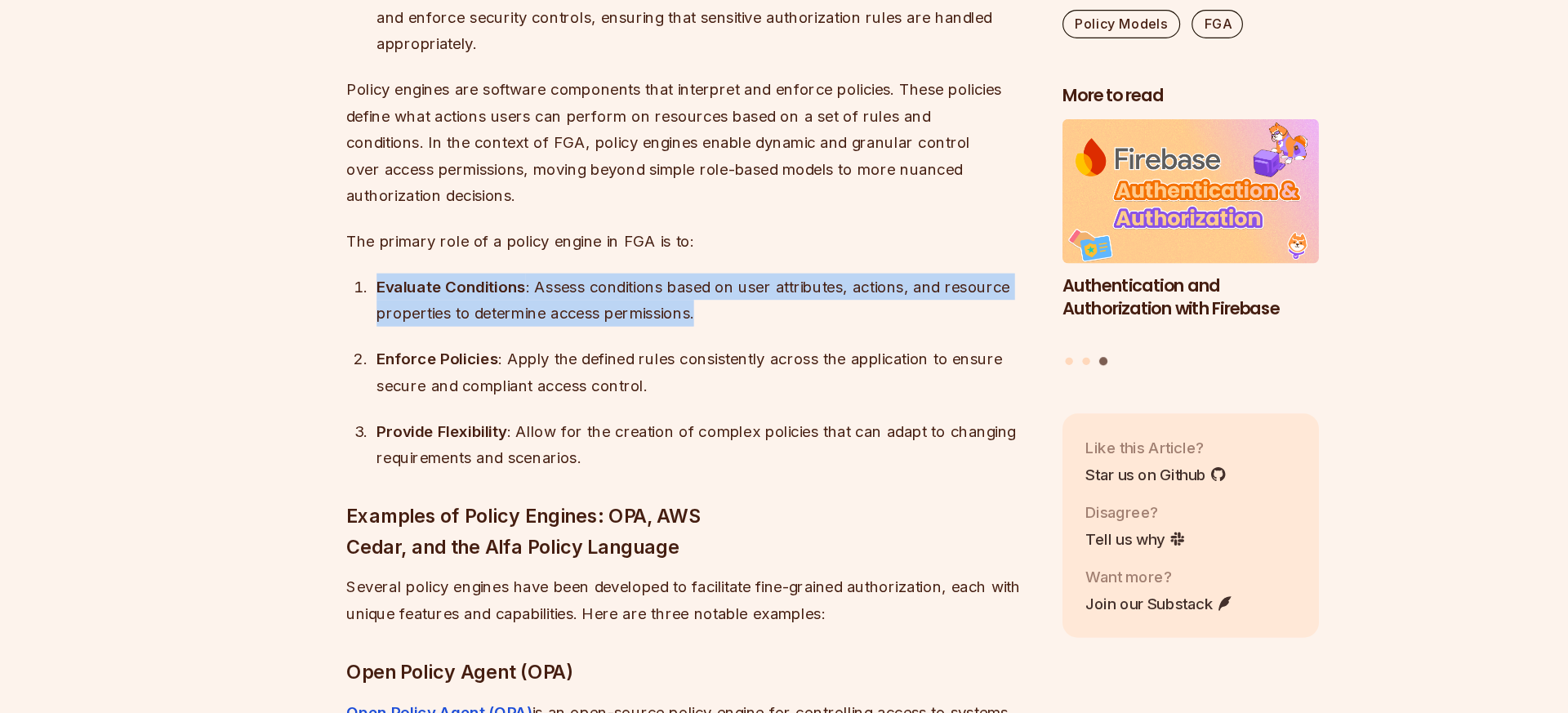
click at [581, 335] on div "Evaluate Conditions : Assess conditions based on user attributes, actions, and …" at bounding box center [673, 357] width 563 height 46
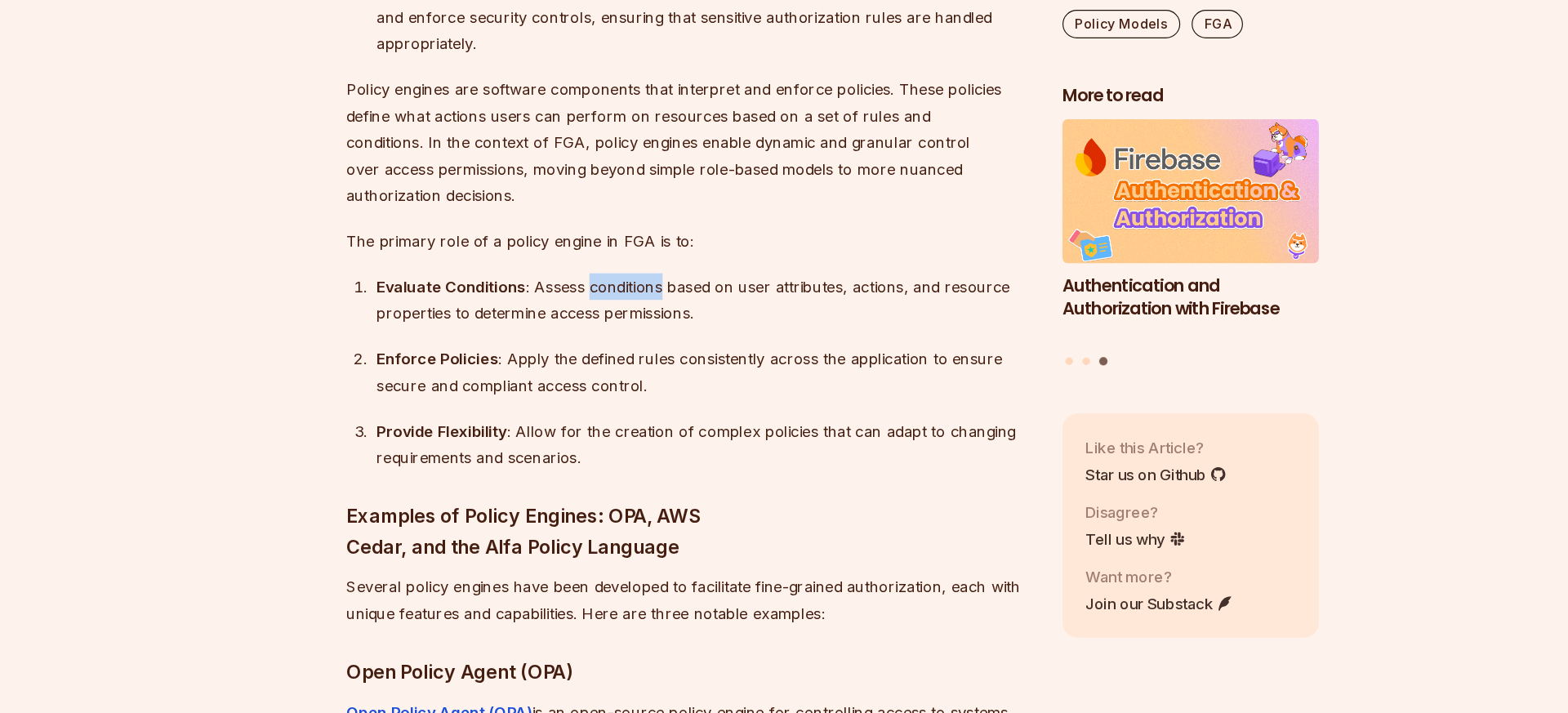
click at [581, 335] on div "Evaluate Conditions : Assess conditions based on user attributes, actions, and …" at bounding box center [673, 357] width 563 height 46
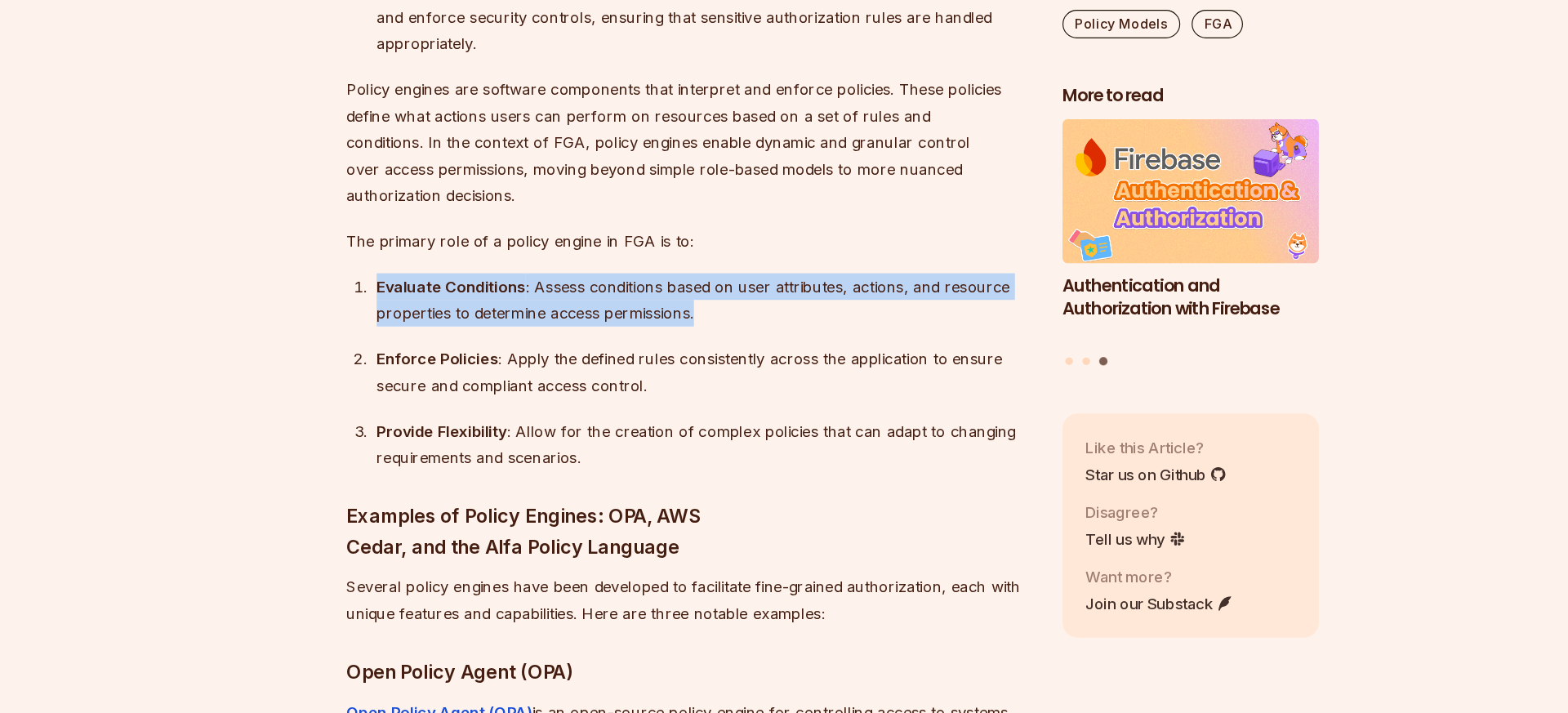
click at [581, 335] on div "Evaluate Conditions : Assess conditions based on user attributes, actions, and …" at bounding box center [673, 357] width 563 height 46
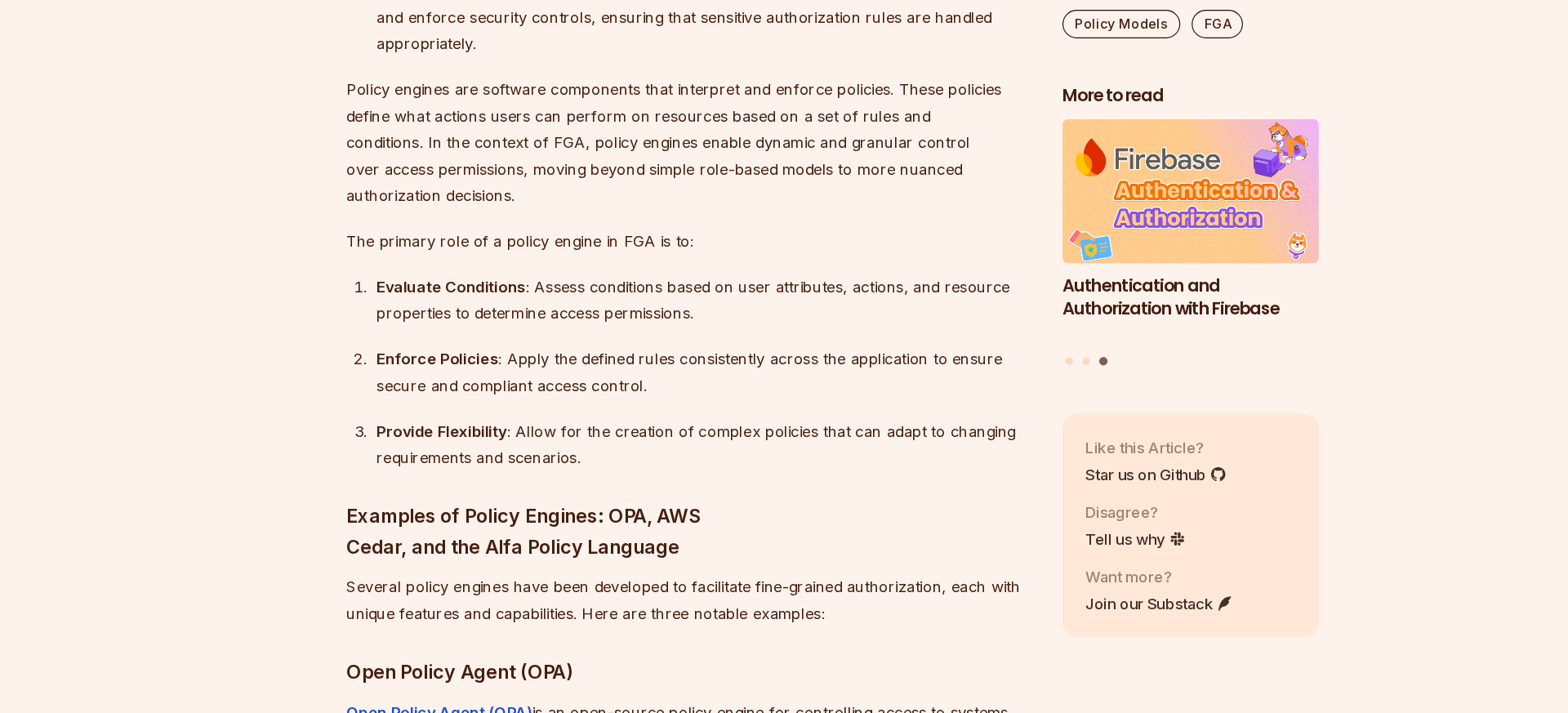
click at [581, 335] on div "Evaluate Conditions : Assess conditions based on user attributes, actions, and …" at bounding box center [673, 357] width 563 height 46
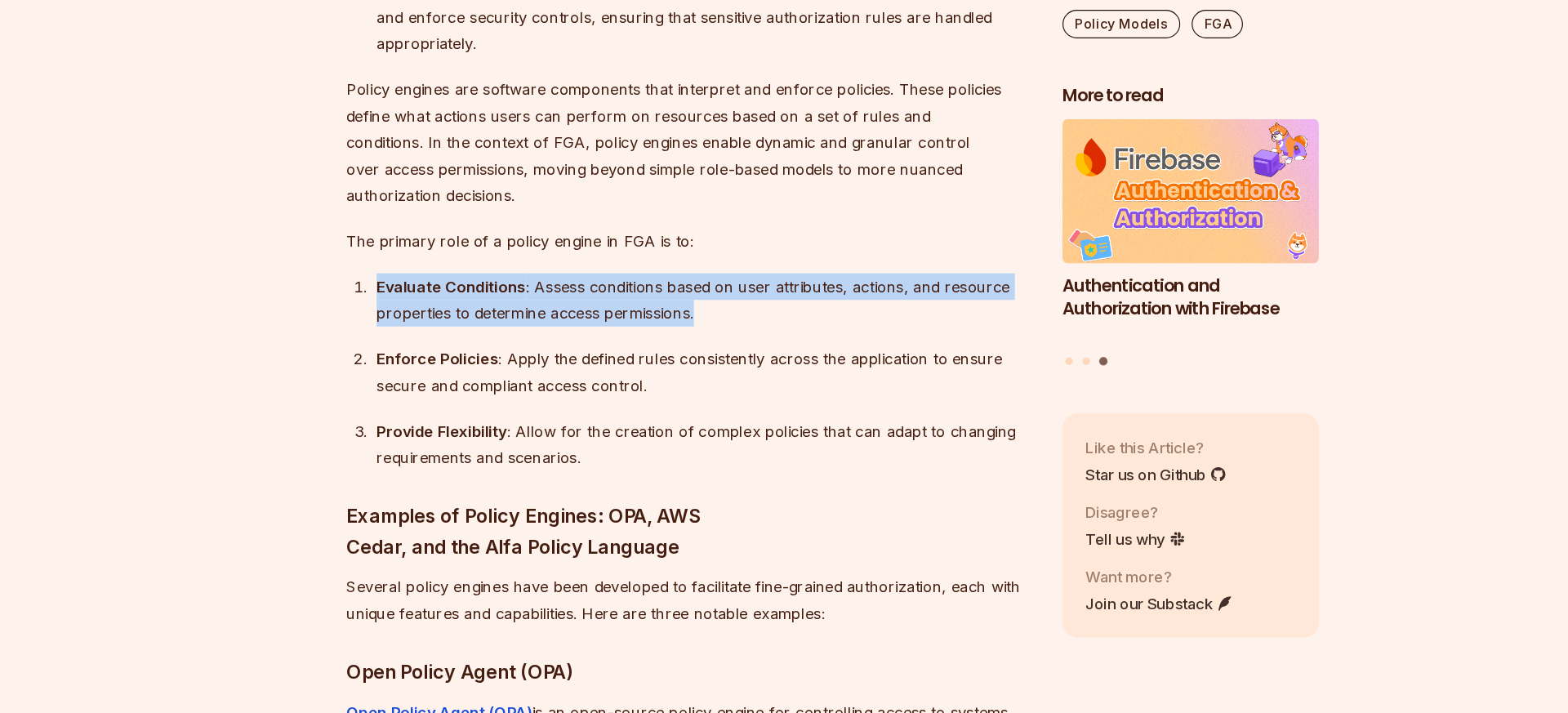
click at [581, 335] on div "Evaluate Conditions : Assess conditions based on user attributes, actions, and …" at bounding box center [673, 357] width 563 height 46
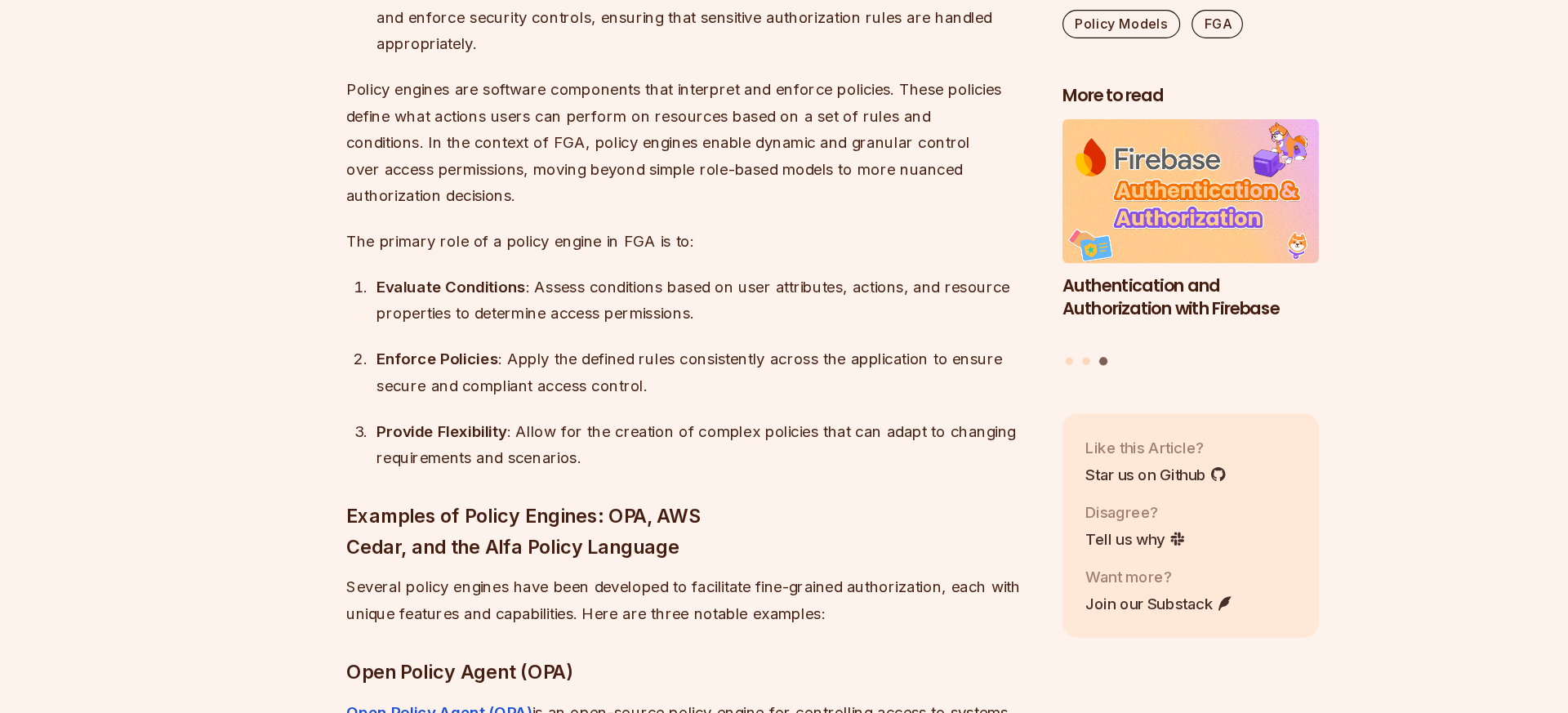
click at [558, 397] on div "Enforce Policies : Apply the defined rules consistently across the application …" at bounding box center [673, 419] width 563 height 46
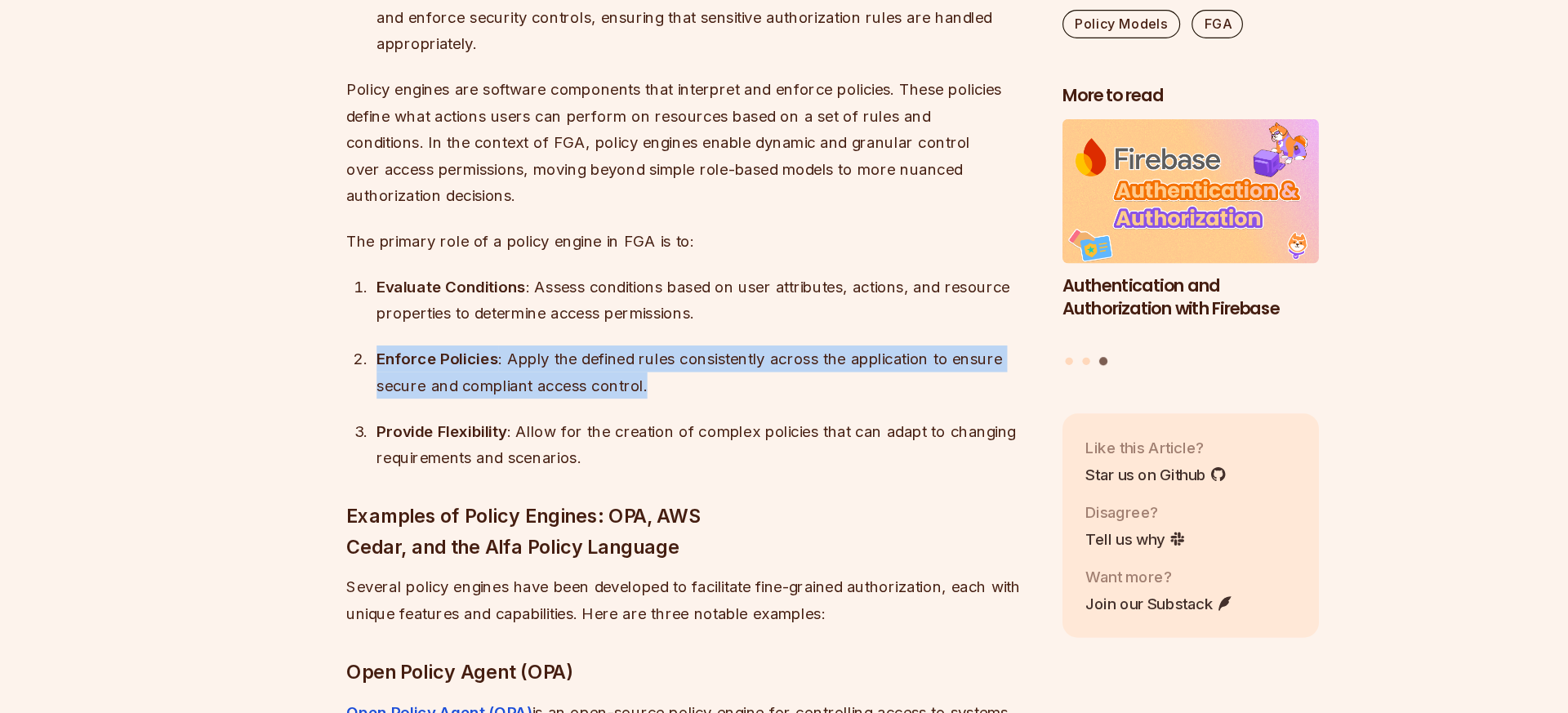
click at [558, 397] on div "Enforce Policies : Apply the defined rules consistently across the application …" at bounding box center [673, 419] width 563 height 46
click at [556, 397] on div "Enforce Policies : Apply the defined rules consistently across the application …" at bounding box center [673, 419] width 563 height 46
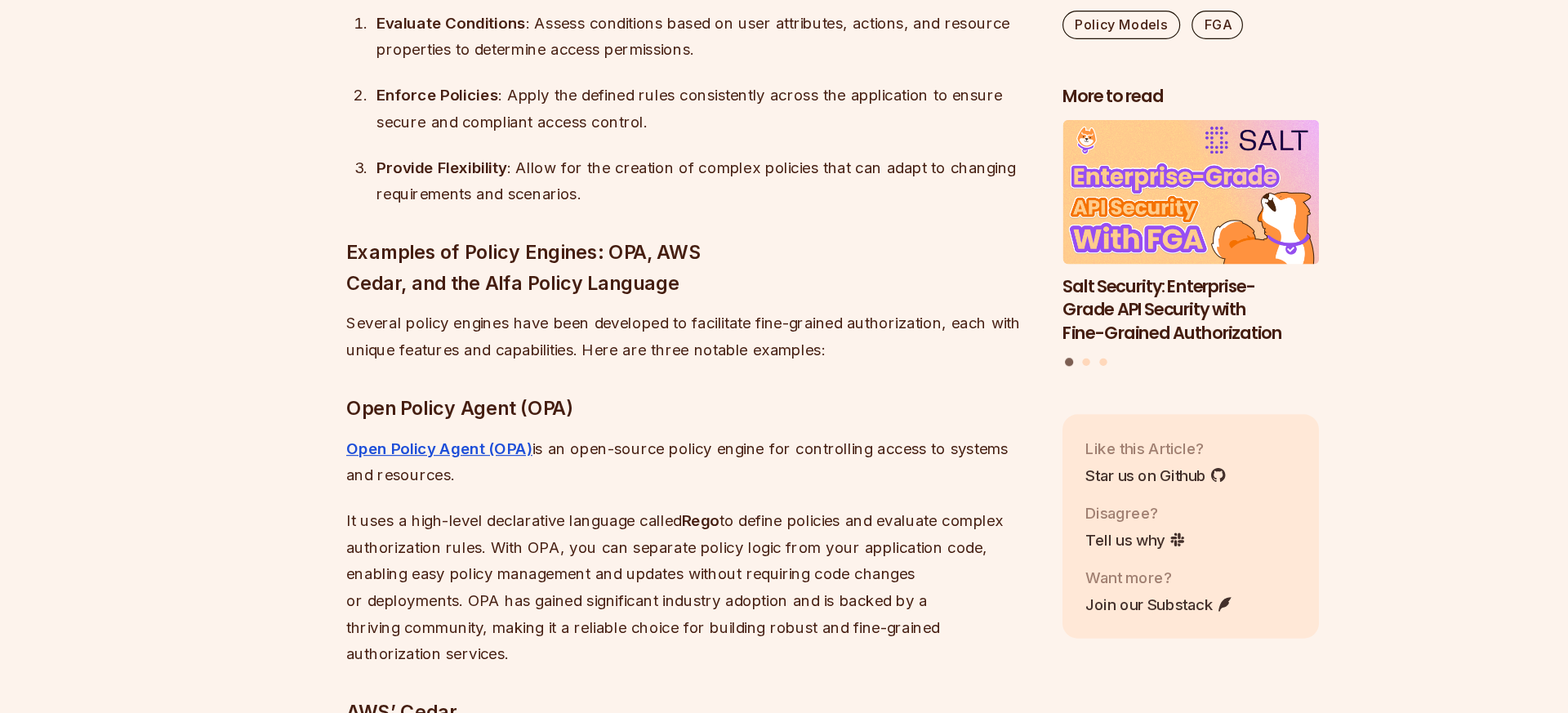
scroll to position [9725, 0]
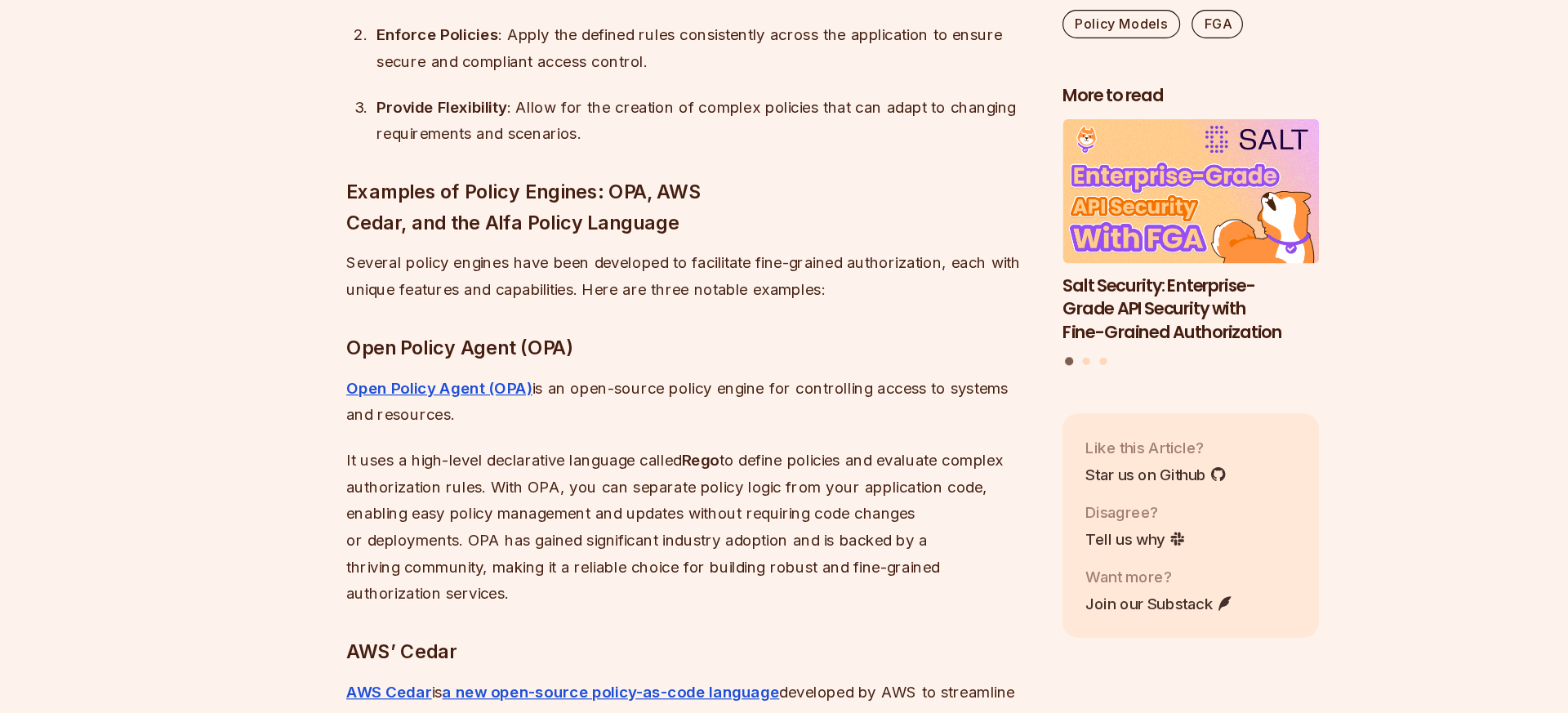
click at [572, 484] on p "It uses a high-level declarative language called [PERSON_NAME] to define polici…" at bounding box center [660, 552] width 589 height 137
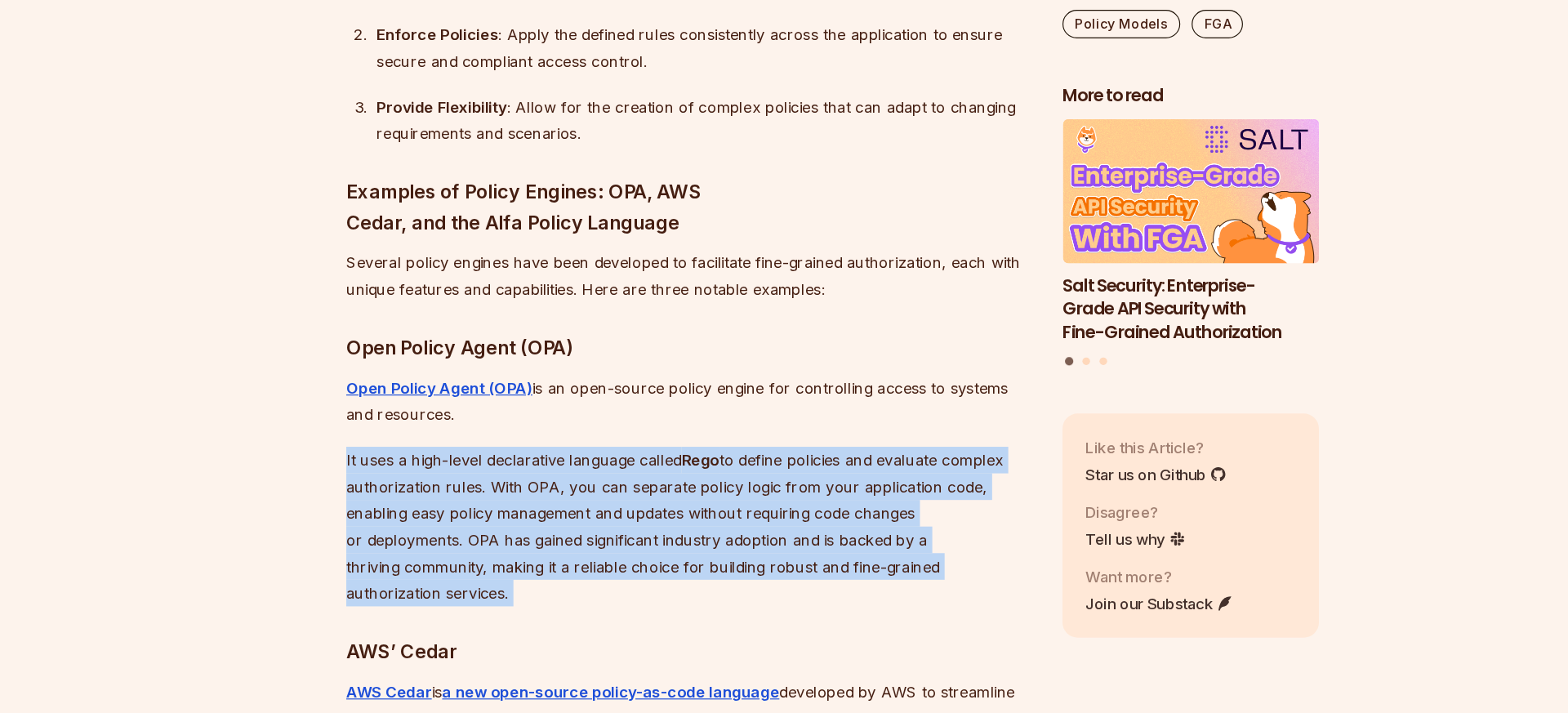
click at [572, 484] on p "It uses a high-level declarative language called [PERSON_NAME] to define polici…" at bounding box center [660, 552] width 589 height 137
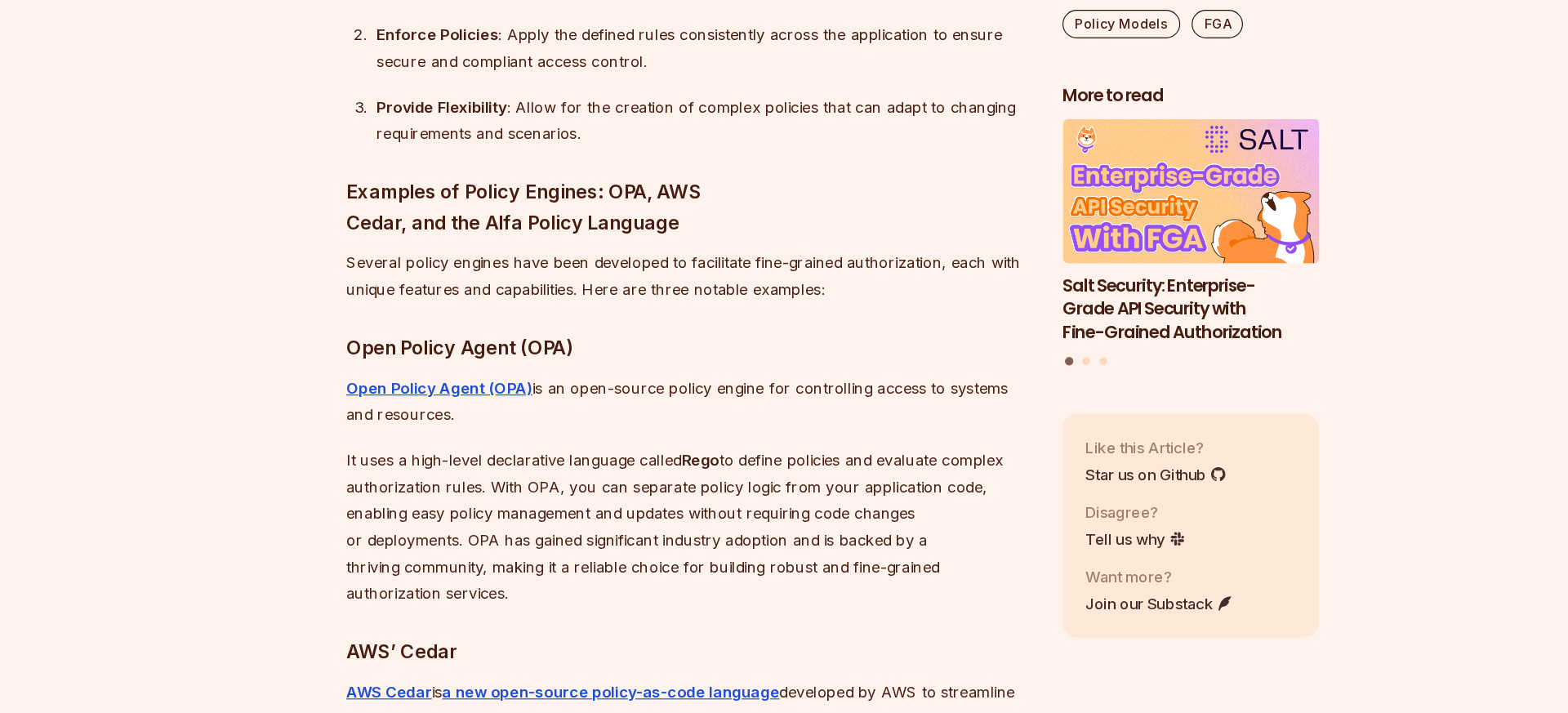
click at [559, 484] on p "It uses a high-level declarative language called [PERSON_NAME] to define polici…" at bounding box center [660, 552] width 589 height 137
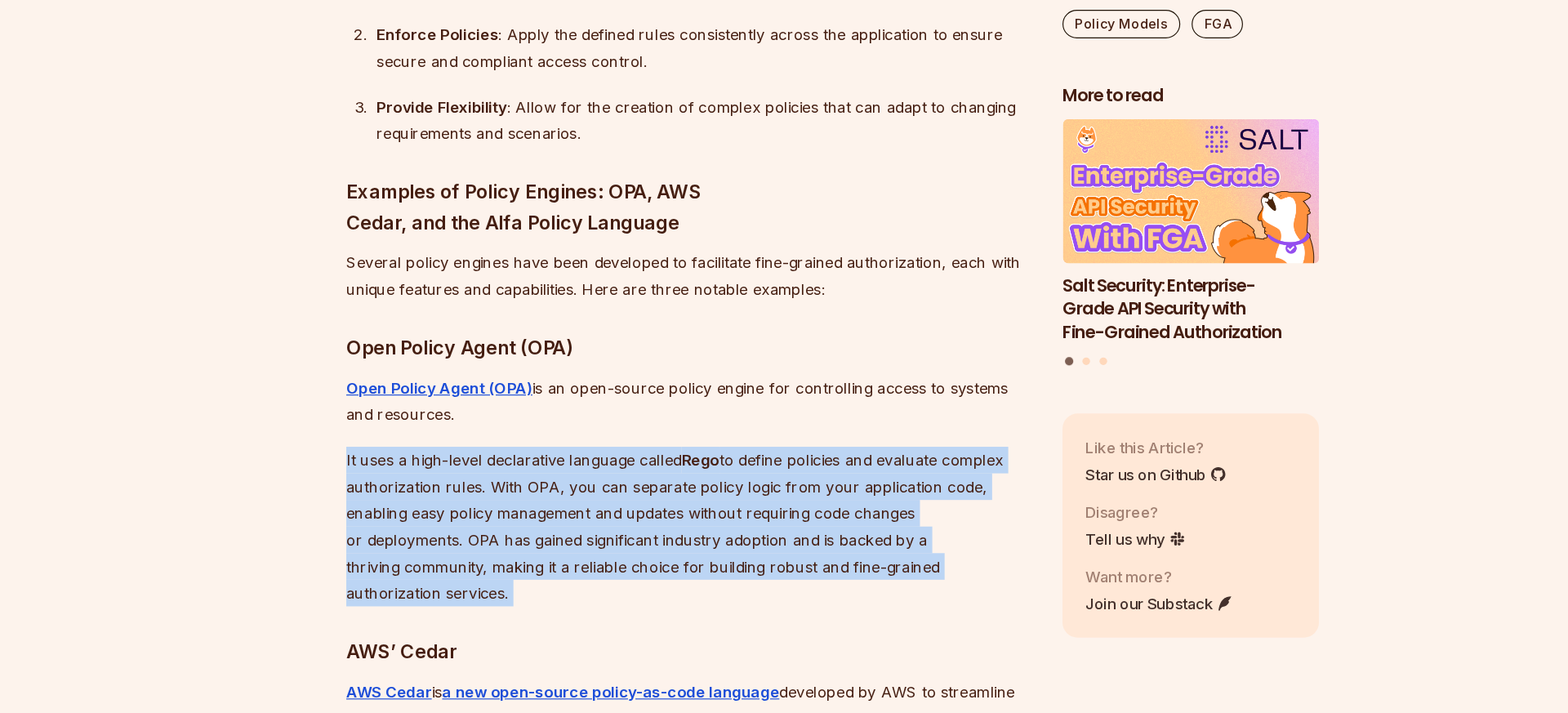
click at [559, 484] on p "It uses a high-level declarative language called [PERSON_NAME] to define polici…" at bounding box center [660, 552] width 589 height 137
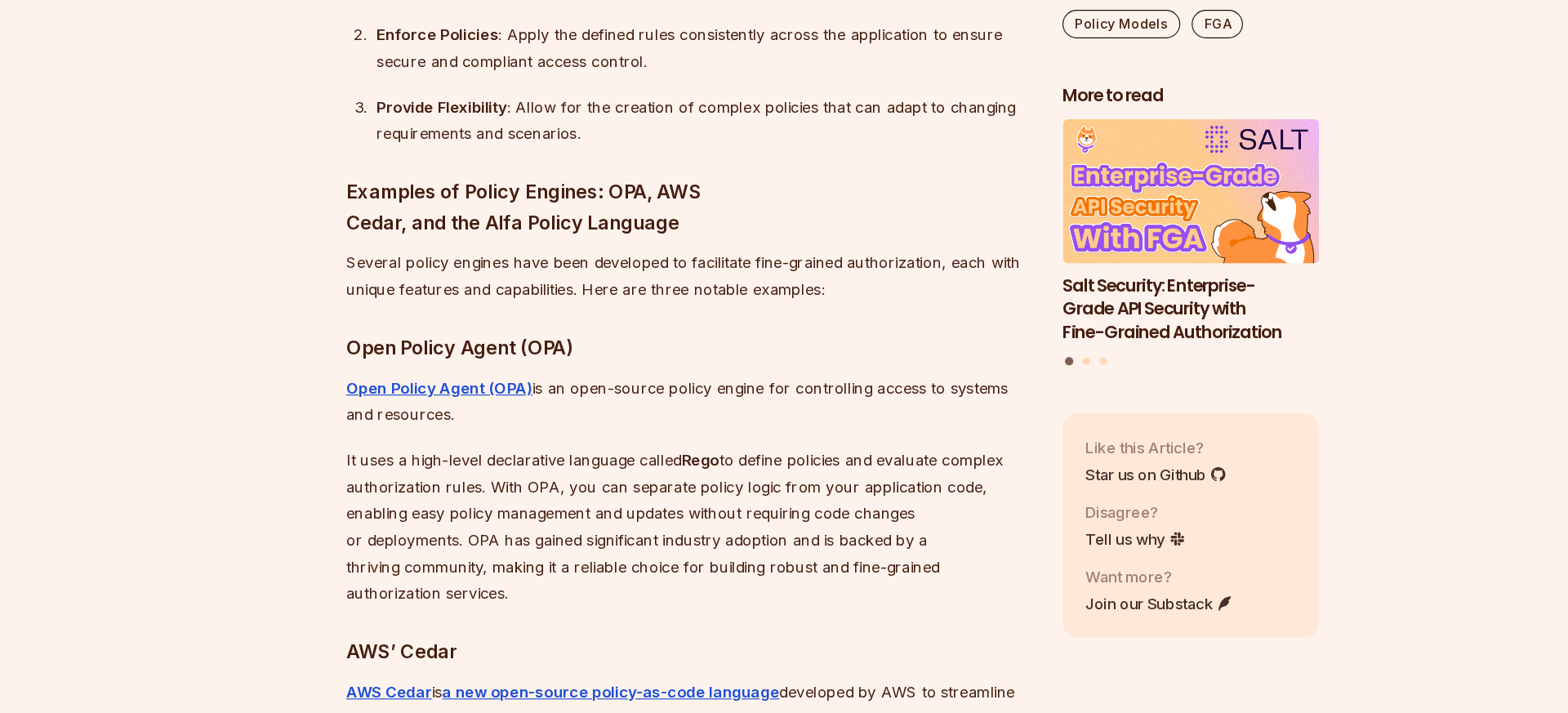
click at [555, 484] on p "It uses a high-level declarative language called [PERSON_NAME] to define polici…" at bounding box center [660, 552] width 589 height 137
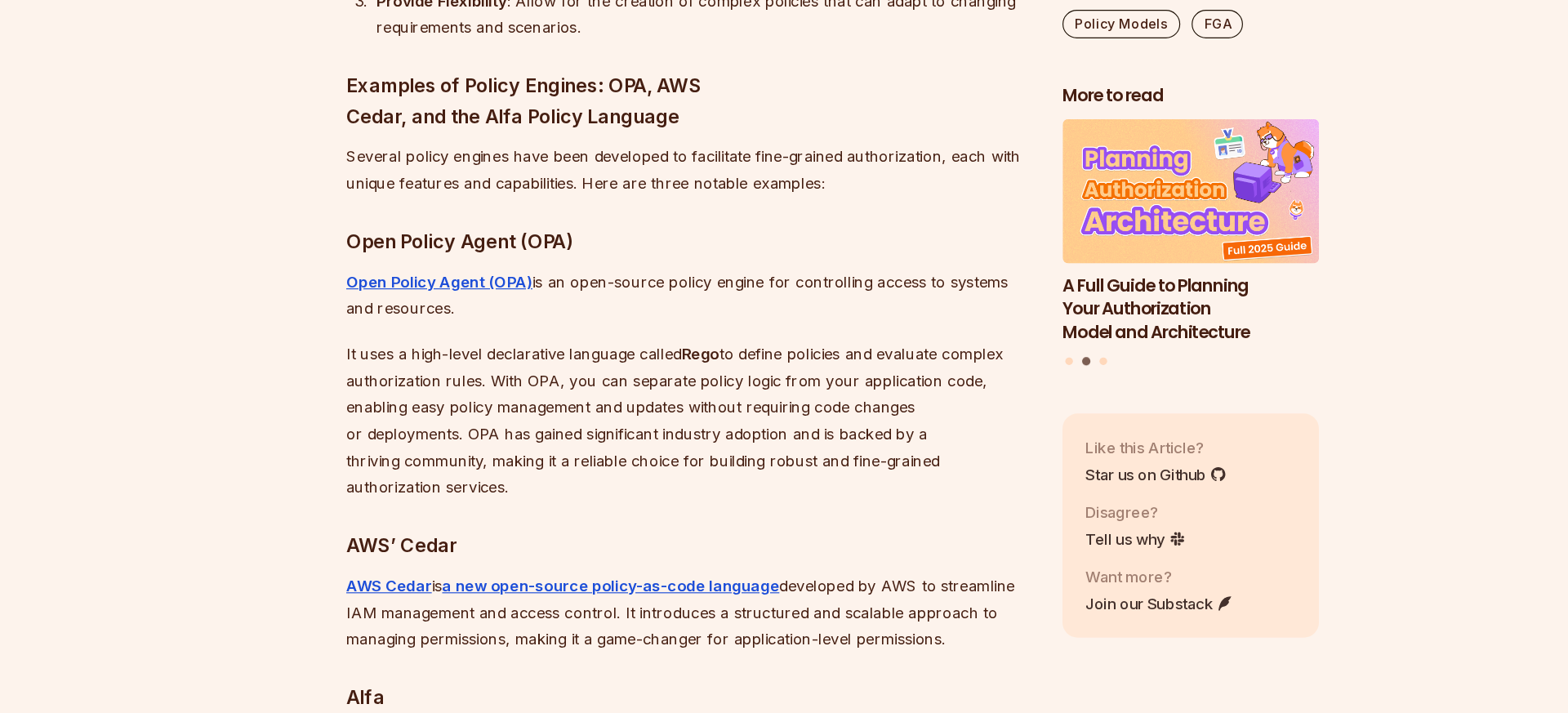
scroll to position [9823, 0]
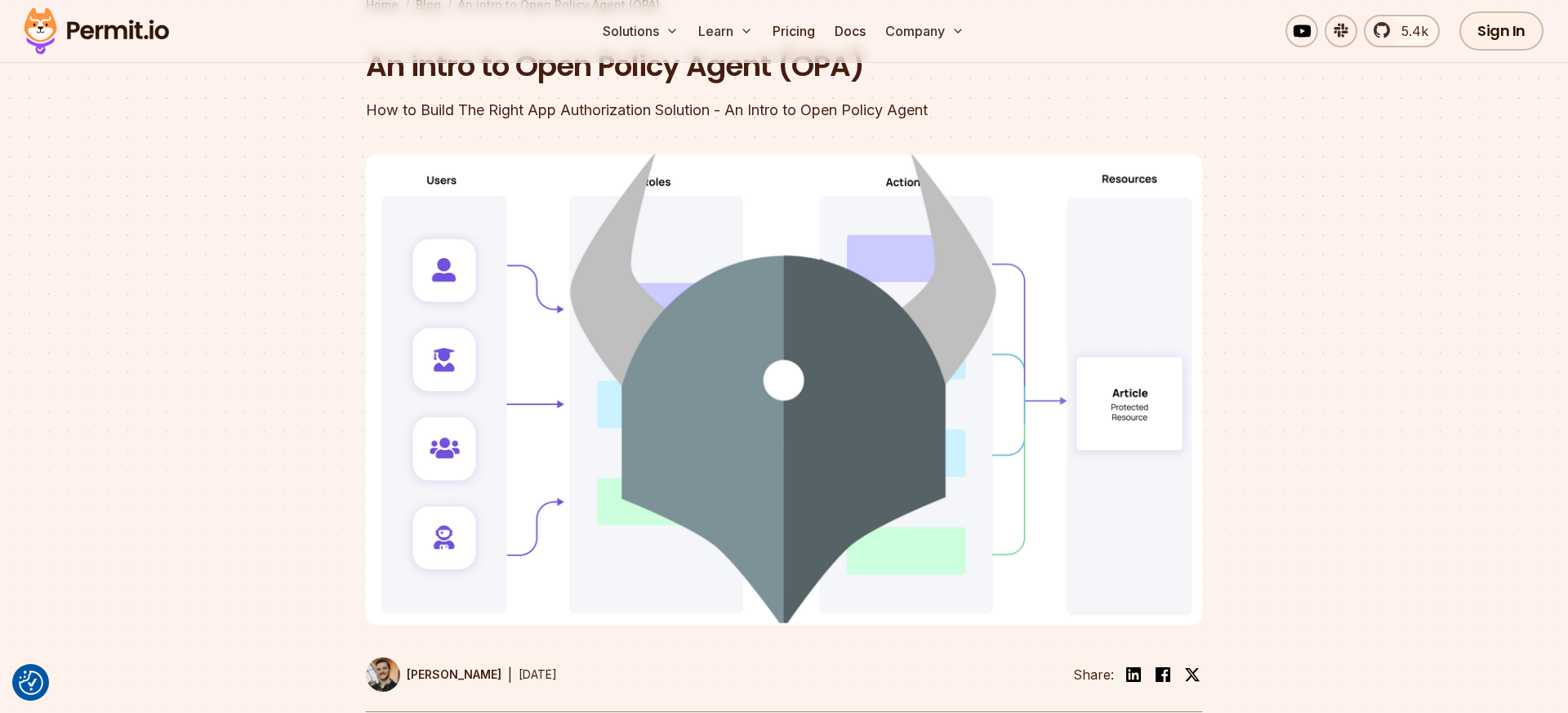
scroll to position [153, 0]
